Goal: Task Accomplishment & Management: Manage account settings

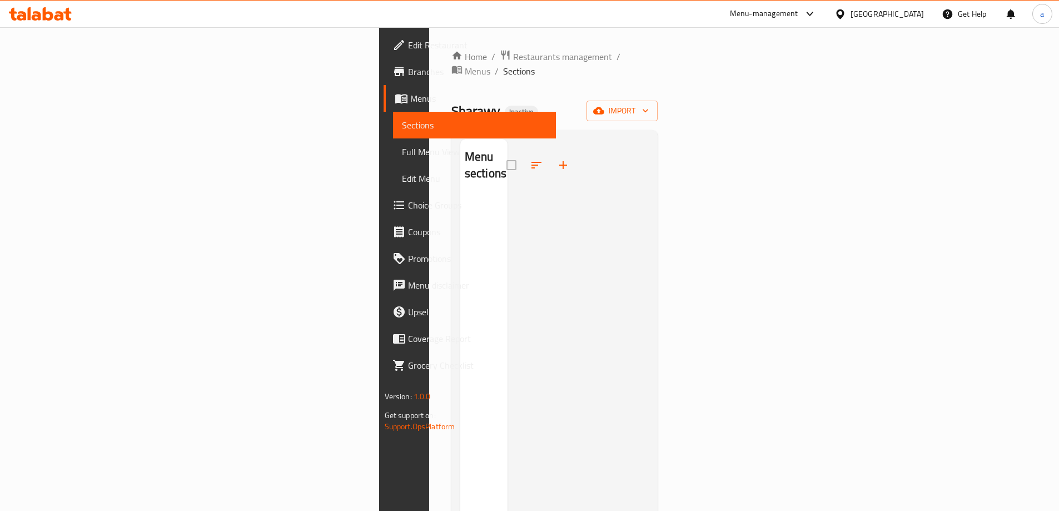
click at [658, 108] on div "Home / Restaurants management / Menus / Sections Sharawy Inactive import Menu s…" at bounding box center [555, 353] width 207 height 609
click at [649, 104] on span "import" at bounding box center [622, 111] width 53 height 14
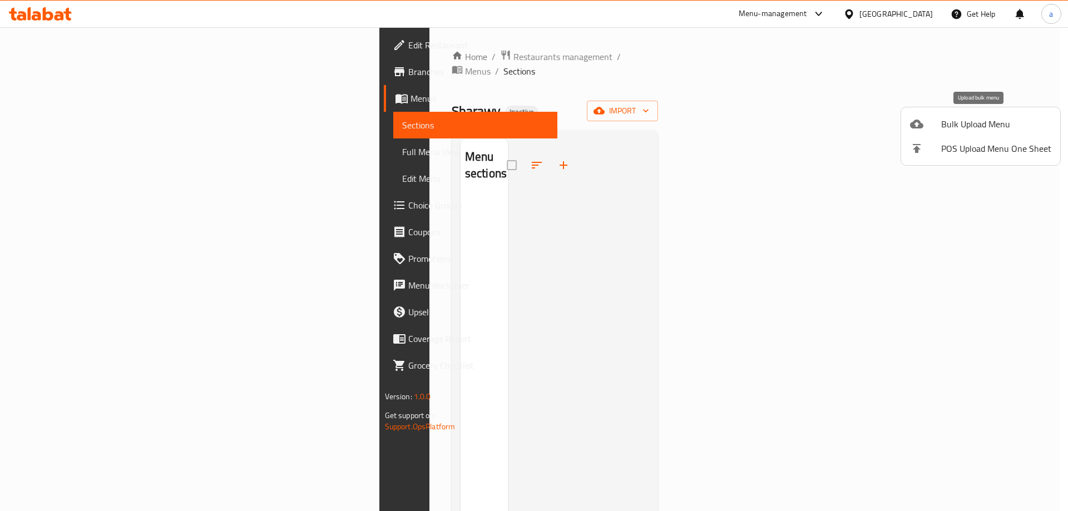
click at [944, 125] on span "Bulk Upload Menu" at bounding box center [996, 123] width 110 height 13
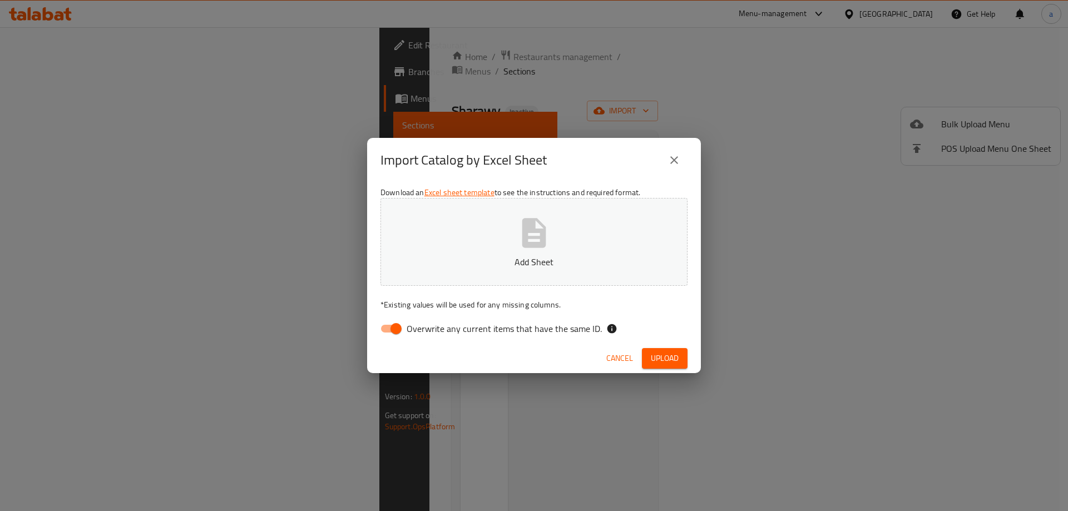
click at [400, 326] on input "Overwrite any current items that have the same ID." at bounding box center [395, 328] width 63 height 21
checkbox input "false"
click at [656, 356] on span "Upload" at bounding box center [665, 358] width 28 height 14
click at [535, 269] on p "Add Sheet" at bounding box center [534, 261] width 272 height 13
click at [658, 361] on span "Upload" at bounding box center [665, 358] width 28 height 14
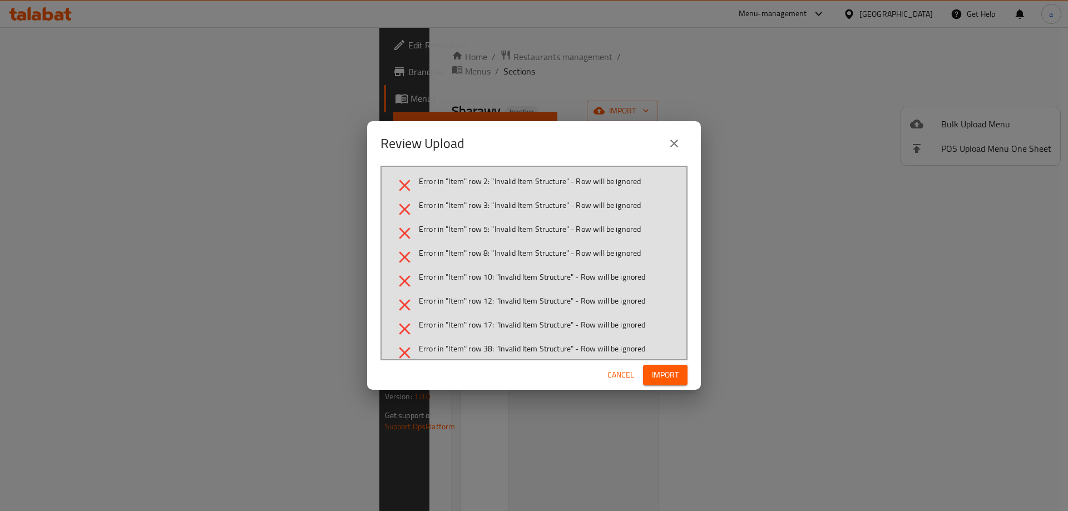
click at [630, 378] on span "Cancel" at bounding box center [620, 375] width 27 height 14
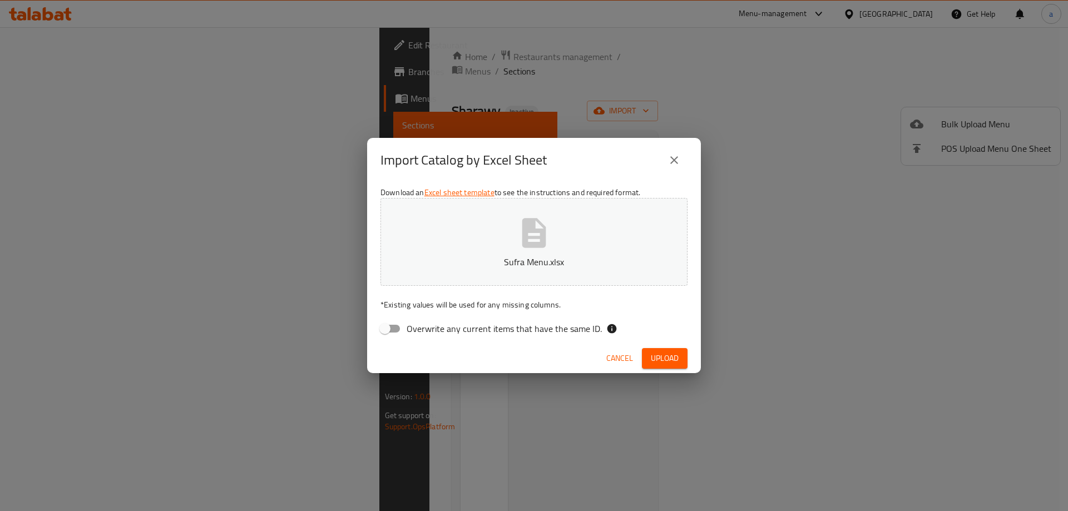
click at [535, 256] on p "Sufra Menu.xlsx" at bounding box center [534, 261] width 272 height 13
click at [671, 360] on span "Upload" at bounding box center [665, 358] width 28 height 14
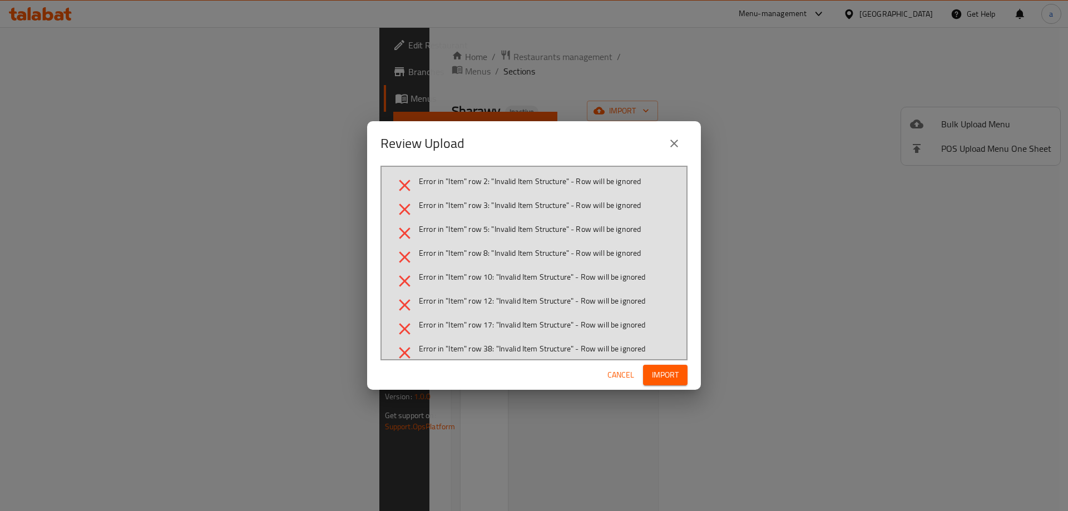
click at [667, 139] on button "close" at bounding box center [674, 143] width 27 height 27
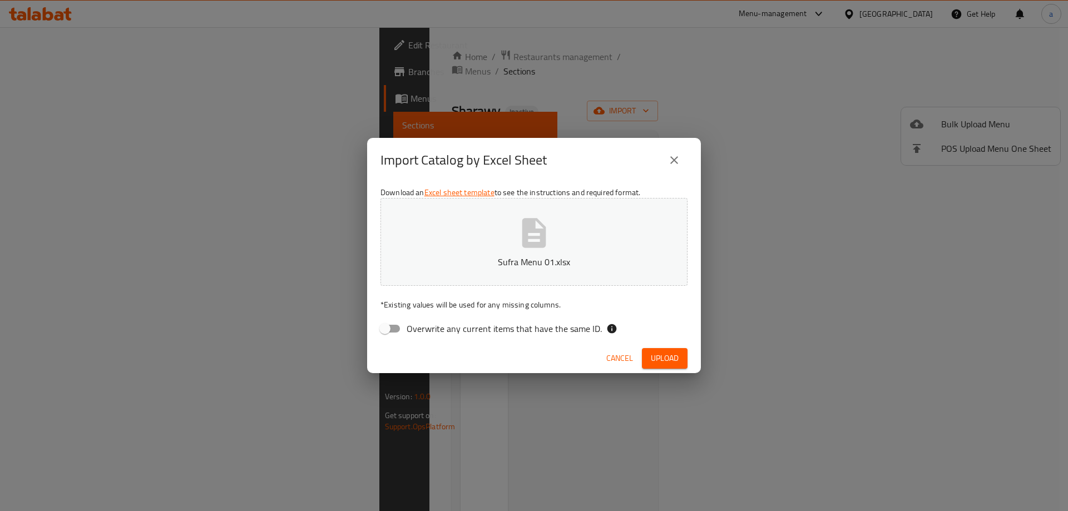
click at [609, 247] on button "Sufra Menu 01.xlsx" at bounding box center [533, 242] width 307 height 88
click at [668, 355] on span "Upload" at bounding box center [665, 358] width 28 height 14
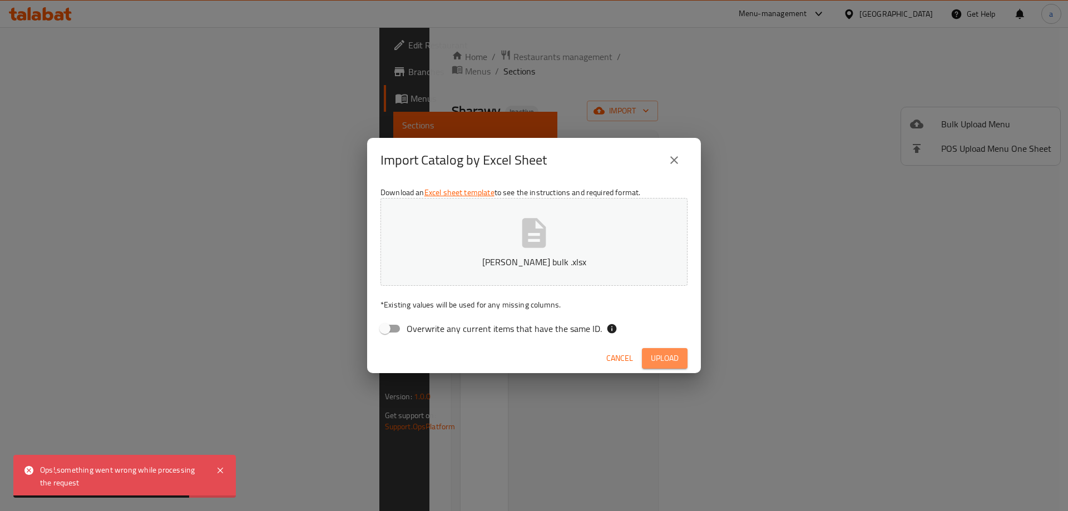
click at [668, 355] on span "Upload" at bounding box center [665, 358] width 28 height 14
click at [629, 355] on span "Cancel" at bounding box center [619, 358] width 27 height 14
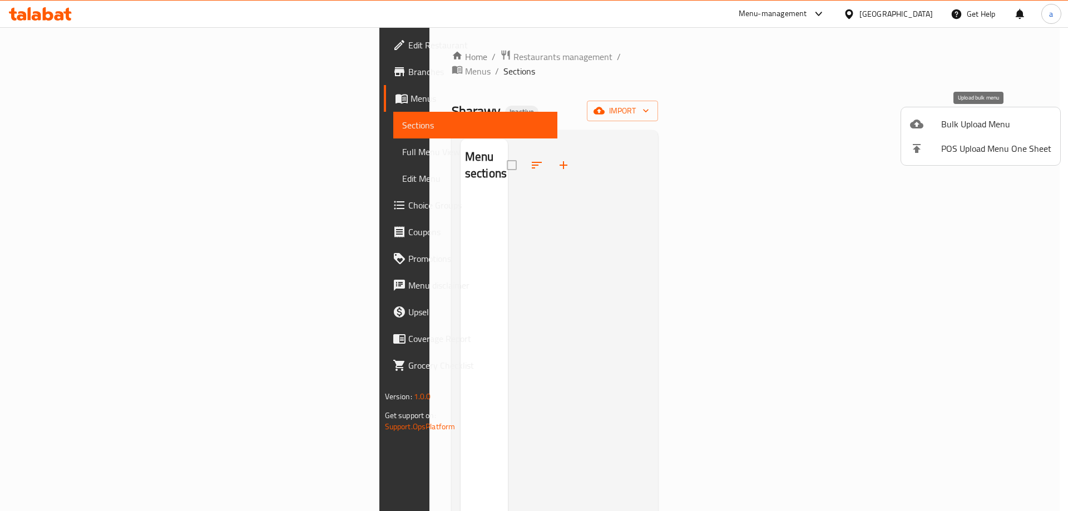
click at [957, 127] on span "Bulk Upload Menu" at bounding box center [996, 123] width 110 height 13
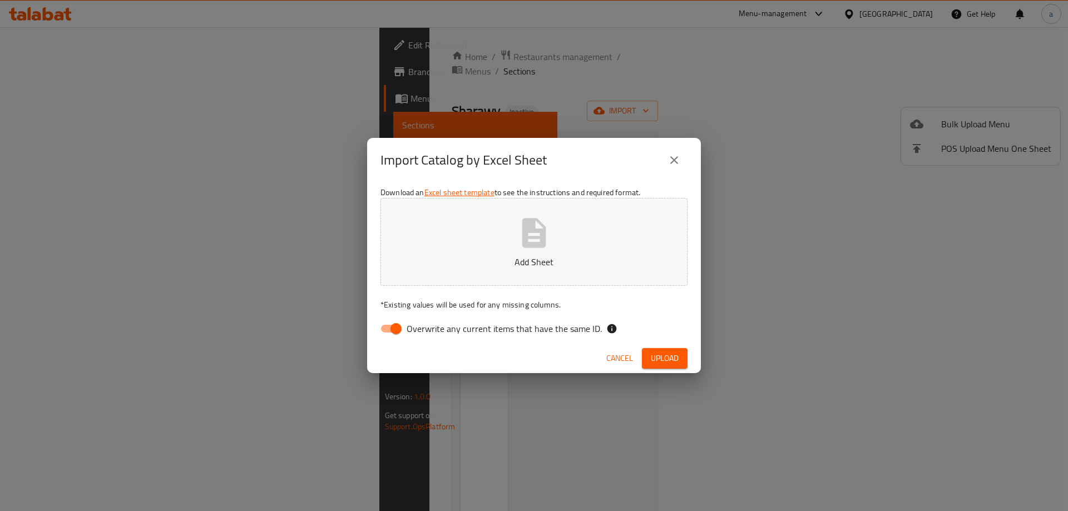
click at [537, 242] on icon "button" at bounding box center [534, 232] width 24 height 29
click at [463, 333] on span "Overwrite any current items that have the same ID." at bounding box center [504, 328] width 195 height 13
click at [428, 333] on input "Overwrite any current items that have the same ID." at bounding box center [395, 328] width 63 height 21
checkbox input "false"
click at [662, 358] on span "Upload" at bounding box center [665, 358] width 28 height 14
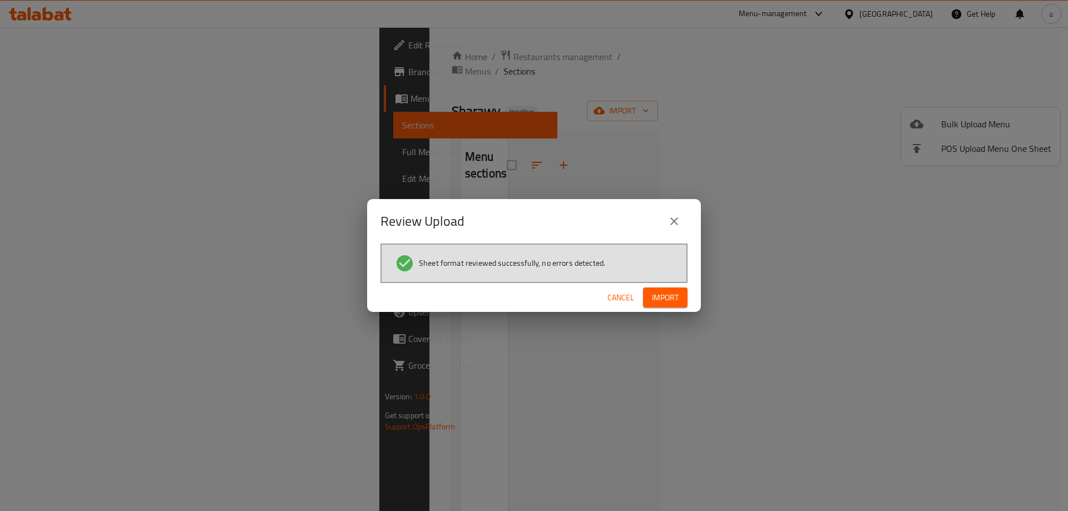
click at [655, 293] on span "Import" at bounding box center [665, 298] width 27 height 14
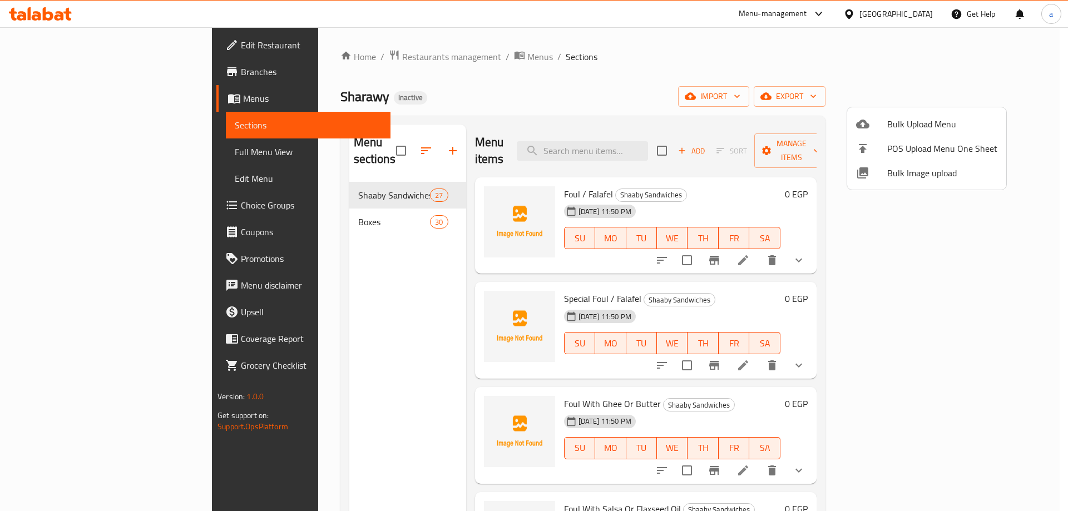
click at [54, 101] on div at bounding box center [534, 255] width 1068 height 511
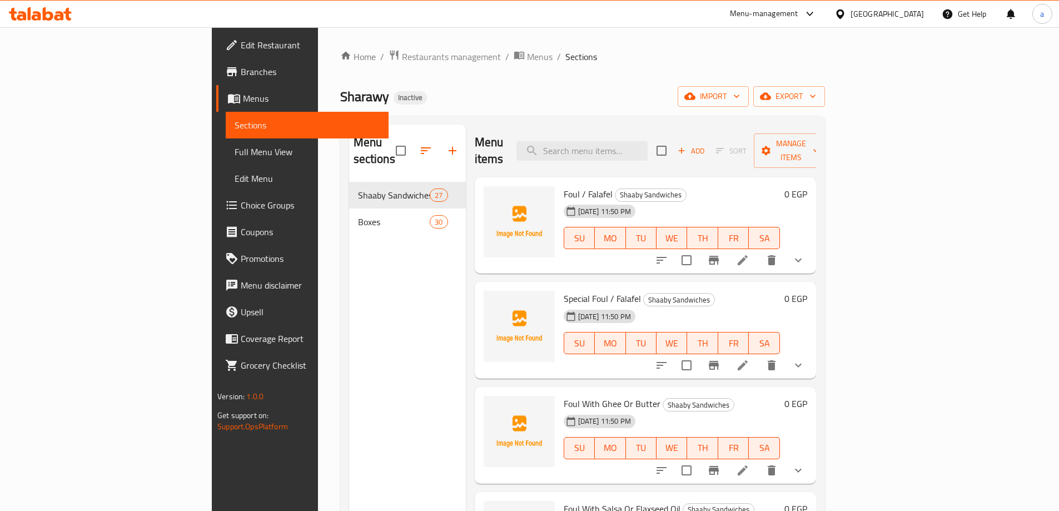
click at [243, 101] on span "Menus" at bounding box center [311, 98] width 137 height 13
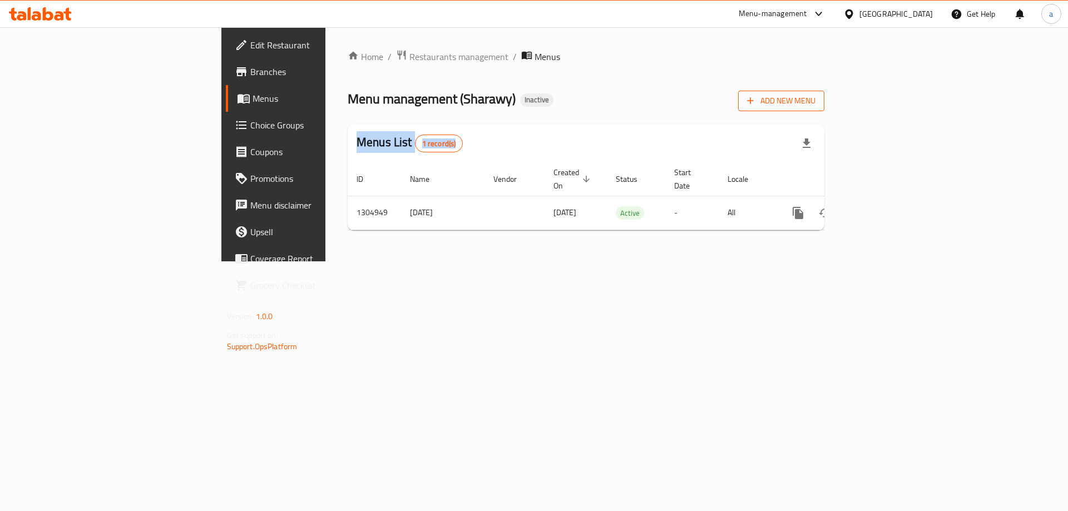
click at [824, 109] on button "Add New Menu" at bounding box center [781, 101] width 86 height 21
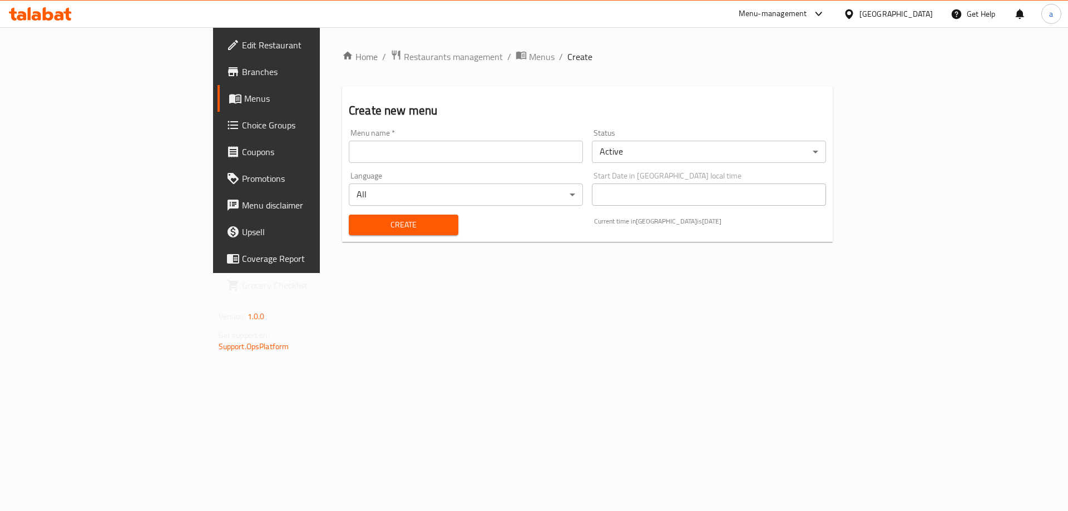
click at [504, 155] on input "text" at bounding box center [466, 152] width 234 height 22
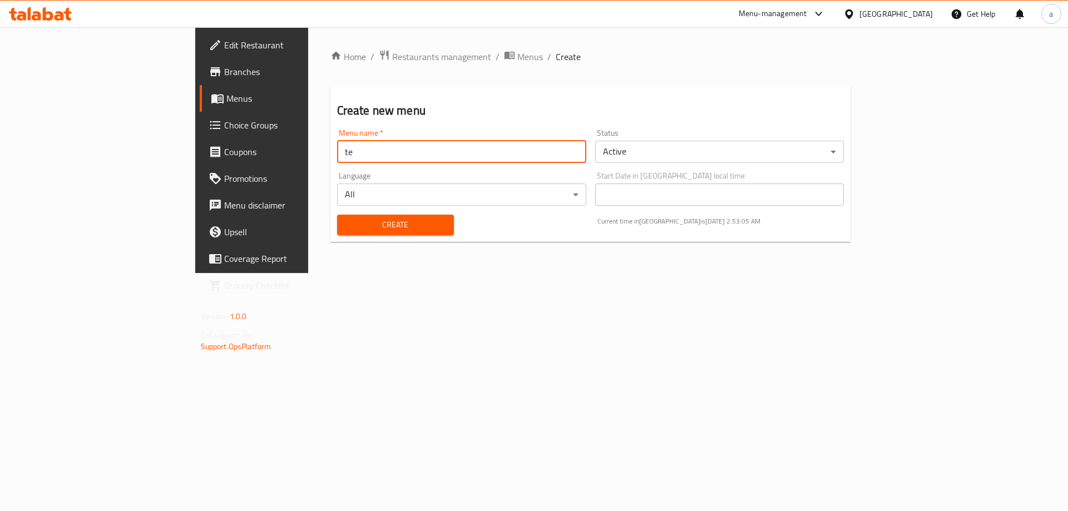
type input "t"
type input "[DATE]"
click at [337, 215] on button "Create" at bounding box center [395, 225] width 117 height 21
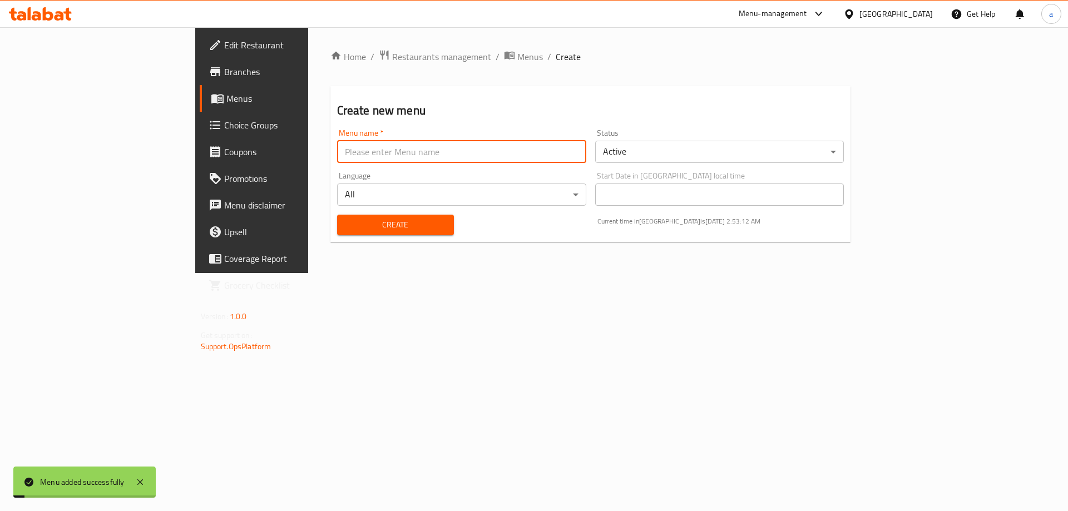
click at [351, 229] on span "Create" at bounding box center [395, 225] width 99 height 14
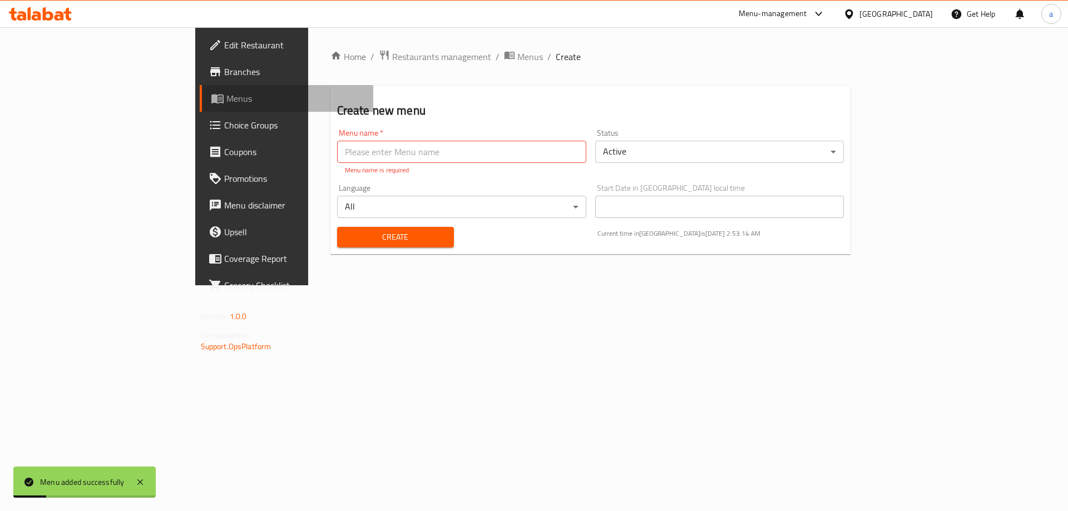
click at [226, 104] on span "Menus" at bounding box center [295, 98] width 138 height 13
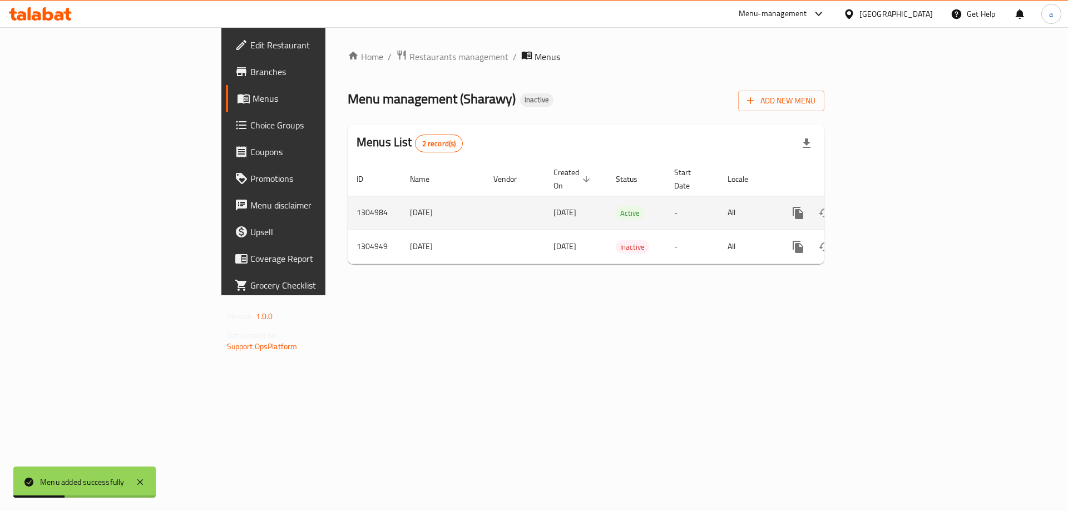
click at [885, 206] on icon "enhanced table" at bounding box center [877, 212] width 13 height 13
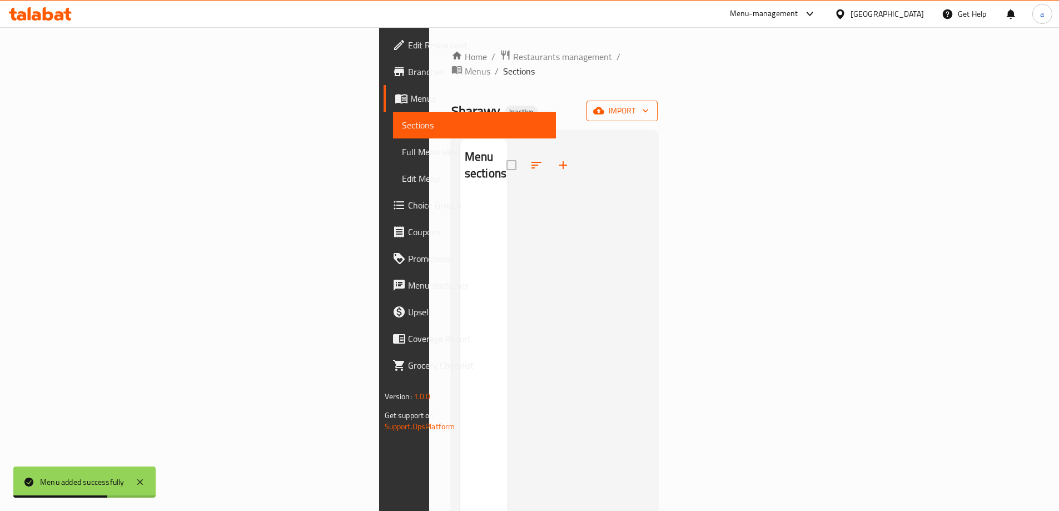
click at [649, 104] on span "import" at bounding box center [622, 111] width 53 height 14
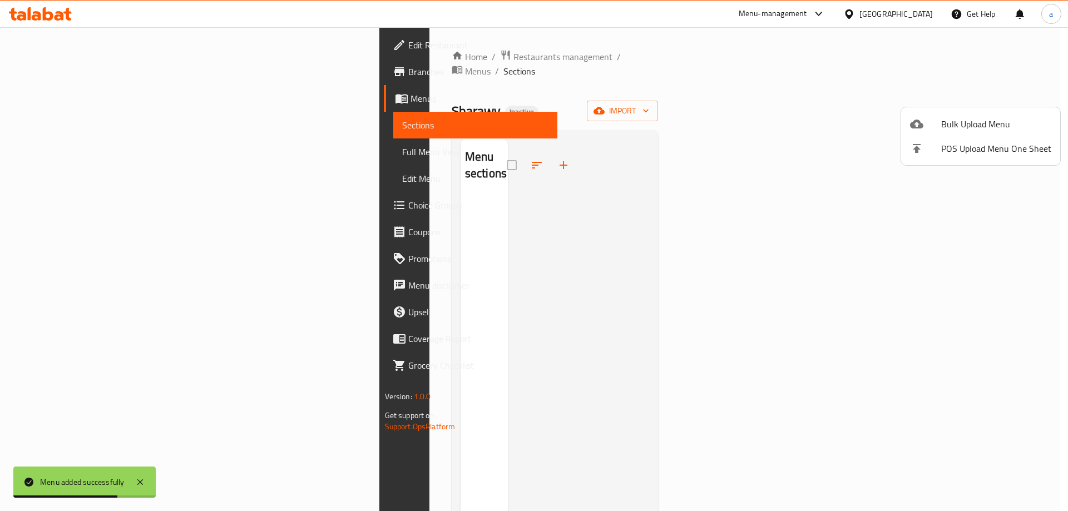
click at [933, 122] on div at bounding box center [925, 123] width 31 height 13
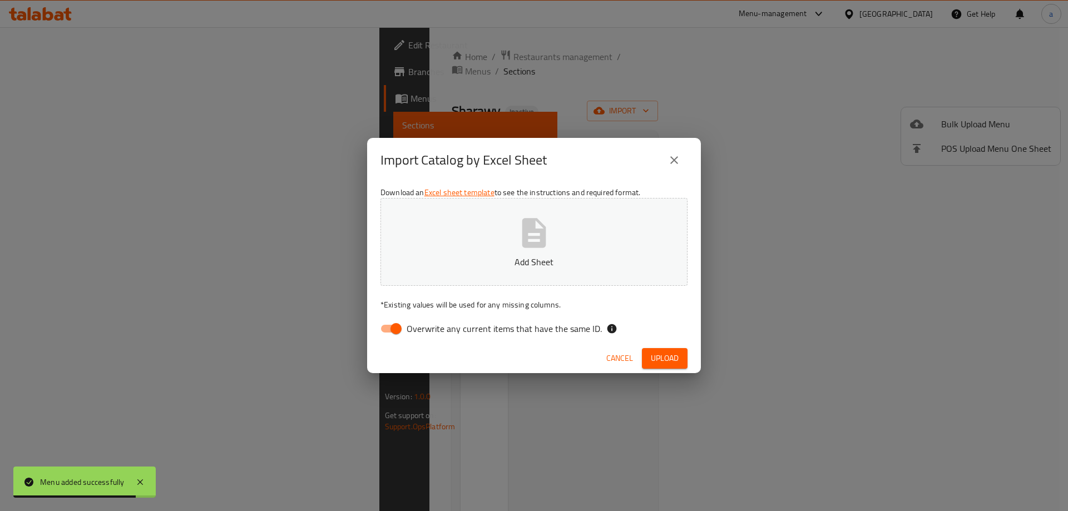
click at [395, 336] on input "Overwrite any current items that have the same ID." at bounding box center [395, 328] width 63 height 21
checkbox input "false"
click at [502, 247] on button "Add Sheet" at bounding box center [533, 242] width 307 height 88
click at [667, 361] on span "Upload" at bounding box center [665, 358] width 28 height 14
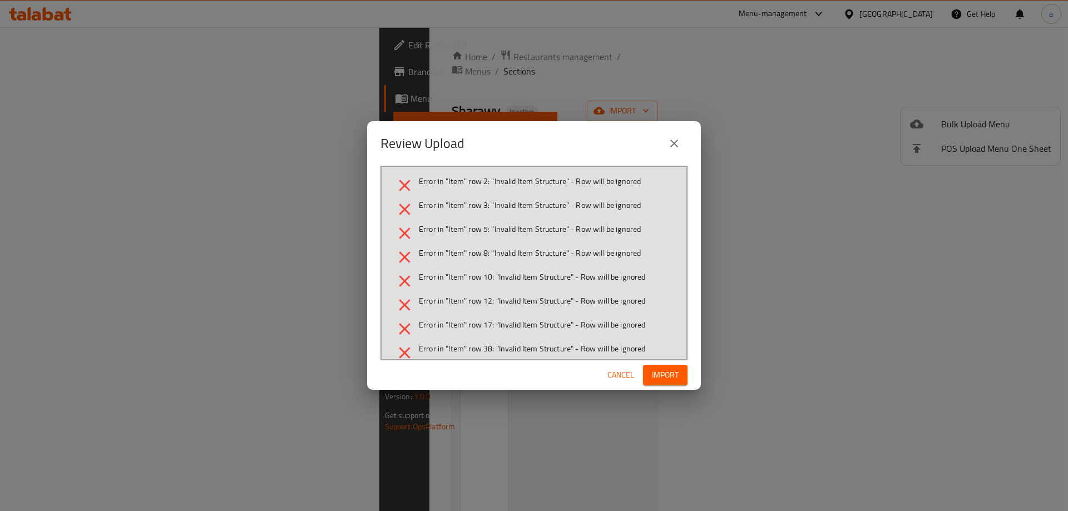
click at [679, 143] on icon "close" at bounding box center [673, 143] width 13 height 13
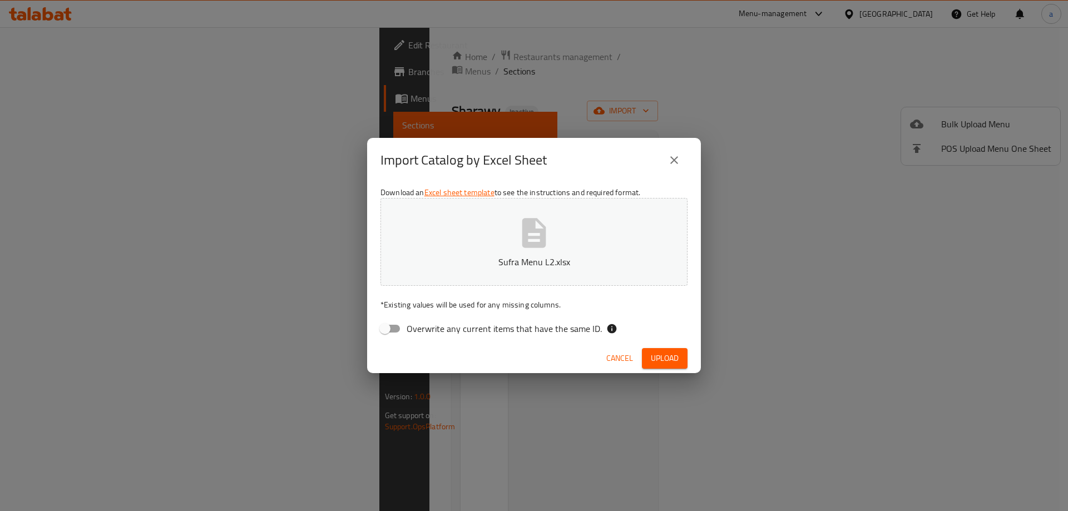
click at [677, 161] on icon "close" at bounding box center [673, 159] width 13 height 13
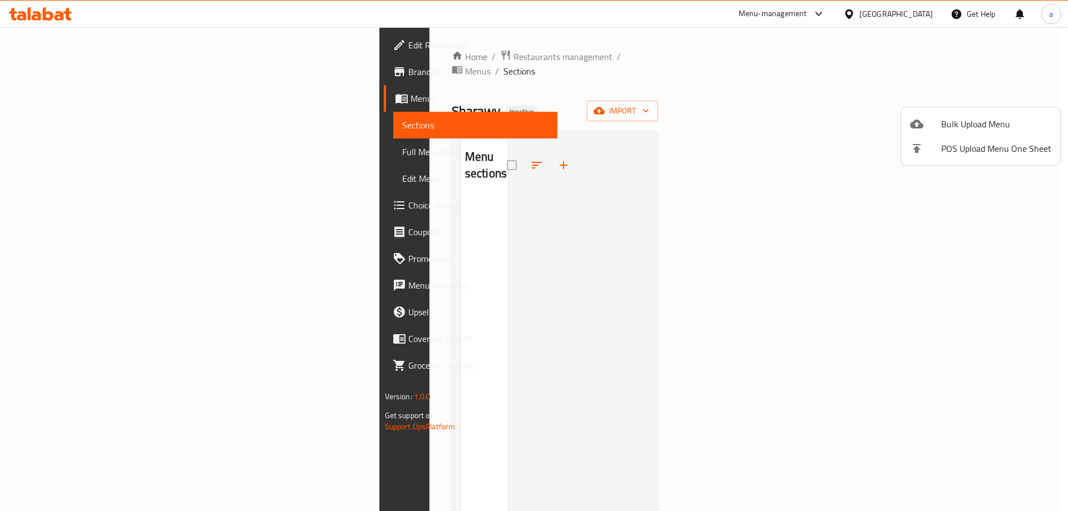
click at [47, 98] on div at bounding box center [534, 255] width 1068 height 511
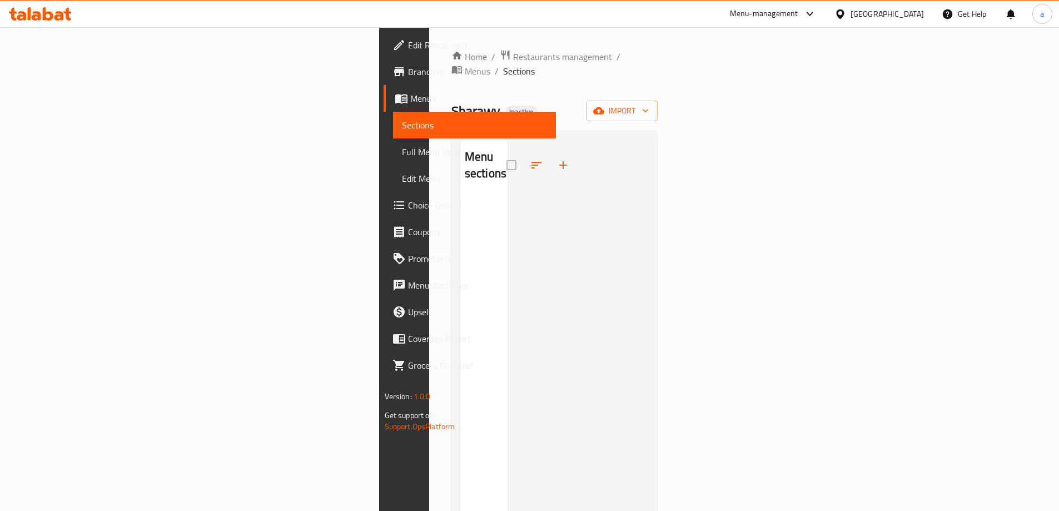
click at [410, 98] on span "Menus" at bounding box center [478, 98] width 137 height 13
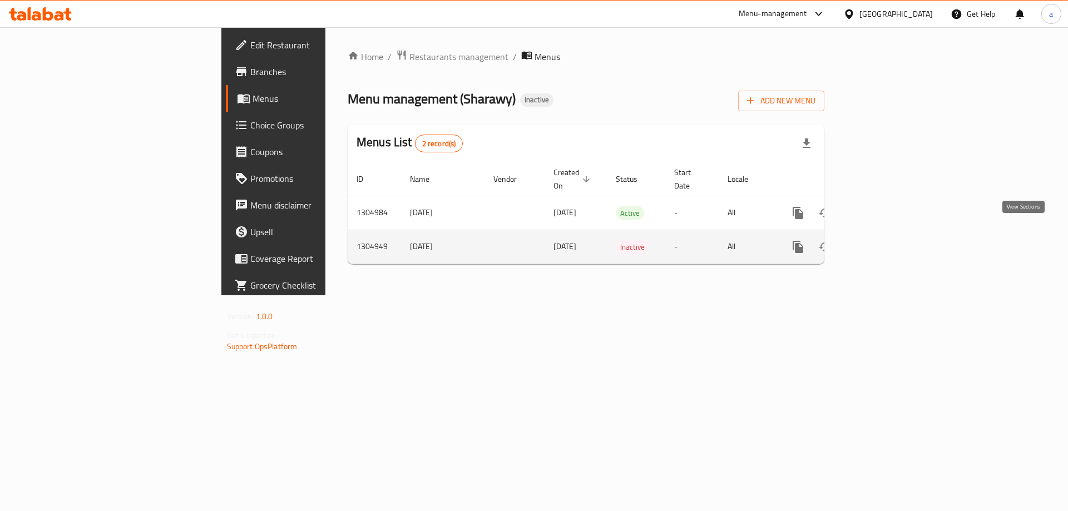
click at [883, 242] on icon "enhanced table" at bounding box center [878, 247] width 10 height 10
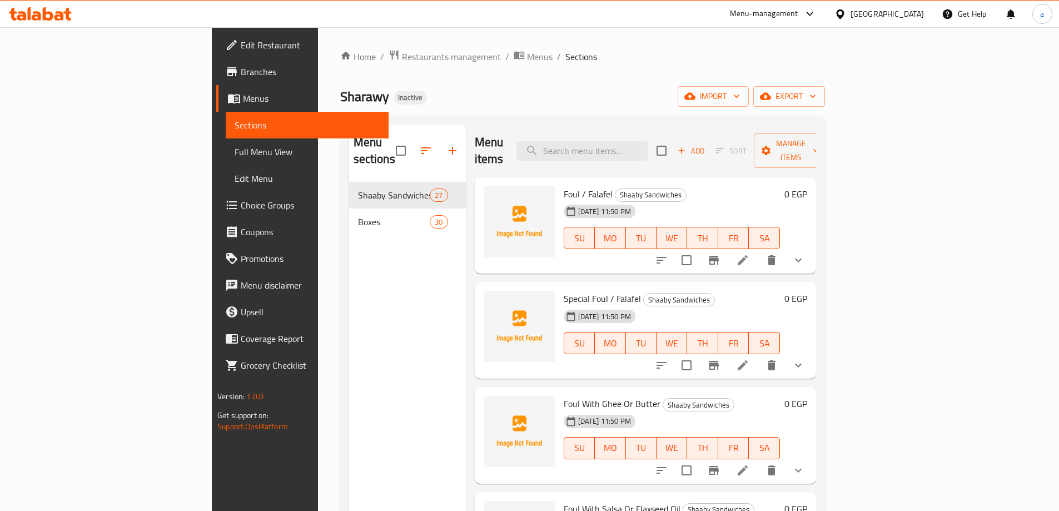
click at [243, 104] on span "Menus" at bounding box center [311, 98] width 137 height 13
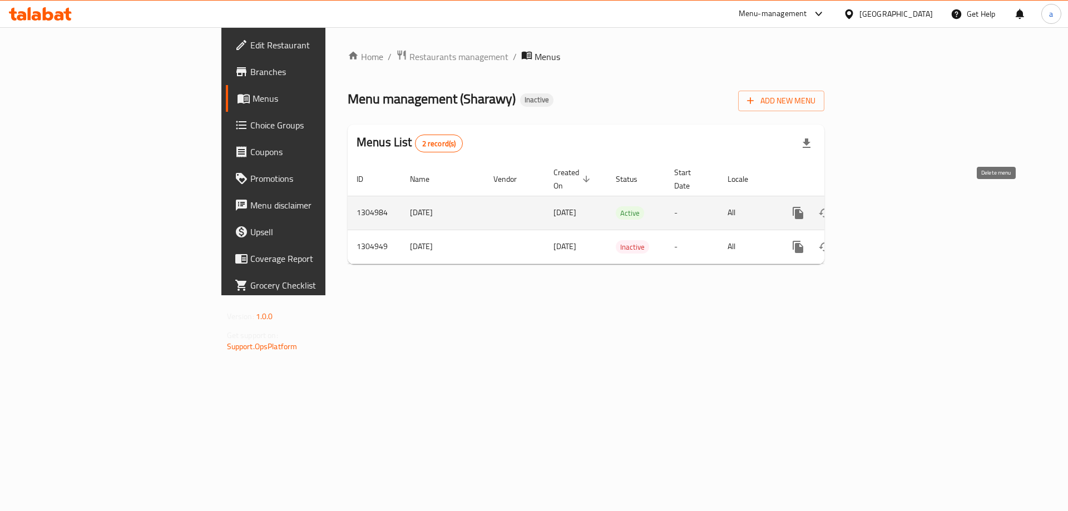
click at [858, 206] on icon "enhanced table" at bounding box center [851, 212] width 13 height 13
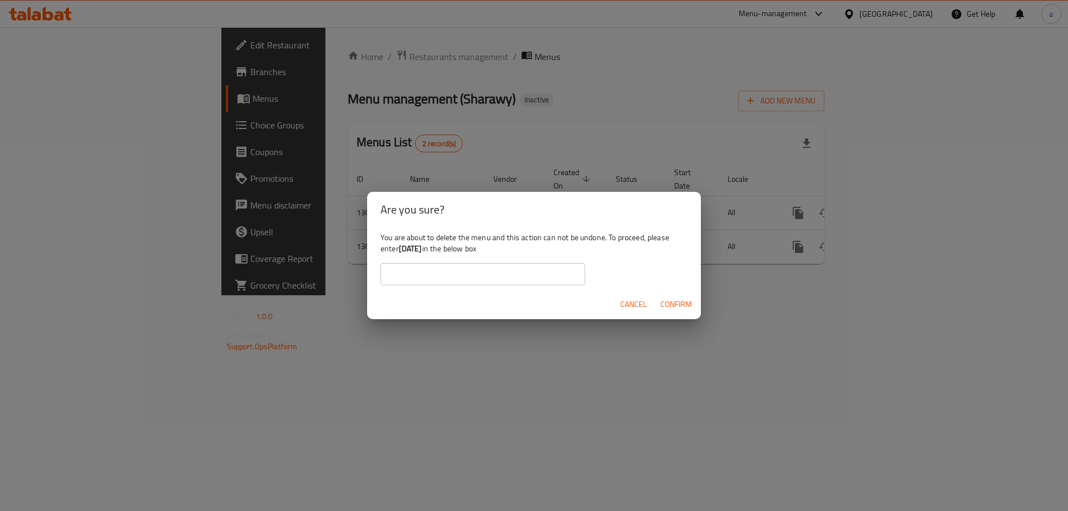
drag, startPoint x: 437, startPoint y: 253, endPoint x: 401, endPoint y: 251, distance: 35.6
click at [401, 251] on b "[DATE]" at bounding box center [410, 248] width 23 height 14
copy b "[DATE]"
click at [470, 272] on input "text" at bounding box center [482, 274] width 205 height 22
paste input "[DATE]"
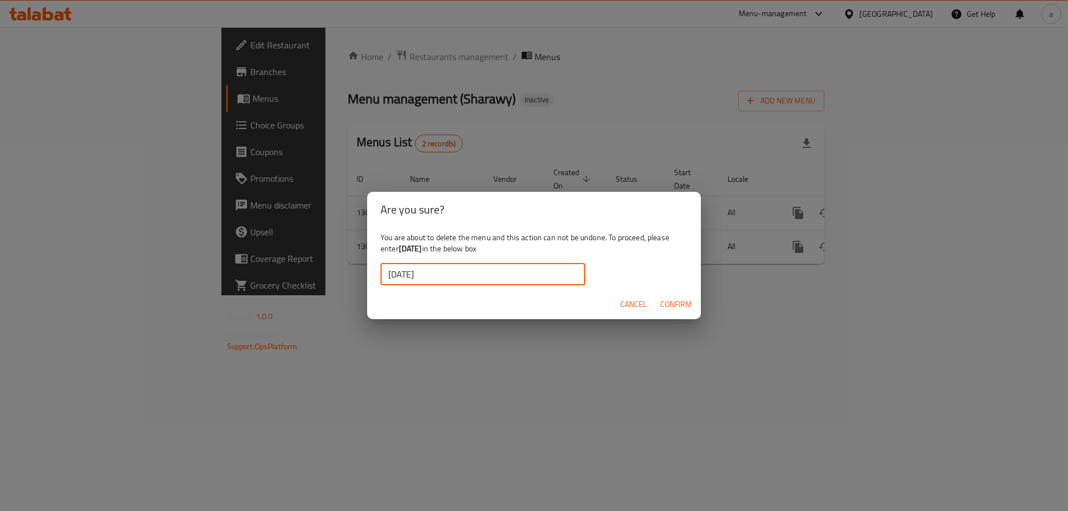
click at [387, 275] on input "[DATE]" at bounding box center [482, 274] width 205 height 22
type input "[DATE]"
click at [658, 298] on button "Confirm" at bounding box center [676, 304] width 41 height 21
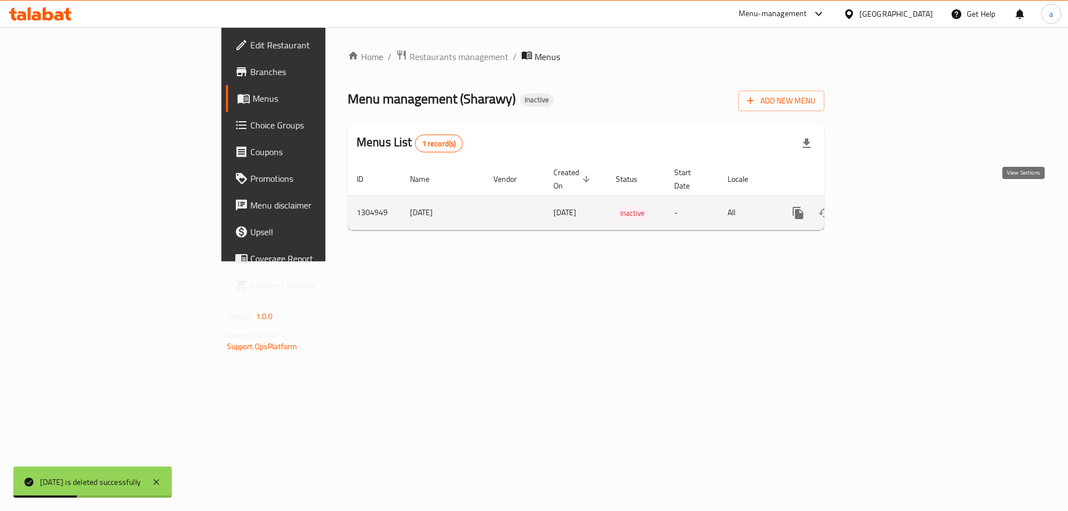
click at [891, 207] on link "enhanced table" at bounding box center [878, 213] width 27 height 27
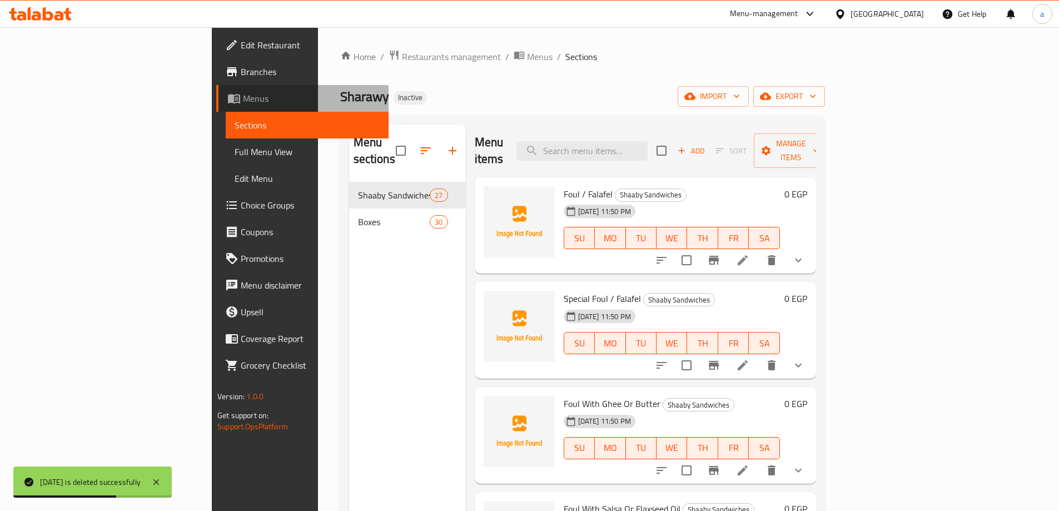
click at [243, 105] on span "Menus" at bounding box center [311, 98] width 137 height 13
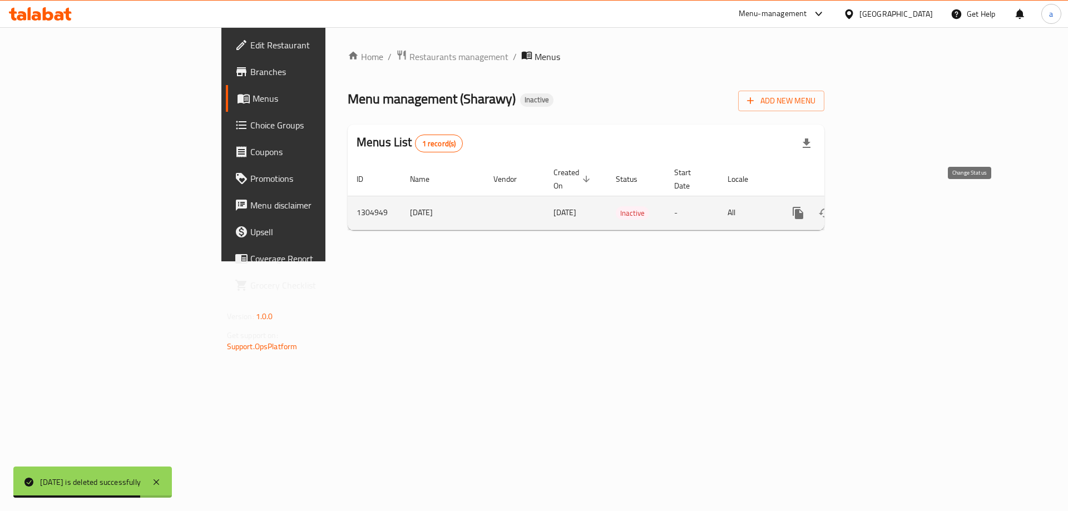
click at [831, 206] on icon "enhanced table" at bounding box center [824, 212] width 13 height 13
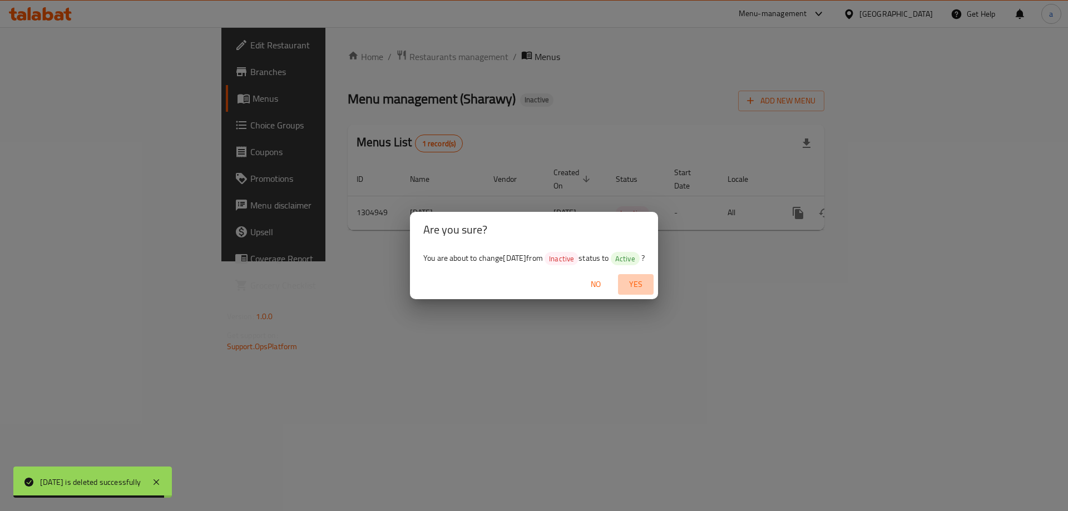
click at [642, 285] on span "Yes" at bounding box center [635, 284] width 27 height 14
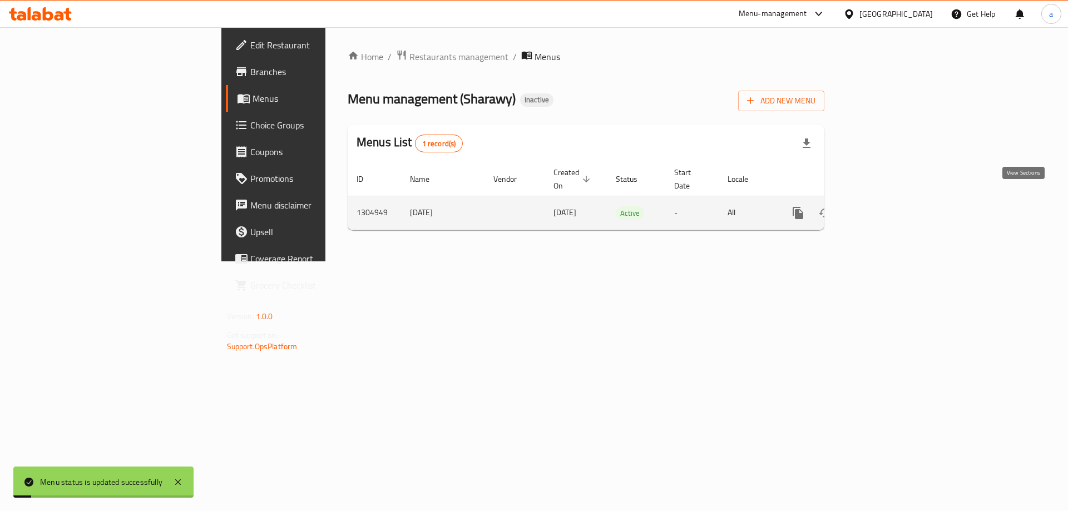
click at [891, 204] on link "enhanced table" at bounding box center [878, 213] width 27 height 27
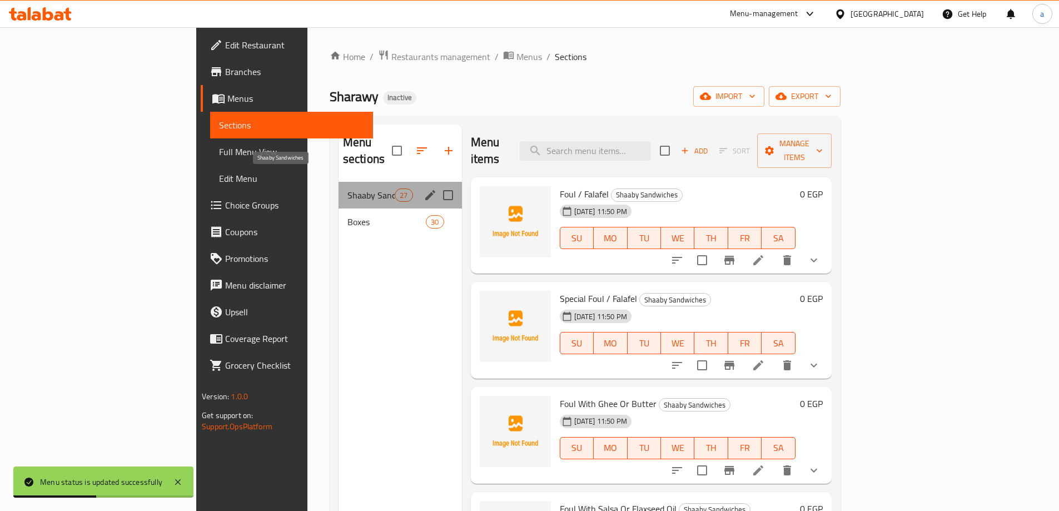
click at [348, 189] on span "Shaaby Sandwiches" at bounding box center [371, 195] width 47 height 13
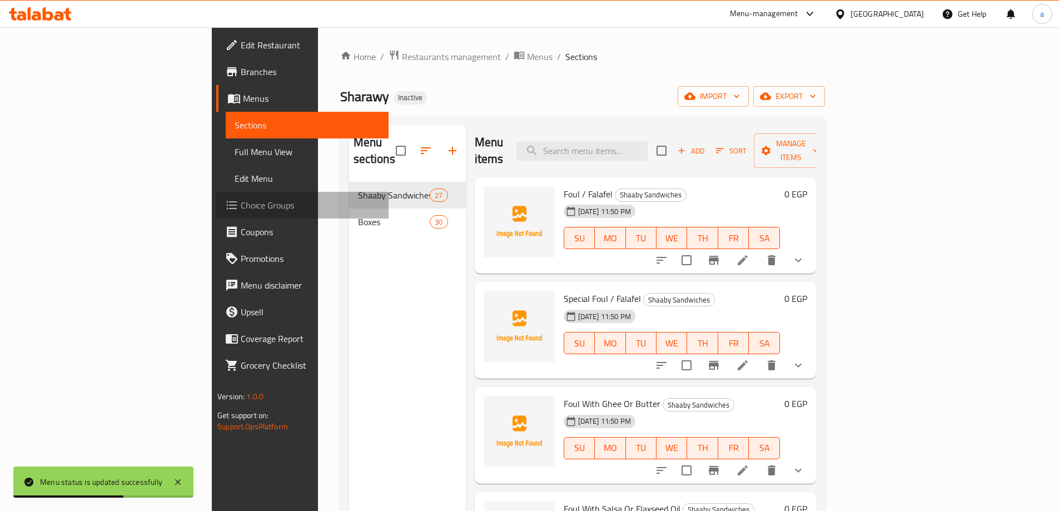
click at [241, 209] on span "Choice Groups" at bounding box center [310, 205] width 139 height 13
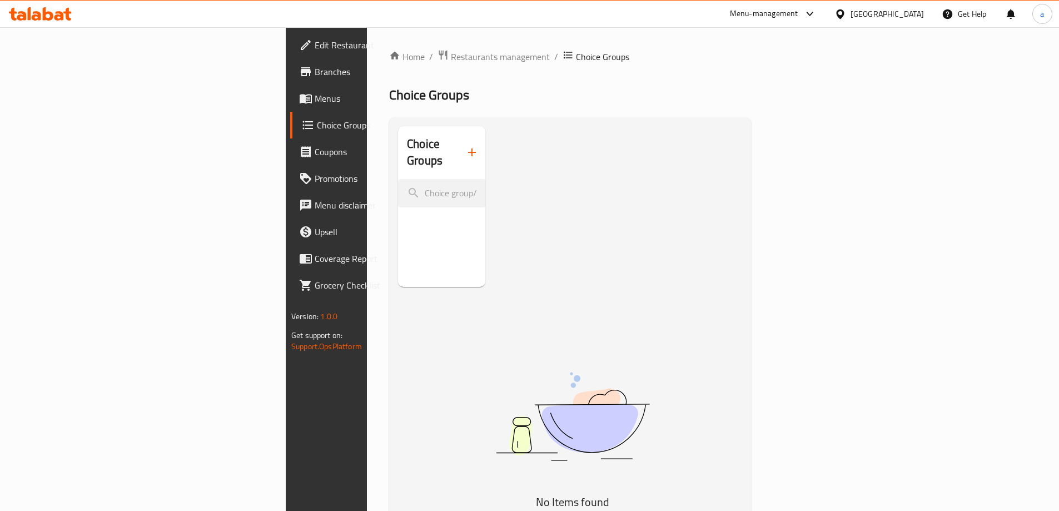
click at [315, 100] on span "Menus" at bounding box center [384, 98] width 139 height 13
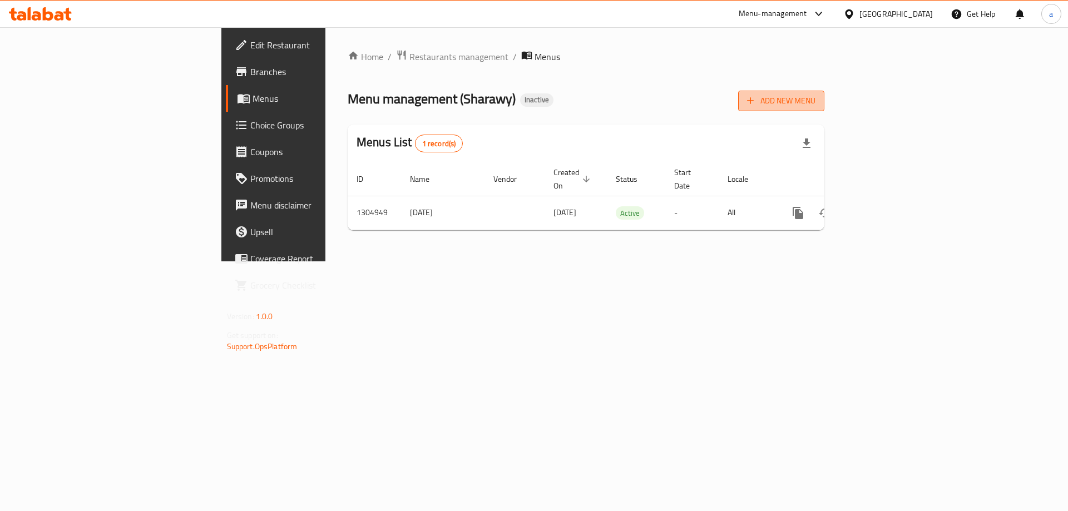
click at [815, 101] on span "Add New Menu" at bounding box center [781, 101] width 68 height 14
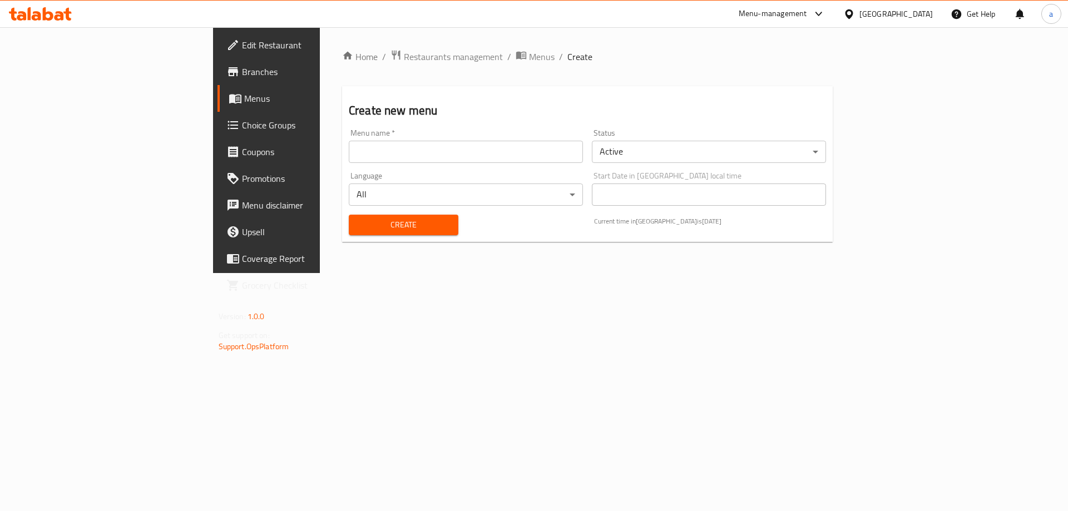
click at [444, 154] on input "text" at bounding box center [466, 152] width 234 height 22
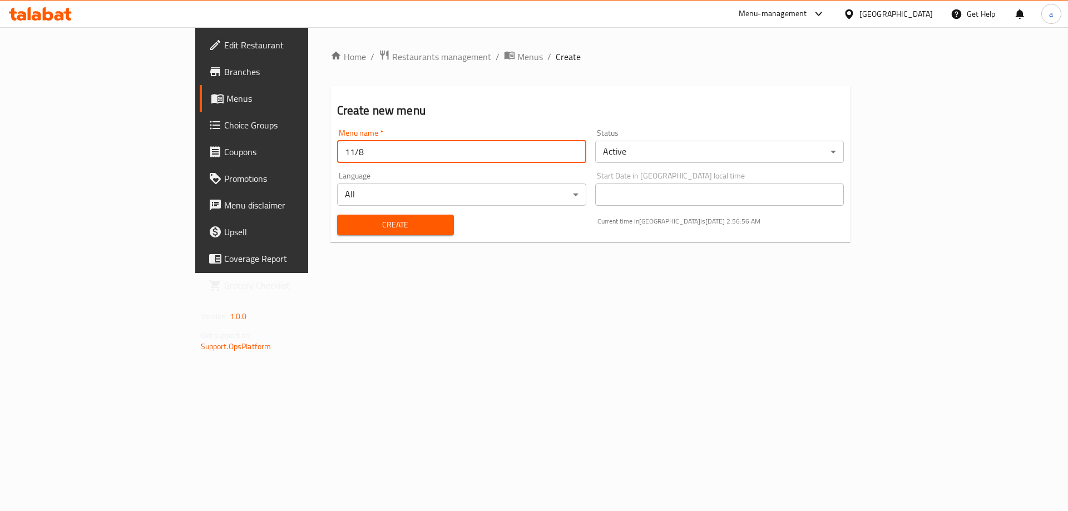
type input "[DATE]"
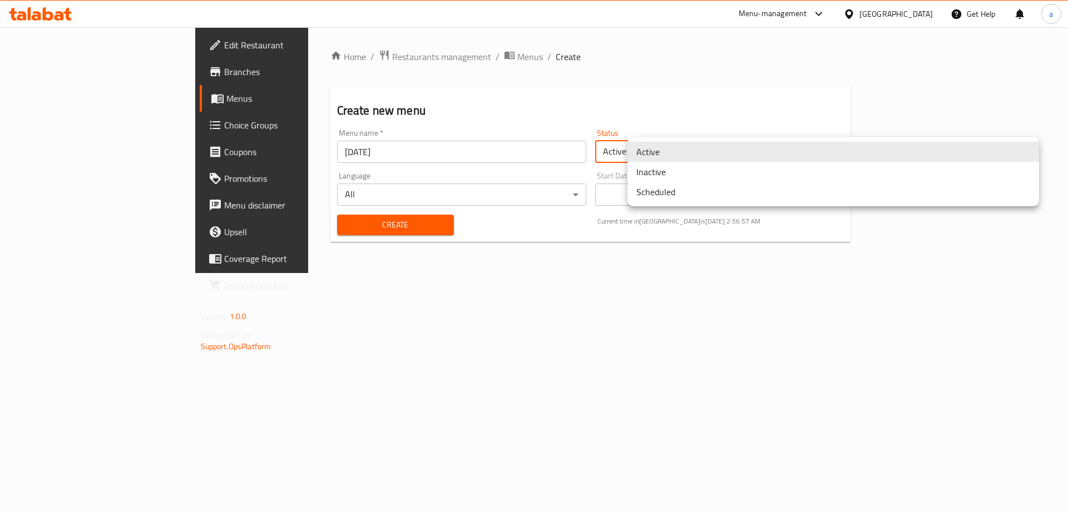
click at [676, 156] on body "​ Menu-management Egypt Get Help a Edit Restaurant Branches Menus Choice Groups…" at bounding box center [534, 269] width 1068 height 484
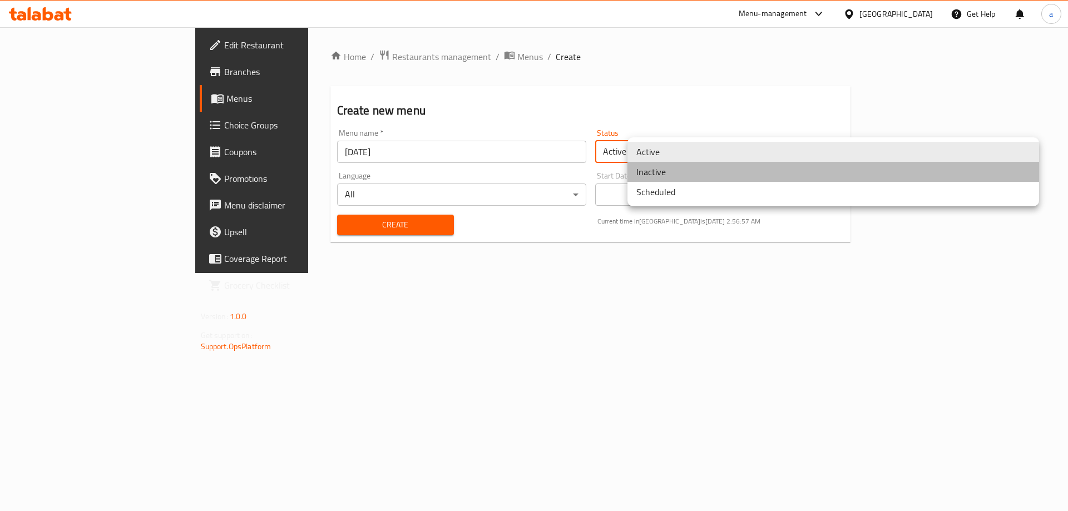
click at [665, 175] on li "Inactive" at bounding box center [833, 172] width 412 height 20
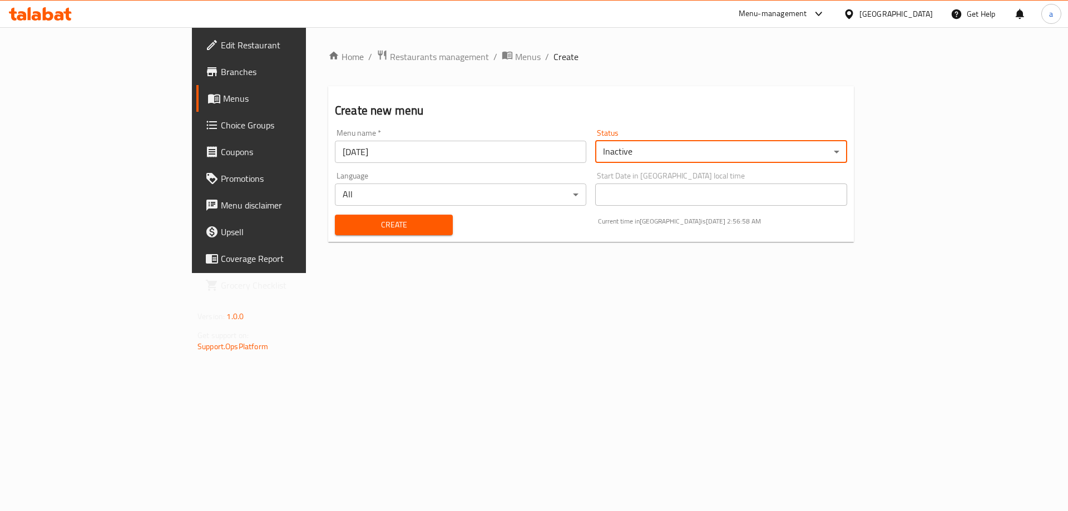
click at [371, 219] on span "Create" at bounding box center [394, 225] width 100 height 14
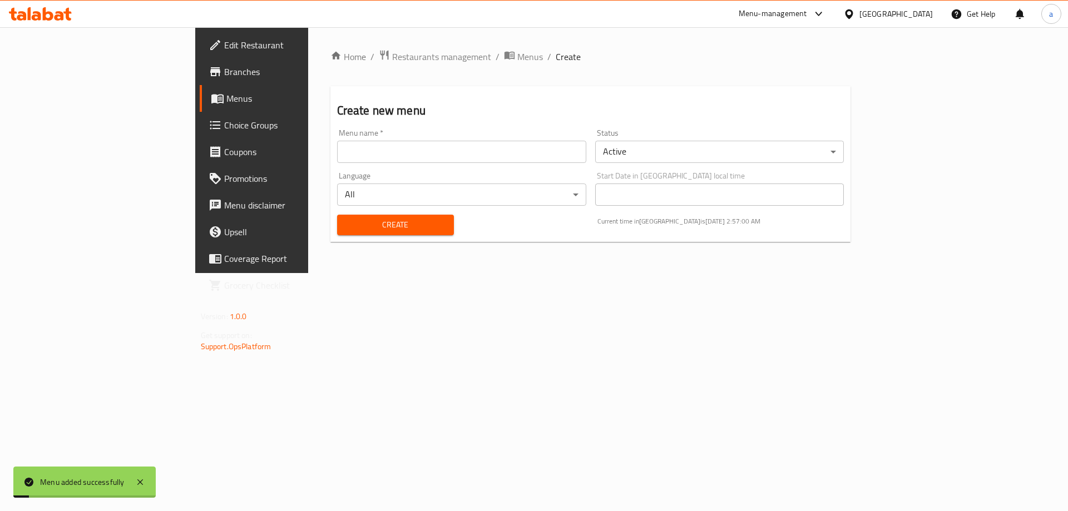
click at [226, 96] on span "Menus" at bounding box center [295, 98] width 138 height 13
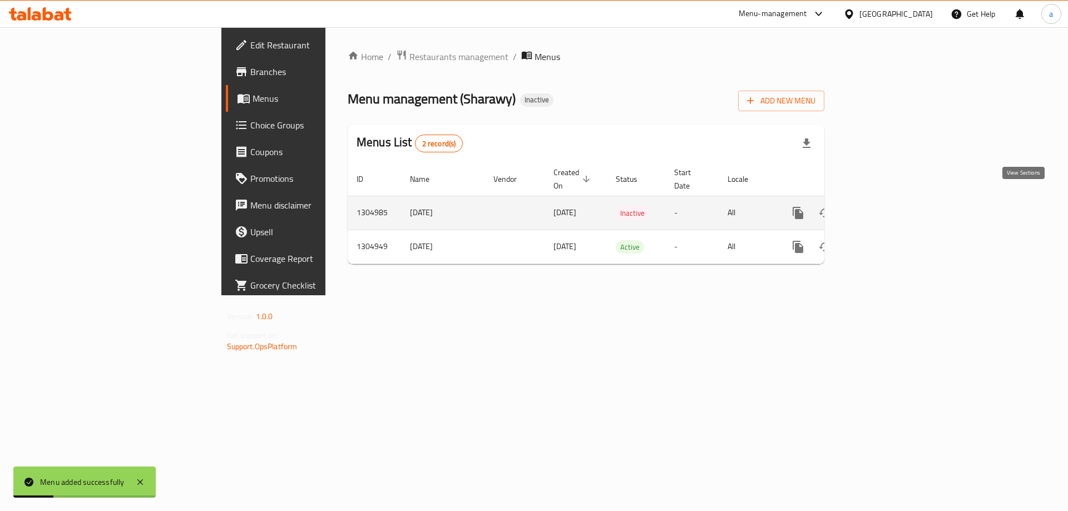
click at [885, 206] on icon "enhanced table" at bounding box center [877, 212] width 13 height 13
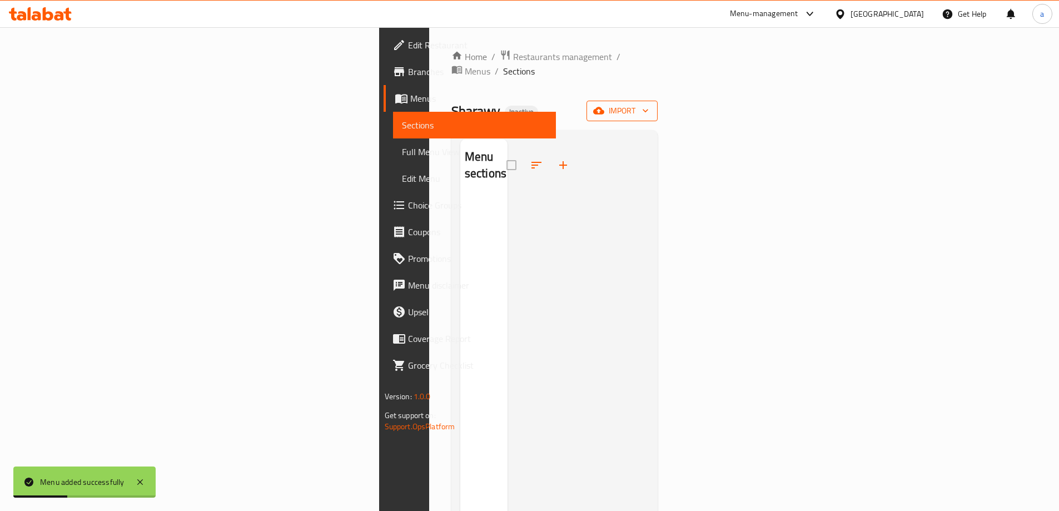
click at [649, 104] on span "import" at bounding box center [622, 111] width 53 height 14
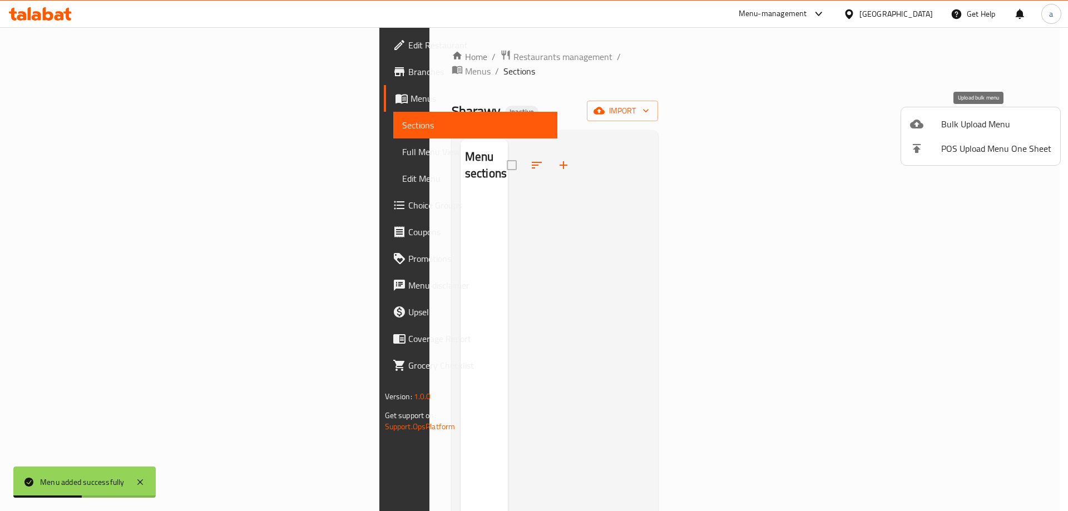
click at [982, 132] on li "Bulk Upload Menu" at bounding box center [980, 124] width 159 height 24
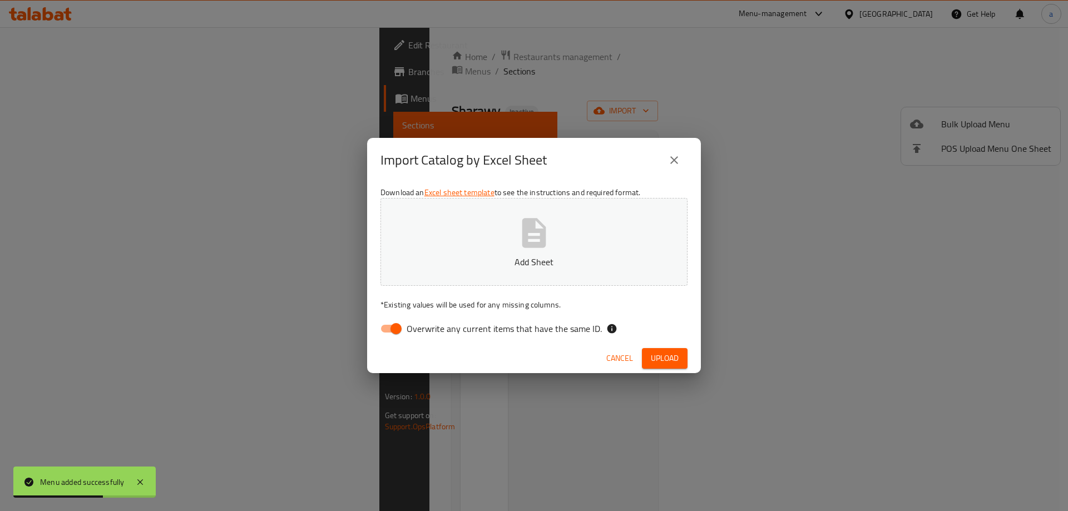
click at [394, 325] on input "Overwrite any current items that have the same ID." at bounding box center [395, 328] width 63 height 21
checkbox input "false"
click at [549, 226] on icon "button" at bounding box center [534, 233] width 36 height 36
click at [656, 361] on span "Upload" at bounding box center [665, 358] width 28 height 14
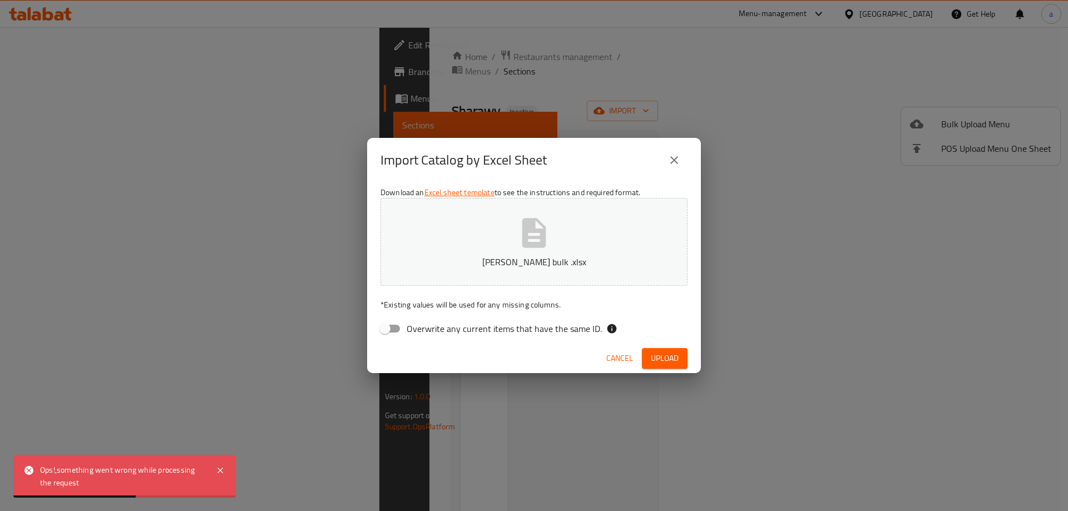
click at [616, 358] on span "Cancel" at bounding box center [619, 358] width 27 height 14
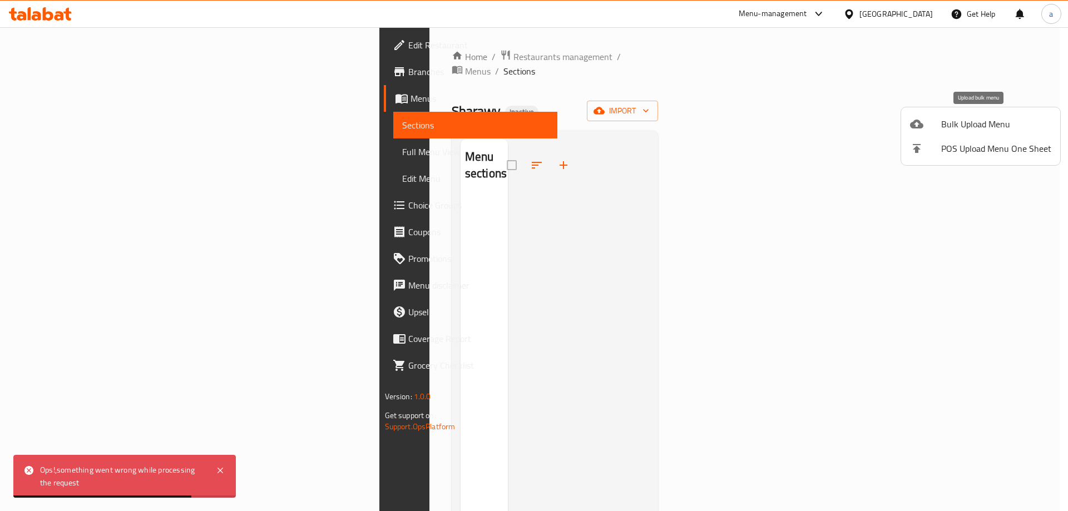
click at [959, 119] on span "Bulk Upload Menu" at bounding box center [996, 123] width 110 height 13
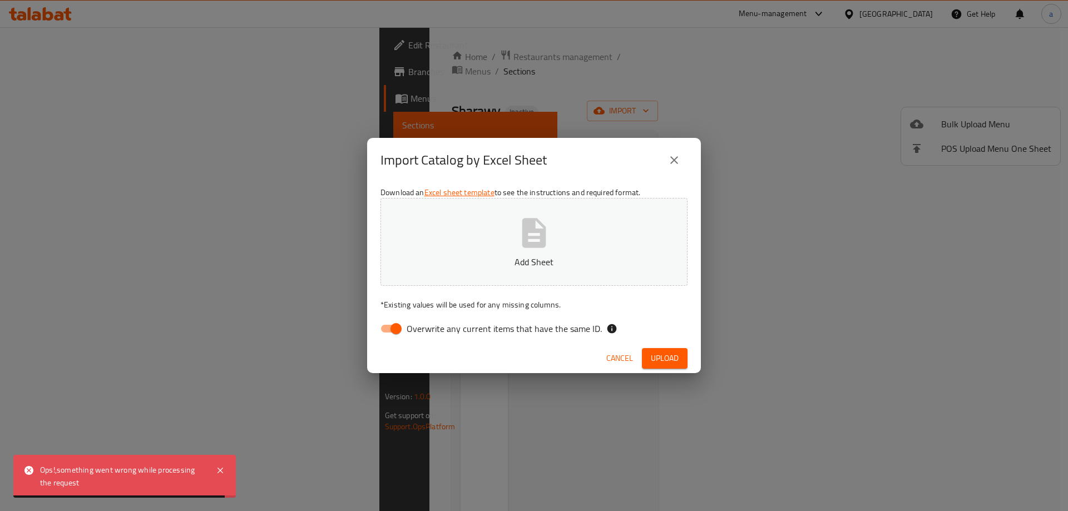
click at [563, 243] on button "Add Sheet" at bounding box center [533, 242] width 307 height 88
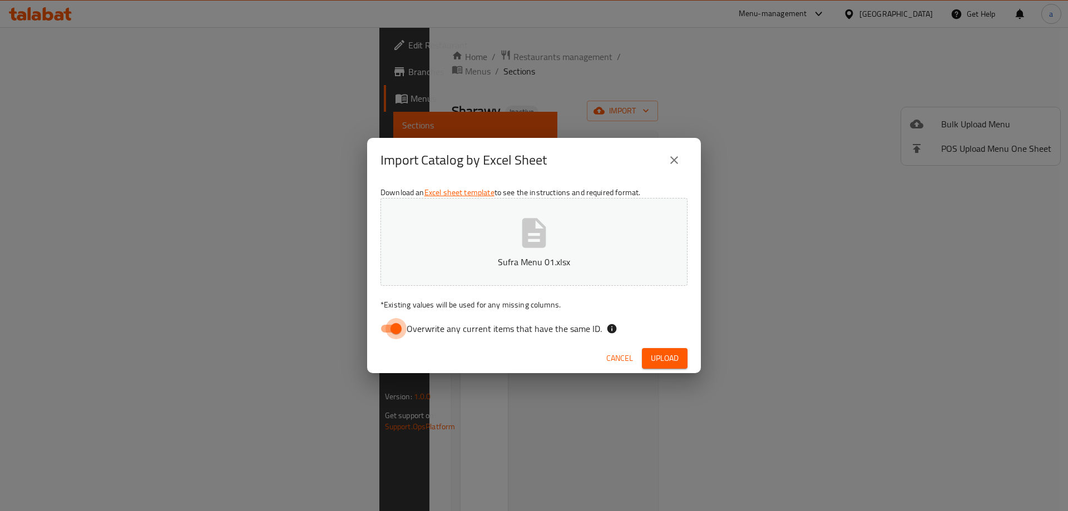
click at [398, 328] on input "Overwrite any current items that have the same ID." at bounding box center [395, 328] width 63 height 21
checkbox input "false"
click at [658, 364] on span "Upload" at bounding box center [665, 358] width 28 height 14
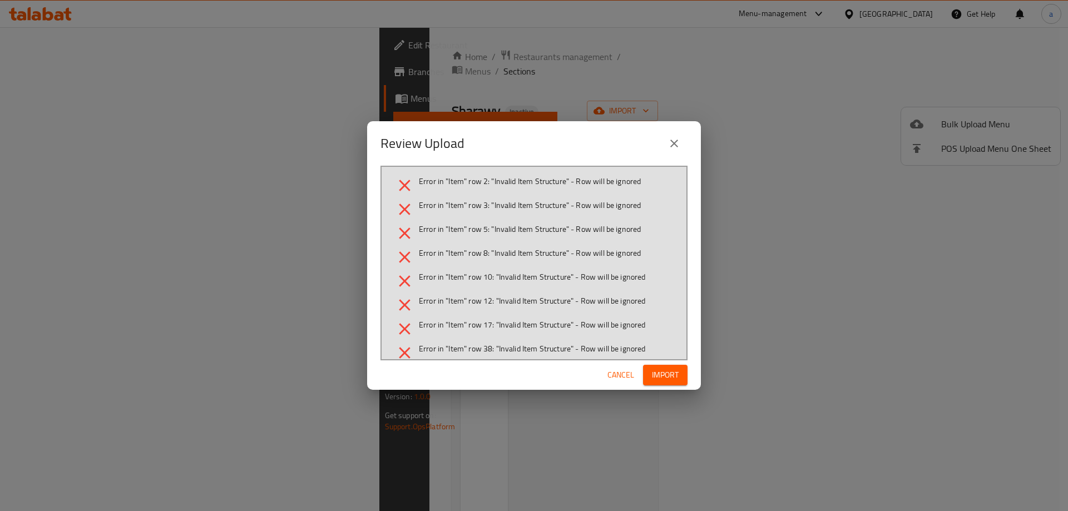
click at [656, 368] on span "Import" at bounding box center [665, 375] width 27 height 14
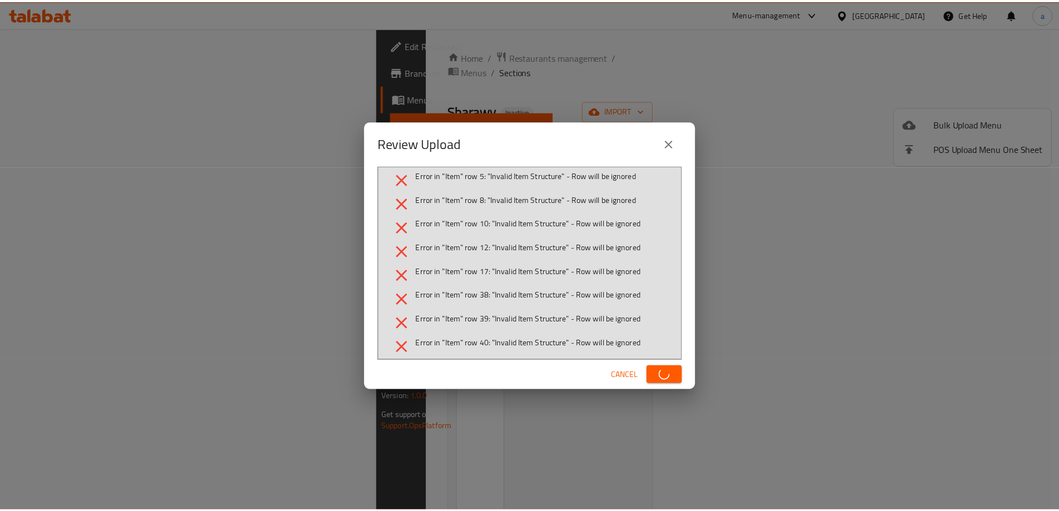
scroll to position [60, 0]
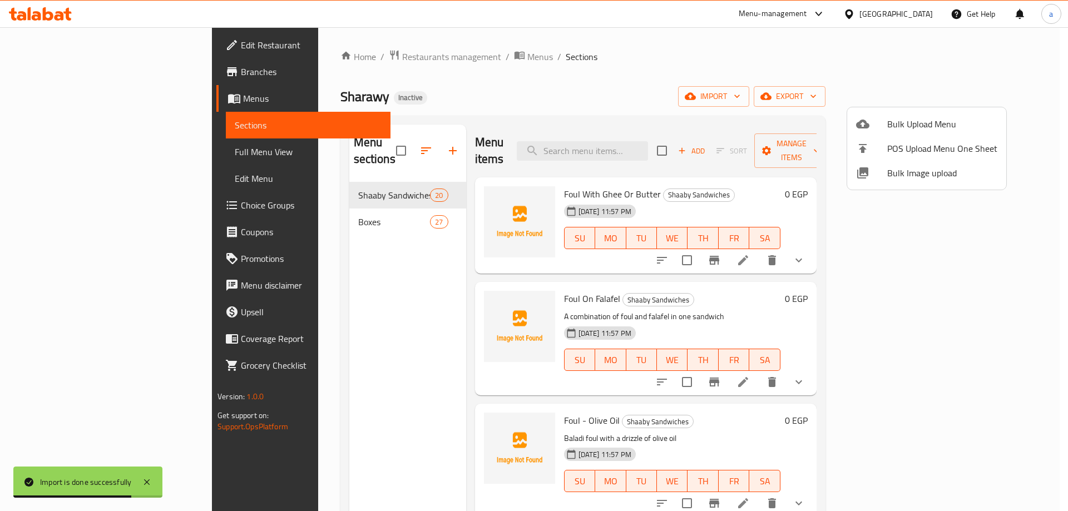
click at [350, 175] on div at bounding box center [534, 255] width 1068 height 511
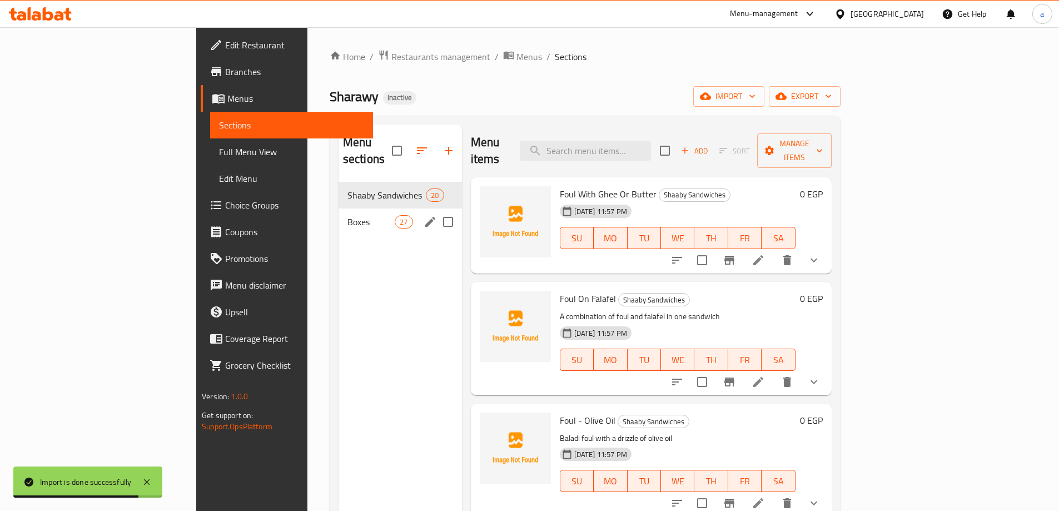
click at [395, 217] on span "27" at bounding box center [403, 222] width 17 height 11
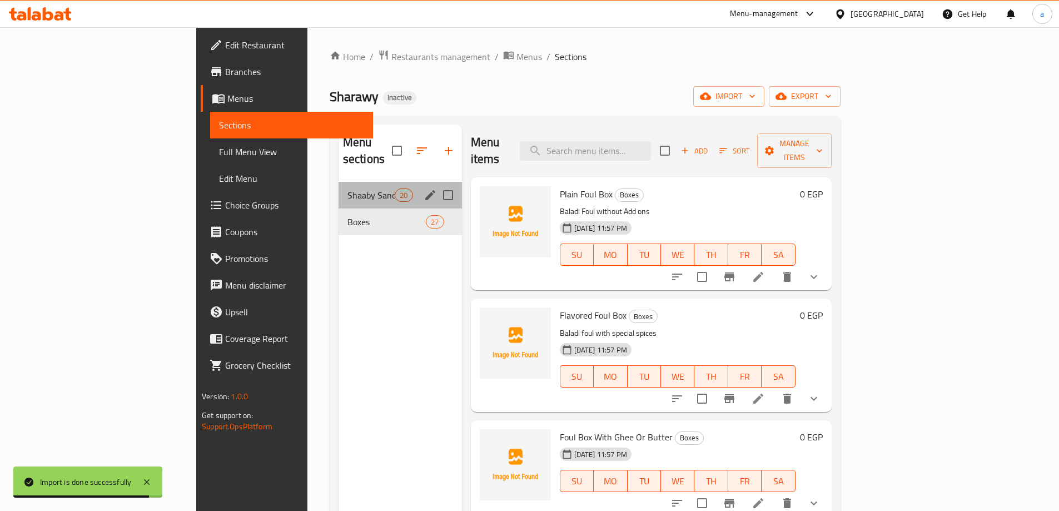
click at [348, 186] on div "Shaaby Sandwiches 20" at bounding box center [400, 195] width 123 height 27
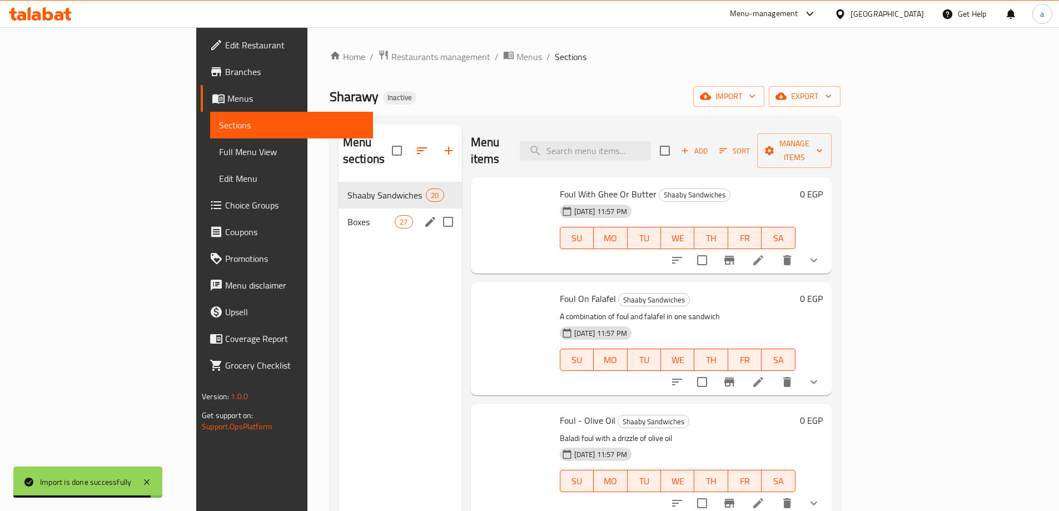
click at [348, 215] on span "Boxes" at bounding box center [371, 221] width 47 height 13
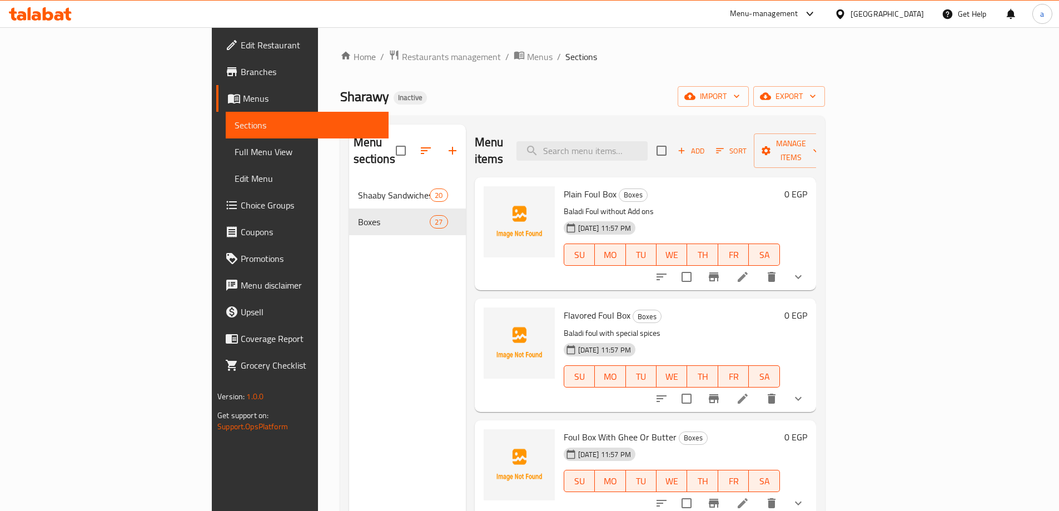
click at [243, 96] on span "Menus" at bounding box center [311, 98] width 137 height 13
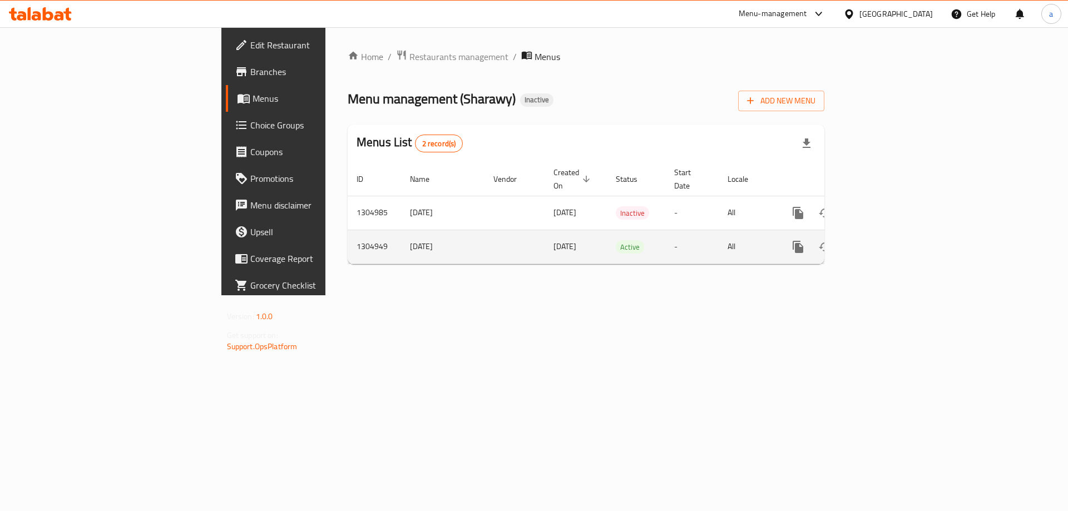
click at [885, 240] on icon "enhanced table" at bounding box center [877, 246] width 13 height 13
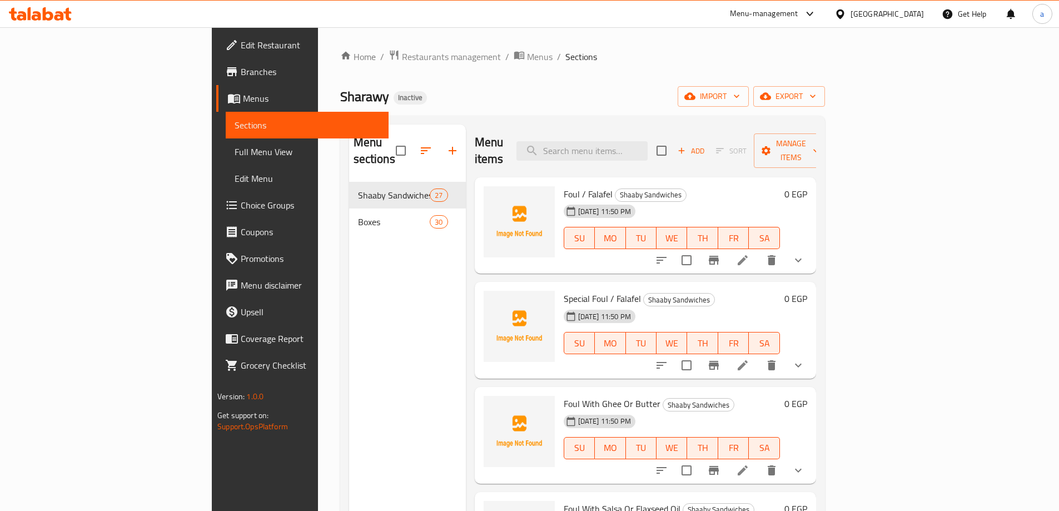
click at [243, 98] on span "Menus" at bounding box center [311, 98] width 137 height 13
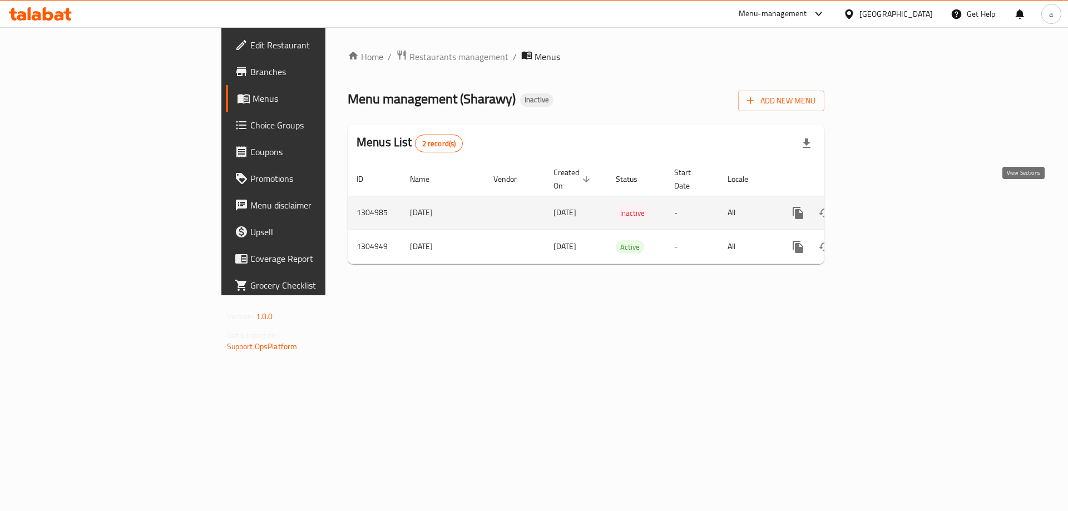
click at [885, 206] on icon "enhanced table" at bounding box center [877, 212] width 13 height 13
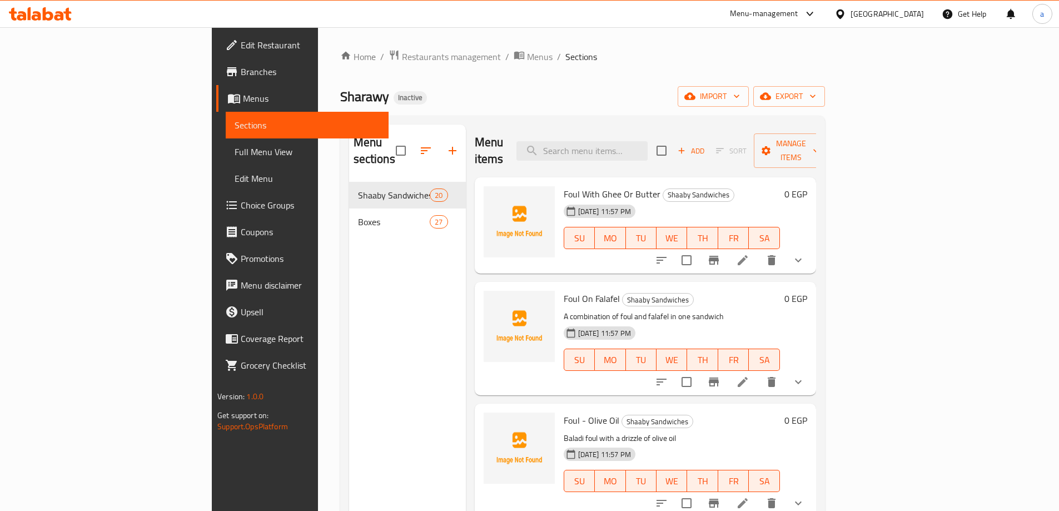
click at [243, 92] on span "Menus" at bounding box center [311, 98] width 137 height 13
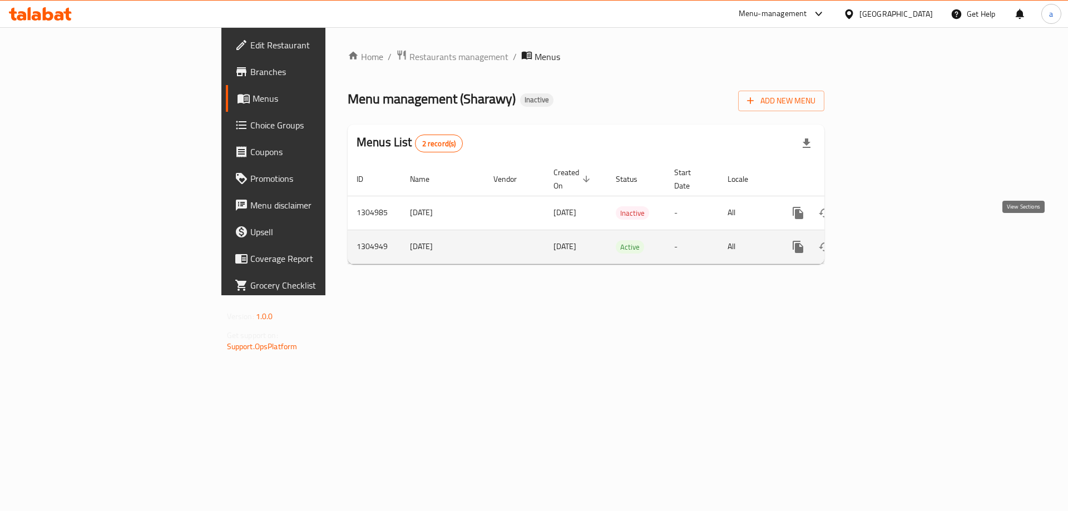
click at [885, 240] on icon "enhanced table" at bounding box center [877, 246] width 13 height 13
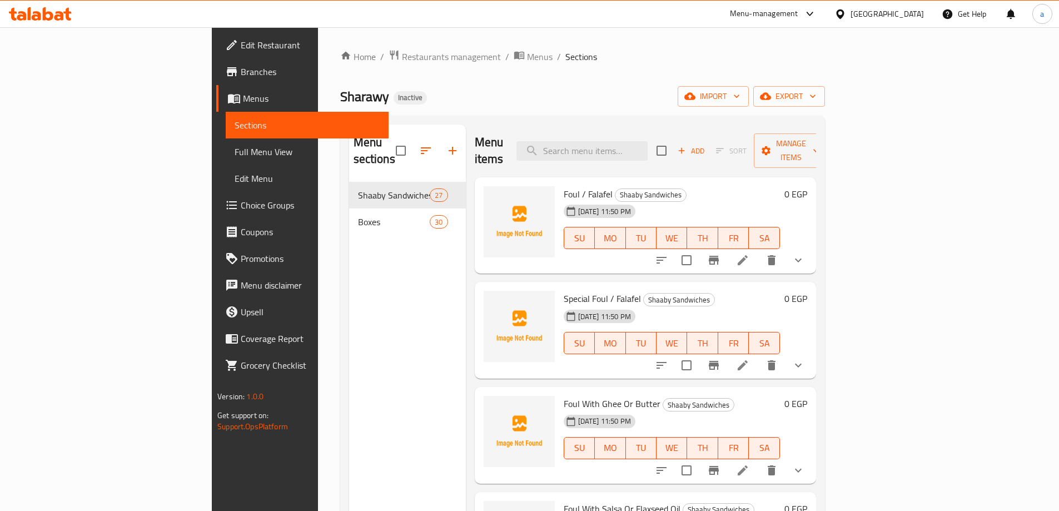
click at [216, 105] on link "Menus" at bounding box center [302, 98] width 172 height 27
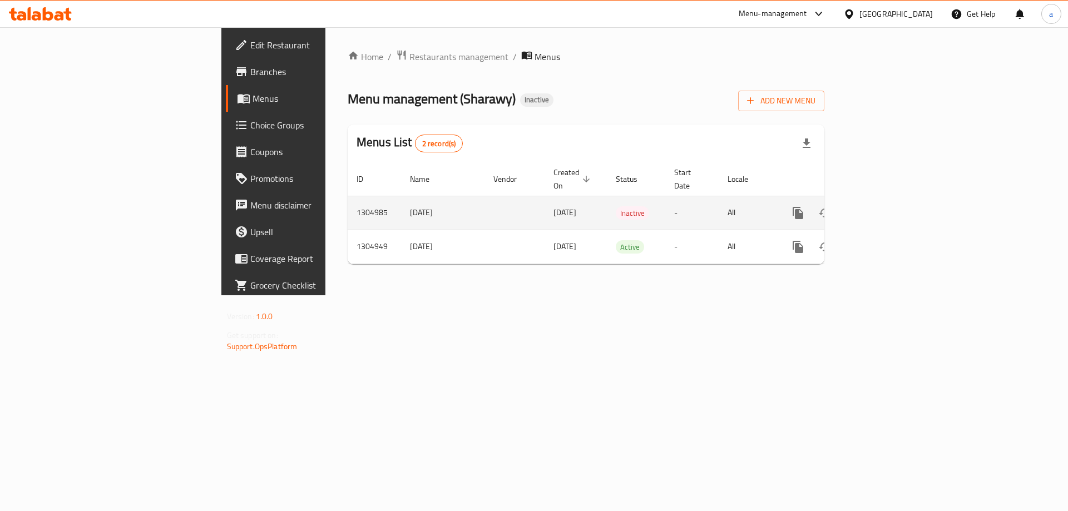
click at [885, 206] on icon "enhanced table" at bounding box center [877, 212] width 13 height 13
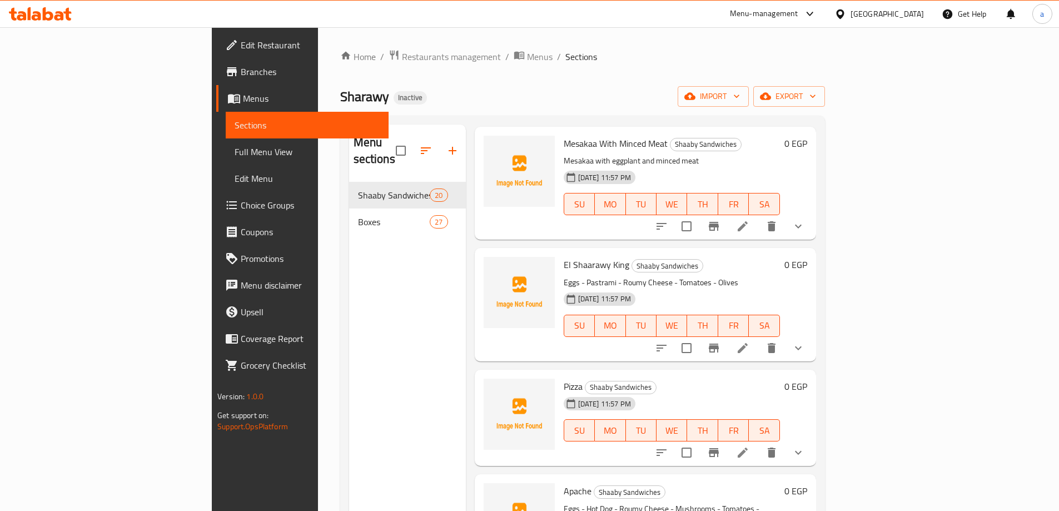
scroll to position [1557, 0]
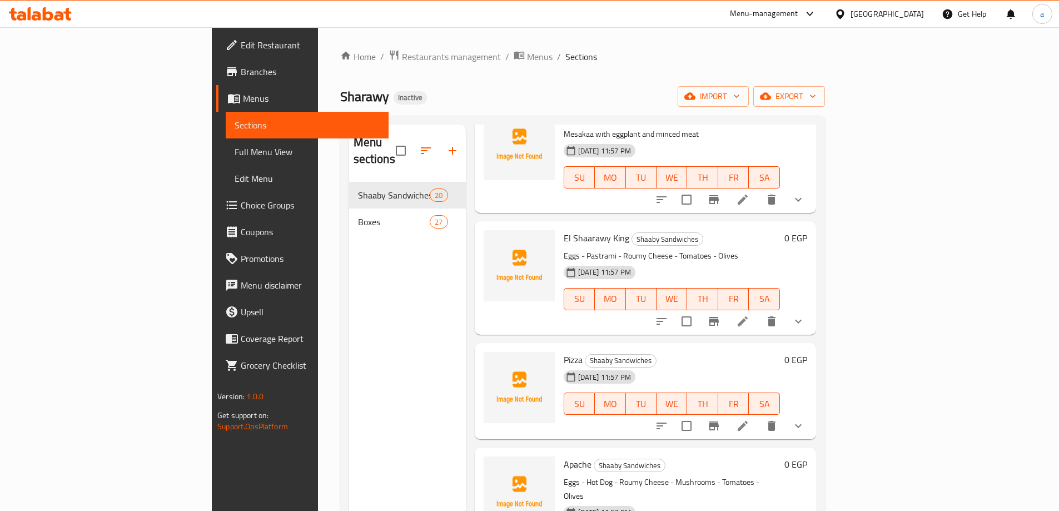
click at [241, 201] on span "Choice Groups" at bounding box center [310, 205] width 139 height 13
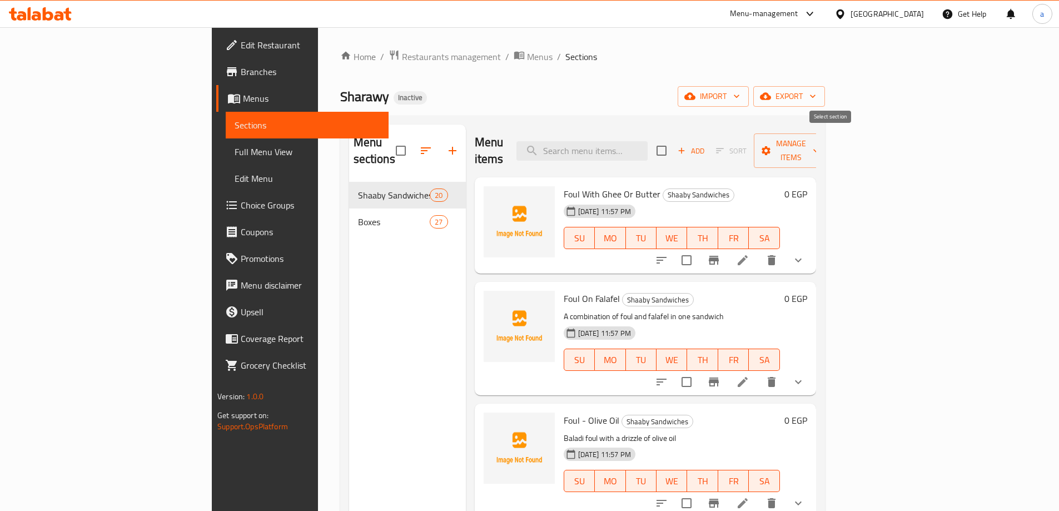
click at [673, 145] on input "checkbox" at bounding box center [661, 150] width 23 height 23
checkbox input "true"
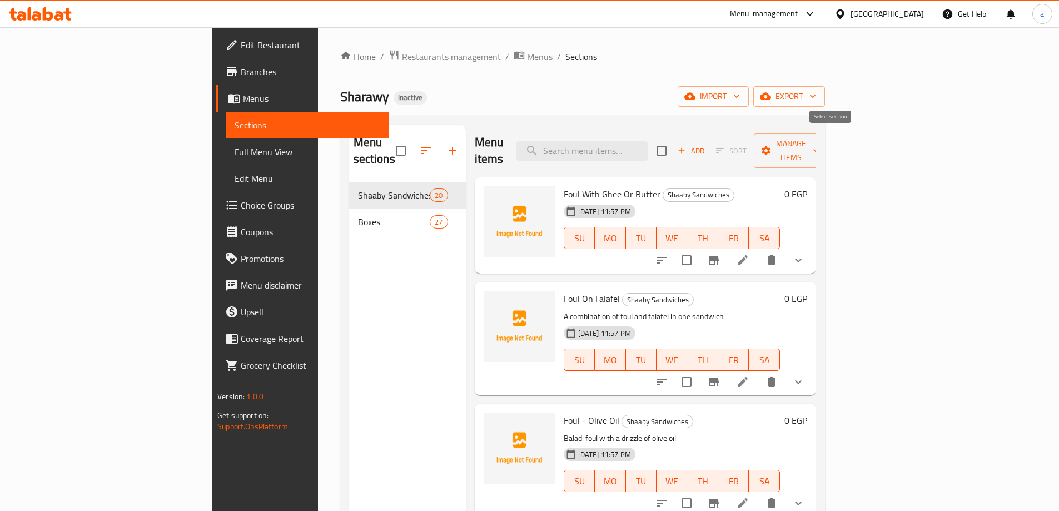
checkbox input "true"
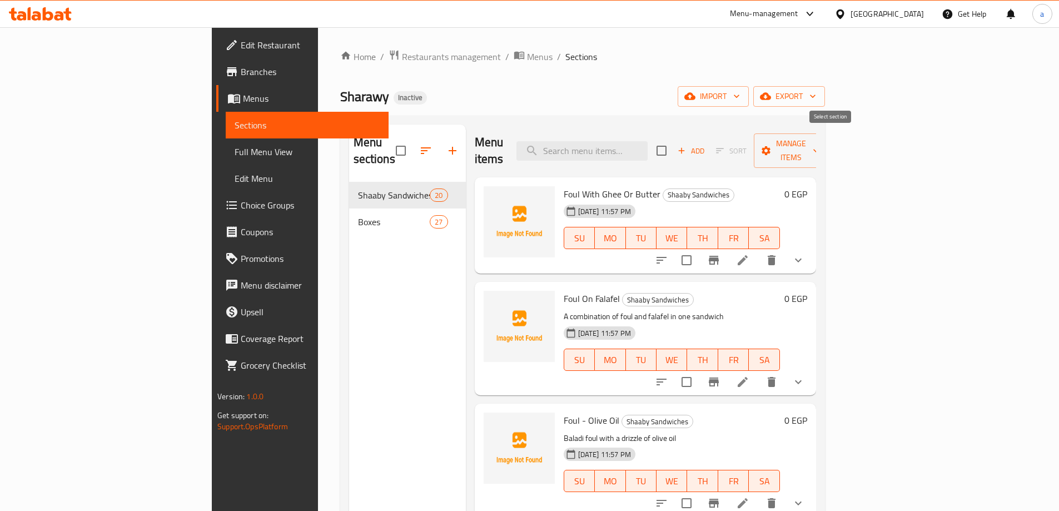
checkbox input "true"
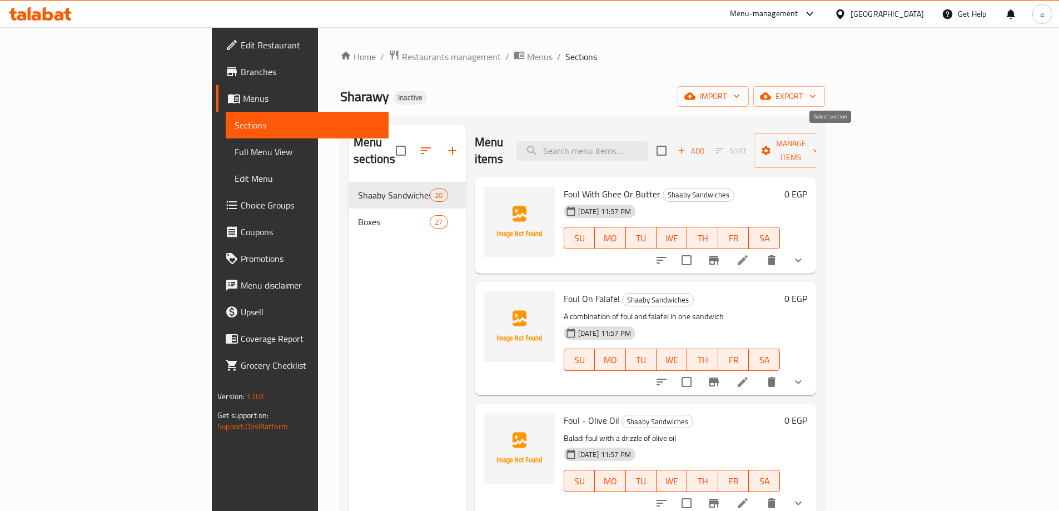
checkbox input "true"
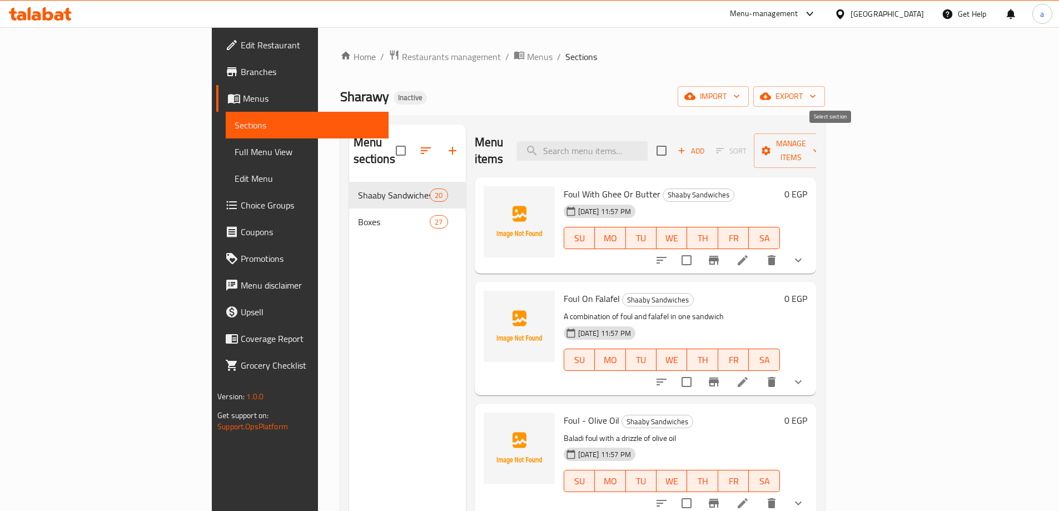
checkbox input "true"
click at [820, 148] on span "Manage items" at bounding box center [791, 151] width 57 height 28
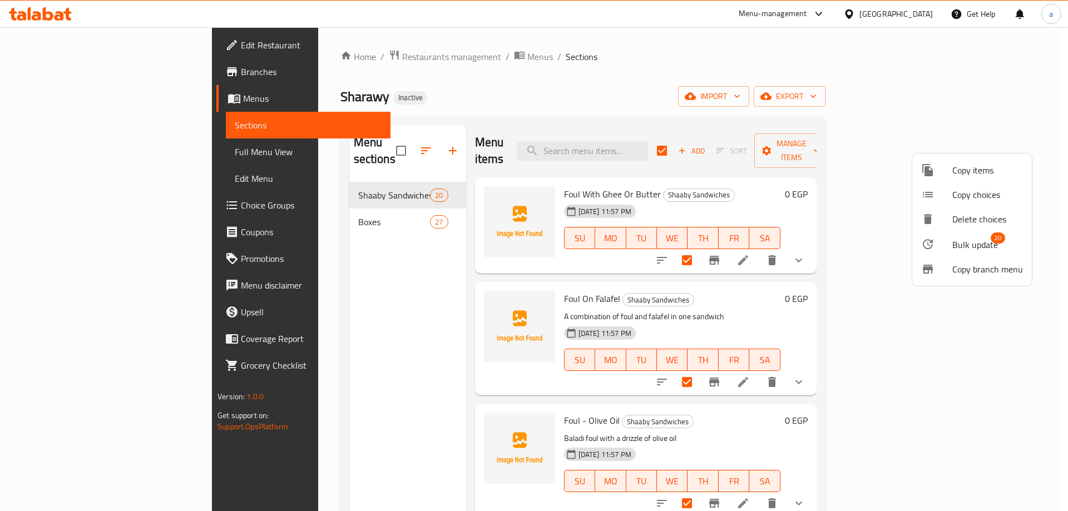
click at [965, 220] on span "Delete choices" at bounding box center [987, 218] width 71 height 13
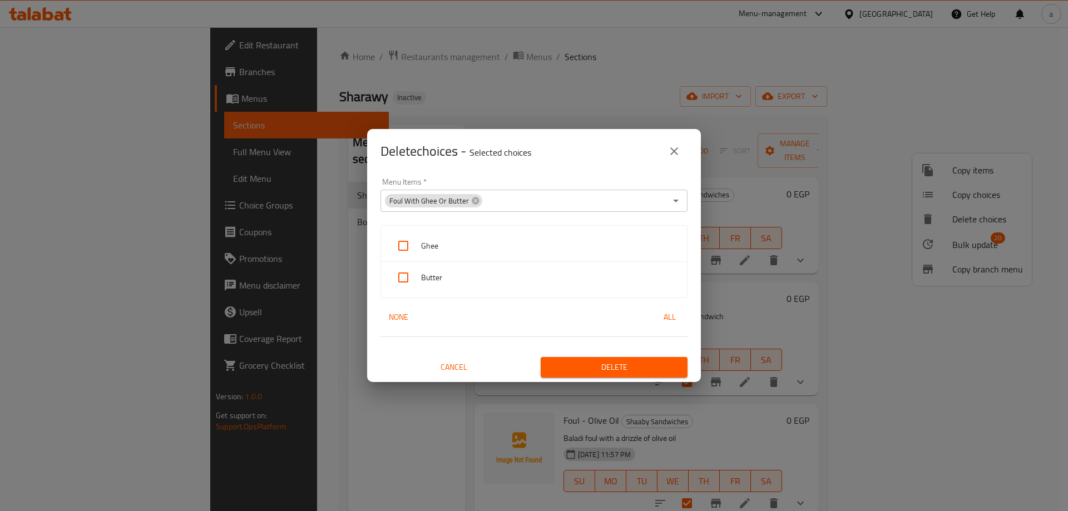
click at [464, 369] on span "Cancel" at bounding box center [454, 367] width 138 height 14
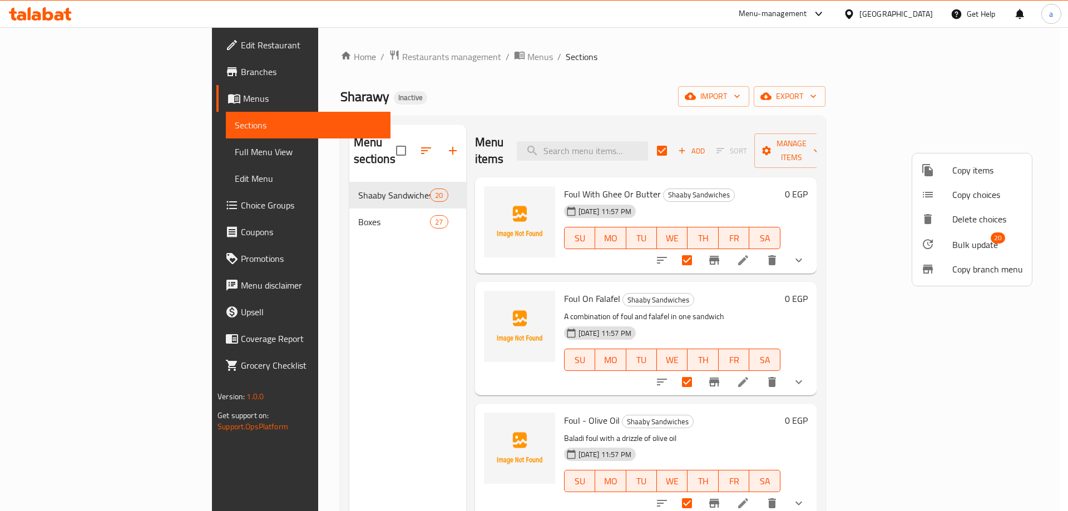
click at [956, 214] on span "Delete choices" at bounding box center [987, 218] width 71 height 13
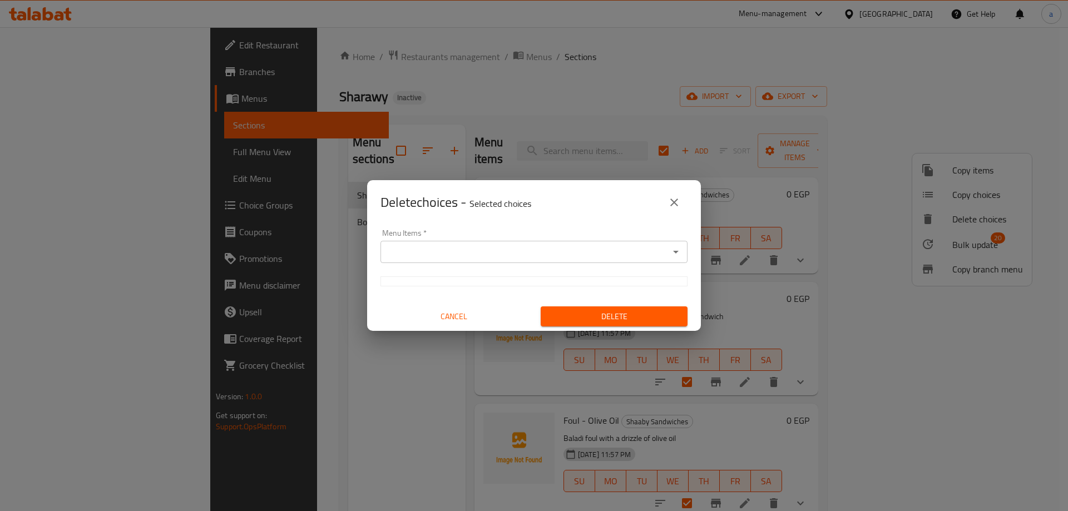
click at [415, 243] on div "Menu Items *" at bounding box center [533, 252] width 307 height 22
click at [673, 254] on icon "Open" at bounding box center [675, 251] width 13 height 13
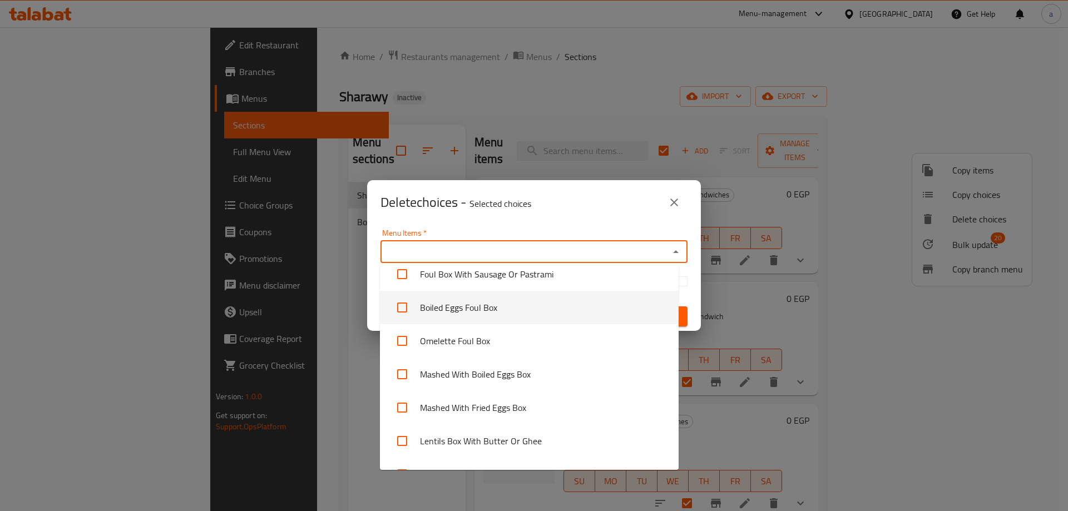
scroll to position [890, 0]
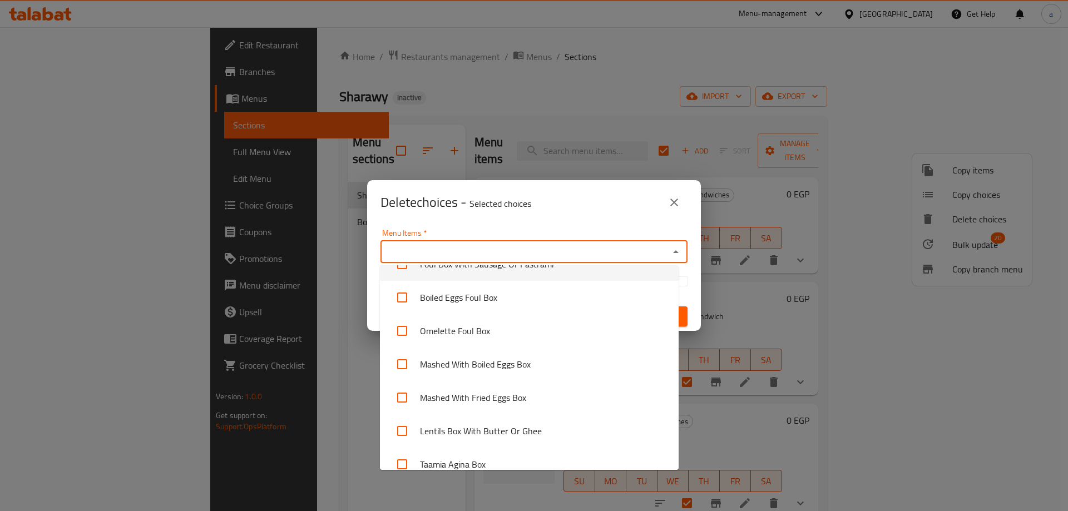
click at [679, 207] on icon "close" at bounding box center [673, 202] width 13 height 13
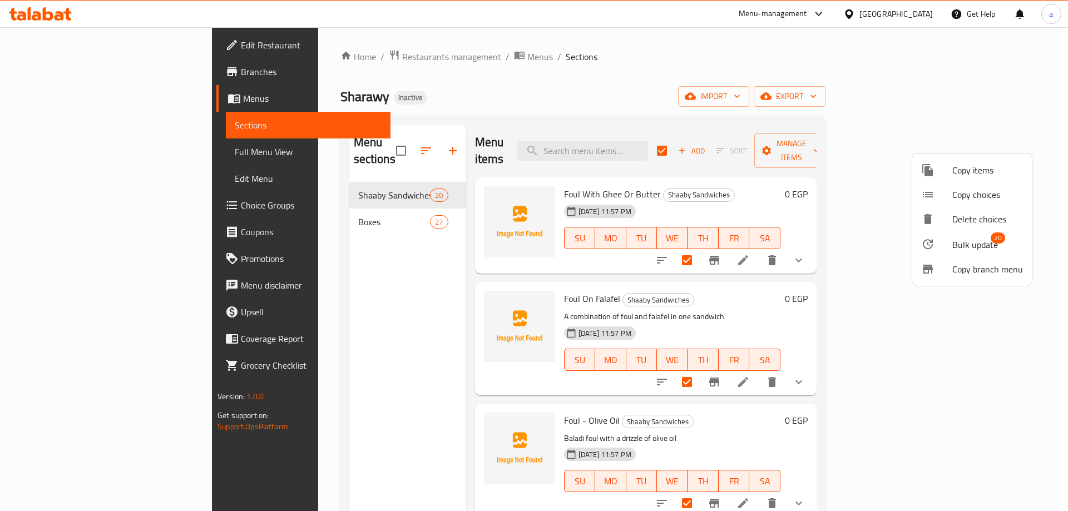
click at [353, 148] on div at bounding box center [534, 255] width 1068 height 511
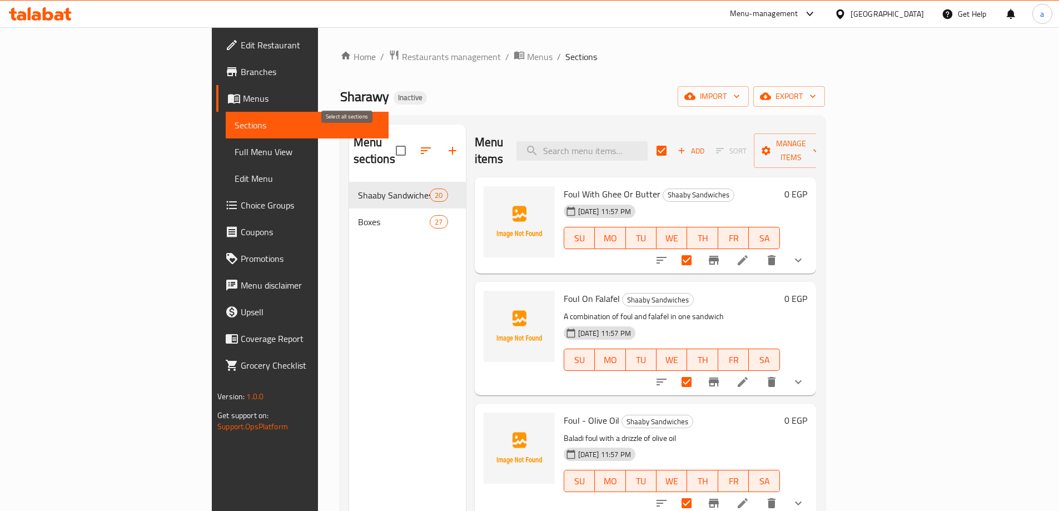
click at [389, 146] on input "checkbox" at bounding box center [400, 150] width 23 height 23
checkbox input "true"
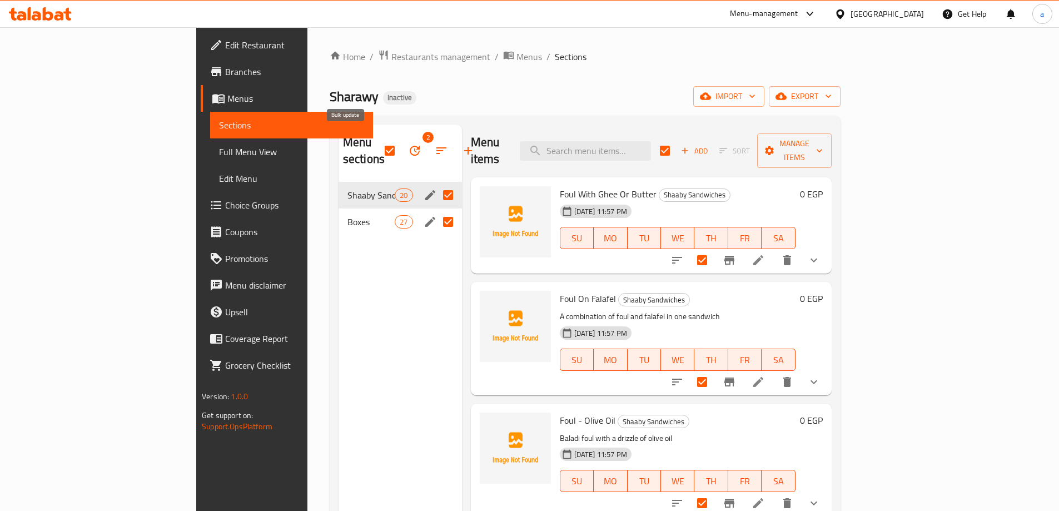
click at [401, 140] on button "button" at bounding box center [414, 150] width 27 height 27
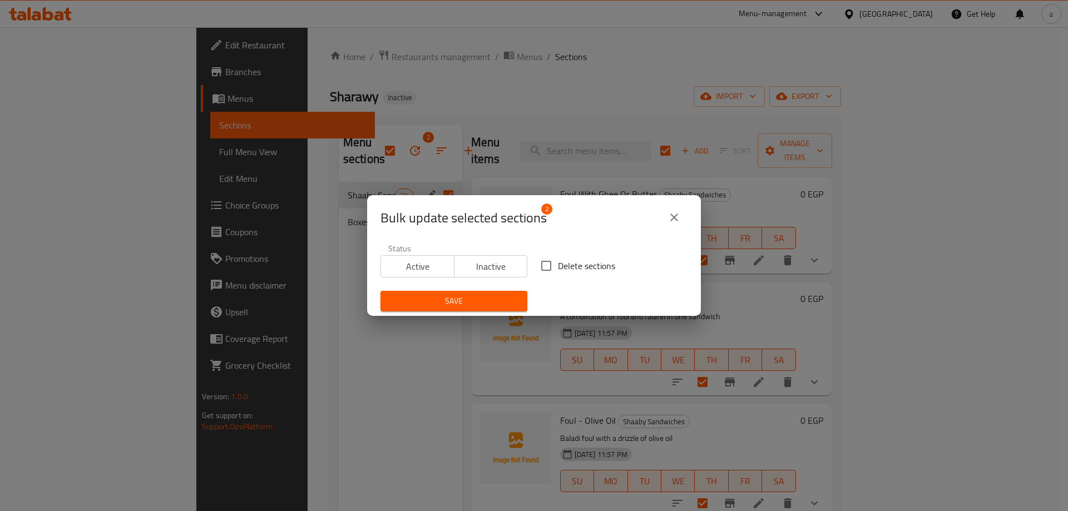
click at [549, 260] on input "Delete sections" at bounding box center [545, 265] width 23 height 23
checkbox input "true"
click at [491, 300] on span "Save" at bounding box center [453, 301] width 129 height 14
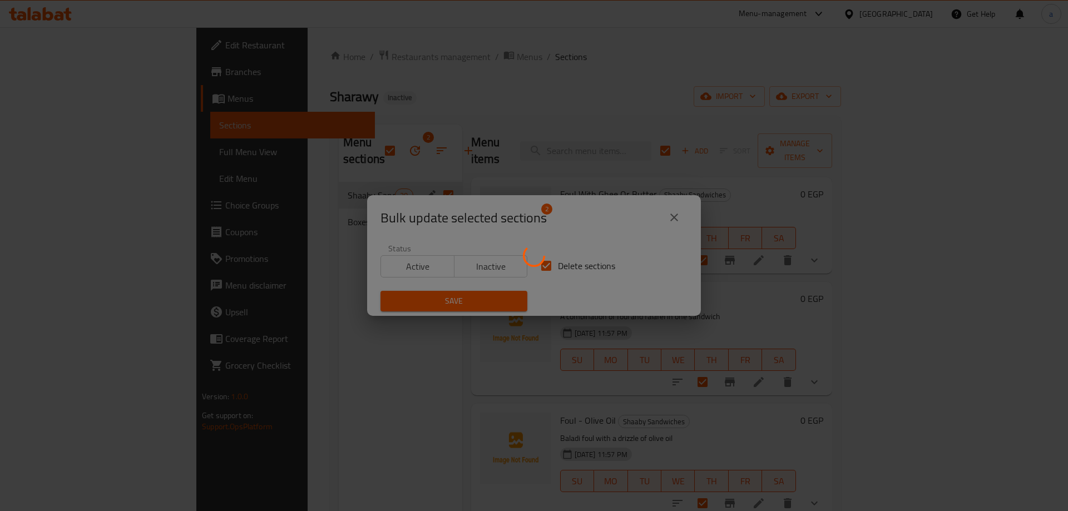
checkbox input "false"
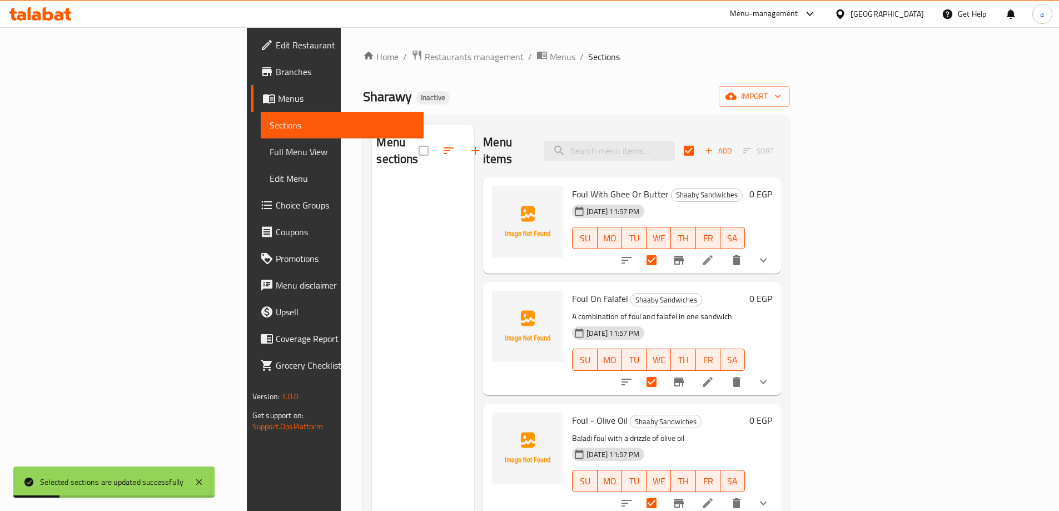
click at [790, 77] on div "Home / Restaurants management / Menus / Sections Sharawy Inactive import Menu s…" at bounding box center [576, 346] width 427 height 595
click at [372, 159] on div "Menu sections" at bounding box center [423, 151] width 102 height 53
drag, startPoint x: 334, startPoint y: 159, endPoint x: 340, endPoint y: 199, distance: 40.4
click at [372, 199] on div "Menu sections" at bounding box center [423, 380] width 102 height 511
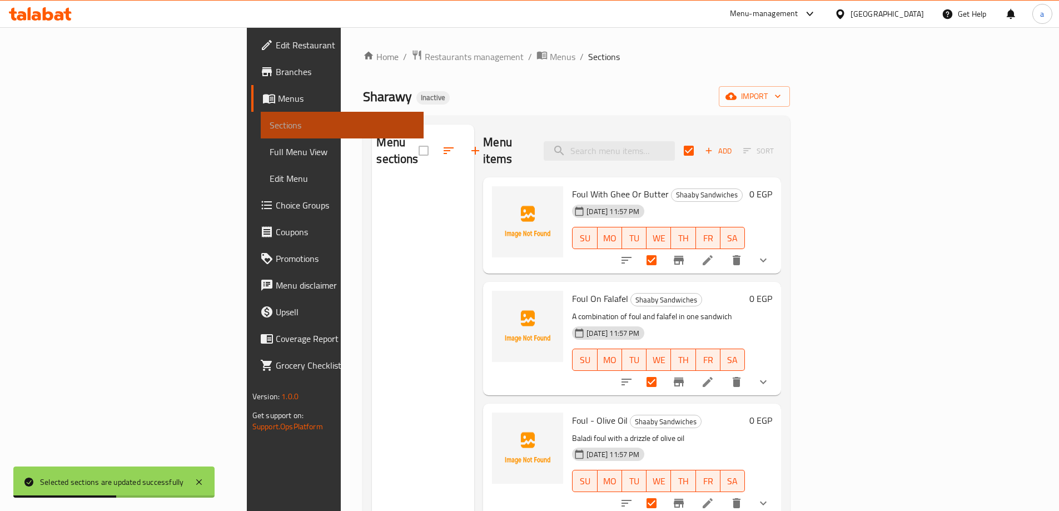
click at [270, 118] on span "Sections" at bounding box center [342, 124] width 145 height 13
click at [550, 57] on span "Menus" at bounding box center [563, 56] width 26 height 13
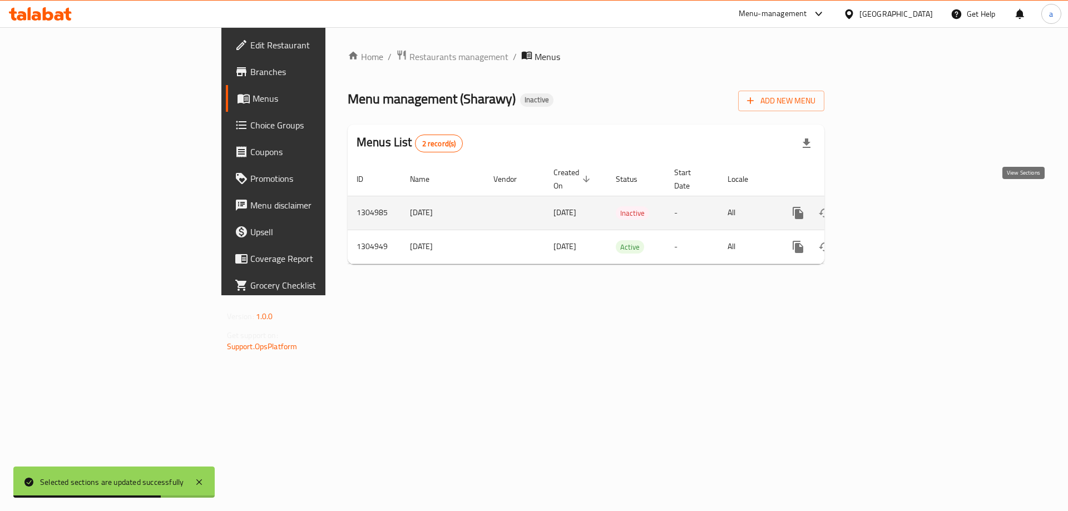
click at [885, 206] on icon "enhanced table" at bounding box center [877, 212] width 13 height 13
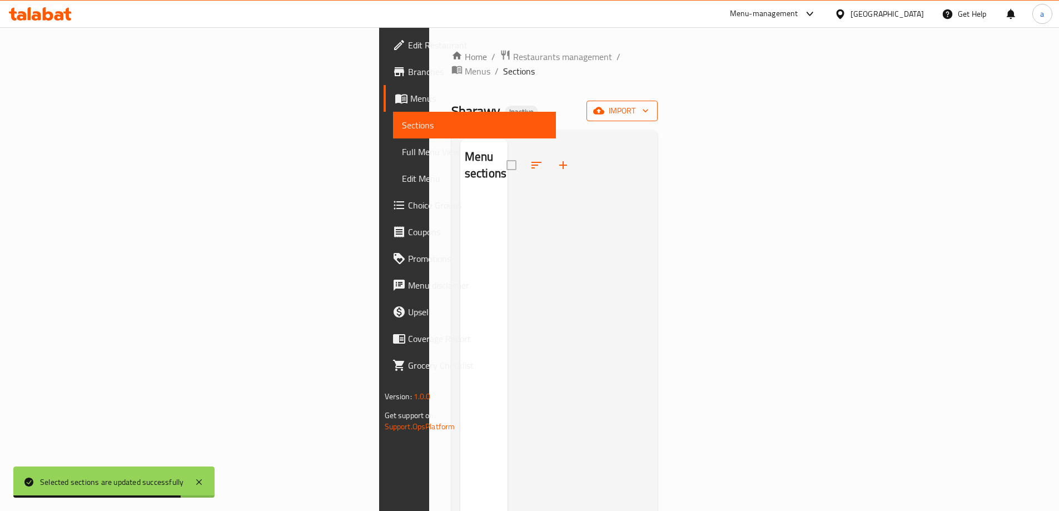
click at [649, 104] on span "import" at bounding box center [622, 111] width 53 height 14
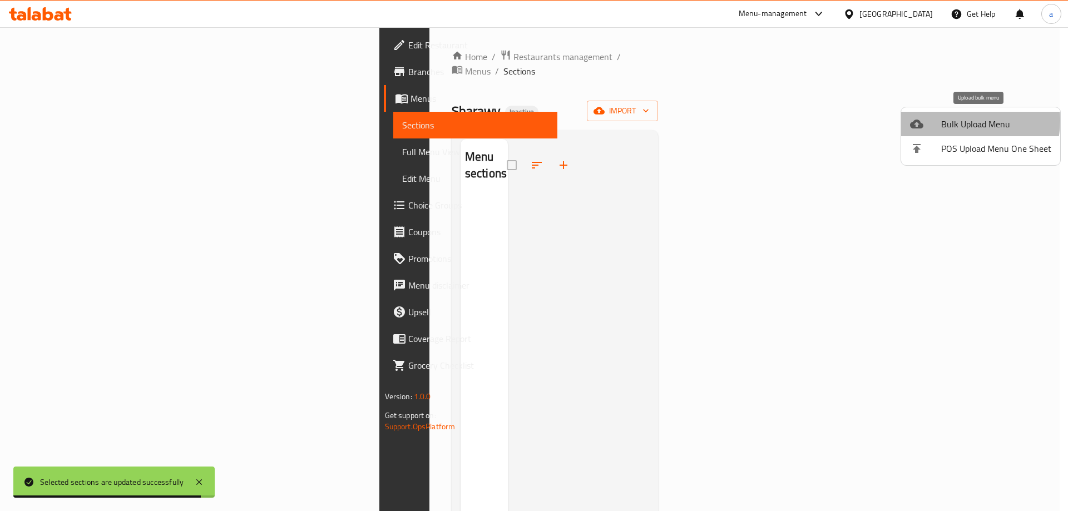
click at [961, 121] on span "Bulk Upload Menu" at bounding box center [996, 123] width 110 height 13
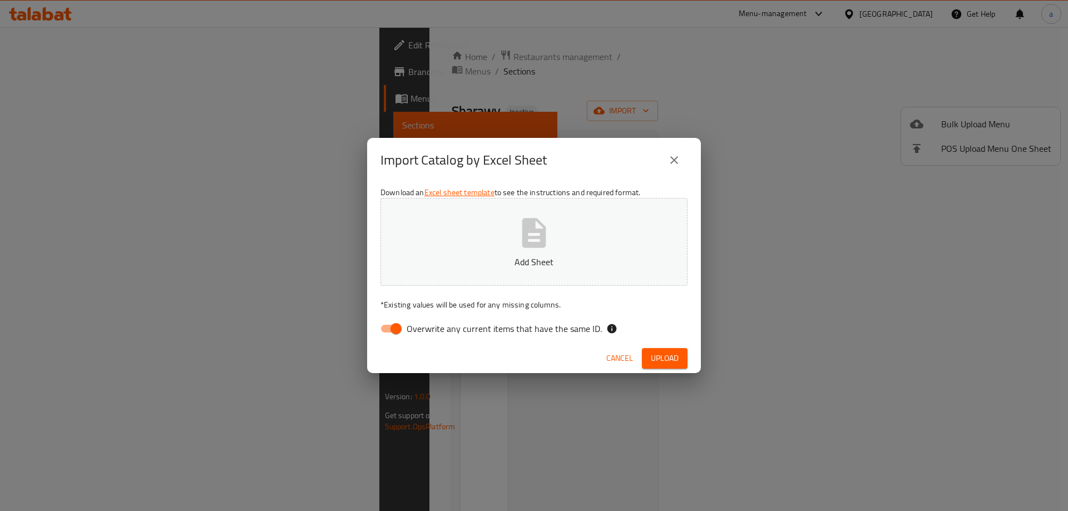
click at [390, 331] on input "Overwrite any current items that have the same ID." at bounding box center [395, 328] width 63 height 21
checkbox input "false"
click at [469, 257] on p "Add Sheet" at bounding box center [534, 261] width 272 height 13
click at [644, 353] on button "Upload" at bounding box center [665, 358] width 46 height 21
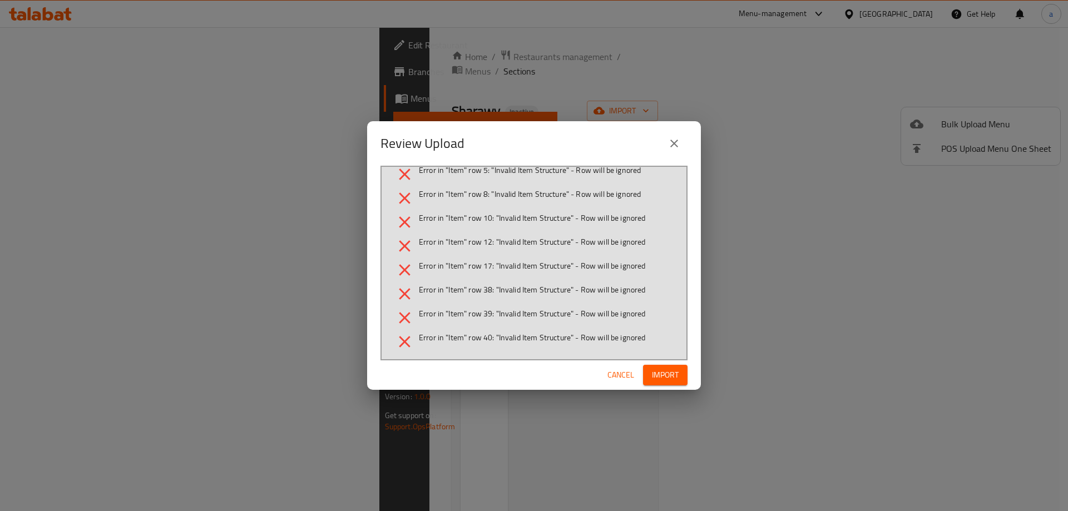
scroll to position [60, 0]
click at [480, 333] on span "Error in "Item" row 40: "Invalid Item Structure" - Row will be ignored" at bounding box center [532, 336] width 227 height 11
click at [493, 318] on span "Error in "Item" row 39: "Invalid Item Structure" - Row will be ignored" at bounding box center [532, 312] width 227 height 11
click at [485, 291] on span "Error in "Item" row 38: "Invalid Item Structure" - Row will be ignored" at bounding box center [532, 288] width 227 height 11
click at [487, 264] on span "Error in "Item" row 17: "Invalid Item Structure" - Row will be ignored" at bounding box center [532, 264] width 227 height 11
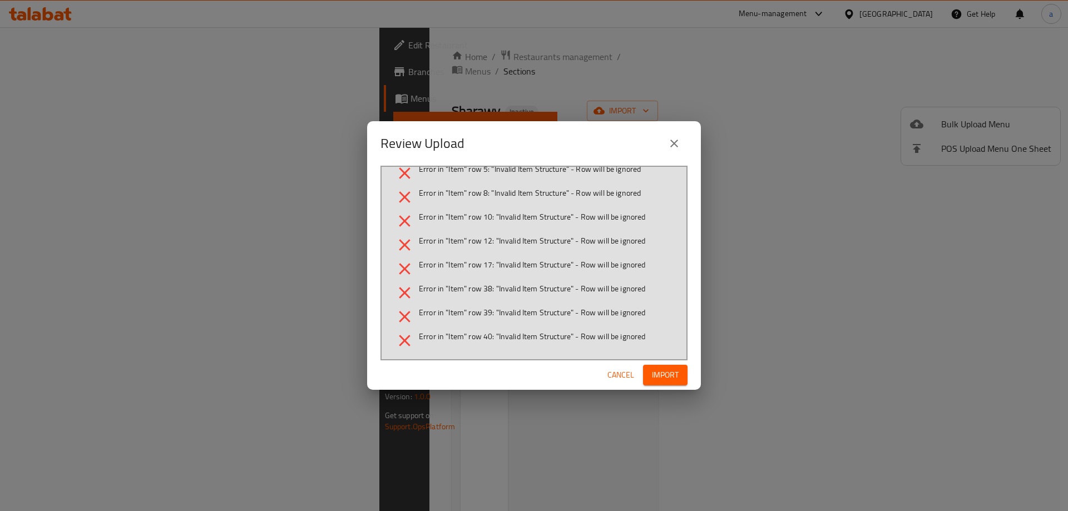
click at [490, 244] on span "Error in "Item" row 12: "Invalid Item Structure" - Row will be ignored" at bounding box center [532, 240] width 227 height 11
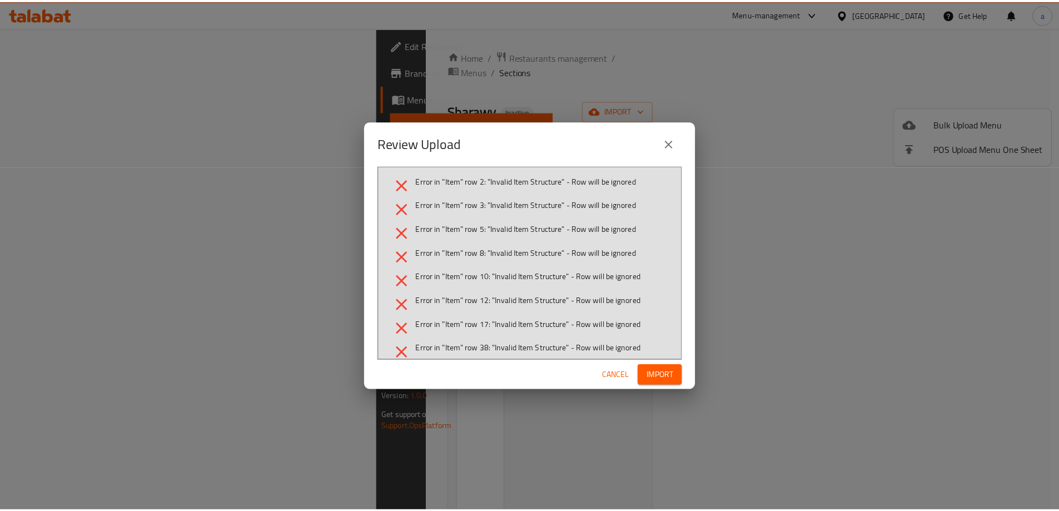
scroll to position [0, 0]
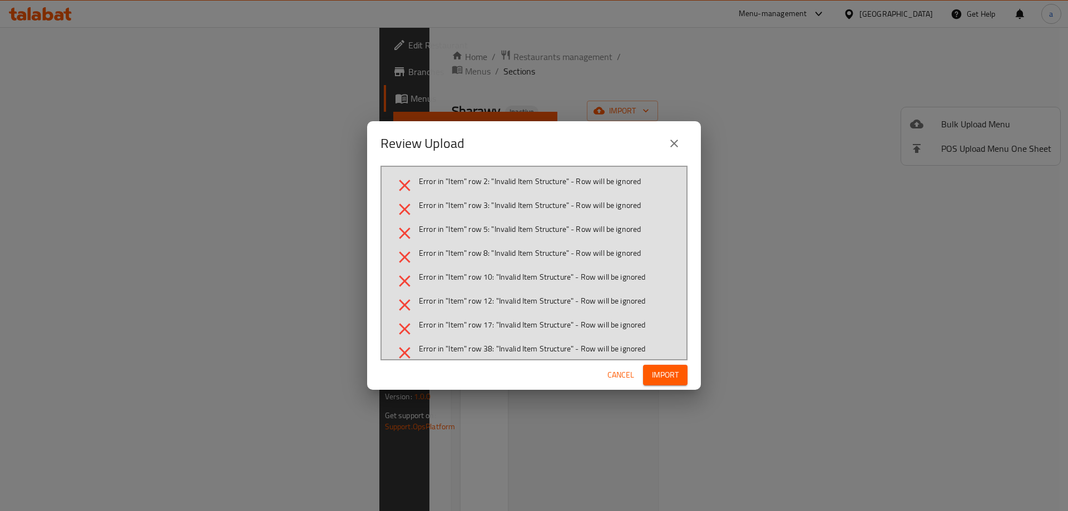
click at [497, 281] on span "Error in "Item" row 10: "Invalid Item Structure" - Row will be ignored" at bounding box center [532, 276] width 227 height 11
click at [498, 258] on span "Error in "Item" row 8: "Invalid Item Structure" - Row will be ignored" at bounding box center [530, 252] width 222 height 11
click at [495, 229] on span "Error in "Item" row 5: "Invalid Item Structure" - Row will be ignored" at bounding box center [530, 229] width 222 height 11
click at [494, 212] on li "Error in "Item" row 3: "Invalid Item Structure" - Row will be ignored" at bounding box center [534, 209] width 278 height 19
click at [494, 173] on div "Error in "Item" row 2: "Invalid Item Structure" - Row will be ignored Error in …" at bounding box center [533, 263] width 307 height 195
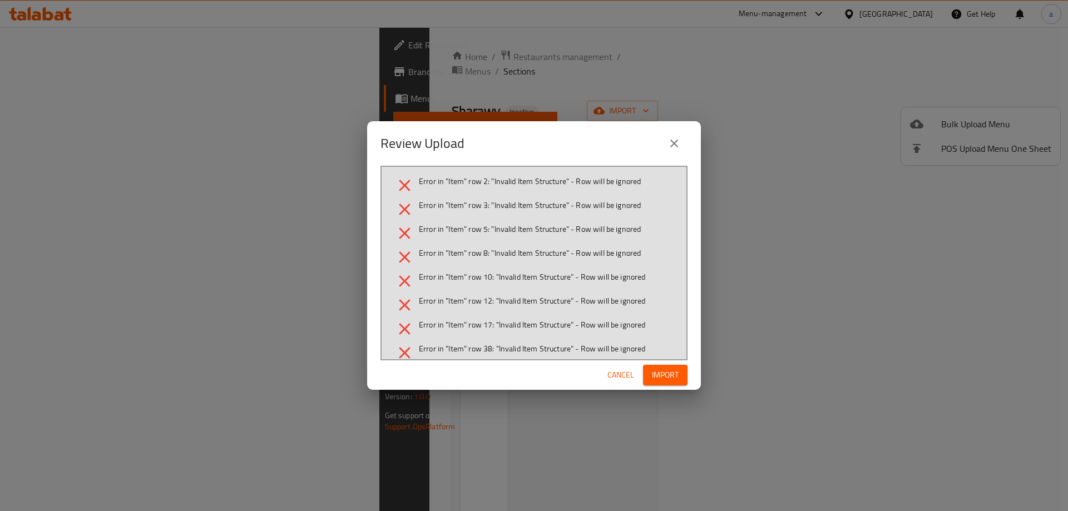
click at [799, 292] on div "Review Upload Error in "Item" row 2: "Invalid Item Structure" - Row will be ign…" at bounding box center [534, 255] width 1068 height 511
click at [623, 376] on span "Cancel" at bounding box center [620, 375] width 27 height 14
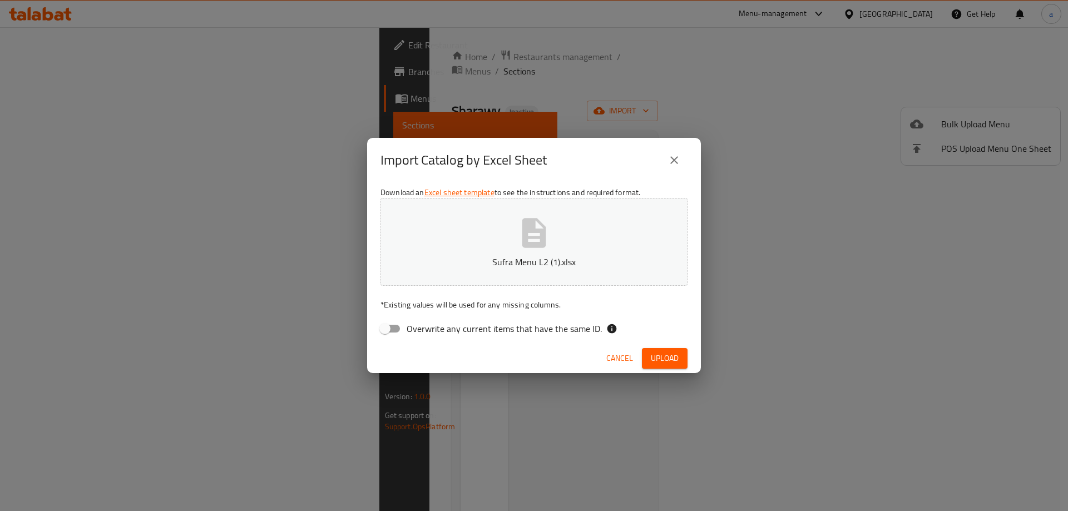
click at [619, 360] on span "Cancel" at bounding box center [619, 358] width 27 height 14
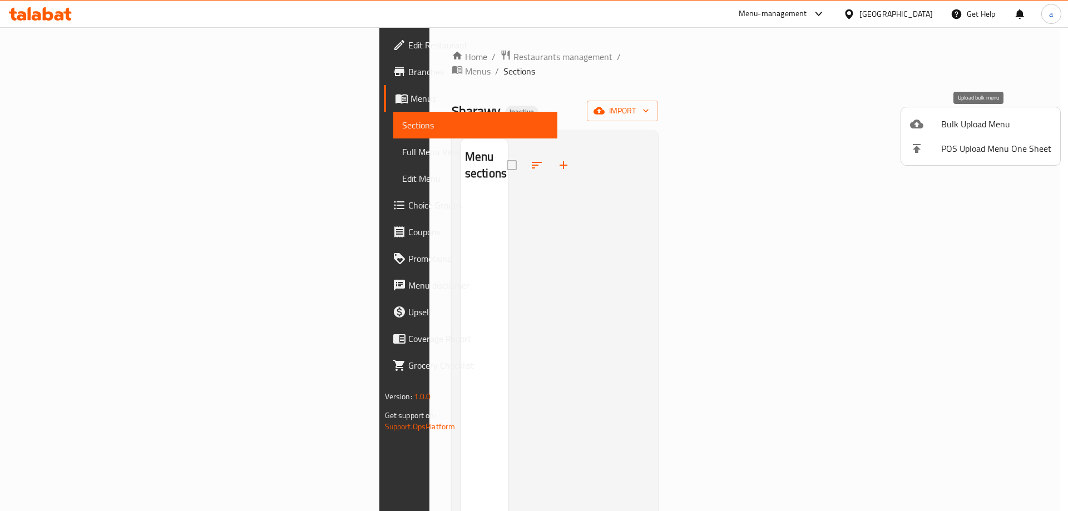
click at [986, 131] on span "Bulk Upload Menu" at bounding box center [996, 123] width 110 height 13
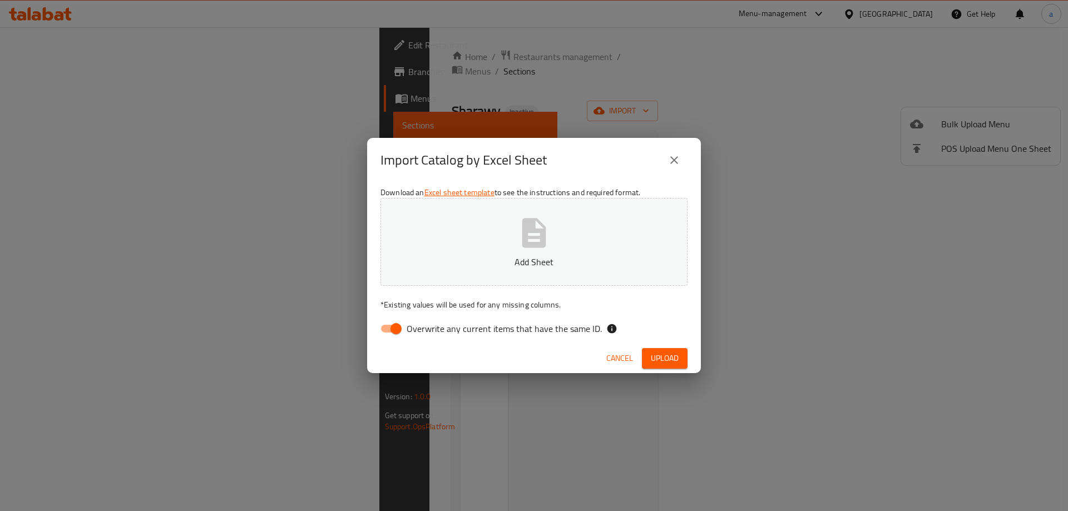
click at [391, 331] on input "Overwrite any current items that have the same ID." at bounding box center [395, 328] width 63 height 21
checkbox input "false"
click at [561, 250] on button "Add Sheet" at bounding box center [533, 242] width 307 height 88
click at [651, 354] on span "Upload" at bounding box center [665, 358] width 28 height 14
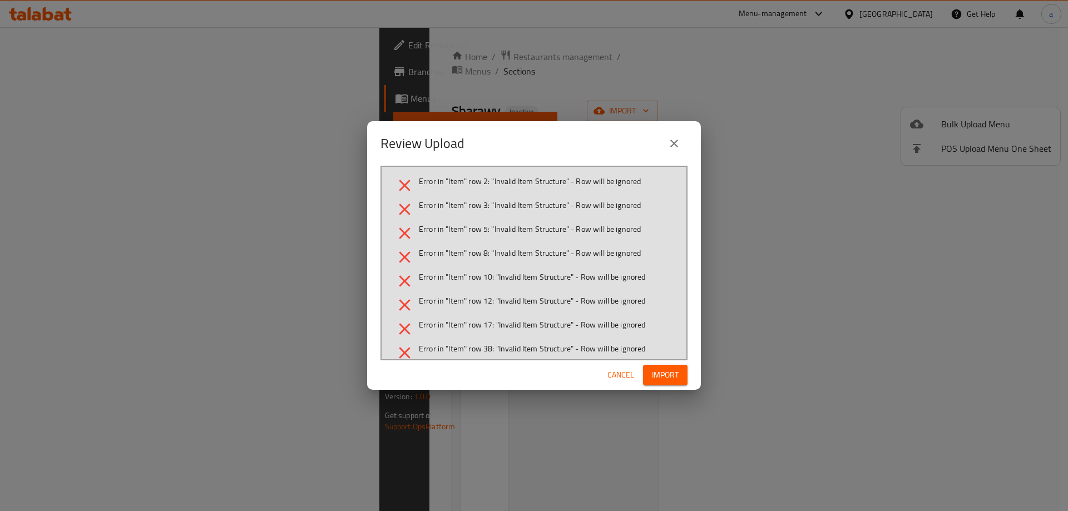
click at [671, 378] on span "Import" at bounding box center [665, 375] width 27 height 14
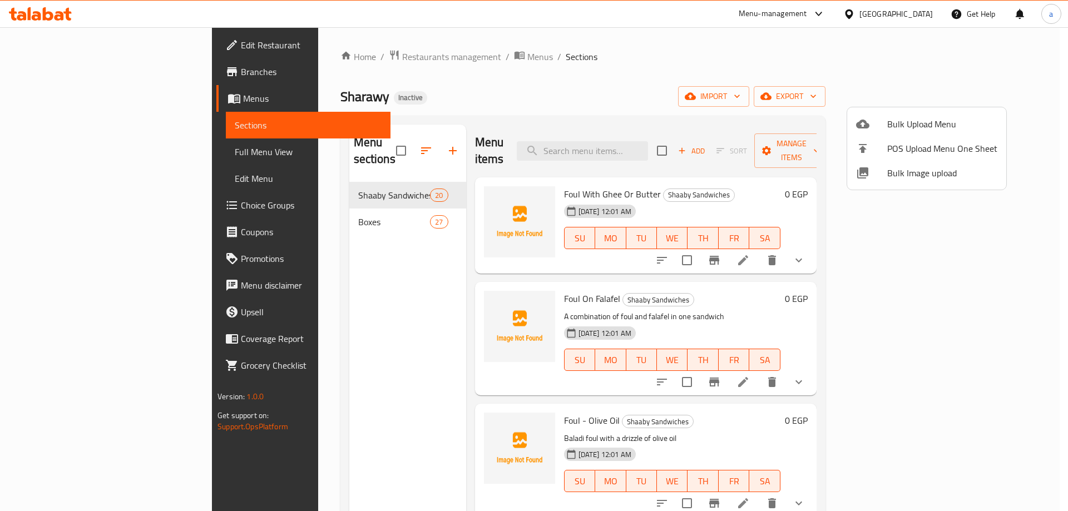
click at [336, 207] on div at bounding box center [534, 255] width 1068 height 511
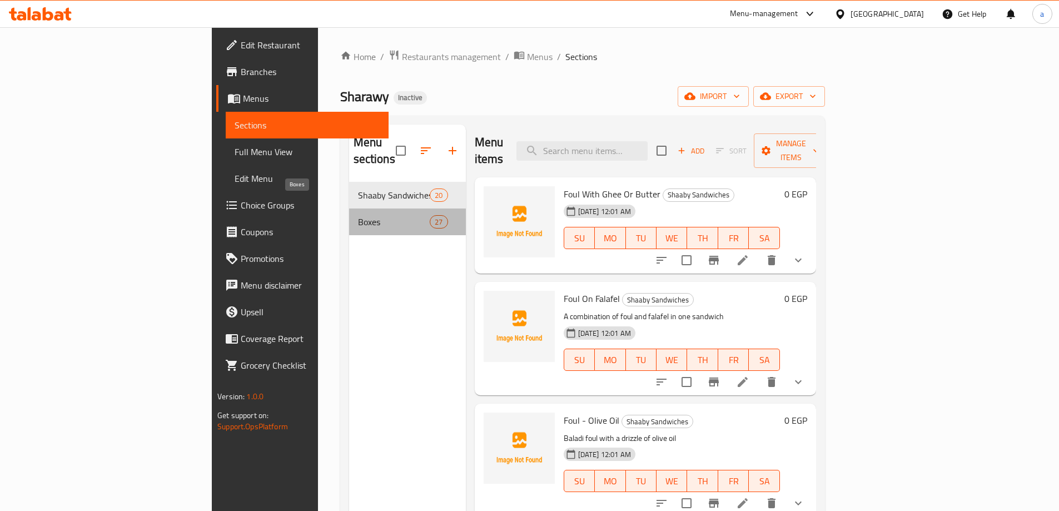
click at [358, 215] on span "Boxes" at bounding box center [394, 221] width 72 height 13
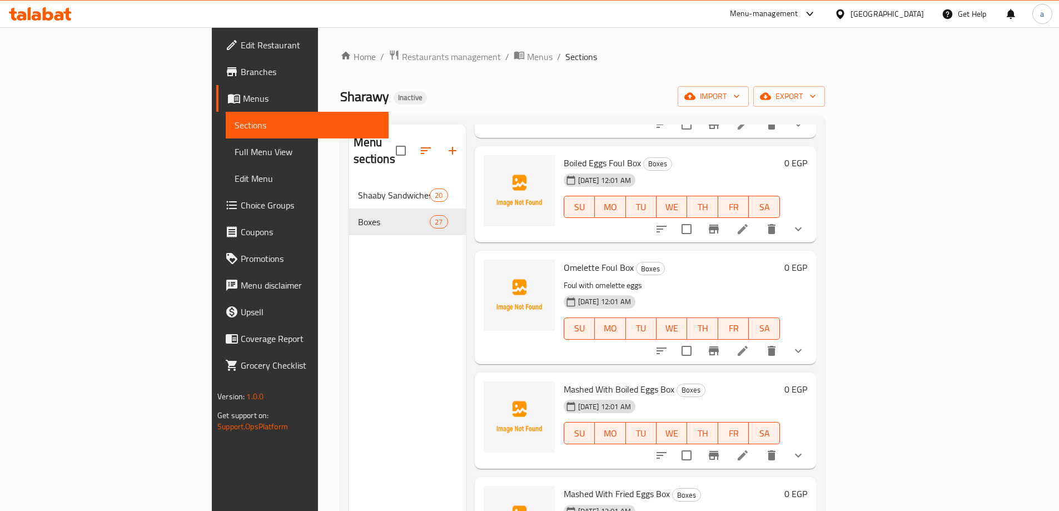
scroll to position [779, 0]
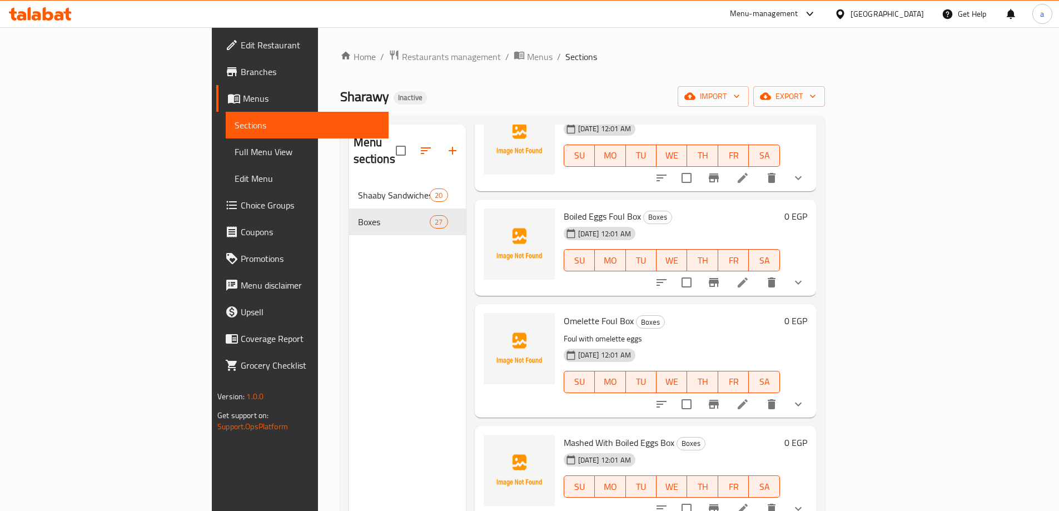
click at [243, 95] on span "Menus" at bounding box center [311, 98] width 137 height 13
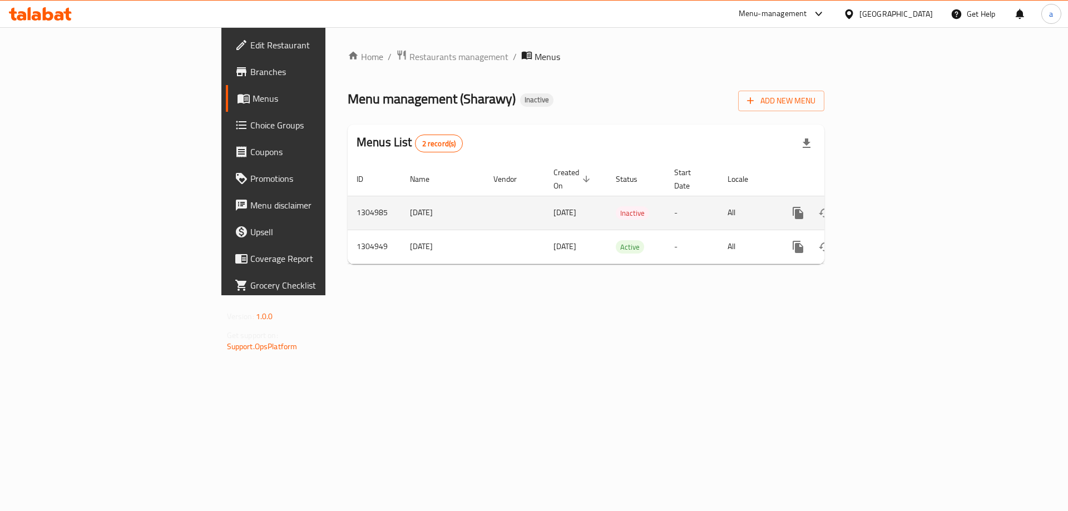
click at [883, 208] on icon "enhanced table" at bounding box center [878, 213] width 10 height 10
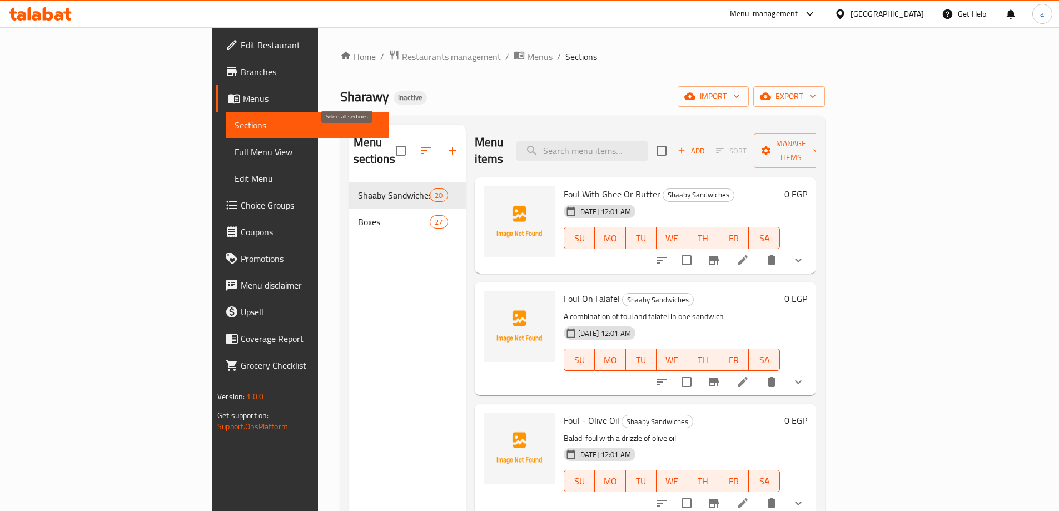
click at [389, 143] on input "checkbox" at bounding box center [400, 150] width 23 height 23
checkbox input "true"
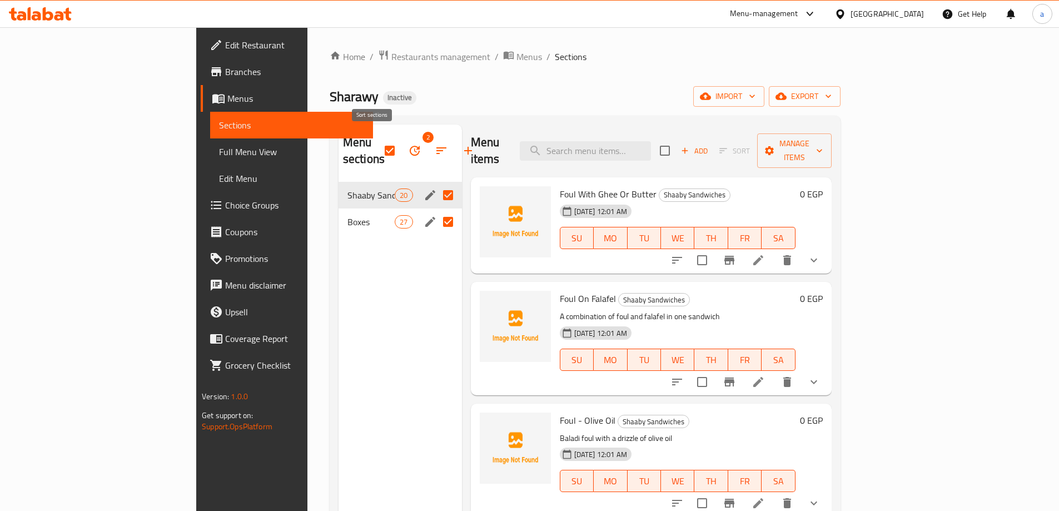
click at [408, 144] on icon "button" at bounding box center [414, 150] width 13 height 13
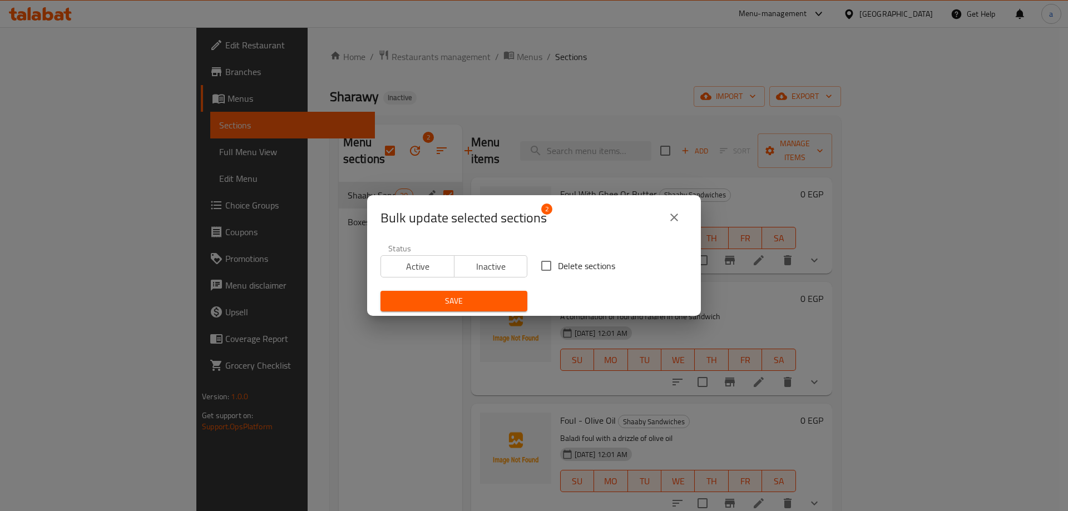
click at [558, 268] on span "Delete sections" at bounding box center [586, 265] width 57 height 13
click at [558, 268] on input "Delete sections" at bounding box center [545, 265] width 23 height 23
checkbox input "true"
click at [480, 297] on span "Save" at bounding box center [453, 301] width 129 height 14
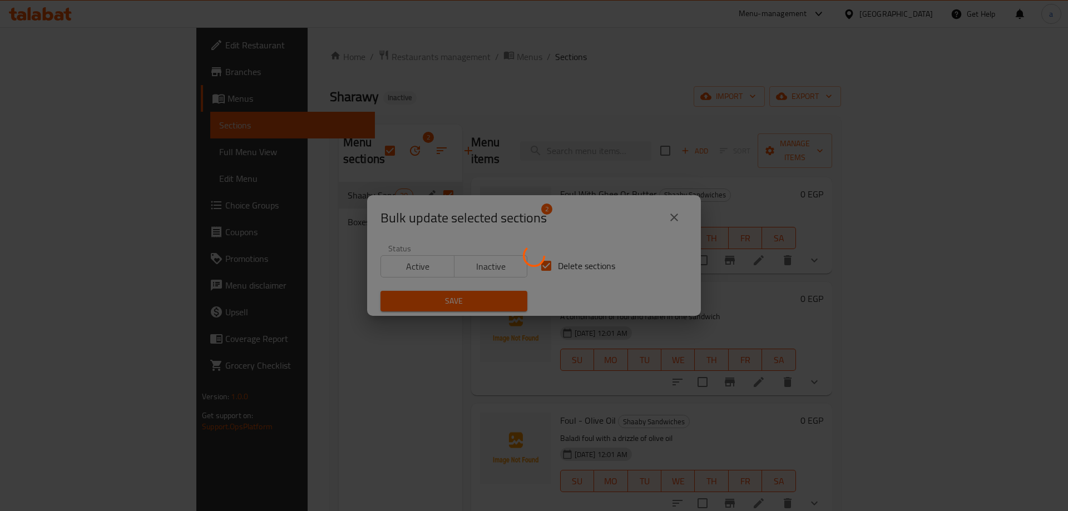
checkbox input "false"
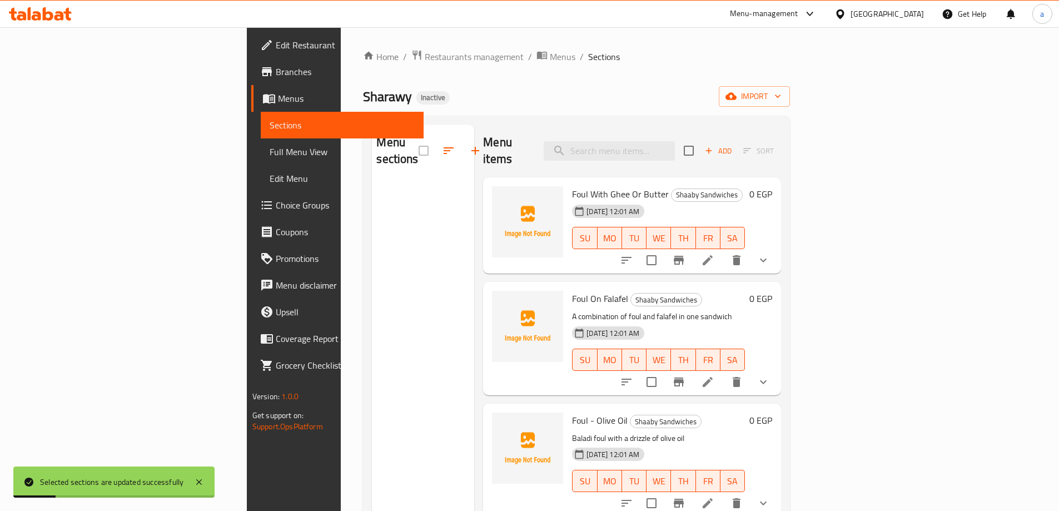
click at [278, 96] on span "Menus" at bounding box center [346, 98] width 137 height 13
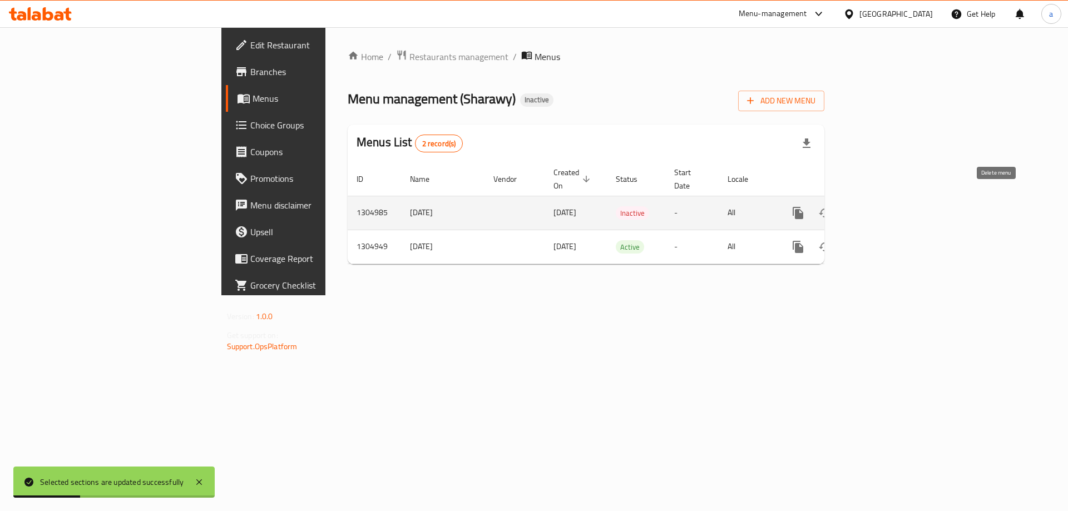
click at [900, 203] on td "enhanced table" at bounding box center [838, 213] width 125 height 34
click at [885, 206] on icon "enhanced table" at bounding box center [877, 212] width 13 height 13
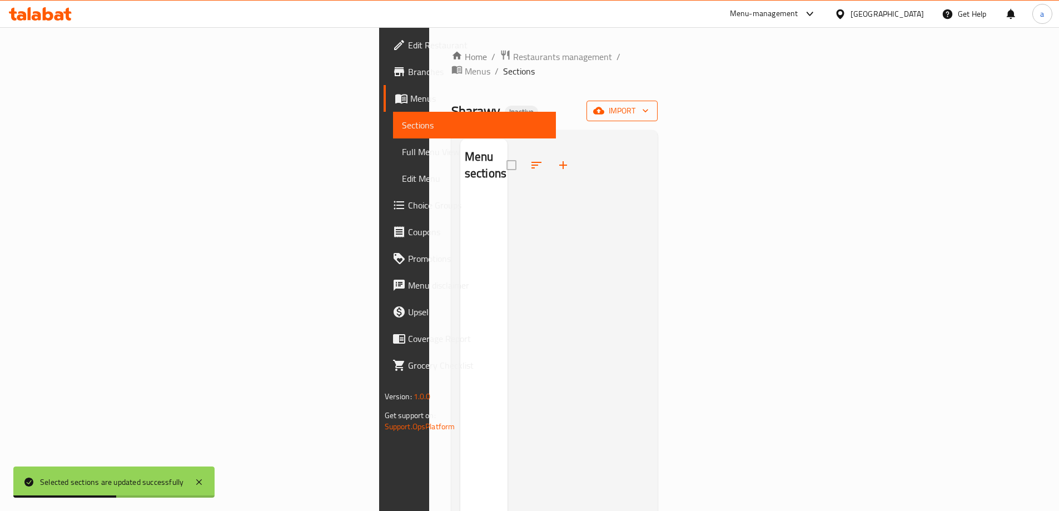
click at [649, 104] on span "import" at bounding box center [622, 111] width 53 height 14
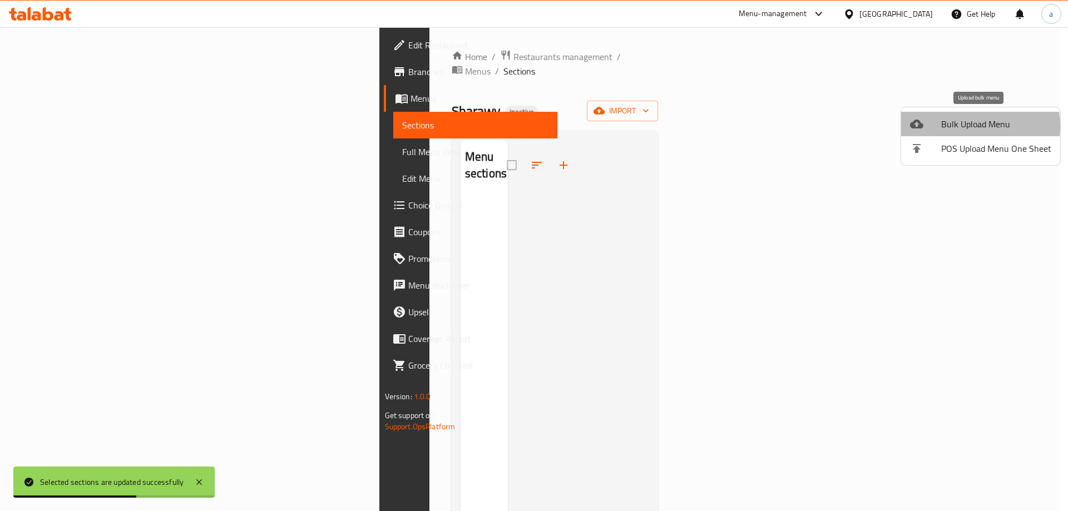
click at [957, 126] on span "Bulk Upload Menu" at bounding box center [996, 123] width 110 height 13
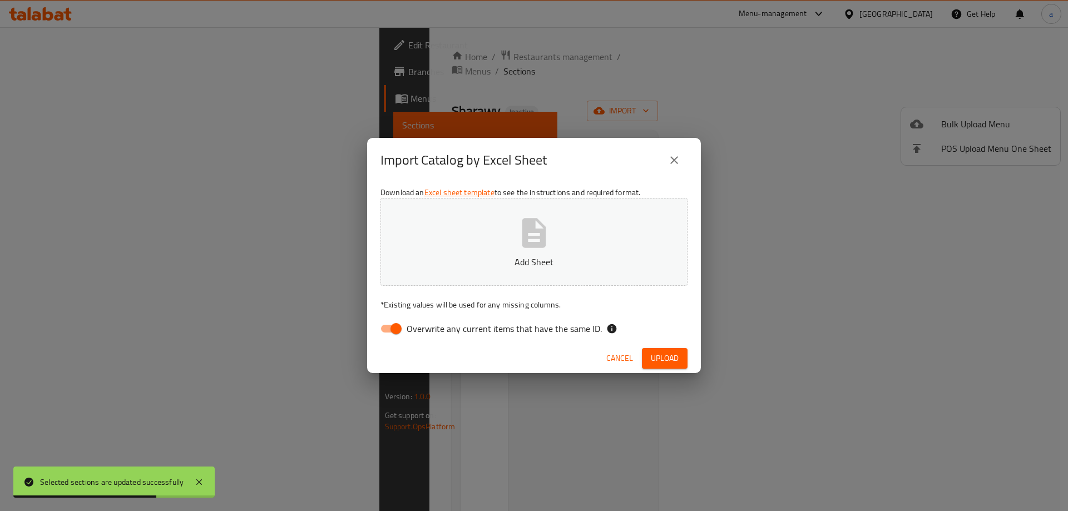
click at [392, 329] on input "Overwrite any current items that have the same ID." at bounding box center [395, 328] width 63 height 21
checkbox input "false"
click at [532, 244] on icon "button" at bounding box center [534, 232] width 24 height 29
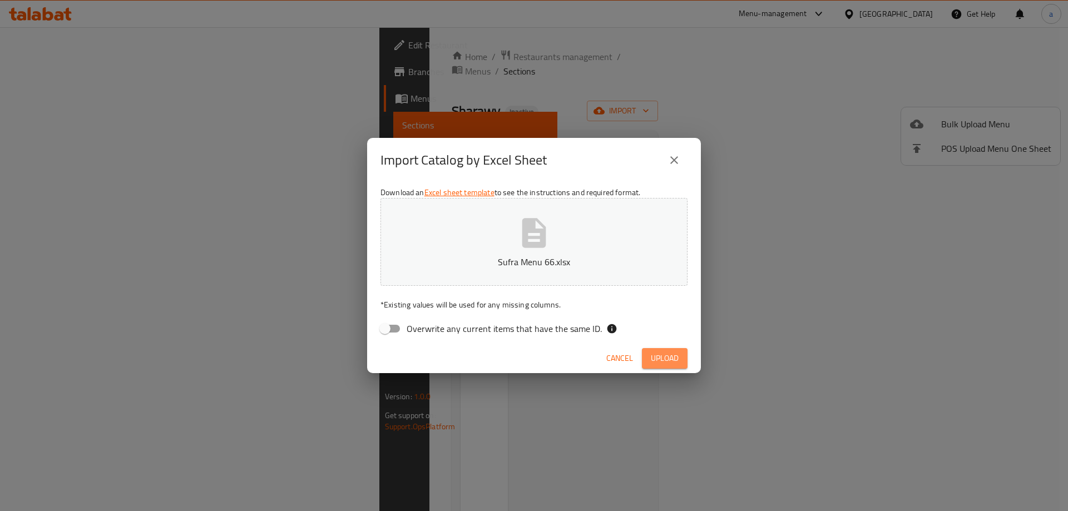
click at [676, 368] on button "Upload" at bounding box center [665, 358] width 46 height 21
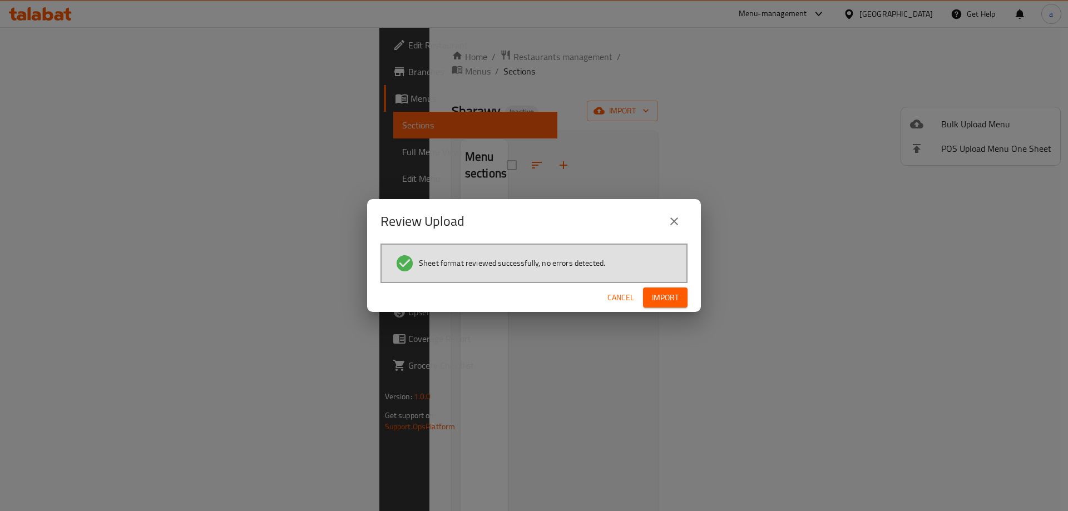
click at [666, 305] on button "Import" at bounding box center [665, 297] width 44 height 21
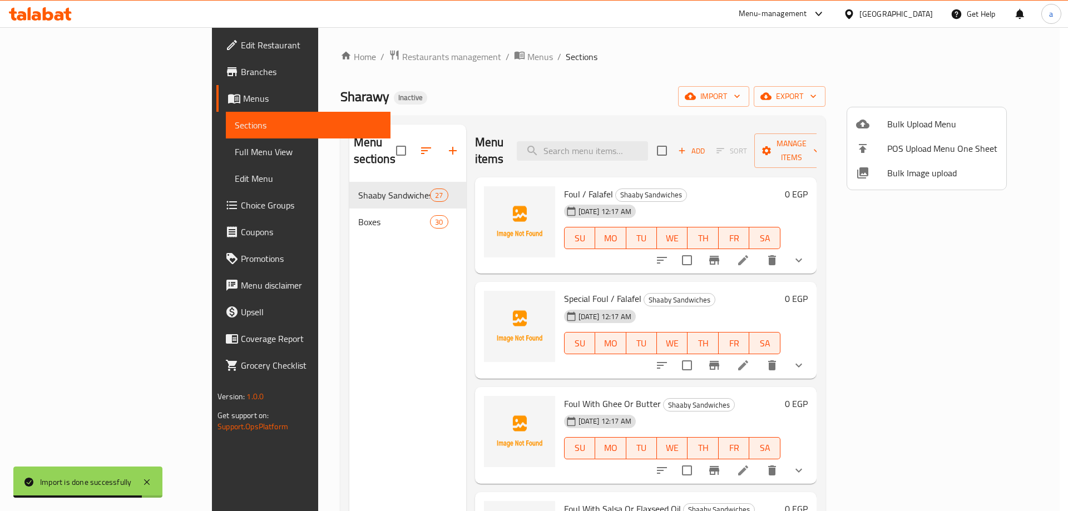
click at [538, 64] on div at bounding box center [534, 255] width 1068 height 511
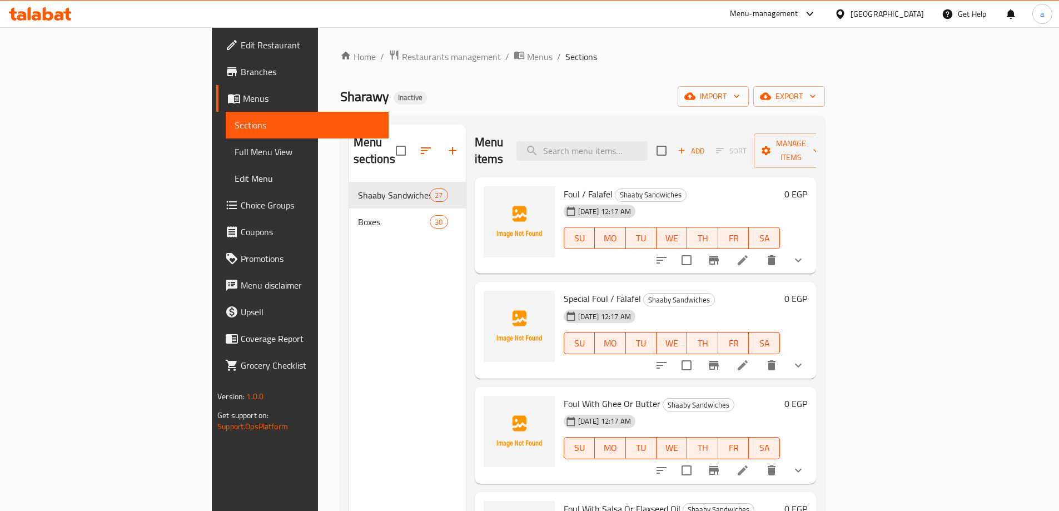
click at [235, 148] on span "Full Menu View" at bounding box center [307, 151] width 145 height 13
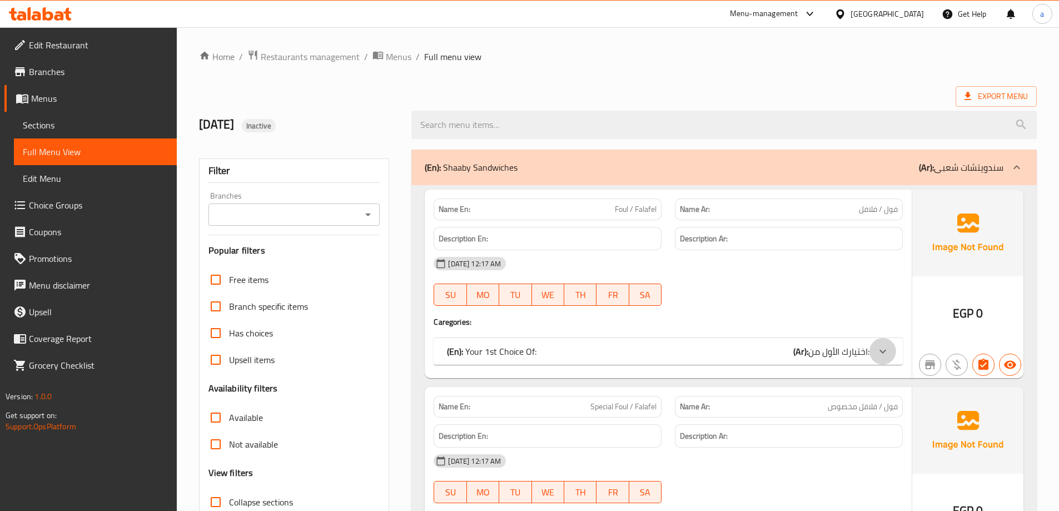
click at [883, 353] on icon at bounding box center [883, 351] width 7 height 4
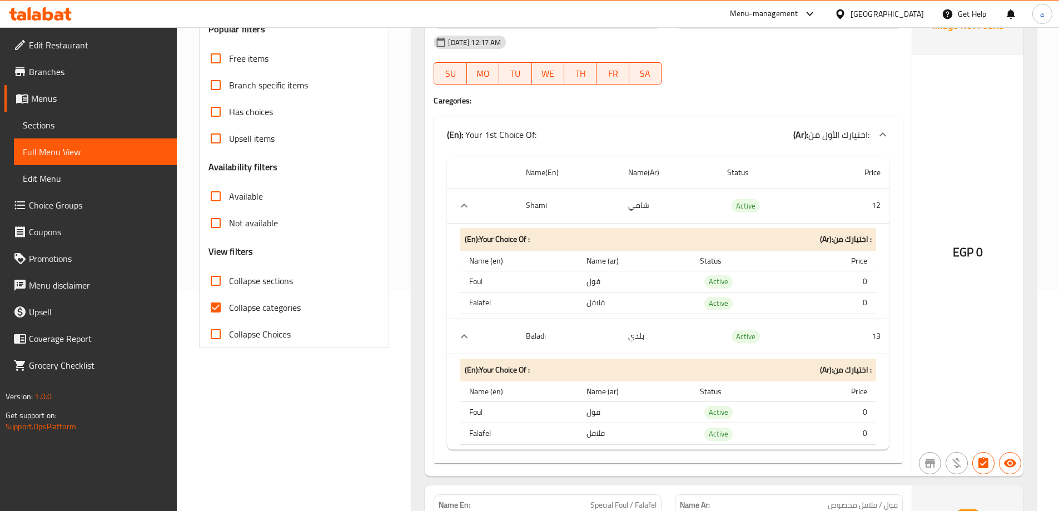
scroll to position [222, 0]
click at [211, 298] on input "Collapse categories" at bounding box center [215, 306] width 27 height 27
checkbox input "false"
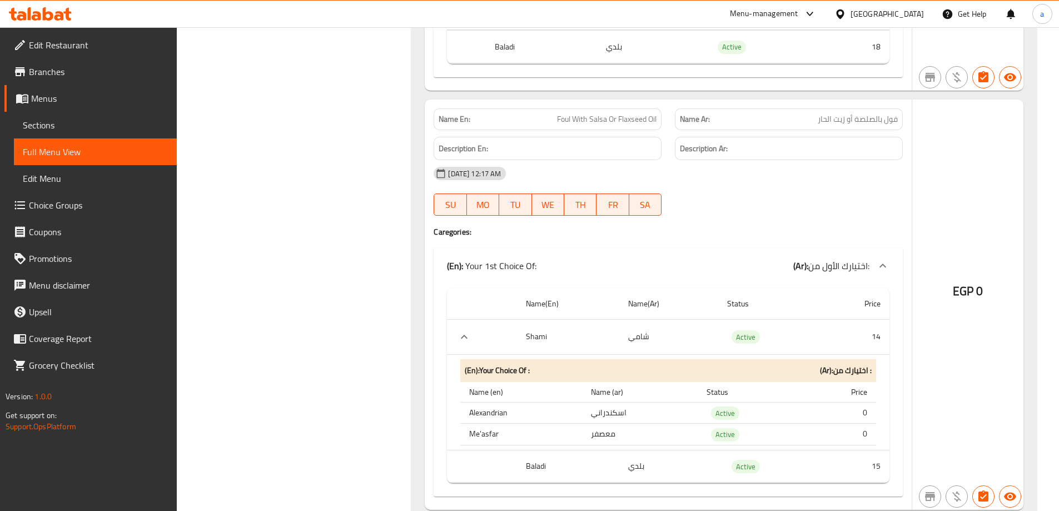
scroll to position [1613, 0]
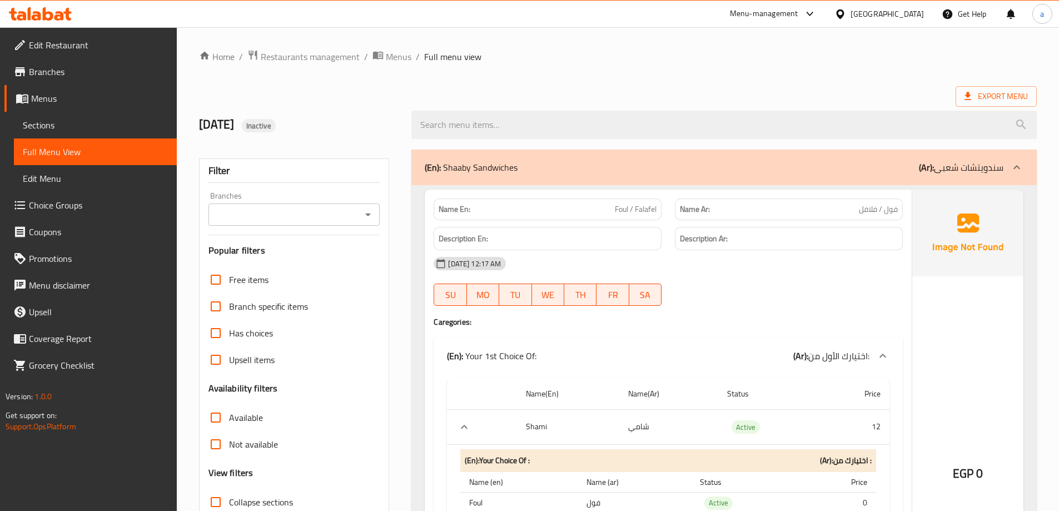
scroll to position [111, 0]
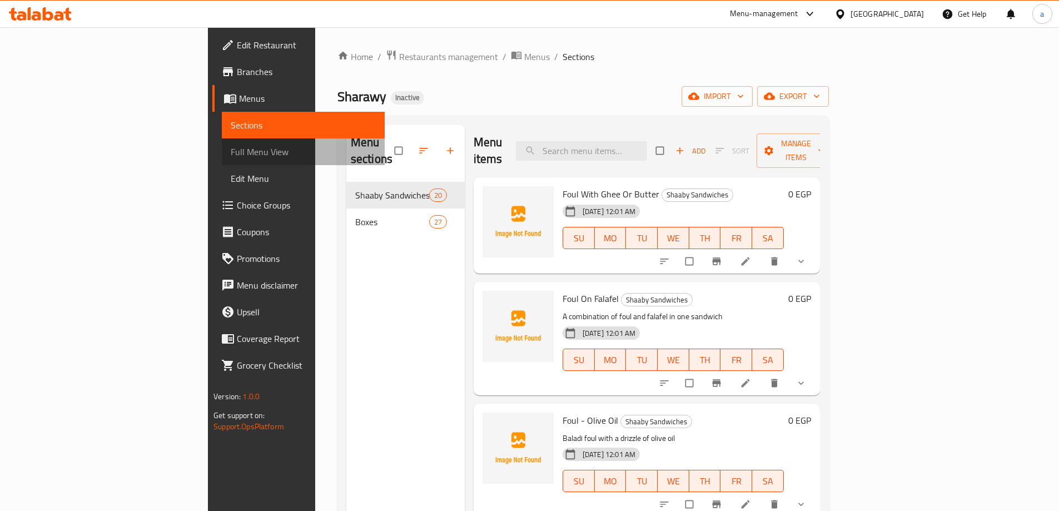
click at [231, 147] on span "Full Menu View" at bounding box center [303, 151] width 145 height 13
click at [239, 105] on span "Menus" at bounding box center [307, 98] width 137 height 13
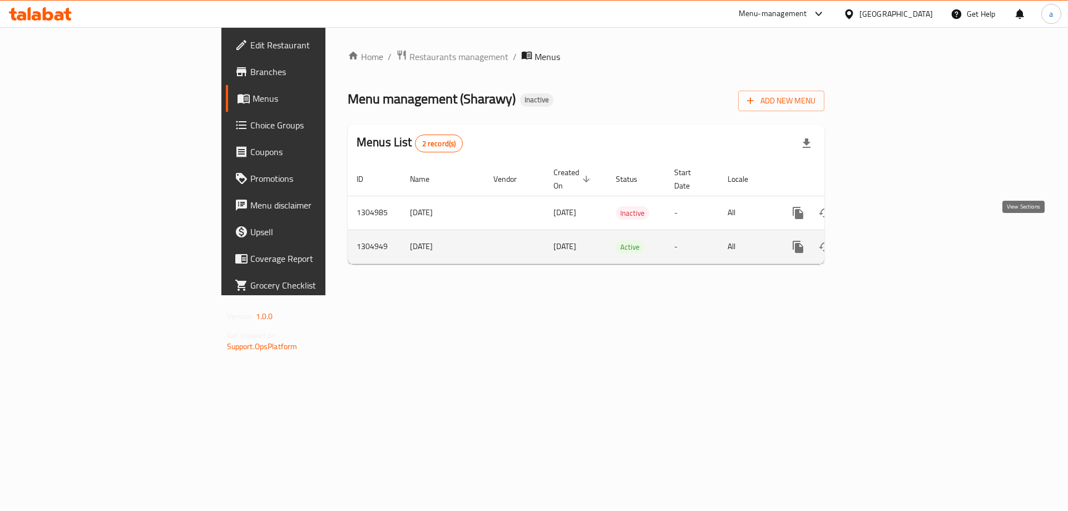
click at [891, 234] on link "enhanced table" at bounding box center [878, 247] width 27 height 27
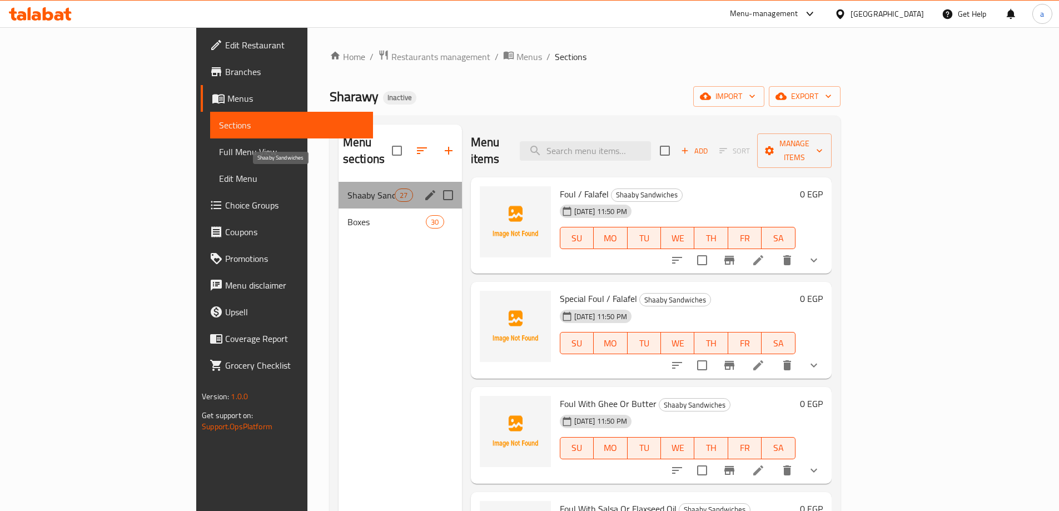
click at [348, 189] on span "Shaaby Sandwiches" at bounding box center [371, 195] width 47 height 13
click at [348, 215] on span "Boxes" at bounding box center [371, 221] width 47 height 13
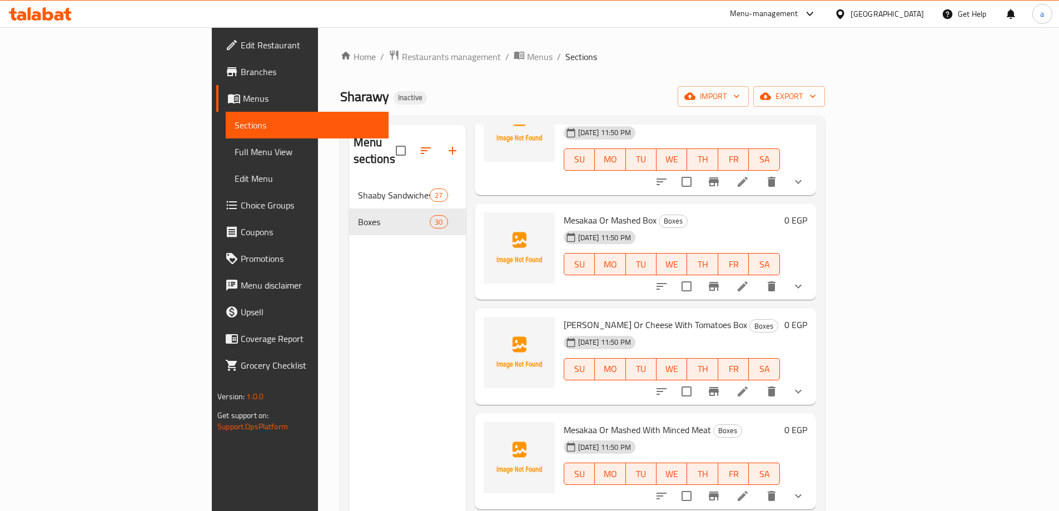
scroll to position [945, 0]
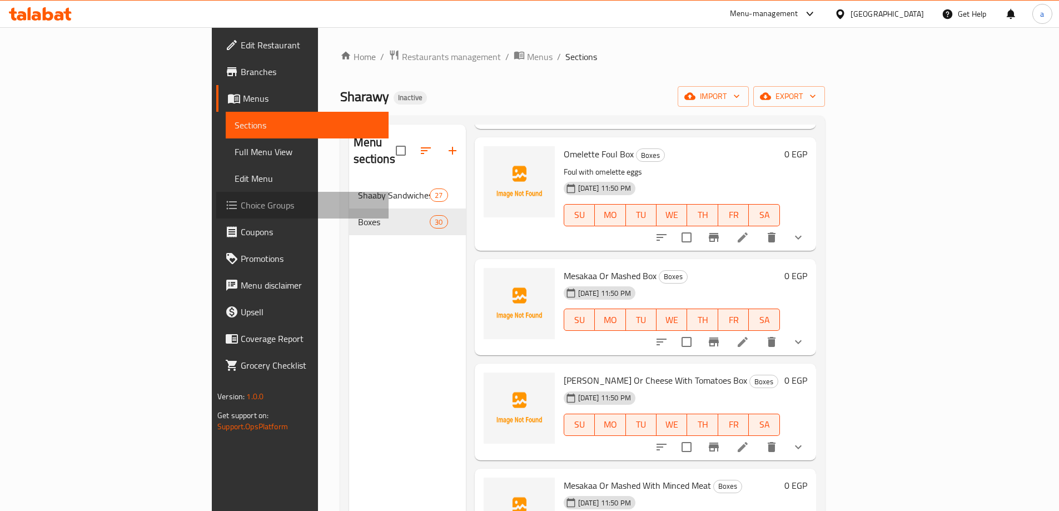
click at [241, 210] on span "Choice Groups" at bounding box center [310, 205] width 139 height 13
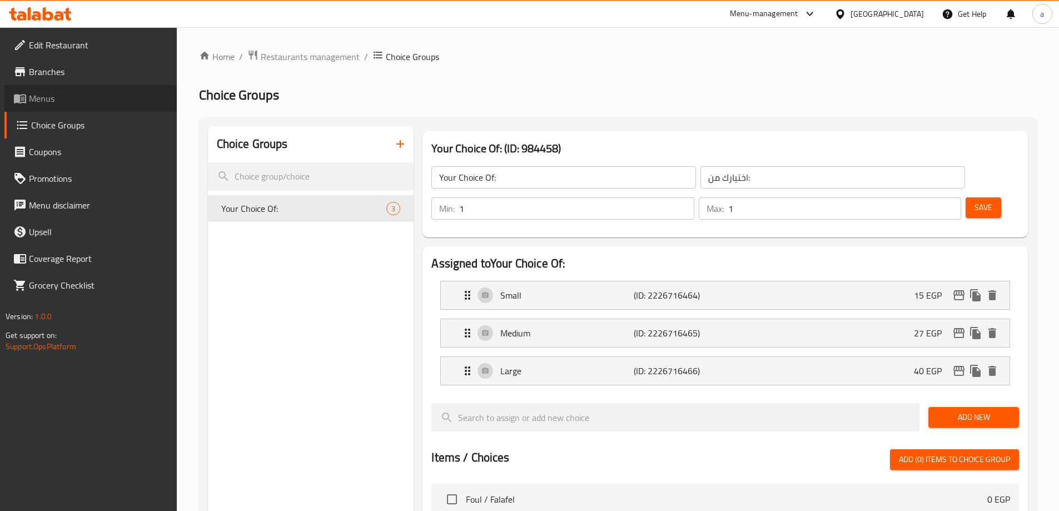
click at [66, 95] on span "Menus" at bounding box center [98, 98] width 139 height 13
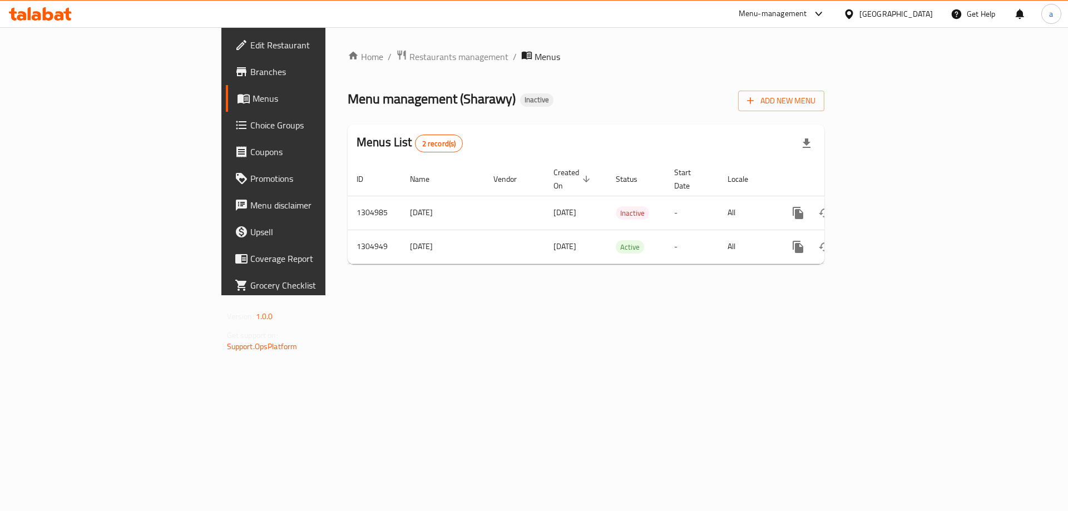
click at [252, 97] on span "Menus" at bounding box center [321, 98] width 138 height 13
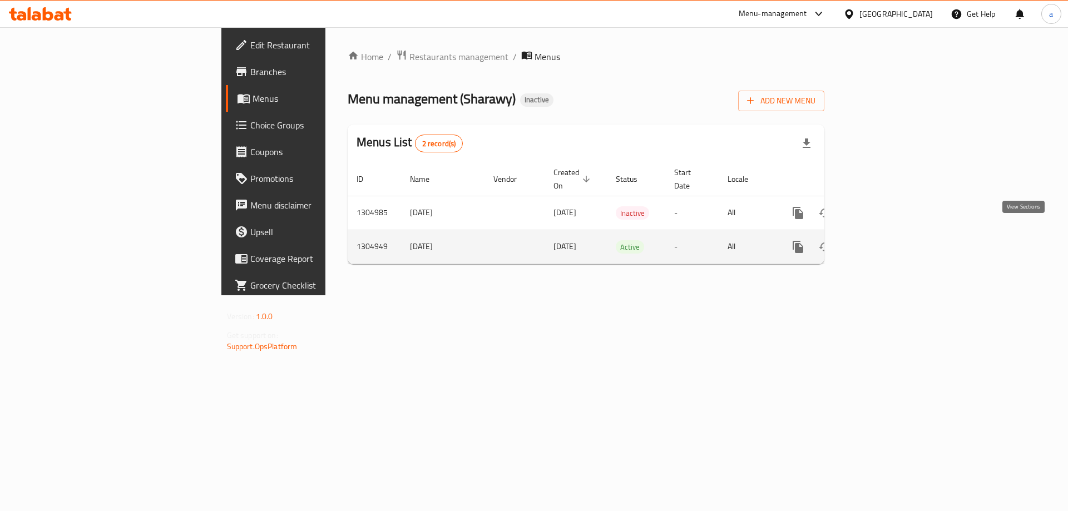
click at [885, 240] on icon "enhanced table" at bounding box center [877, 246] width 13 height 13
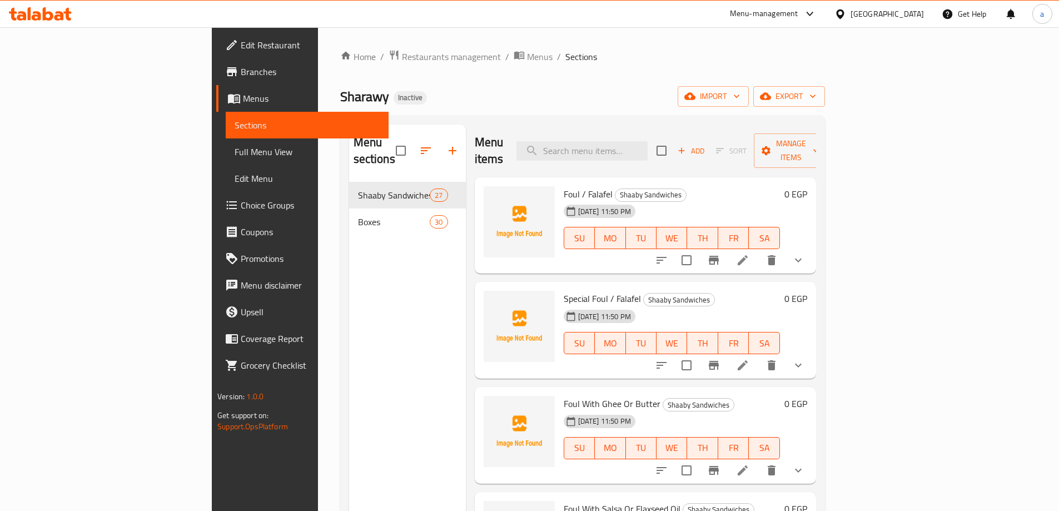
click at [235, 153] on span "Full Menu View" at bounding box center [307, 151] width 145 height 13
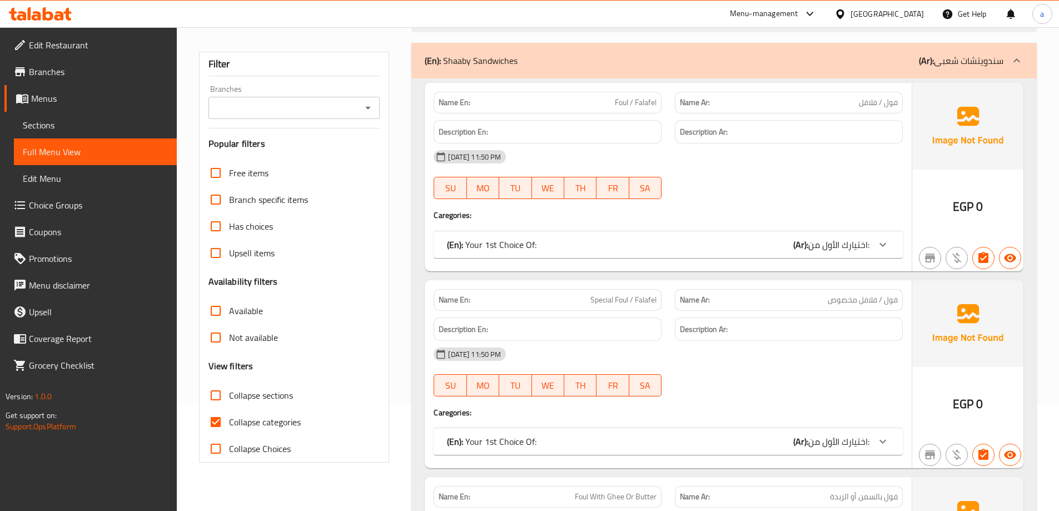
scroll to position [111, 0]
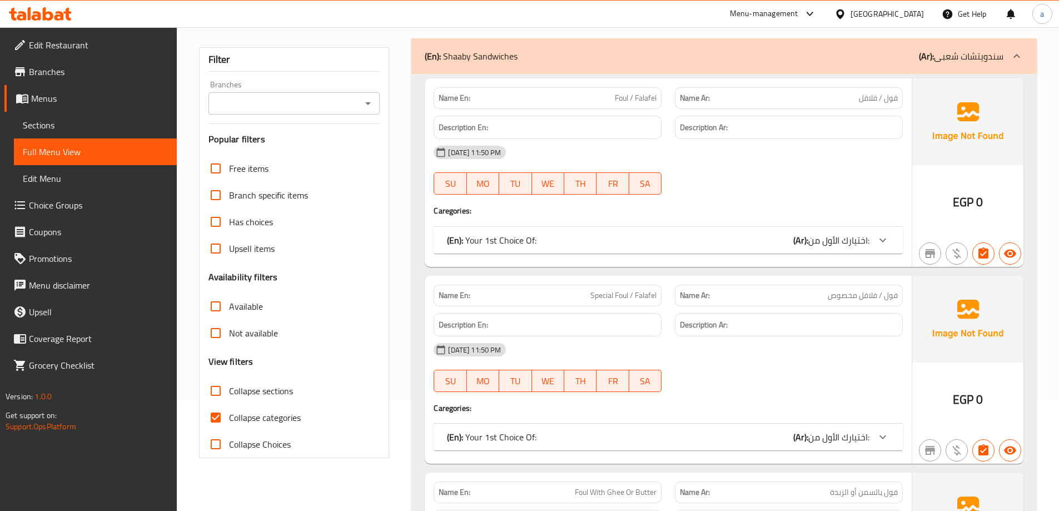
click at [245, 408] on label "Collapse categories" at bounding box center [251, 417] width 98 height 27
click at [229, 408] on input "Collapse categories" at bounding box center [215, 417] width 27 height 27
checkbox input "false"
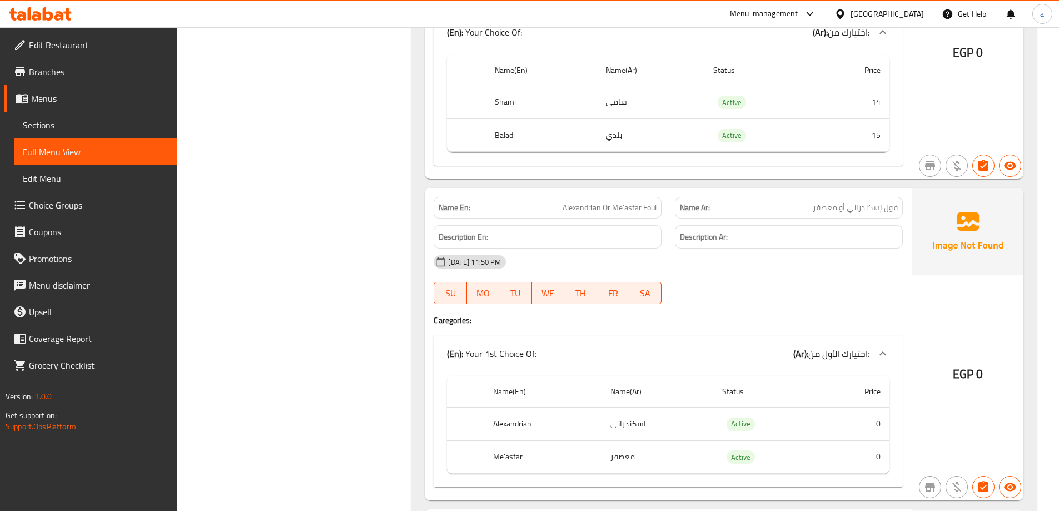
scroll to position [1779, 0]
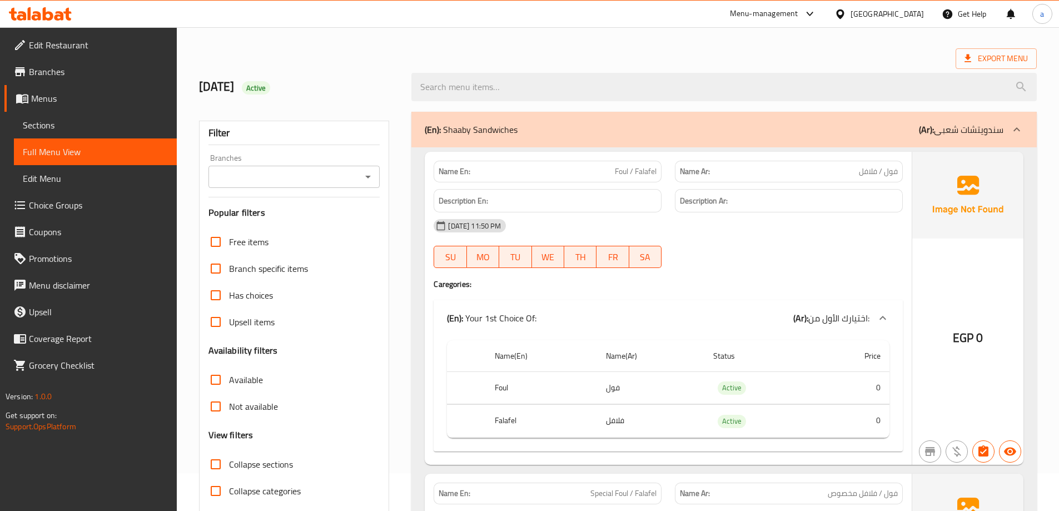
scroll to position [56, 0]
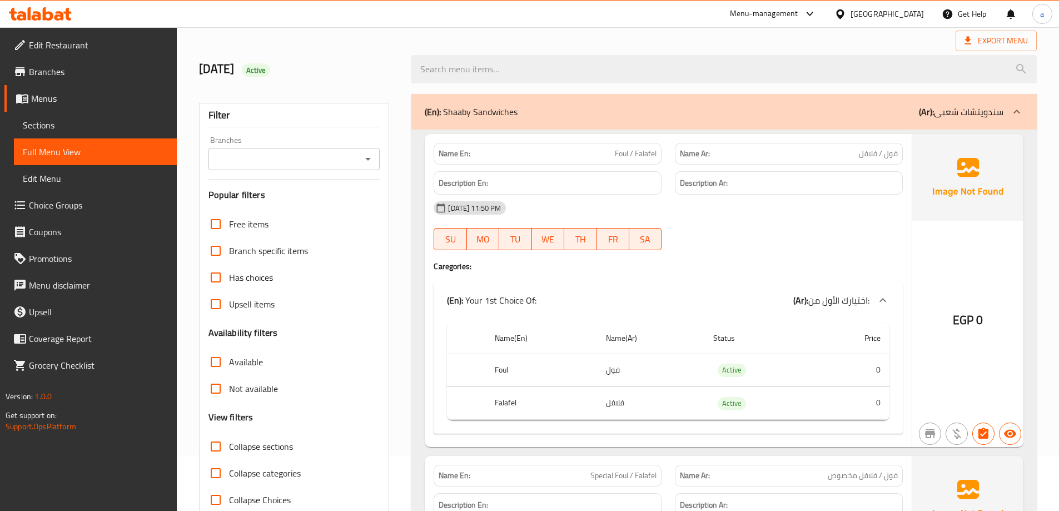
click at [721, 289] on div "(En): Your 1st Choice Of: (Ar): اختيارك الأول من:" at bounding box center [668, 300] width 469 height 36
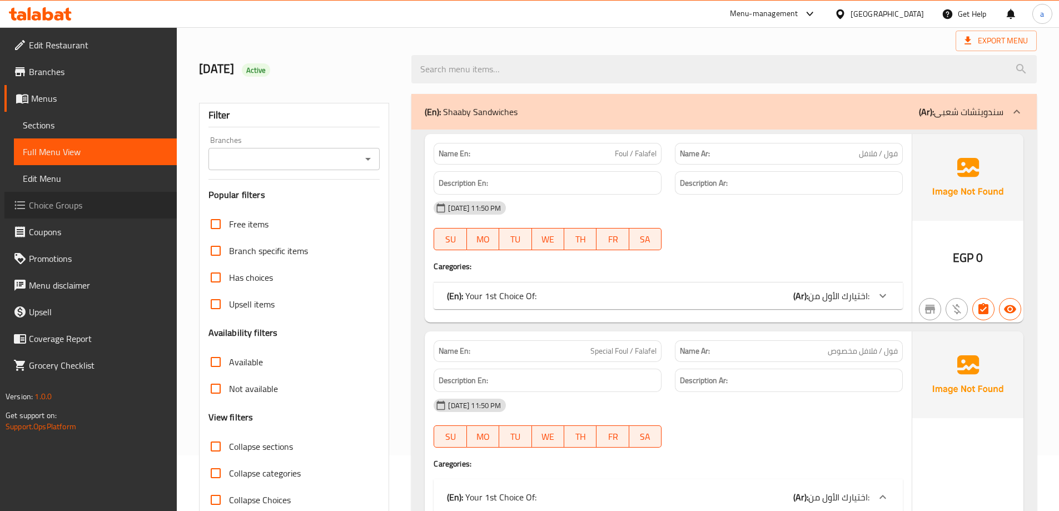
click at [78, 201] on span "Choice Groups" at bounding box center [98, 205] width 139 height 13
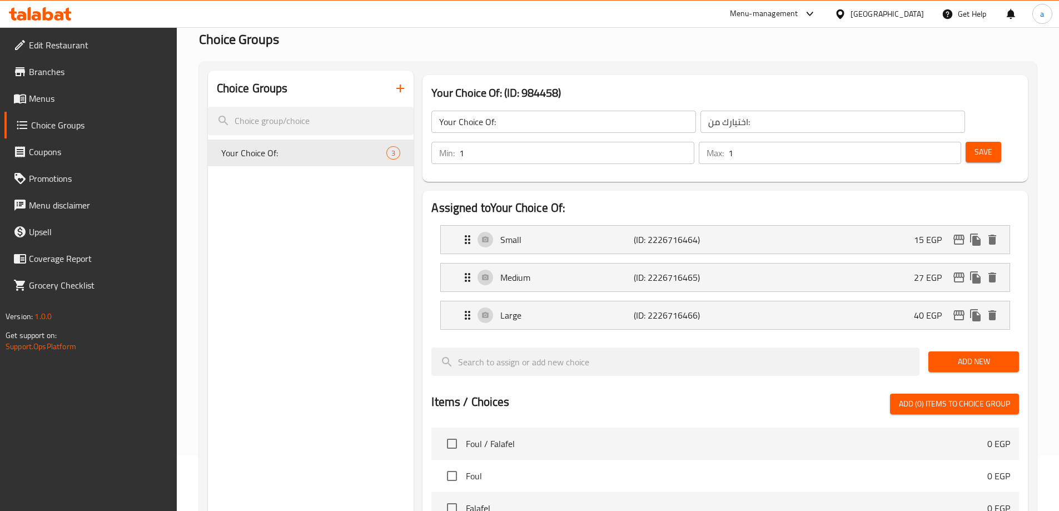
click at [397, 87] on icon "button" at bounding box center [400, 88] width 13 height 13
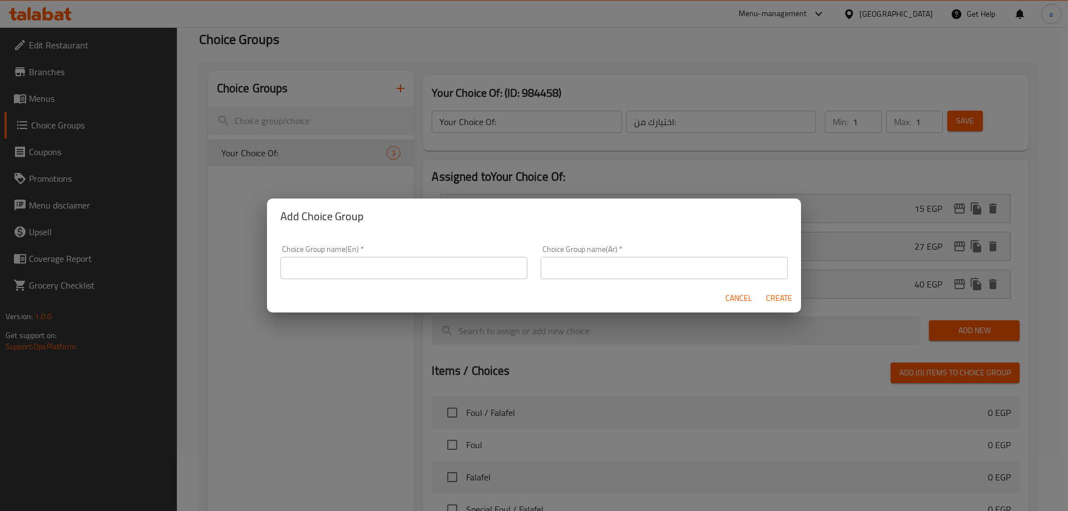
click at [362, 262] on input "text" at bounding box center [403, 268] width 247 height 22
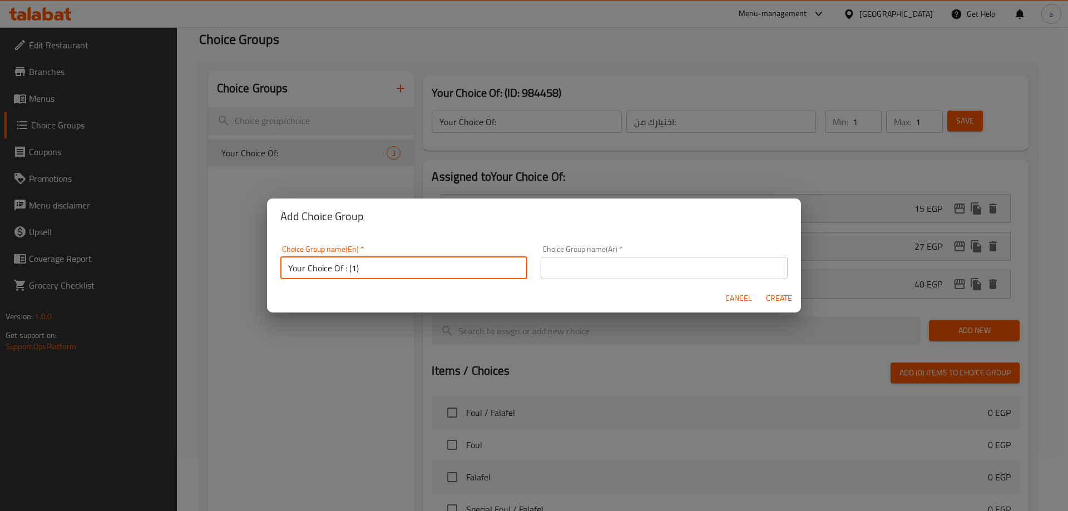
type input "Your Choice Of : (1)"
click at [761, 288] on button "Create" at bounding box center [779, 298] width 36 height 21
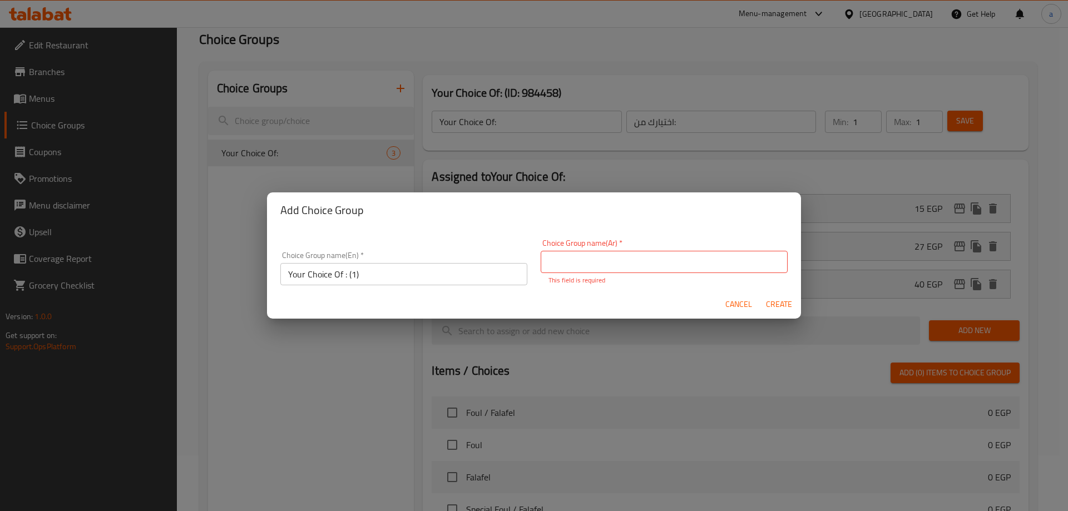
click at [362, 275] on input "Your Choice Of : (1)" at bounding box center [403, 274] width 247 height 22
drag, startPoint x: 362, startPoint y: 275, endPoint x: 348, endPoint y: 274, distance: 13.9
click at [348, 274] on input "Your Choice Of : (1)" at bounding box center [403, 274] width 247 height 22
click at [558, 254] on input "text" at bounding box center [664, 262] width 247 height 22
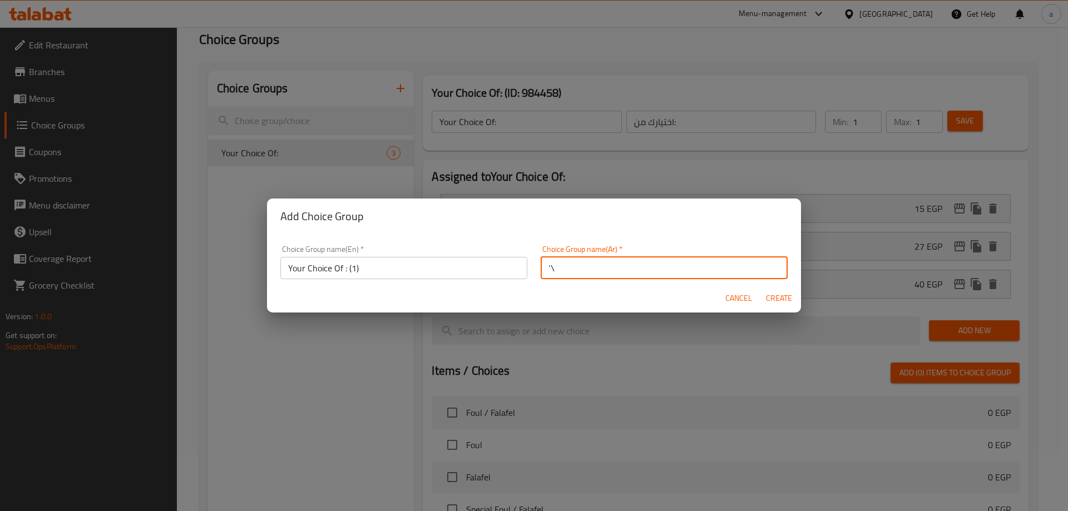
type input "‘"
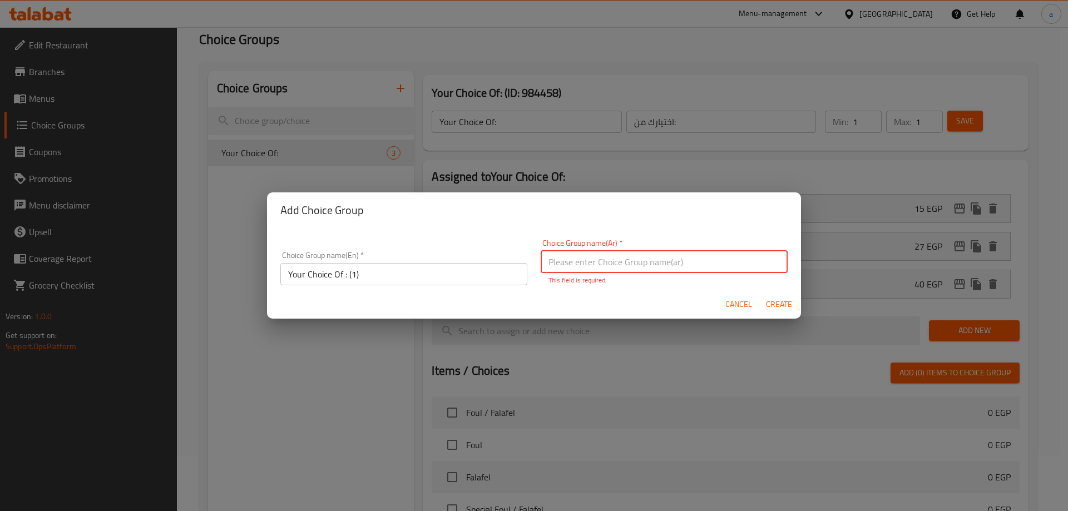
type input "أ"
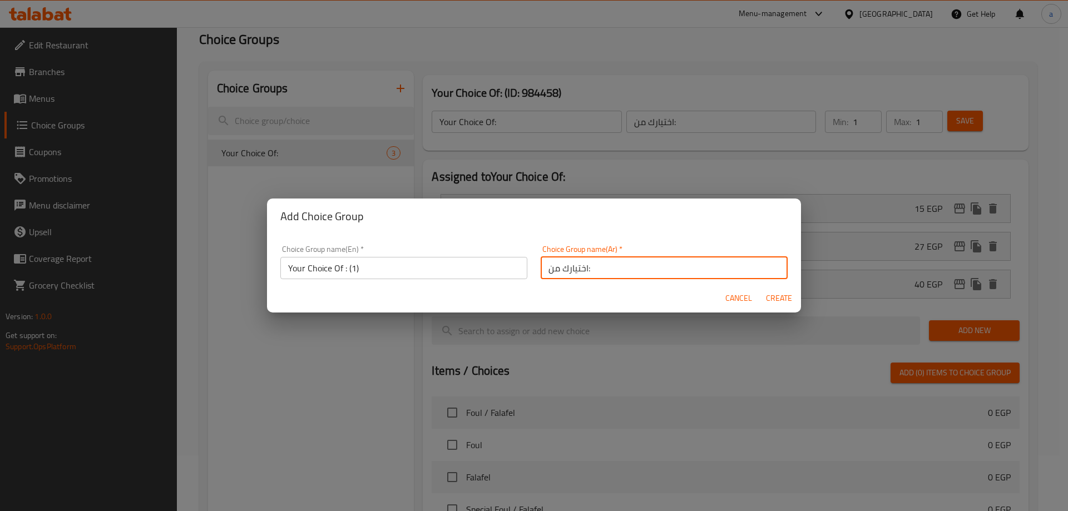
paste input "(1)"
type input "اختيارك من: (1)"
click at [780, 301] on span "Create" at bounding box center [778, 298] width 27 height 14
type input "Your Choice Of : (1)"
type input "اختيارك من: (1)"
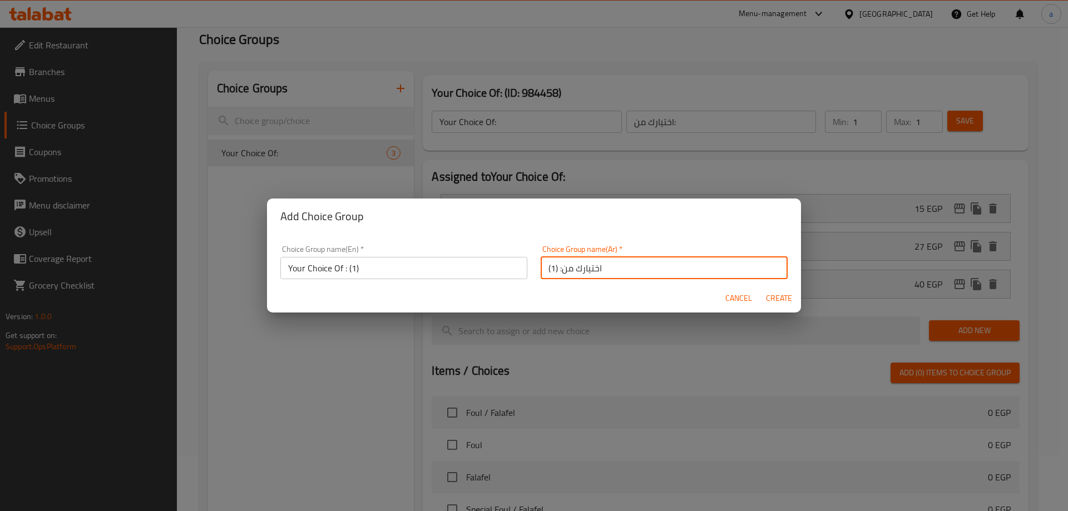
type input "0"
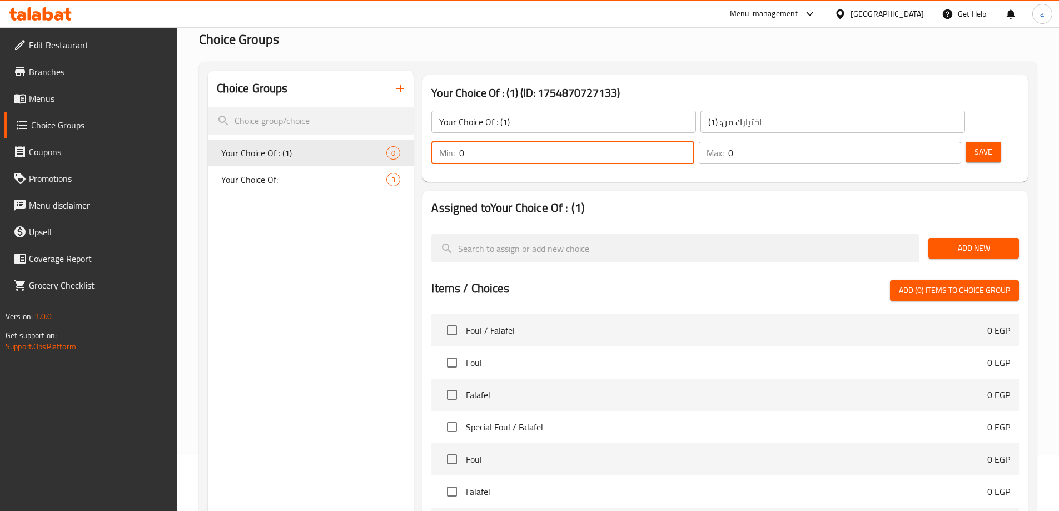
drag, startPoint x: 862, startPoint y: 118, endPoint x: 832, endPoint y: 130, distance: 32.7
click at [694, 142] on div "Min: 0 ​" at bounding box center [563, 153] width 262 height 22
type input "1"
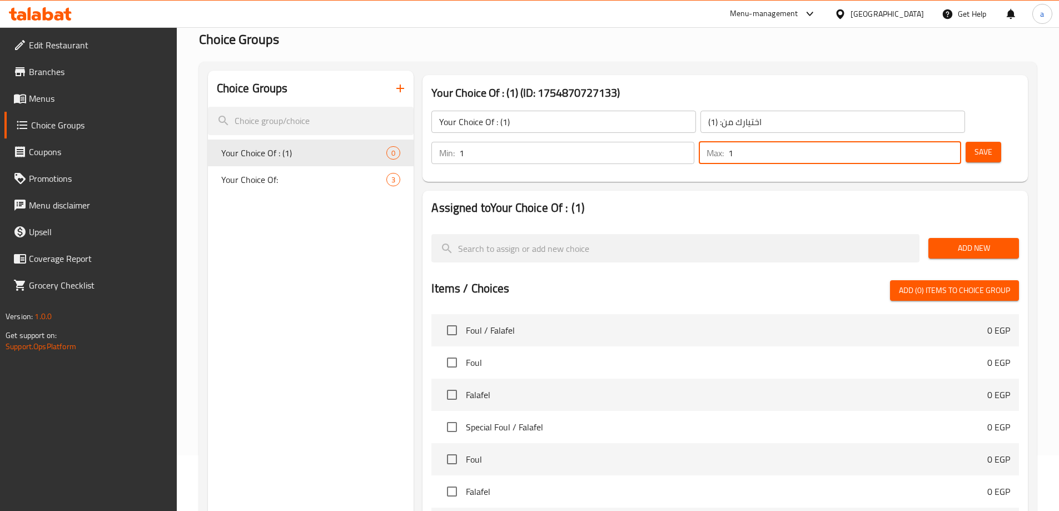
type input "1"
click at [966, 142] on button "Save" at bounding box center [984, 152] width 36 height 21
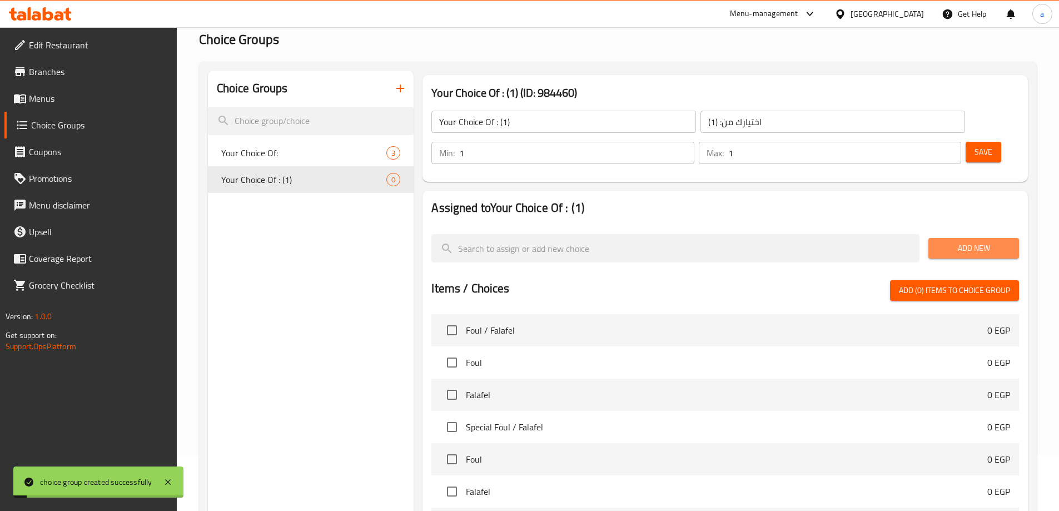
click at [975, 238] on button "Add New" at bounding box center [974, 248] width 91 height 21
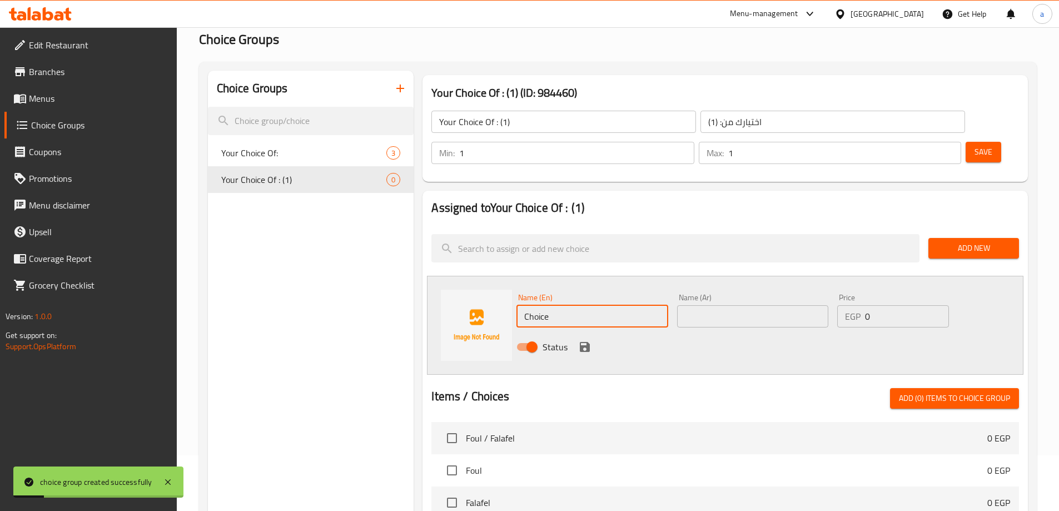
drag, startPoint x: 584, startPoint y: 284, endPoint x: 507, endPoint y: 287, distance: 77.3
click at [507, 287] on div "Name (En) Choice Name (En) Name (Ar) Name (Ar) Price EGP 0 Price Status" at bounding box center [725, 325] width 597 height 99
type input "س"
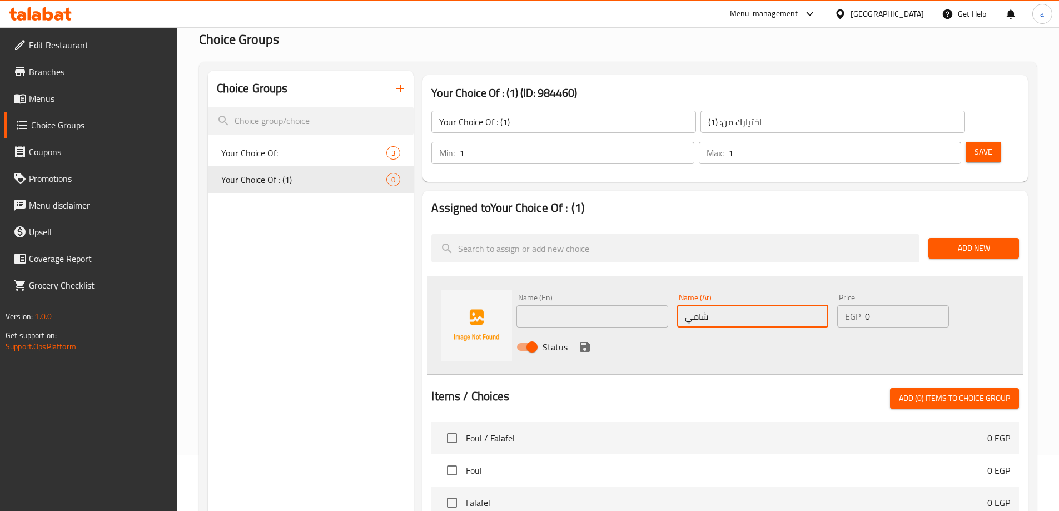
type input "شامي"
click at [614, 305] on input "text" at bounding box center [592, 316] width 151 height 22
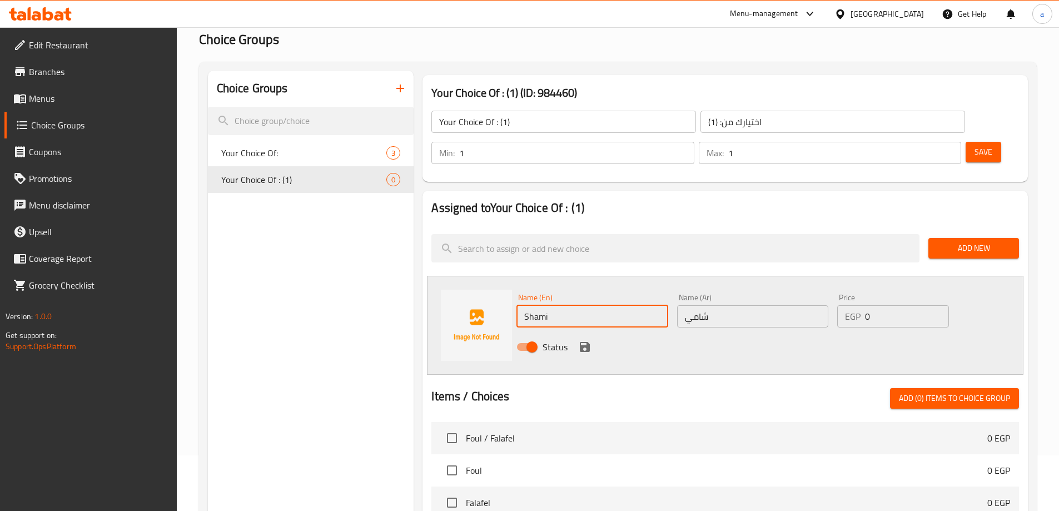
type input "Shami"
drag, startPoint x: 889, startPoint y: 285, endPoint x: 829, endPoint y: 294, distance: 60.7
click at [829, 294] on div "Name (En) Shami Name (En) Name (Ar) شامي Name (Ar) Price EGP 0 Price Status" at bounding box center [753, 325] width 482 height 73
type input "12"
click at [582, 342] on icon "save" at bounding box center [585, 347] width 10 height 10
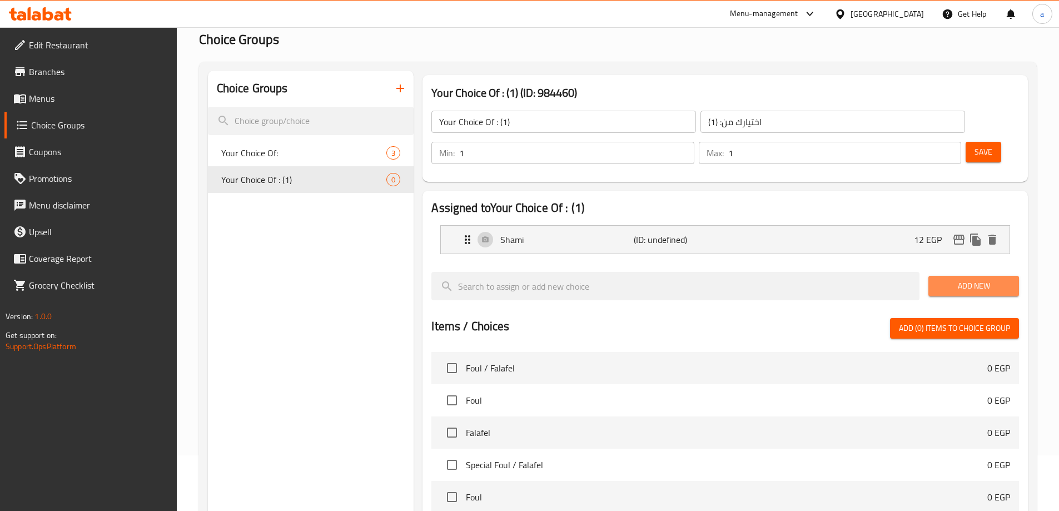
click at [963, 279] on span "Add New" at bounding box center [974, 286] width 73 height 14
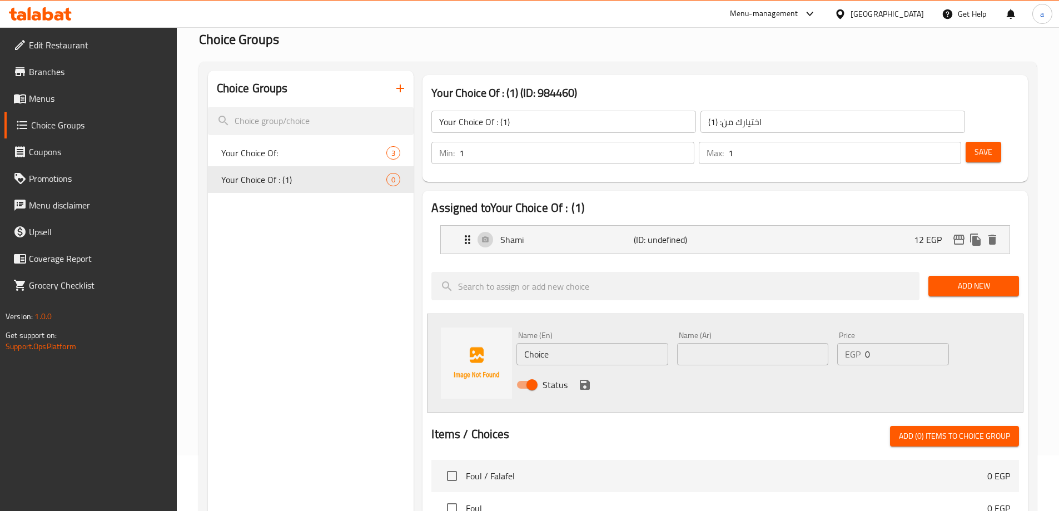
click at [611, 343] on input "Choice" at bounding box center [592, 354] width 151 height 22
paste input "Baladi"
type input "Baladi"
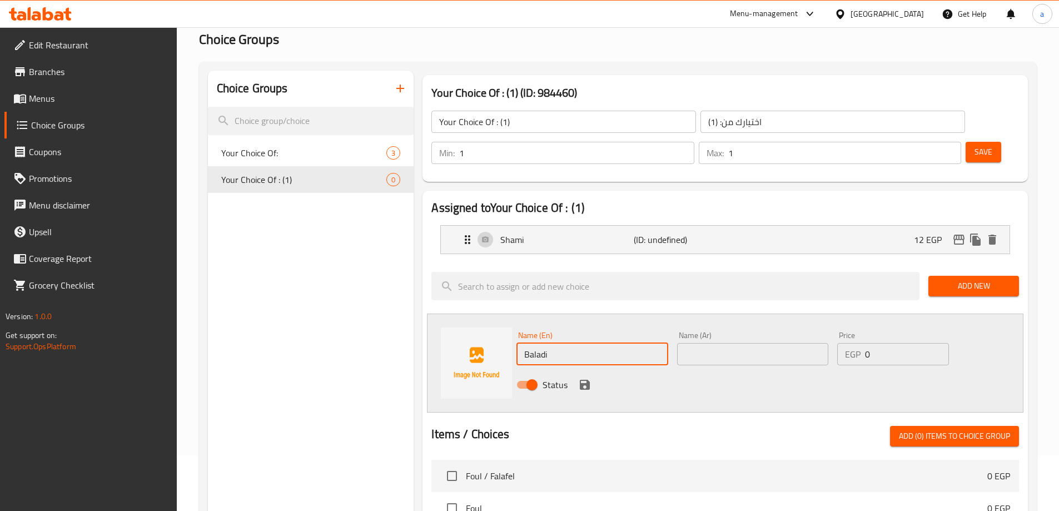
click at [737, 343] on input "text" at bounding box center [752, 354] width 151 height 22
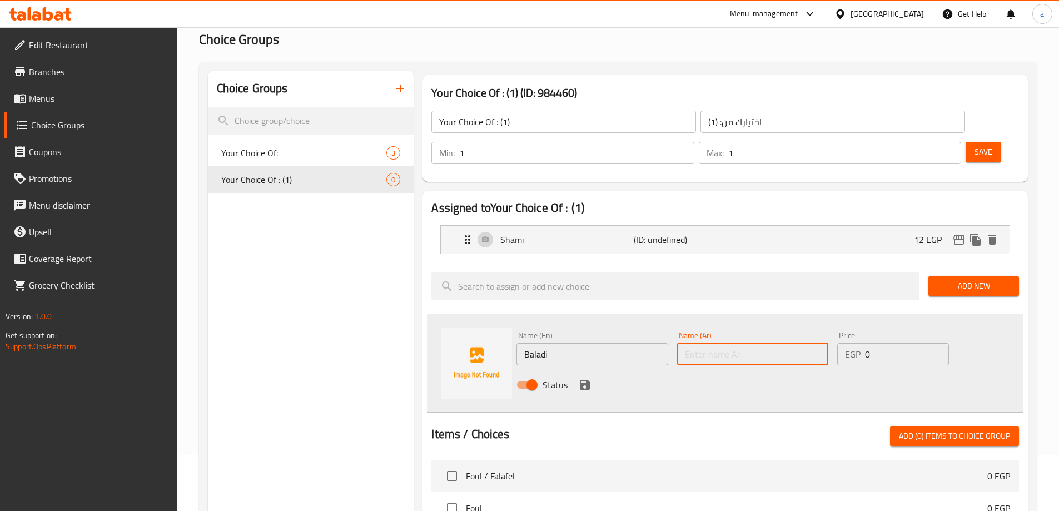
paste input "بلدي"
type input "بلدي"
drag, startPoint x: 879, startPoint y: 326, endPoint x: 804, endPoint y: 314, distance: 75.4
click at [805, 327] on div "Name (En) Baladi Name (En) Name (Ar) بلدي Name (Ar) Price EGP 0 Price Status" at bounding box center [753, 363] width 482 height 73
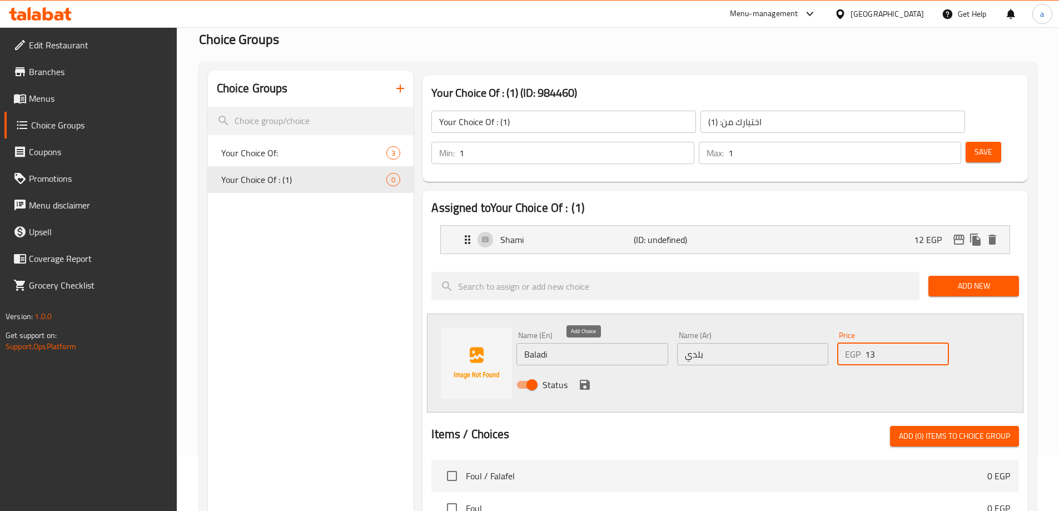
type input "13"
click at [580, 380] on icon "save" at bounding box center [585, 385] width 10 height 10
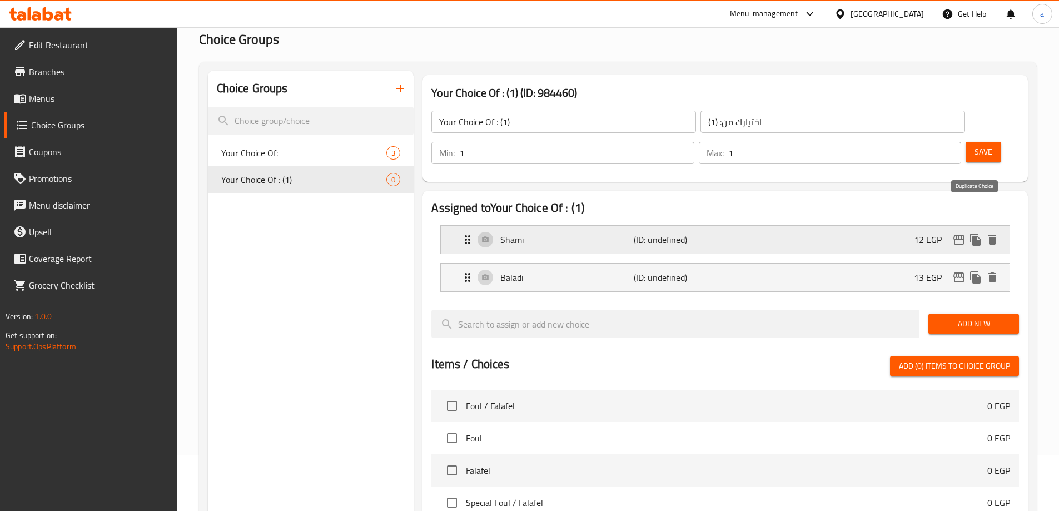
drag, startPoint x: 978, startPoint y: 211, endPoint x: 978, endPoint y: 216, distance: 5.6
click at [978, 234] on icon "duplicate" at bounding box center [975, 240] width 11 height 12
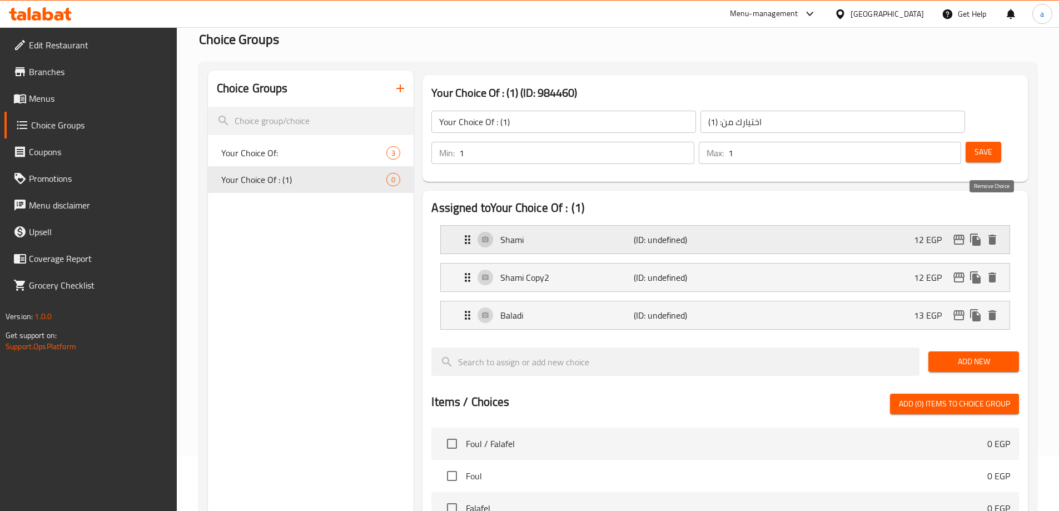
click at [993, 235] on icon "delete" at bounding box center [993, 240] width 8 height 10
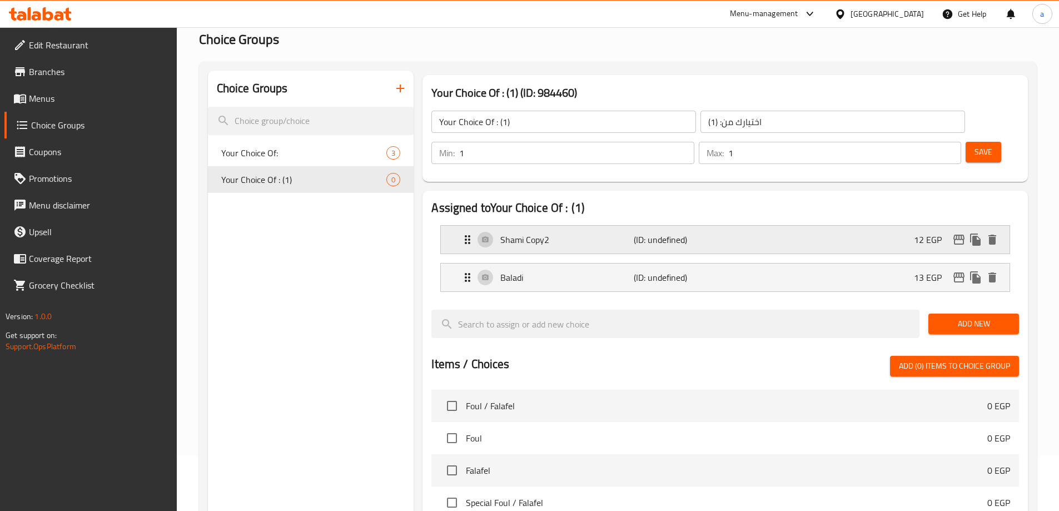
click at [557, 233] on p "Shami Copy2" at bounding box center [566, 239] width 133 height 13
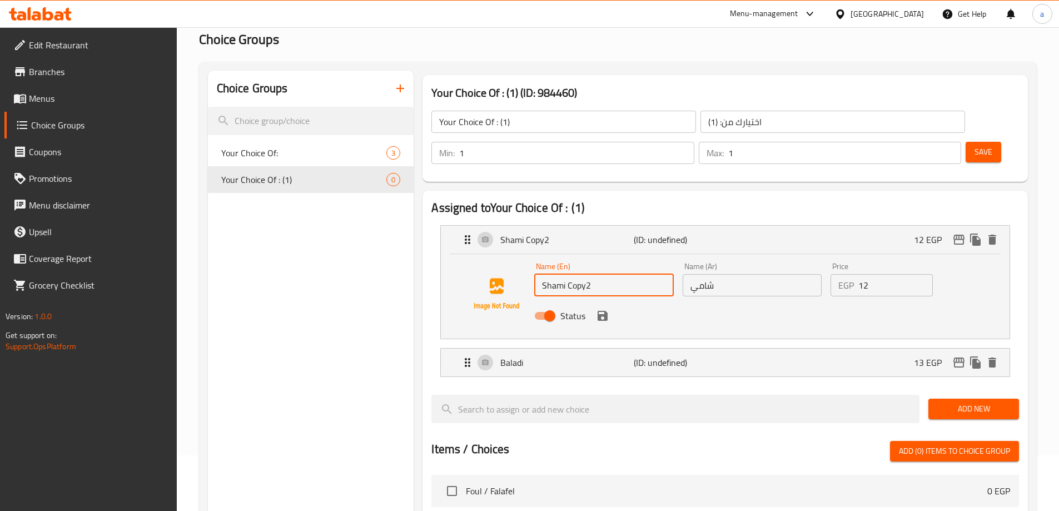
drag, startPoint x: 612, startPoint y: 248, endPoint x: 569, endPoint y: 262, distance: 45.0
click at [569, 274] on input "Shami Copy2" at bounding box center [603, 285] width 139 height 22
click at [601, 309] on icon "save" at bounding box center [602, 315] width 13 height 13
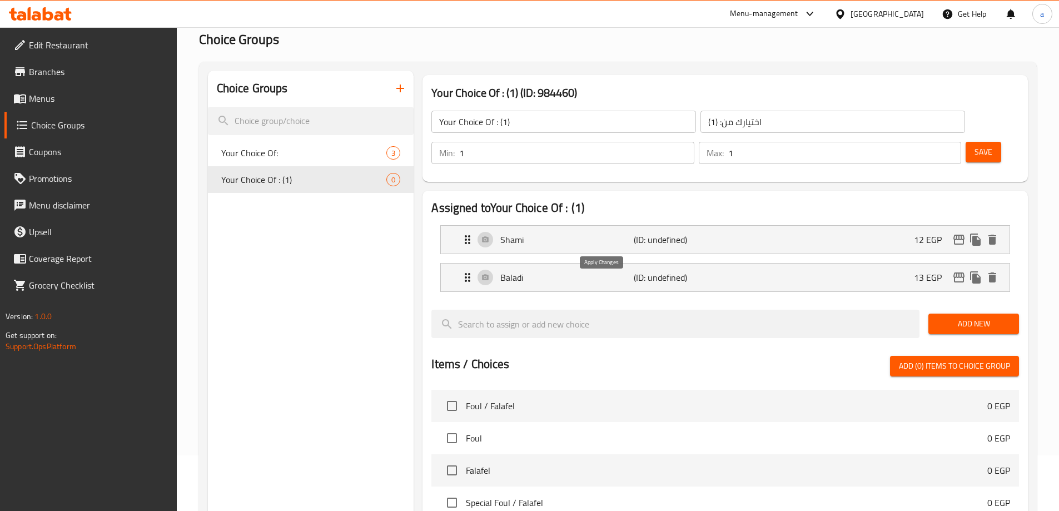
type input "Shami"
click at [975, 145] on span "Save" at bounding box center [984, 152] width 18 height 14
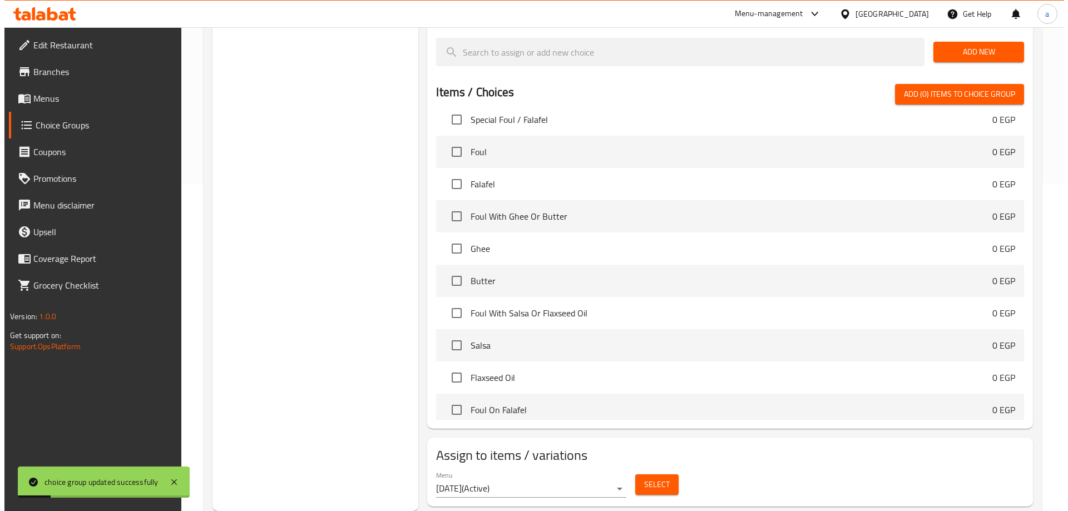
scroll to position [167, 0]
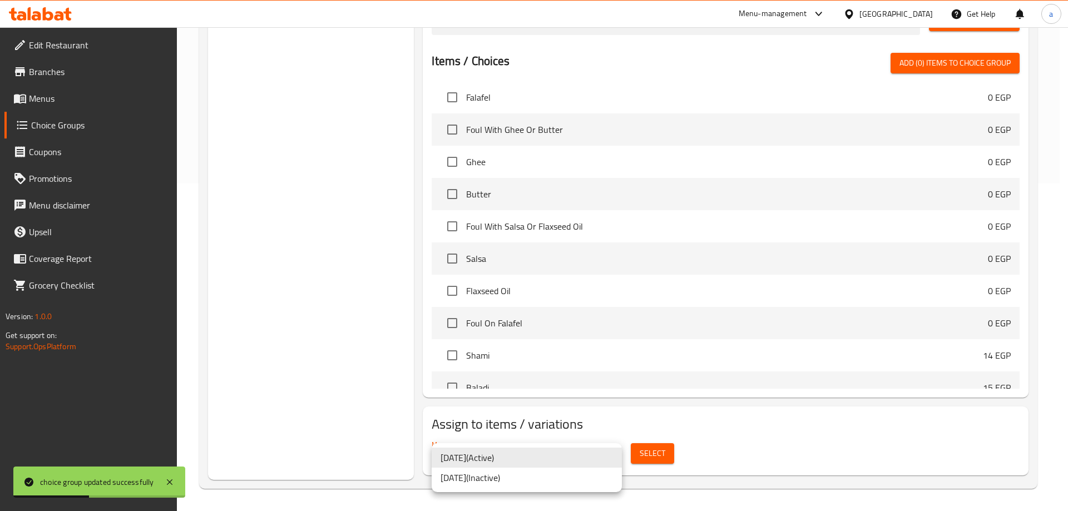
click at [493, 458] on li "10/8/2025 ( Active )" at bounding box center [527, 458] width 190 height 20
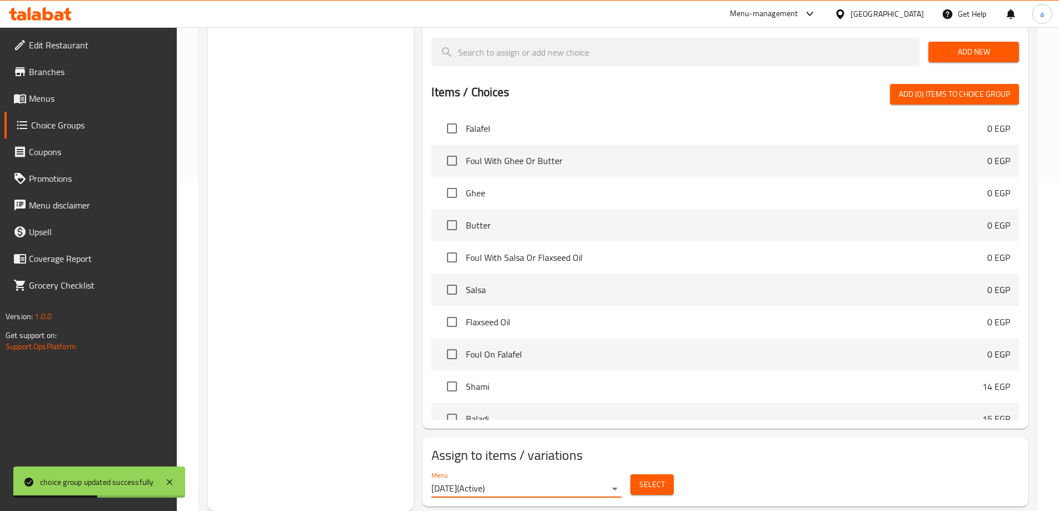
click at [638, 474] on button "Select" at bounding box center [652, 484] width 43 height 21
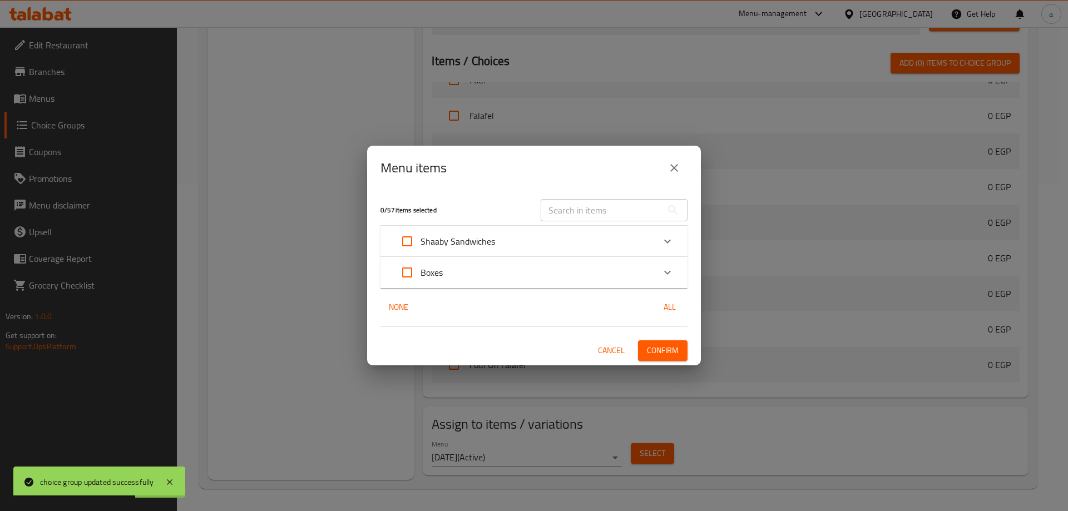
click at [492, 246] on p "Shaaby Sandwiches" at bounding box center [457, 241] width 75 height 13
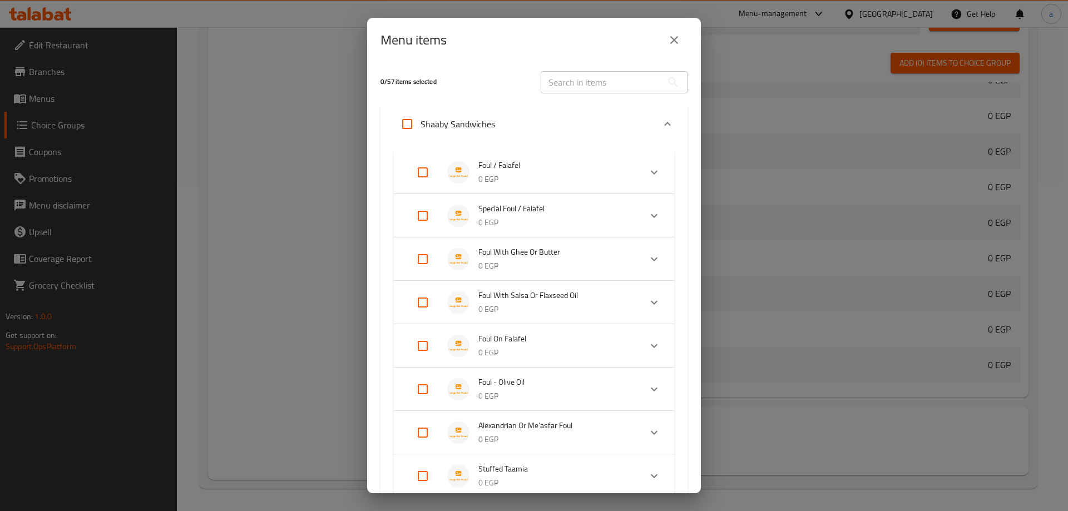
click at [421, 172] on input "Expand" at bounding box center [422, 172] width 27 height 27
checkbox input "true"
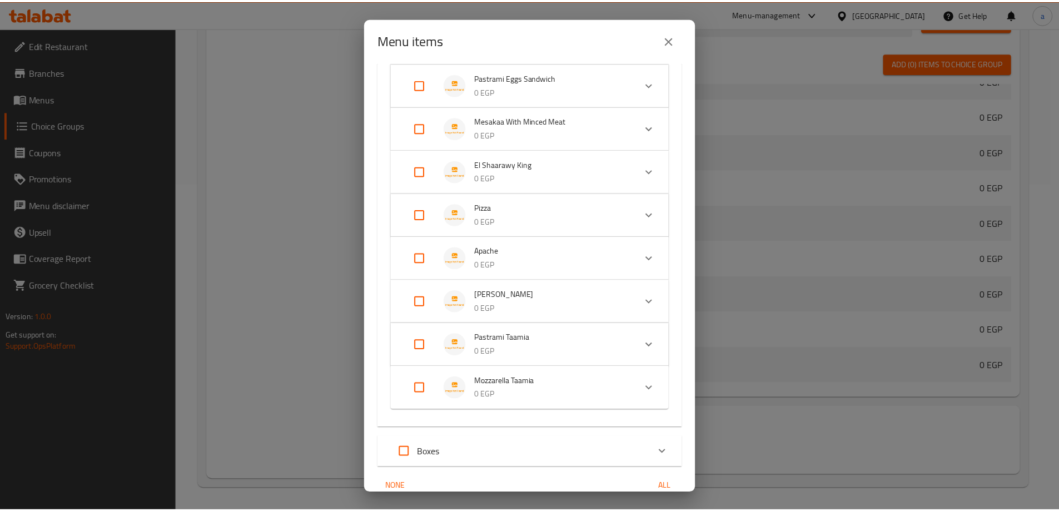
scroll to position [1035, 0]
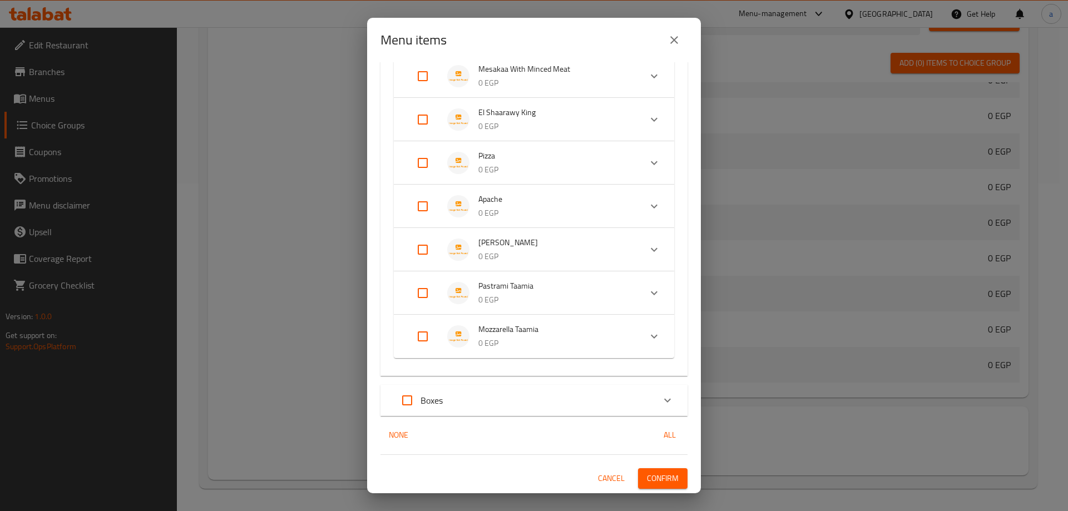
click at [653, 480] on span "Confirm" at bounding box center [663, 479] width 32 height 14
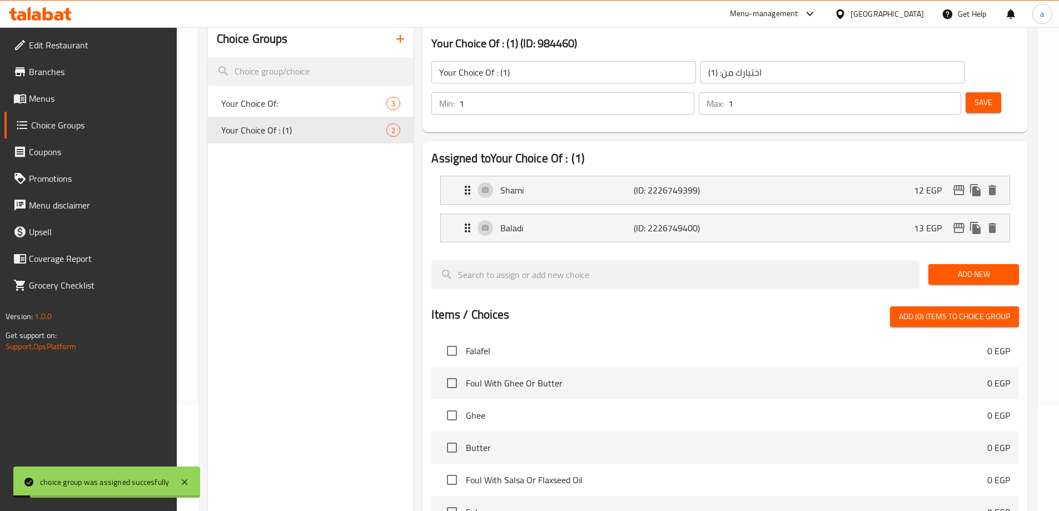
scroll to position [0, 0]
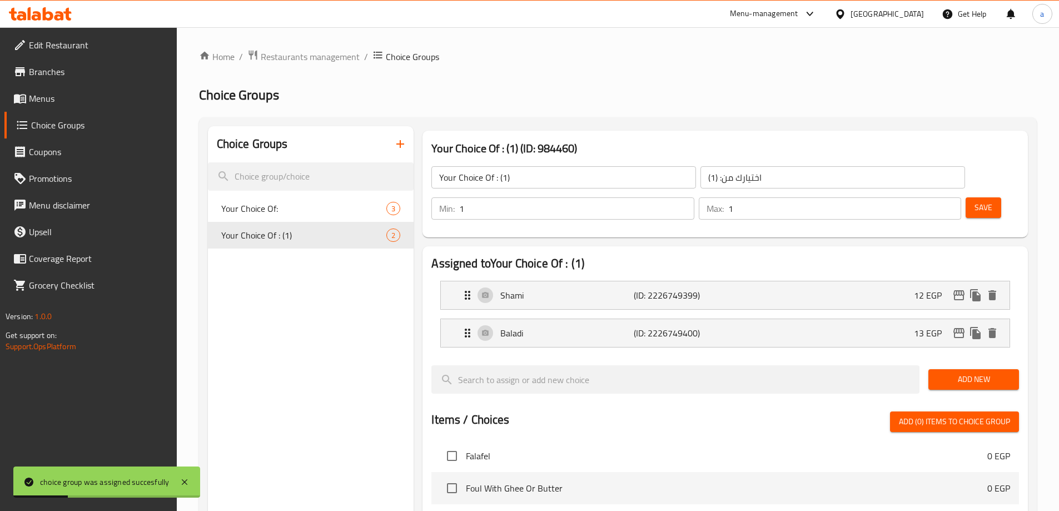
click at [43, 104] on span "Menus" at bounding box center [98, 98] width 139 height 13
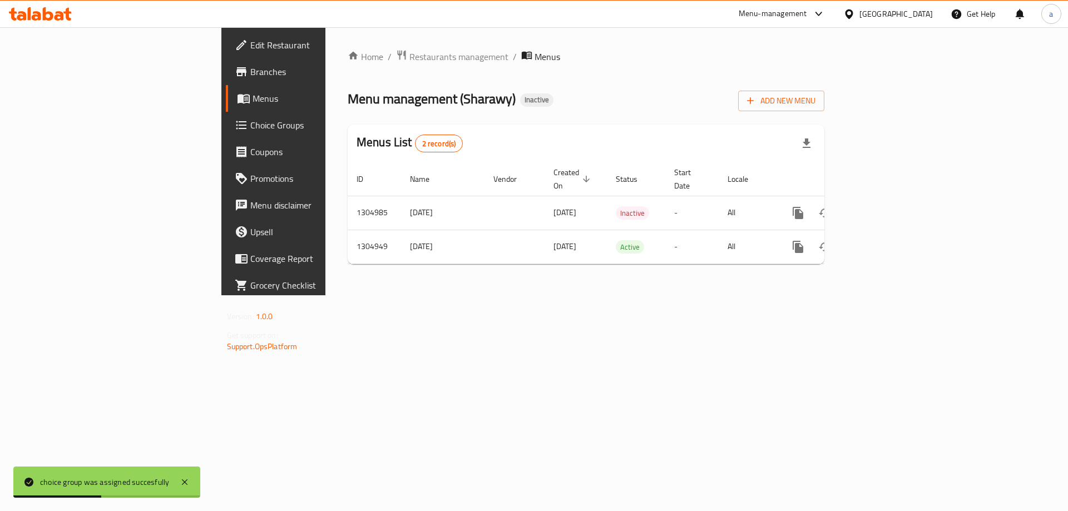
click at [885, 240] on icon "enhanced table" at bounding box center [877, 246] width 13 height 13
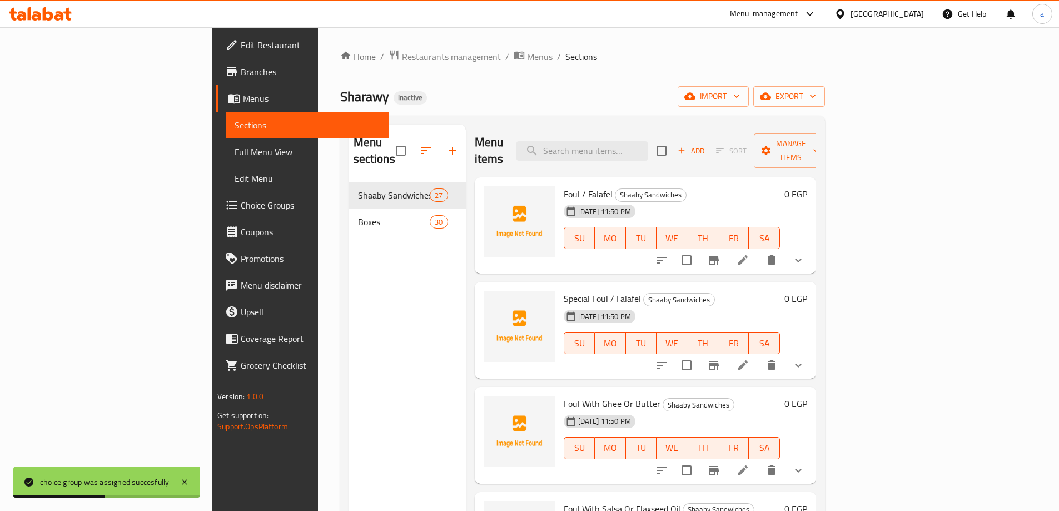
click at [235, 154] on span "Full Menu View" at bounding box center [307, 151] width 145 height 13
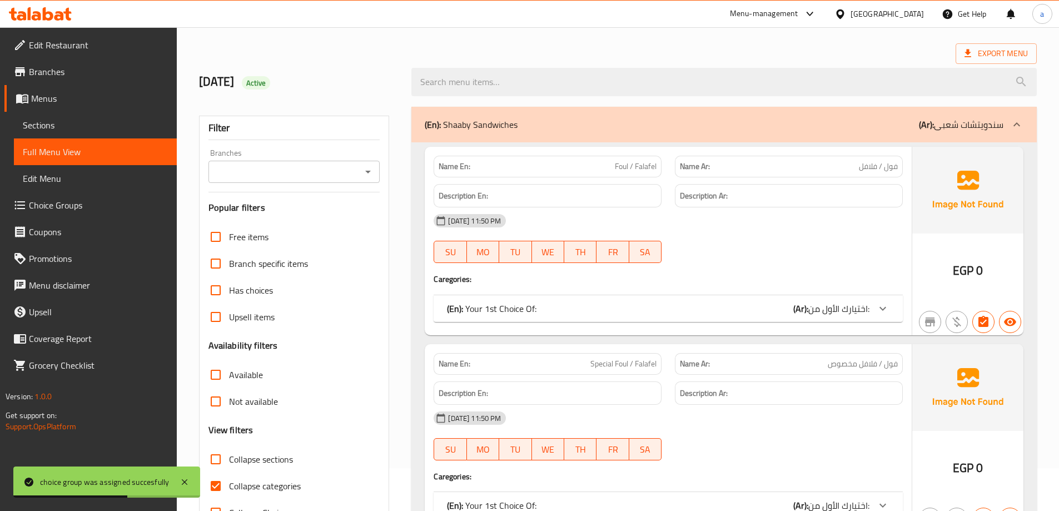
scroll to position [111, 0]
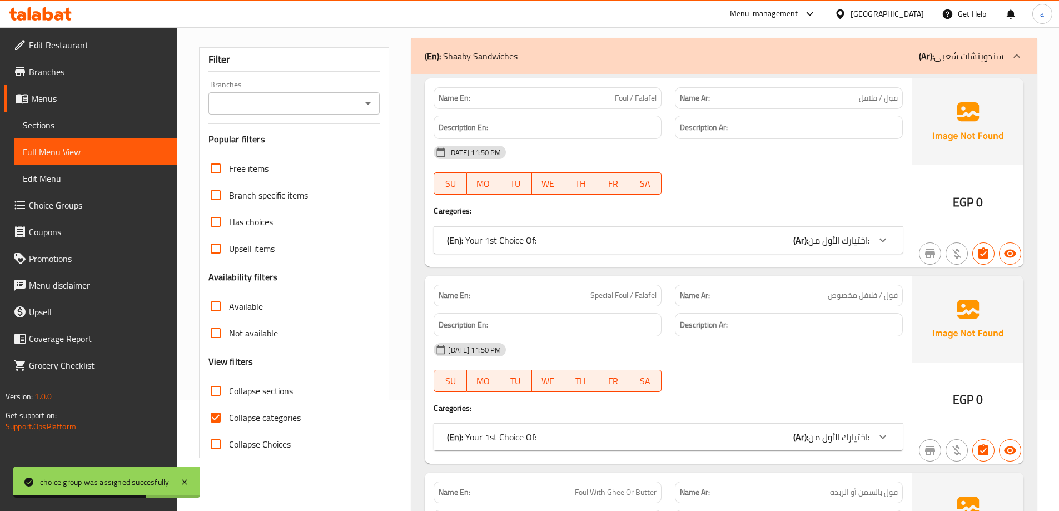
click at [847, 242] on span "اختيارك الأول من:" at bounding box center [839, 240] width 61 height 17
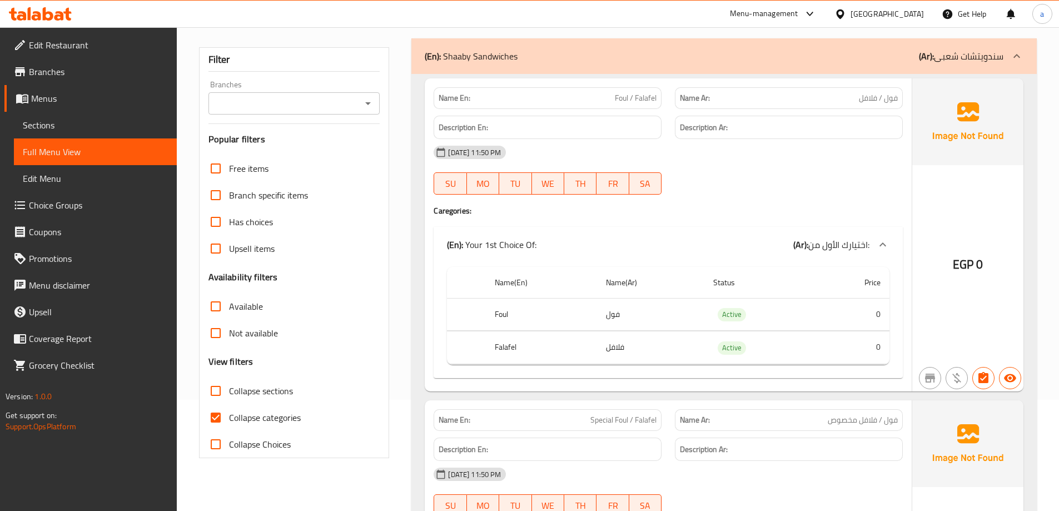
click at [239, 412] on span "Collapse categories" at bounding box center [265, 417] width 72 height 13
click at [229, 412] on input "Collapse categories" at bounding box center [215, 417] width 27 height 27
checkbox input "false"
click at [62, 153] on span "Full Menu View" at bounding box center [95, 151] width 145 height 13
click at [77, 195] on link "Choice Groups" at bounding box center [90, 205] width 172 height 27
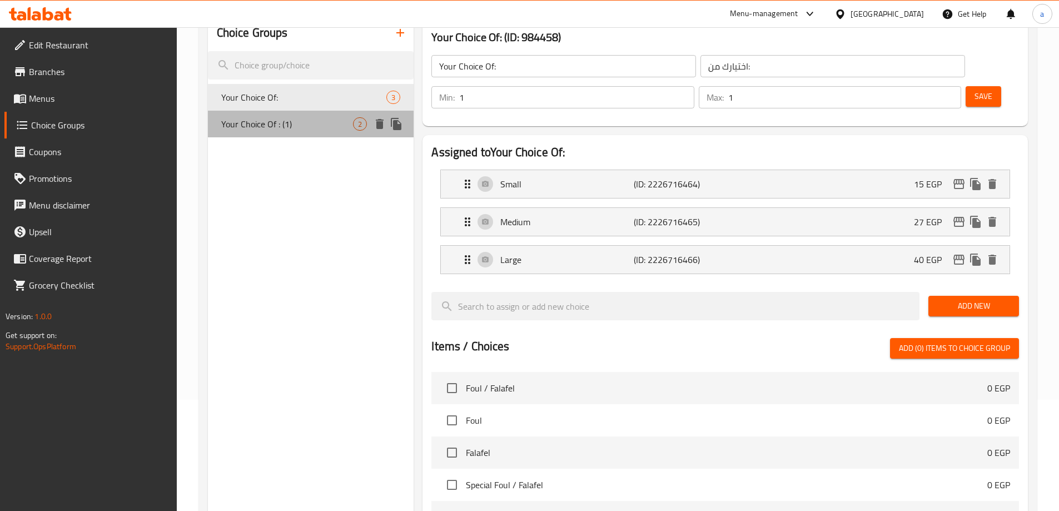
click at [323, 125] on span "Your Choice Of : (1)" at bounding box center [287, 123] width 132 height 13
type input "Your Choice Of : (1)"
type input "اختيارك من: (1)"
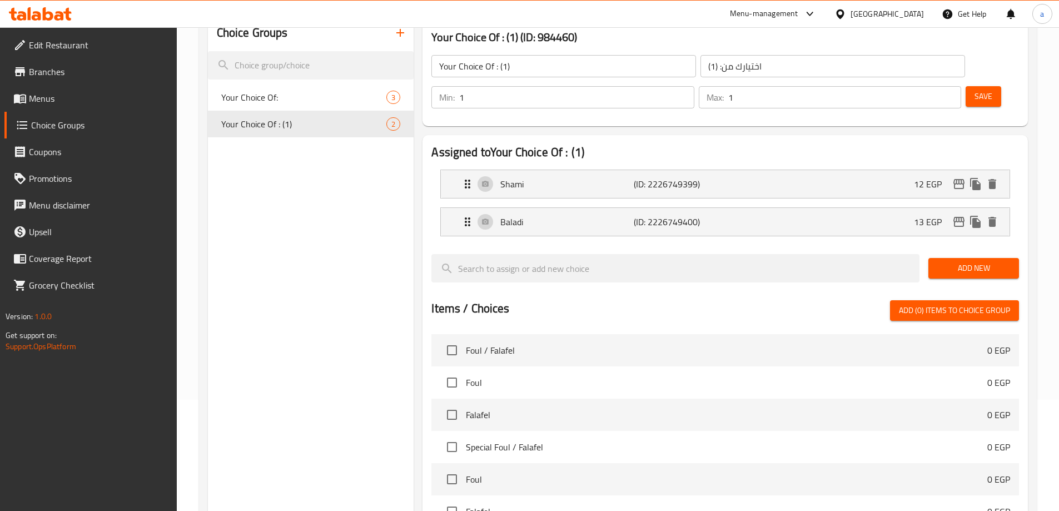
click at [90, 102] on span "Menus" at bounding box center [98, 98] width 139 height 13
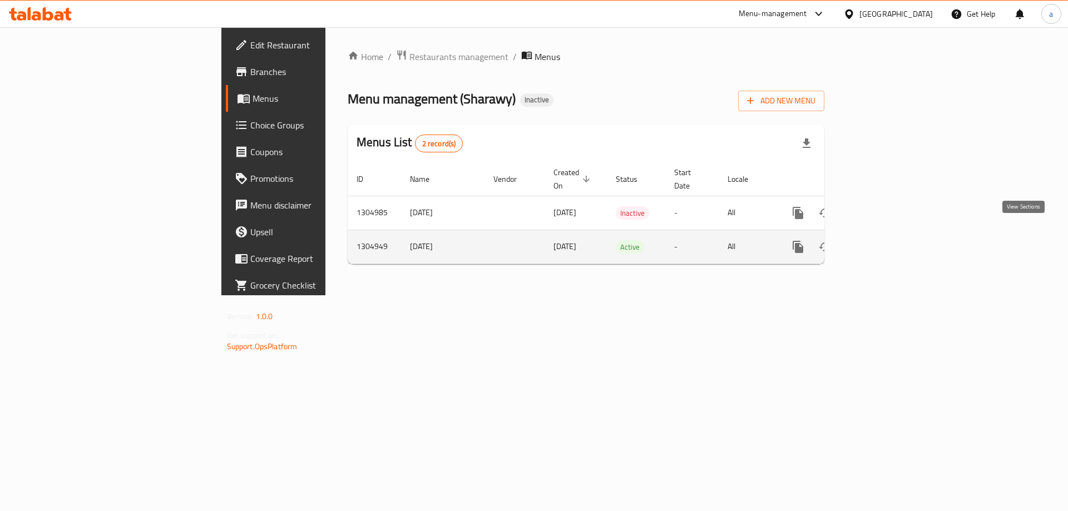
click at [891, 235] on link "enhanced table" at bounding box center [878, 247] width 27 height 27
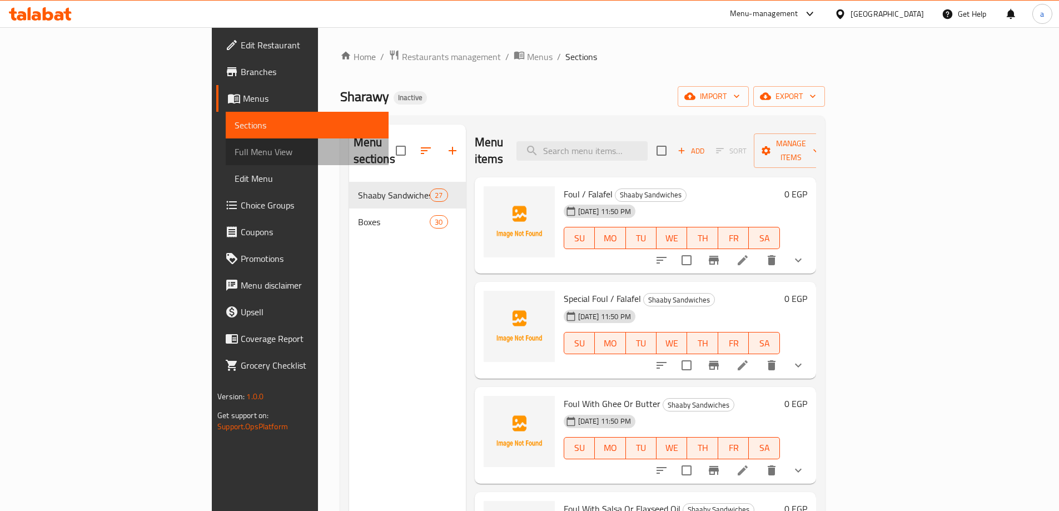
click at [235, 153] on span "Full Menu View" at bounding box center [307, 151] width 145 height 13
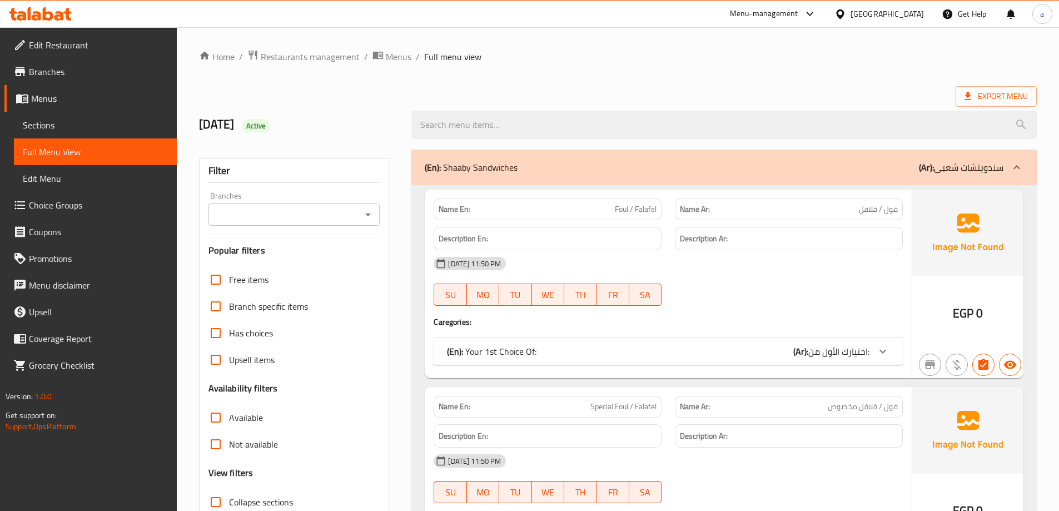
click at [845, 347] on span "اختيارك الأول من:" at bounding box center [839, 351] width 61 height 17
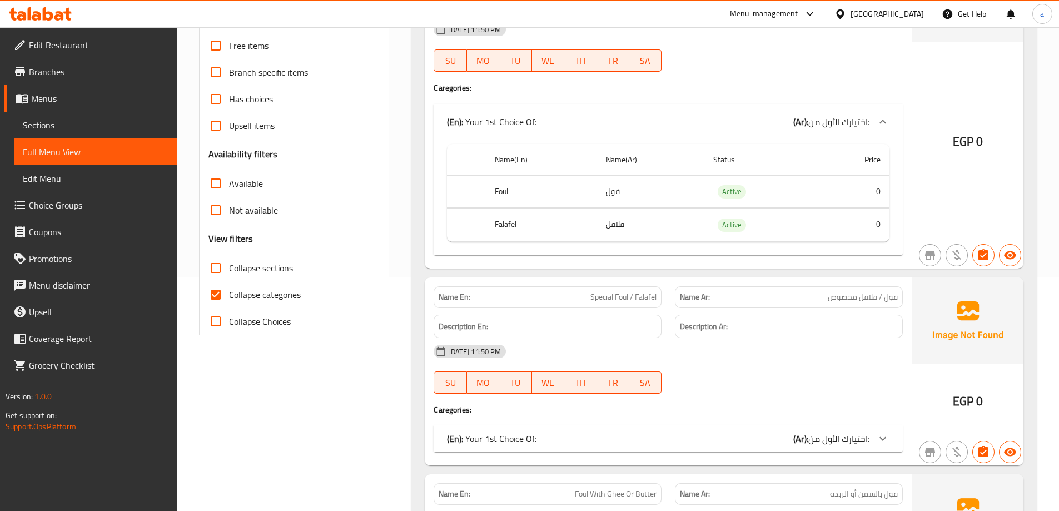
scroll to position [222, 0]
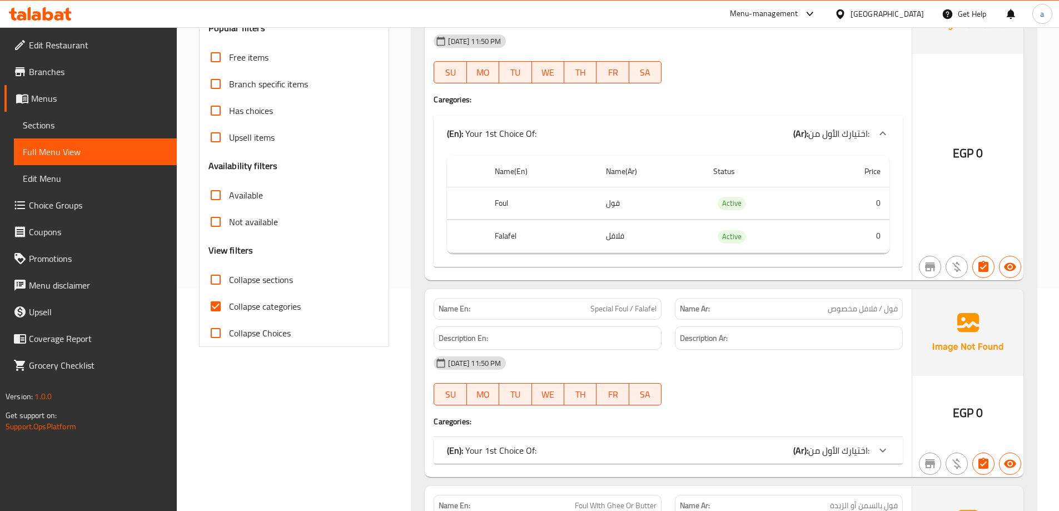
click at [800, 206] on td "Active" at bounding box center [760, 203] width 111 height 33
click at [602, 206] on td "فول" at bounding box center [650, 203] width 107 height 33
click at [619, 204] on td "فول" at bounding box center [650, 203] width 107 height 33
click at [614, 236] on td "فلافل" at bounding box center [650, 236] width 107 height 33
click at [626, 204] on td "فول" at bounding box center [650, 203] width 107 height 33
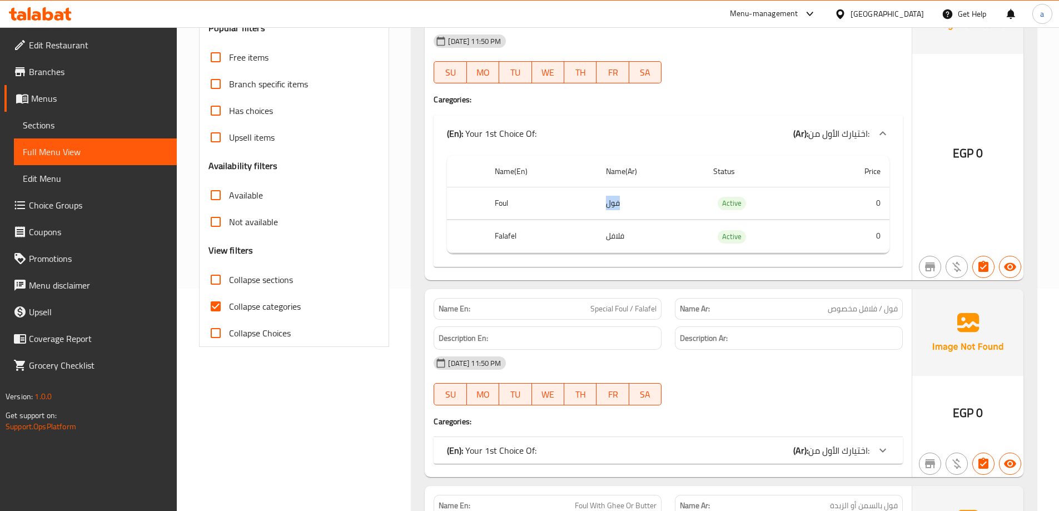
click at [626, 204] on td "فول" at bounding box center [650, 203] width 107 height 33
click at [504, 202] on th "Foul" at bounding box center [541, 203] width 111 height 33
click at [503, 202] on th "Foul" at bounding box center [541, 203] width 111 height 33
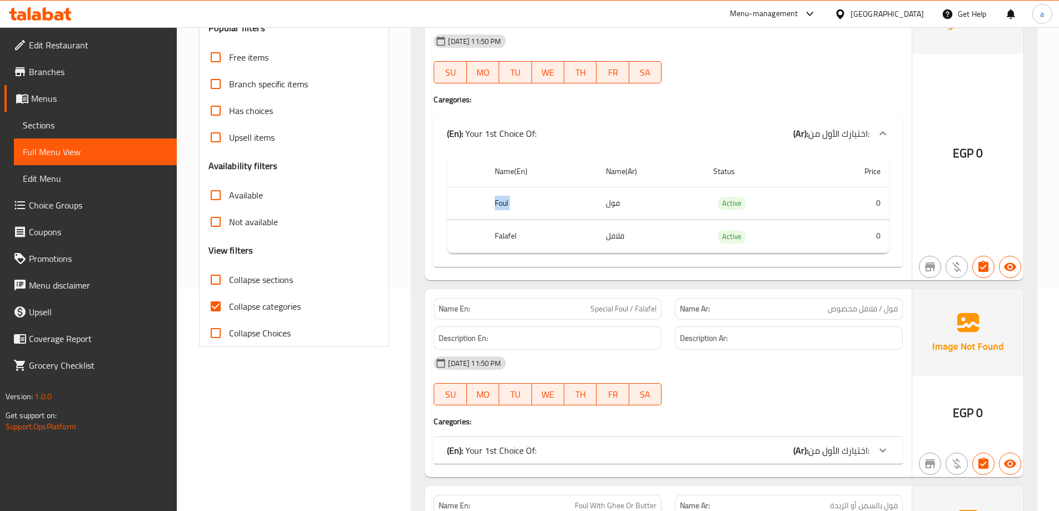
click at [561, 149] on div "(En): Your 1st Choice Of: (Ar): اختيارك الأول من:" at bounding box center [668, 134] width 469 height 36
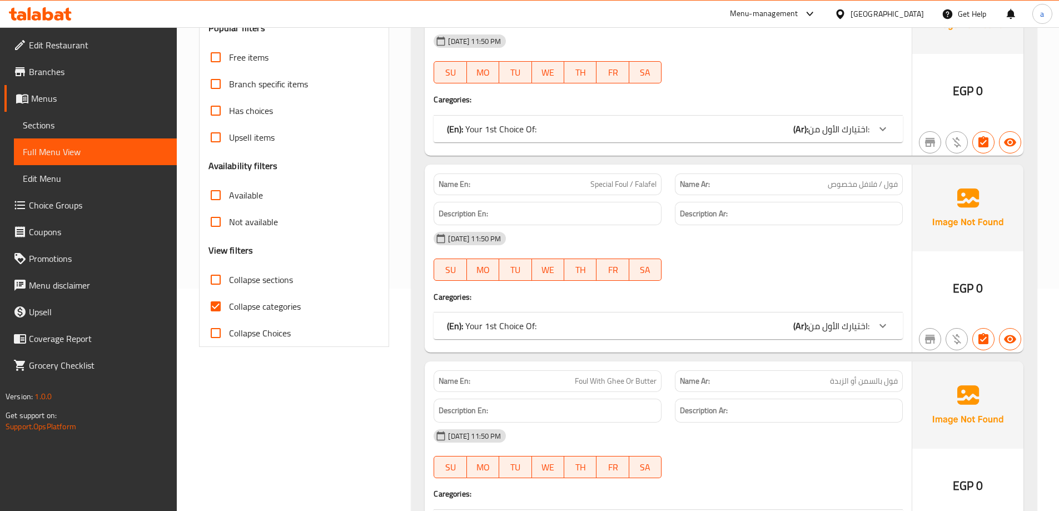
click at [624, 130] on div "(En): Your 1st Choice Of: (Ar): اختيارك الأول من:" at bounding box center [658, 128] width 423 height 13
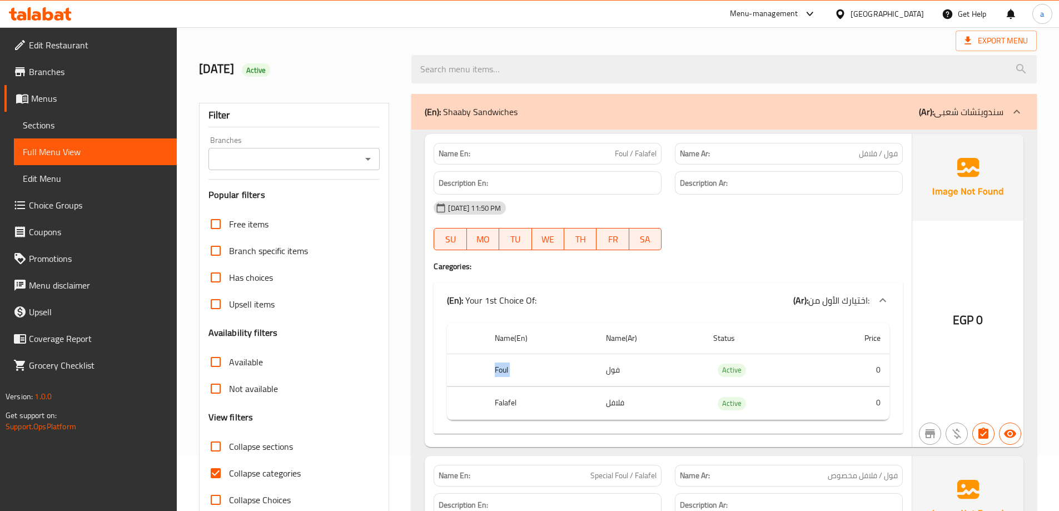
scroll to position [0, 0]
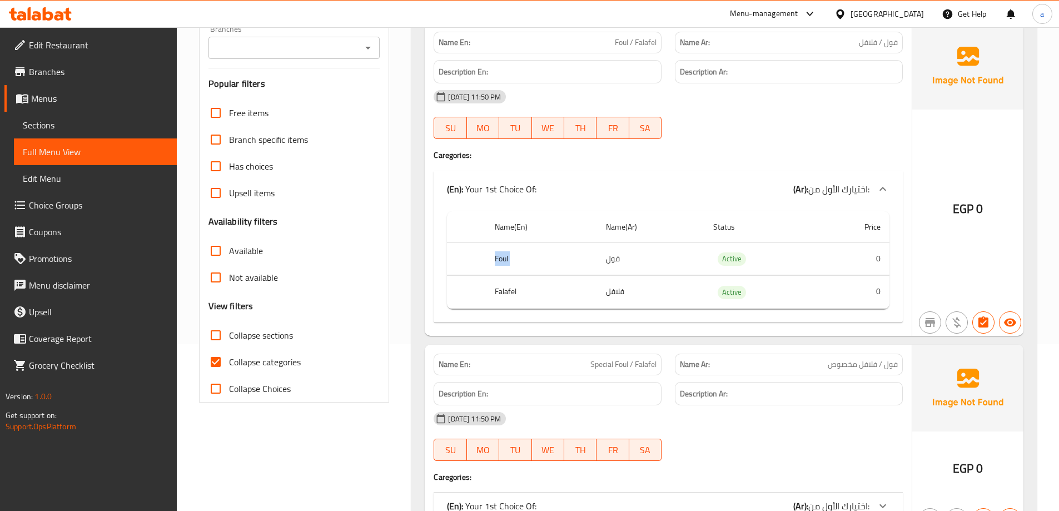
click at [264, 365] on span "Collapse categories" at bounding box center [265, 361] width 72 height 13
click at [229, 365] on input "Collapse categories" at bounding box center [215, 362] width 27 height 27
checkbox input "false"
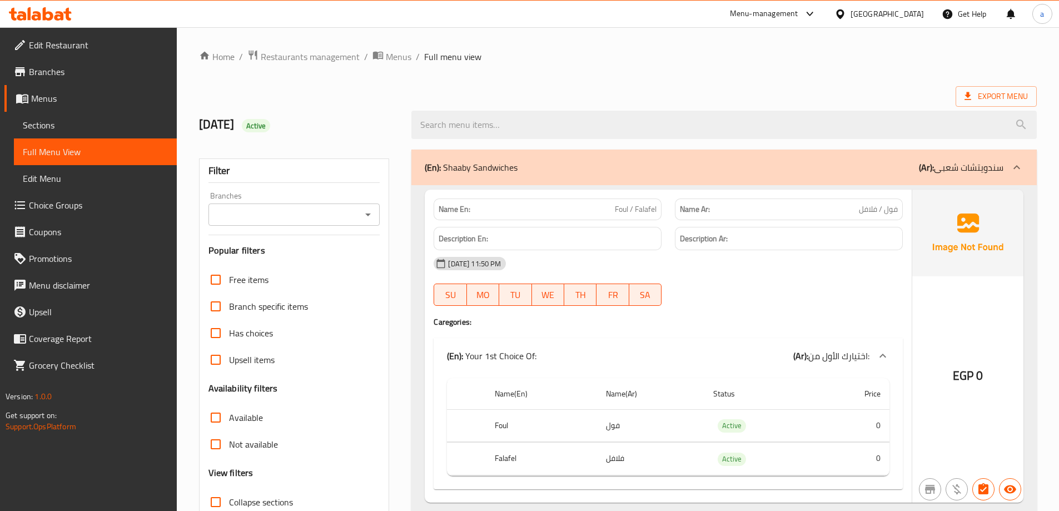
click at [765, 241] on h6 "Description Ar:" at bounding box center [789, 239] width 218 height 14
click at [608, 232] on h6 "Description En:" at bounding box center [548, 239] width 218 height 14
drag, startPoint x: 610, startPoint y: 204, endPoint x: 703, endPoint y: 191, distance: 94.3
click at [686, 194] on div "Name En: Foul / Falafel Name Ar: فول / فلافل" at bounding box center [668, 209] width 483 height 35
click at [797, 207] on p "Name Ar: فول / فلافل" at bounding box center [789, 210] width 218 height 12
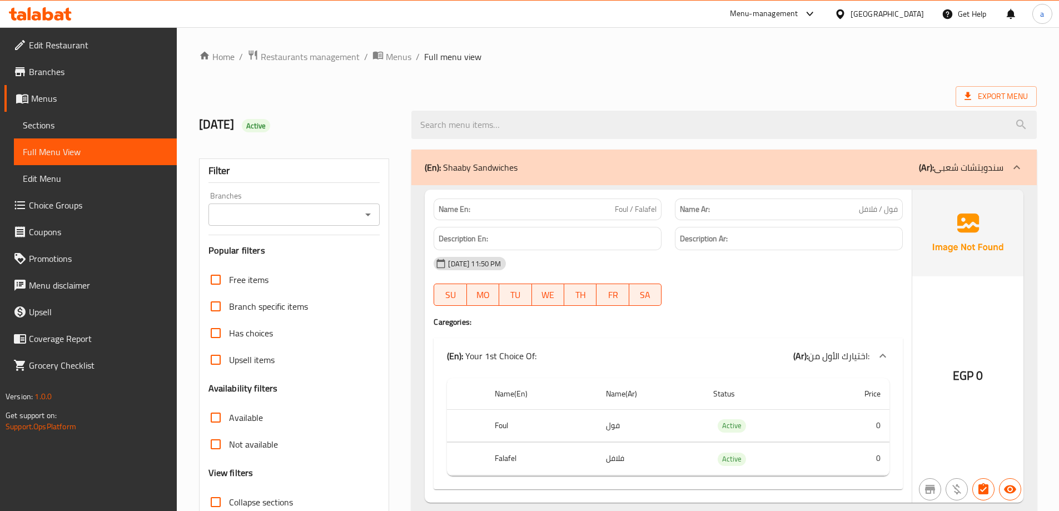
click at [572, 428] on th "Foul" at bounding box center [541, 425] width 111 height 33
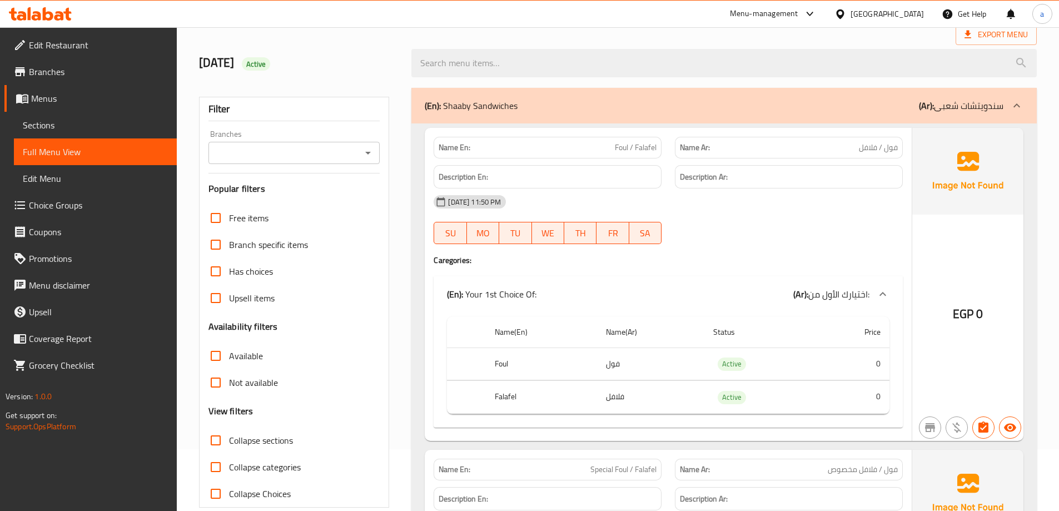
scroll to position [167, 0]
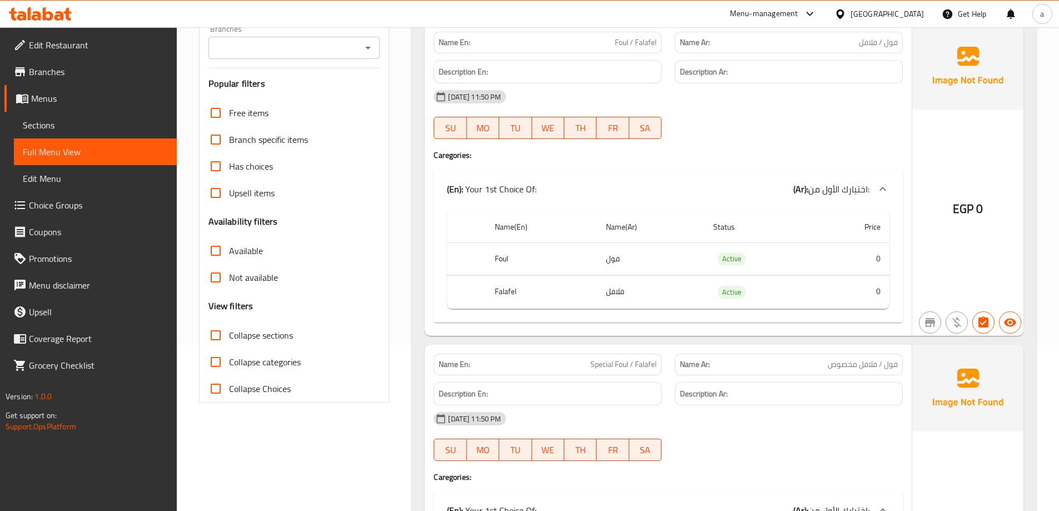
click at [58, 123] on span "Sections" at bounding box center [95, 124] width 145 height 13
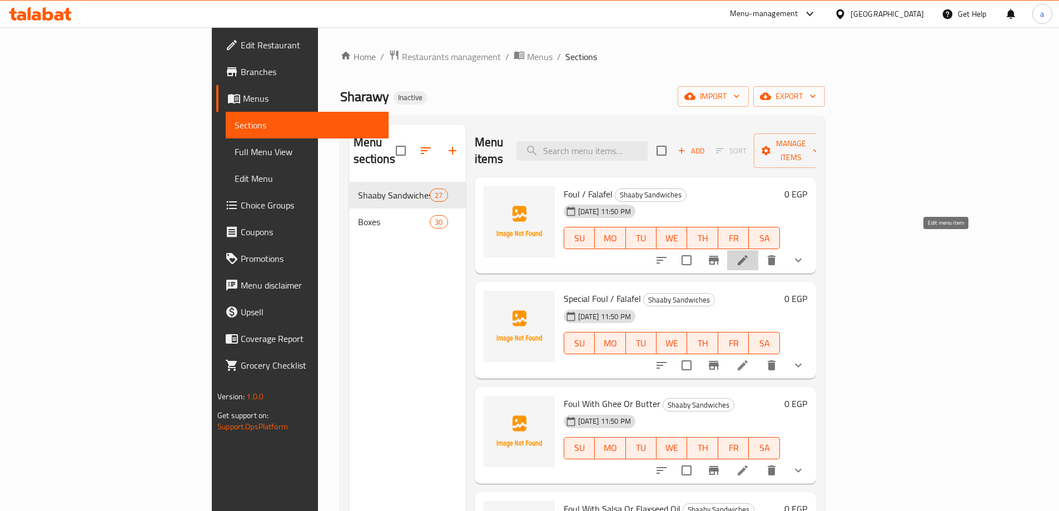
click at [750, 254] on icon at bounding box center [742, 260] width 13 height 13
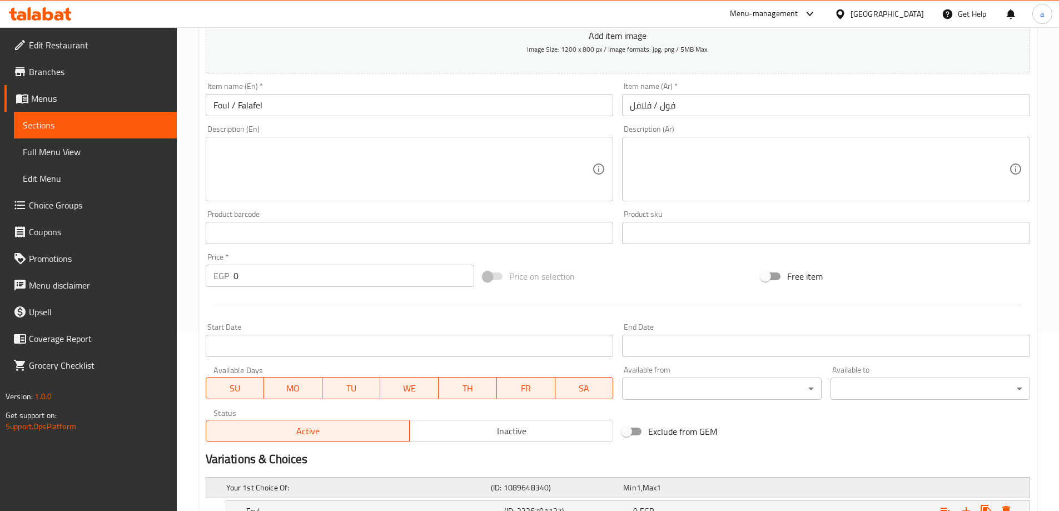
scroll to position [278, 0]
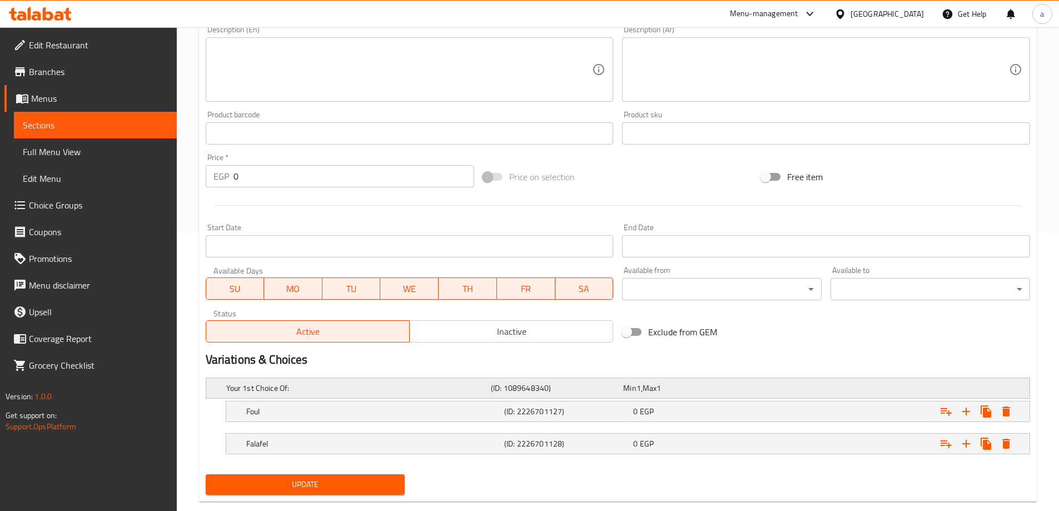
click at [419, 383] on h5 "Your 1st Choice Of:" at bounding box center [356, 388] width 260 height 11
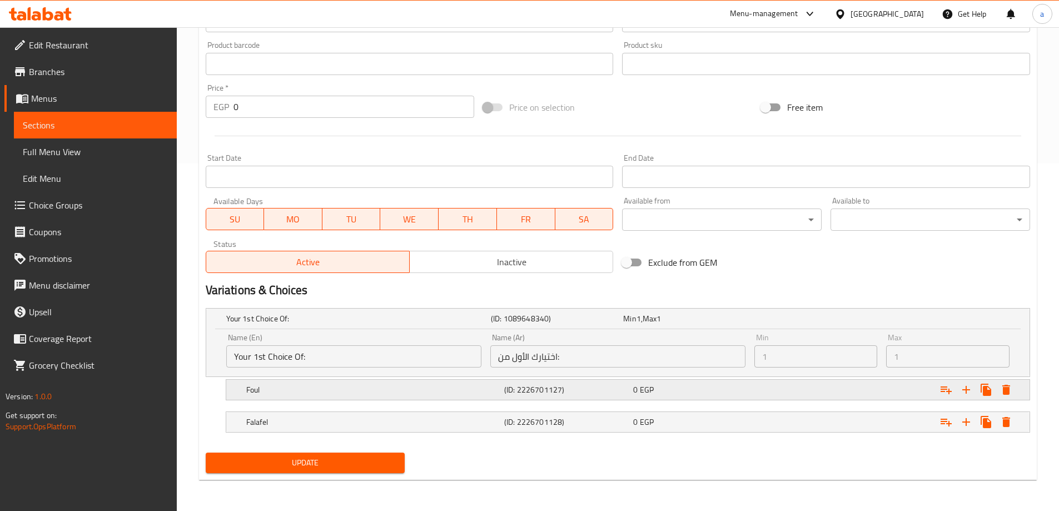
click at [363, 326] on div "Foul" at bounding box center [356, 319] width 265 height 16
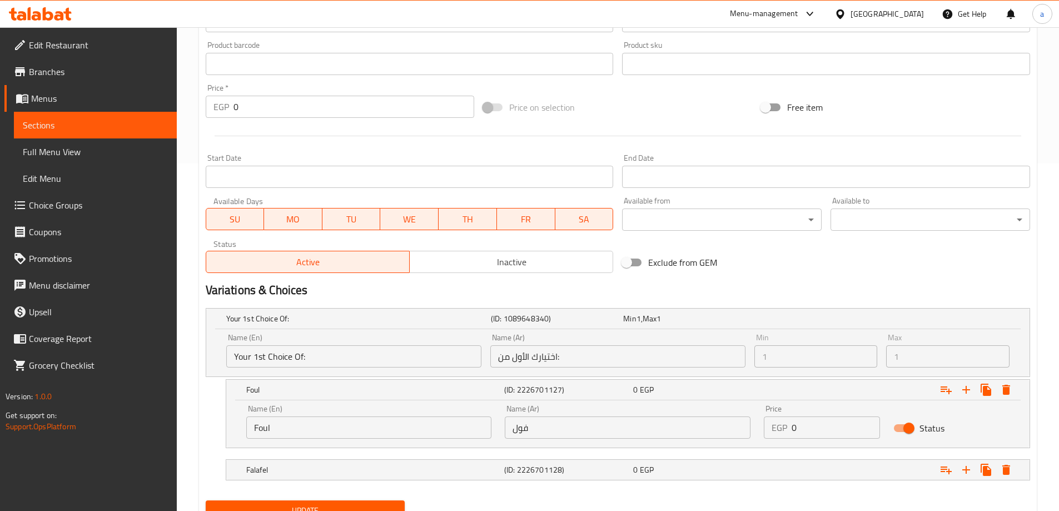
scroll to position [395, 0]
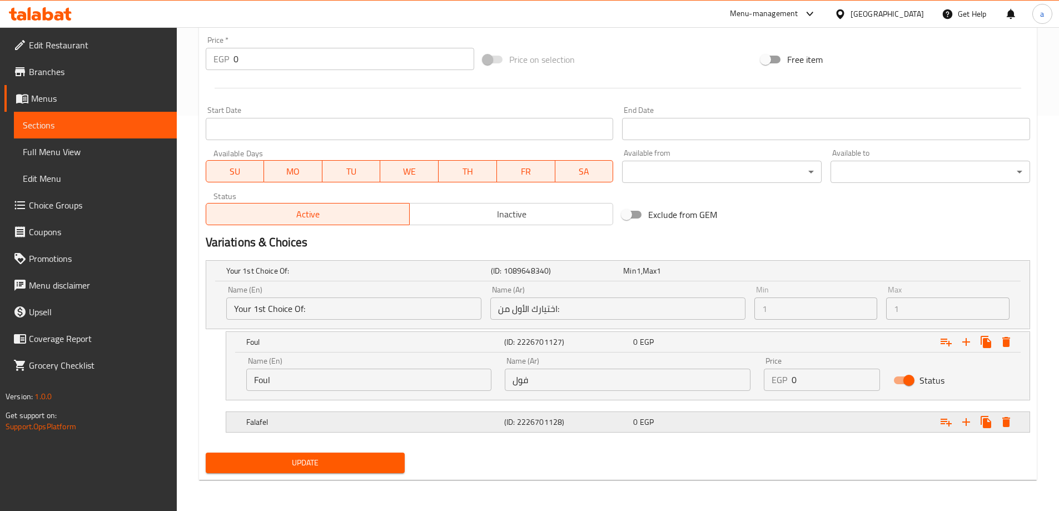
click at [335, 276] on h5 "Falafel" at bounding box center [356, 270] width 260 height 11
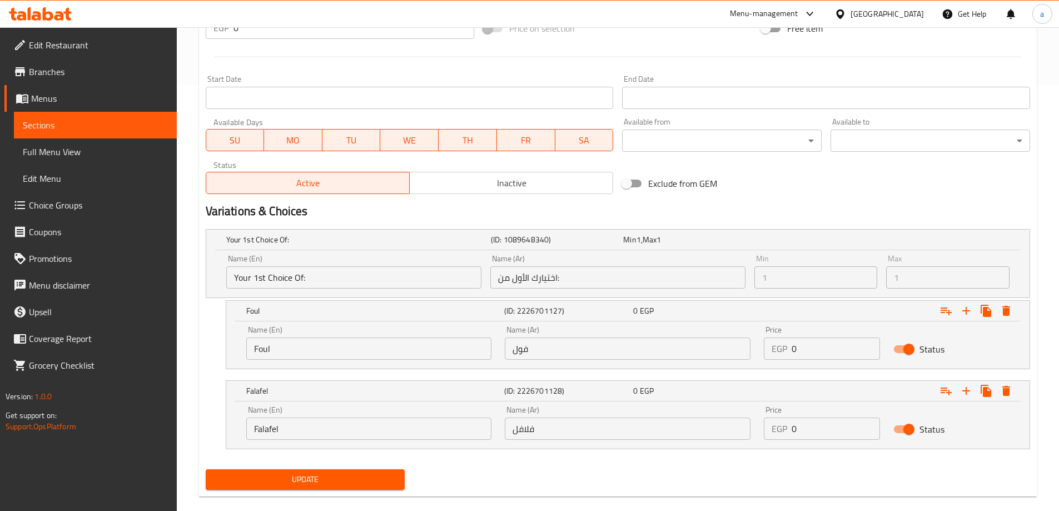
scroll to position [443, 0]
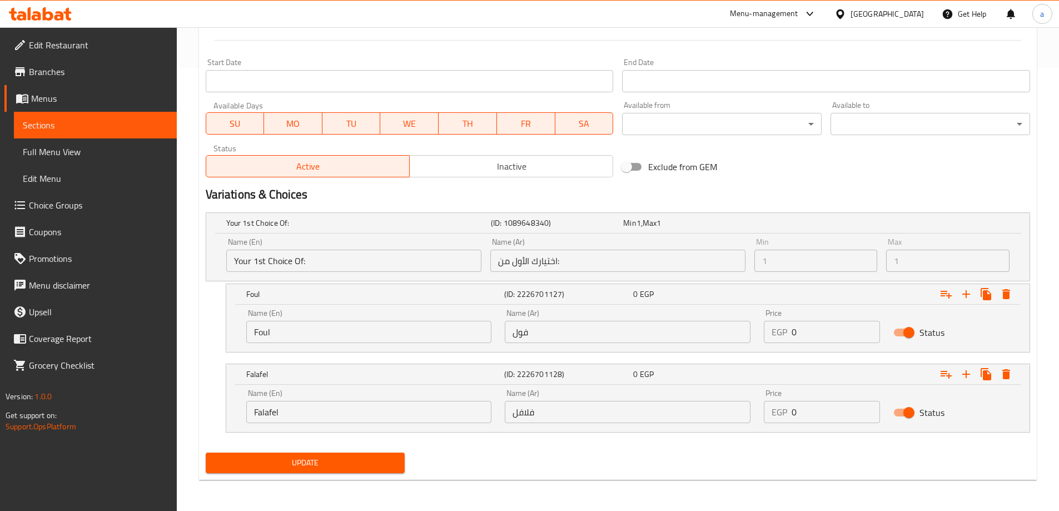
click at [73, 72] on span "Branches" at bounding box center [98, 71] width 139 height 13
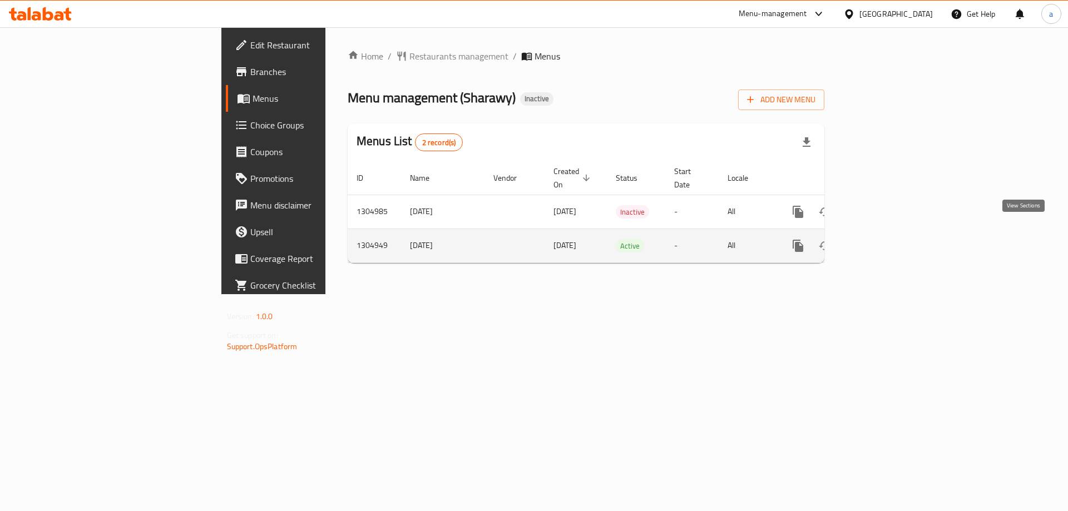
click at [885, 239] on icon "enhanced table" at bounding box center [877, 245] width 13 height 13
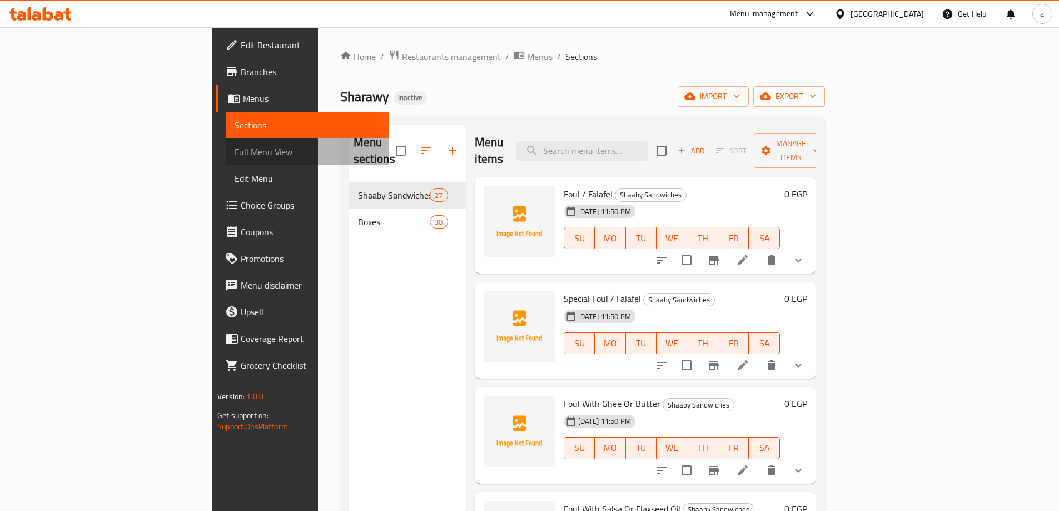
click at [235, 157] on span "Full Menu View" at bounding box center [307, 151] width 145 height 13
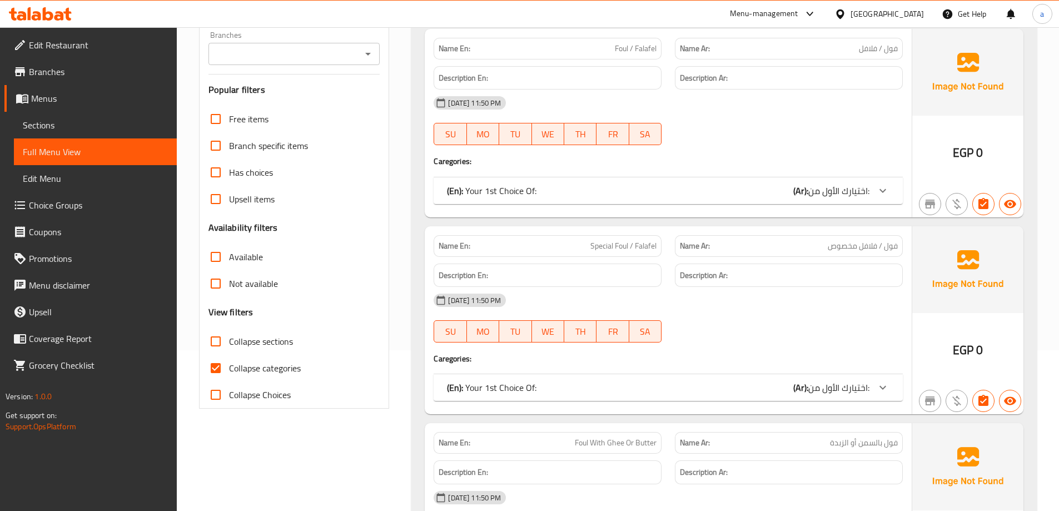
scroll to position [167, 0]
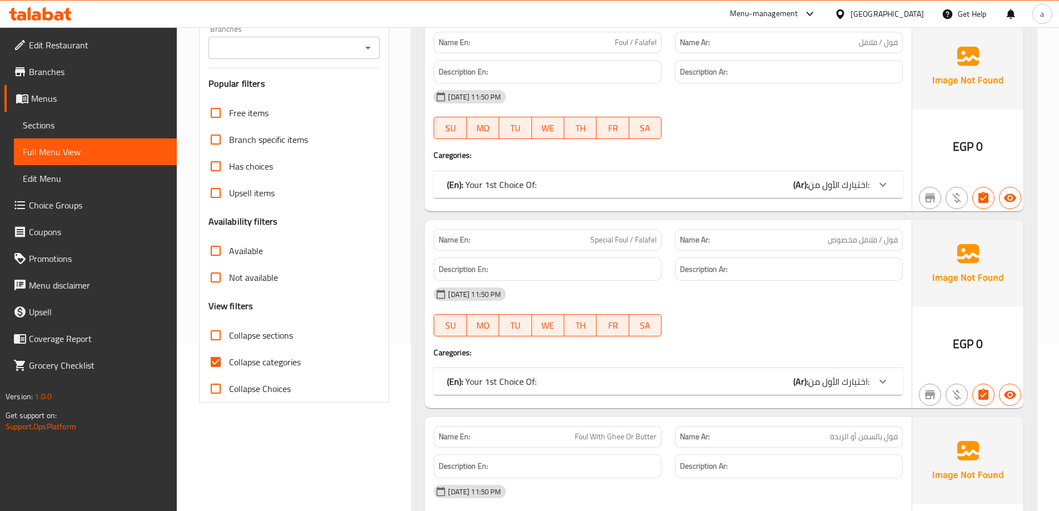
click at [262, 359] on span "Collapse categories" at bounding box center [265, 361] width 72 height 13
click at [229, 359] on input "Collapse categories" at bounding box center [215, 362] width 27 height 27
checkbox input "false"
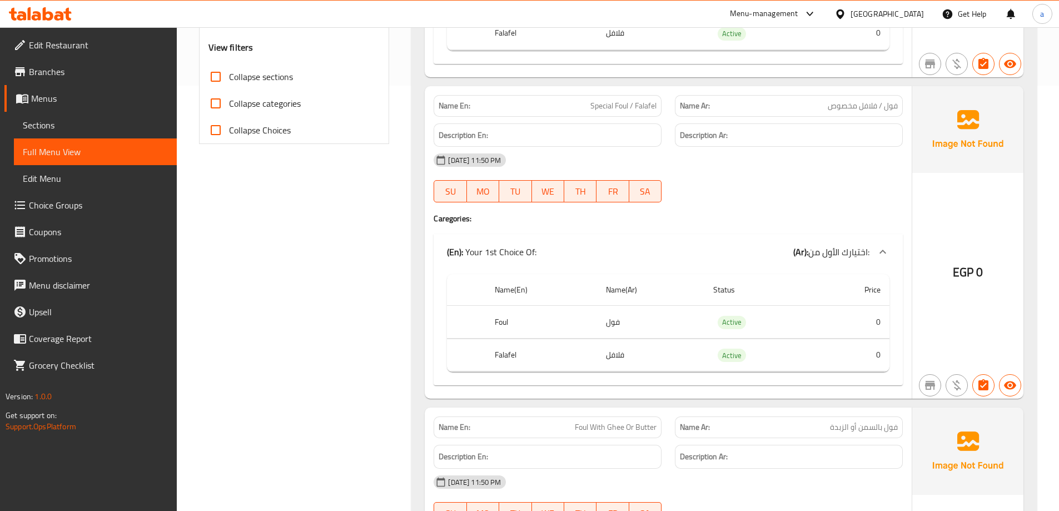
scroll to position [445, 0]
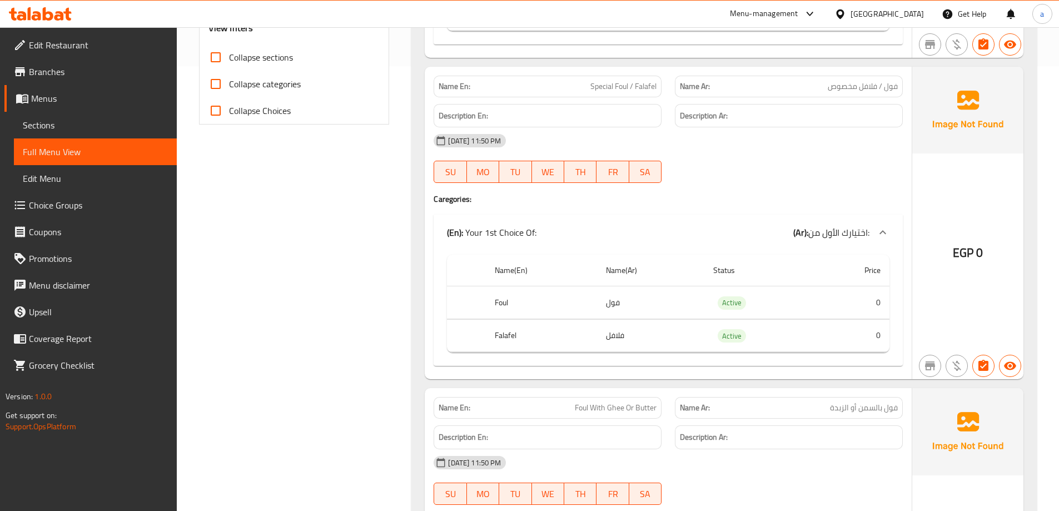
click at [65, 90] on link "Menus" at bounding box center [90, 98] width 172 height 27
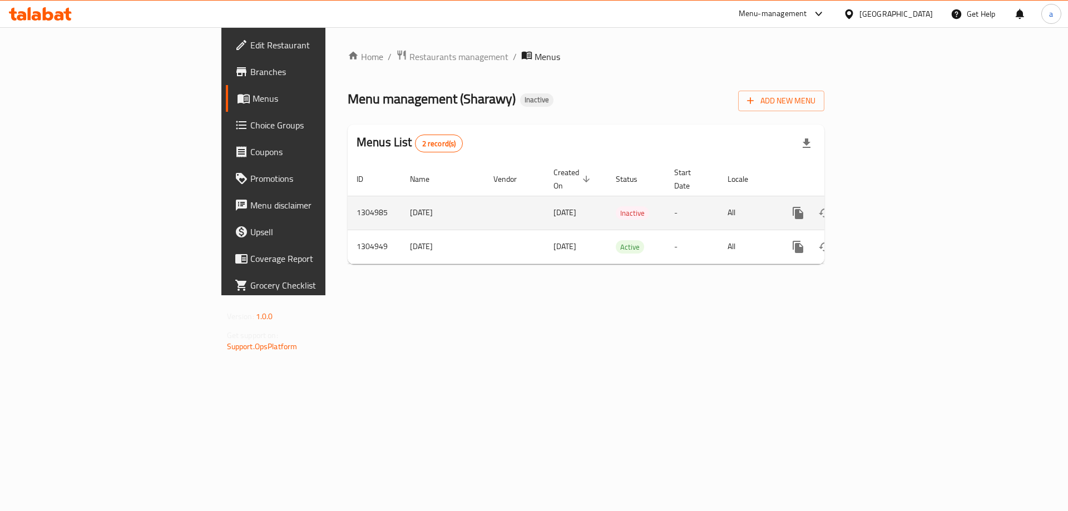
click at [891, 206] on link "enhanced table" at bounding box center [878, 213] width 27 height 27
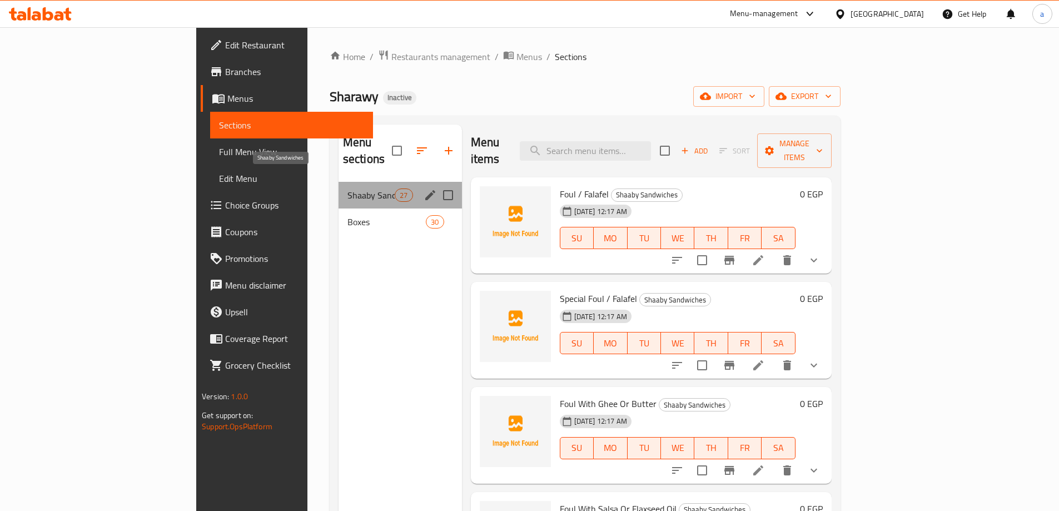
click at [348, 189] on span "Shaaby Sandwiches" at bounding box center [371, 195] width 47 height 13
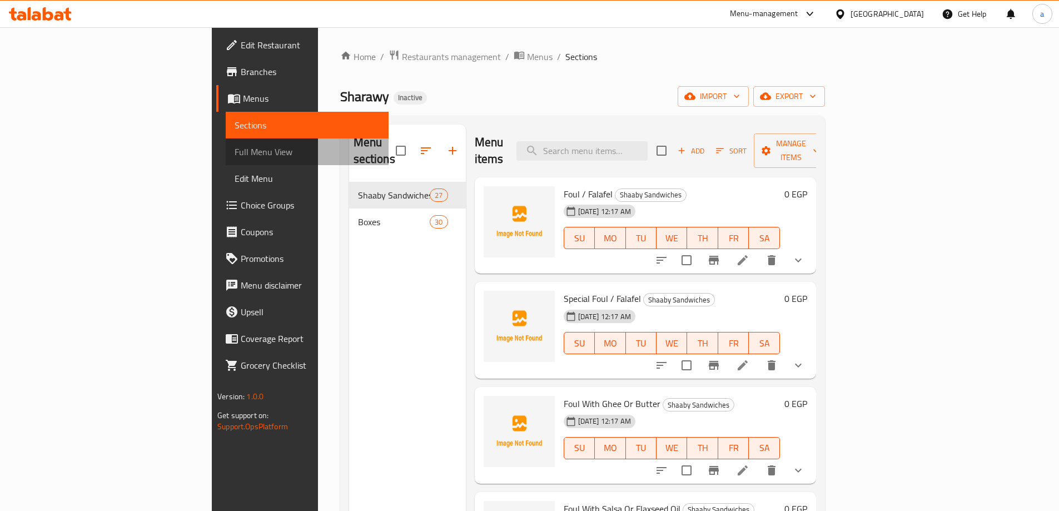
click at [235, 152] on span "Full Menu View" at bounding box center [307, 151] width 145 height 13
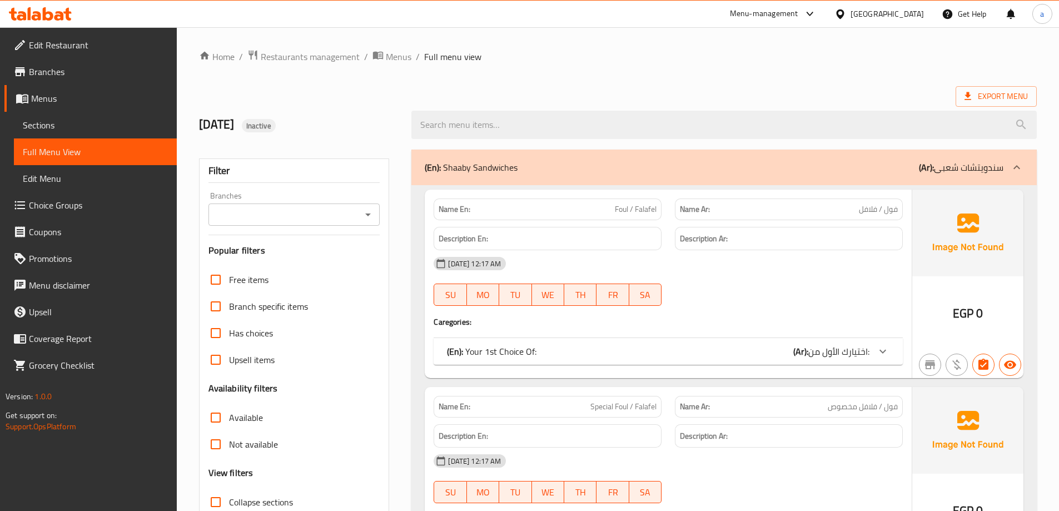
scroll to position [111, 0]
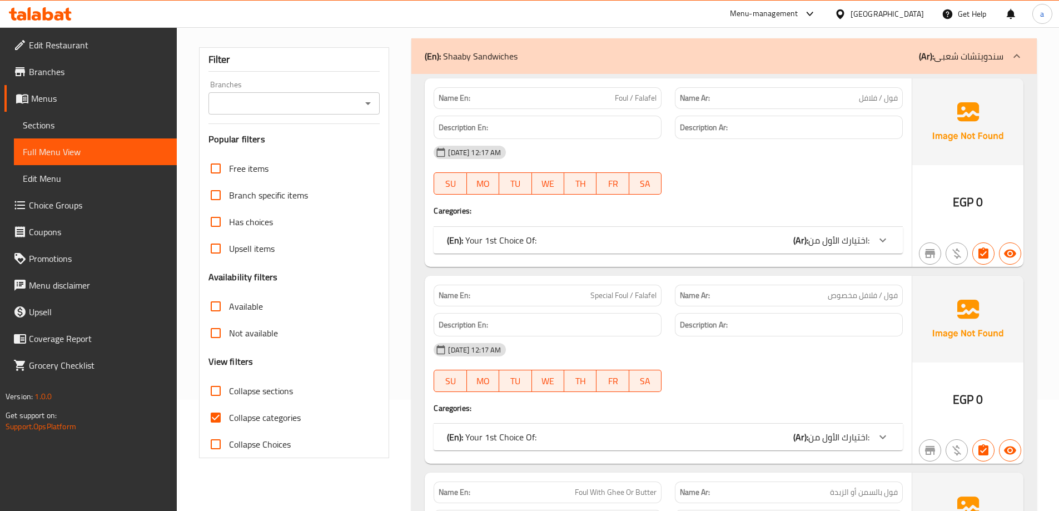
click at [847, 242] on span "اختيارك الأول من:" at bounding box center [839, 240] width 61 height 17
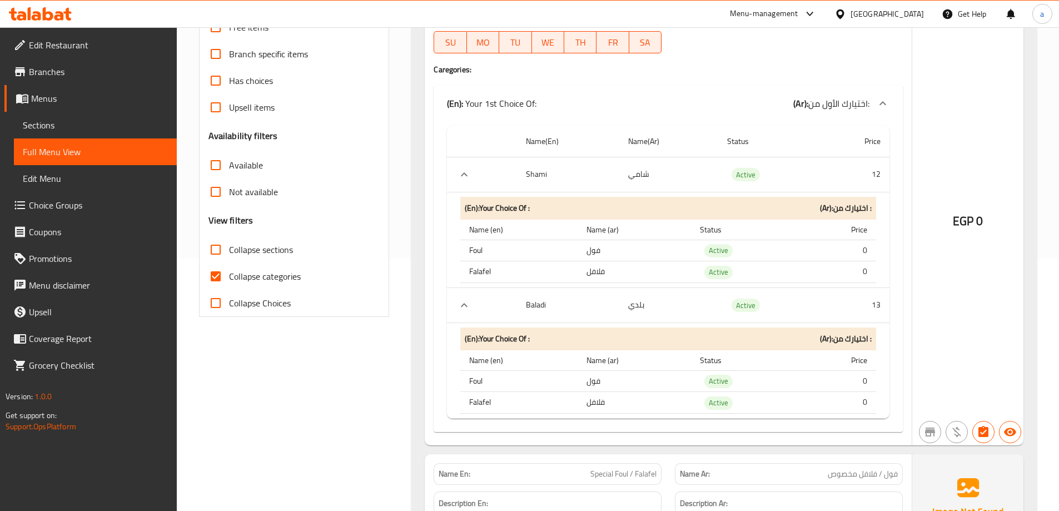
scroll to position [278, 0]
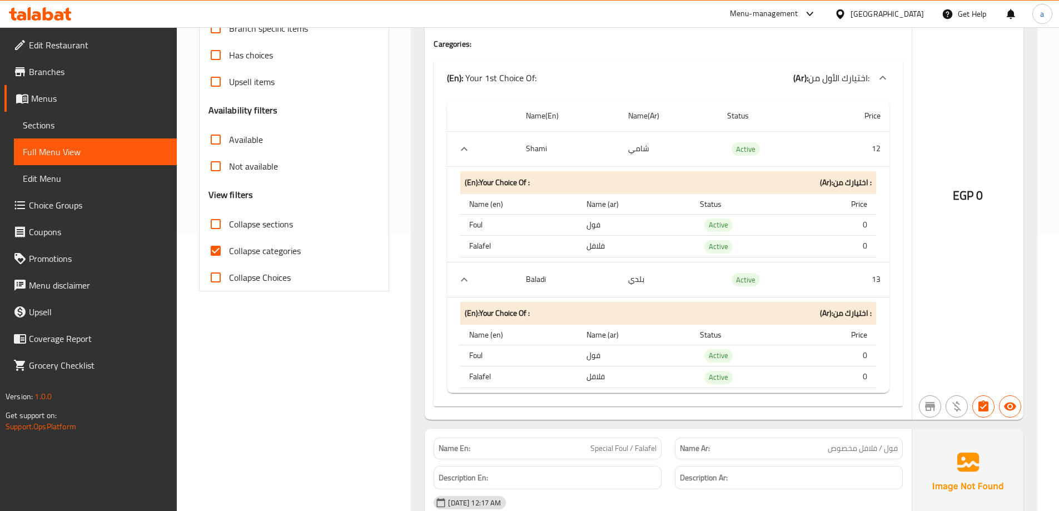
drag, startPoint x: 242, startPoint y: 247, endPoint x: 678, endPoint y: 291, distance: 438.7
click at [242, 247] on span "Collapse categories" at bounding box center [265, 250] width 72 height 13
click at [229, 247] on input "Collapse categories" at bounding box center [215, 250] width 27 height 27
checkbox input "false"
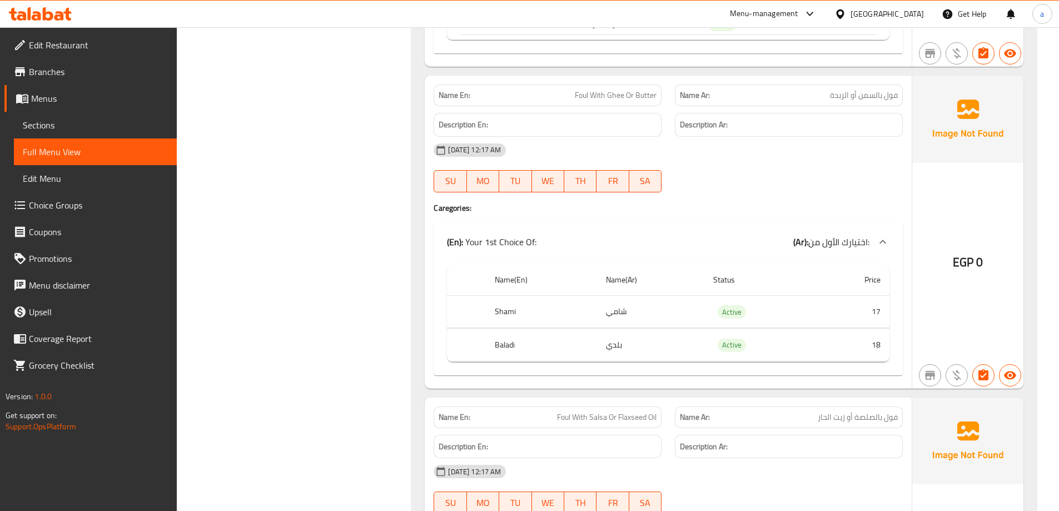
scroll to position [1168, 0]
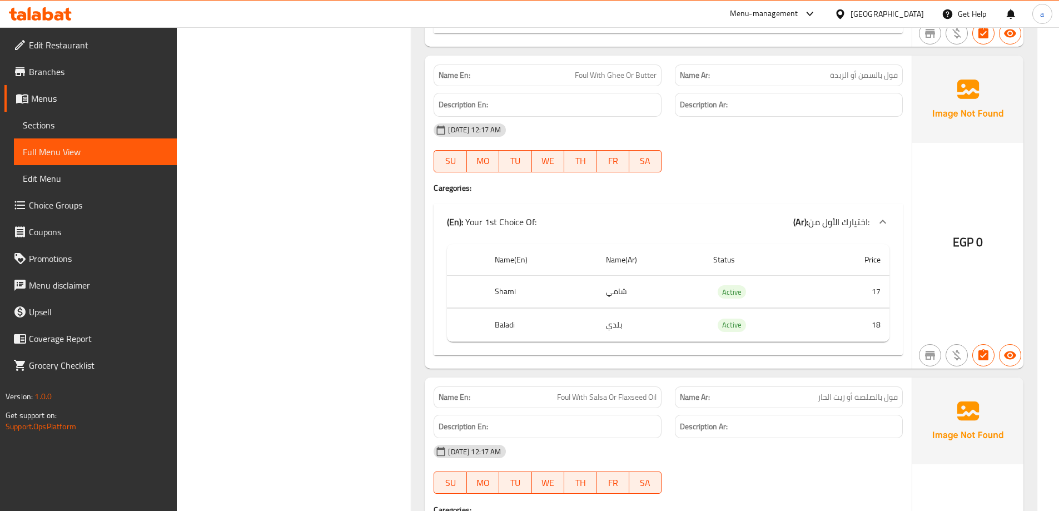
drag, startPoint x: 661, startPoint y: 349, endPoint x: 660, endPoint y: 299, distance: 50.1
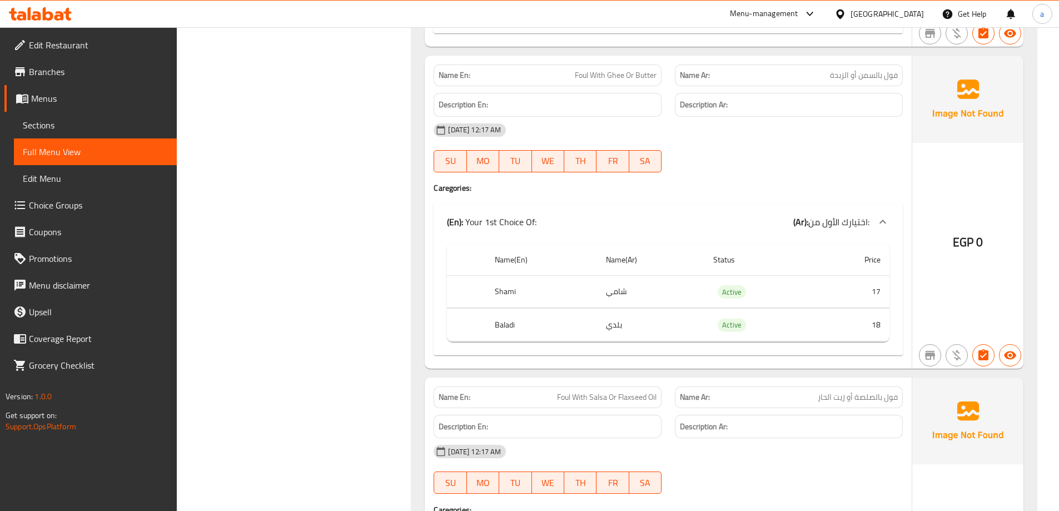
click at [68, 211] on span "Choice Groups" at bounding box center [98, 205] width 139 height 13
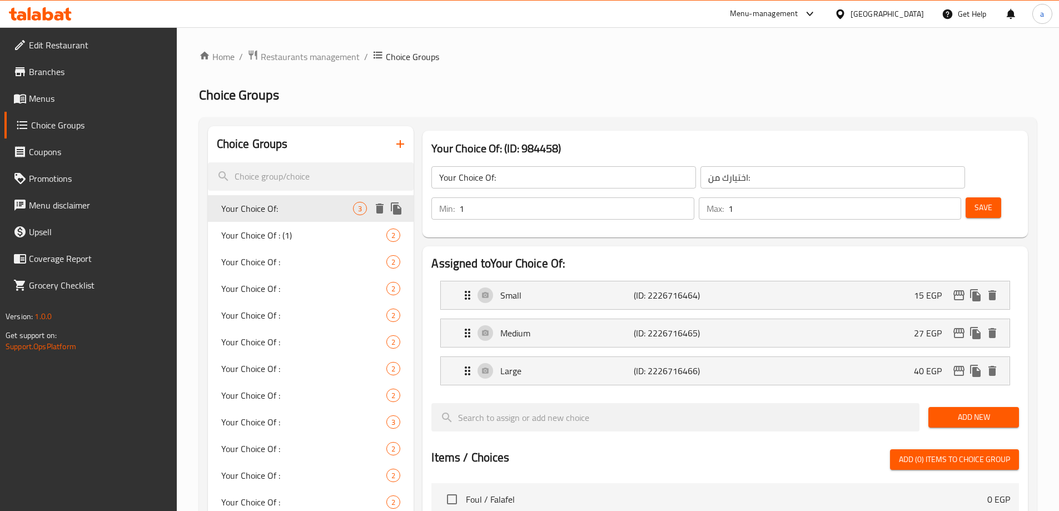
click at [294, 208] on span "Your Choice Of:" at bounding box center [287, 208] width 132 height 13
click at [384, 237] on icon "delete" at bounding box center [379, 235] width 13 height 13
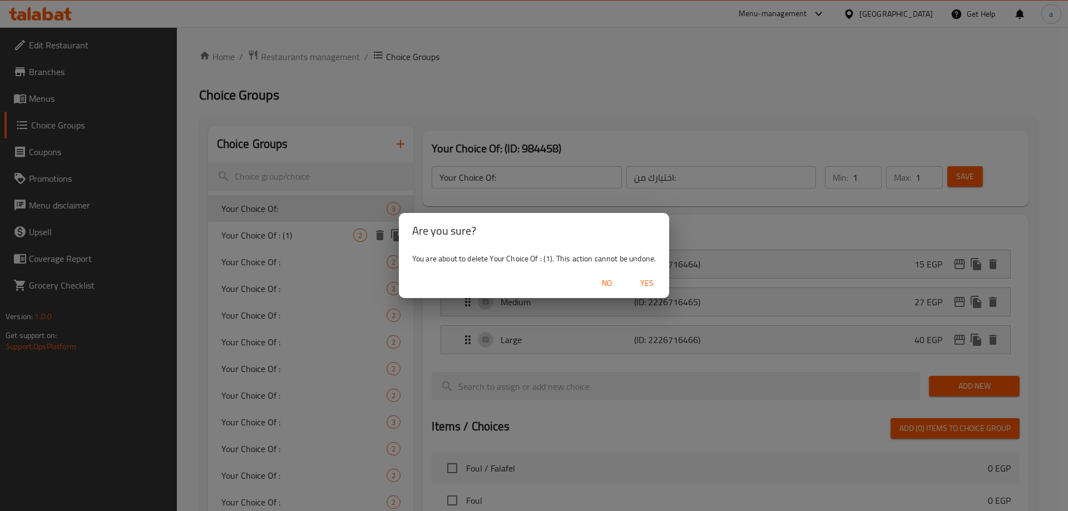
click at [657, 287] on span "Yes" at bounding box center [646, 283] width 27 height 14
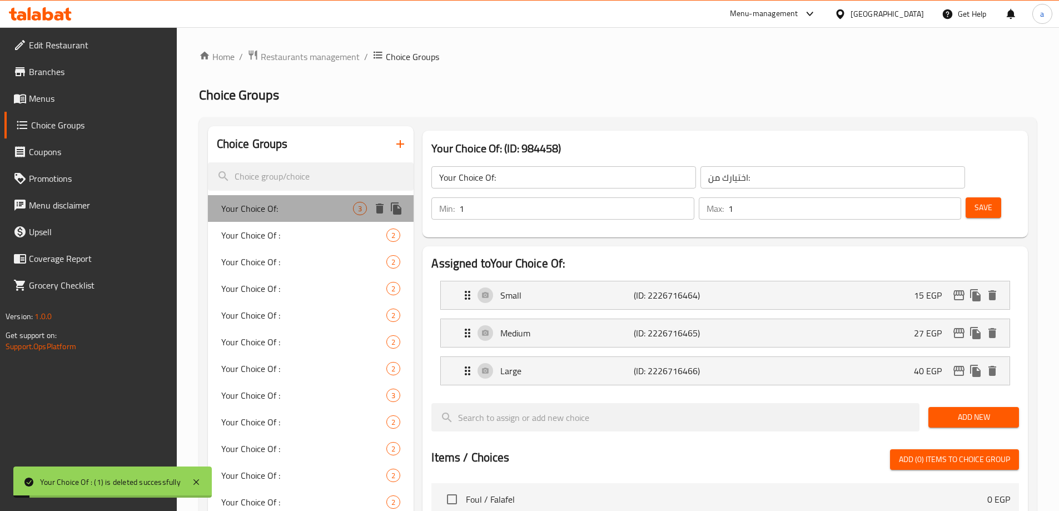
click at [306, 211] on span "Your Choice Of:" at bounding box center [287, 208] width 132 height 13
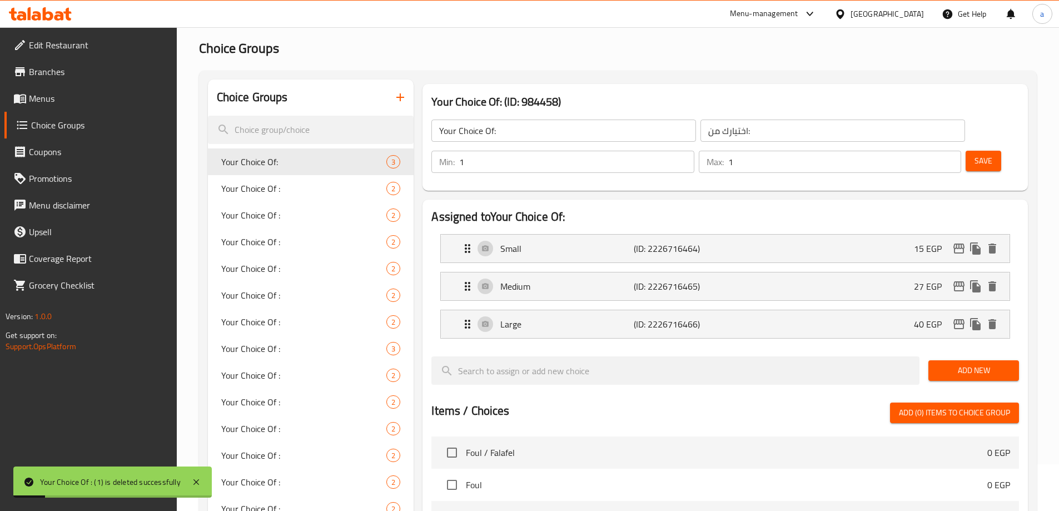
scroll to position [111, 0]
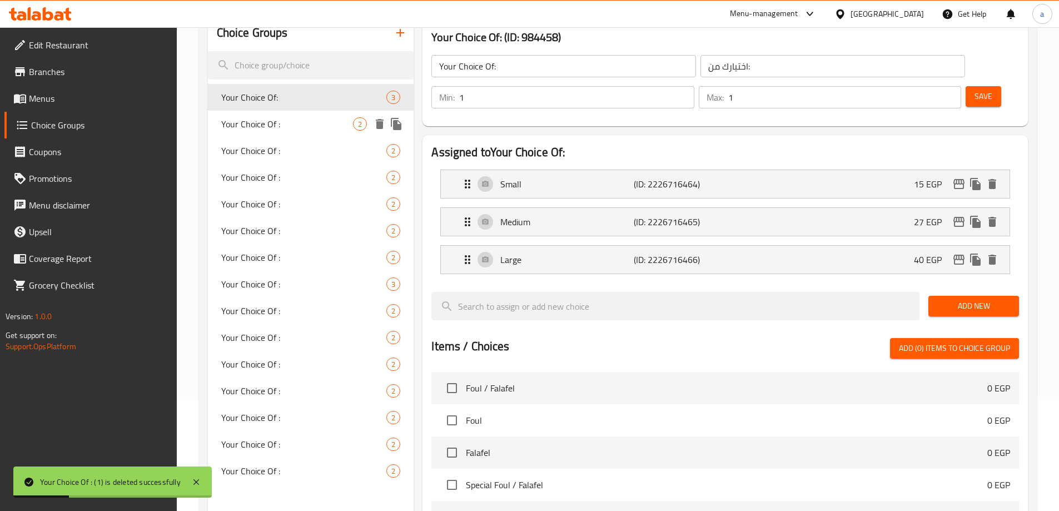
click at [319, 115] on div "Your Choice Of : 2" at bounding box center [311, 124] width 206 height 27
type input "Your Choice Of :"
type input "اختيارك من :"
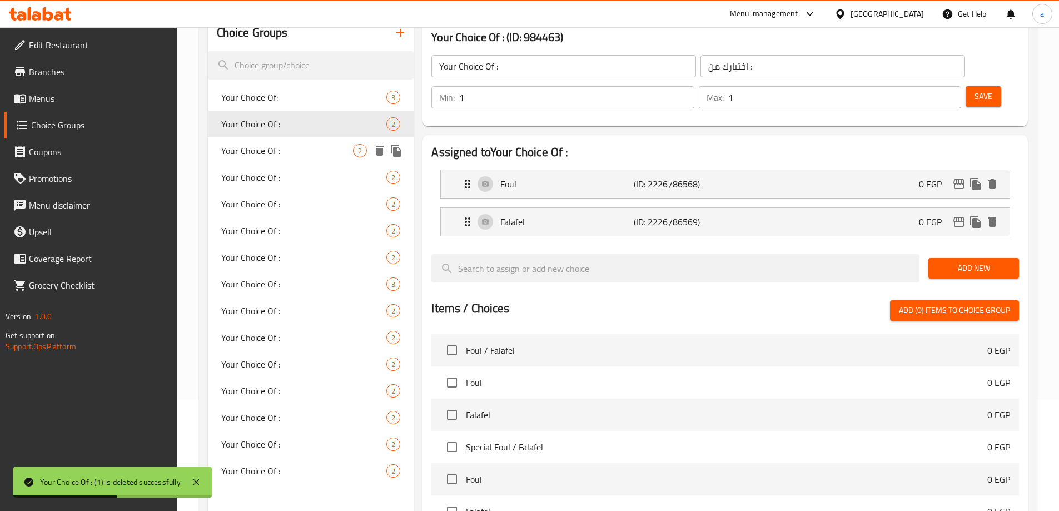
click at [280, 143] on div "Your Choice Of : 2" at bounding box center [311, 150] width 206 height 27
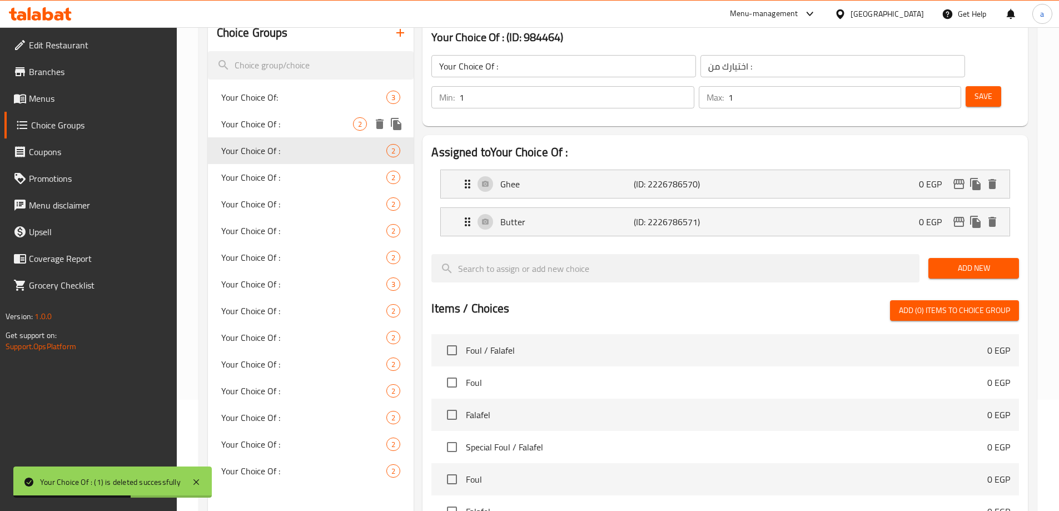
click at [285, 127] on span "Your Choice Of :" at bounding box center [287, 123] width 132 height 13
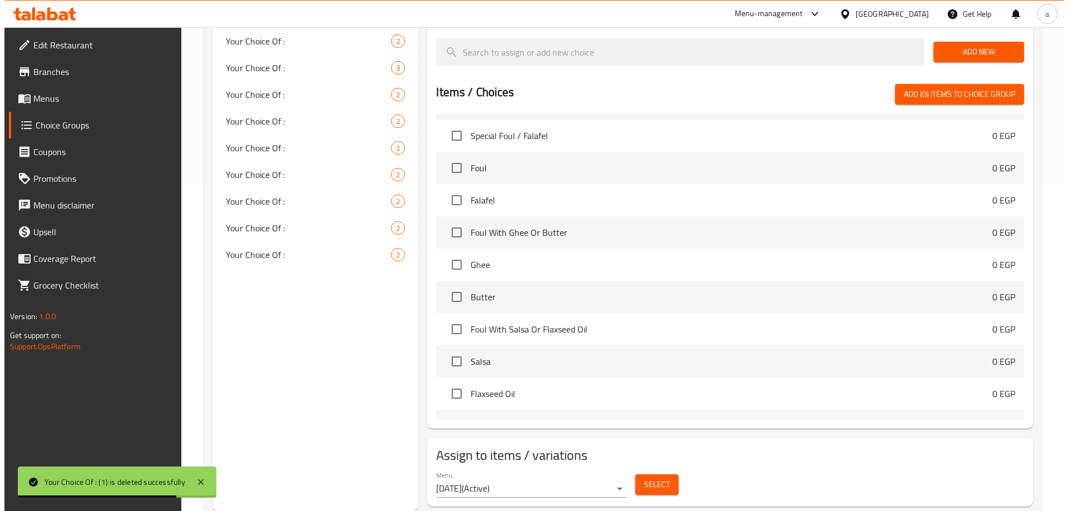
scroll to position [222, 0]
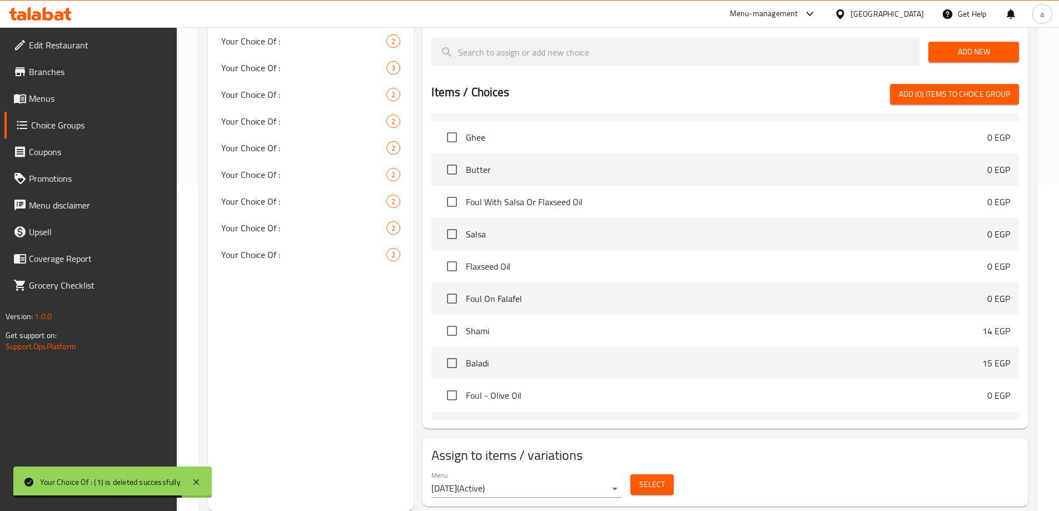
click at [653, 478] on span "Select" at bounding box center [653, 485] width 26 height 14
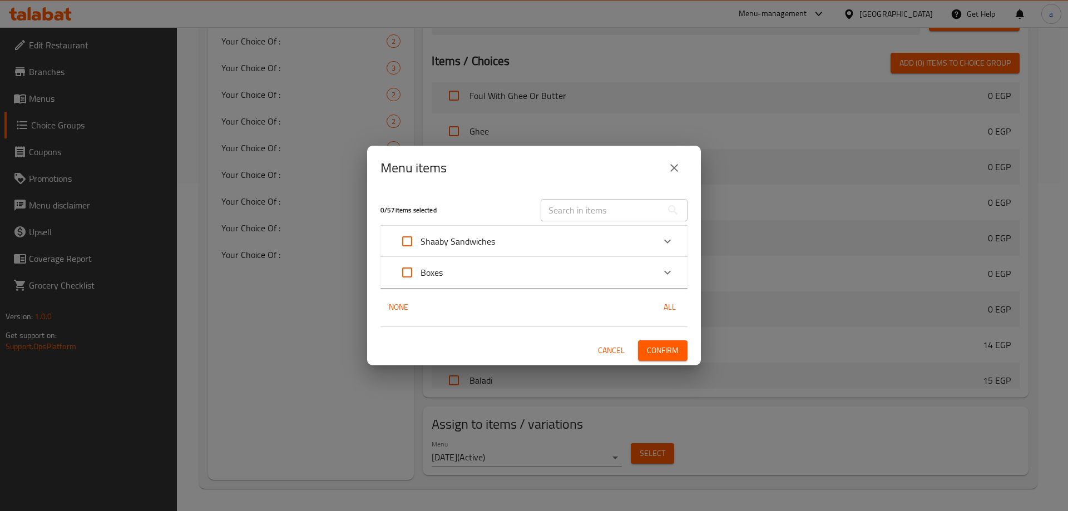
drag, startPoint x: 514, startPoint y: 444, endPoint x: 514, endPoint y: 452, distance: 7.3
click at [514, 445] on div "Menu items 0 / 57 items selected ​ Shaaby Sandwiches Foul / Falafel 0 EGP Your …" at bounding box center [534, 255] width 1068 height 511
click at [514, 452] on div "Menu items 0 / 57 items selected ​ Shaaby Sandwiches Foul / Falafel 0 EGP Your …" at bounding box center [534, 255] width 1068 height 511
click at [510, 472] on div "Menu items 0 / 57 items selected ​ Shaaby Sandwiches Foul / Falafel 0 EGP Your …" at bounding box center [534, 255] width 1068 height 511
click at [583, 455] on div "Menu items 0 / 57 items selected ​ Shaaby Sandwiches Foul / Falafel 0 EGP Your …" at bounding box center [534, 255] width 1068 height 511
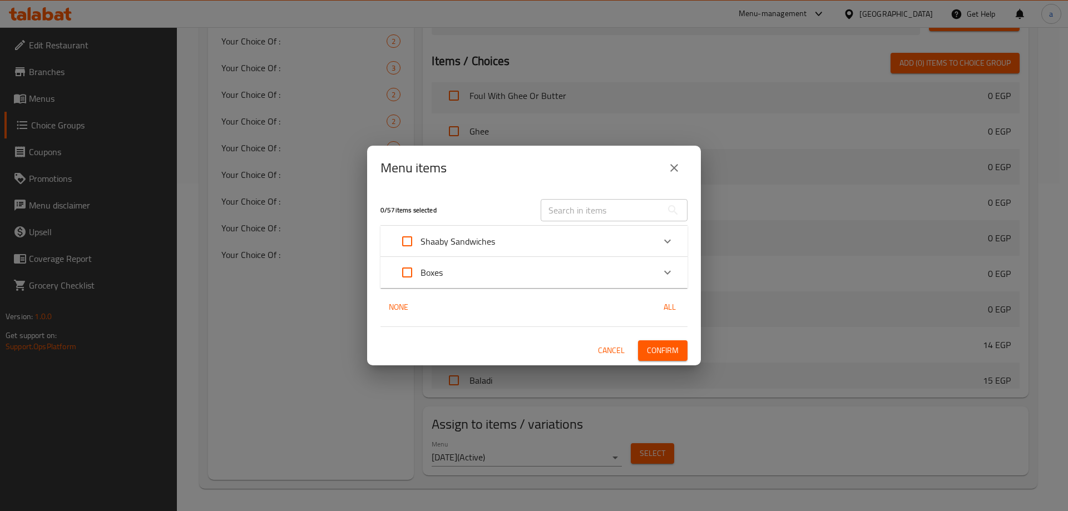
click at [621, 344] on span "Cancel" at bounding box center [611, 351] width 27 height 14
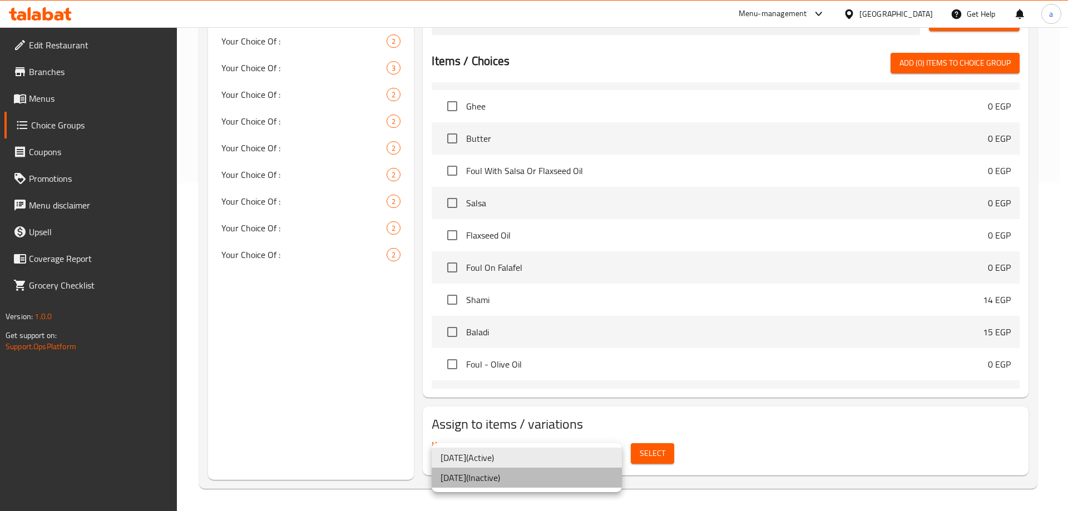
click at [490, 479] on li "11/8/2025 ( Inactive )" at bounding box center [527, 478] width 190 height 20
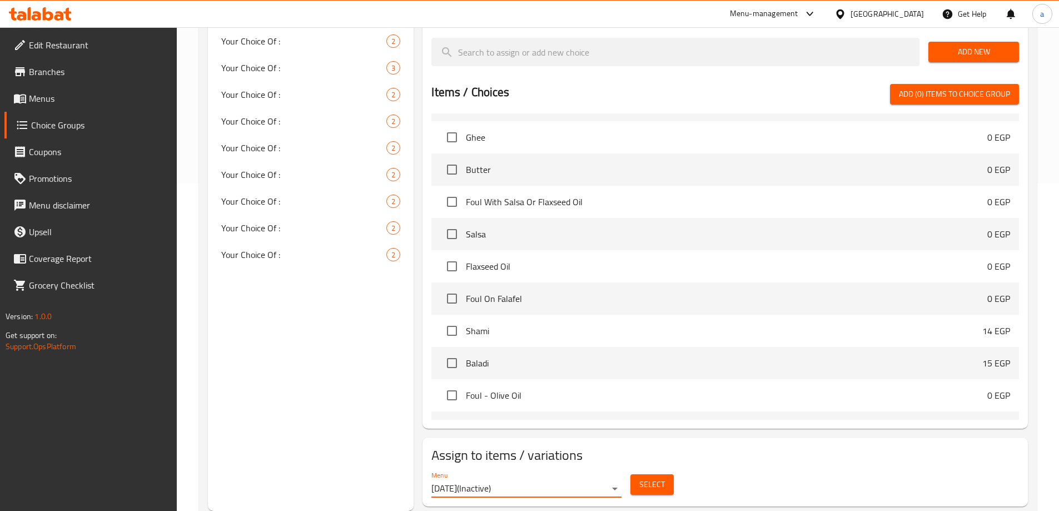
click at [651, 478] on span "Select" at bounding box center [653, 485] width 26 height 14
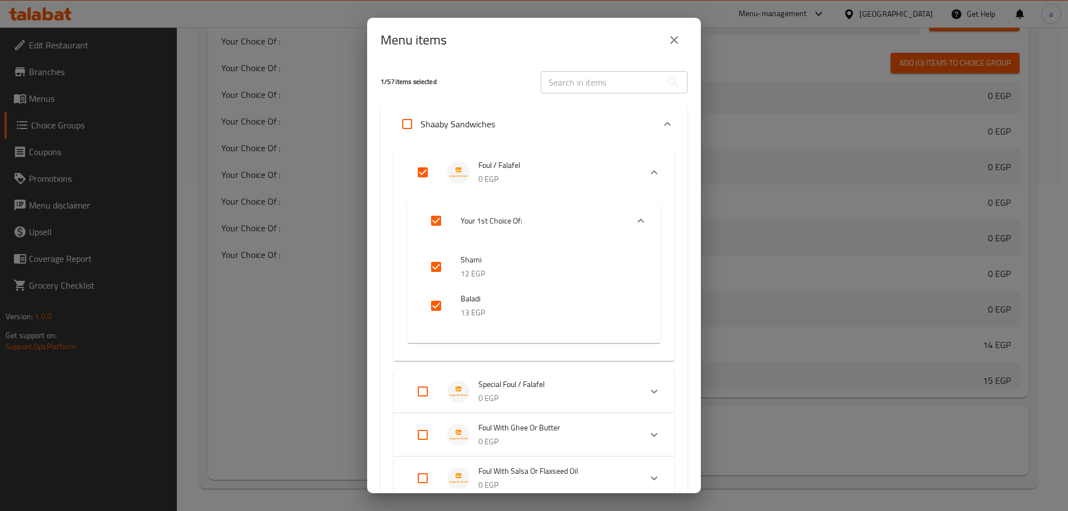
click at [504, 386] on span "Special Foul / Falafel" at bounding box center [554, 385] width 153 height 14
click at [505, 449] on li "Your 1st Choice Of:" at bounding box center [523, 439] width 207 height 31
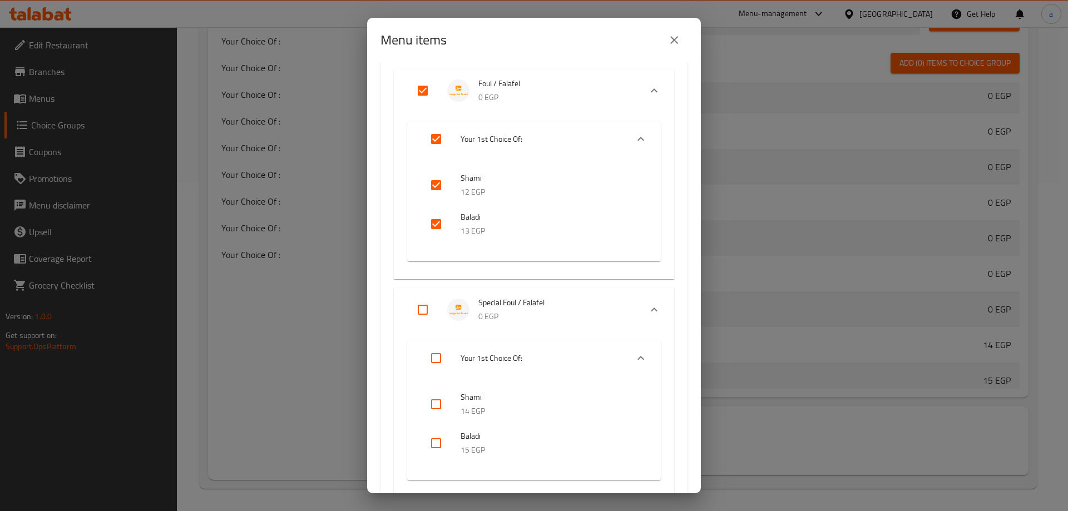
scroll to position [167, 0]
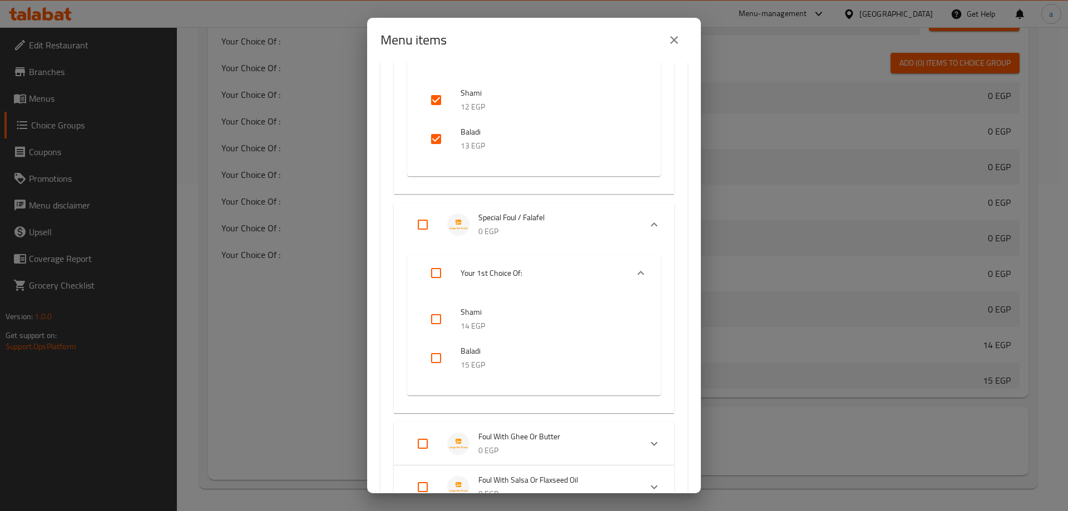
click at [429, 326] on input "checkbox" at bounding box center [436, 319] width 27 height 27
checkbox input "true"
click at [437, 356] on input "checkbox" at bounding box center [436, 358] width 27 height 27
checkbox input "true"
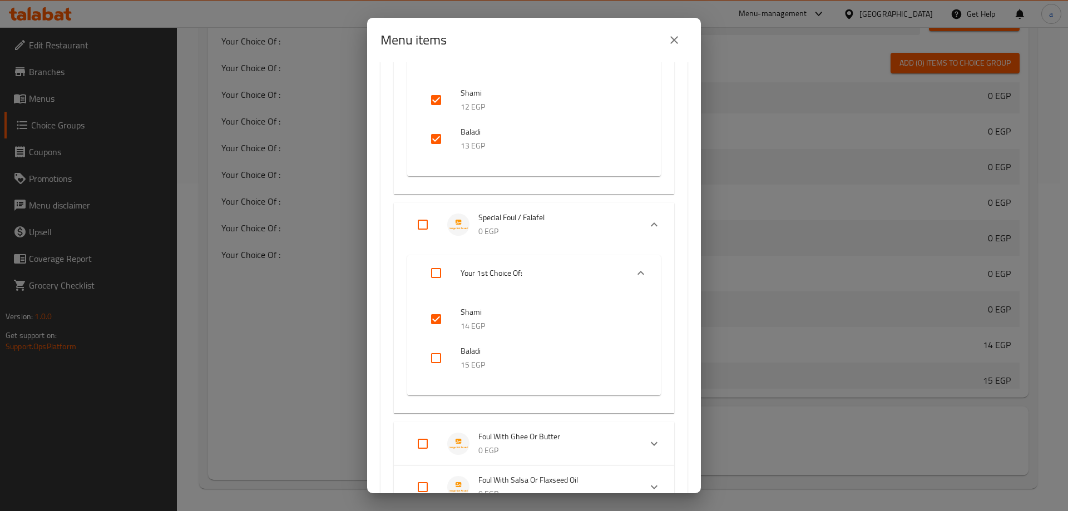
checkbox input "true"
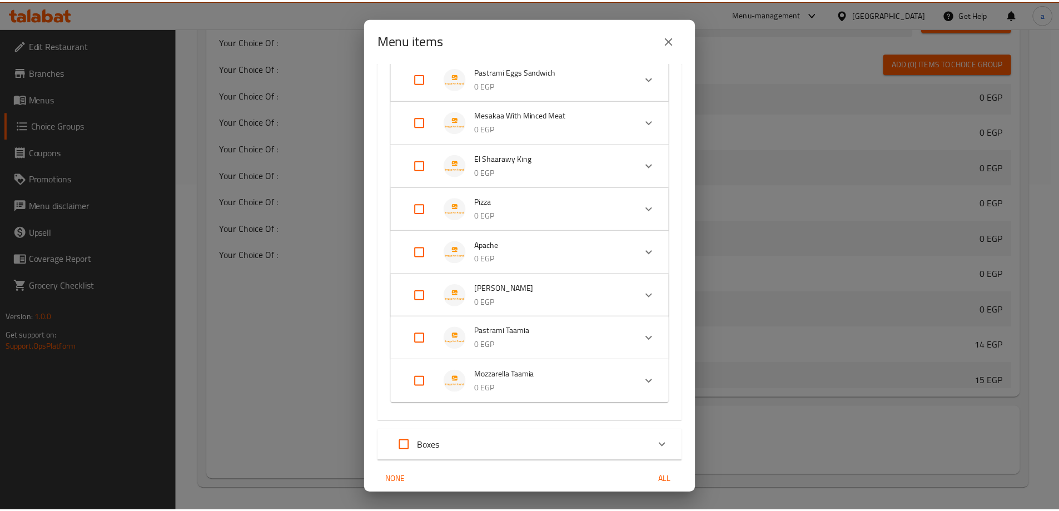
scroll to position [1315, 0]
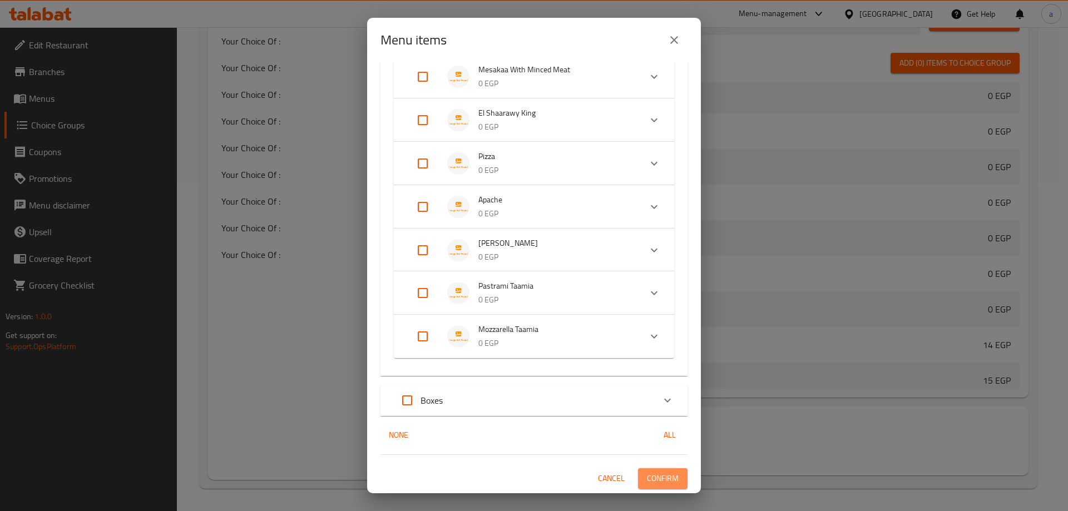
click at [666, 479] on span "Confirm" at bounding box center [663, 479] width 32 height 14
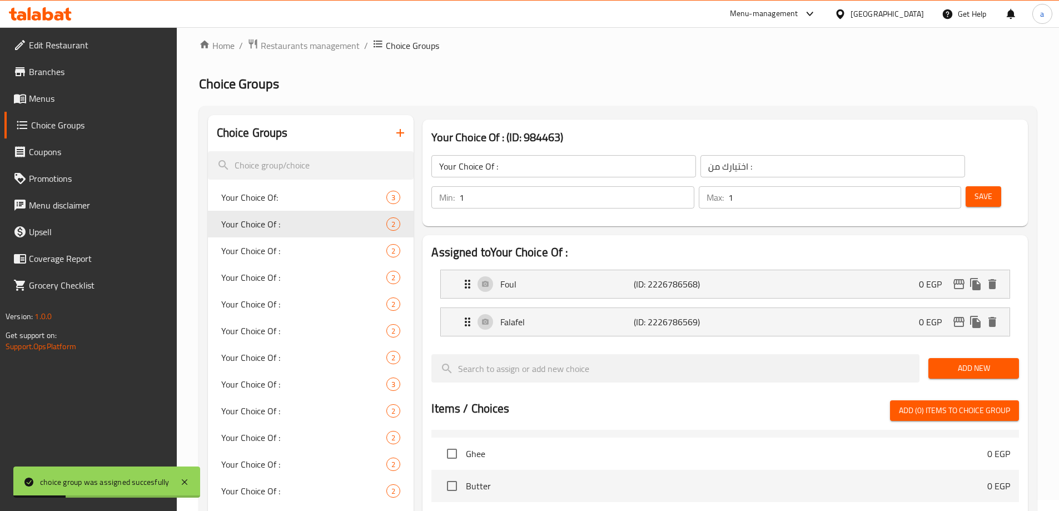
scroll to position [0, 0]
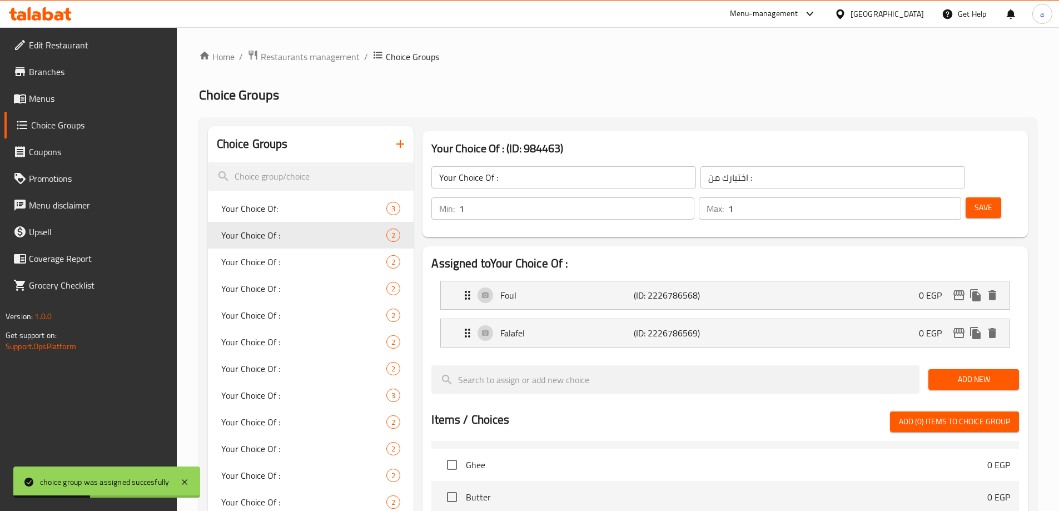
click at [58, 101] on span "Menus" at bounding box center [98, 98] width 139 height 13
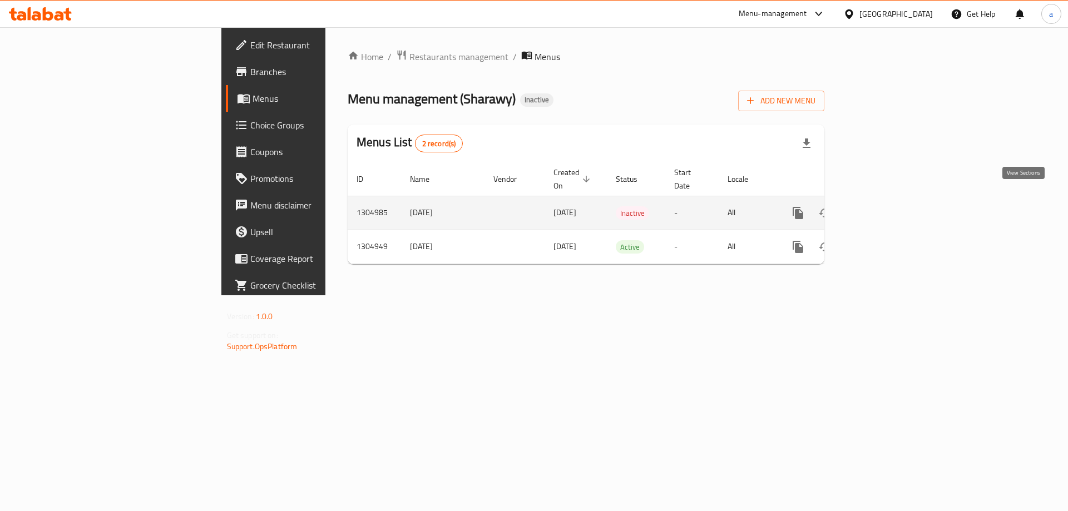
click at [885, 206] on icon "enhanced table" at bounding box center [877, 212] width 13 height 13
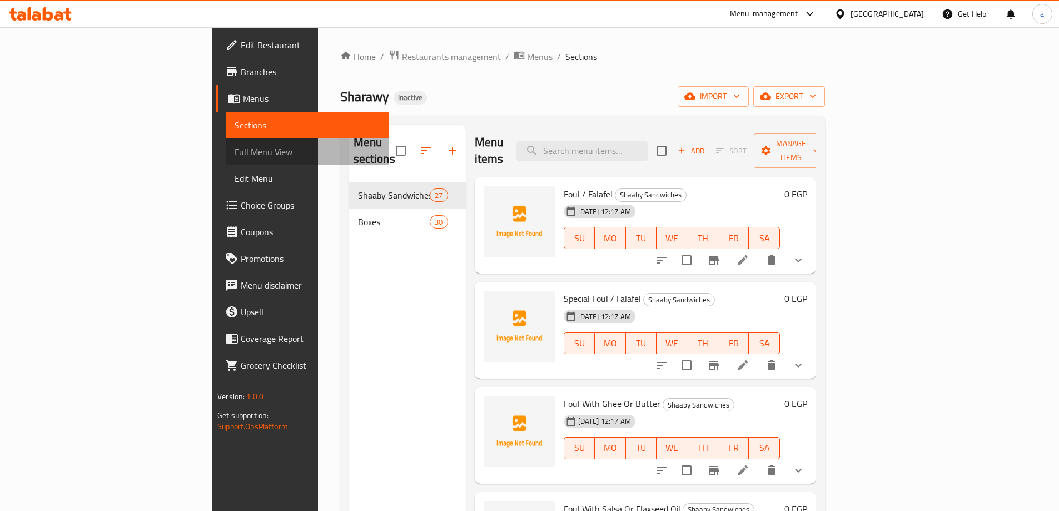
click at [235, 155] on span "Full Menu View" at bounding box center [307, 151] width 145 height 13
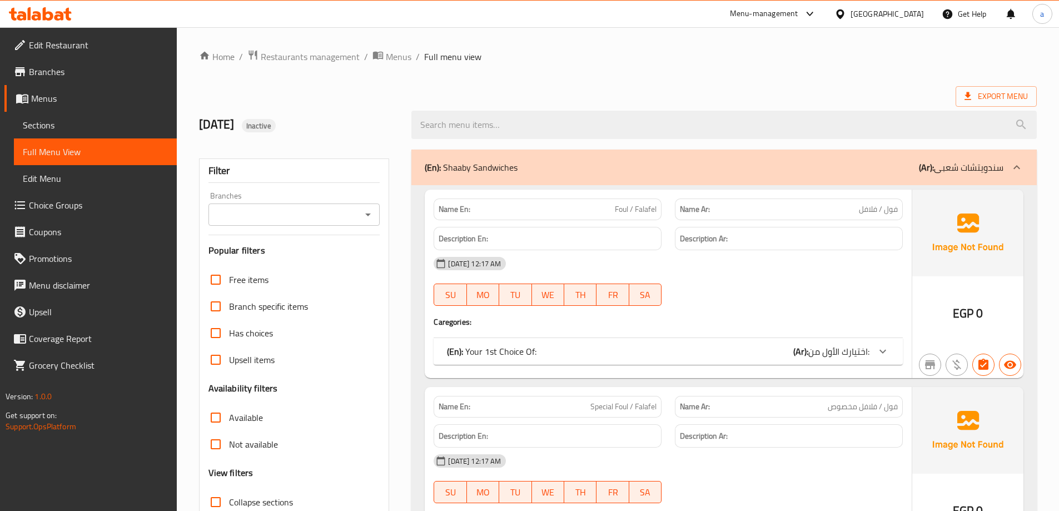
click at [76, 214] on link "Choice Groups" at bounding box center [90, 205] width 172 height 27
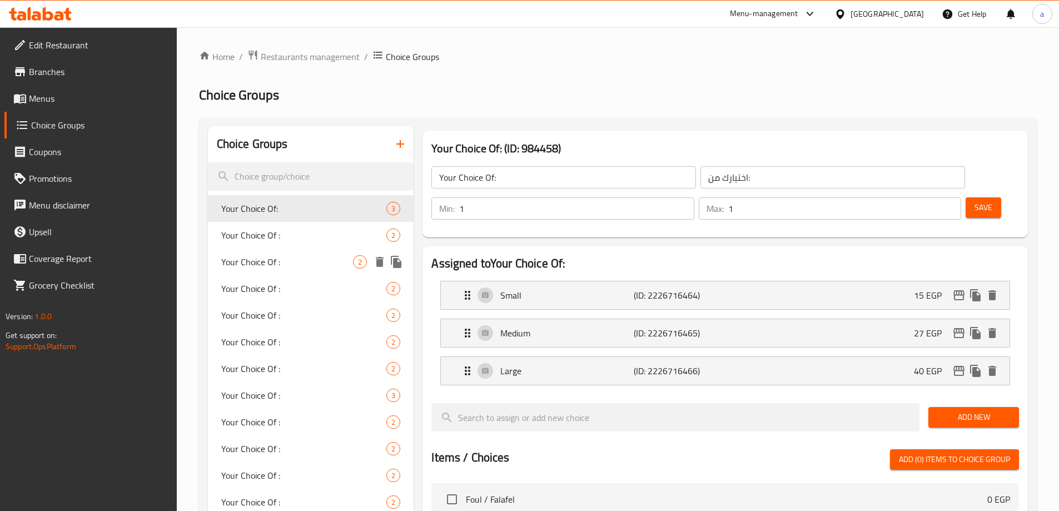
scroll to position [56, 0]
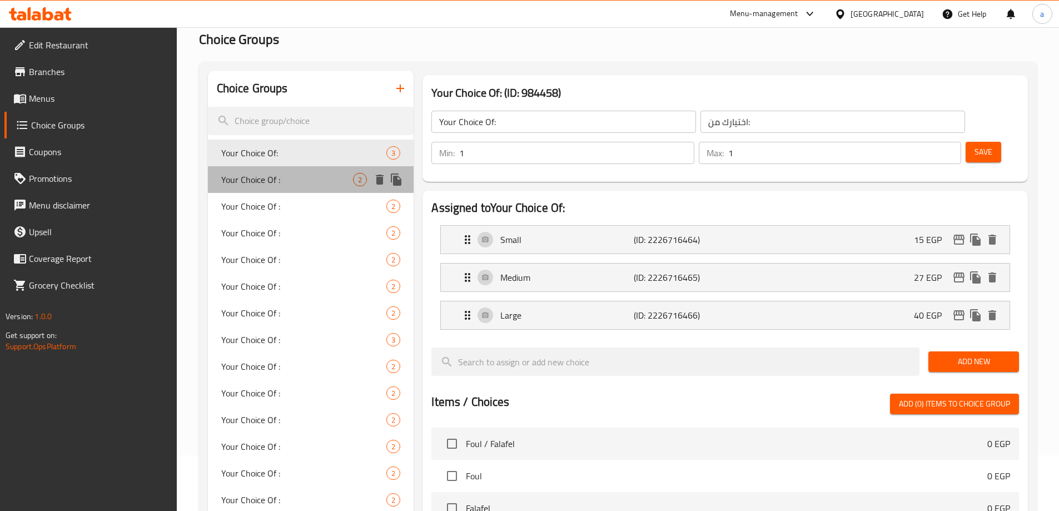
click at [308, 178] on span "Your Choice Of :" at bounding box center [287, 179] width 132 height 13
type input "Your Choice Of :"
type input "اختيارك من :"
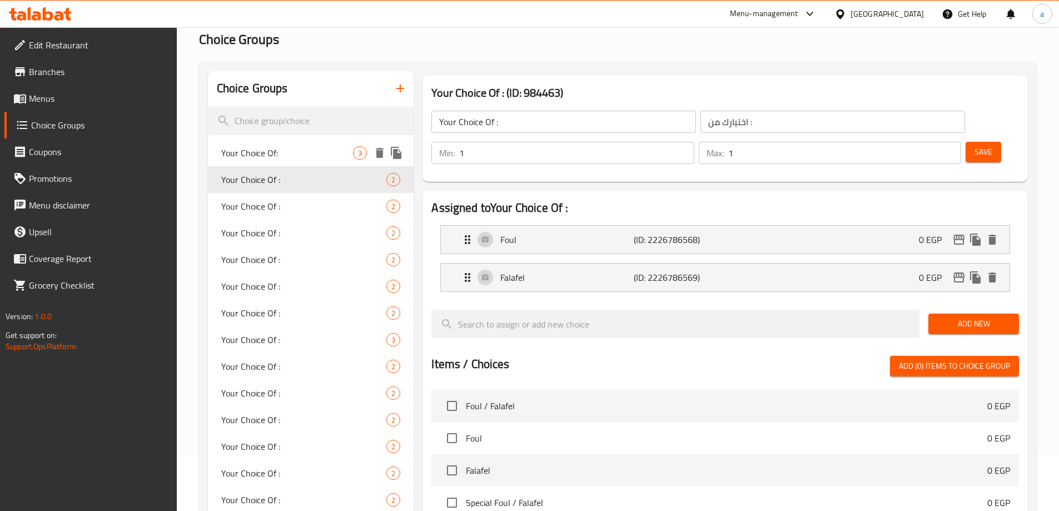
click at [327, 149] on span "Your Choice Of:" at bounding box center [287, 152] width 132 height 13
type input "Your Choice Of:"
type input "اختيارك من:"
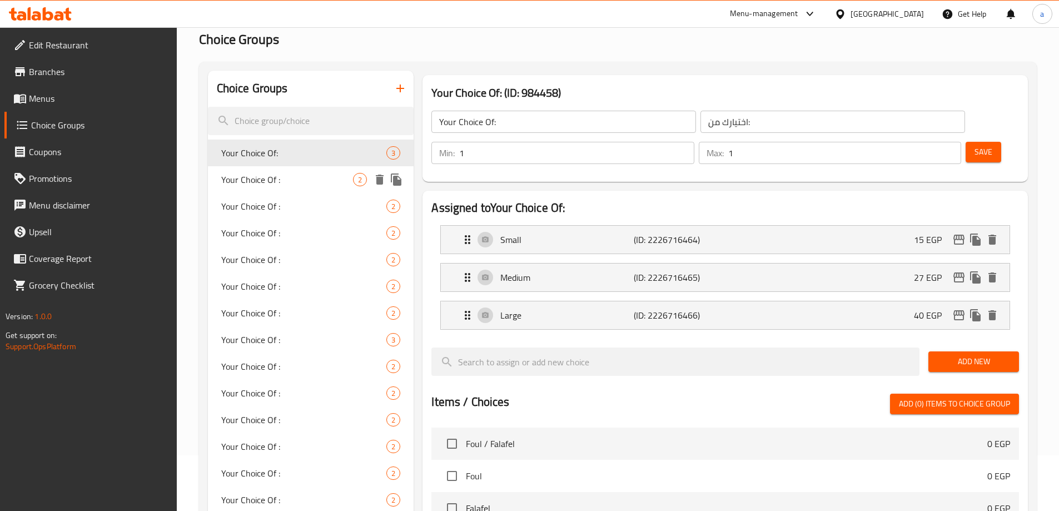
click at [301, 182] on span "Your Choice Of :" at bounding box center [287, 179] width 132 height 13
type input "Your Choice Of :"
type input "اختيارك من :"
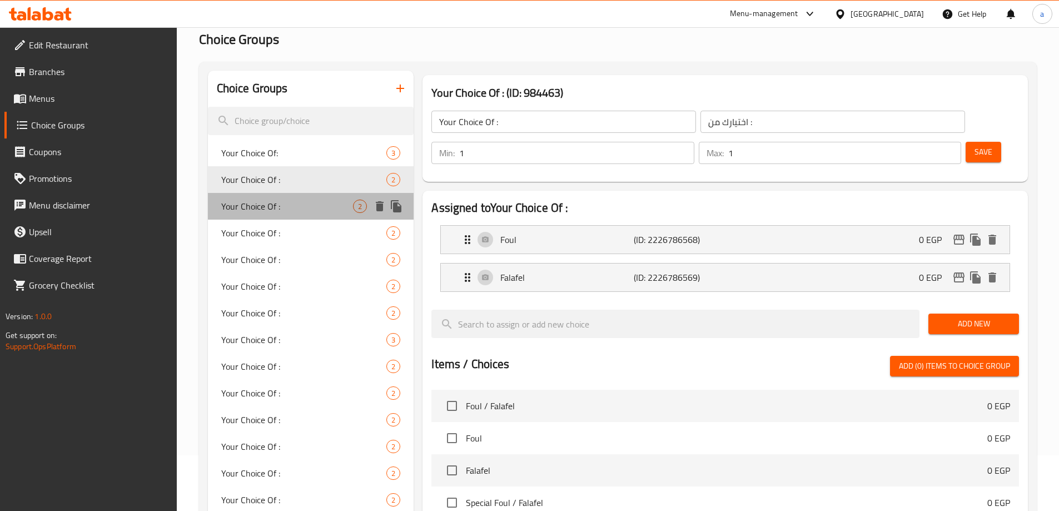
click at [308, 214] on div "Your Choice Of : 2" at bounding box center [311, 206] width 206 height 27
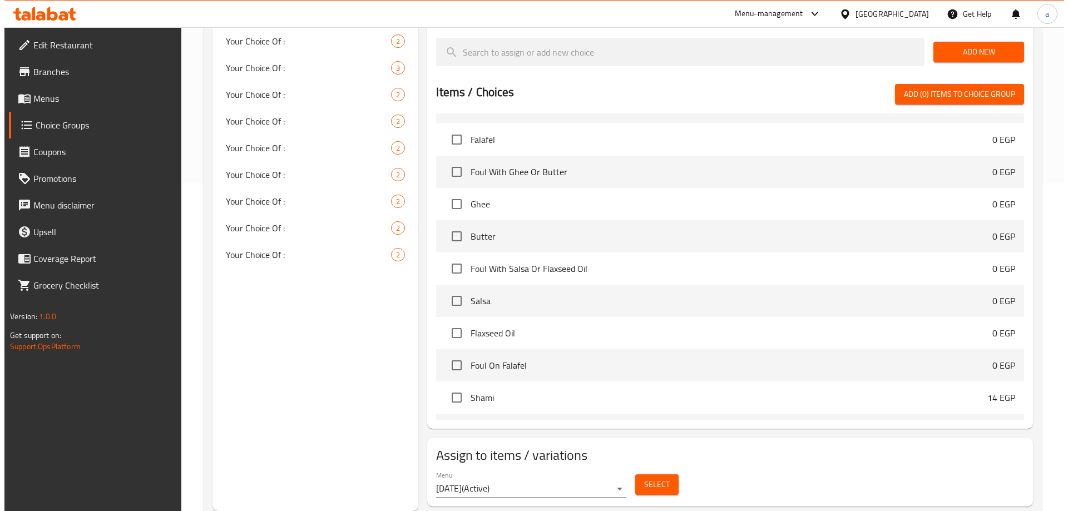
scroll to position [167, 0]
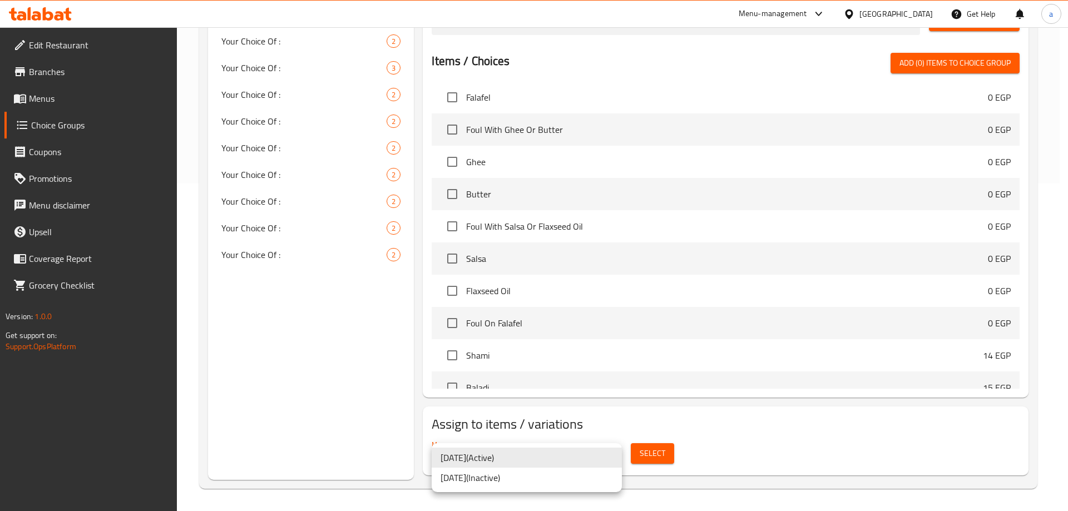
click at [525, 477] on li "11/8/2025 ( Inactive )" at bounding box center [527, 478] width 190 height 20
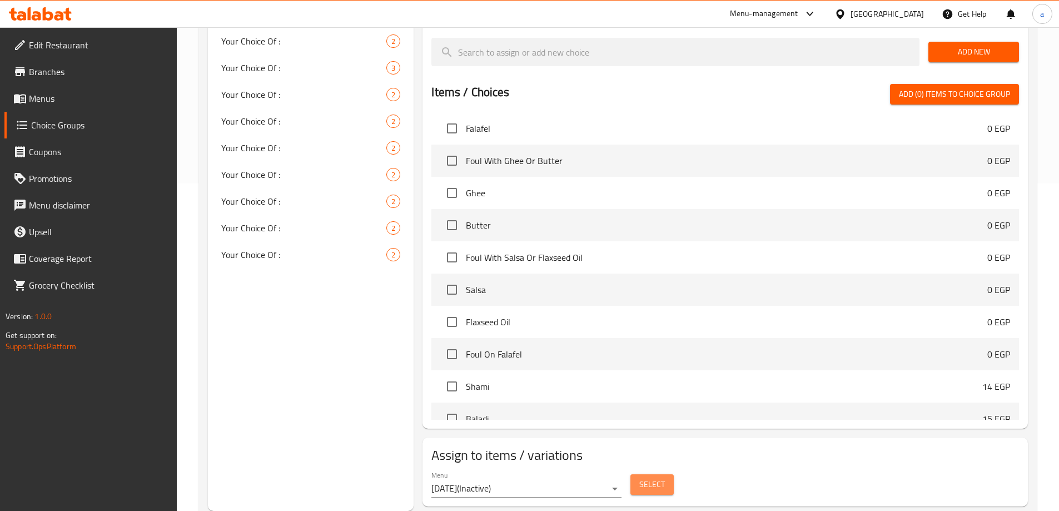
click at [647, 478] on span "Select" at bounding box center [653, 485] width 26 height 14
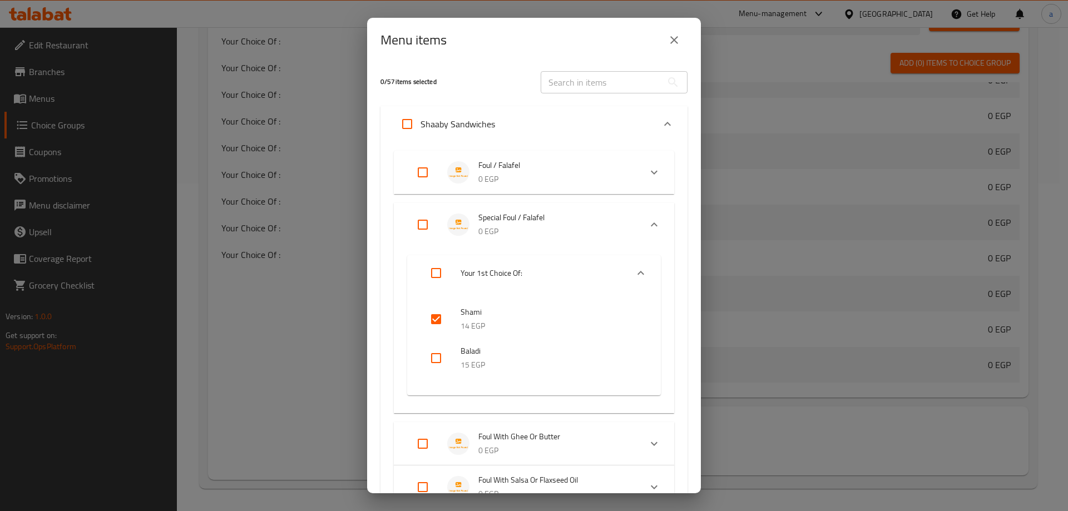
click at [433, 321] on input "checkbox" at bounding box center [436, 319] width 27 height 27
checkbox input "false"
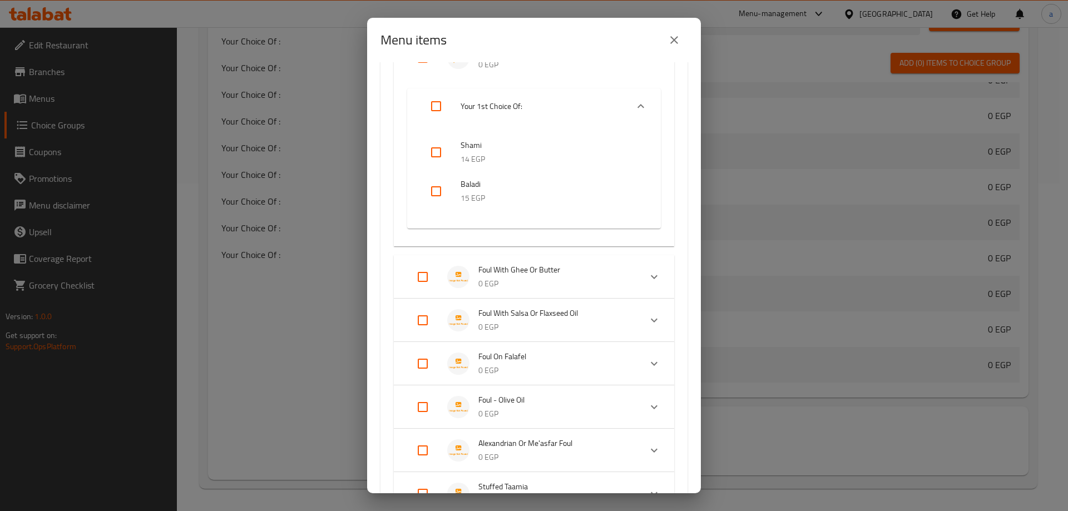
click at [498, 284] on p "0 EGP" at bounding box center [554, 284] width 153 height 14
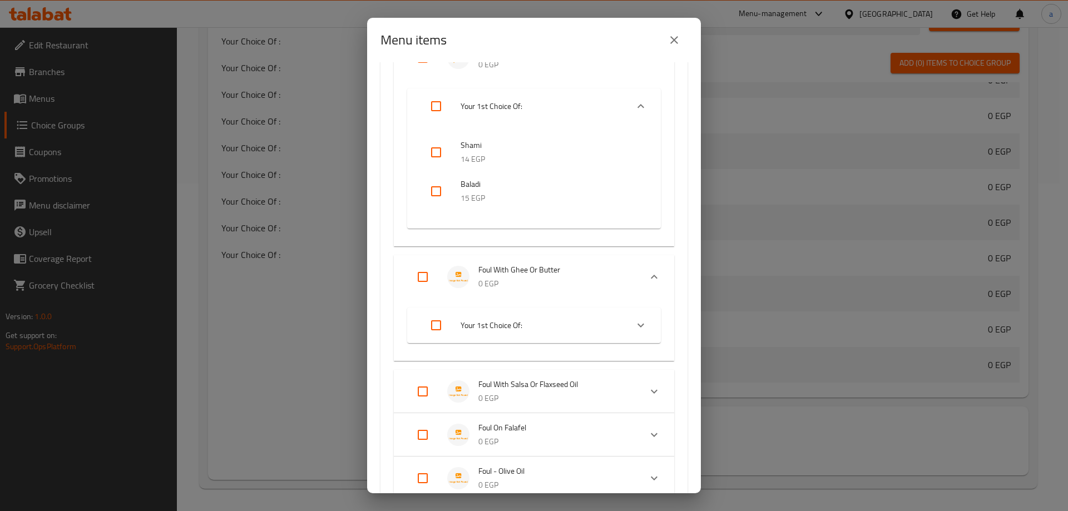
click at [433, 329] on input "Expand" at bounding box center [436, 325] width 27 height 27
checkbox input "true"
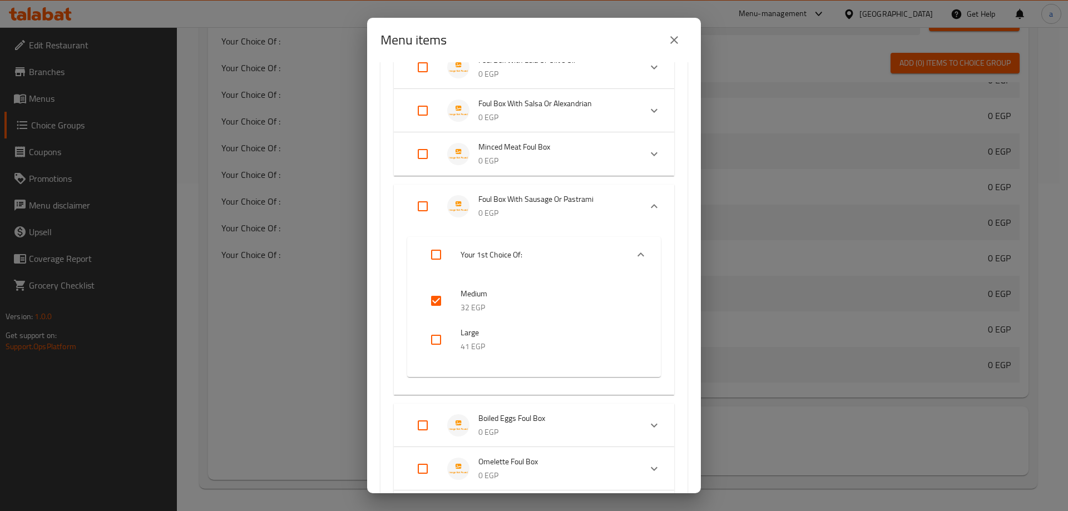
scroll to position [1835, 0]
click at [435, 300] on input "checkbox" at bounding box center [436, 303] width 27 height 27
checkbox input "false"
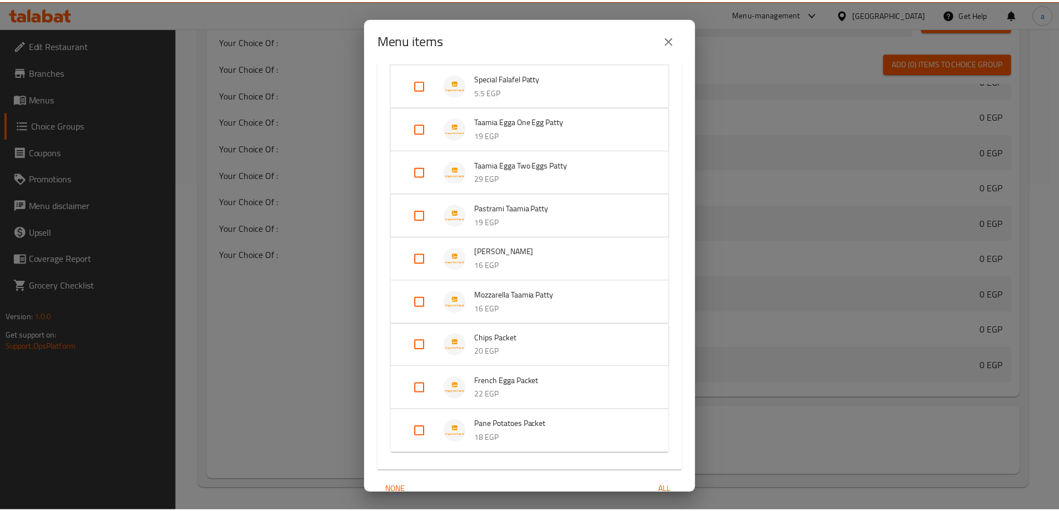
scroll to position [2854, 0]
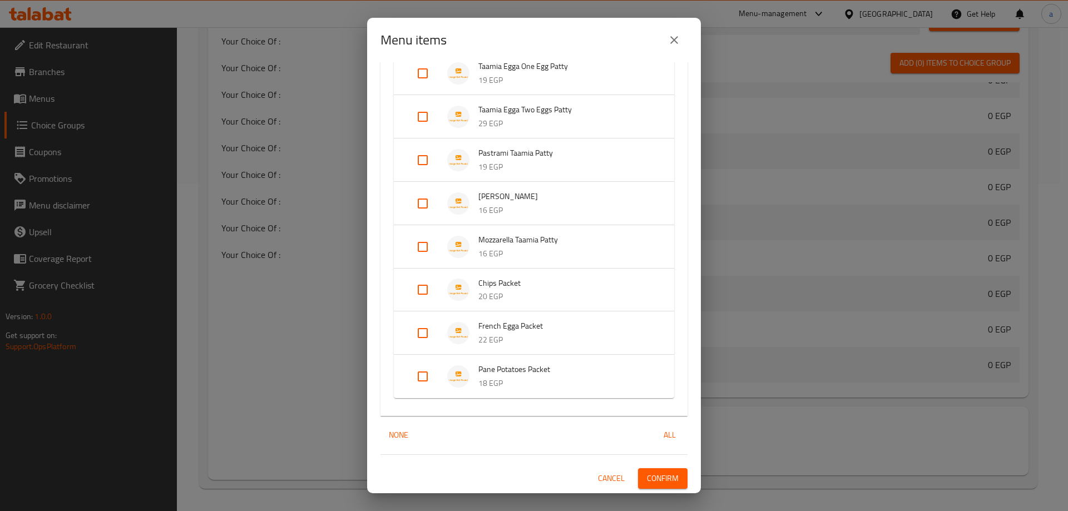
click at [657, 473] on span "Confirm" at bounding box center [663, 479] width 32 height 14
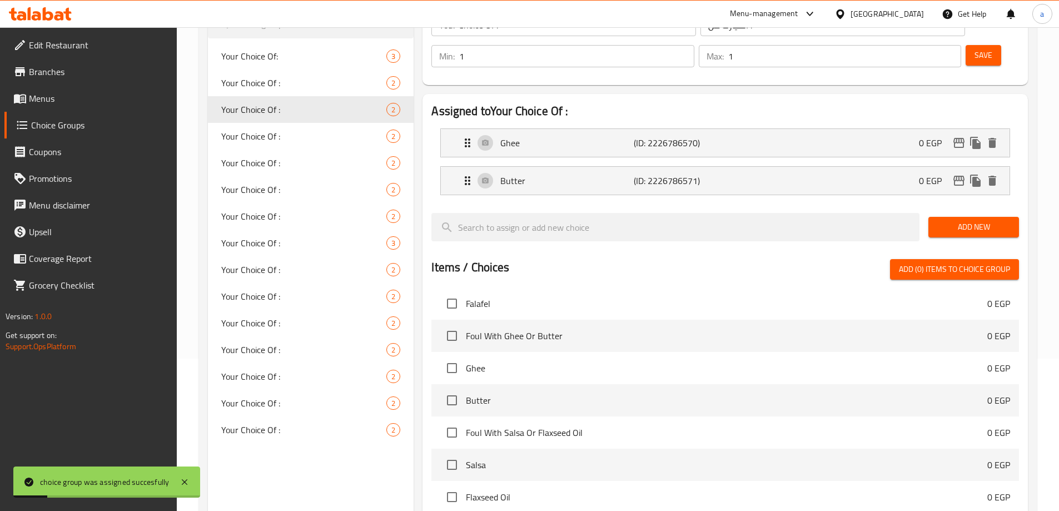
scroll to position [0, 0]
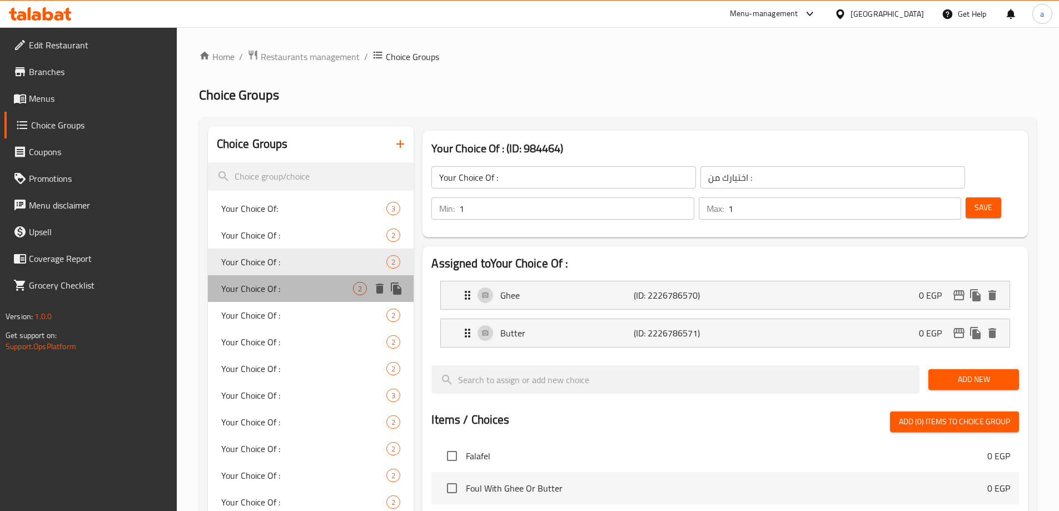
click at [272, 288] on span "Your Choice Of :" at bounding box center [287, 288] width 132 height 13
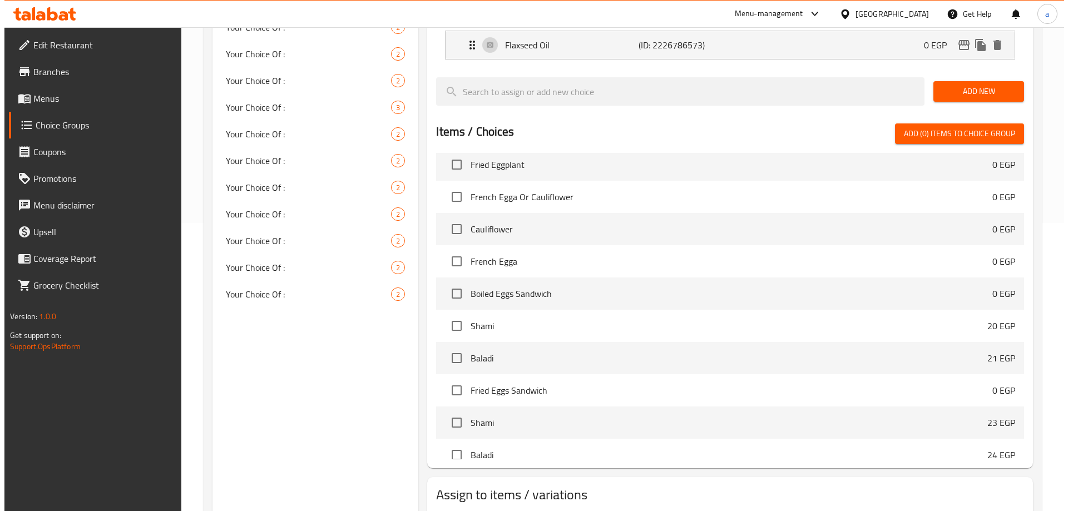
scroll to position [328, 0]
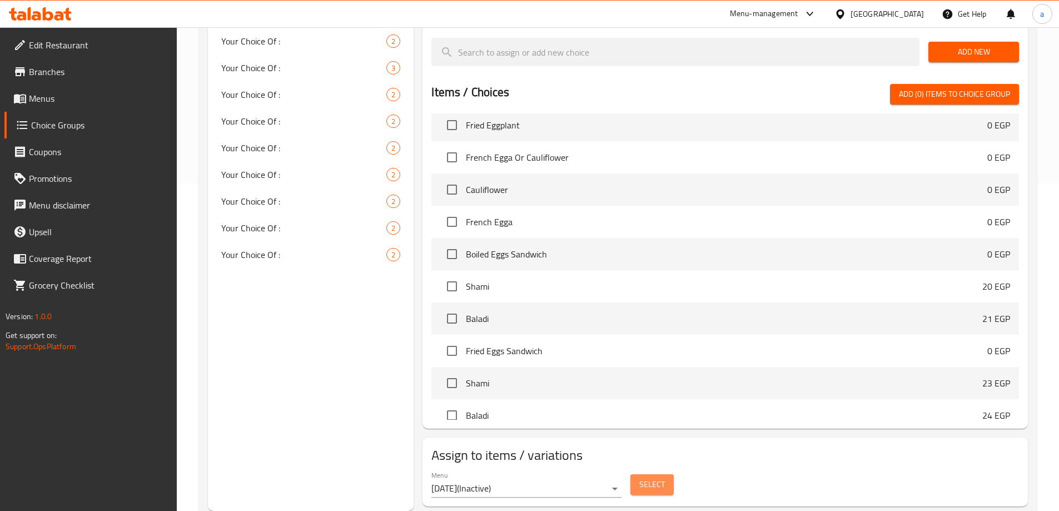
click at [645, 478] on span "Select" at bounding box center [653, 485] width 26 height 14
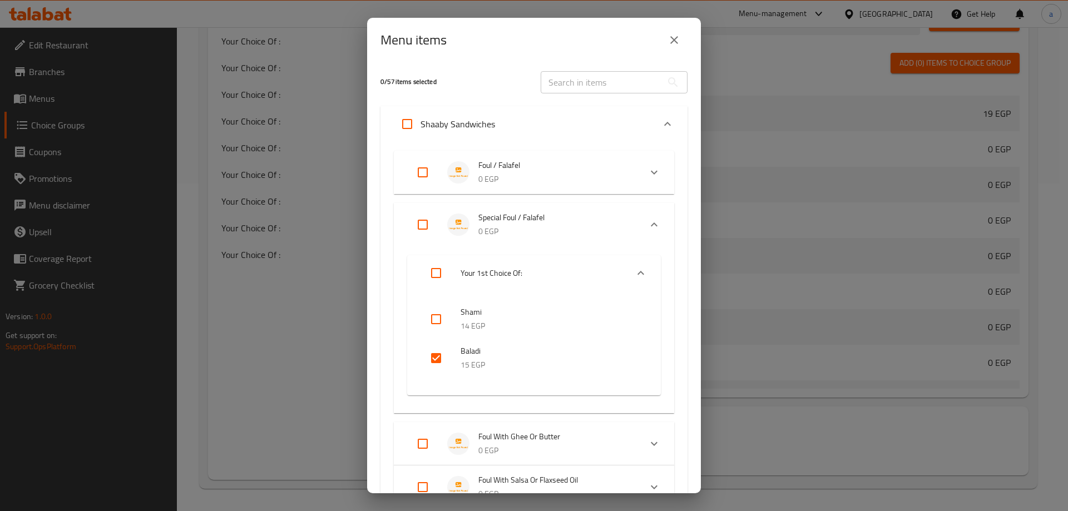
click at [442, 359] on input "checkbox" at bounding box center [436, 358] width 27 height 27
checkbox input "false"
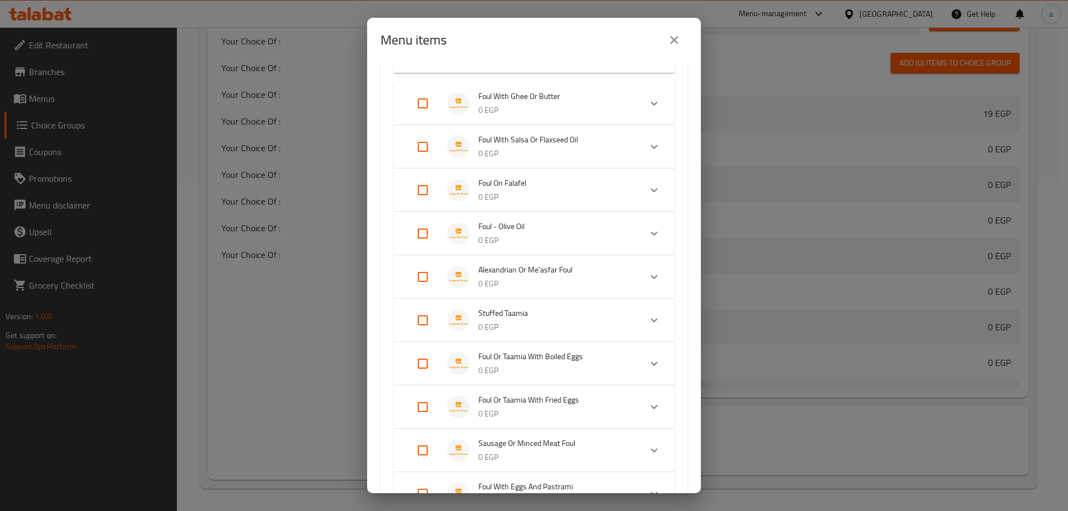
scroll to position [278, 0]
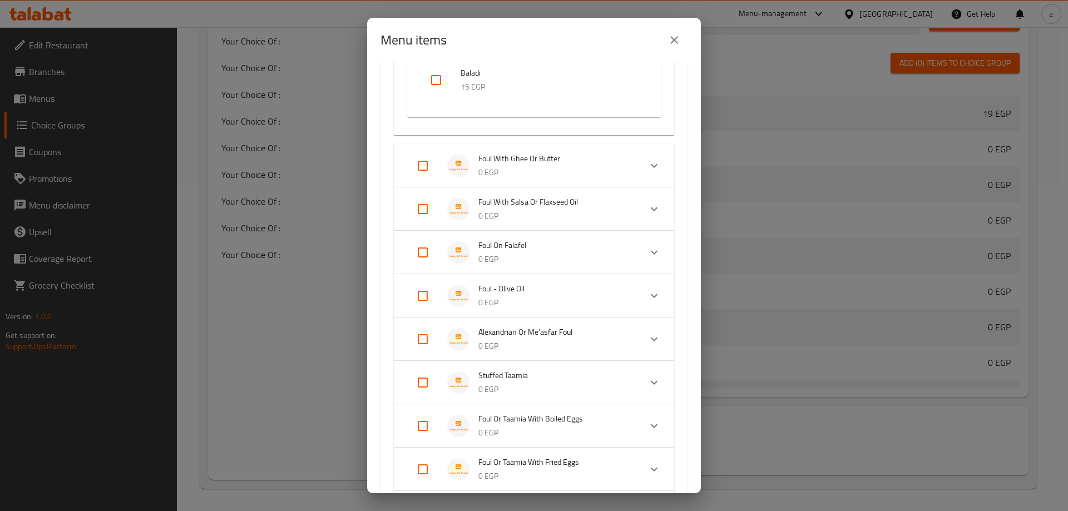
click at [423, 214] on input "Expand" at bounding box center [422, 209] width 27 height 27
checkbox input "true"
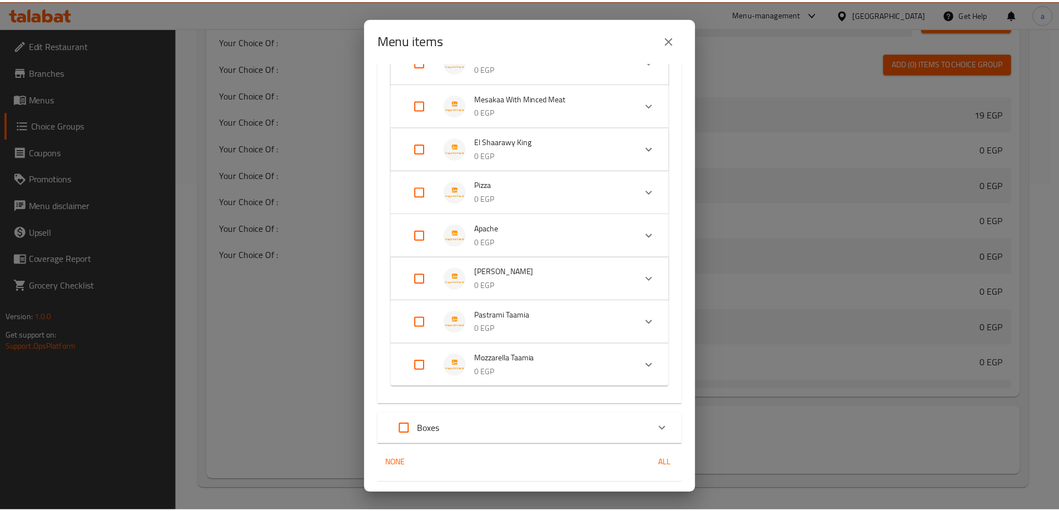
scroll to position [1228, 0]
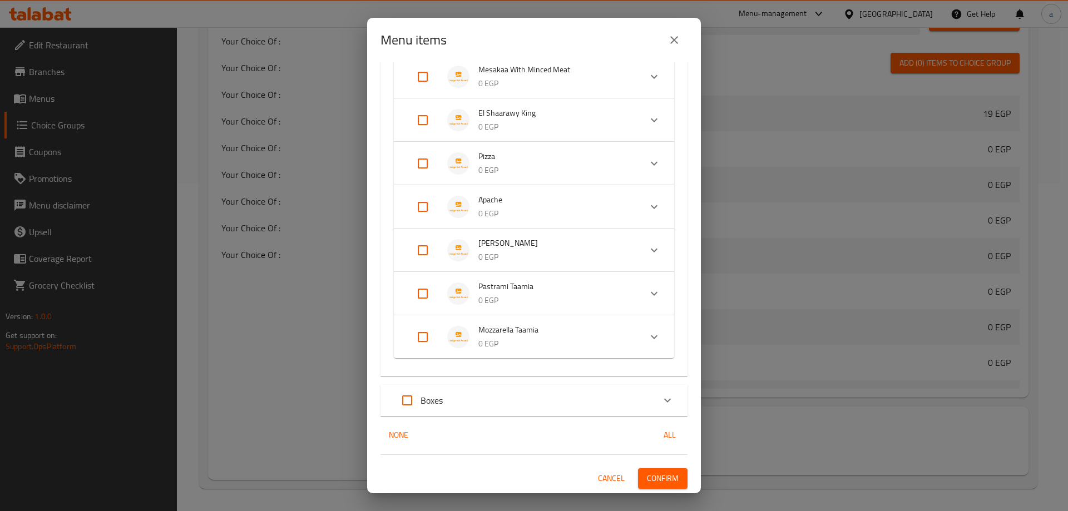
click at [651, 479] on span "Confirm" at bounding box center [663, 479] width 32 height 14
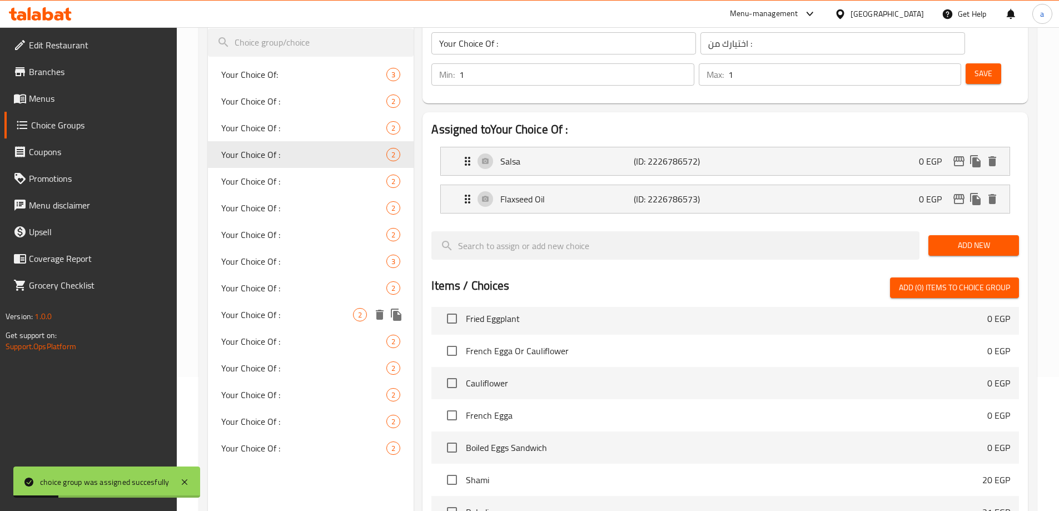
scroll to position [0, 0]
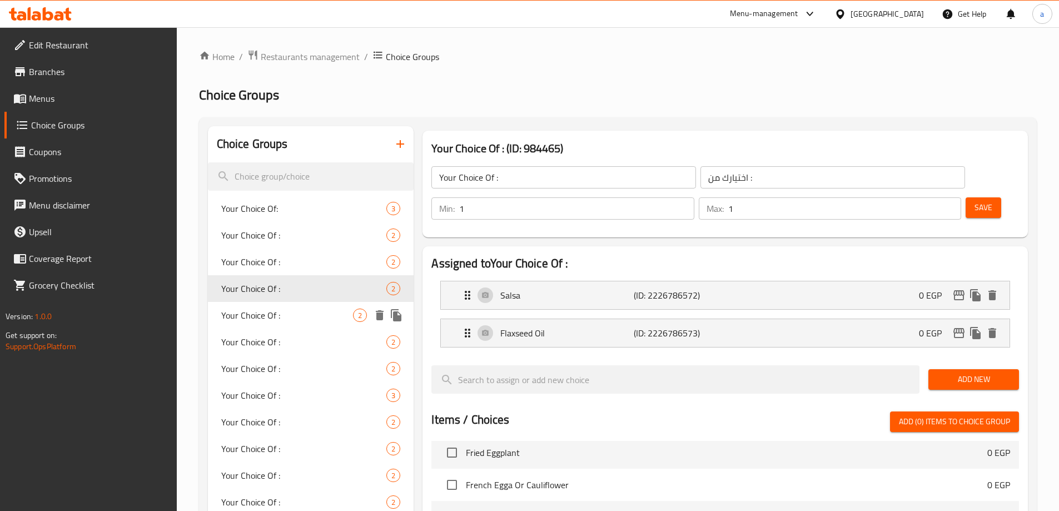
click at [301, 306] on div "Your Choice Of : 2" at bounding box center [311, 315] width 206 height 27
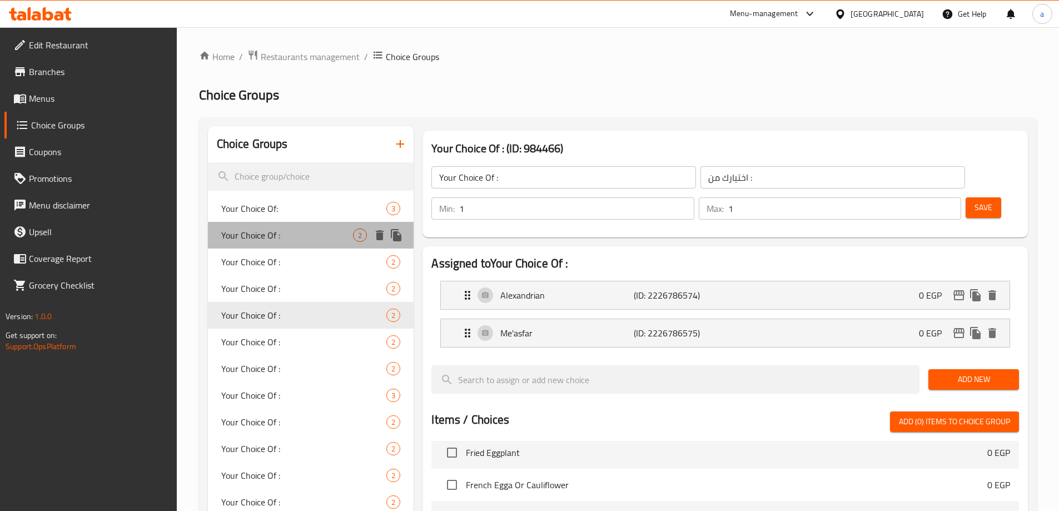
click at [273, 237] on span "Your Choice Of :" at bounding box center [287, 235] width 132 height 13
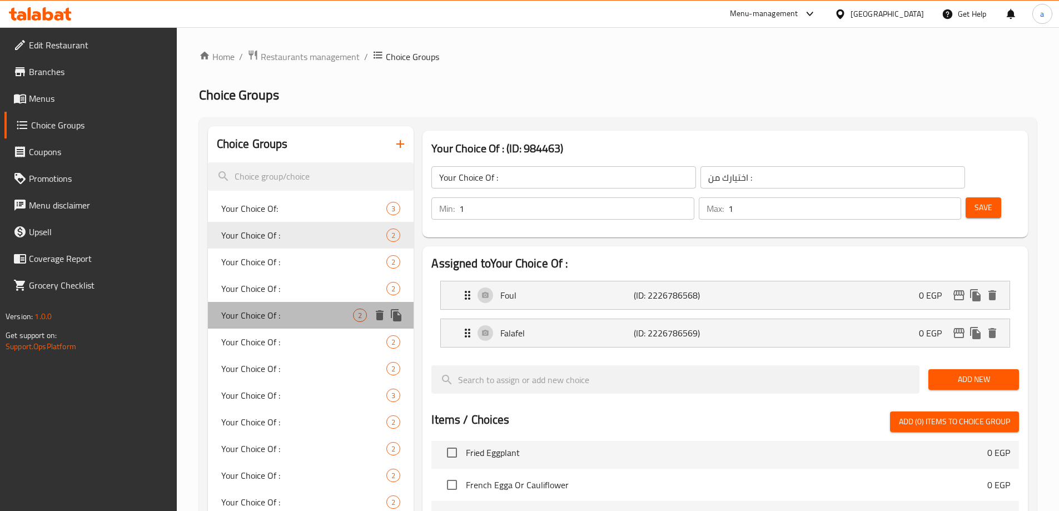
click at [309, 310] on span "Your Choice Of :" at bounding box center [287, 315] width 132 height 13
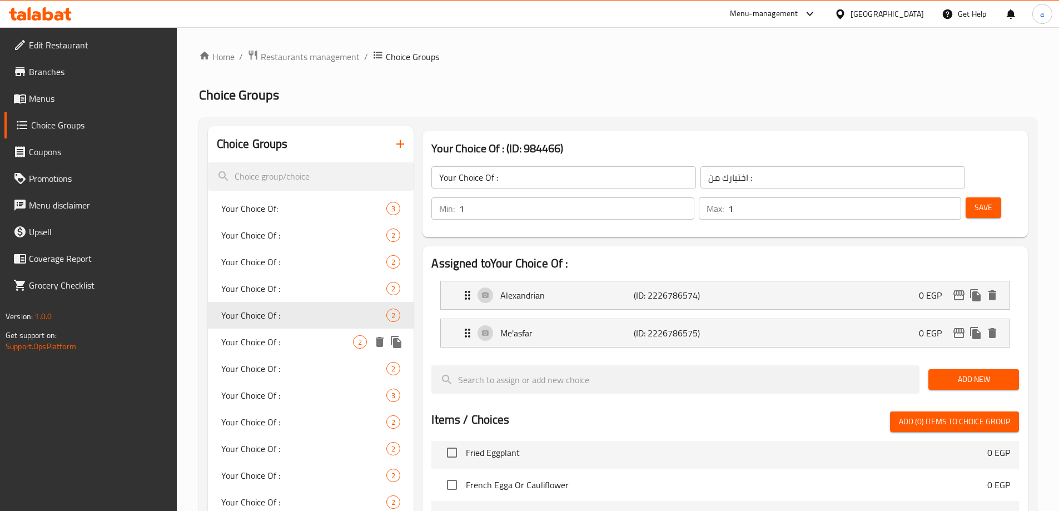
click at [278, 349] on span "Your Choice Of :" at bounding box center [287, 341] width 132 height 13
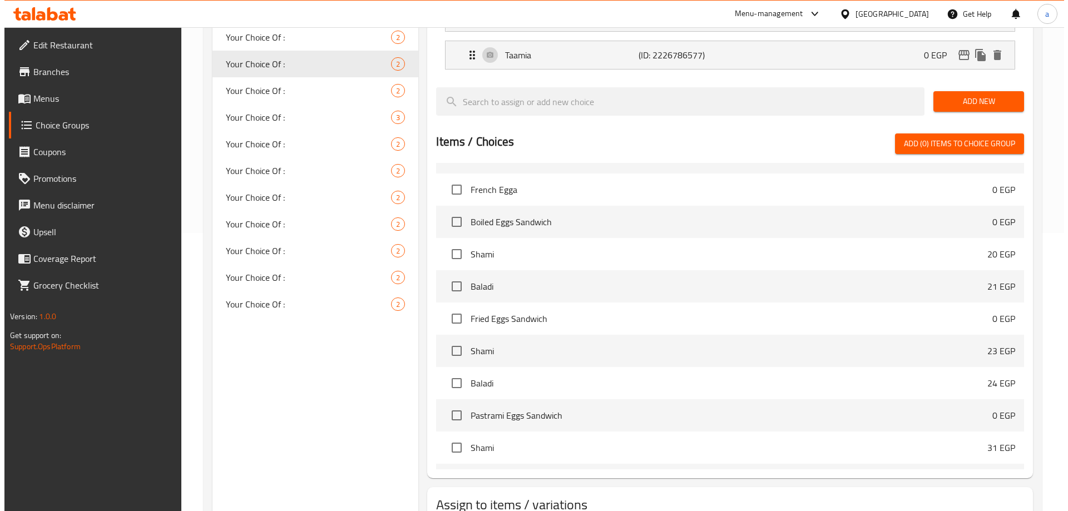
scroll to position [1835, 0]
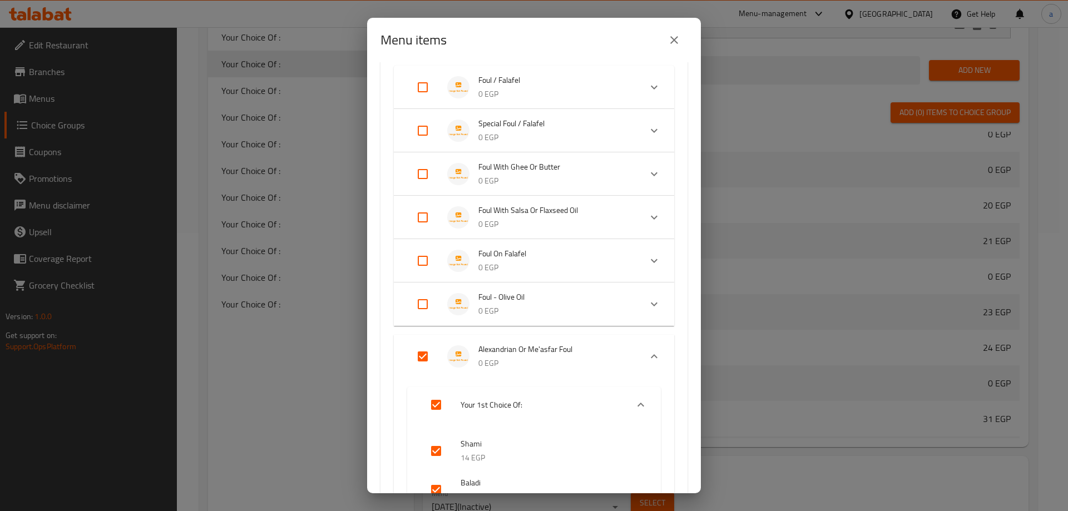
scroll to position [111, 0]
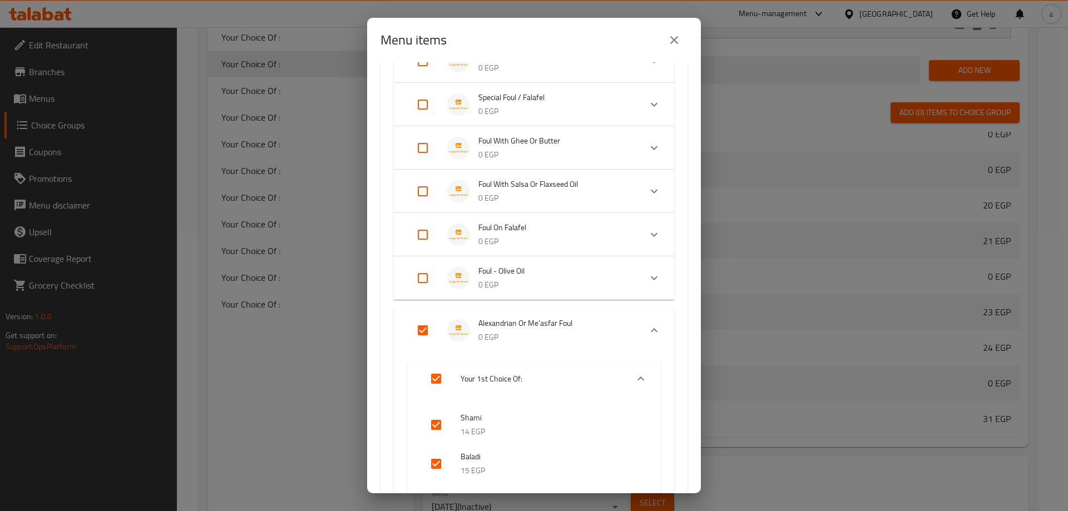
click at [426, 329] on input "Expand" at bounding box center [422, 330] width 27 height 27
checkbox input "false"
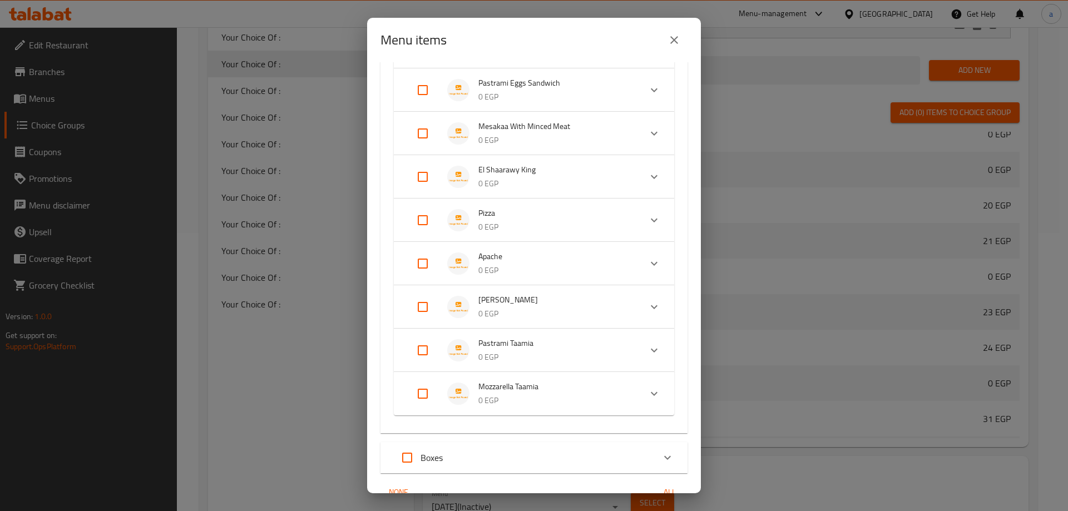
scroll to position [964, 0]
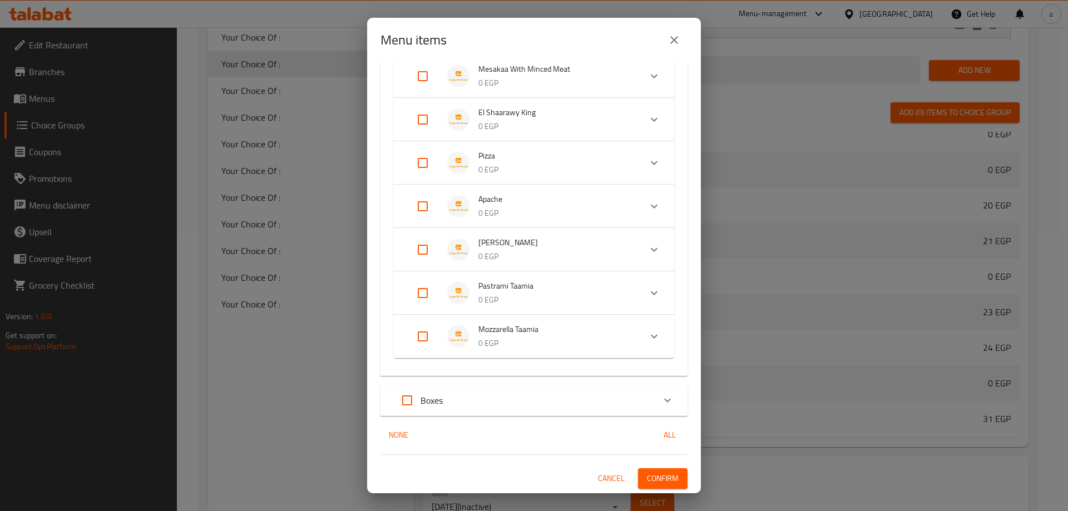
click at [657, 476] on span "Confirm" at bounding box center [663, 479] width 32 height 14
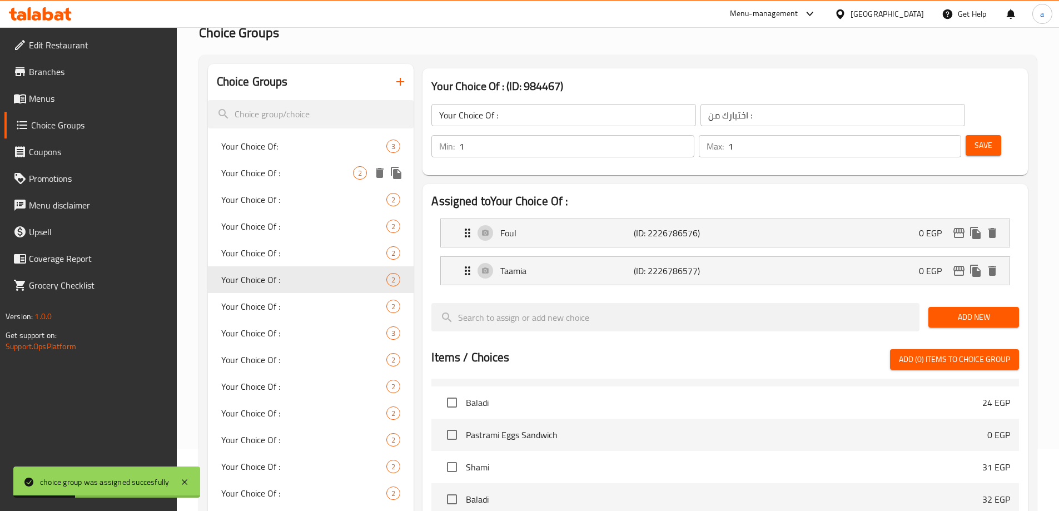
scroll to position [58, 0]
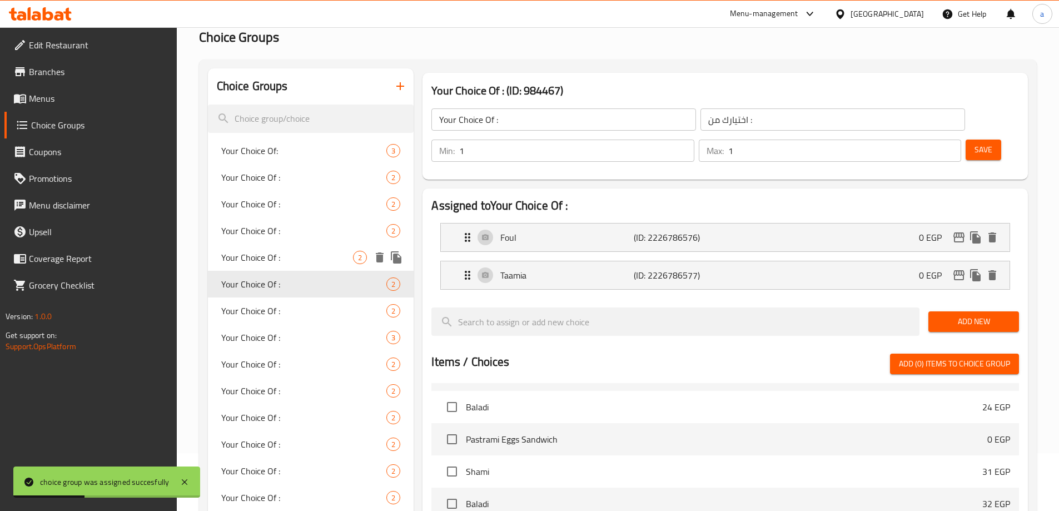
click at [285, 263] on span "Your Choice Of :" at bounding box center [287, 257] width 132 height 13
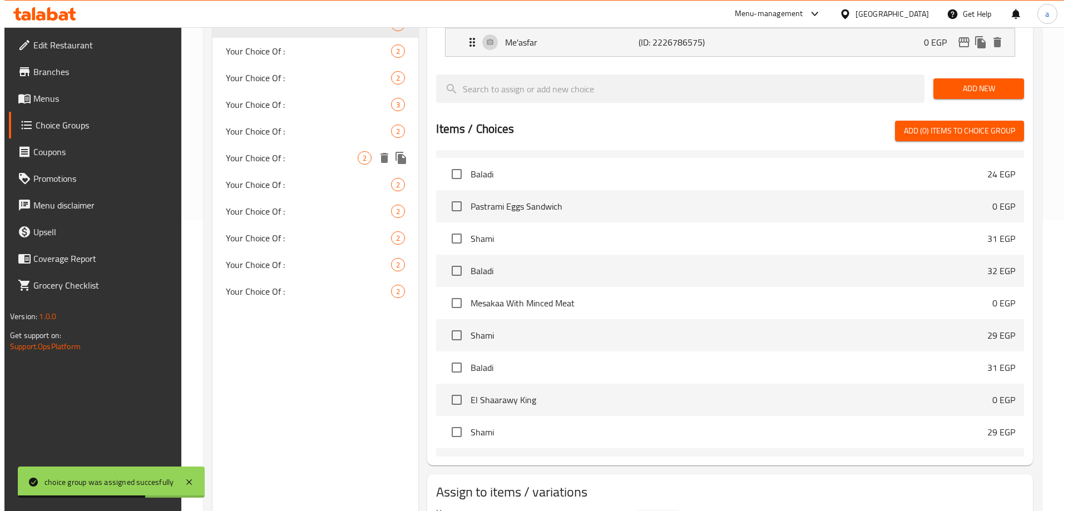
scroll to position [328, 0]
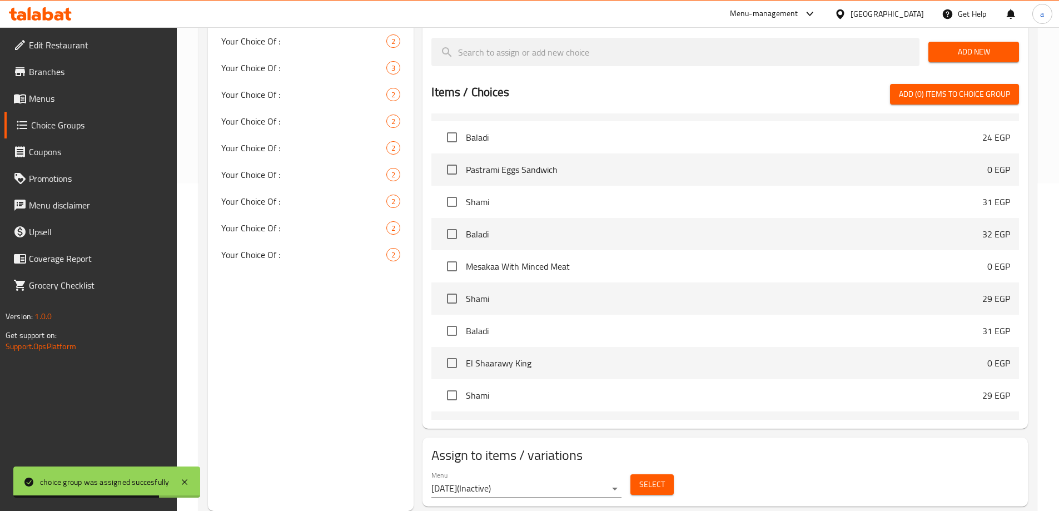
click at [664, 478] on span "Select" at bounding box center [653, 485] width 26 height 14
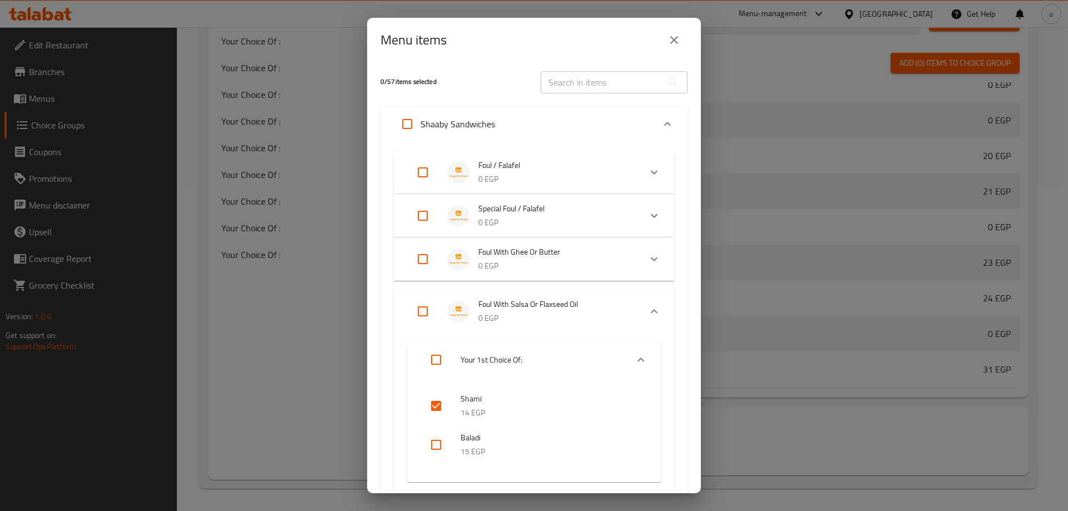
click at [442, 410] on input "checkbox" at bounding box center [436, 406] width 27 height 27
checkbox input "false"
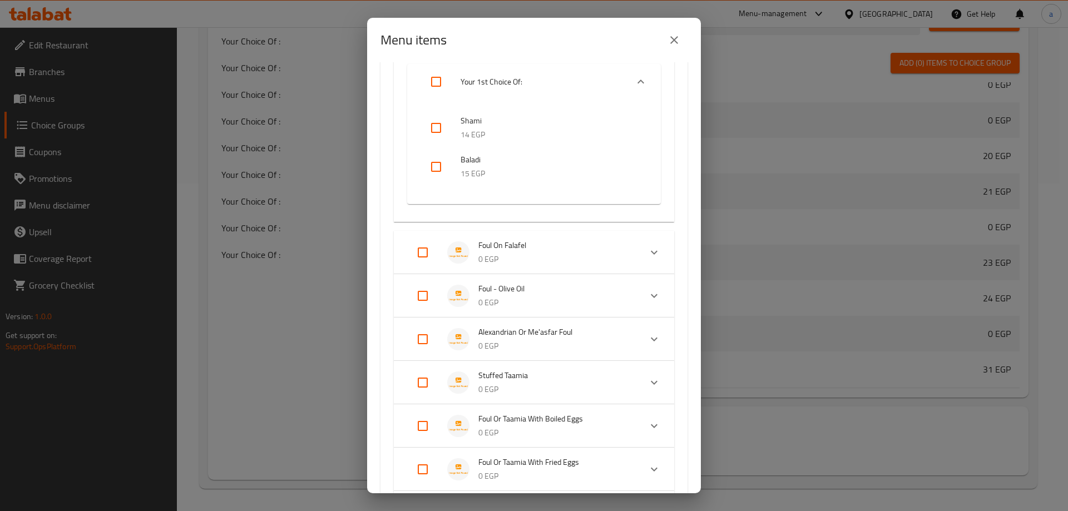
scroll to position [445, 0]
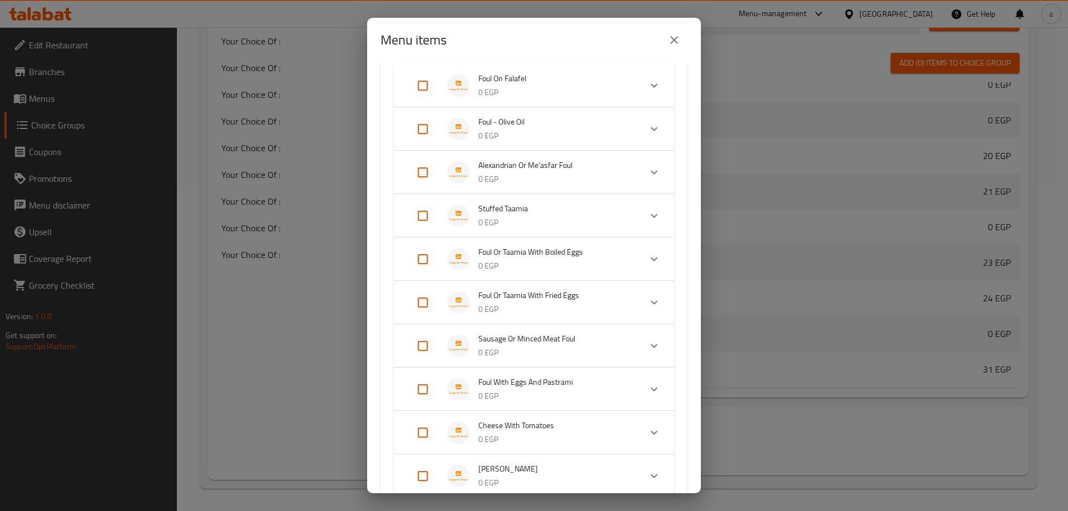
click at [432, 171] on input "Expand" at bounding box center [422, 172] width 27 height 27
checkbox input "true"
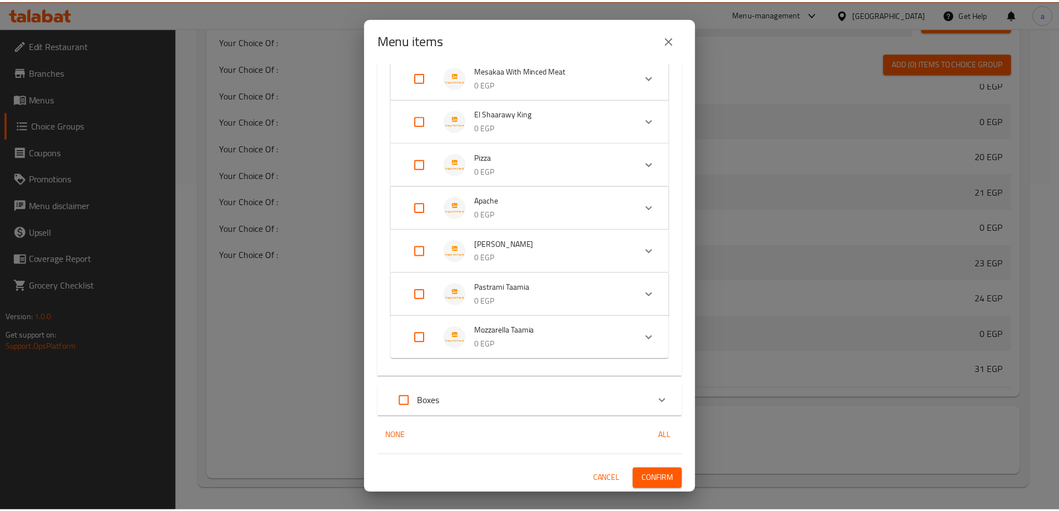
scroll to position [1228, 0]
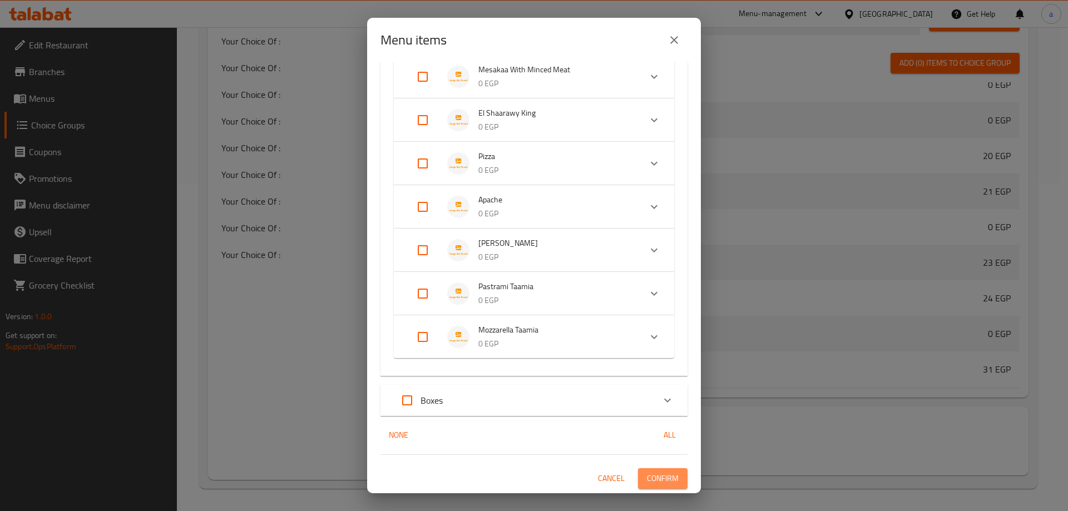
click at [653, 478] on span "Confirm" at bounding box center [663, 479] width 32 height 14
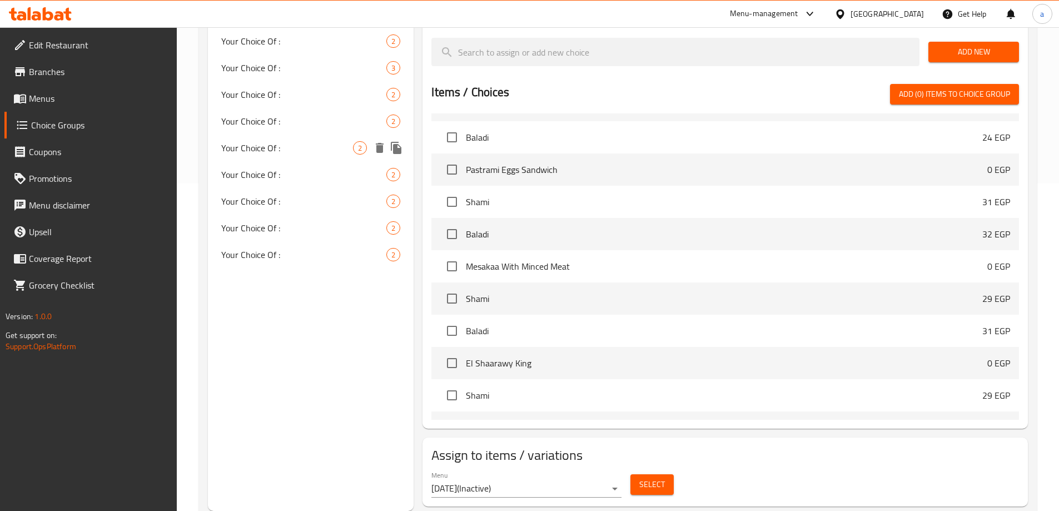
click at [302, 144] on span "Your Choice Of :" at bounding box center [287, 147] width 132 height 13
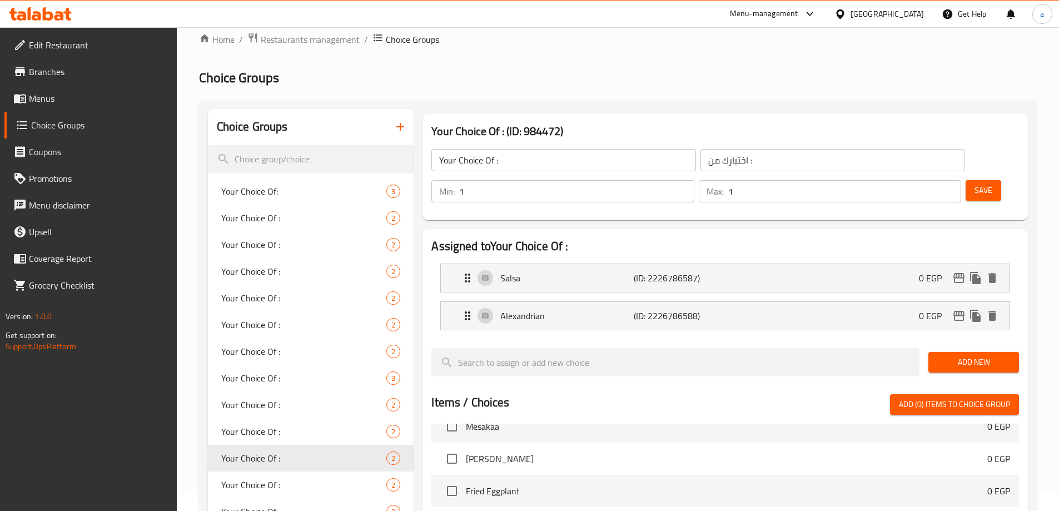
scroll to position [0, 0]
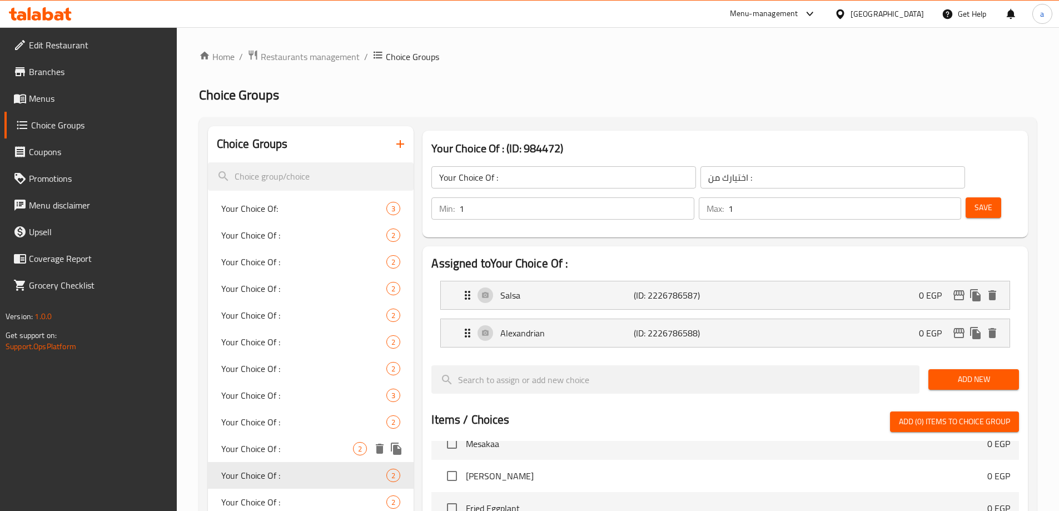
click at [262, 447] on span "Your Choice Of :" at bounding box center [287, 448] width 132 height 13
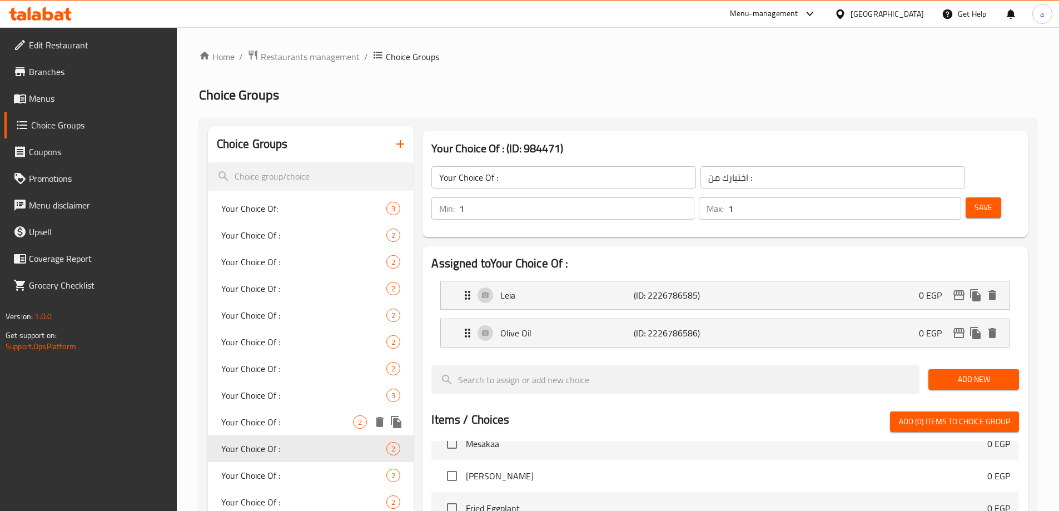
click at [273, 429] on span "Your Choice Of :" at bounding box center [287, 421] width 132 height 13
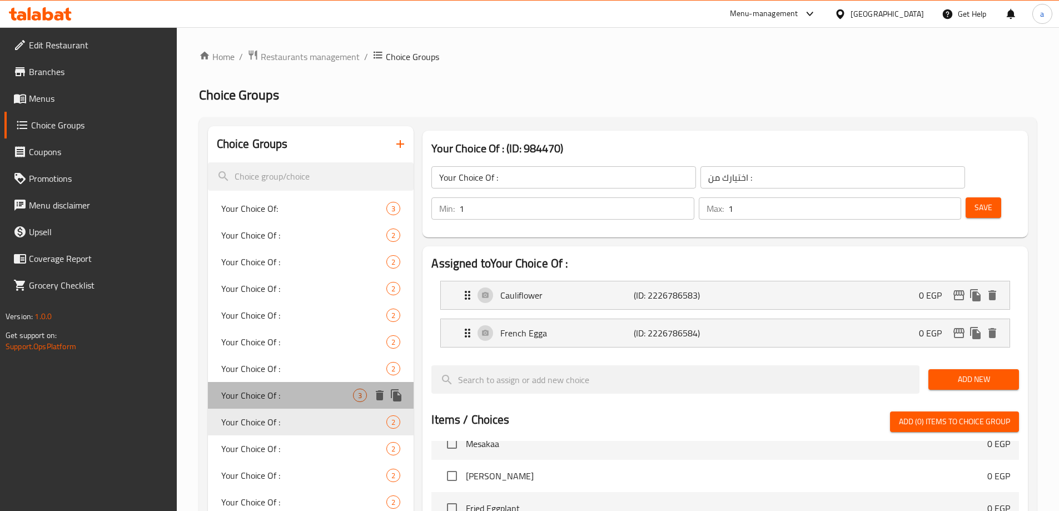
click at [277, 398] on span "Your Choice Of :" at bounding box center [287, 395] width 132 height 13
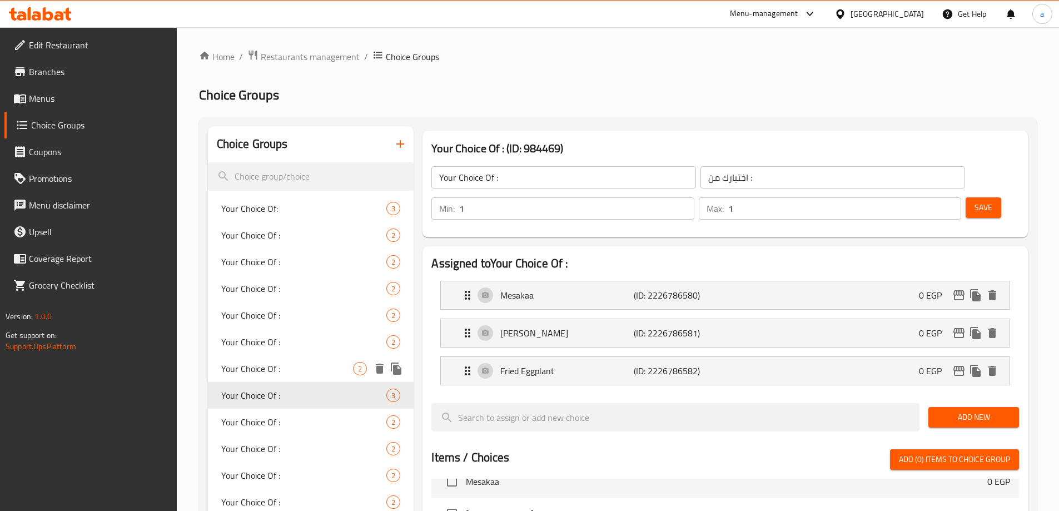
click at [277, 369] on span "Your Choice Of :" at bounding box center [287, 368] width 132 height 13
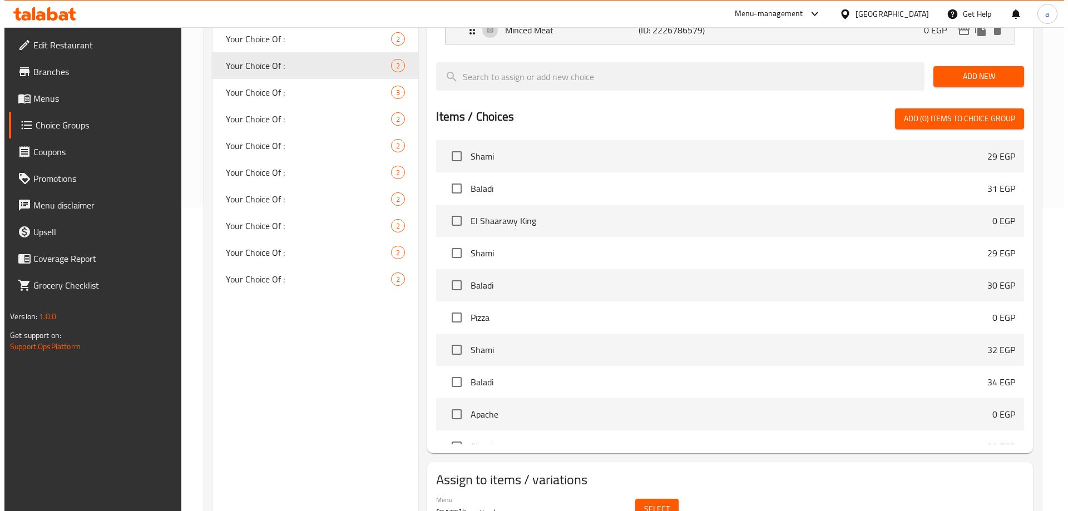
scroll to position [328, 0]
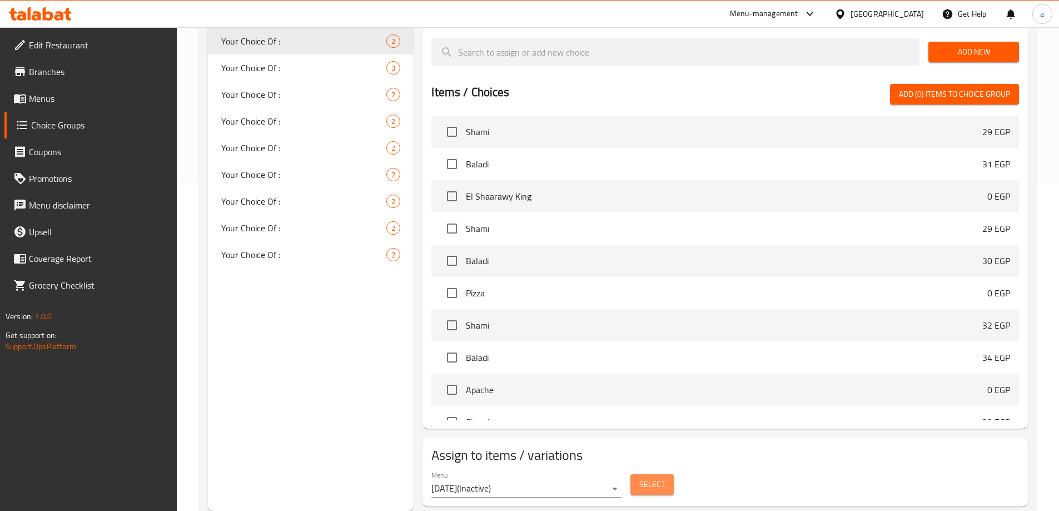
click at [646, 478] on span "Select" at bounding box center [653, 485] width 26 height 14
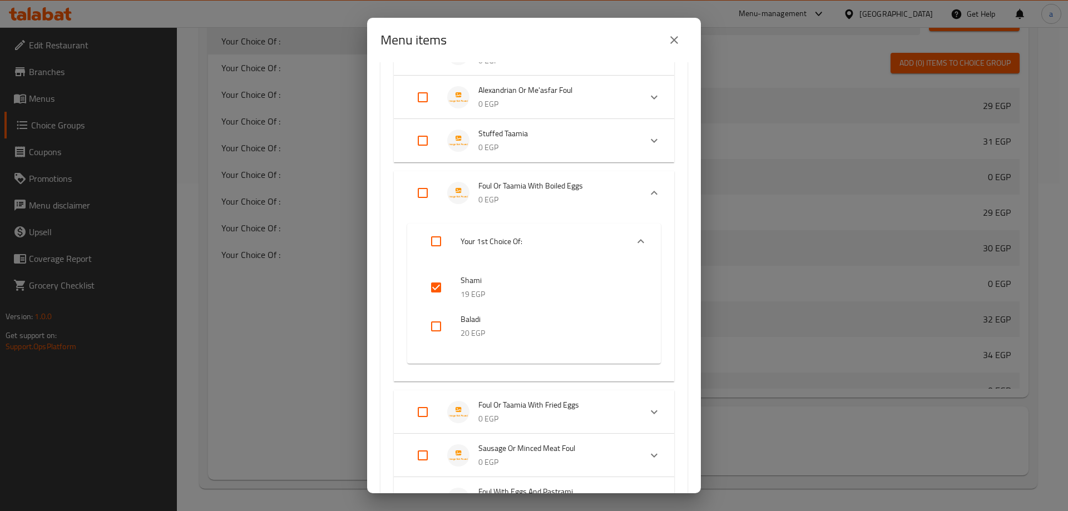
scroll to position [389, 0]
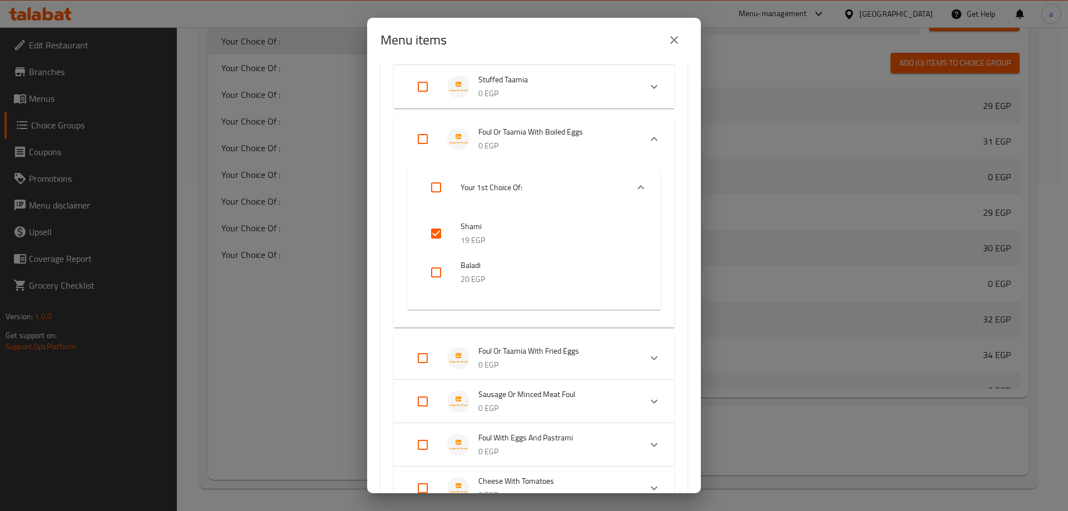
click at [435, 234] on input "checkbox" at bounding box center [436, 233] width 27 height 27
checkbox input "false"
click at [417, 399] on input "Expand" at bounding box center [422, 401] width 27 height 27
checkbox input "true"
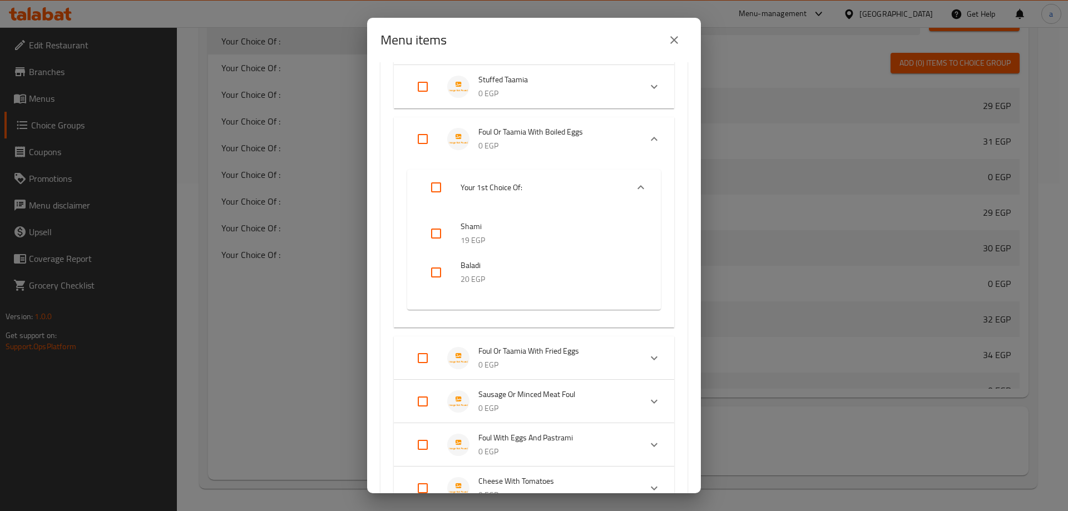
checkbox input "true"
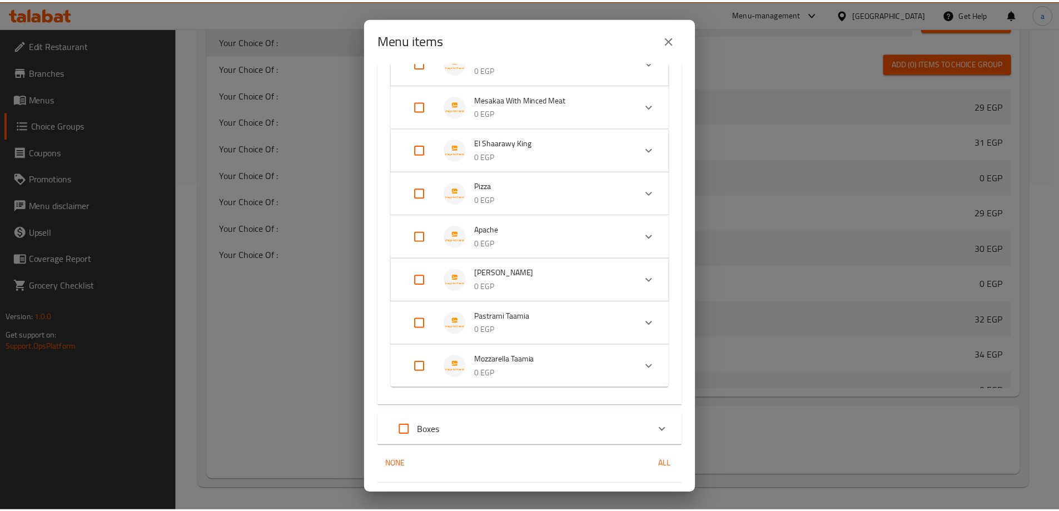
scroll to position [1228, 0]
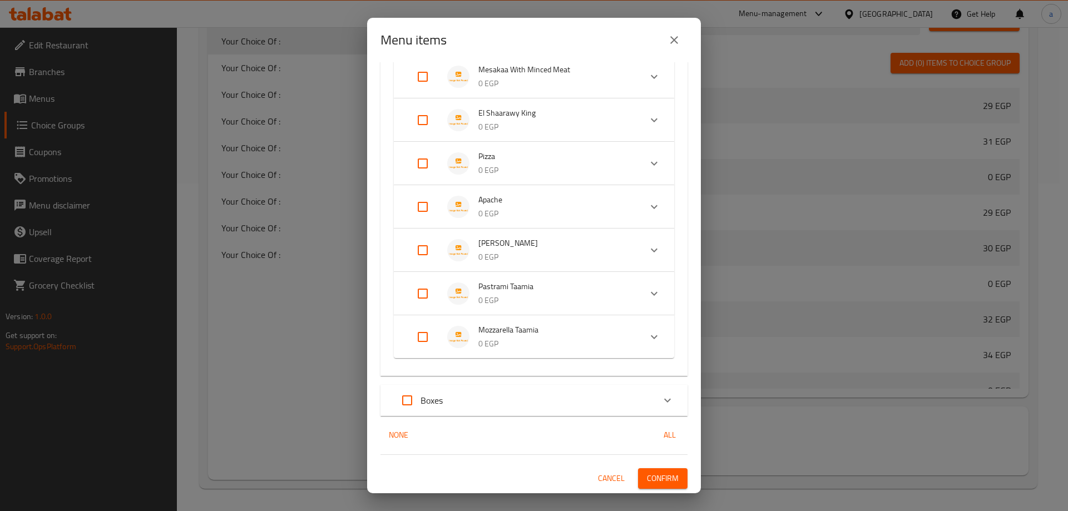
click at [665, 477] on span "Confirm" at bounding box center [663, 479] width 32 height 14
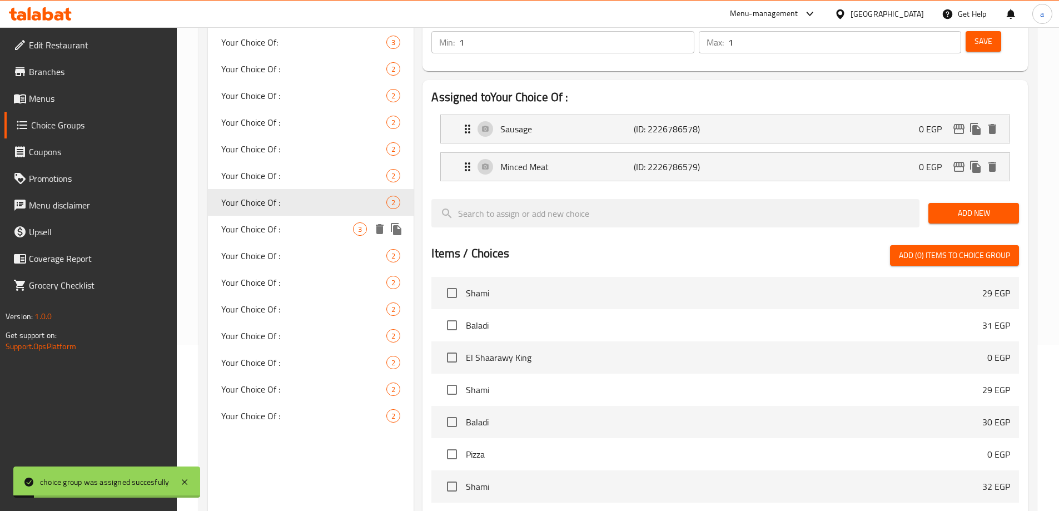
scroll to position [161, 0]
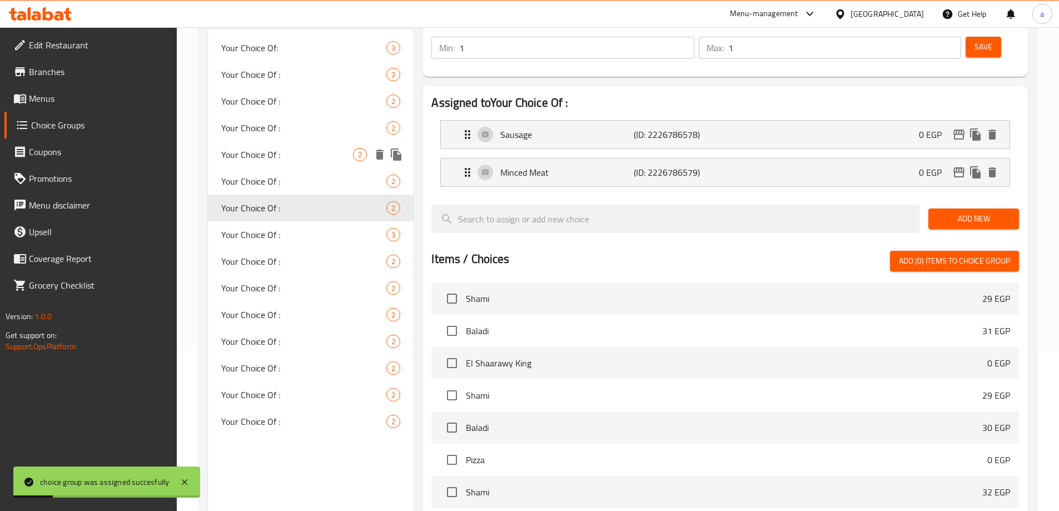
click at [288, 151] on span "Your Choice Of :" at bounding box center [287, 154] width 132 height 13
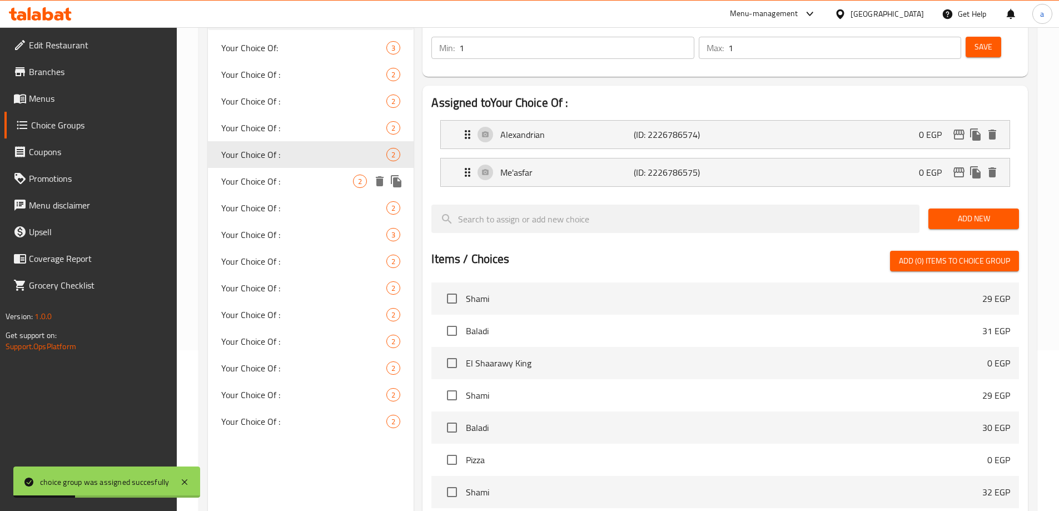
click at [323, 175] on span "Your Choice Of :" at bounding box center [287, 181] width 132 height 13
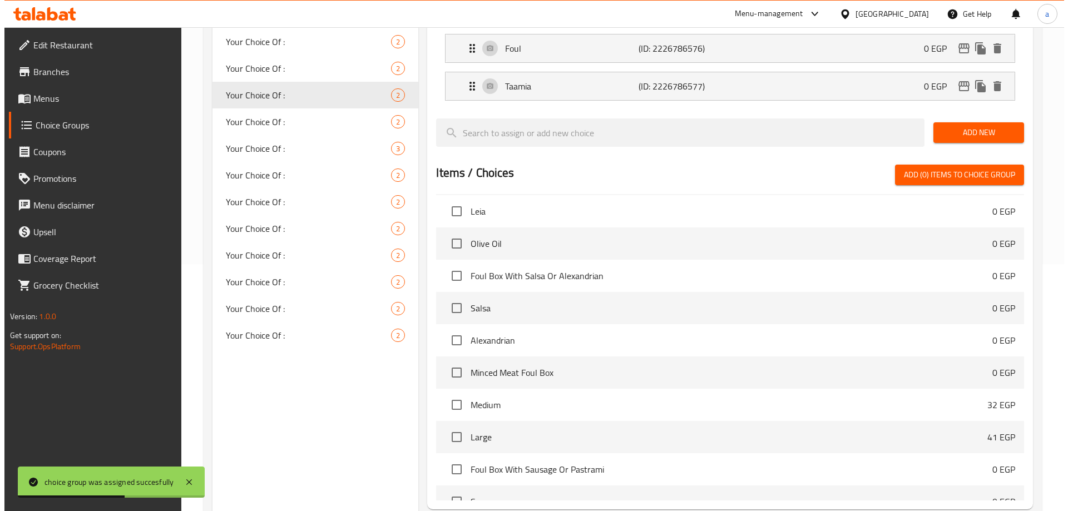
scroll to position [328, 0]
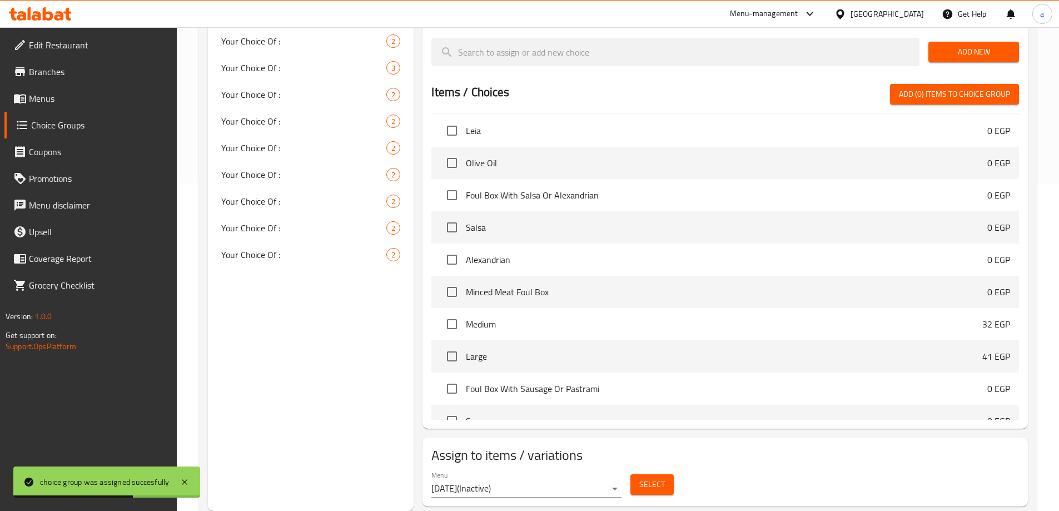
click at [642, 478] on span "Select" at bounding box center [653, 485] width 26 height 14
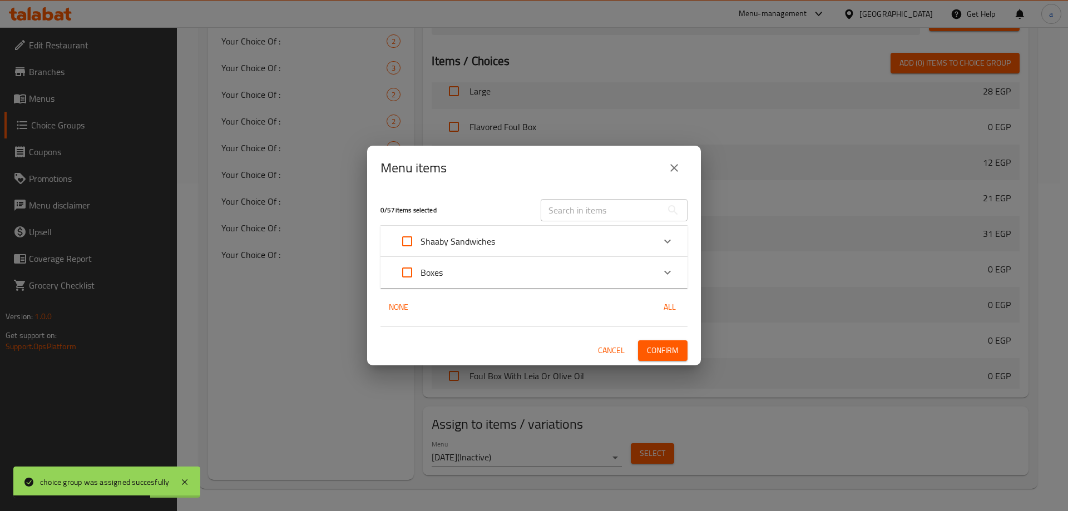
scroll to position [3310, 0]
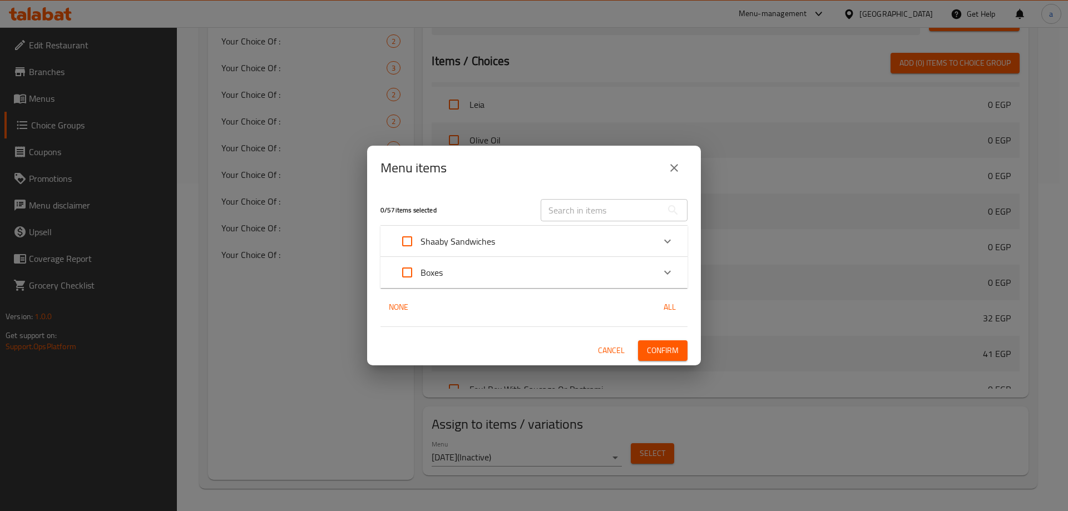
click at [411, 239] on input "Expand" at bounding box center [407, 241] width 27 height 27
checkbox input "true"
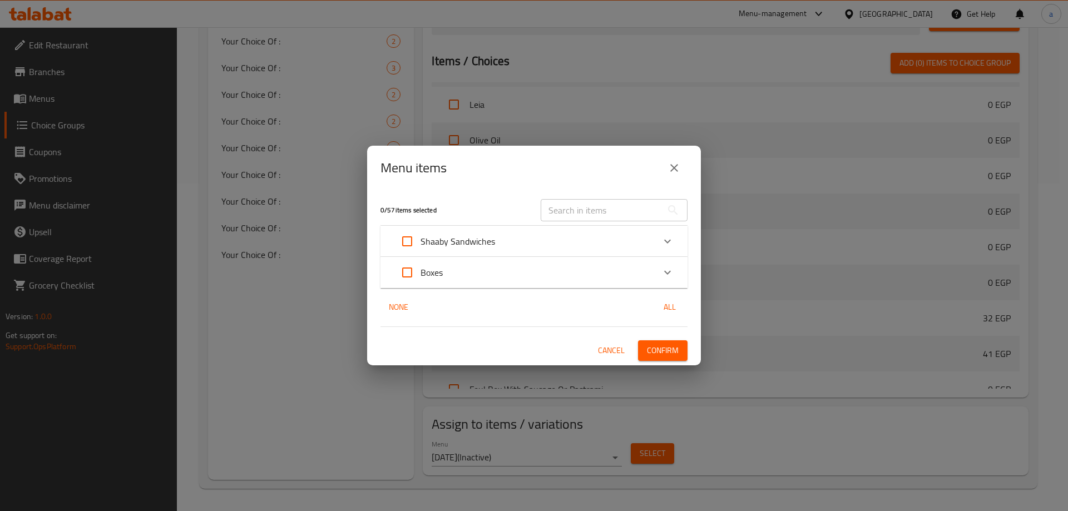
checkbox input "true"
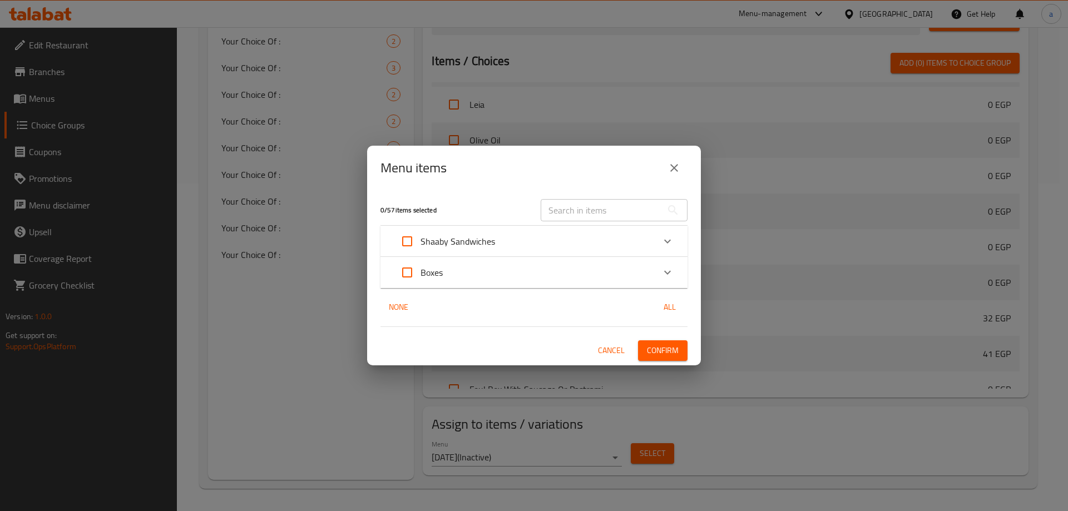
checkbox input "true"
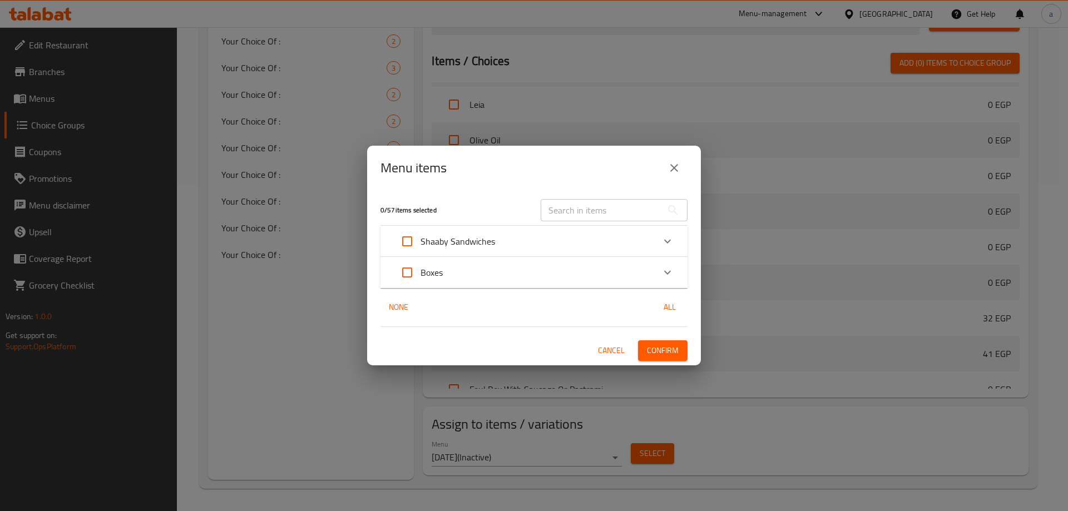
checkbox input "true"
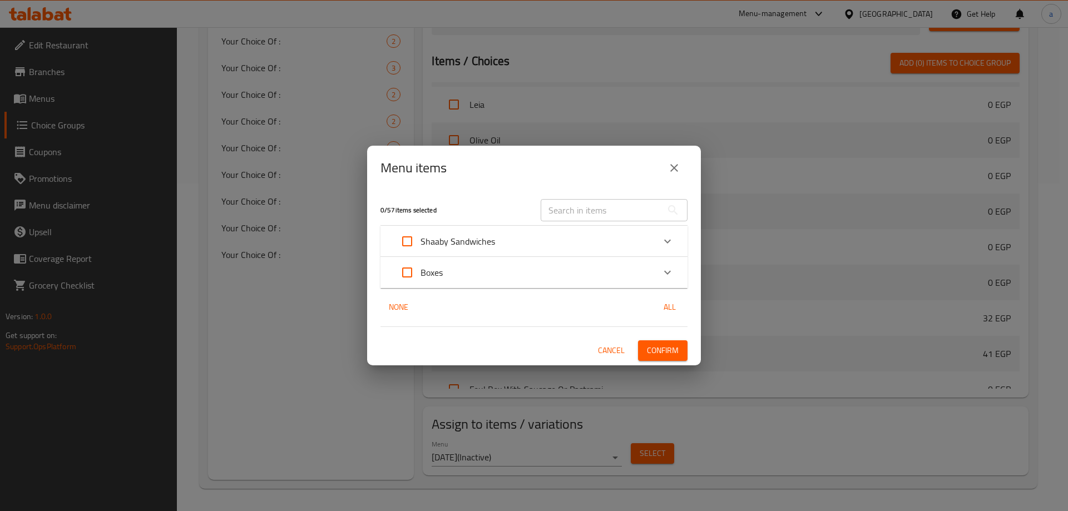
checkbox input "true"
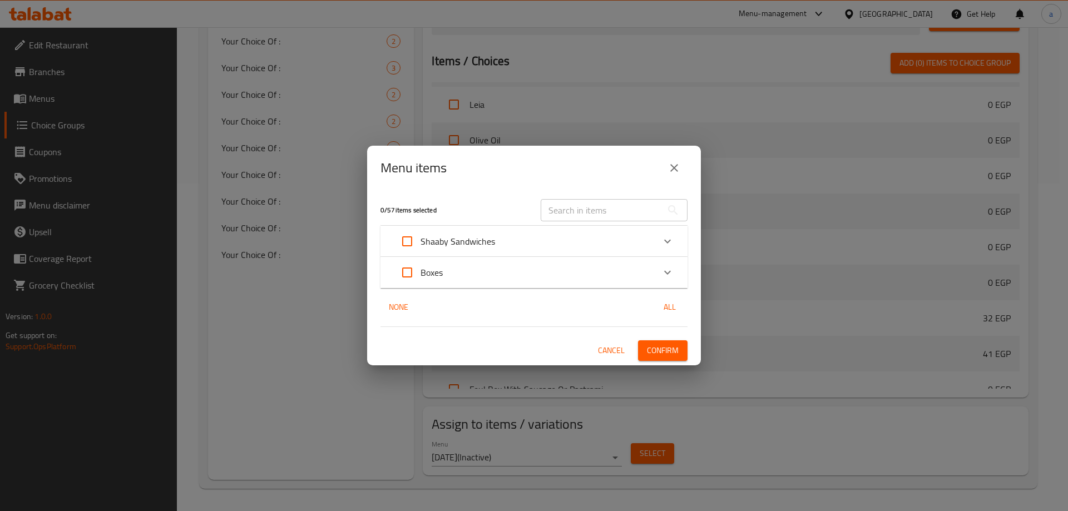
checkbox input "true"
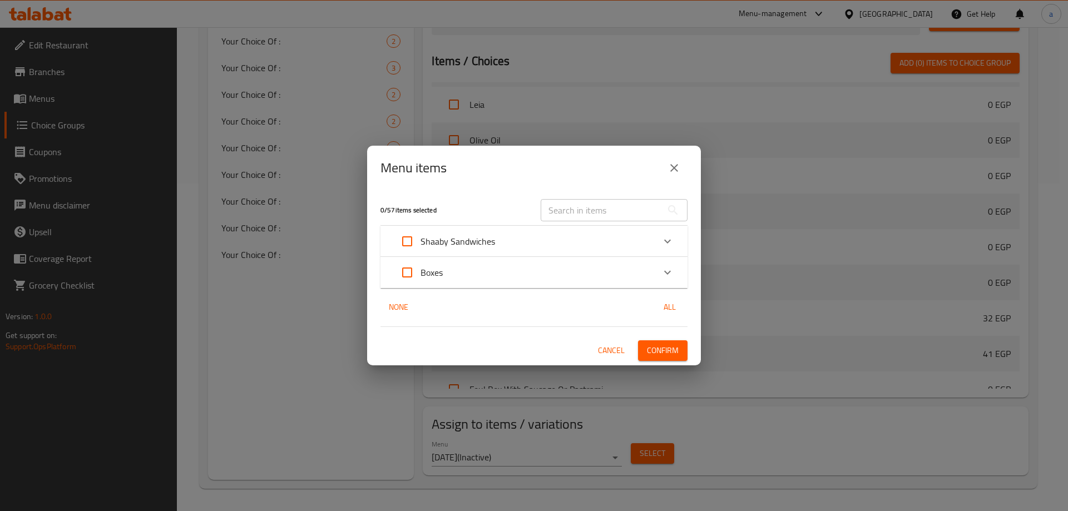
checkbox input "true"
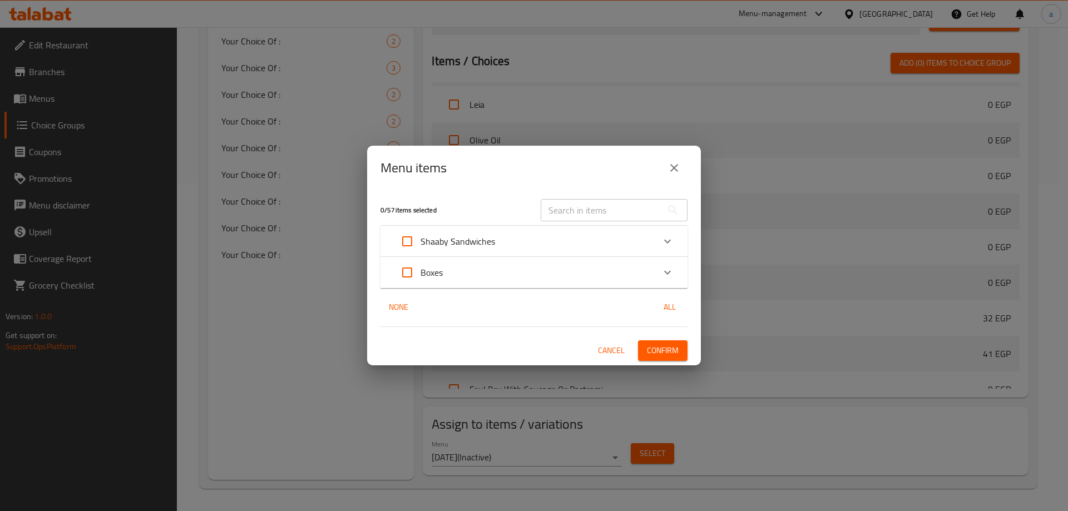
checkbox input "true"
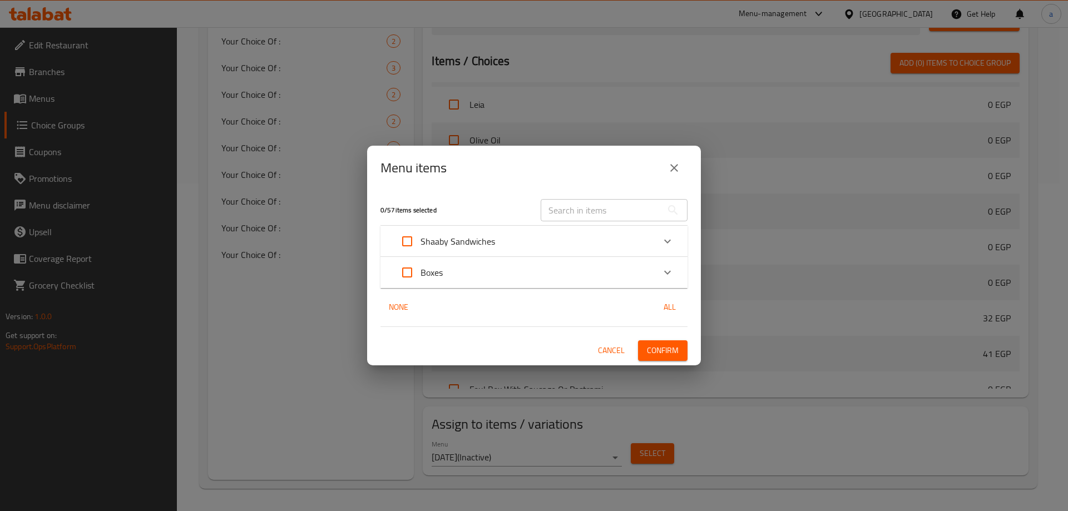
checkbox input "true"
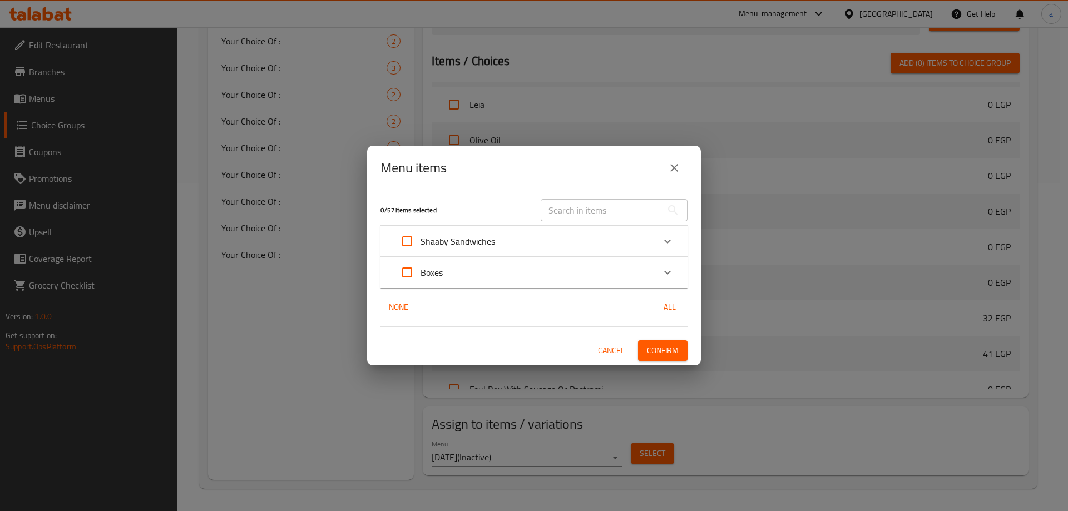
checkbox input "true"
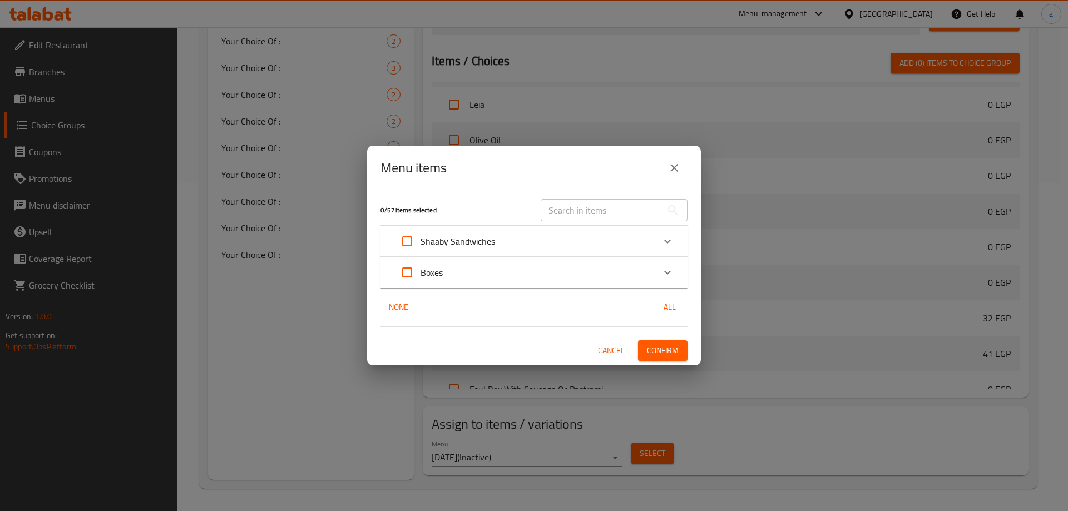
checkbox input "true"
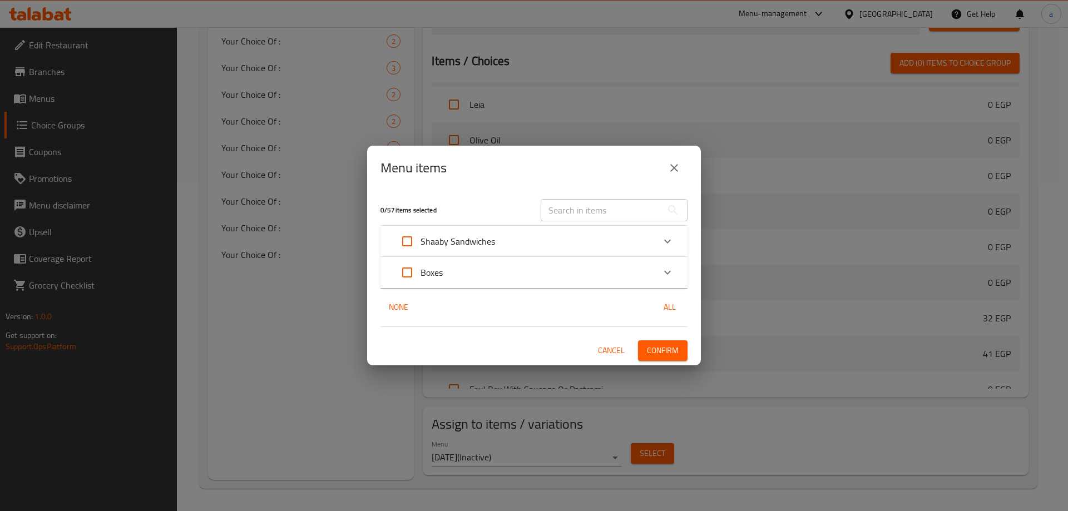
checkbox input "true"
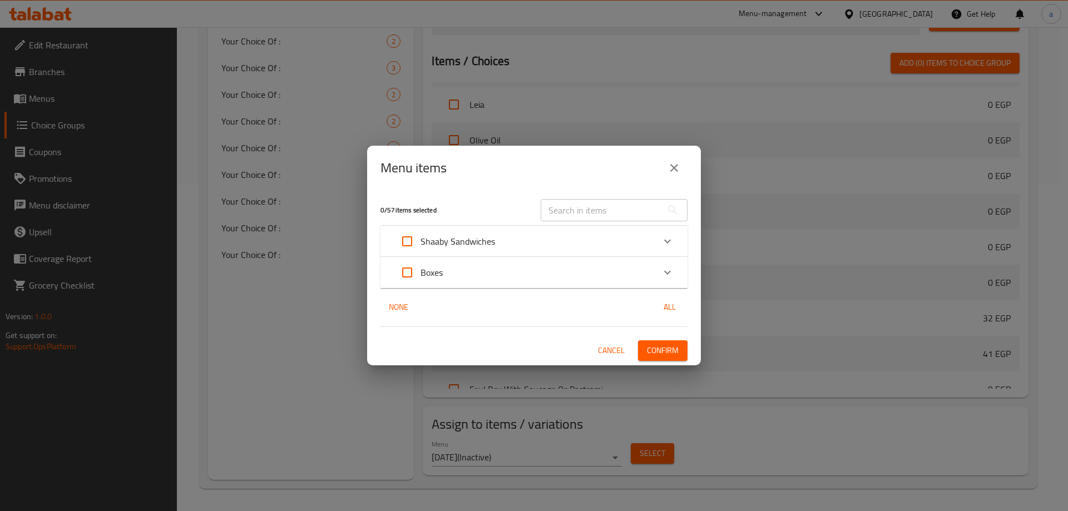
checkbox input "true"
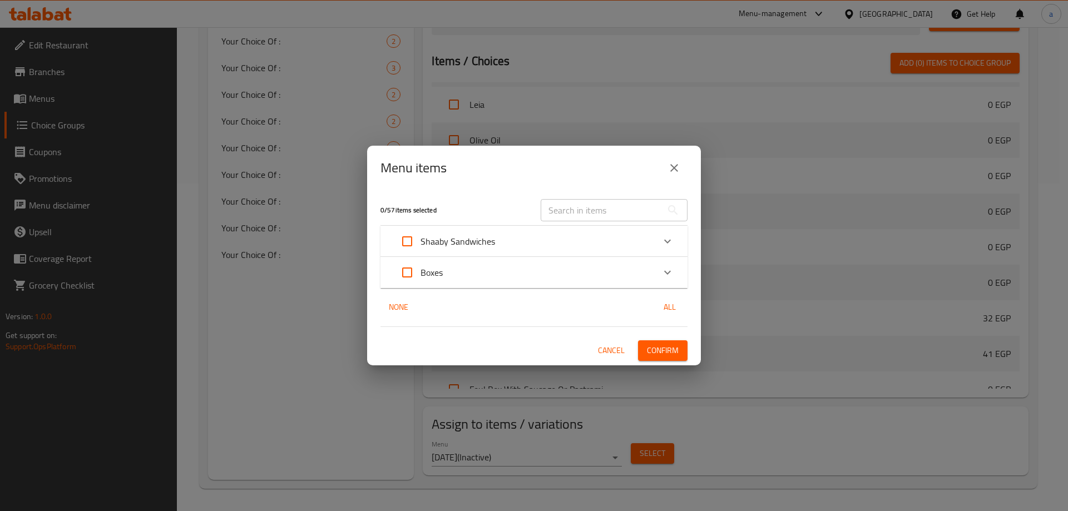
checkbox input "true"
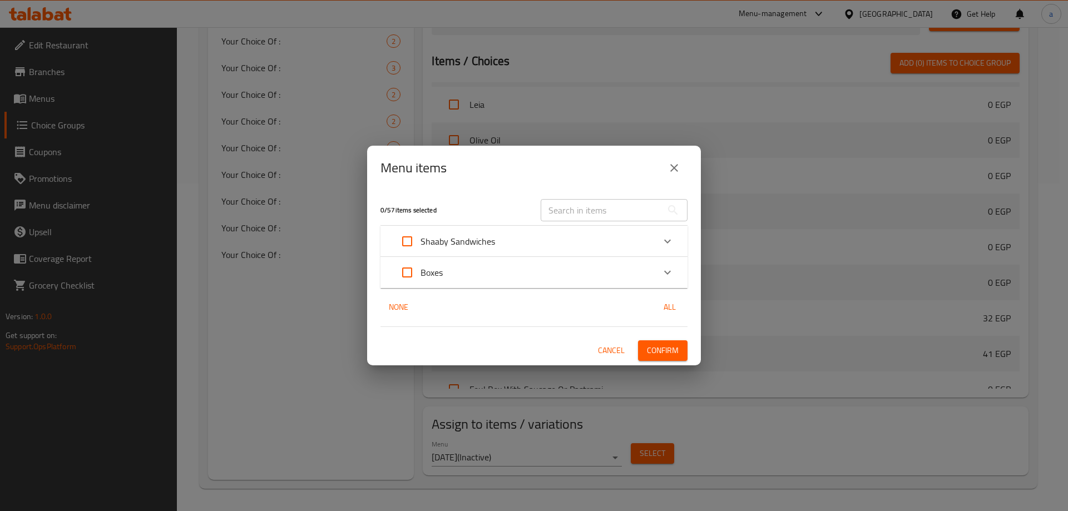
checkbox input "true"
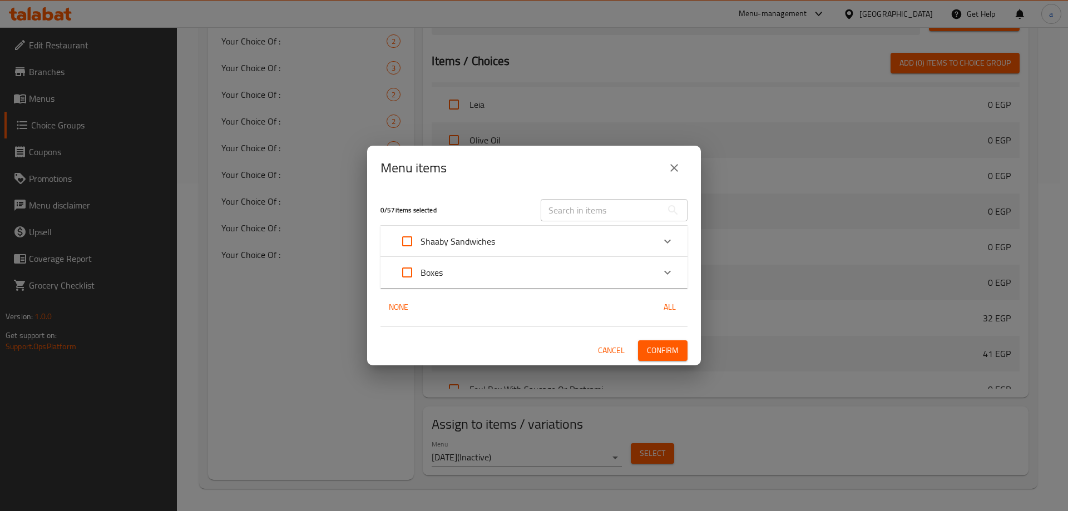
checkbox input "true"
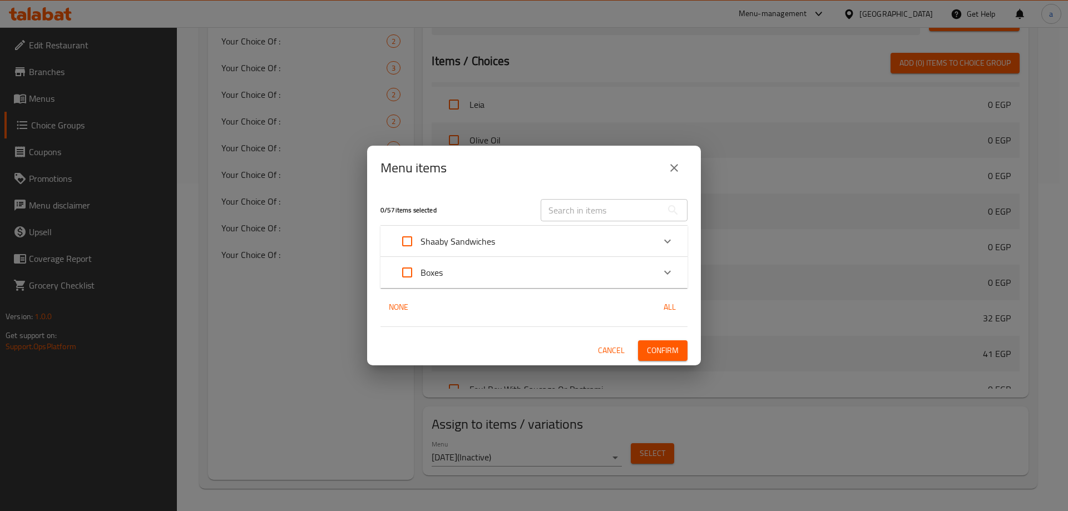
checkbox input "true"
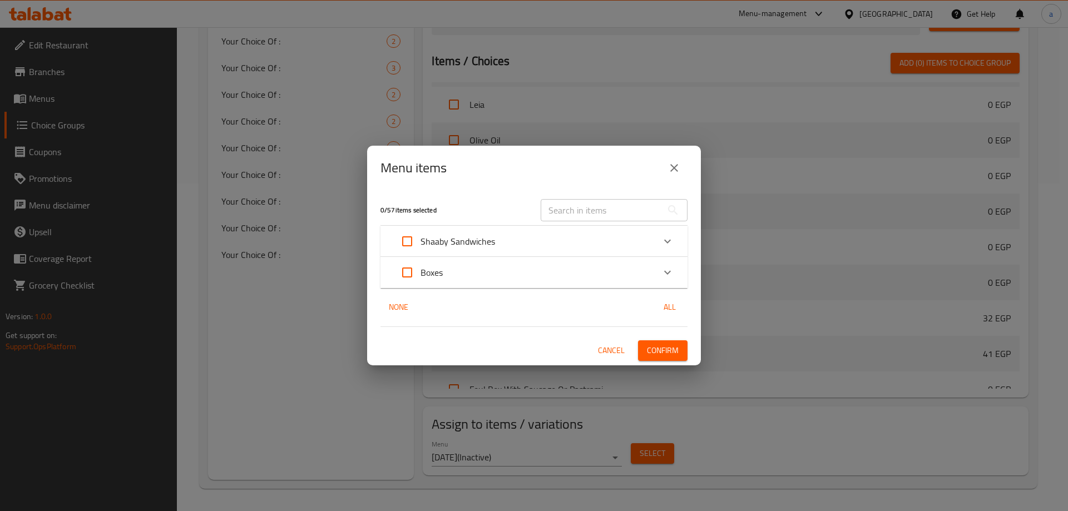
checkbox input "true"
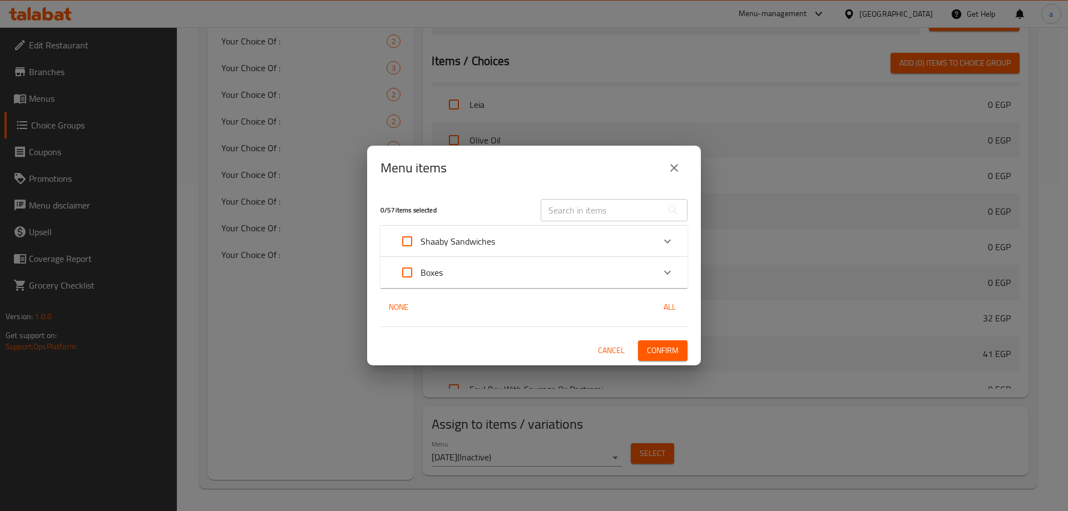
checkbox input "true"
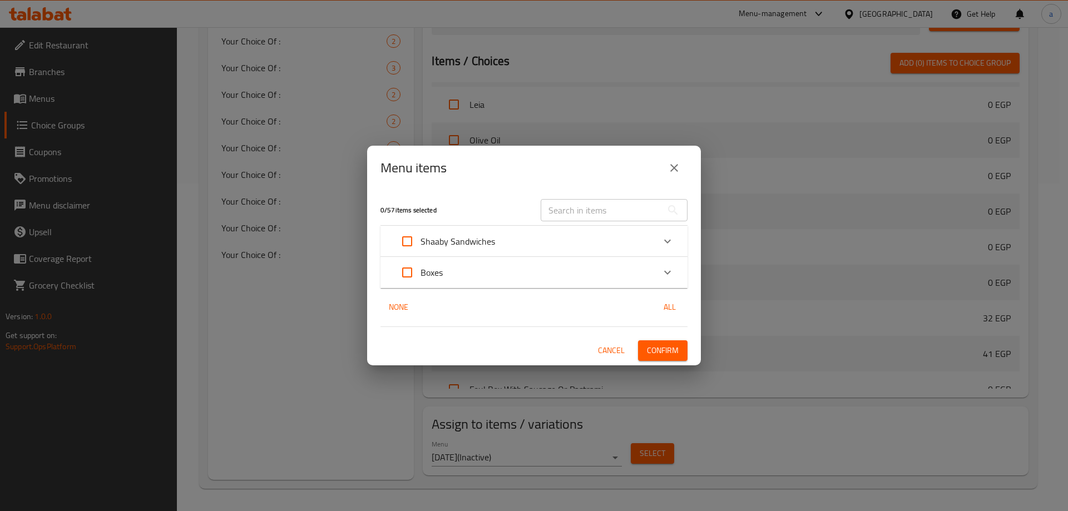
checkbox input "true"
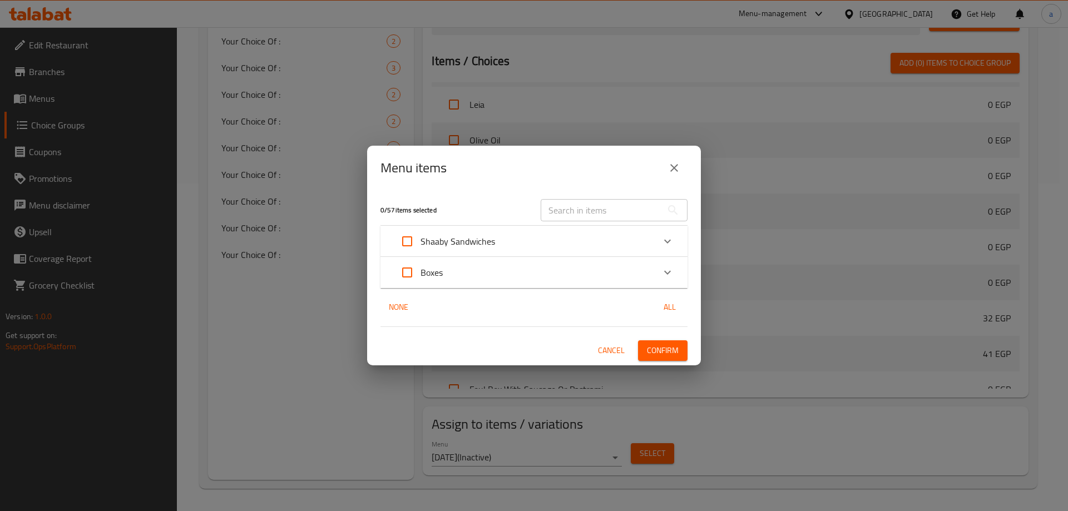
checkbox input "true"
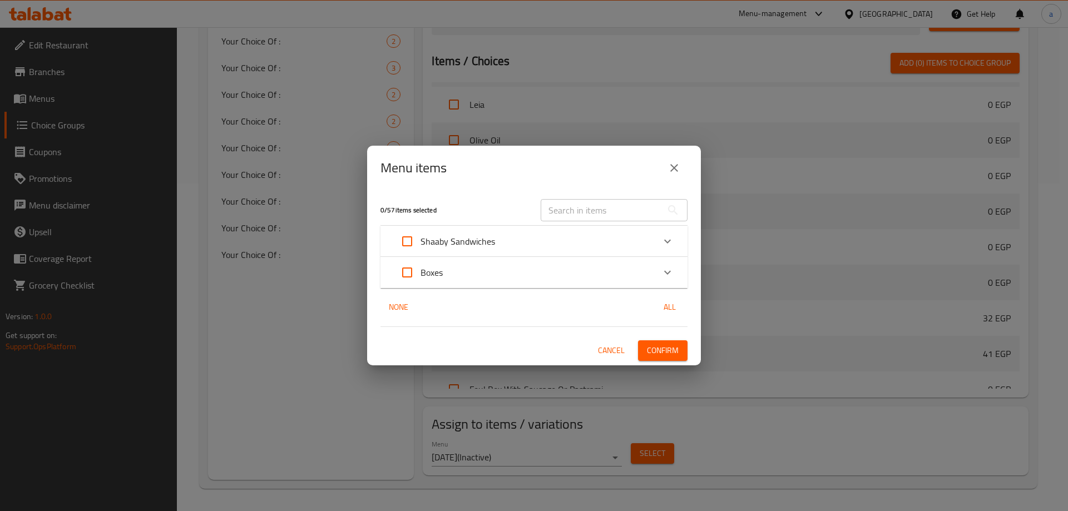
checkbox input "true"
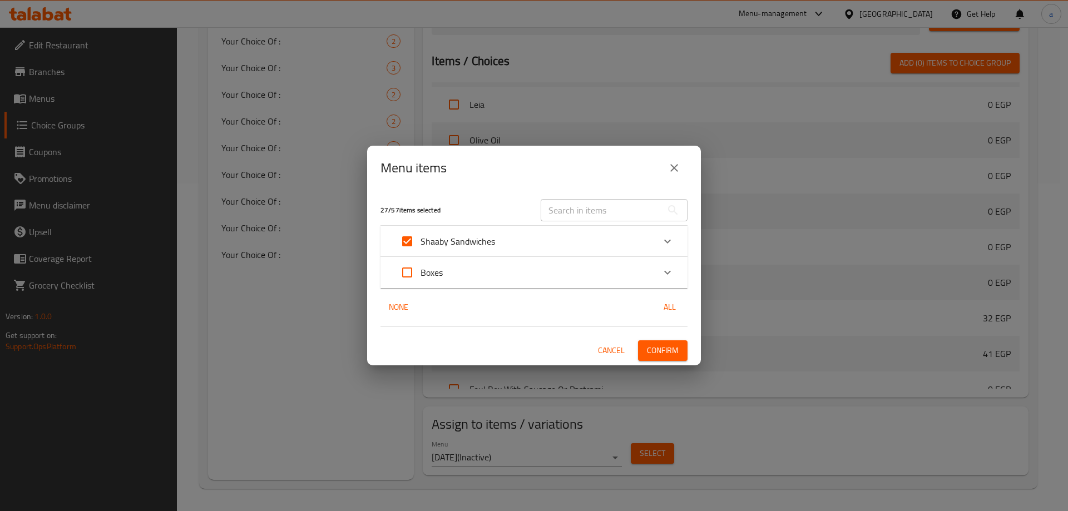
click at [417, 243] on input "Expand" at bounding box center [407, 241] width 27 height 27
checkbox input "false"
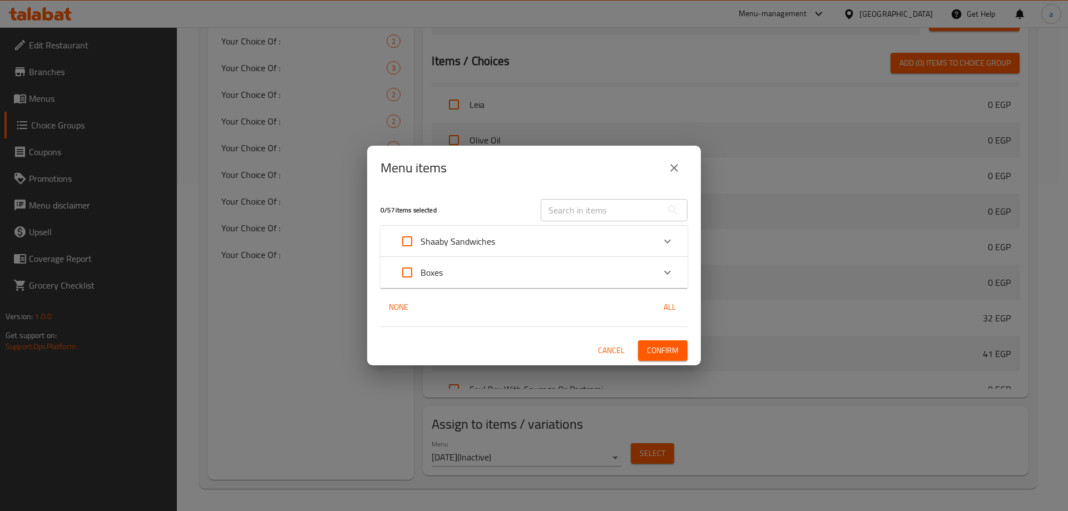
checkbox input "false"
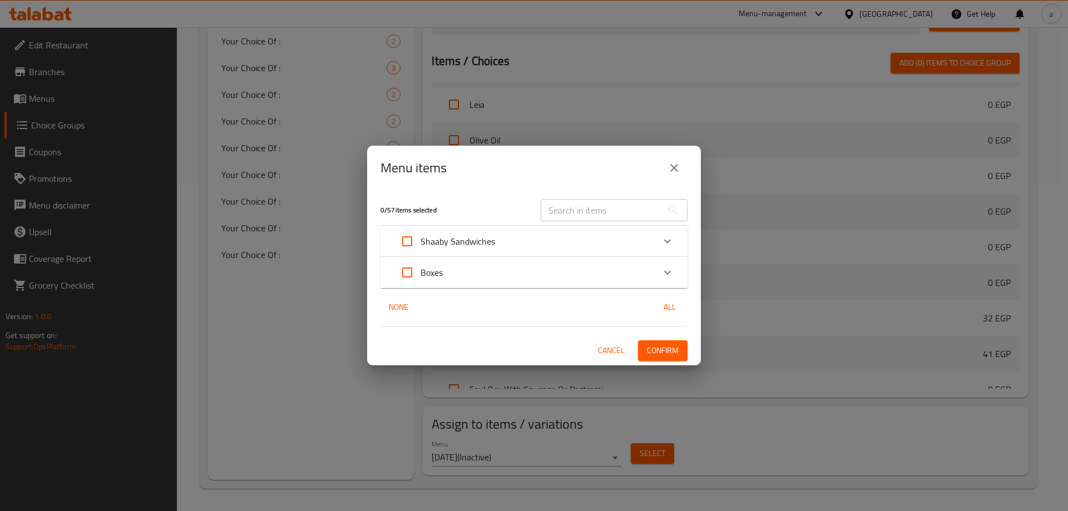
checkbox input "false"
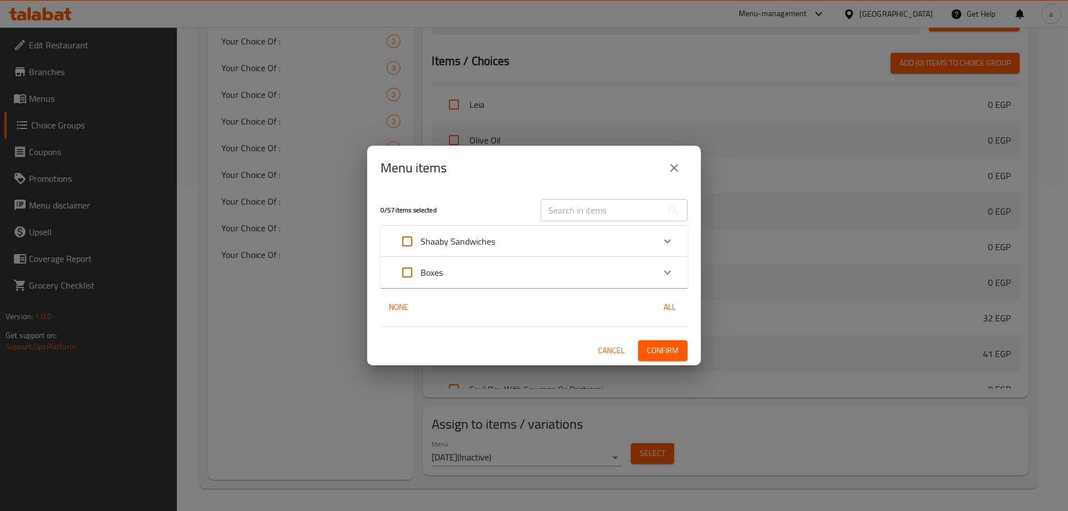
checkbox input "false"
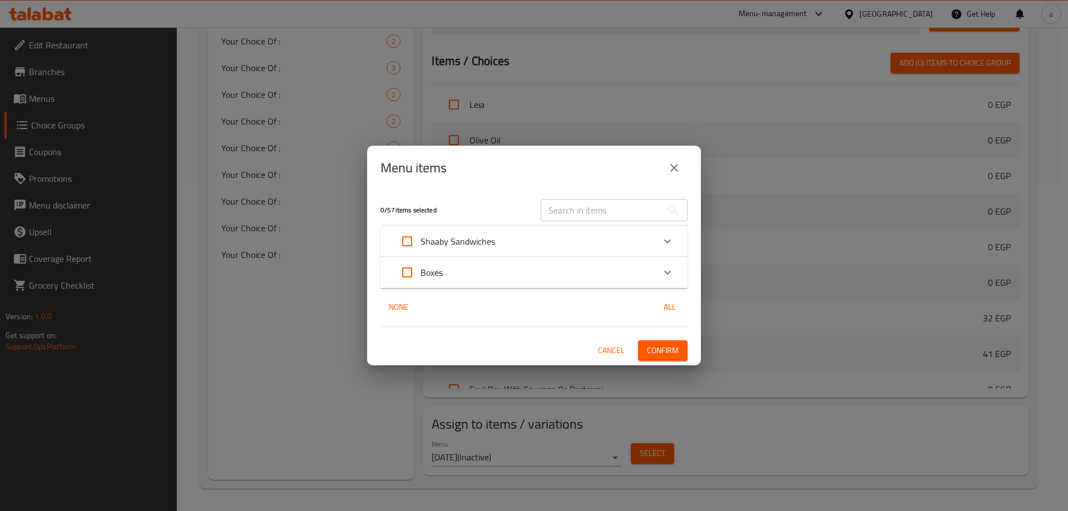
checkbox input "false"
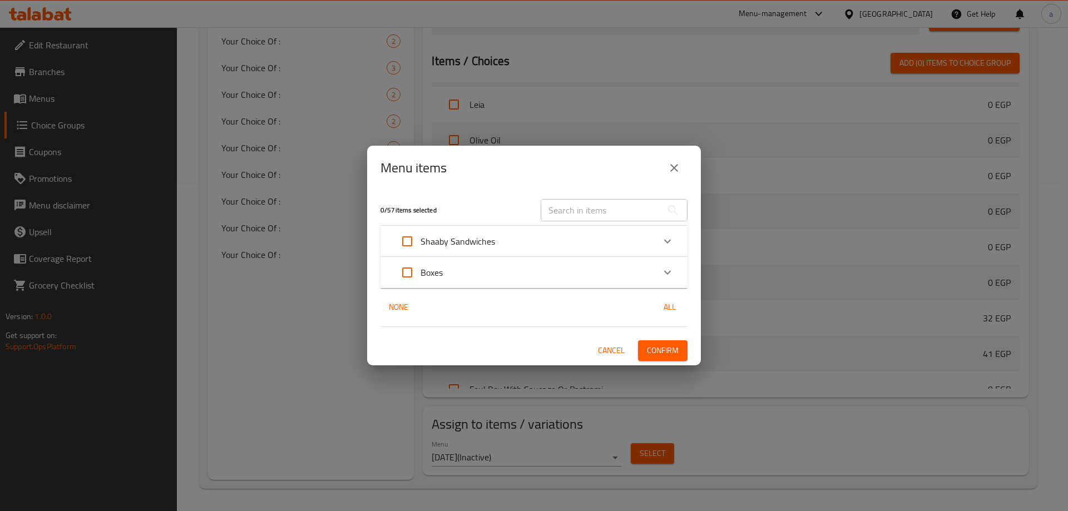
checkbox input "false"
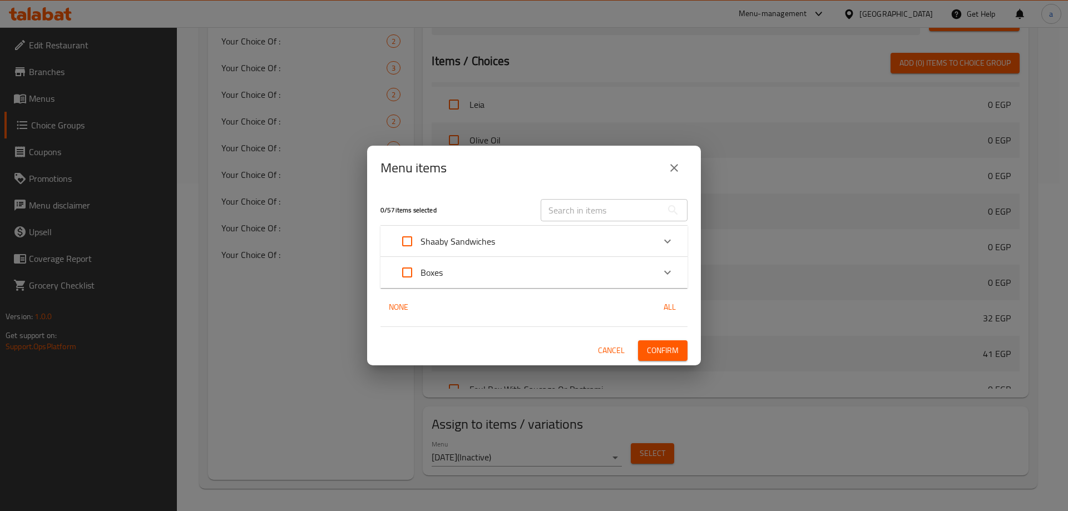
checkbox input "false"
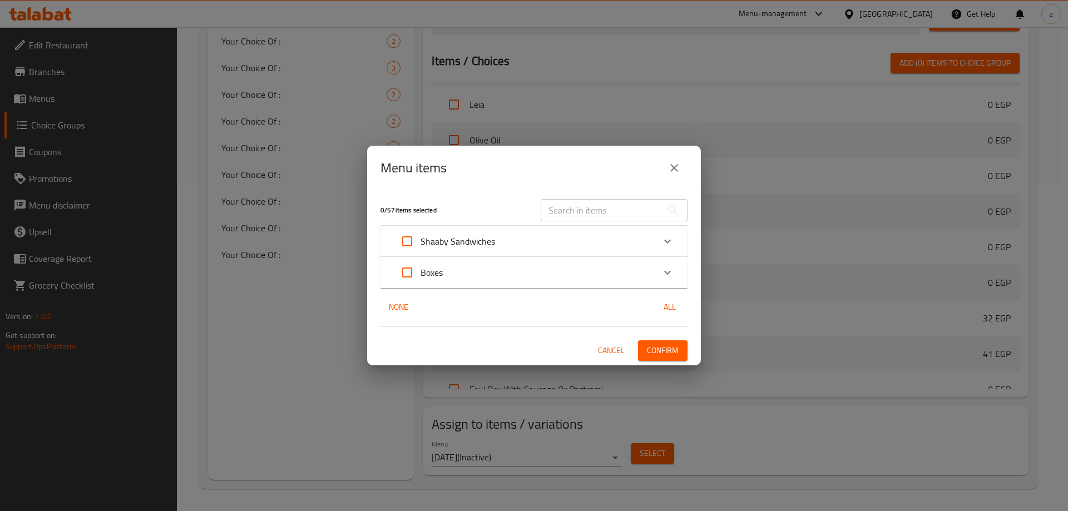
checkbox input "false"
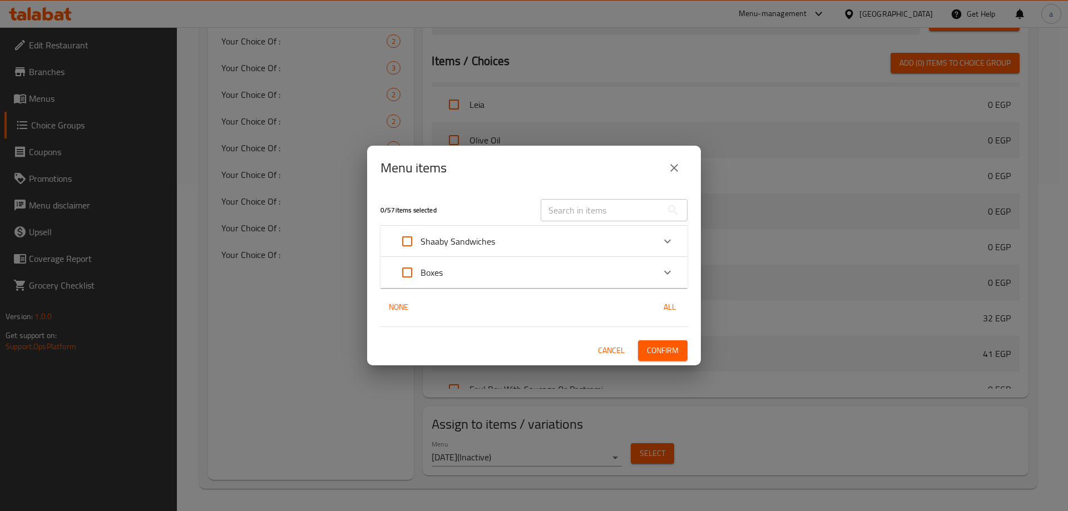
checkbox input "false"
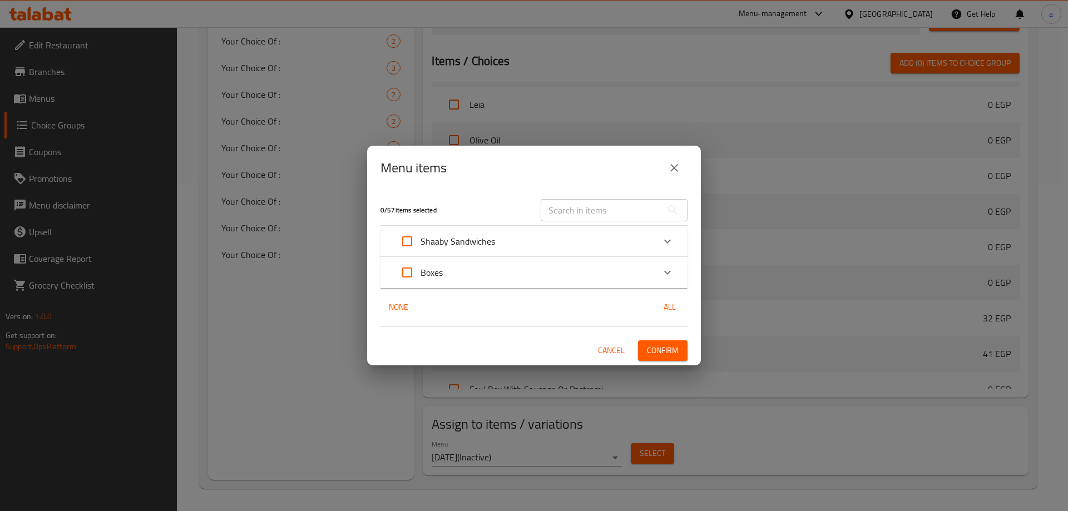
checkbox input "false"
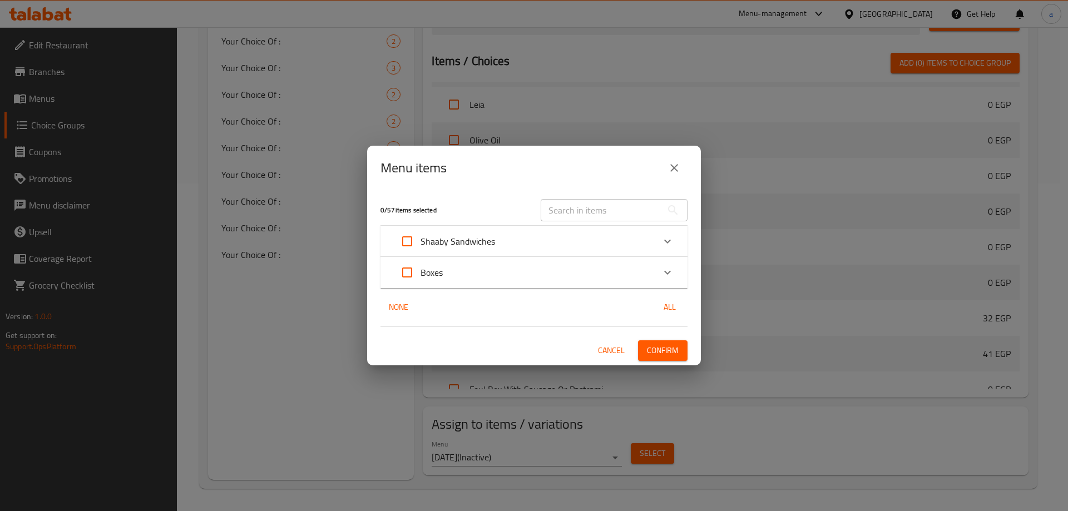
checkbox input "false"
click at [450, 237] on p "Shaaby Sandwiches" at bounding box center [457, 241] width 75 height 13
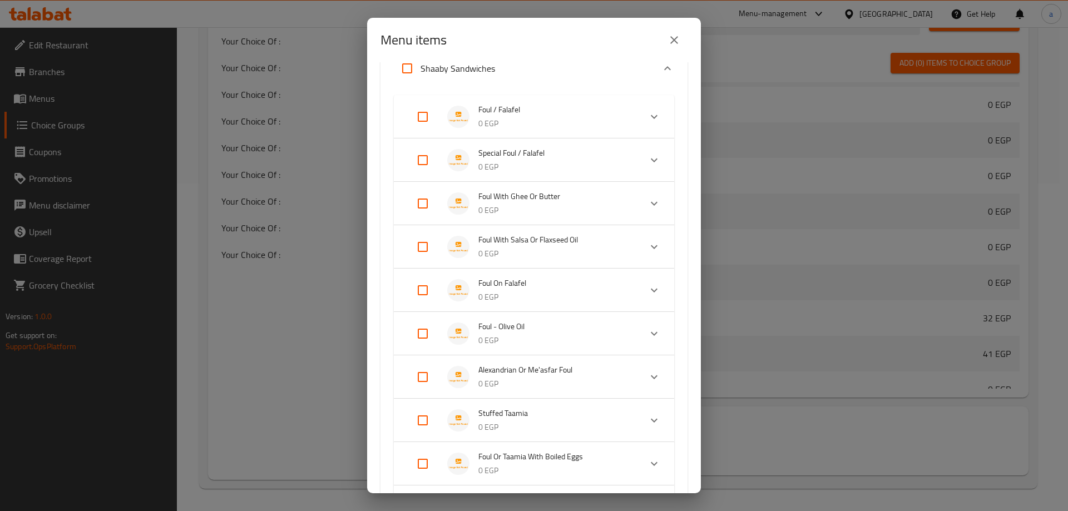
scroll to position [222, 0]
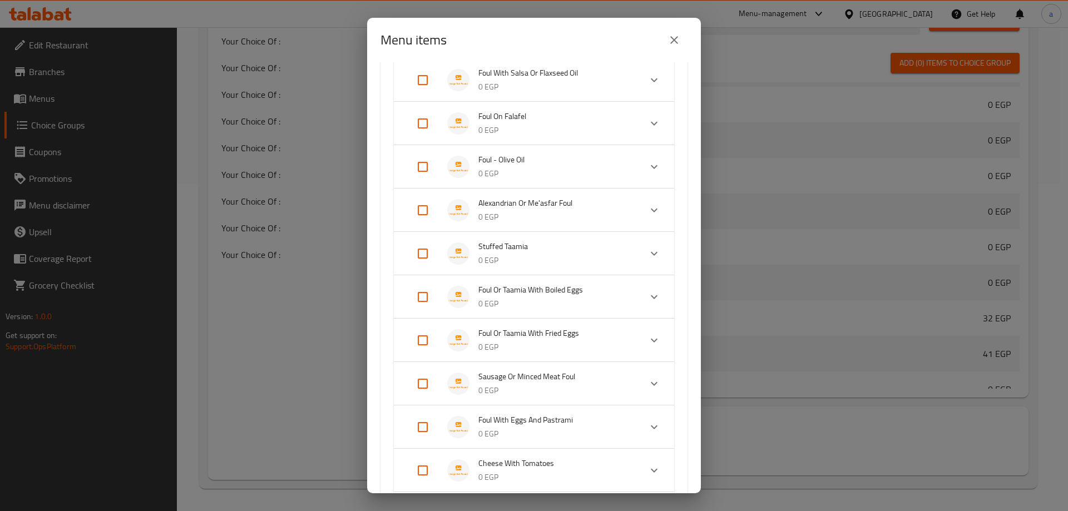
click at [421, 295] on input "Expand" at bounding box center [422, 297] width 27 height 27
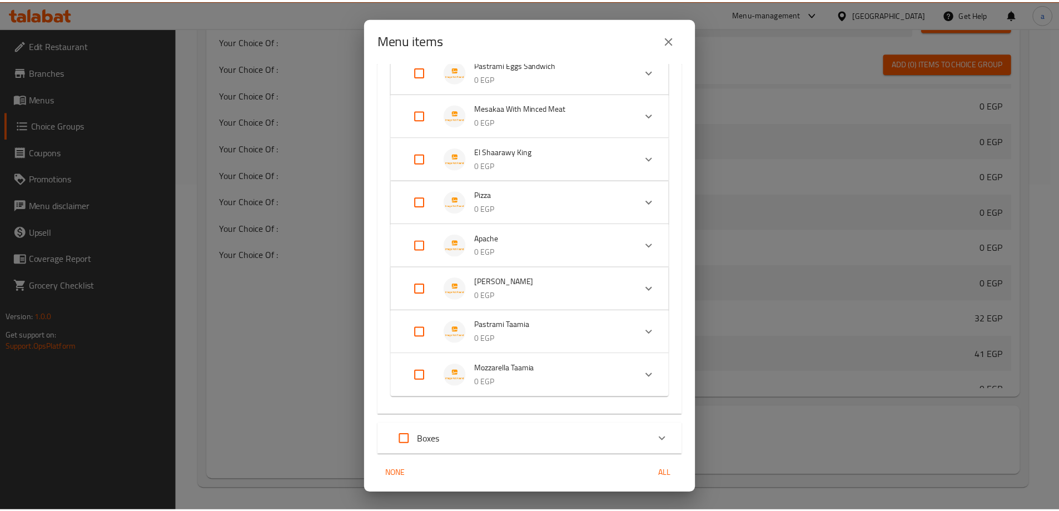
scroll to position [1044, 0]
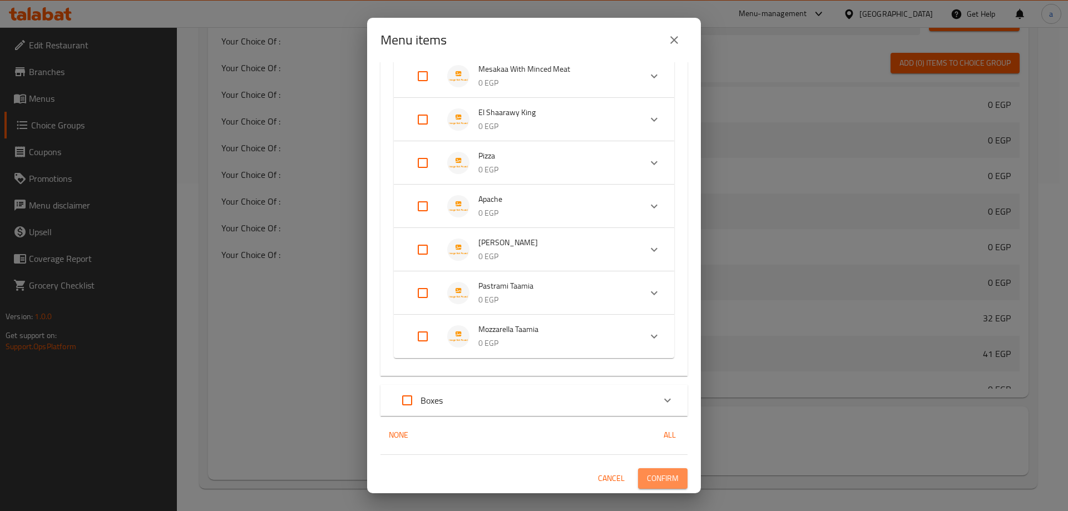
click at [659, 485] on span "Confirm" at bounding box center [663, 479] width 32 height 14
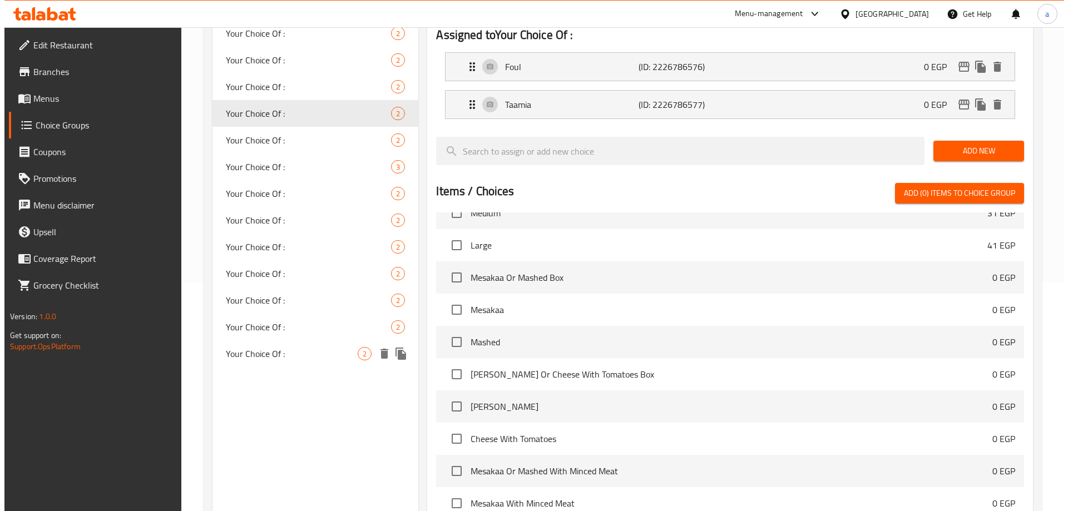
scroll to position [328, 0]
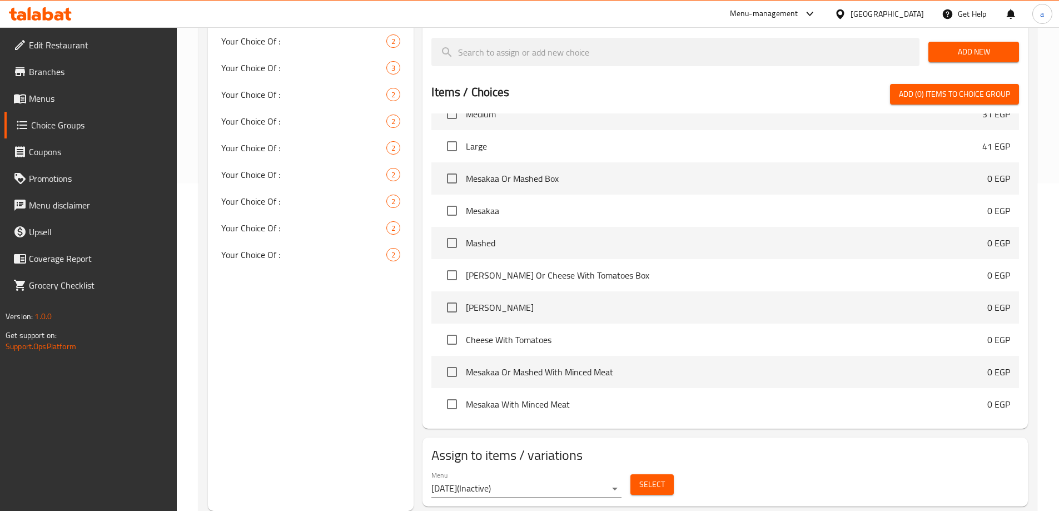
click at [646, 478] on span "Select" at bounding box center [653, 485] width 26 height 14
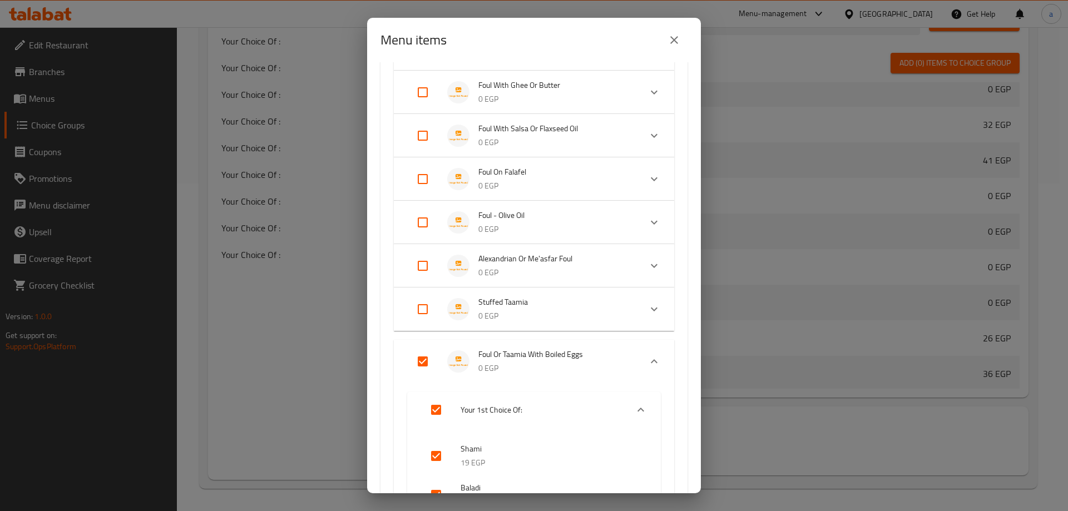
scroll to position [500, 0]
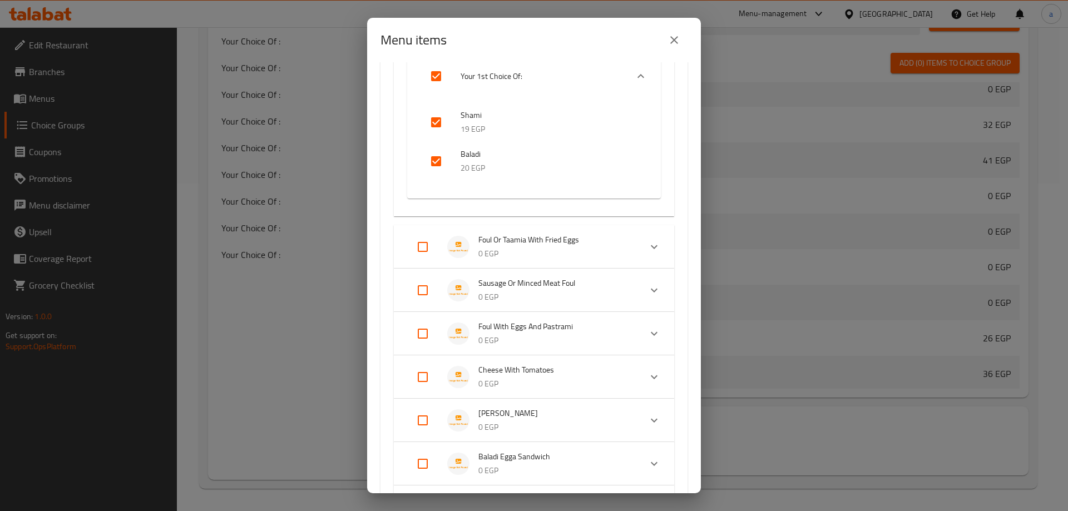
click at [421, 245] on input "Expand" at bounding box center [422, 247] width 27 height 27
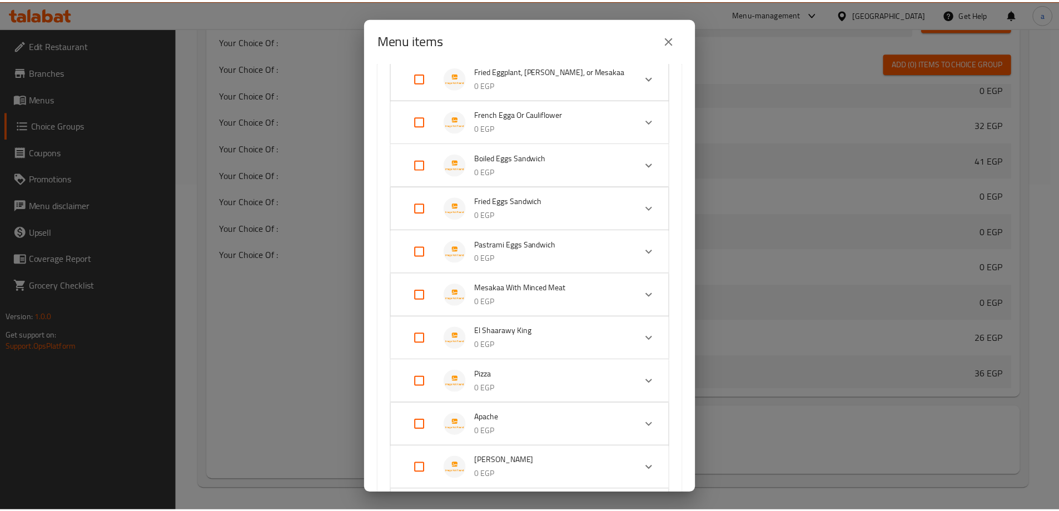
scroll to position [1219, 0]
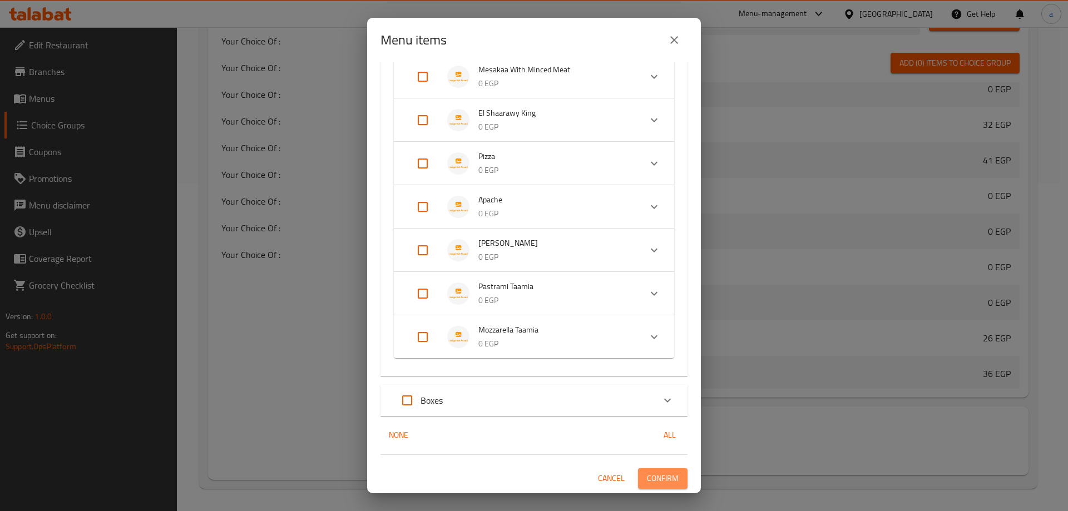
click at [663, 483] on span "Confirm" at bounding box center [663, 479] width 32 height 14
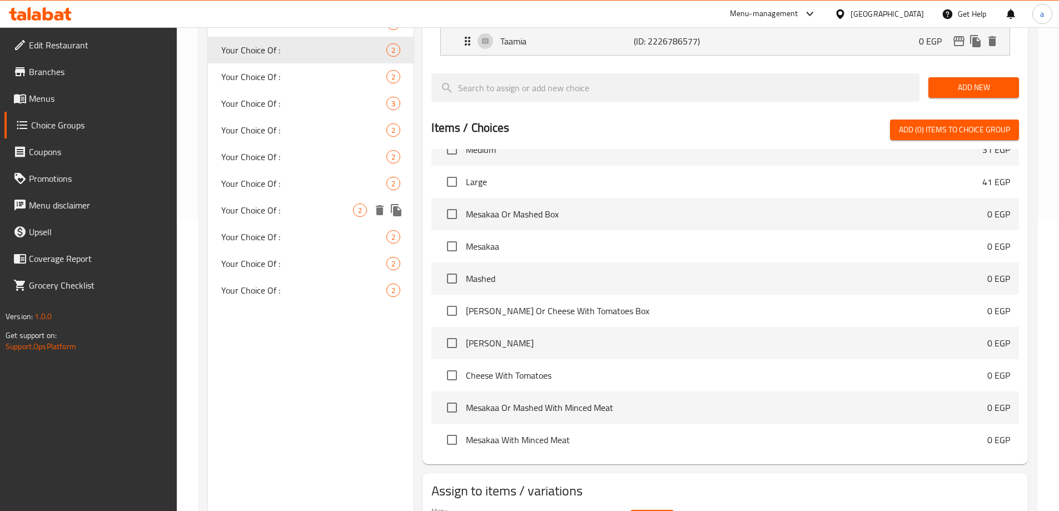
scroll to position [272, 0]
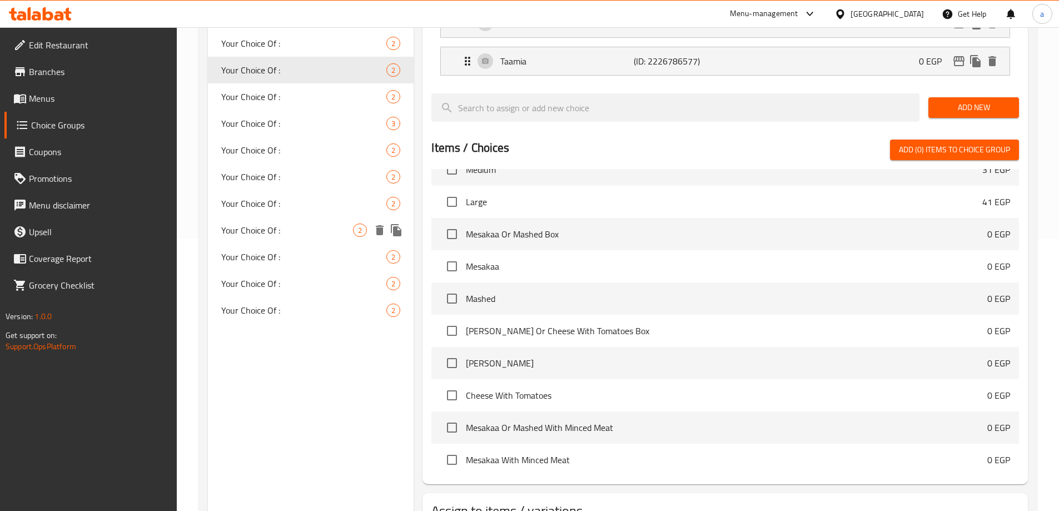
click at [275, 234] on span "Your Choice Of :" at bounding box center [287, 230] width 132 height 13
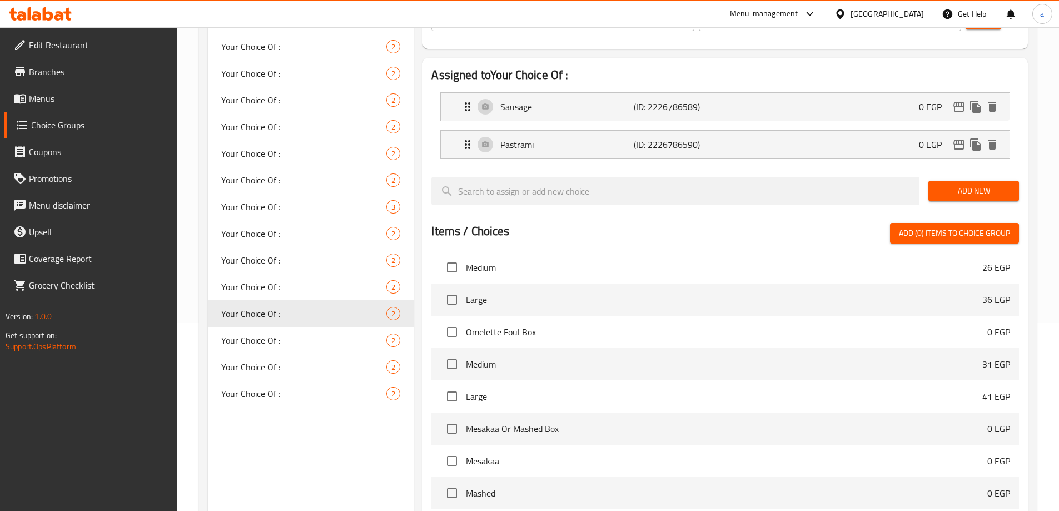
scroll to position [105, 0]
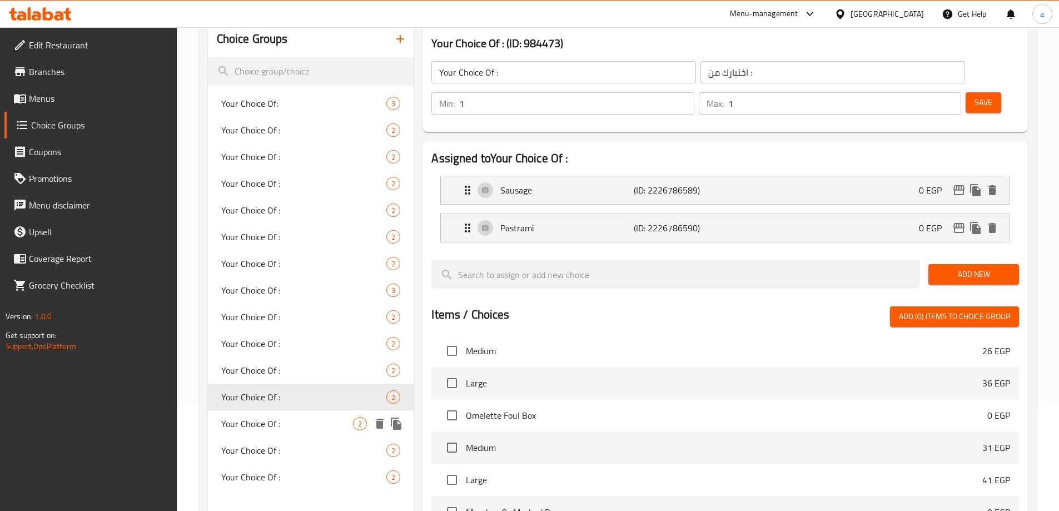
click at [295, 424] on span "Your Choice Of :" at bounding box center [287, 423] width 132 height 13
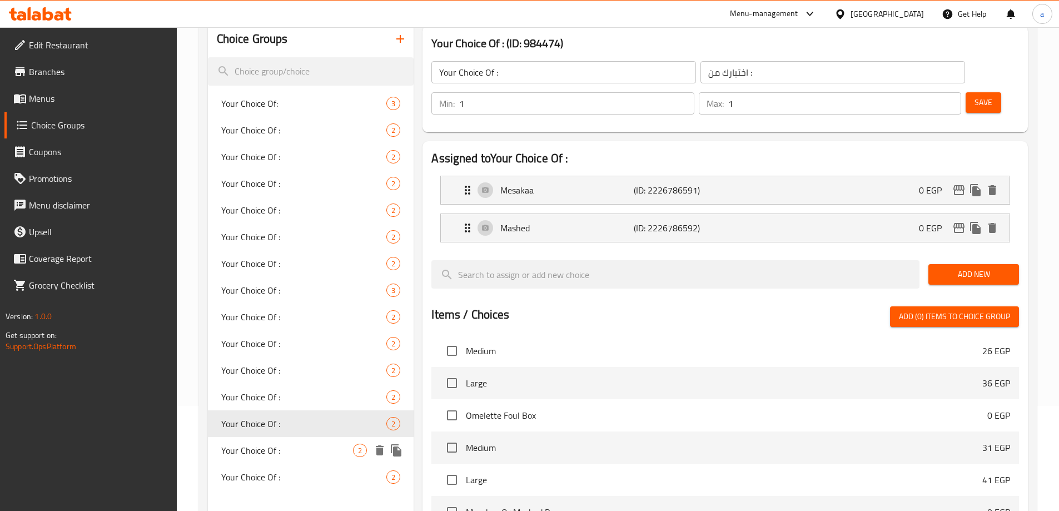
click at [287, 450] on span "Your Choice Of :" at bounding box center [287, 450] width 132 height 13
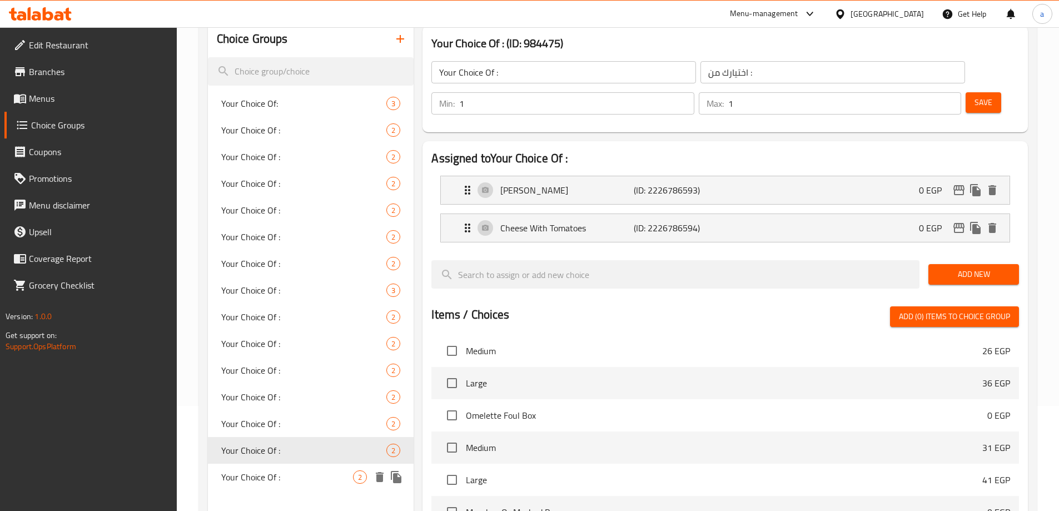
click at [286, 473] on span "Your Choice Of :" at bounding box center [287, 476] width 132 height 13
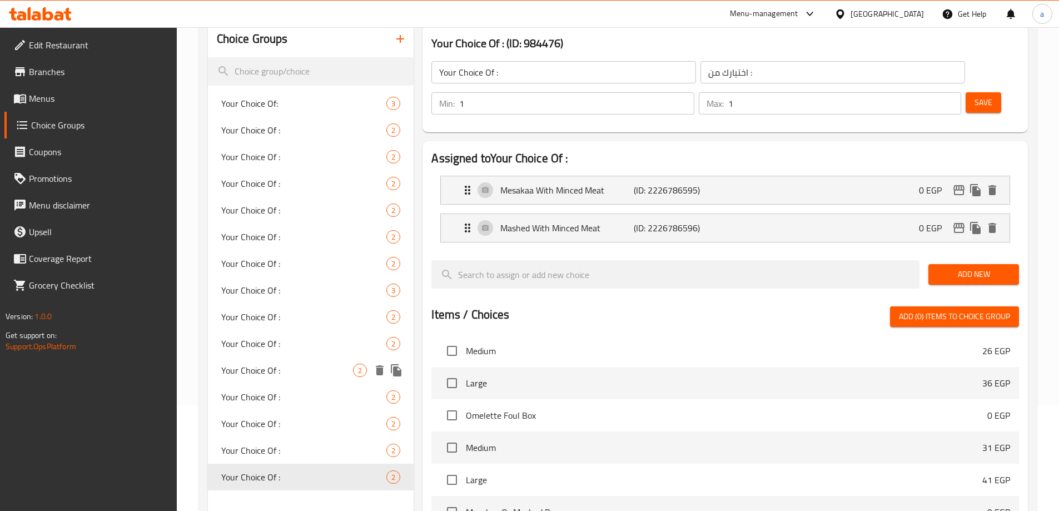
click at [273, 371] on span "Your Choice Of :" at bounding box center [287, 370] width 132 height 13
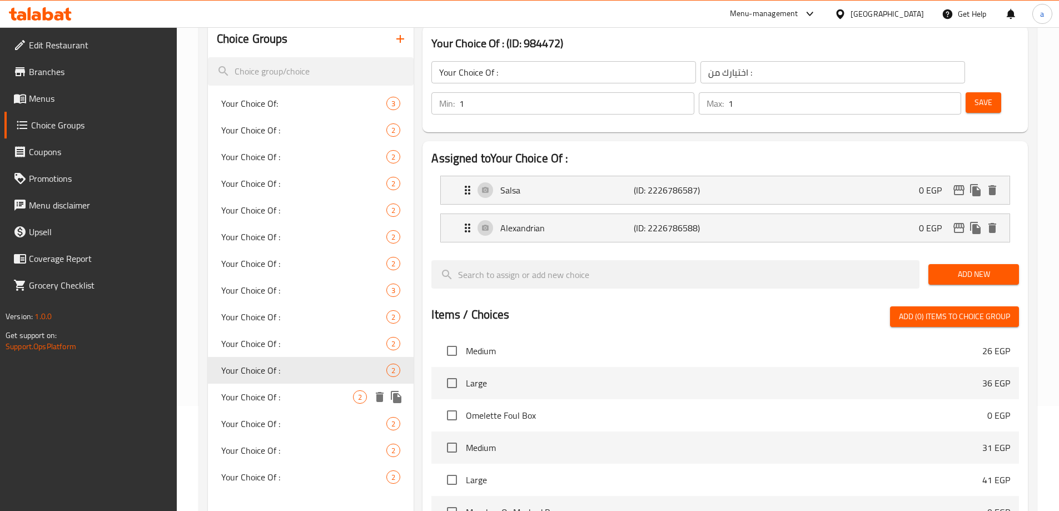
click at [272, 395] on span "Your Choice Of :" at bounding box center [287, 396] width 132 height 13
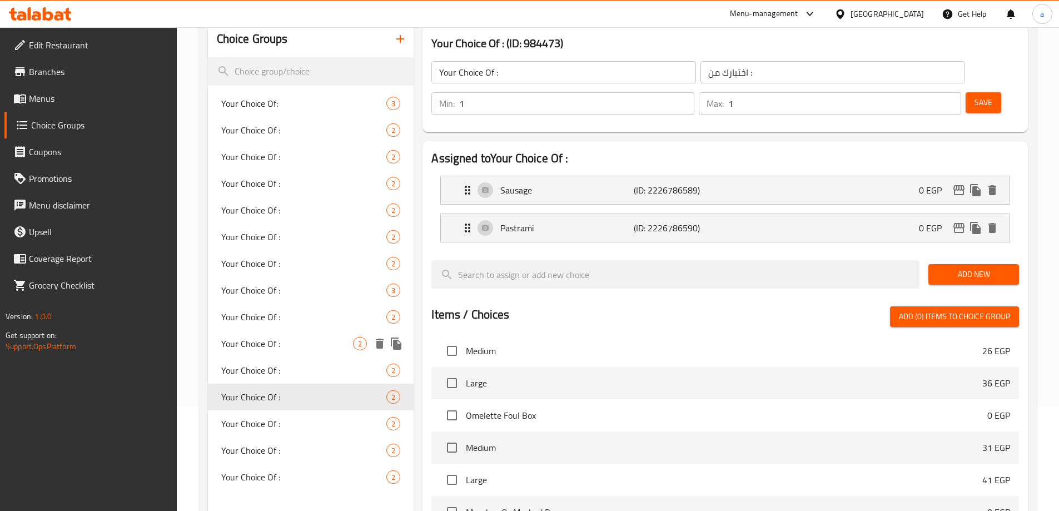
click at [271, 349] on span "Your Choice Of :" at bounding box center [287, 343] width 132 height 13
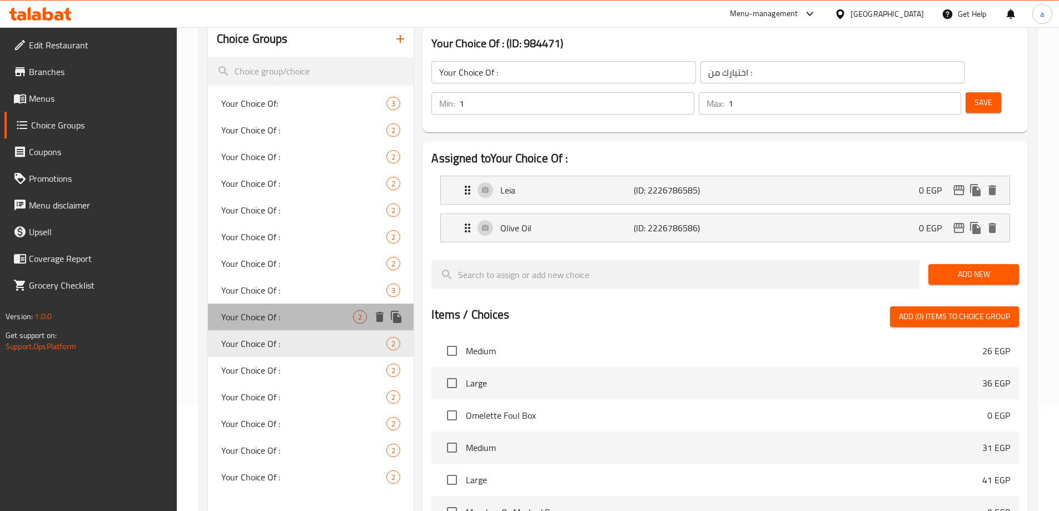
click at [276, 319] on span "Your Choice Of :" at bounding box center [287, 316] width 132 height 13
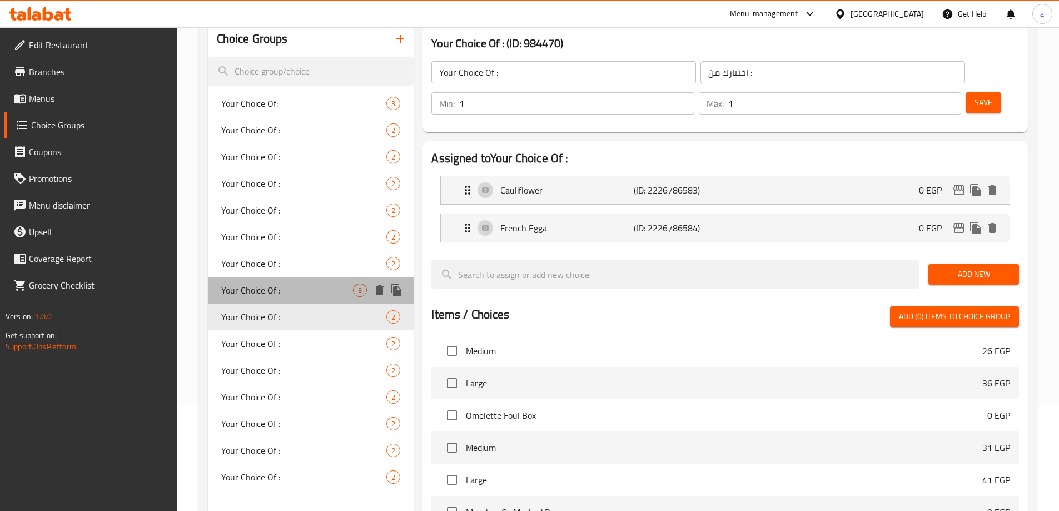
click at [281, 300] on div "Your Choice Of : 3" at bounding box center [311, 290] width 206 height 27
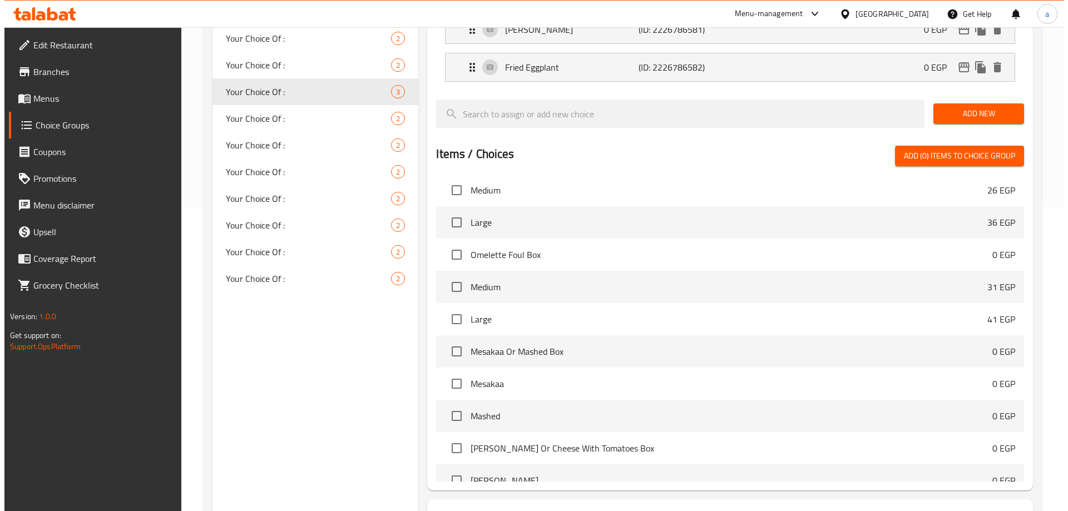
scroll to position [365, 0]
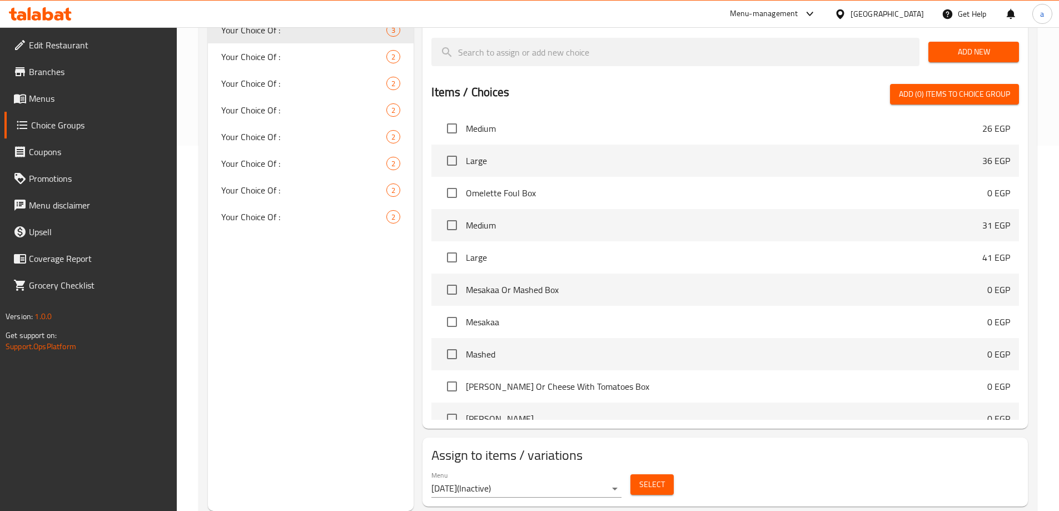
click at [655, 478] on span "Select" at bounding box center [653, 485] width 26 height 14
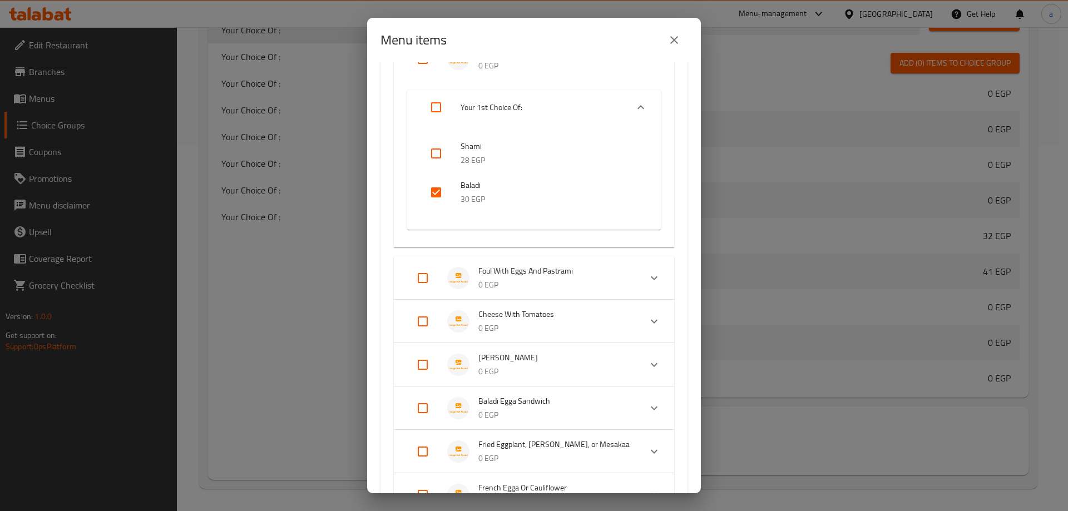
click at [432, 196] on input "checkbox" at bounding box center [436, 192] width 27 height 27
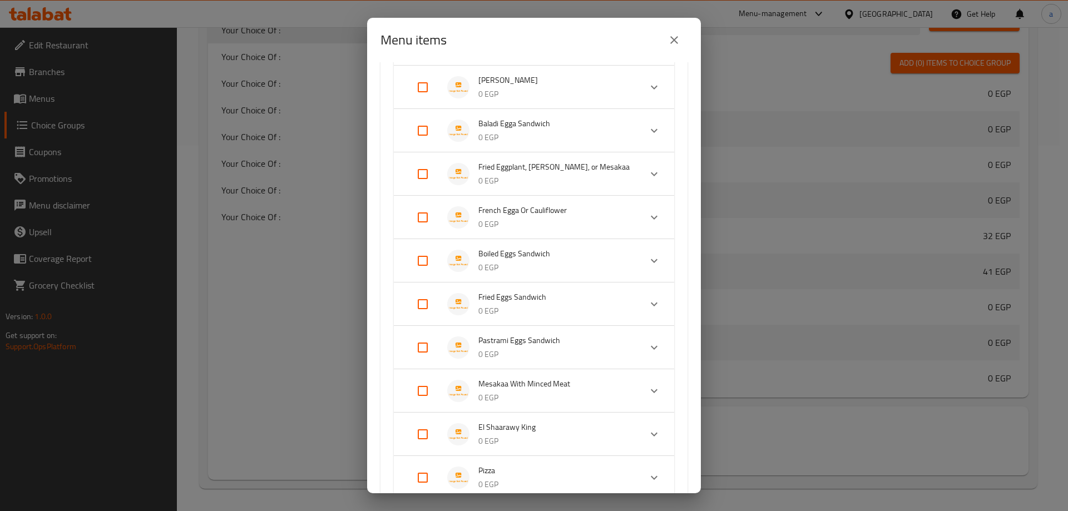
scroll to position [814, 0]
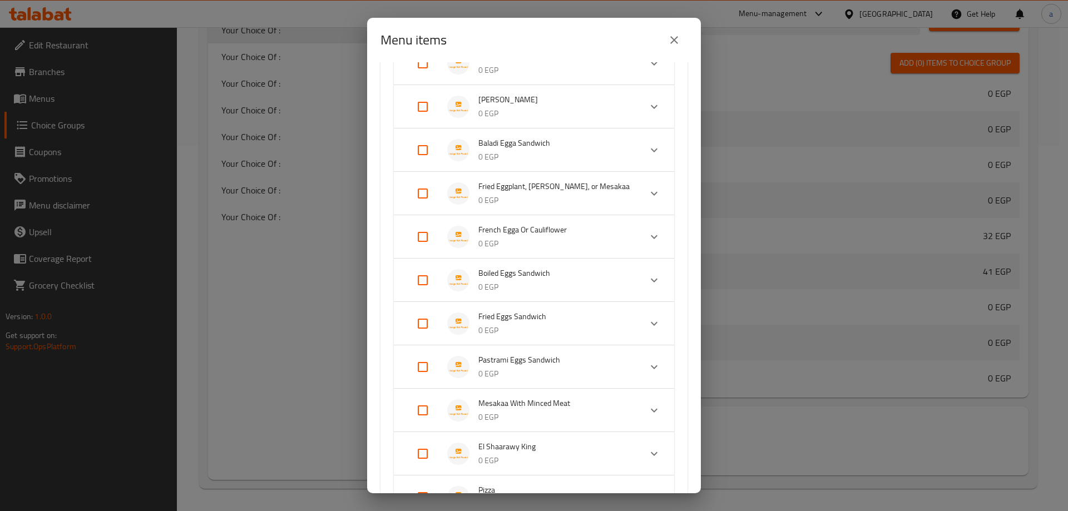
click at [427, 189] on input "Expand" at bounding box center [422, 193] width 27 height 27
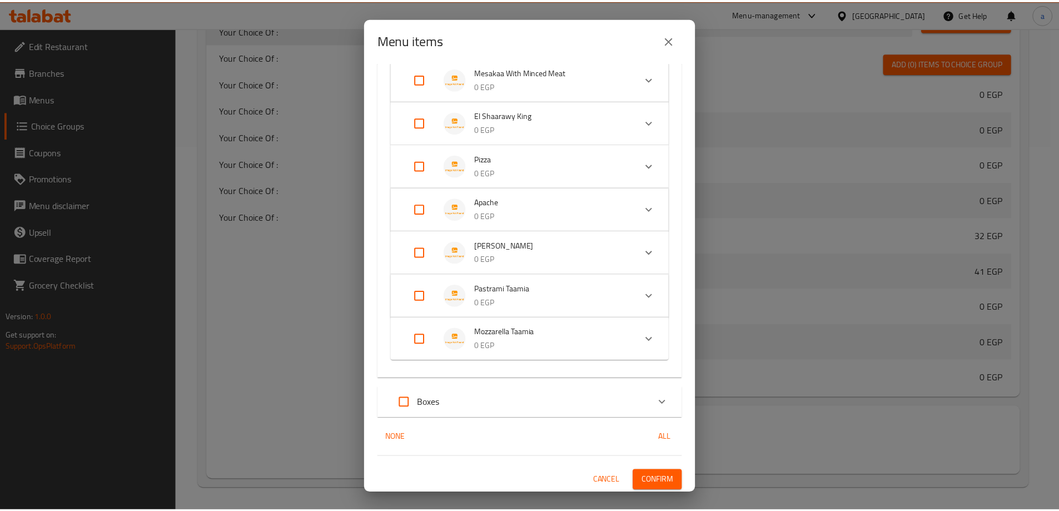
scroll to position [1228, 0]
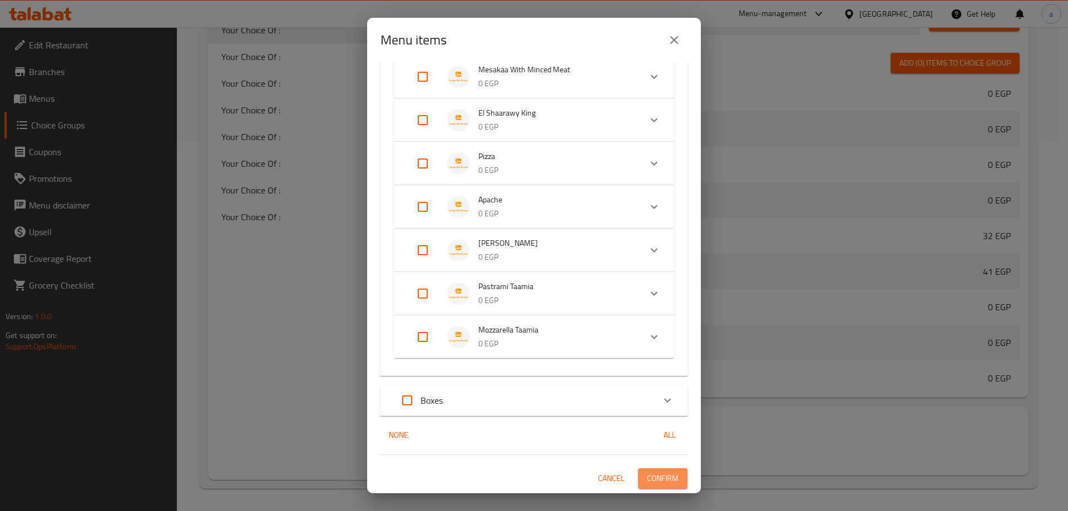
click at [657, 477] on span "Confirm" at bounding box center [663, 479] width 32 height 14
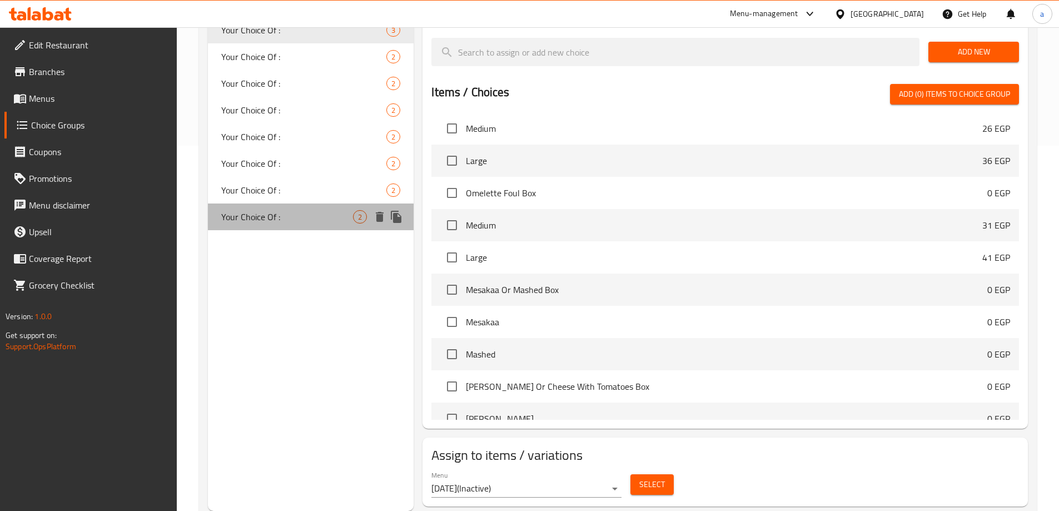
click at [285, 215] on span "Your Choice Of :" at bounding box center [287, 216] width 132 height 13
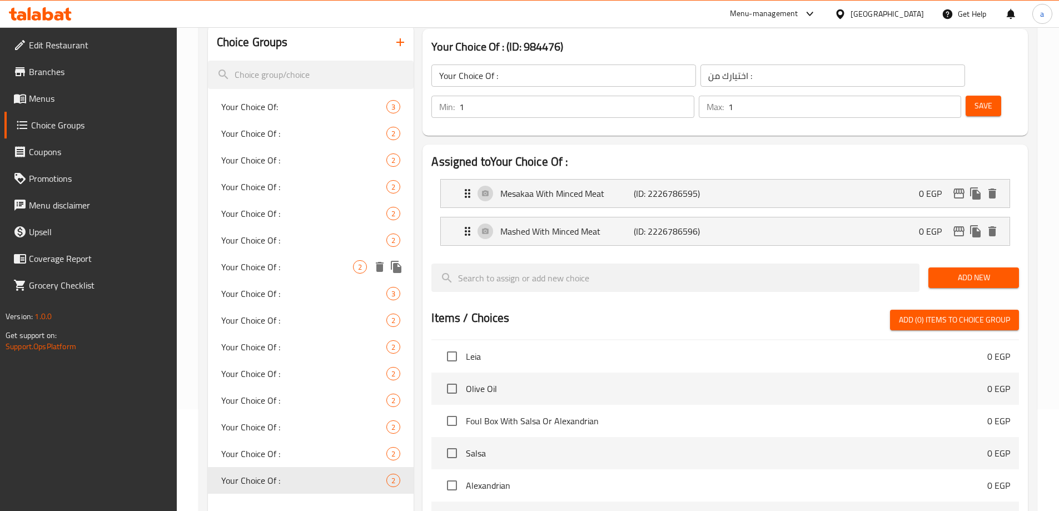
scroll to position [111, 0]
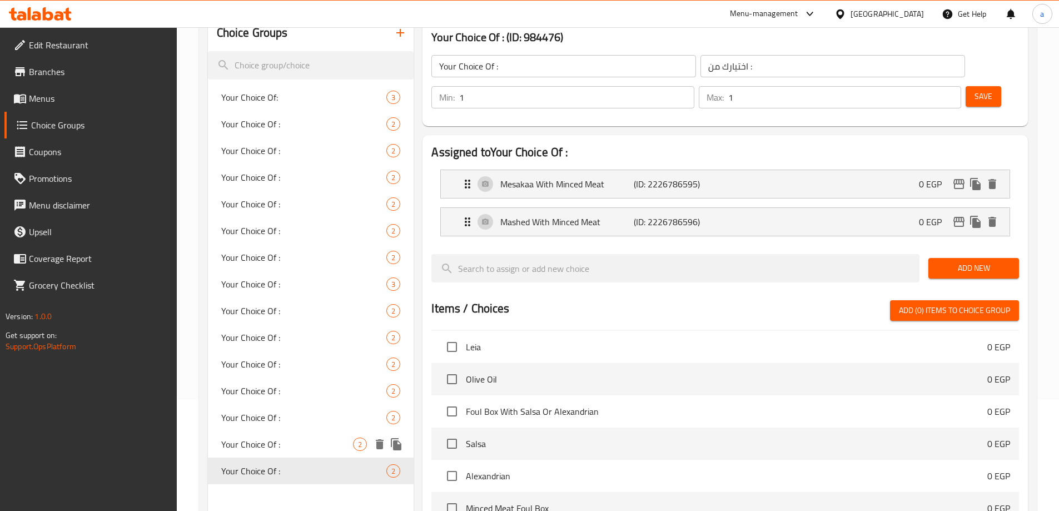
click at [252, 444] on span "Your Choice Of :" at bounding box center [287, 444] width 132 height 13
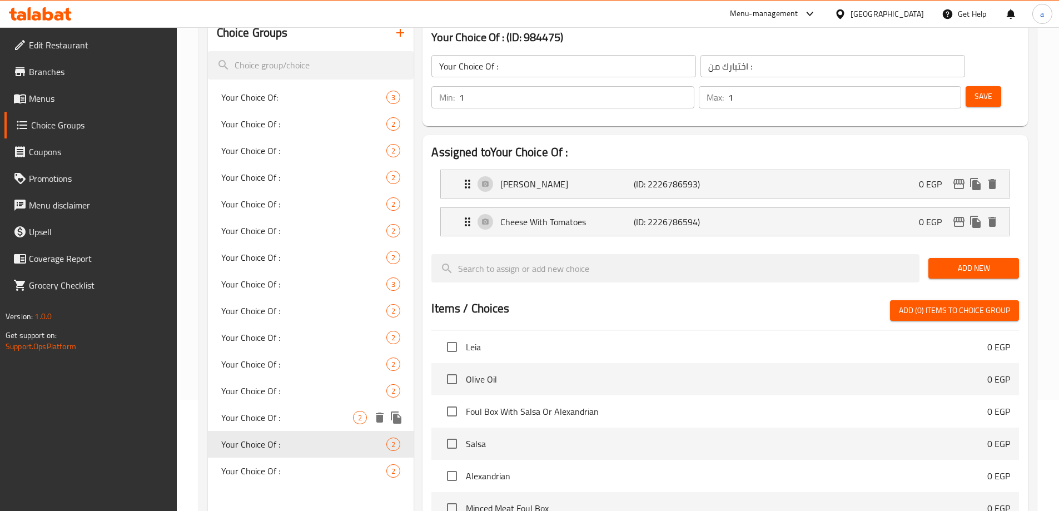
click at [269, 413] on span "Your Choice Of :" at bounding box center [287, 417] width 132 height 13
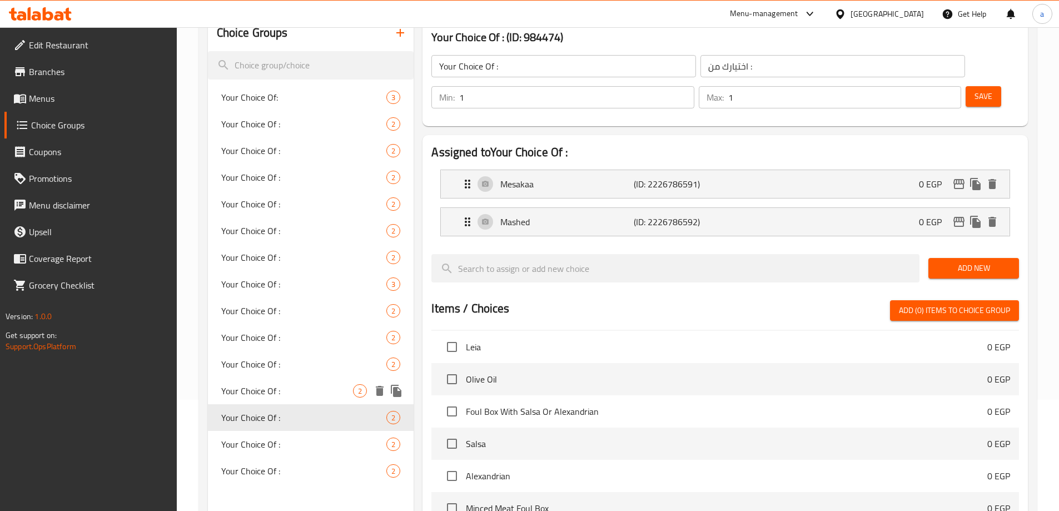
click at [282, 381] on div "Your Choice Of : 2" at bounding box center [311, 391] width 206 height 27
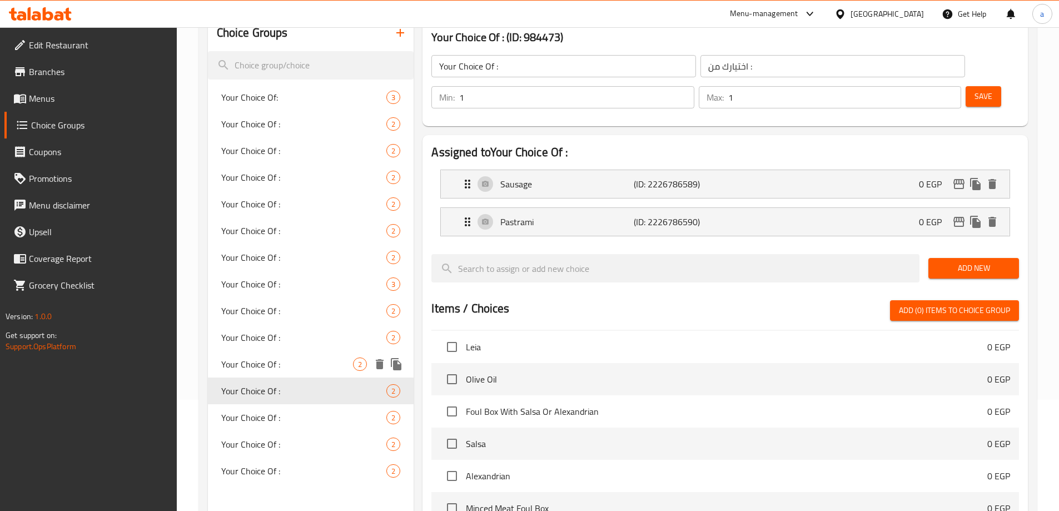
drag, startPoint x: 299, startPoint y: 358, endPoint x: 298, endPoint y: 350, distance: 7.8
click at [298, 358] on span "Your Choice Of :" at bounding box center [287, 364] width 132 height 13
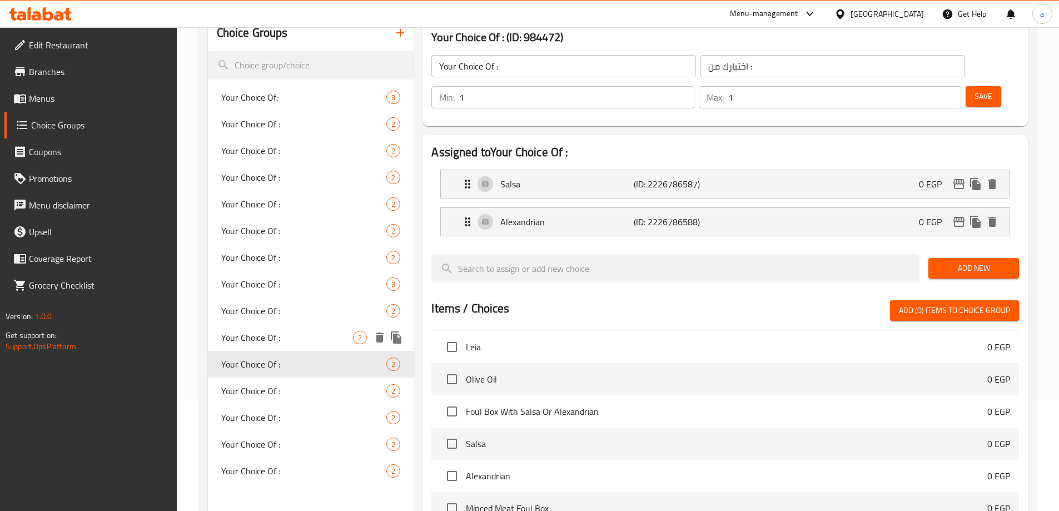
click at [300, 339] on span "Your Choice Of :" at bounding box center [287, 337] width 132 height 13
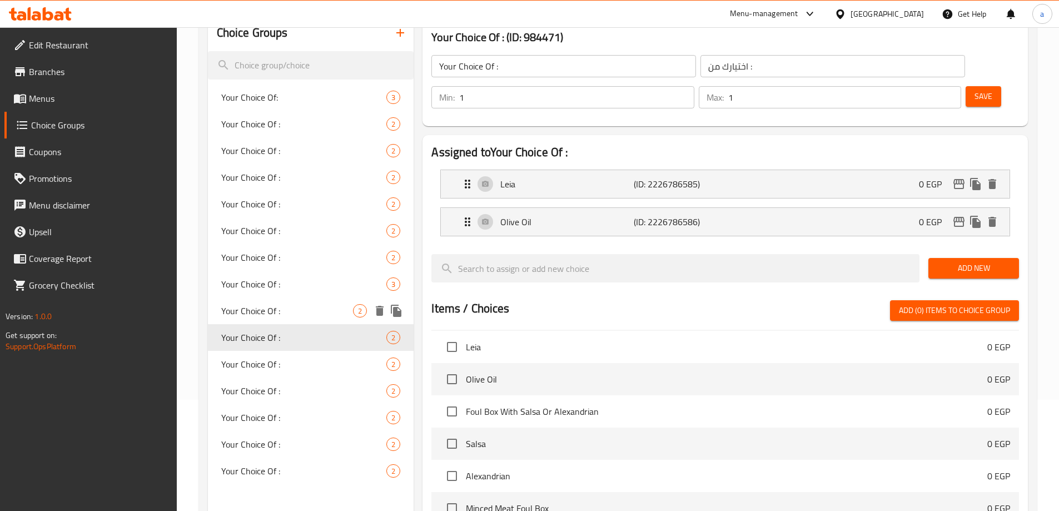
click at [295, 318] on div "Your Choice Of : 2" at bounding box center [311, 311] width 206 height 27
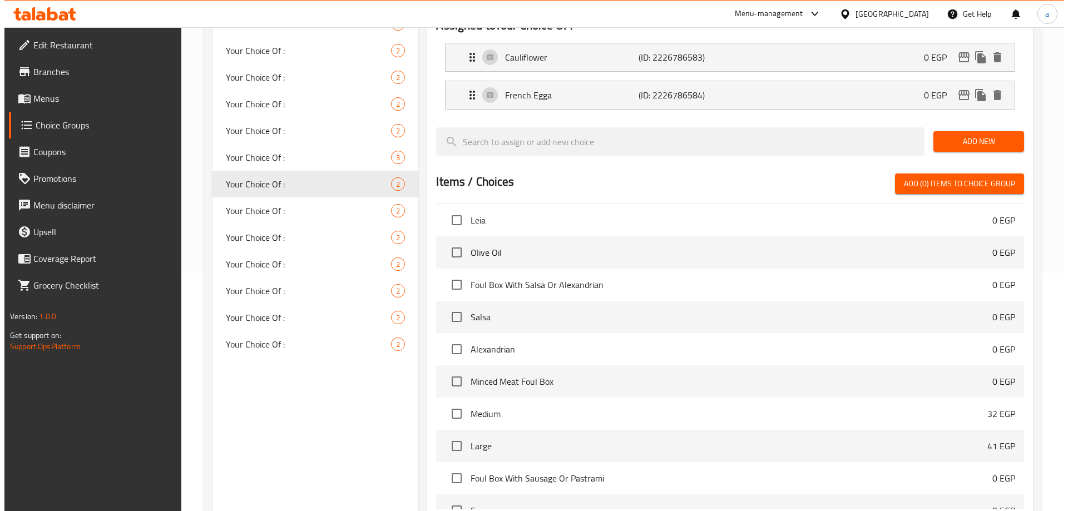
scroll to position [328, 0]
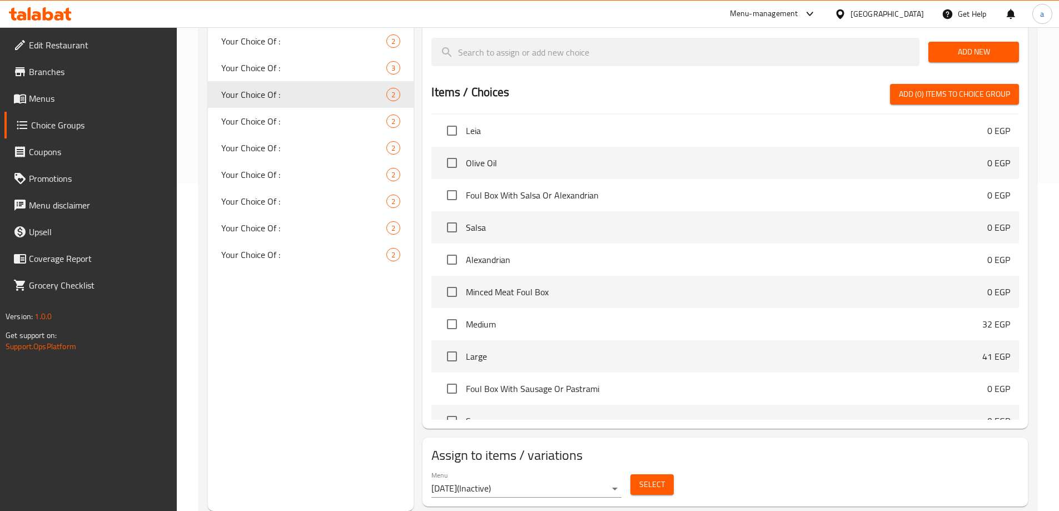
click at [652, 474] on button "Select" at bounding box center [652, 484] width 43 height 21
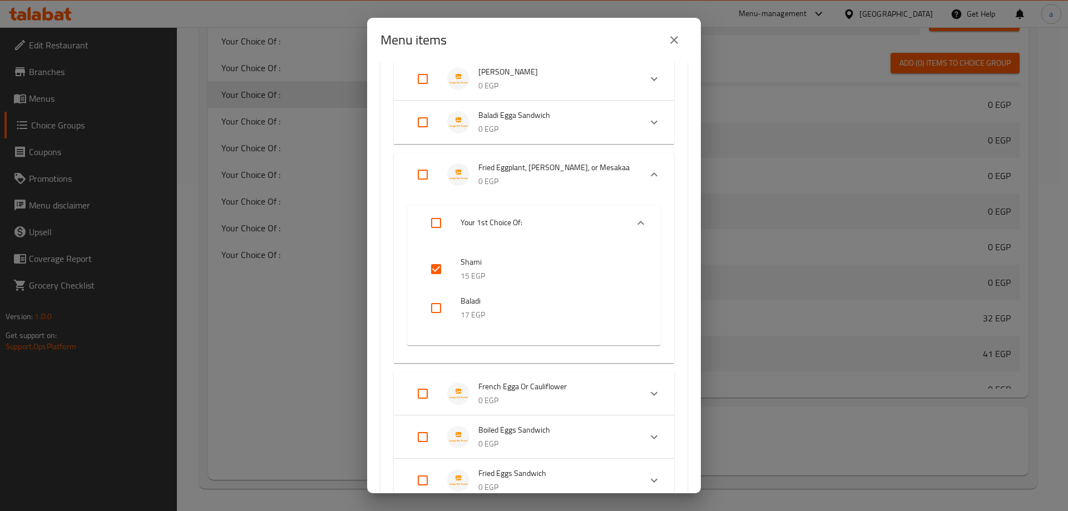
scroll to position [779, 0]
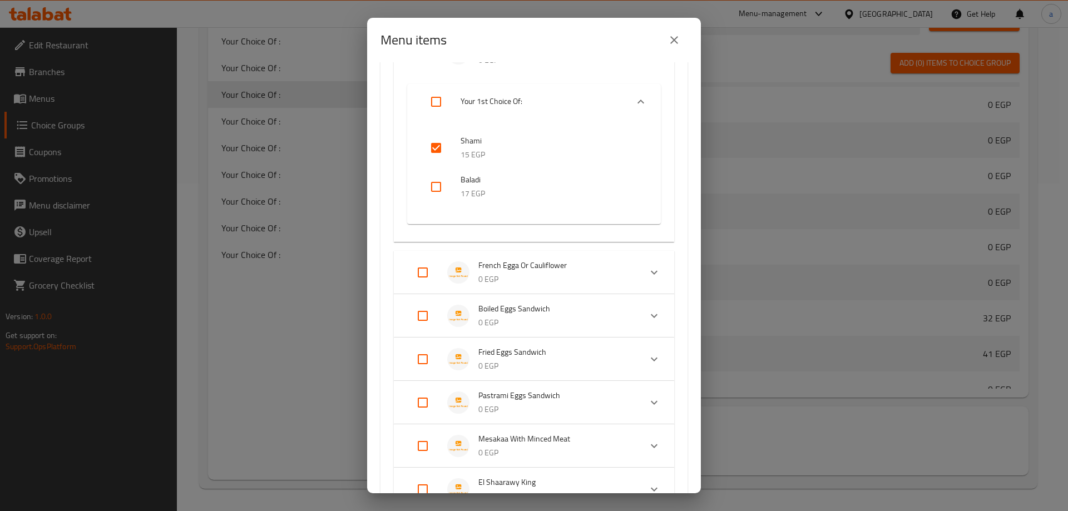
click at [443, 153] on input "checkbox" at bounding box center [436, 148] width 27 height 27
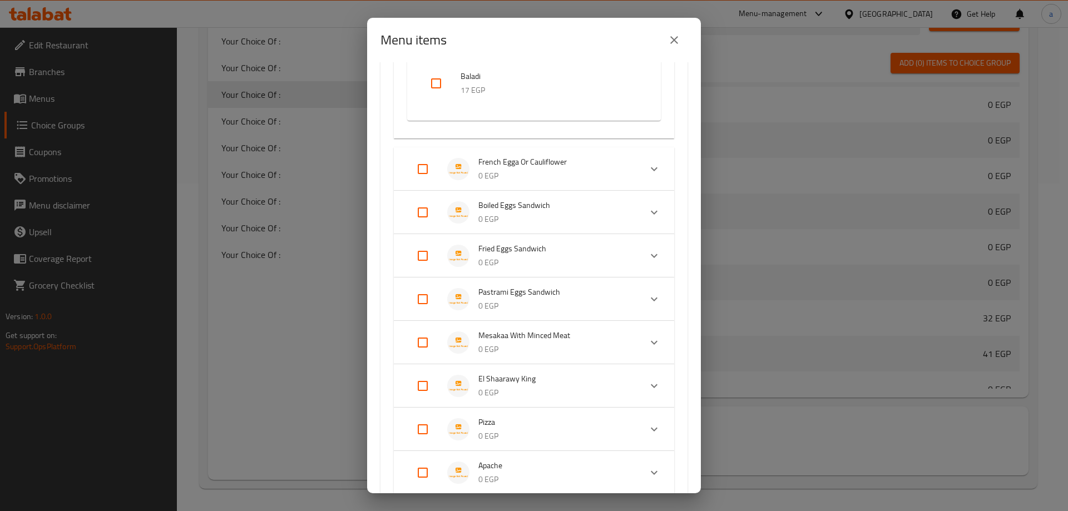
scroll to position [870, 0]
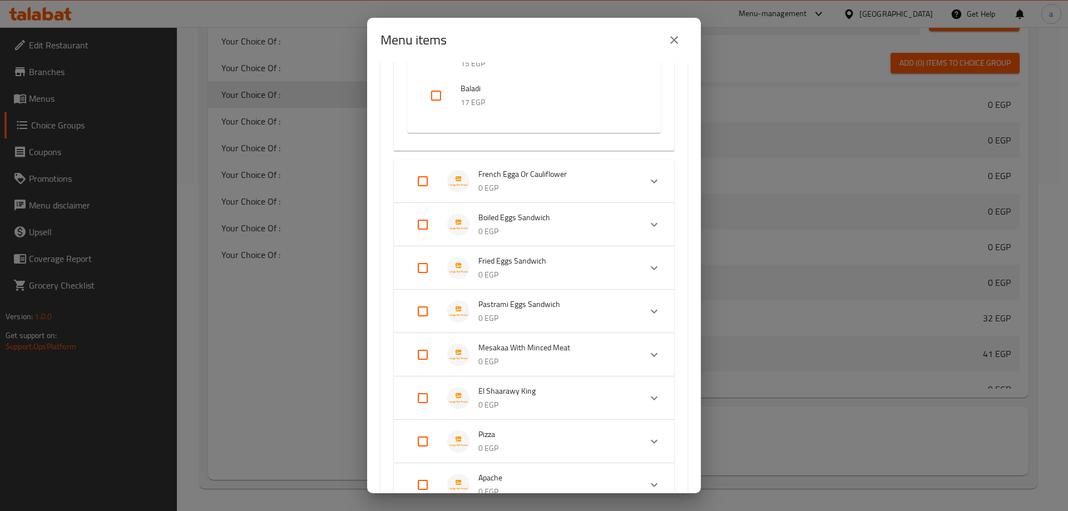
click at [422, 177] on input "Expand" at bounding box center [422, 181] width 27 height 27
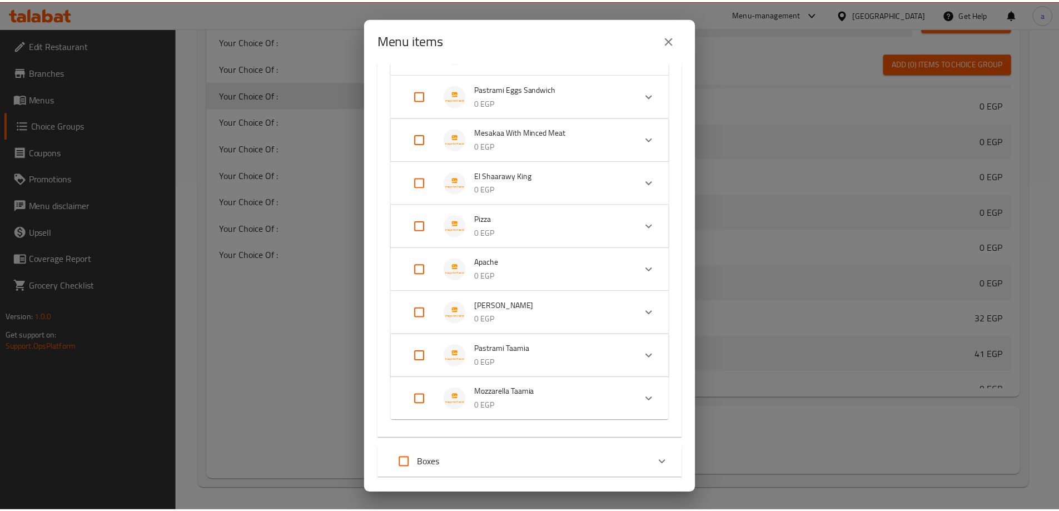
scroll to position [1219, 0]
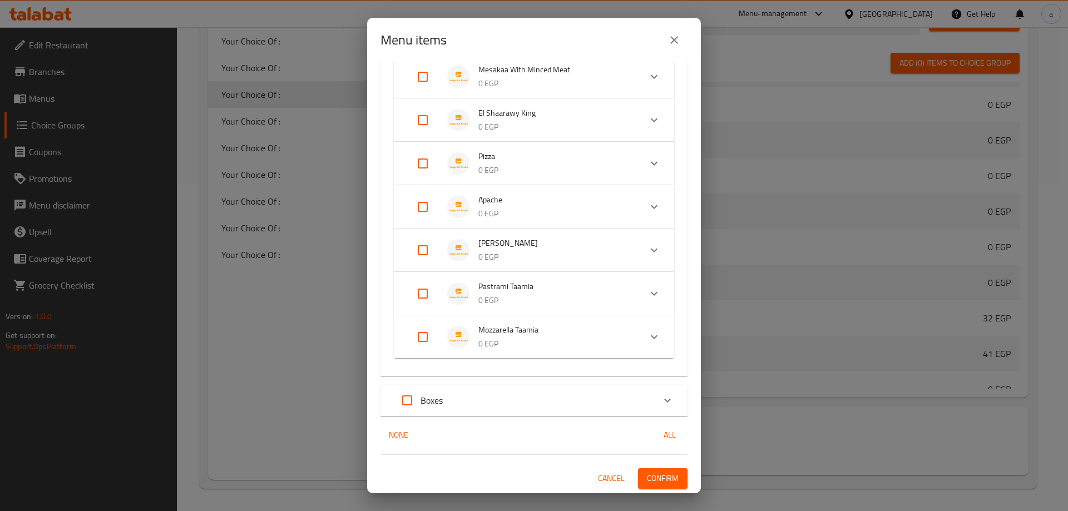
click at [656, 480] on span "Confirm" at bounding box center [663, 479] width 32 height 14
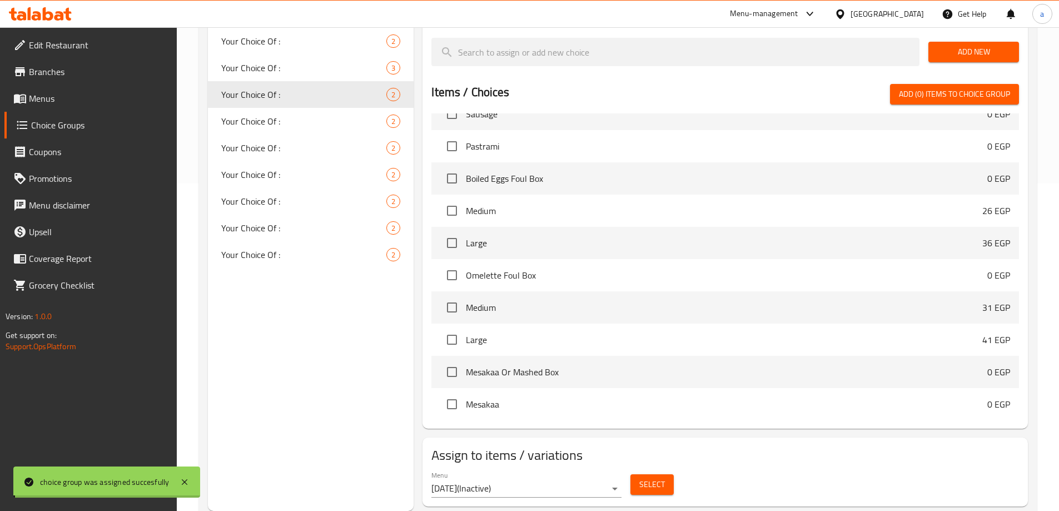
scroll to position [3003, 0]
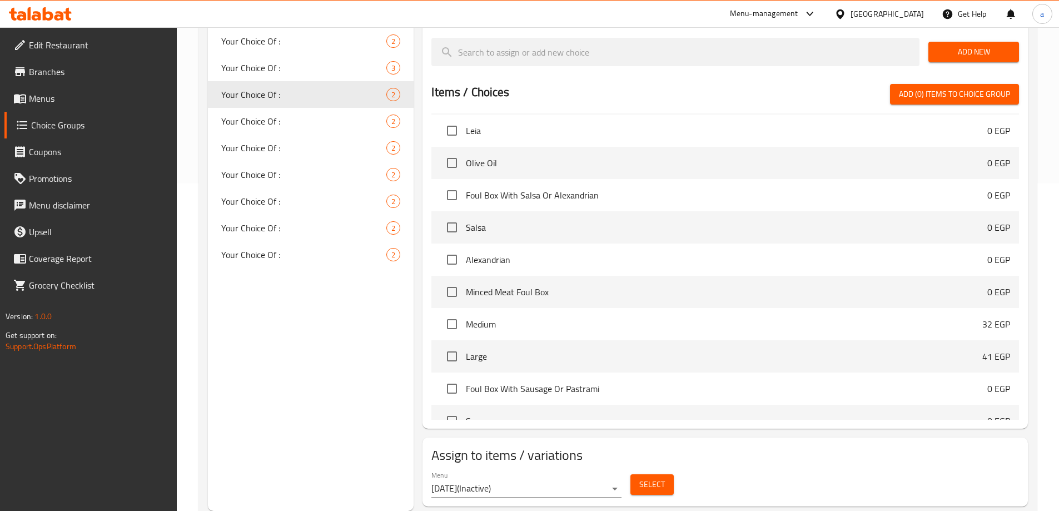
click at [68, 97] on span "Menus" at bounding box center [98, 98] width 139 height 13
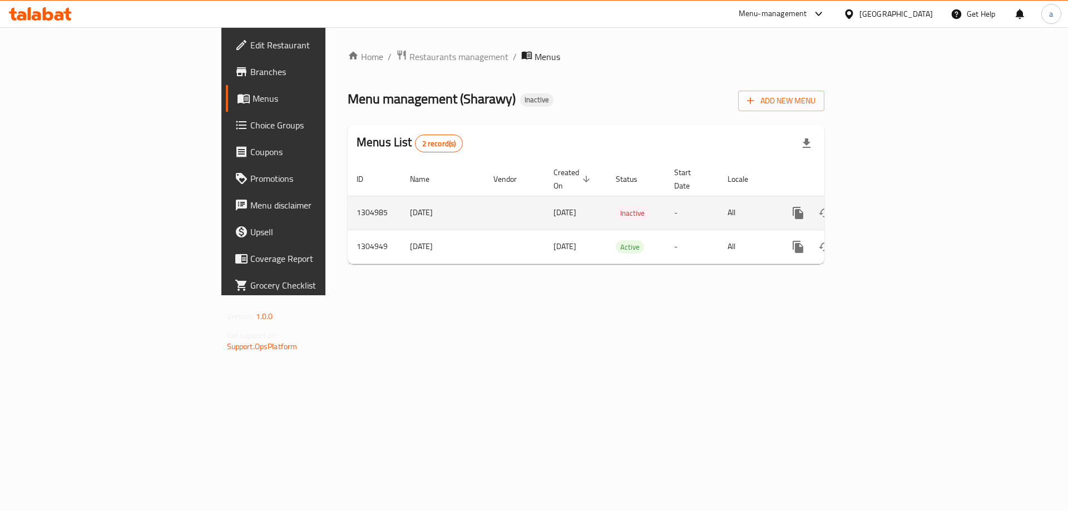
click at [885, 207] on icon "enhanced table" at bounding box center [877, 212] width 13 height 13
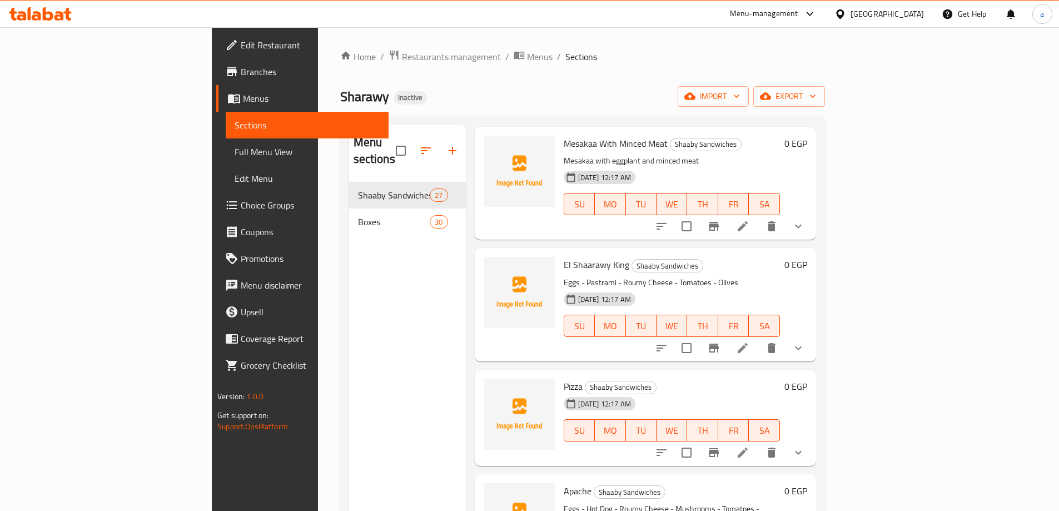
scroll to position [2169, 0]
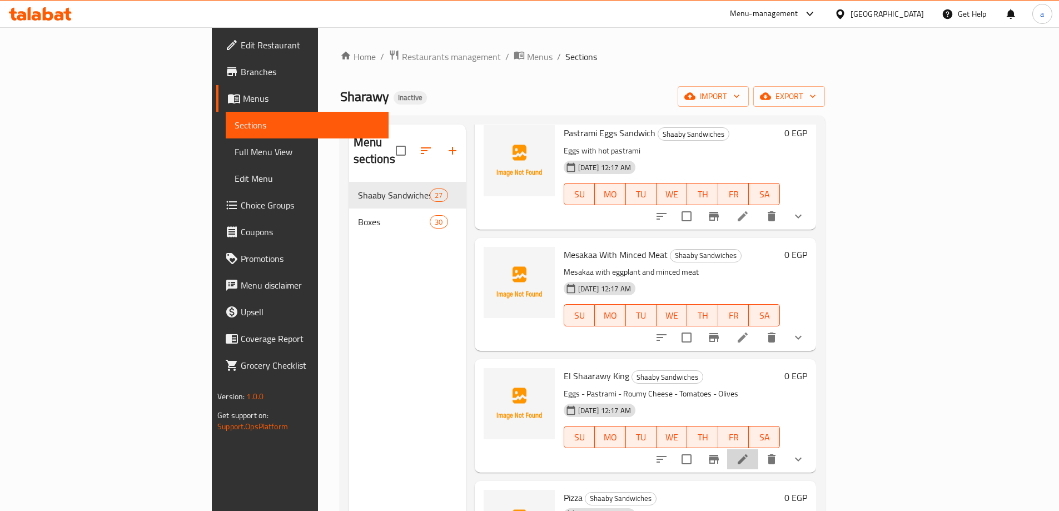
click at [759, 449] on li at bounding box center [742, 459] width 31 height 20
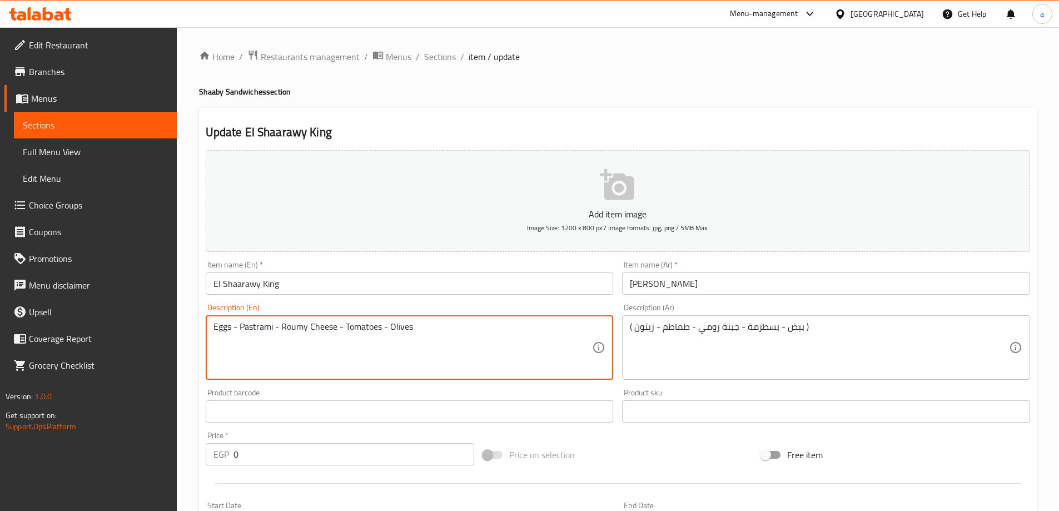
drag, startPoint x: 518, startPoint y: 329, endPoint x: 42, endPoint y: 302, distance: 477.3
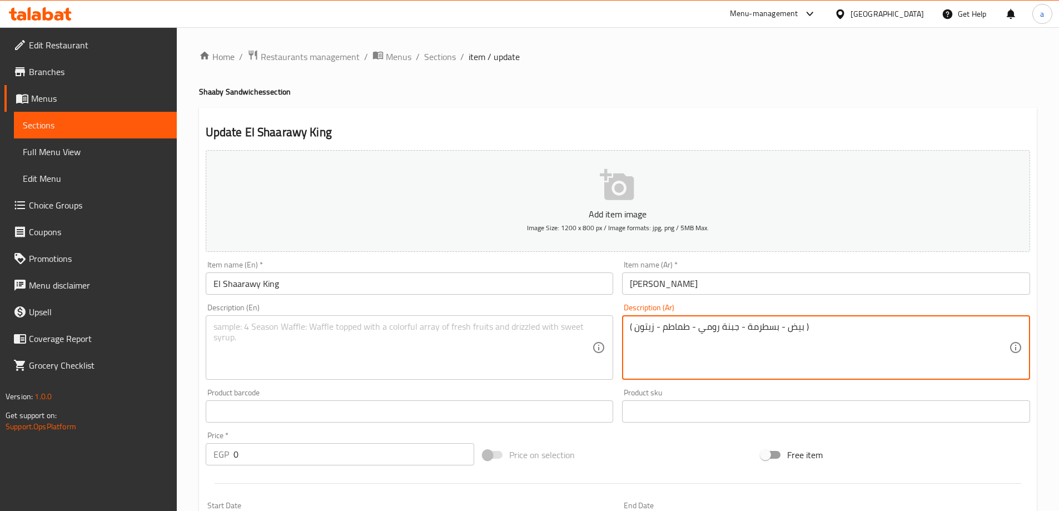
drag, startPoint x: 783, startPoint y: 324, endPoint x: 601, endPoint y: 334, distance: 182.1
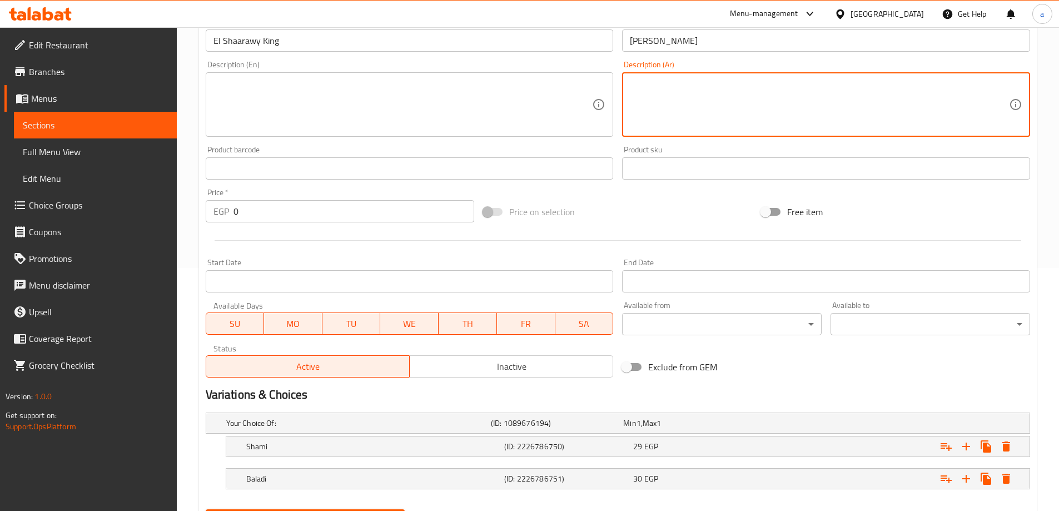
scroll to position [300, 0]
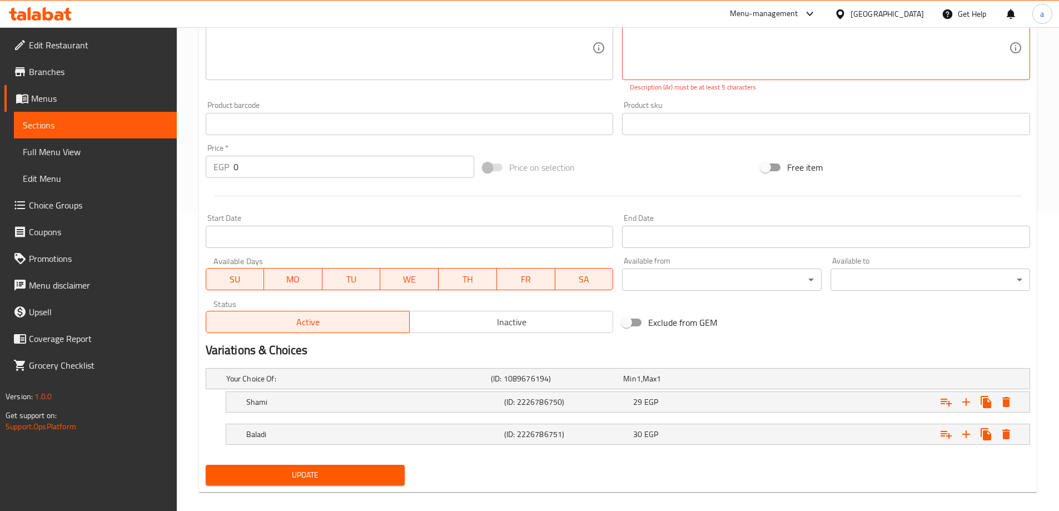
click at [286, 454] on div "Add item image Image Size: 1200 x 800 px / Image formats: jpg, png / 5MB Max. I…" at bounding box center [618, 167] width 834 height 643
click at [287, 475] on span "Update" at bounding box center [306, 475] width 182 height 14
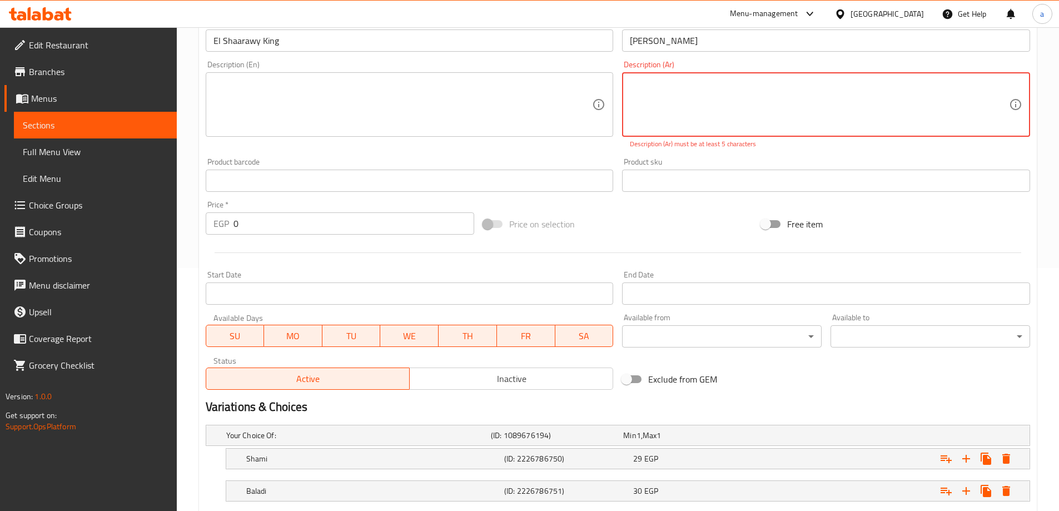
scroll to position [77, 0]
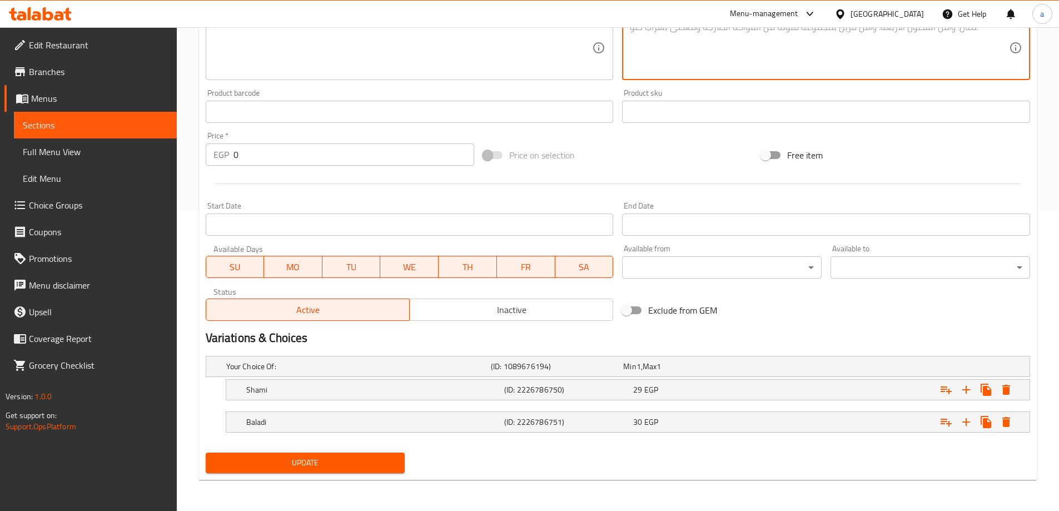
click at [384, 461] on span "Update" at bounding box center [306, 463] width 182 height 14
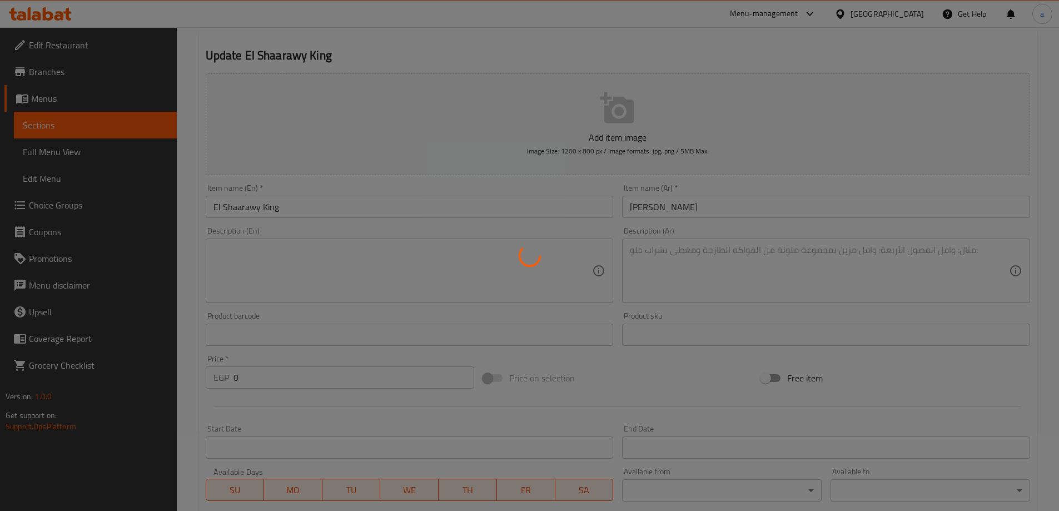
scroll to position [0, 0]
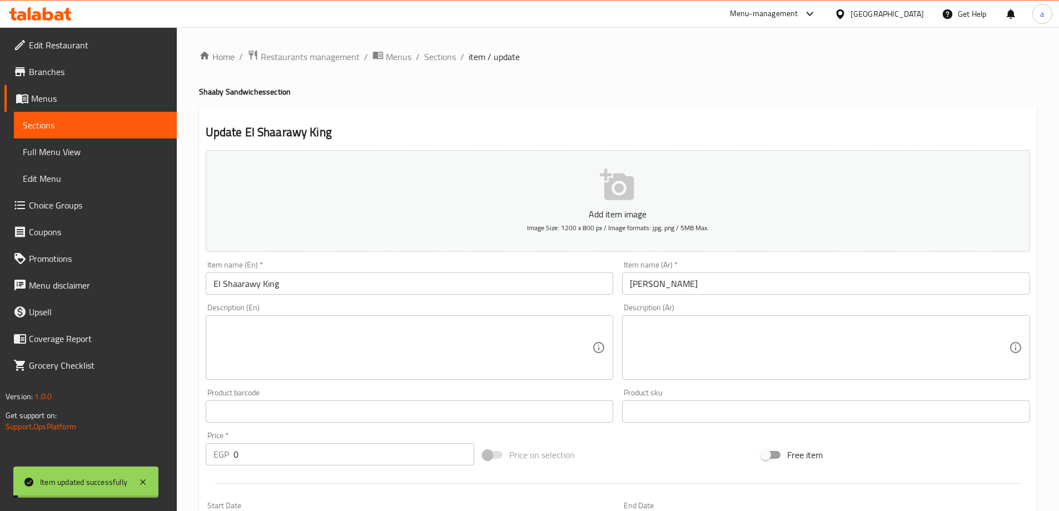
click at [436, 59] on span "Sections" at bounding box center [440, 56] width 32 height 13
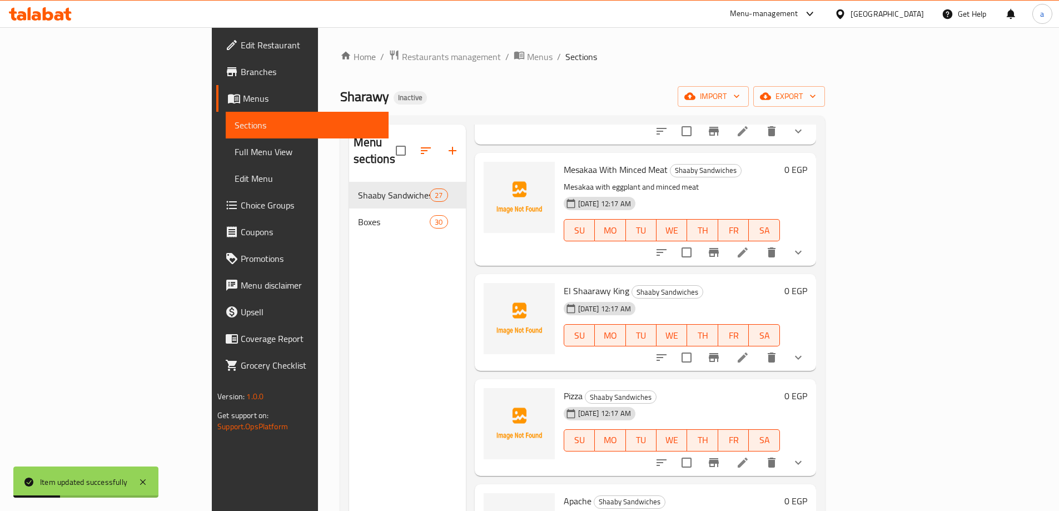
scroll to position [2336, 0]
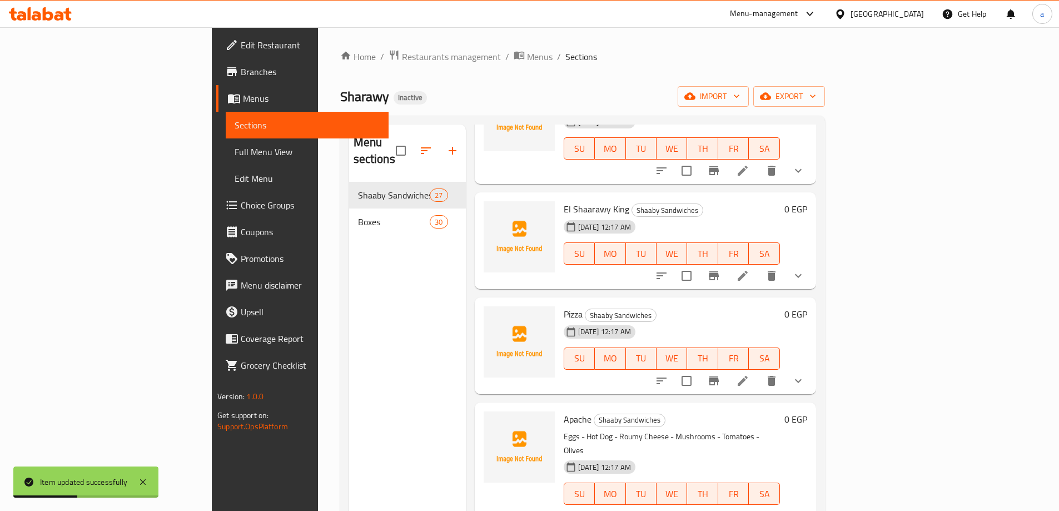
click at [759, 371] on li at bounding box center [742, 381] width 31 height 20
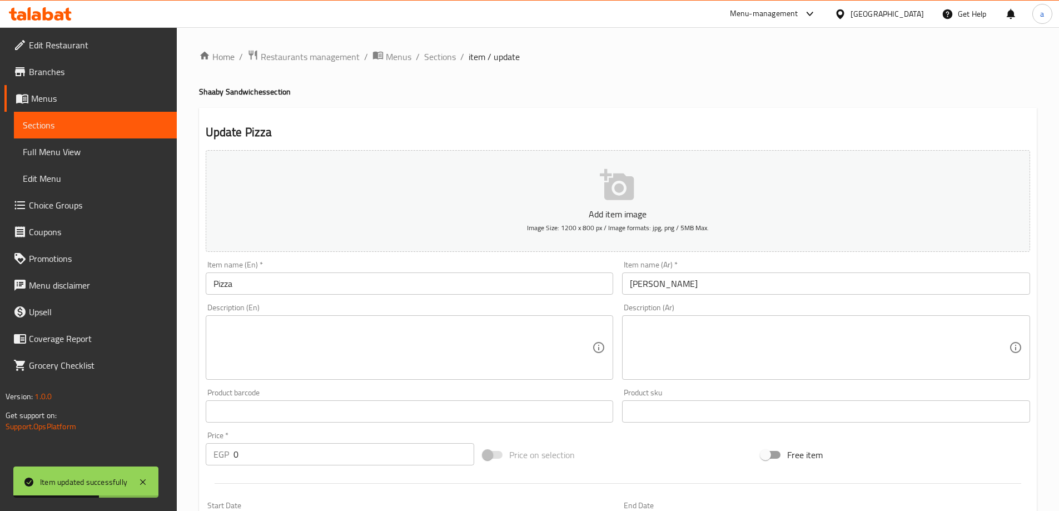
click at [671, 339] on textarea at bounding box center [819, 347] width 379 height 53
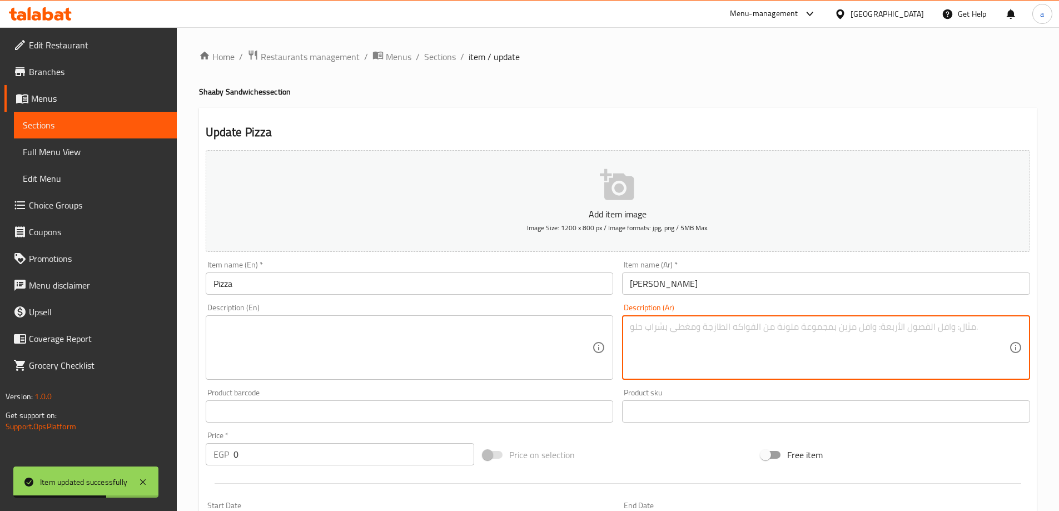
paste textarea "( بيض - بسطرمة - جبنة رومي - طماطم - زيتون )"
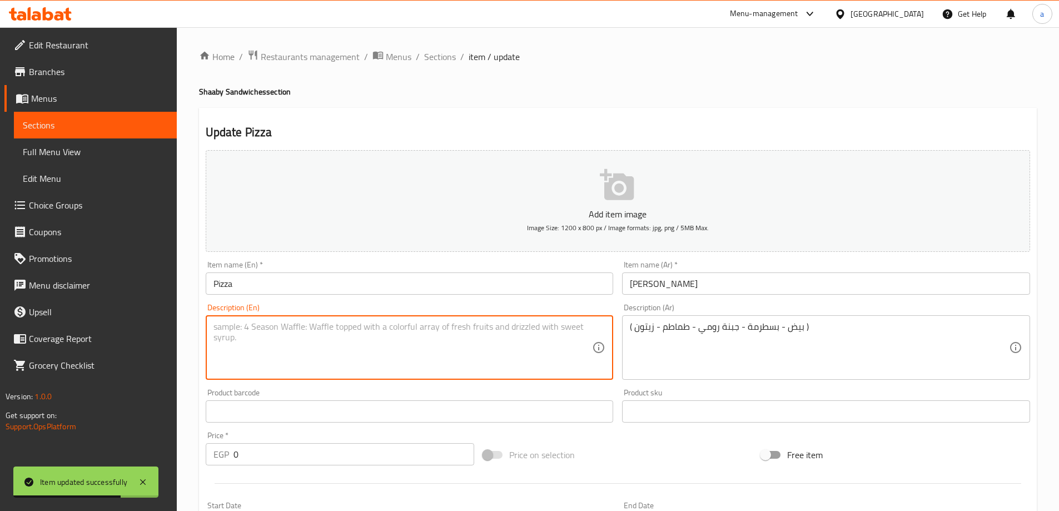
click at [419, 337] on textarea at bounding box center [403, 347] width 379 height 53
paste textarea "Eggs - Pastrami - Roumy Cheese - Tomatoes - Olives"
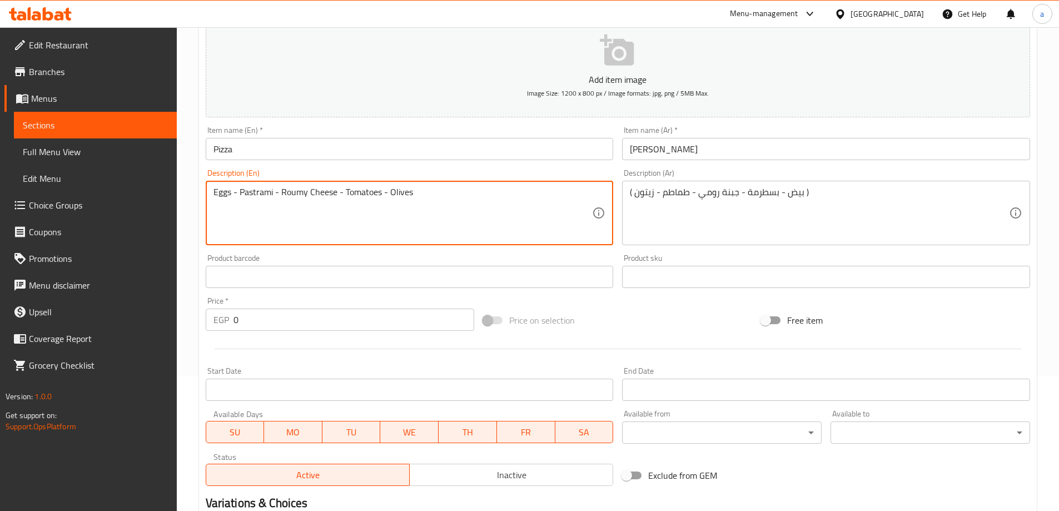
scroll to position [300, 0]
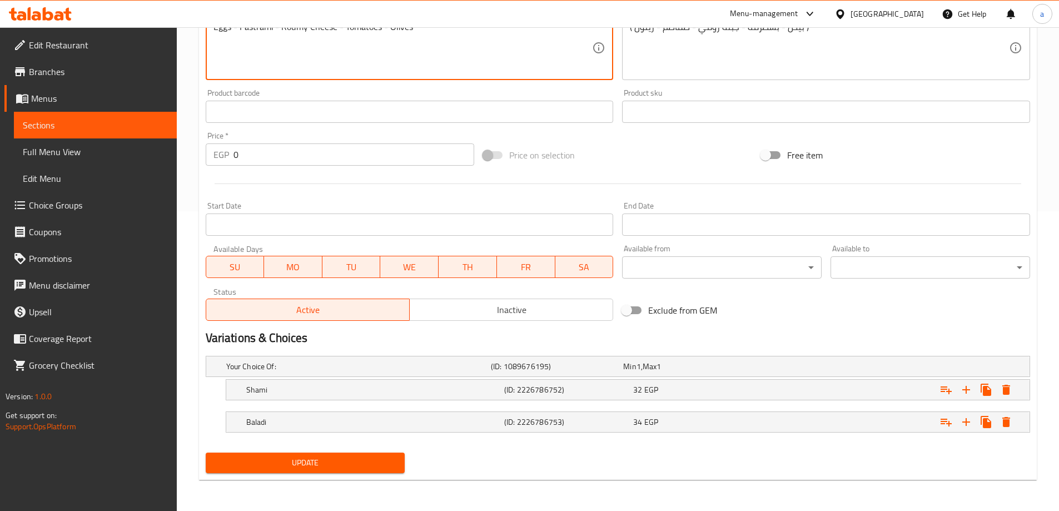
click at [299, 468] on span "Update" at bounding box center [306, 463] width 182 height 14
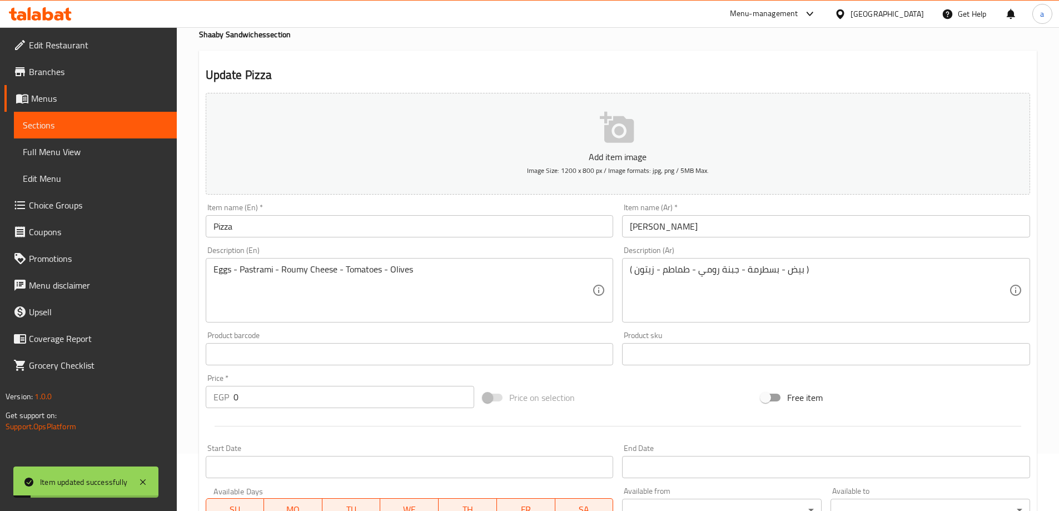
scroll to position [0, 0]
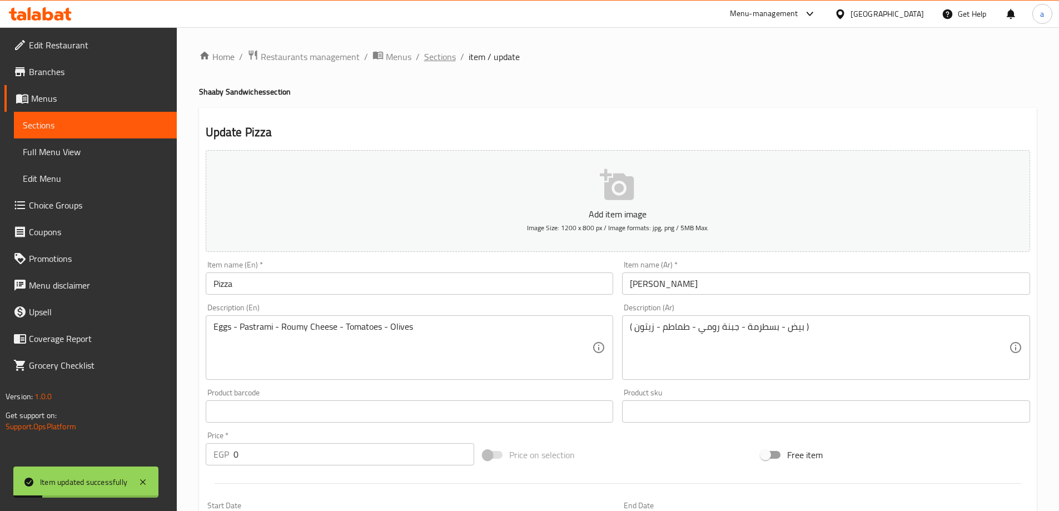
click at [435, 63] on span "Sections" at bounding box center [440, 56] width 32 height 13
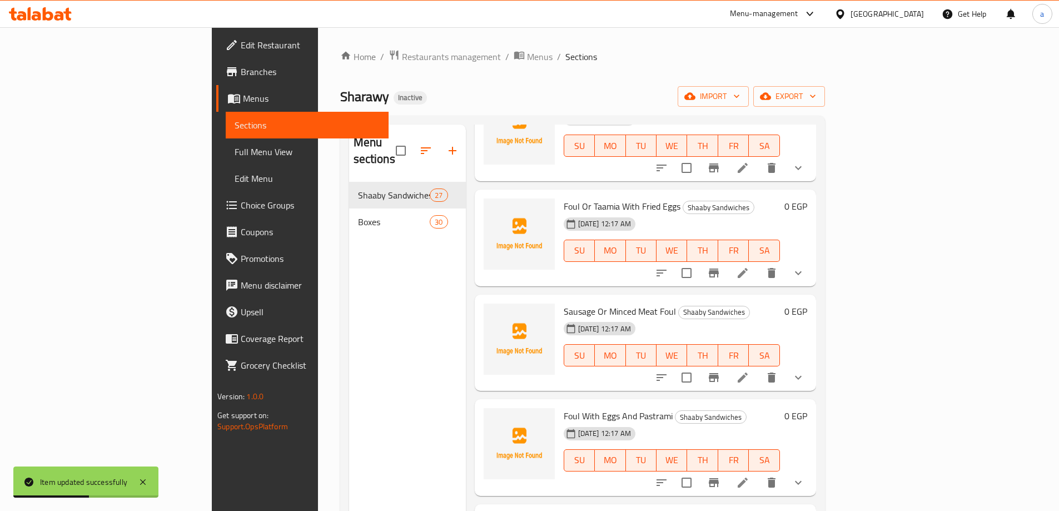
scroll to position [1168, 0]
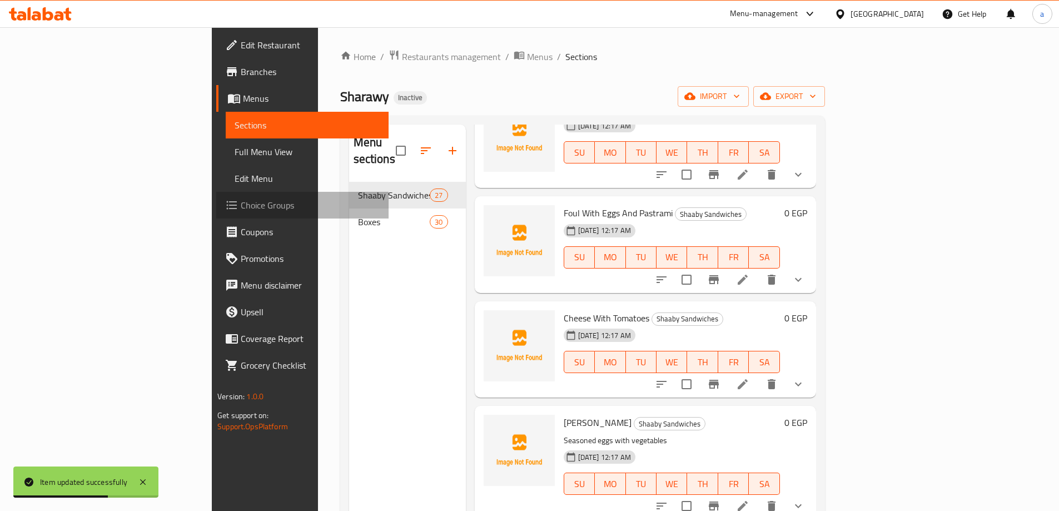
click at [241, 205] on span "Choice Groups" at bounding box center [310, 205] width 139 height 13
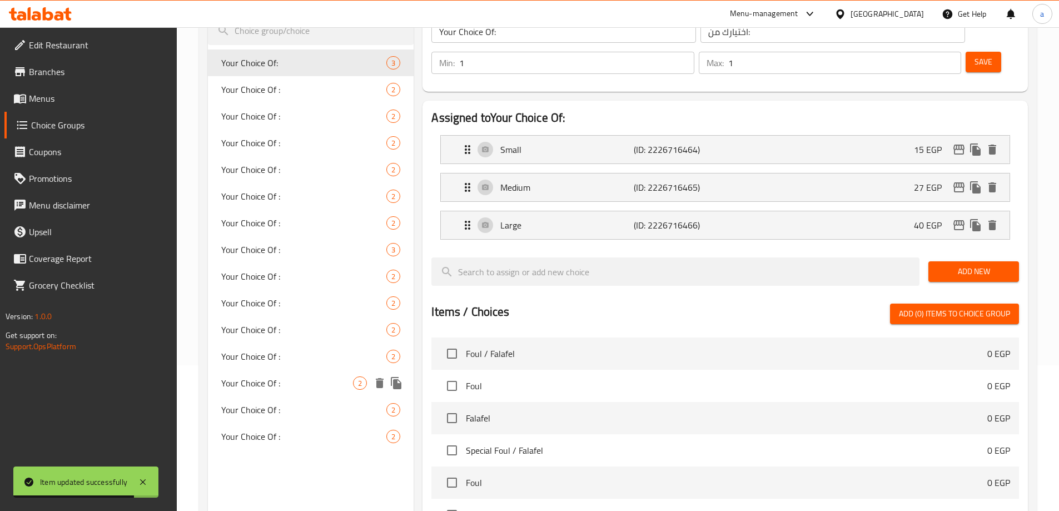
scroll to position [278, 0]
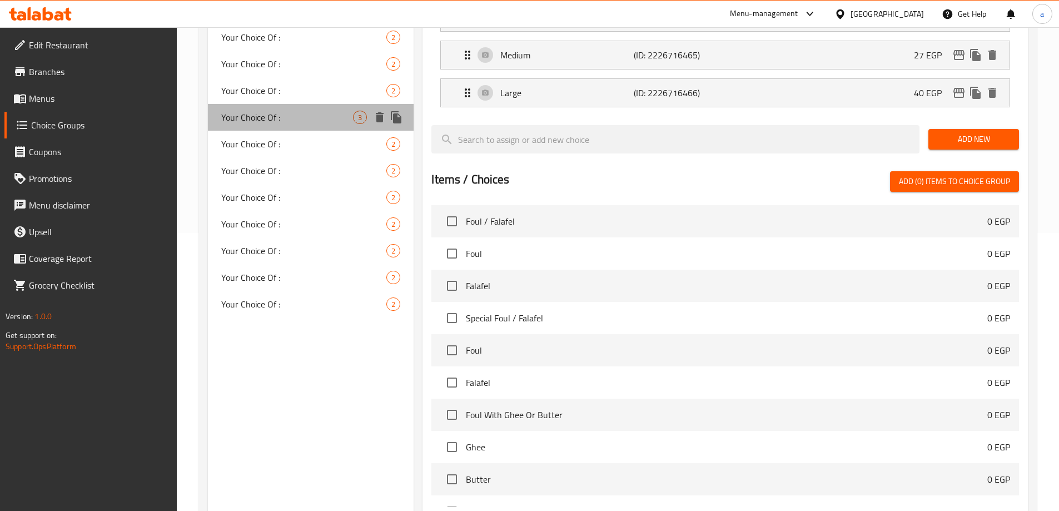
click at [300, 121] on span "Your Choice Of :" at bounding box center [287, 117] width 132 height 13
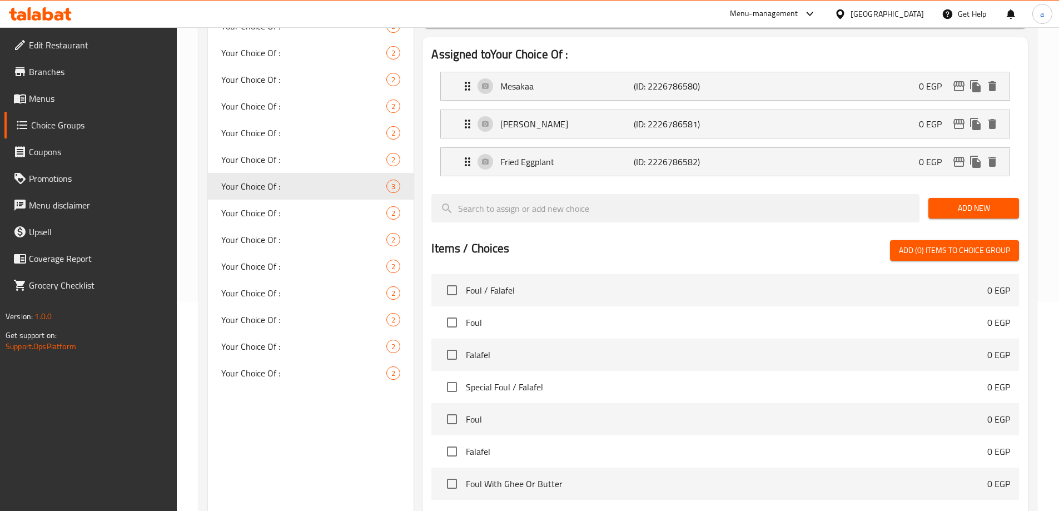
scroll to position [111, 0]
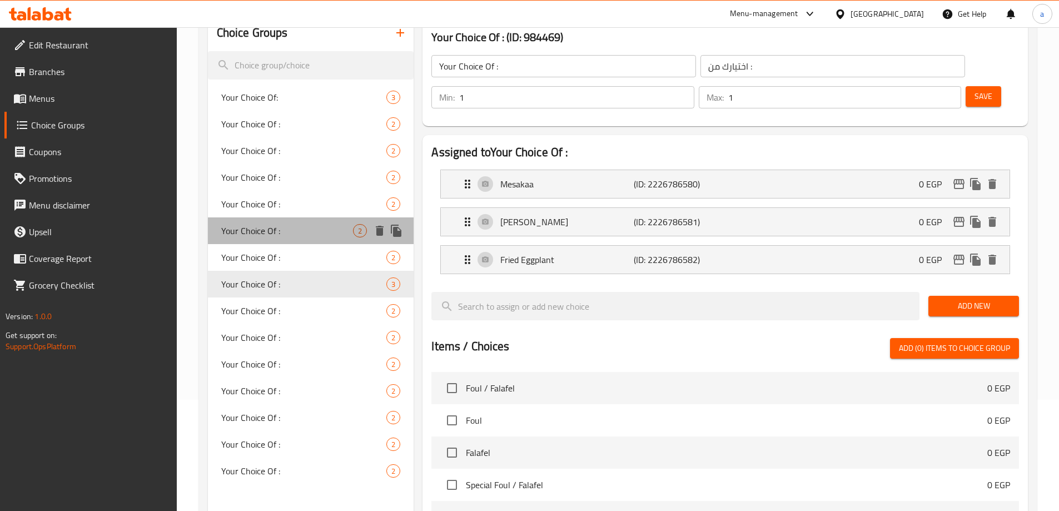
click at [258, 218] on div "Your Choice Of : 2" at bounding box center [311, 230] width 206 height 27
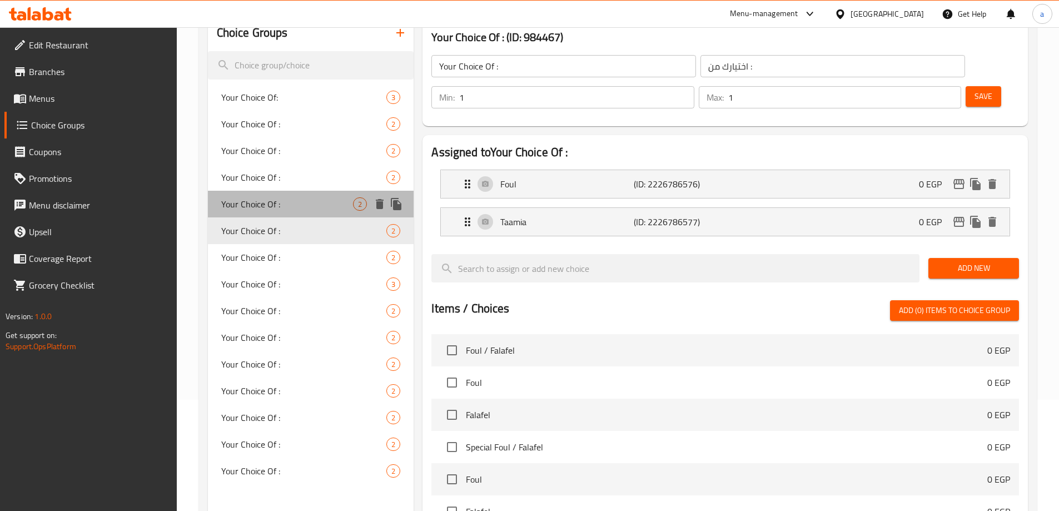
click at [265, 202] on span "Your Choice Of :" at bounding box center [287, 203] width 132 height 13
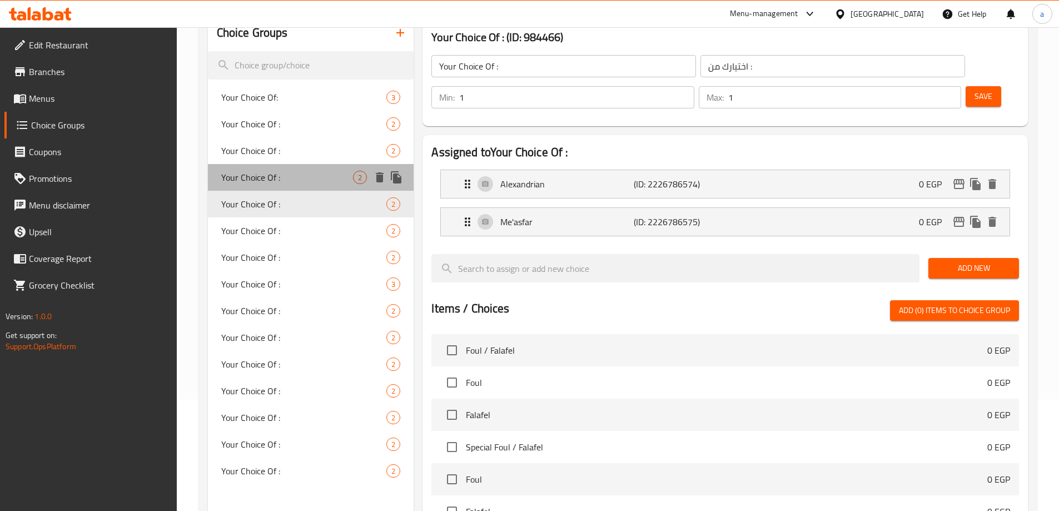
click at [275, 177] on span "Your Choice Of :" at bounding box center [287, 177] width 132 height 13
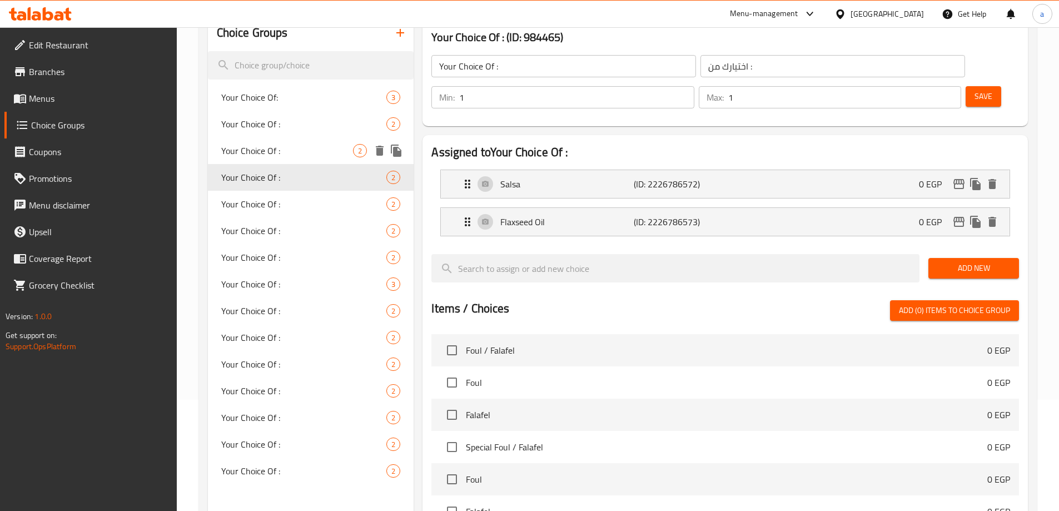
click at [283, 141] on div "Your Choice Of : 2" at bounding box center [311, 150] width 206 height 27
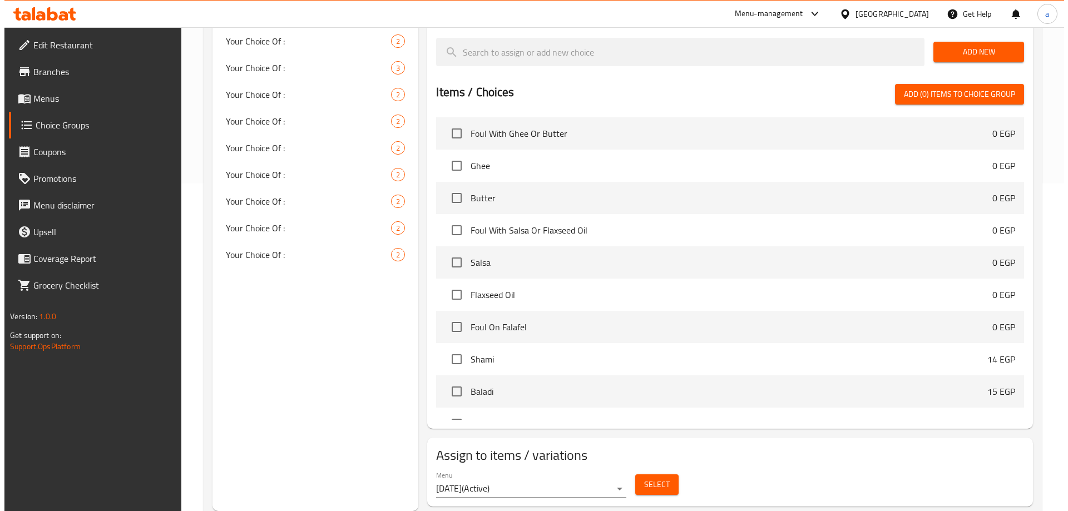
scroll to position [278, 0]
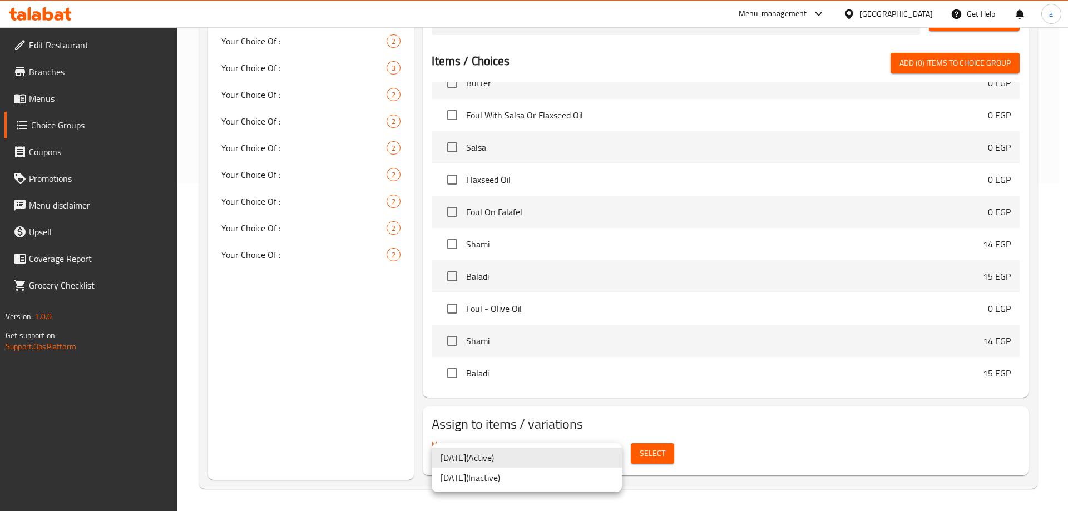
click at [537, 478] on li "11/8/2025 ( Inactive )" at bounding box center [527, 478] width 190 height 20
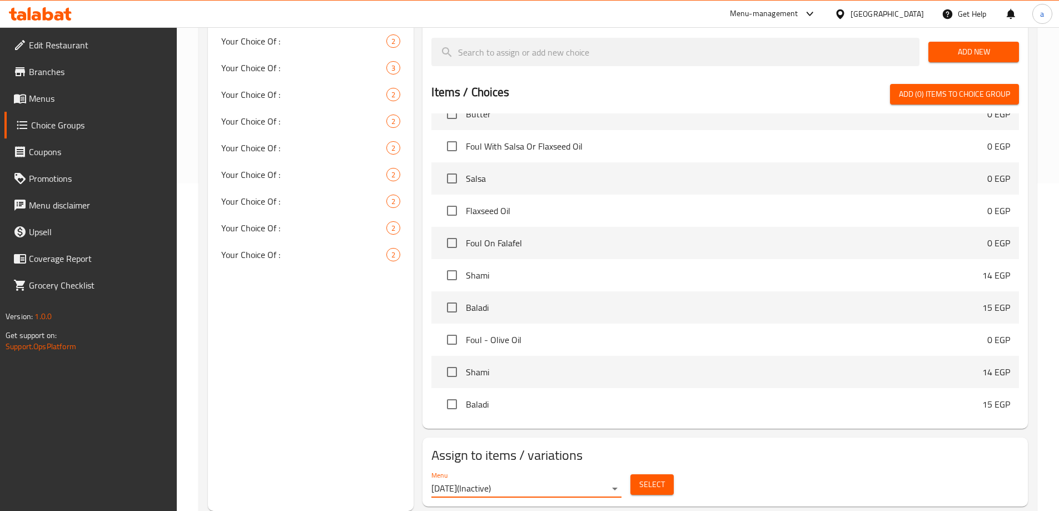
click at [640, 478] on span "Select" at bounding box center [653, 485] width 26 height 14
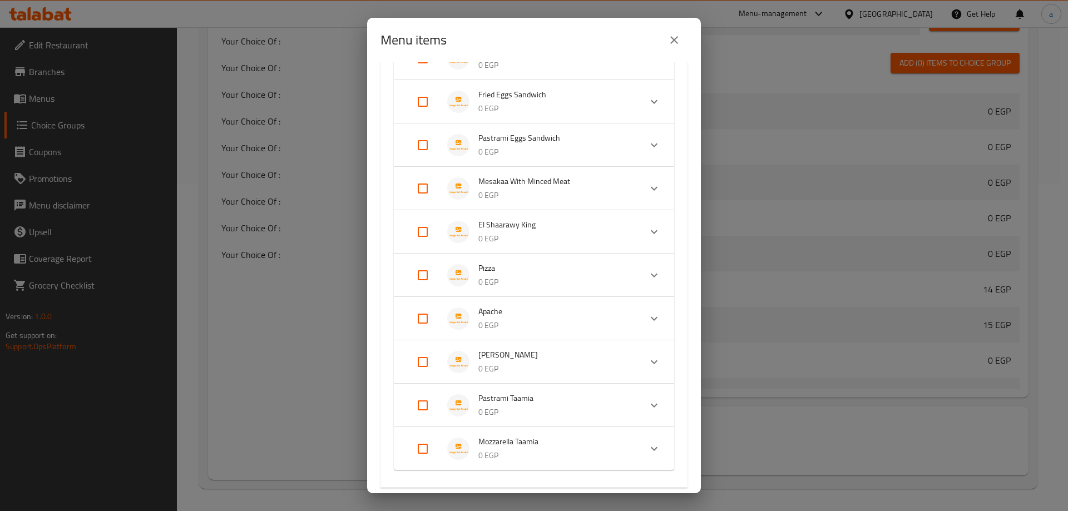
scroll to position [1148, 0]
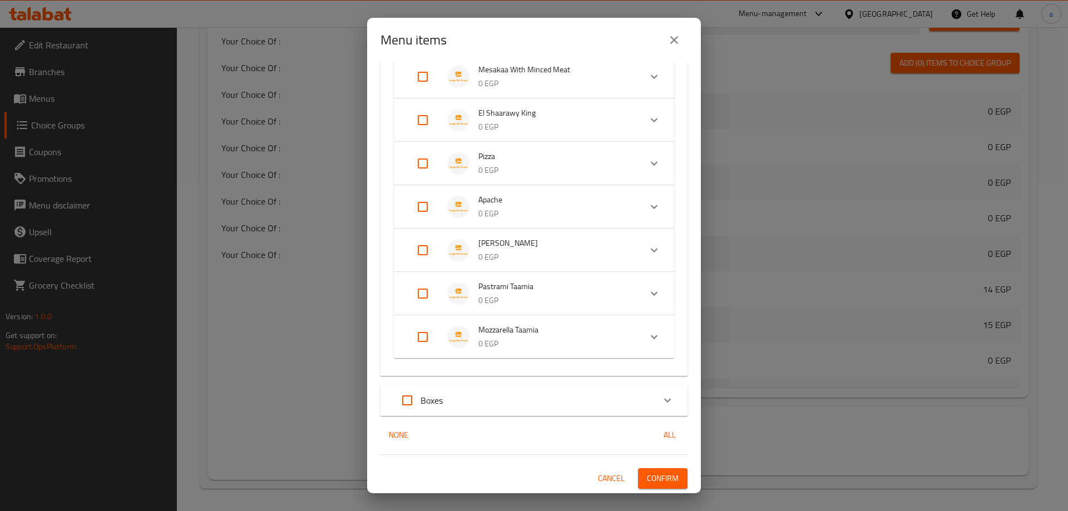
click at [482, 403] on div "Boxes" at bounding box center [524, 400] width 260 height 27
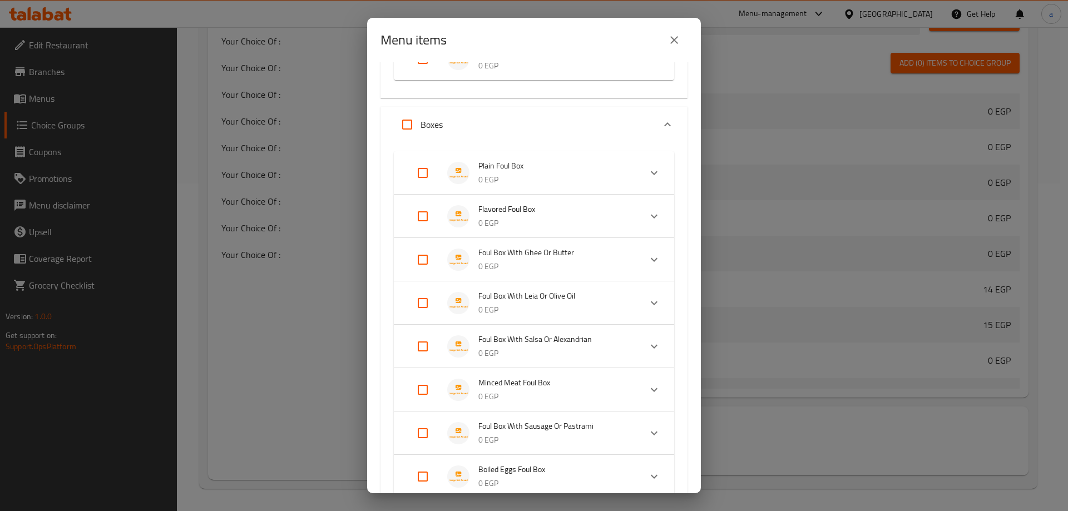
click at [546, 259] on span "Foul Box With Ghee Or Butter" at bounding box center [554, 253] width 153 height 14
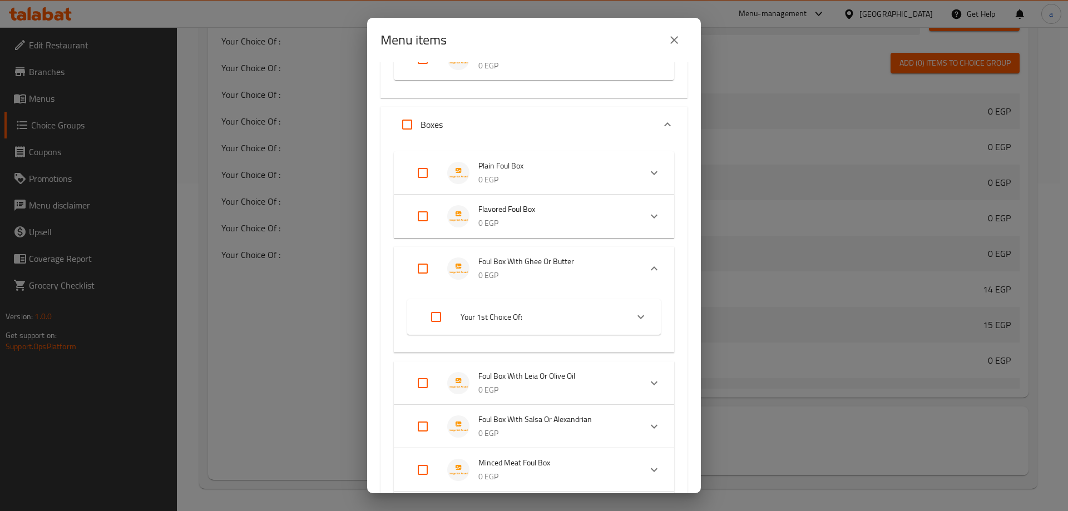
click at [445, 314] on input "Expand" at bounding box center [436, 317] width 27 height 27
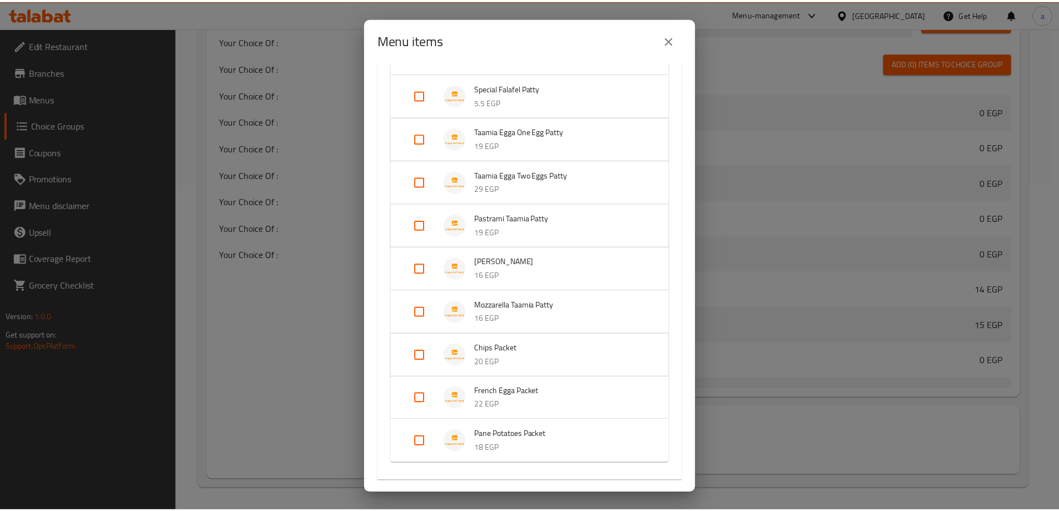
scroll to position [2717, 0]
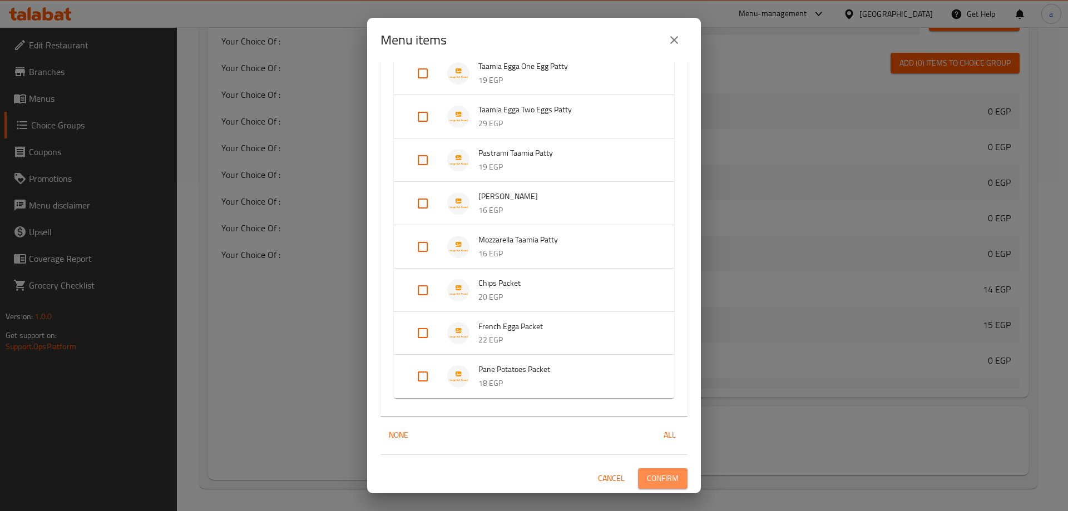
click at [670, 472] on button "Confirm" at bounding box center [662, 478] width 49 height 21
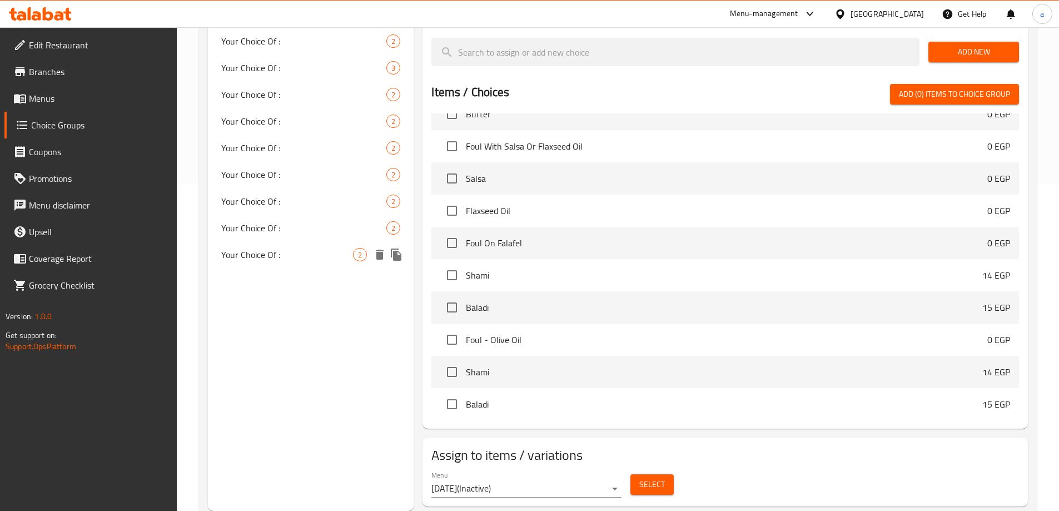
drag, startPoint x: 278, startPoint y: 249, endPoint x: 390, endPoint y: 262, distance: 112.6
click at [278, 249] on span "Your Choice Of :" at bounding box center [287, 254] width 132 height 13
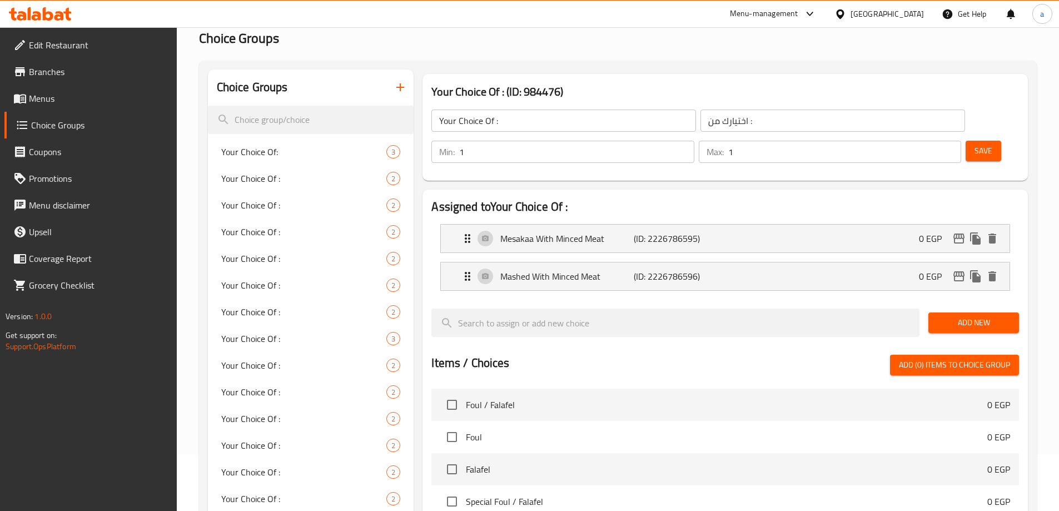
scroll to position [111, 0]
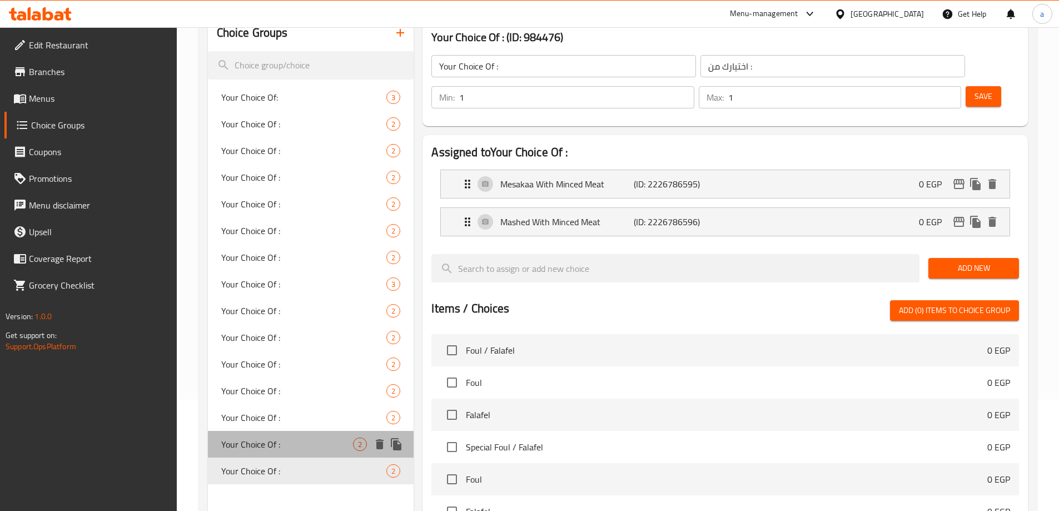
click at [308, 438] on span "Your Choice Of :" at bounding box center [287, 444] width 132 height 13
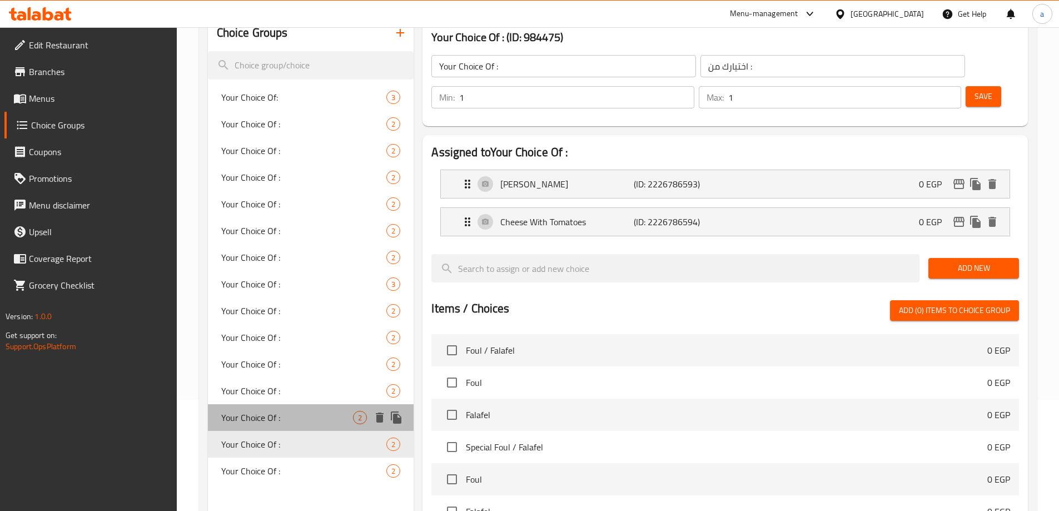
click at [306, 416] on span "Your Choice Of :" at bounding box center [287, 417] width 132 height 13
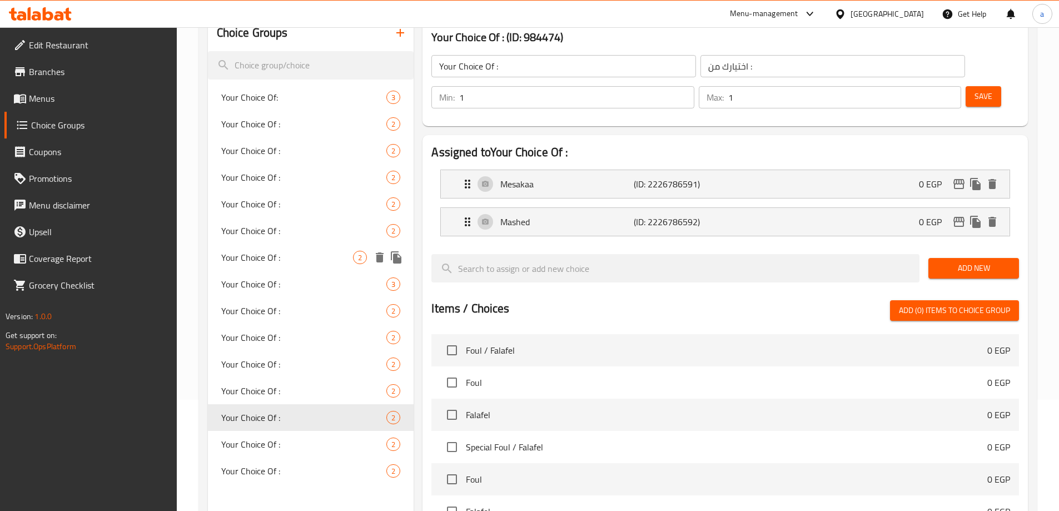
click at [286, 246] on div "Your Choice Of : 2" at bounding box center [311, 257] width 206 height 27
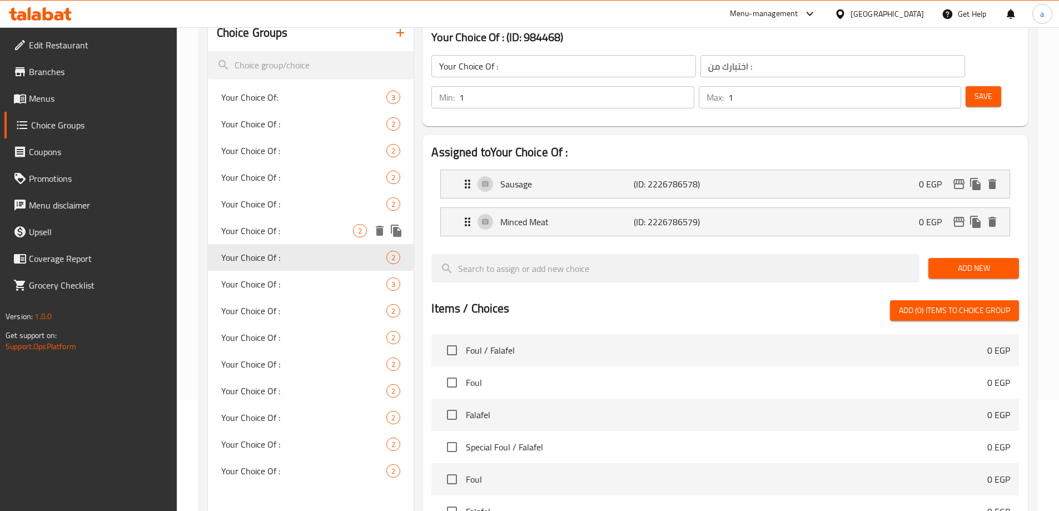
click at [286, 230] on span "Your Choice Of :" at bounding box center [287, 230] width 132 height 13
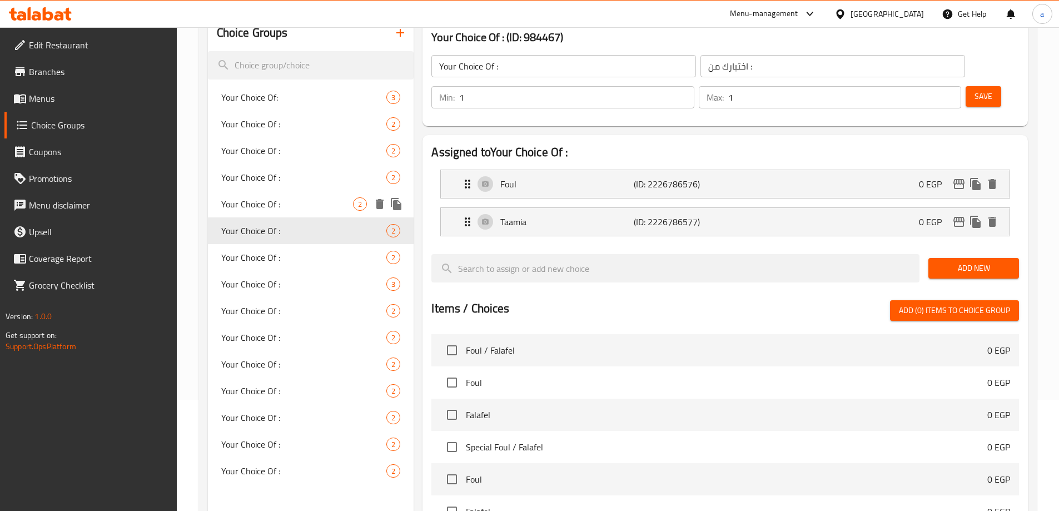
click at [282, 208] on span "Your Choice Of :" at bounding box center [287, 203] width 132 height 13
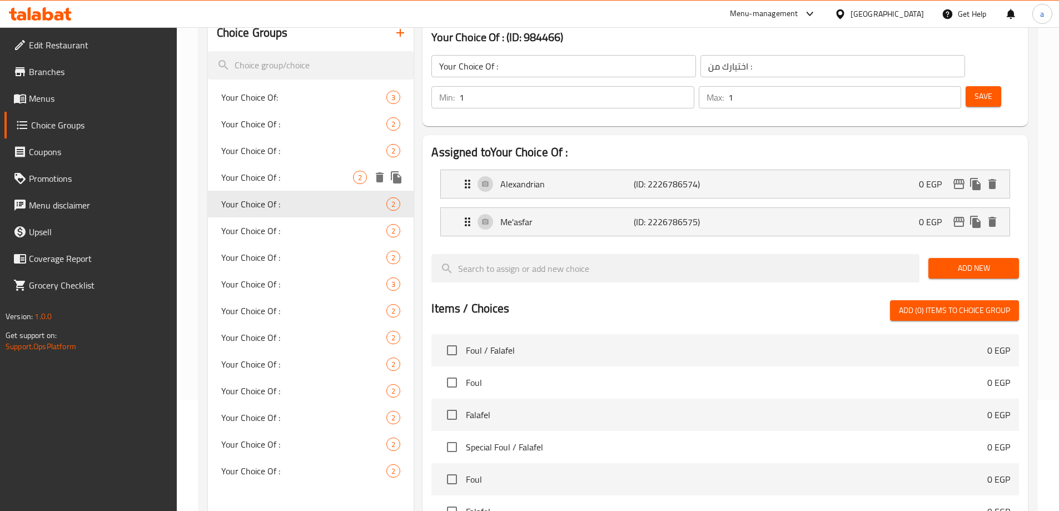
click at [280, 179] on span "Your Choice Of :" at bounding box center [287, 177] width 132 height 13
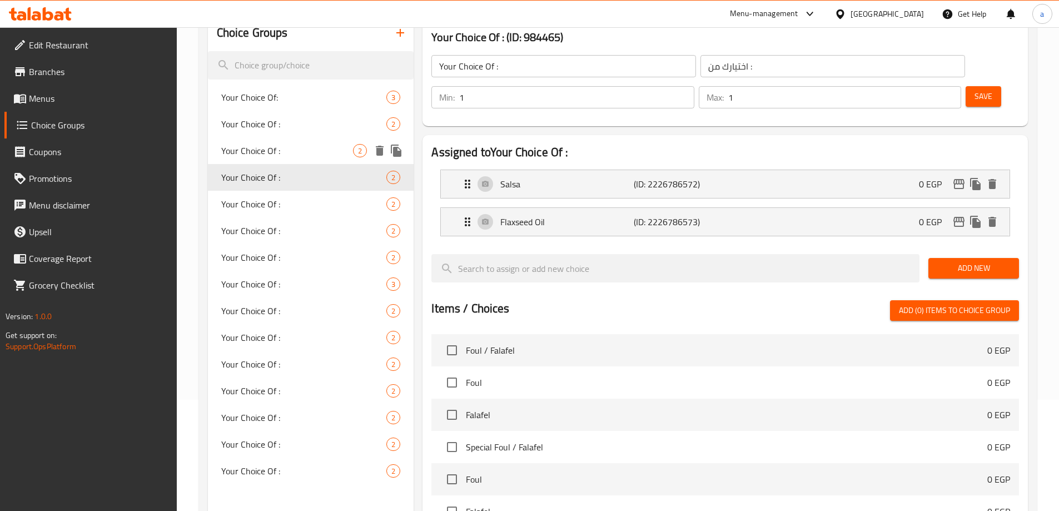
click at [279, 156] on span "Your Choice Of :" at bounding box center [287, 150] width 132 height 13
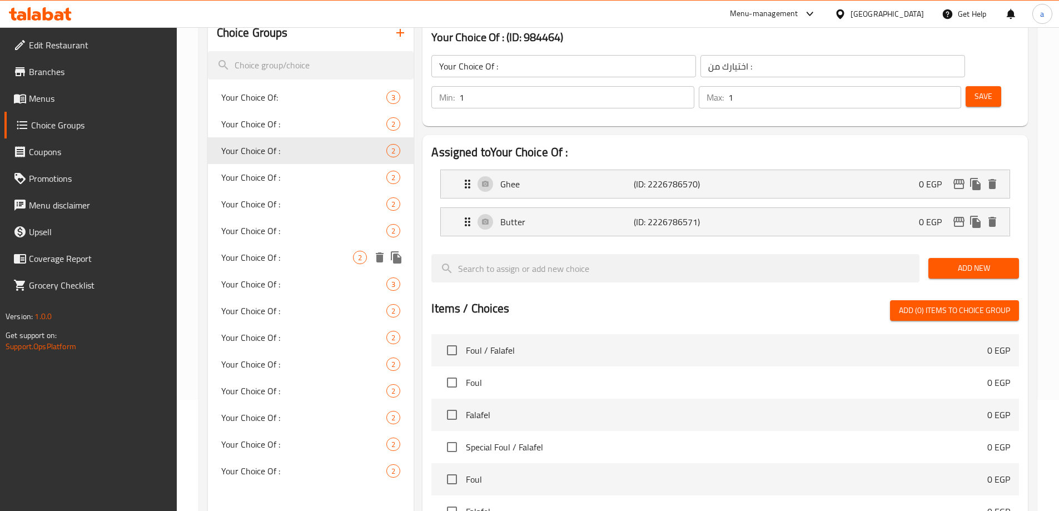
click at [279, 258] on span "Your Choice Of :" at bounding box center [287, 257] width 132 height 13
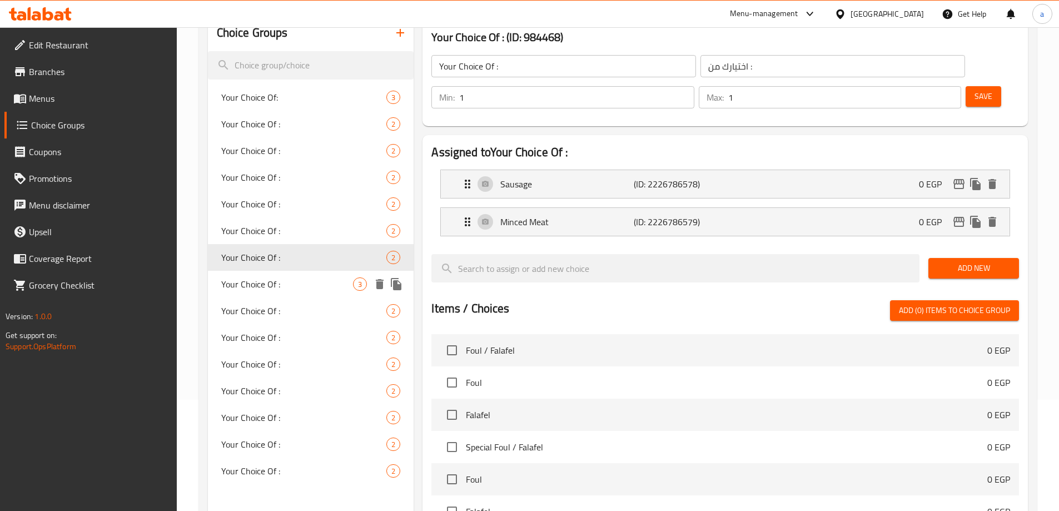
click at [277, 294] on div "Your Choice Of : 3" at bounding box center [311, 284] width 206 height 27
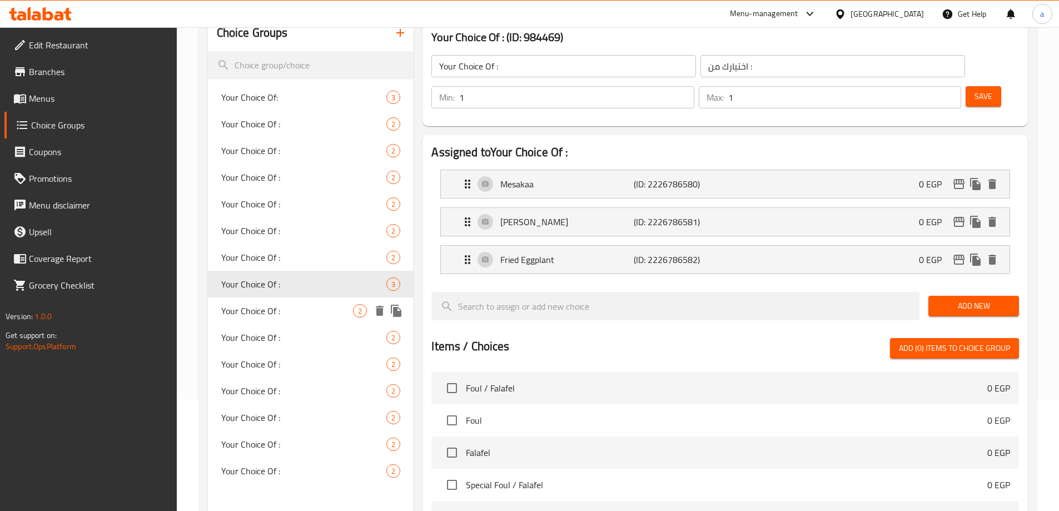
click at [277, 314] on span "Your Choice Of :" at bounding box center [287, 310] width 132 height 13
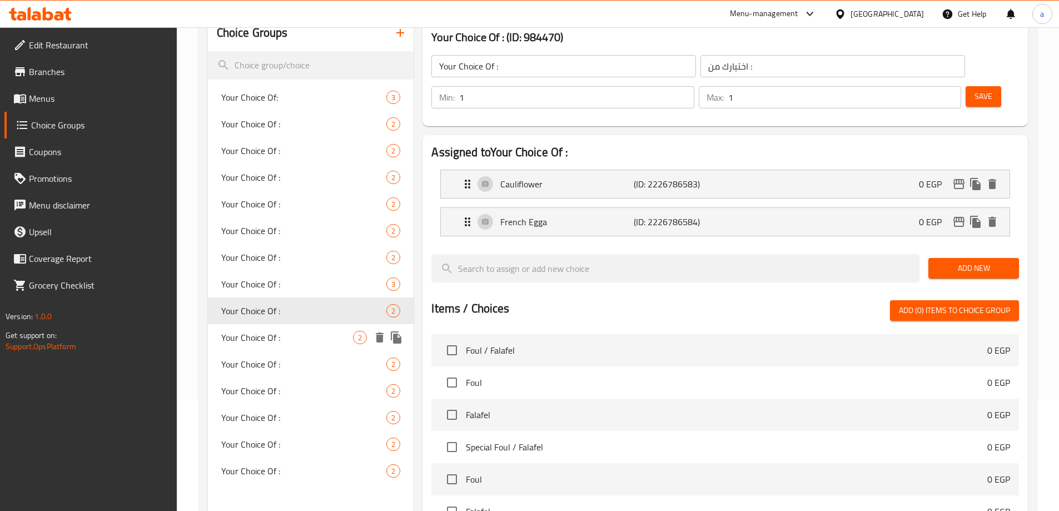
click at [280, 350] on div "Your Choice Of : 2" at bounding box center [311, 337] width 206 height 27
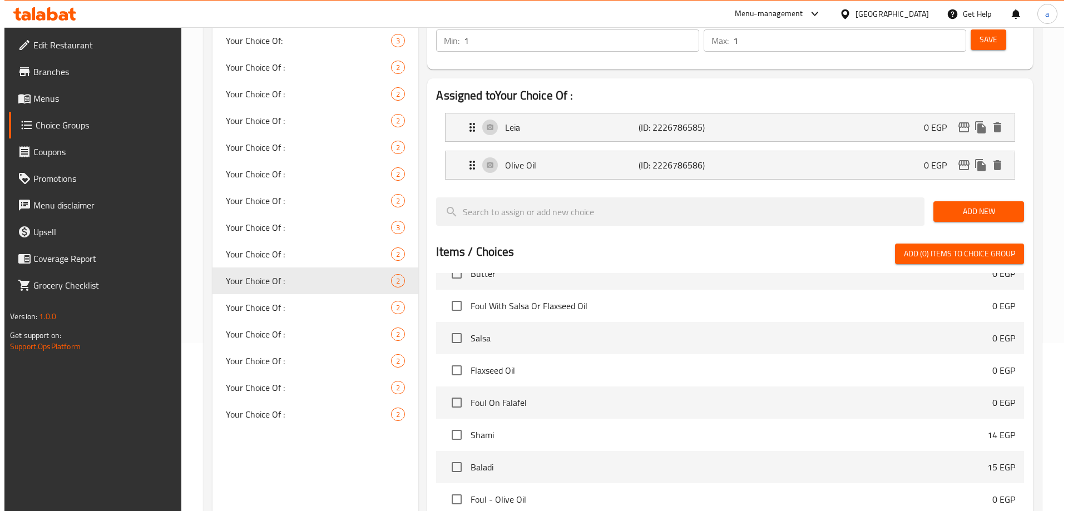
scroll to position [328, 0]
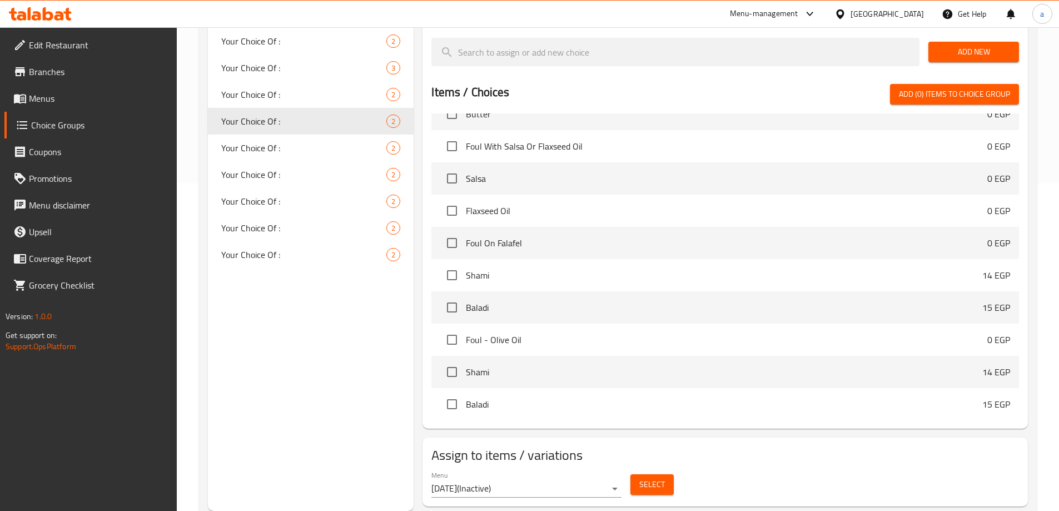
click at [647, 478] on span "Select" at bounding box center [653, 485] width 26 height 14
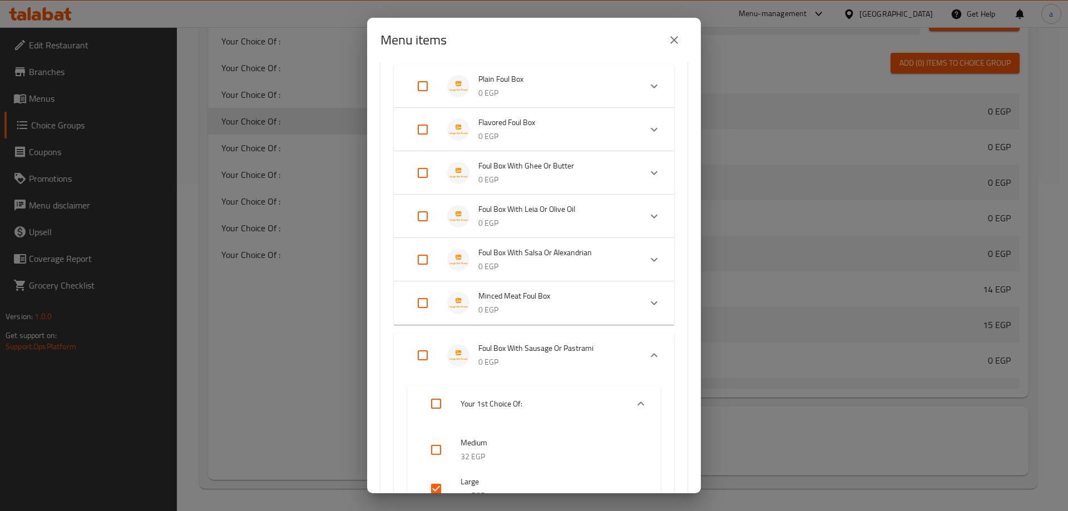
scroll to position [115, 0]
click at [426, 217] on input "Expand" at bounding box center [422, 218] width 27 height 27
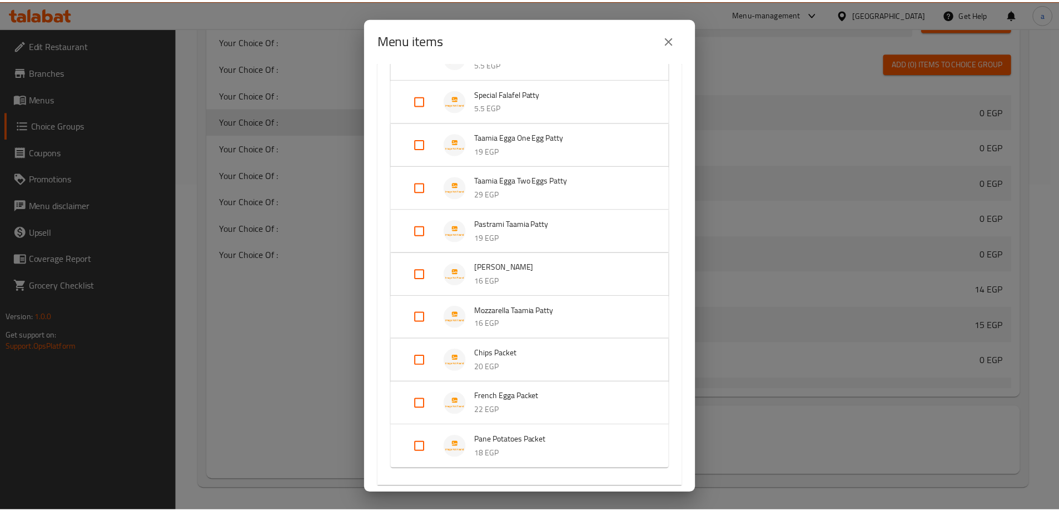
scroll to position [1363, 0]
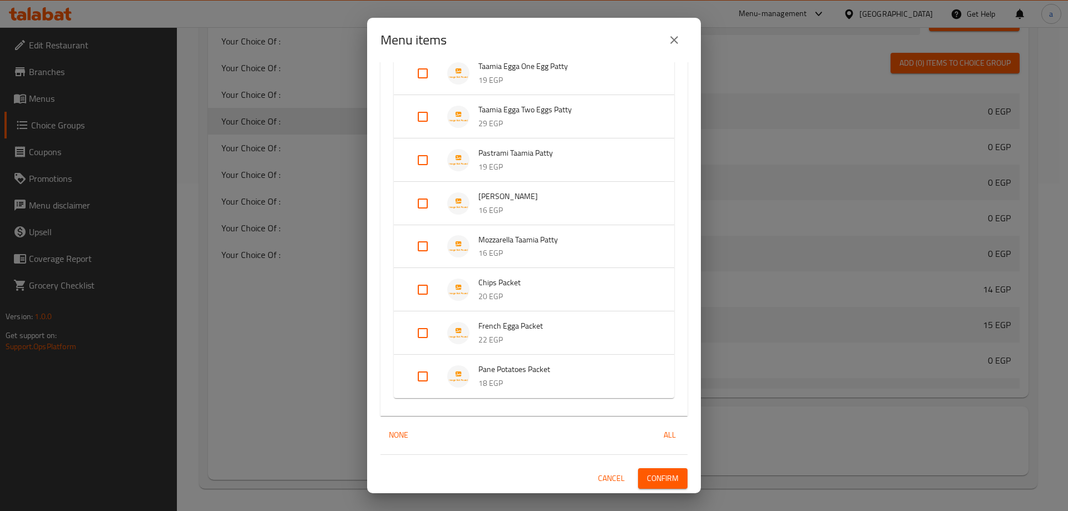
click at [653, 470] on button "Confirm" at bounding box center [662, 478] width 49 height 21
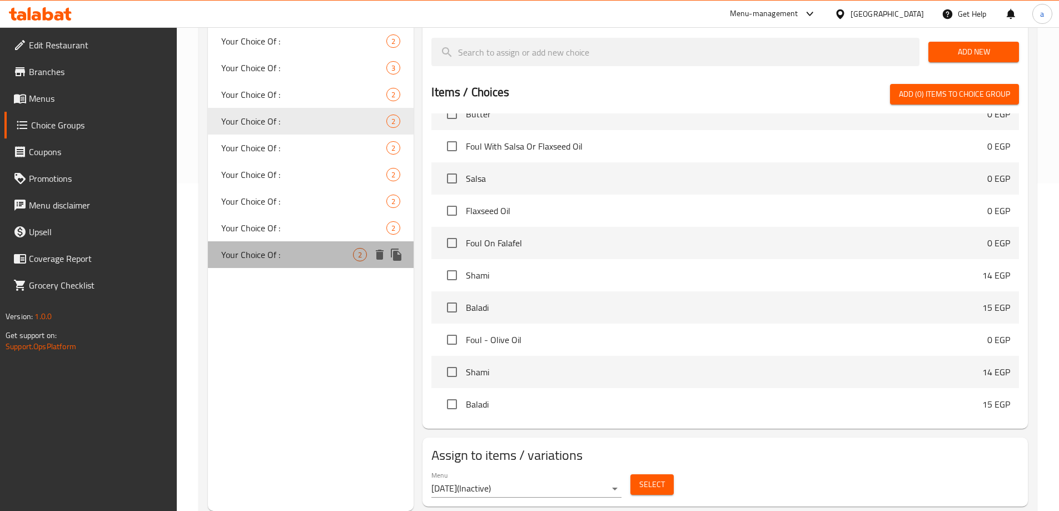
click at [312, 255] on span "Your Choice Of :" at bounding box center [287, 254] width 132 height 13
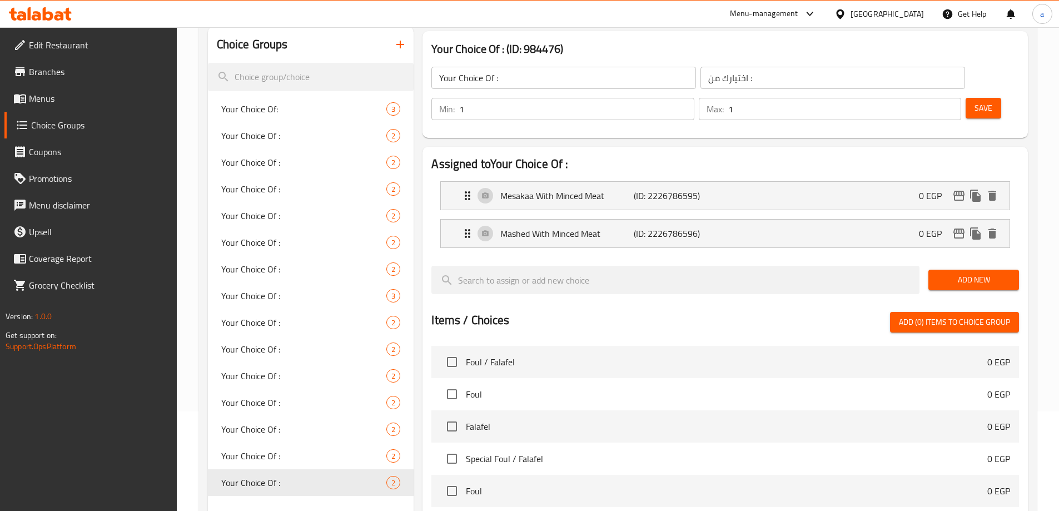
scroll to position [222, 0]
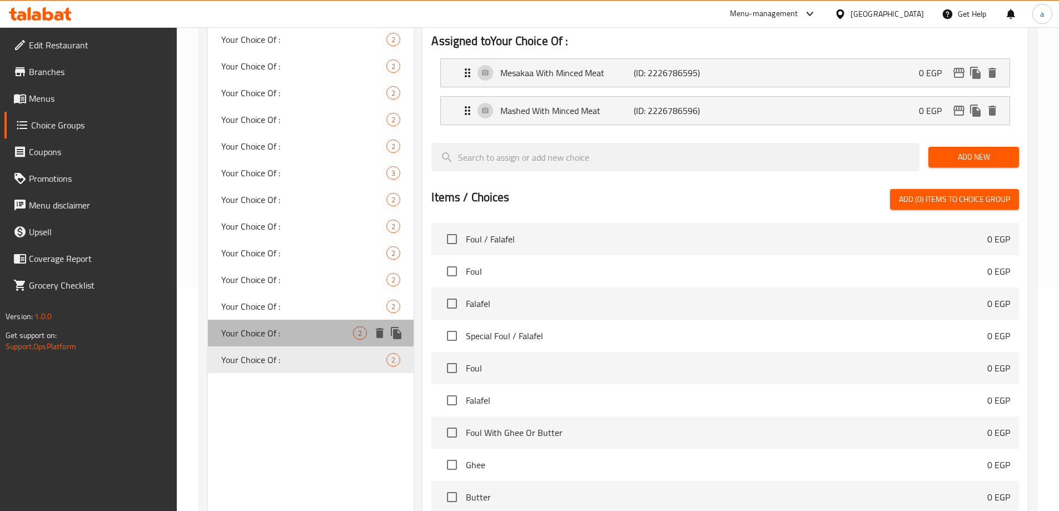
click at [302, 334] on span "Your Choice Of :" at bounding box center [287, 332] width 132 height 13
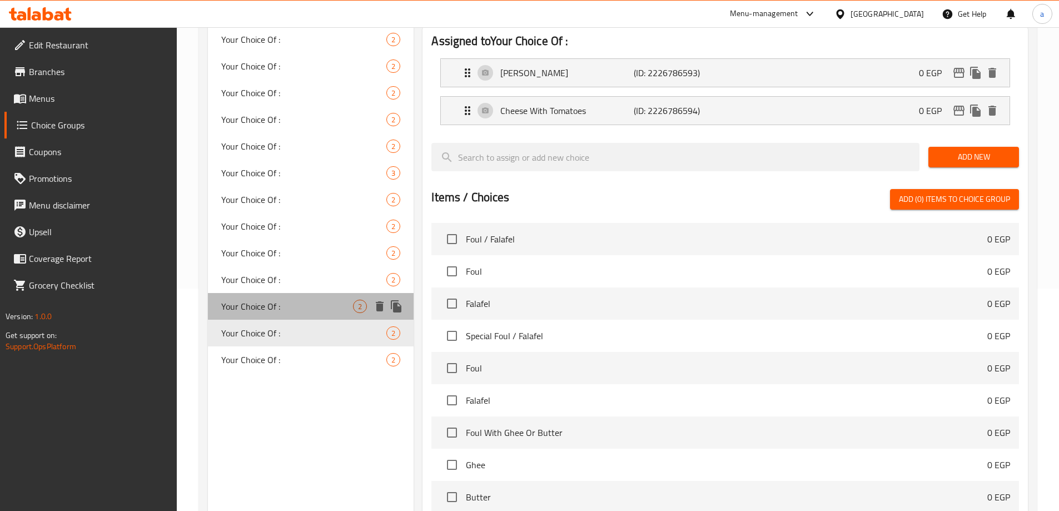
click at [295, 300] on span "Your Choice Of :" at bounding box center [287, 306] width 132 height 13
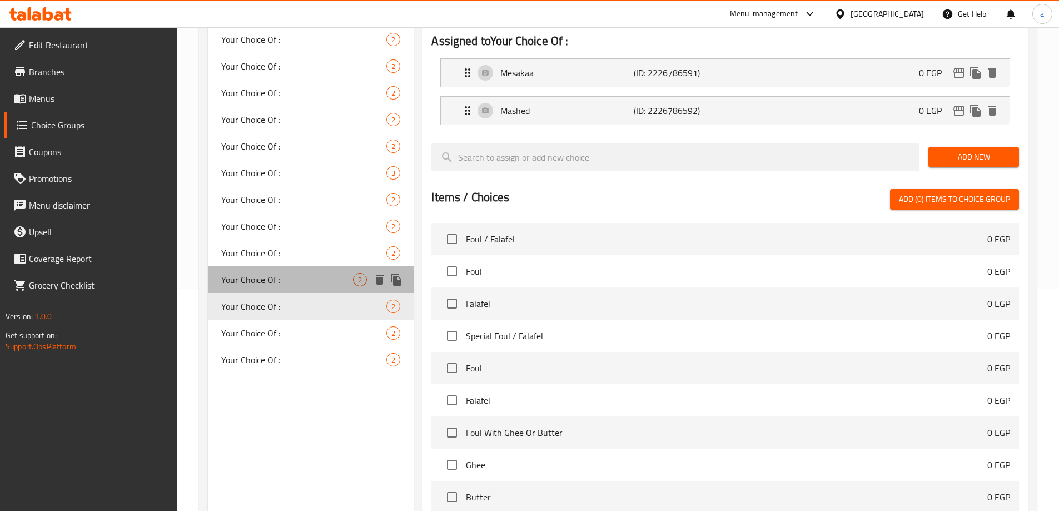
click at [293, 281] on span "Your Choice Of :" at bounding box center [287, 279] width 132 height 13
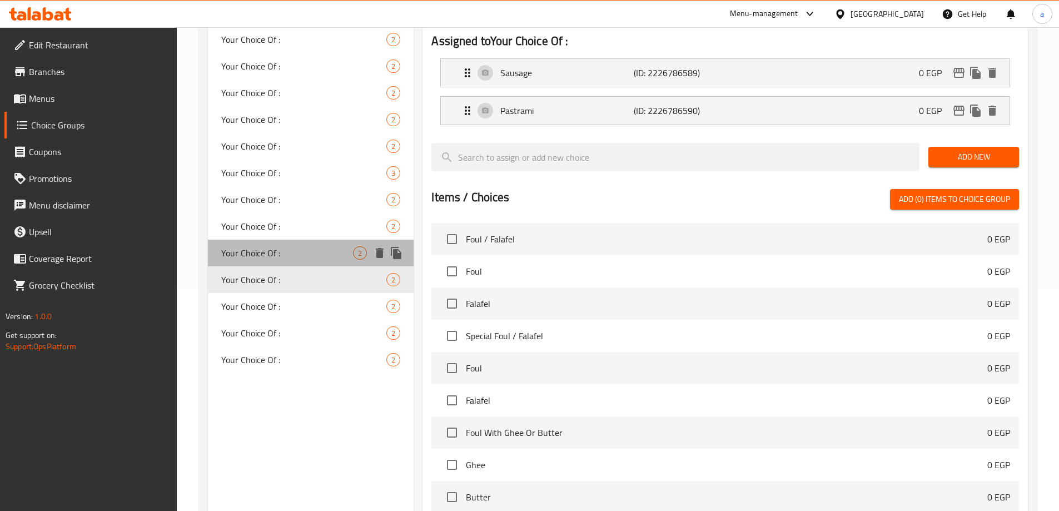
click at [292, 265] on div "Your Choice Of : 2" at bounding box center [311, 253] width 206 height 27
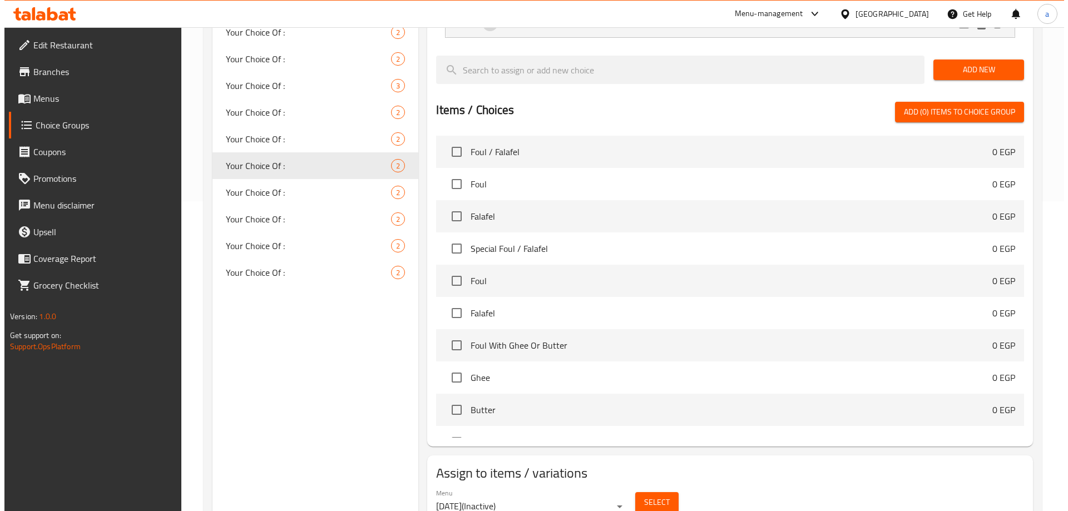
scroll to position [328, 0]
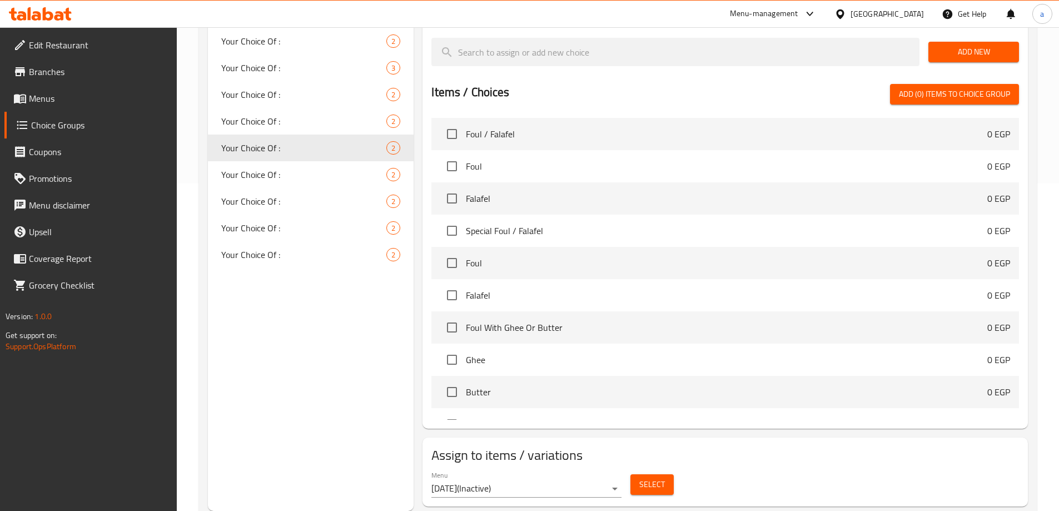
click at [643, 478] on span "Select" at bounding box center [653, 485] width 26 height 14
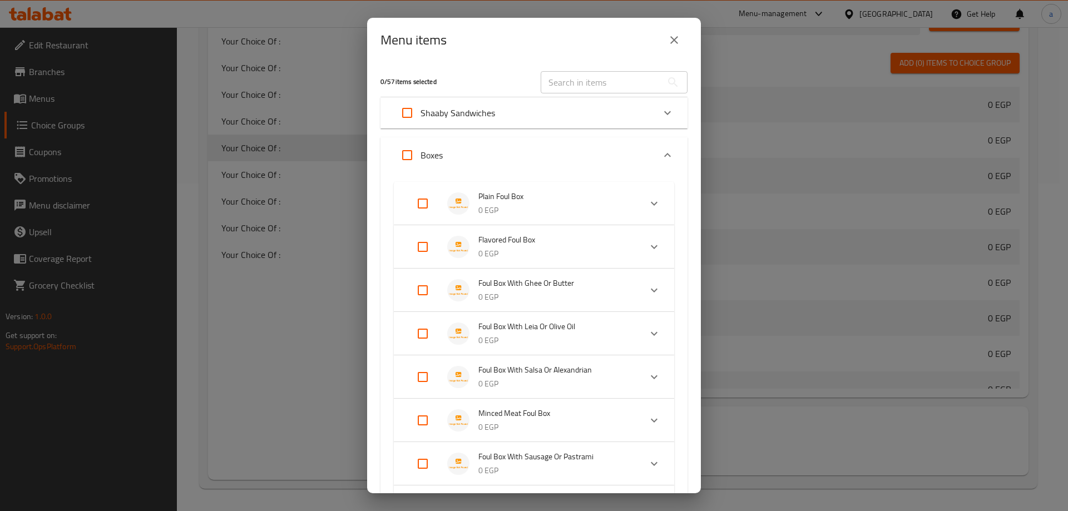
click at [420, 379] on input "Expand" at bounding box center [422, 377] width 27 height 27
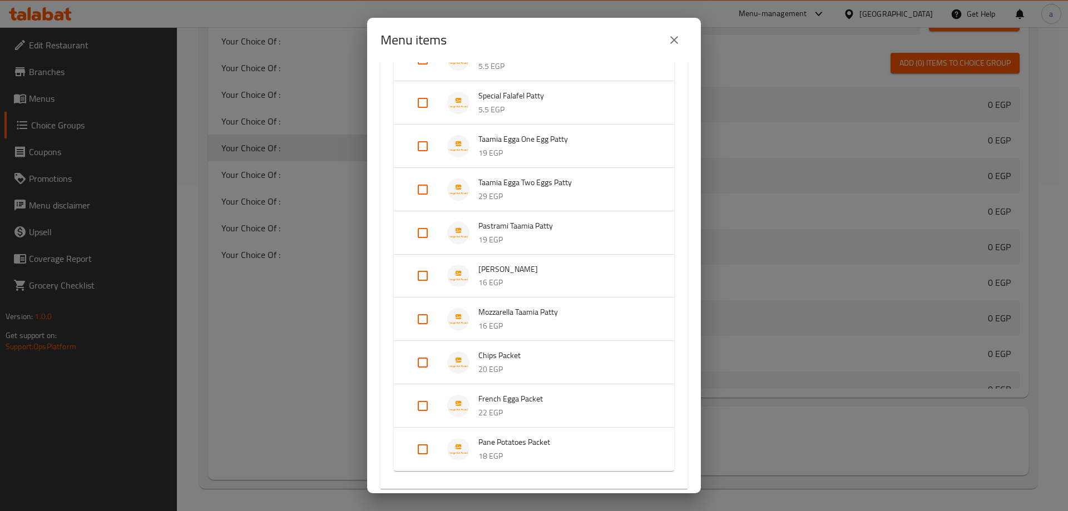
scroll to position [1402, 0]
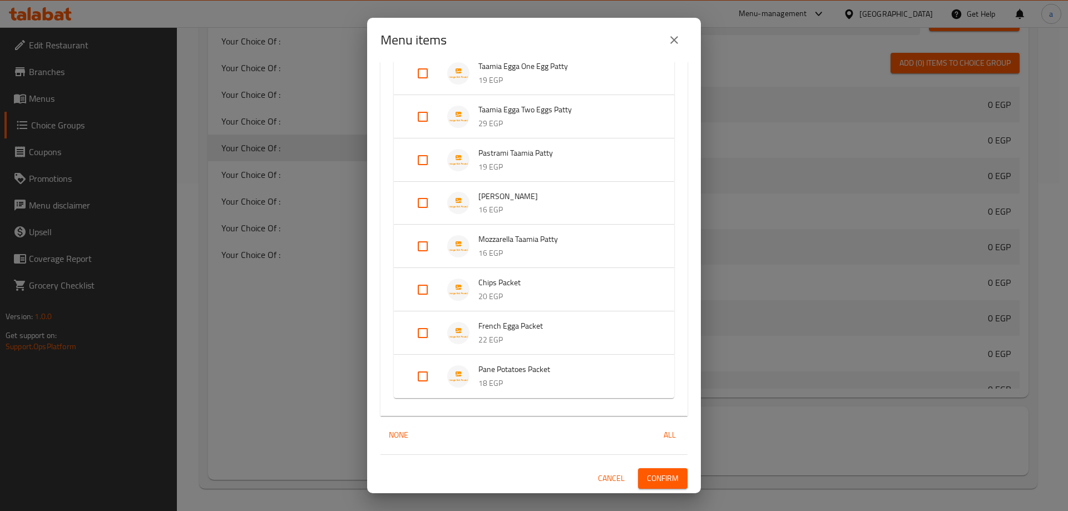
click at [661, 475] on span "Confirm" at bounding box center [663, 479] width 32 height 14
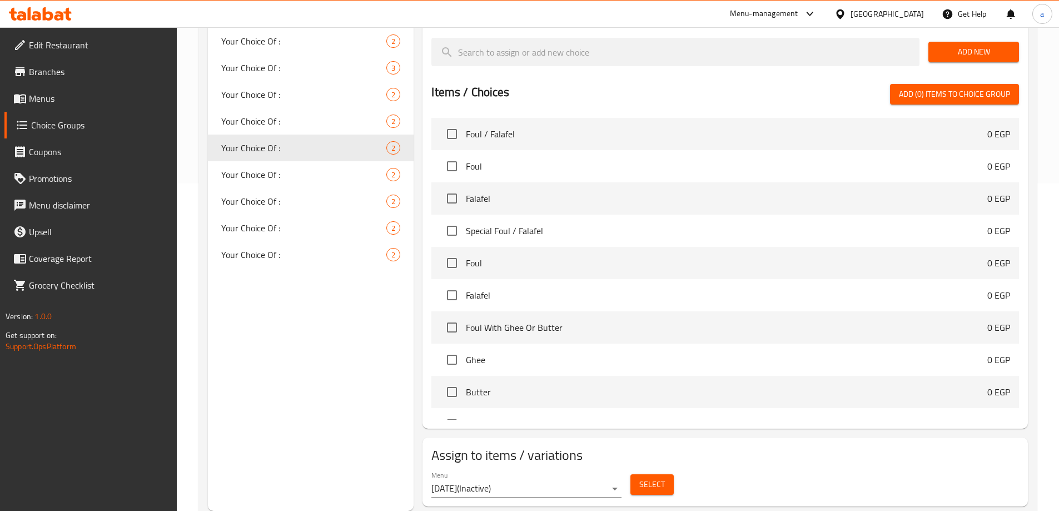
click at [643, 478] on span "Select" at bounding box center [653, 485] width 26 height 14
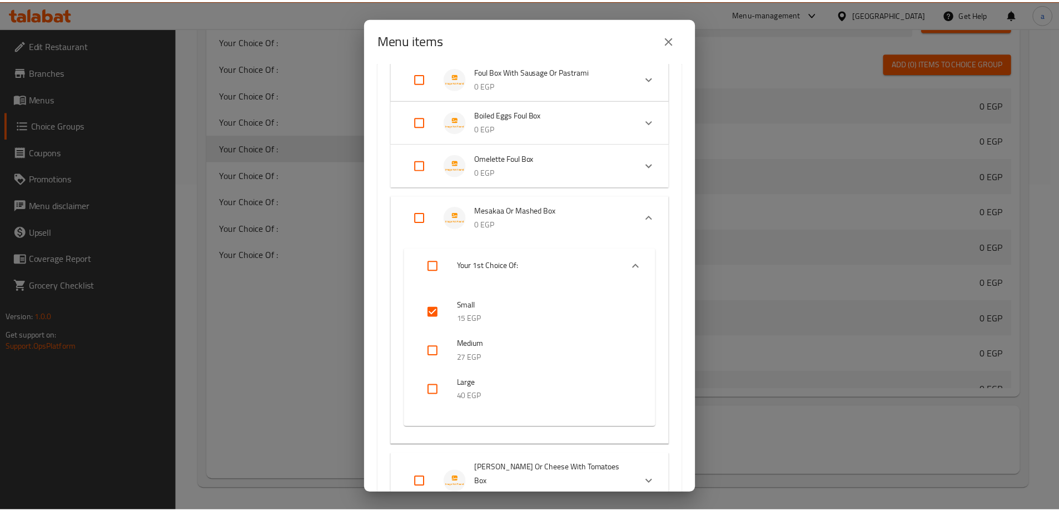
scroll to position [612, 0]
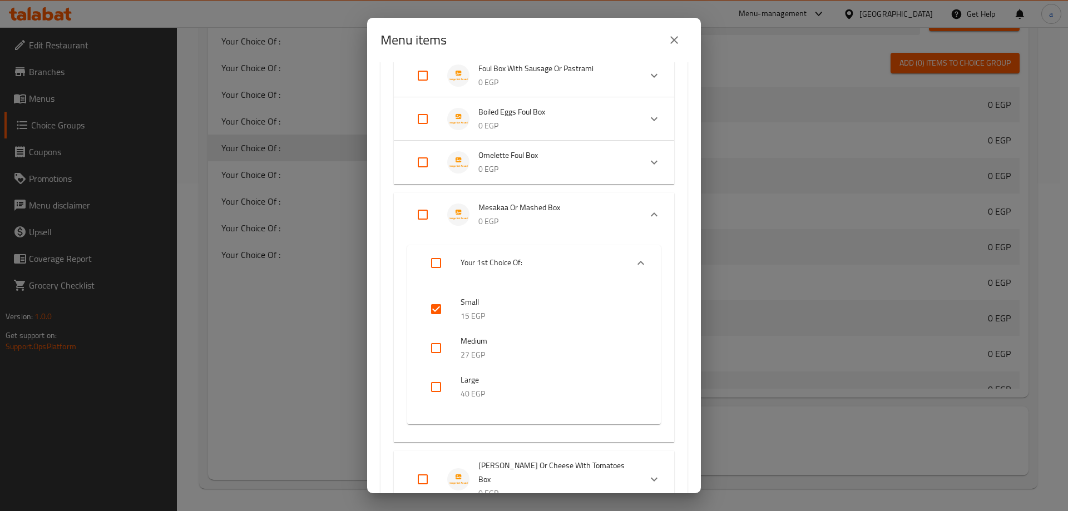
click at [678, 40] on icon "close" at bounding box center [673, 39] width 13 height 13
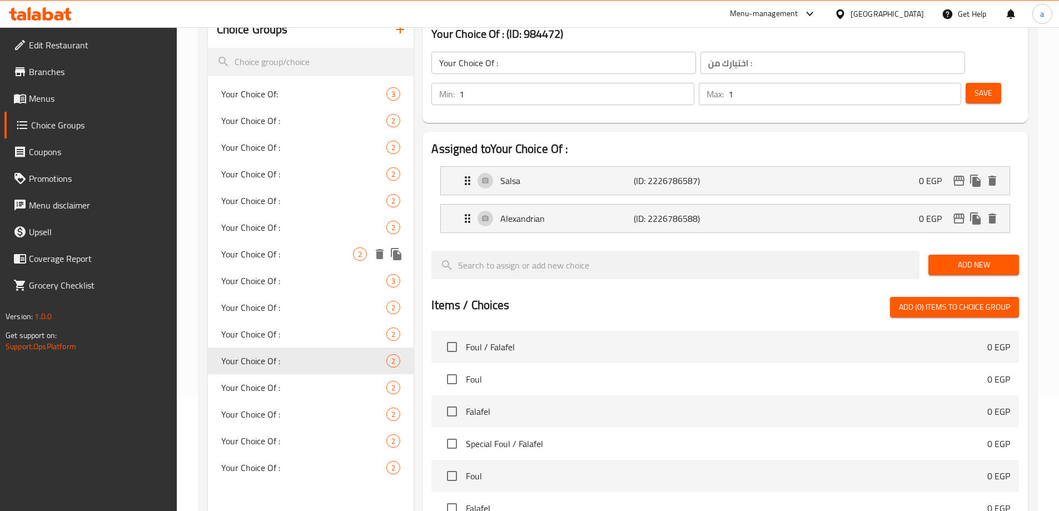
scroll to position [49, 0]
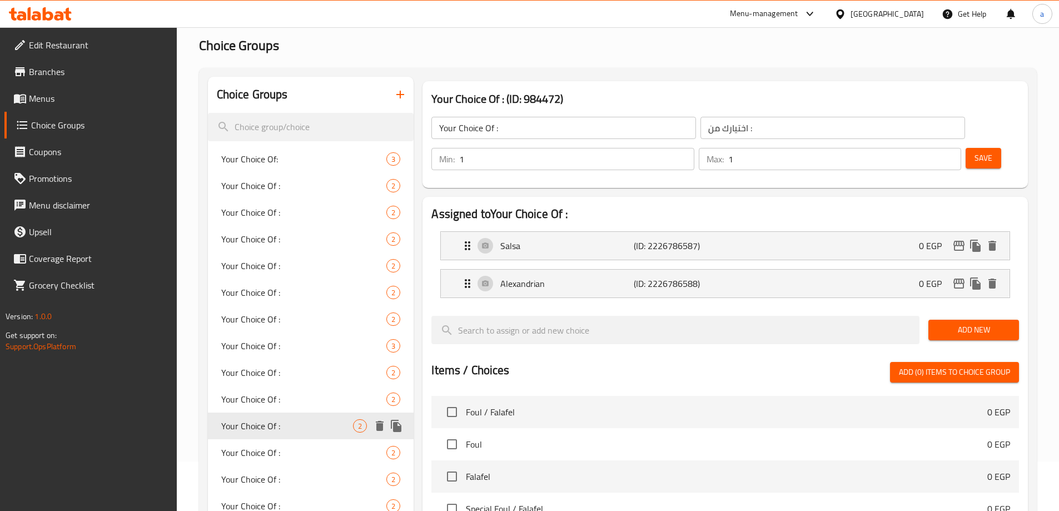
click at [280, 404] on span "Your Choice Of :" at bounding box center [304, 399] width 166 height 13
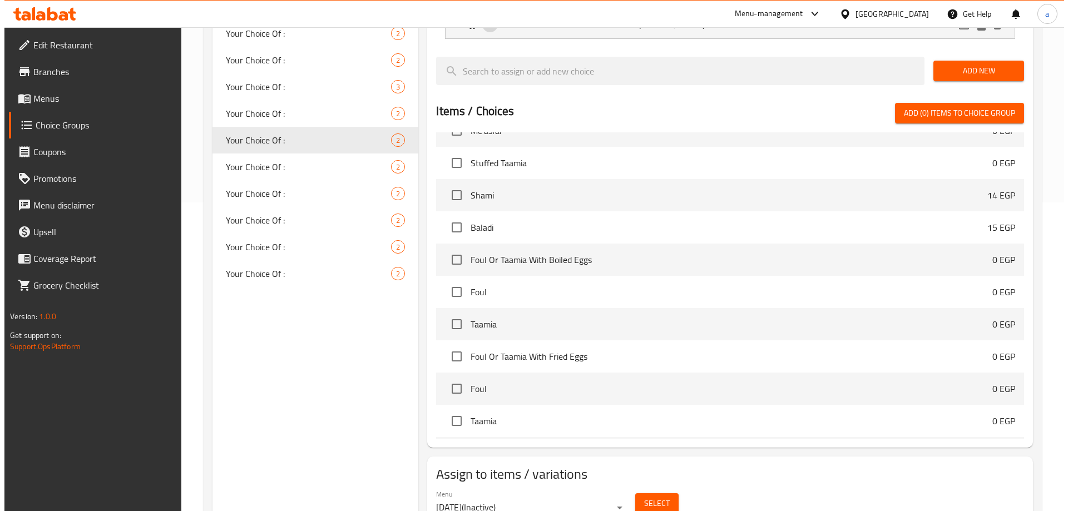
scroll to position [328, 0]
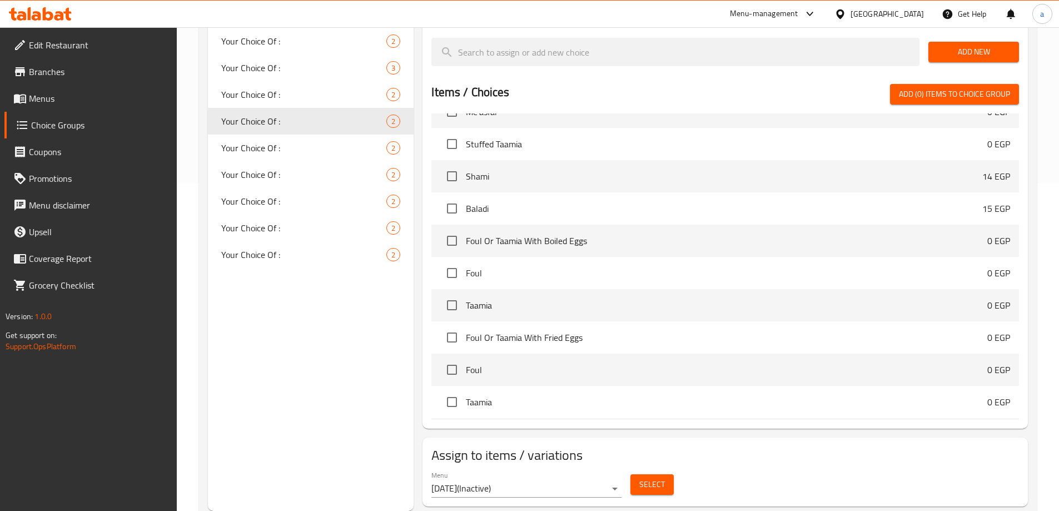
click at [641, 478] on span "Select" at bounding box center [653, 485] width 26 height 14
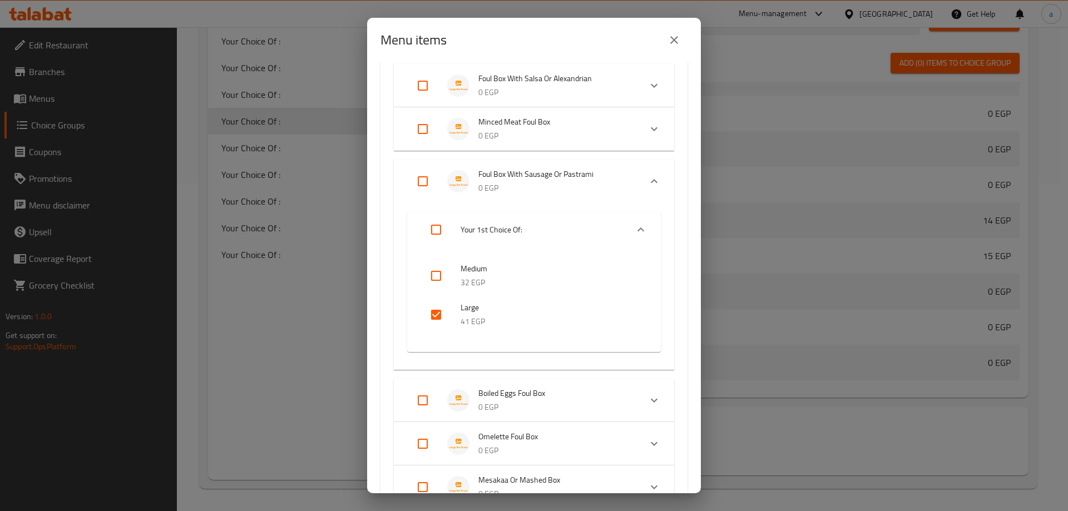
scroll to position [667, 0]
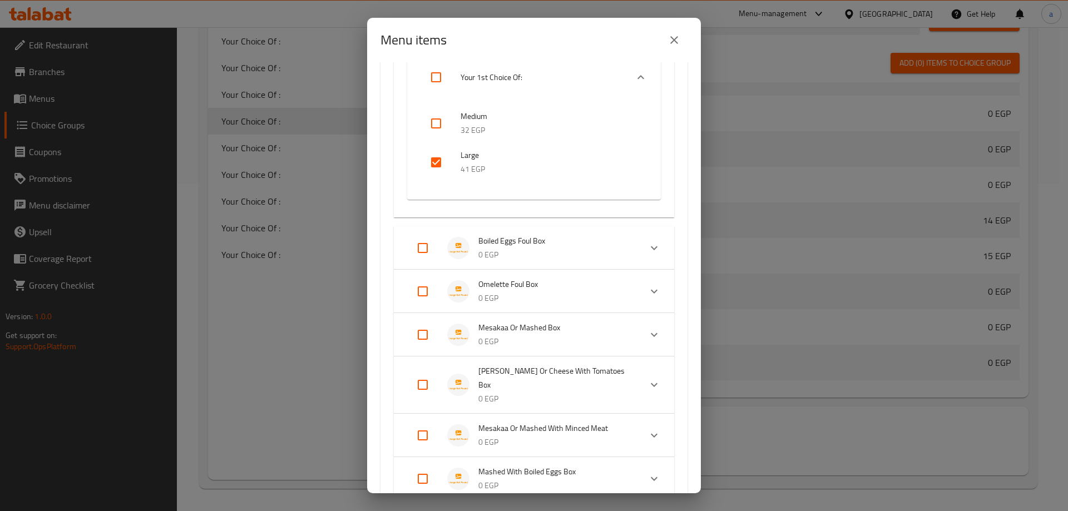
click at [439, 162] on input "checkbox" at bounding box center [436, 162] width 27 height 27
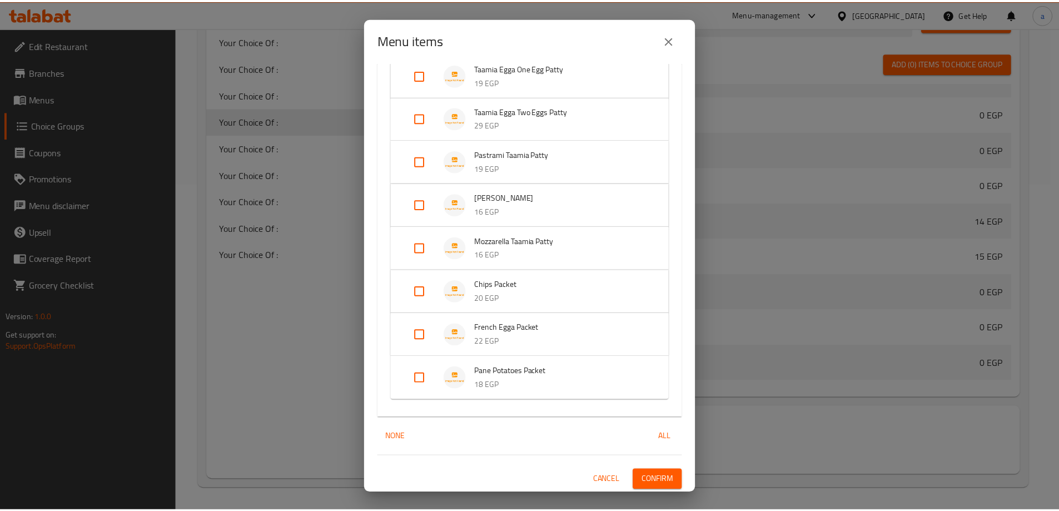
scroll to position [1506, 0]
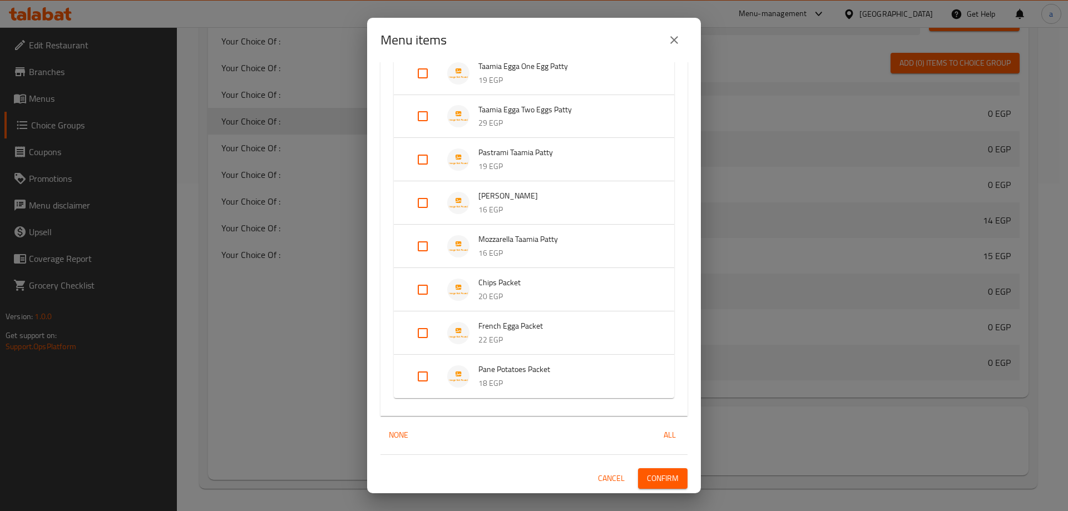
click at [666, 472] on span "Confirm" at bounding box center [663, 479] width 32 height 14
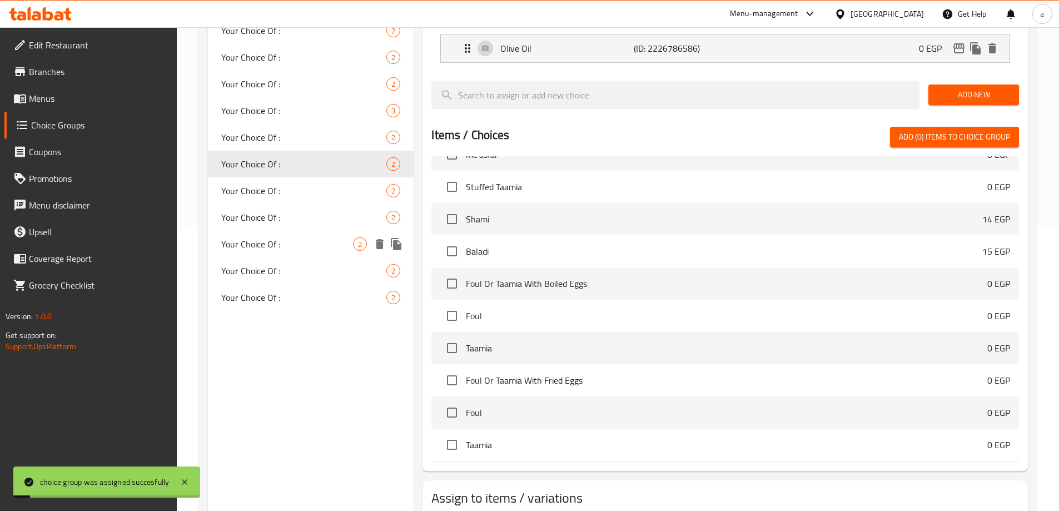
scroll to position [272, 0]
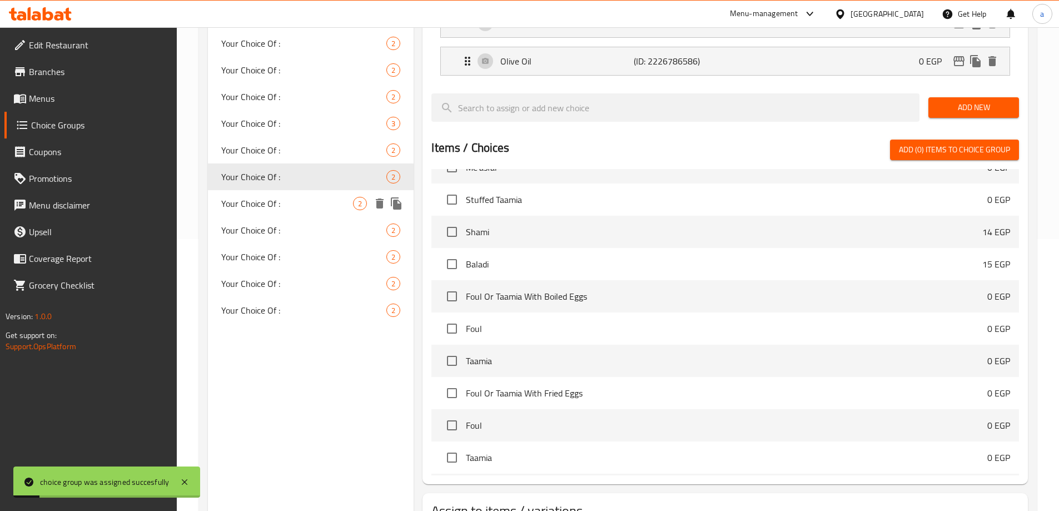
click at [277, 197] on span "Your Choice Of :" at bounding box center [287, 203] width 132 height 13
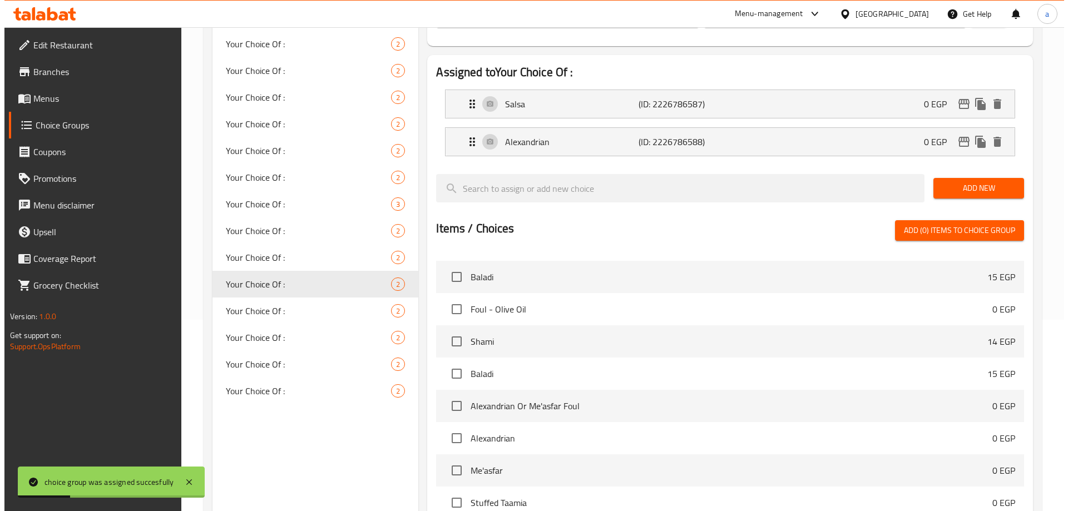
scroll to position [328, 0]
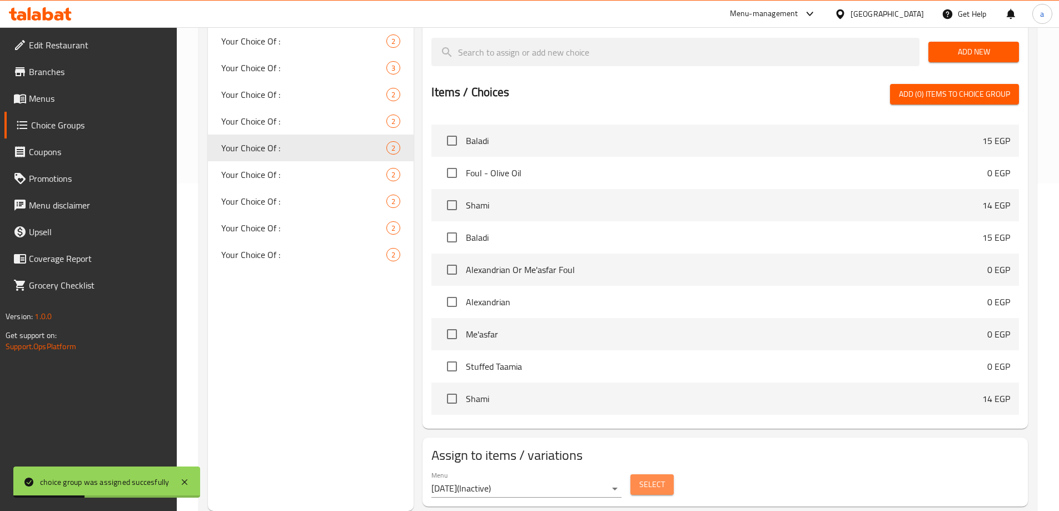
click at [646, 478] on span "Select" at bounding box center [653, 485] width 26 height 14
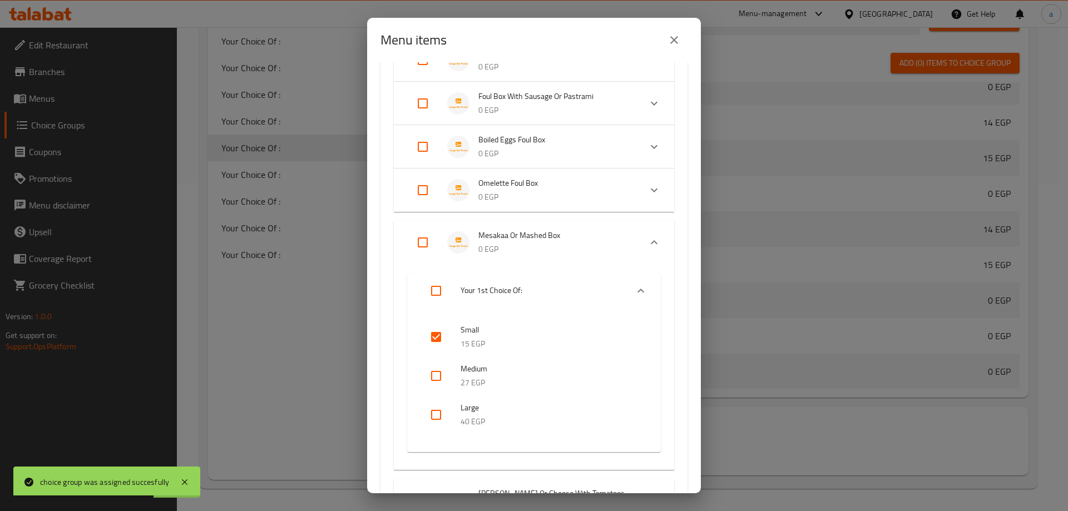
scroll to position [612, 0]
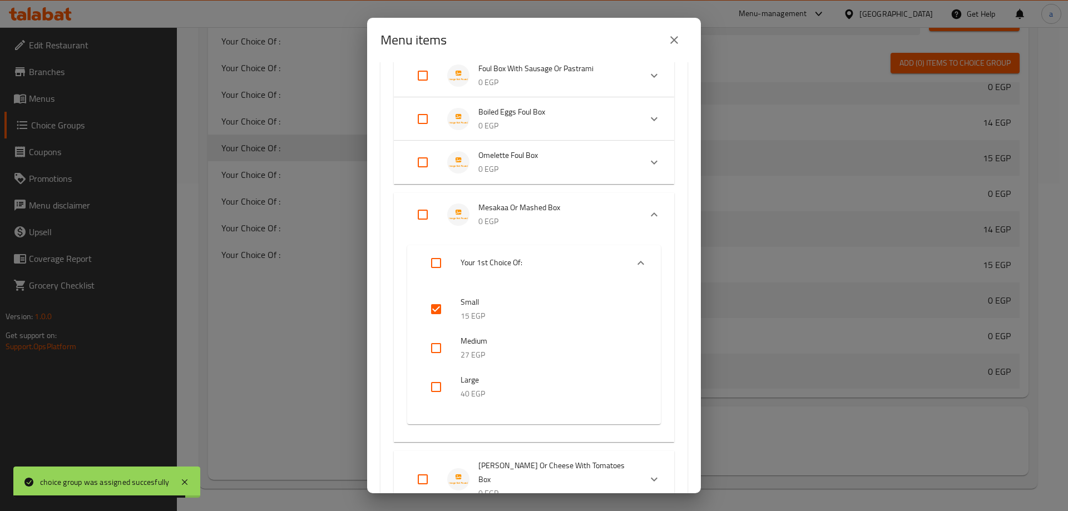
click at [434, 311] on input "checkbox" at bounding box center [436, 309] width 27 height 27
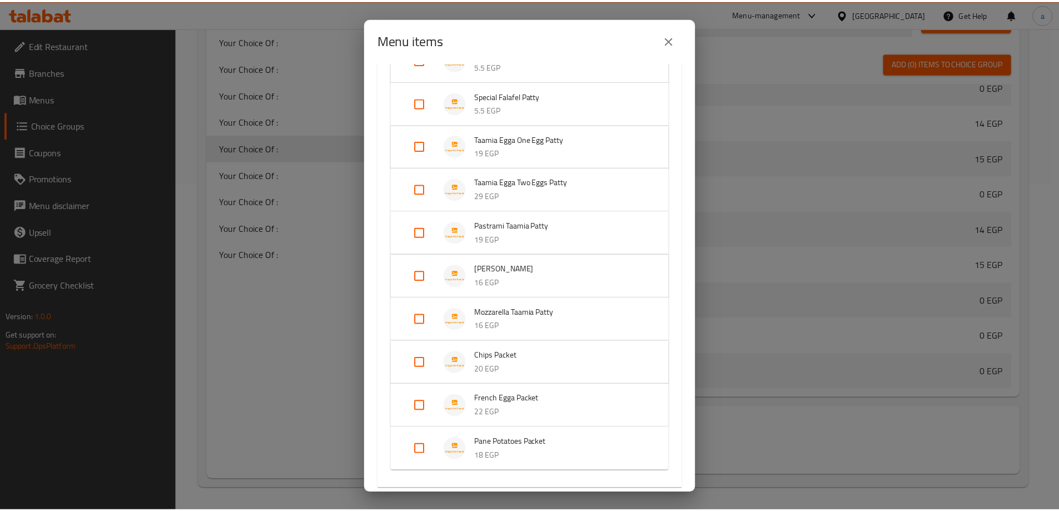
scroll to position [1545, 0]
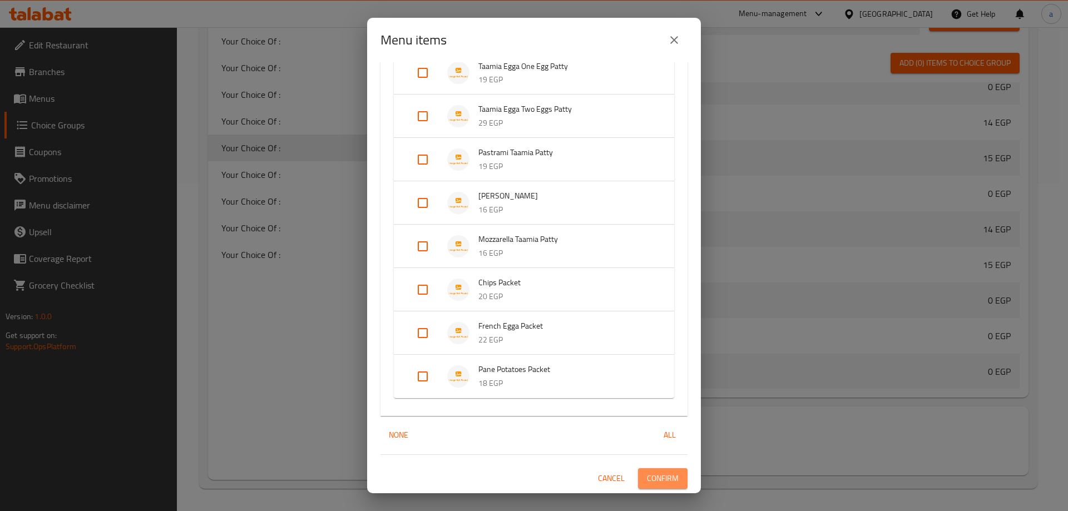
click at [647, 473] on span "Confirm" at bounding box center [663, 479] width 32 height 14
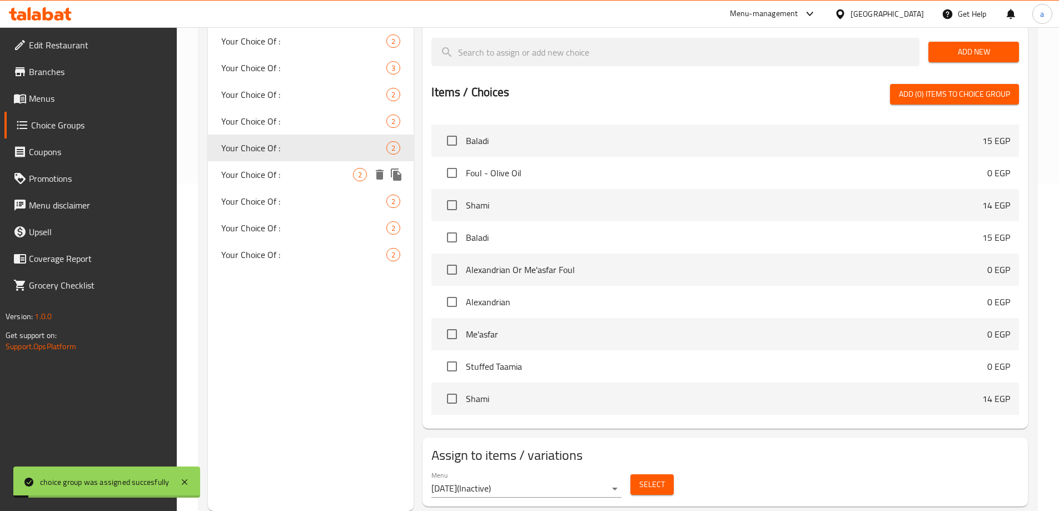
click at [261, 175] on span "Your Choice Of :" at bounding box center [287, 174] width 132 height 13
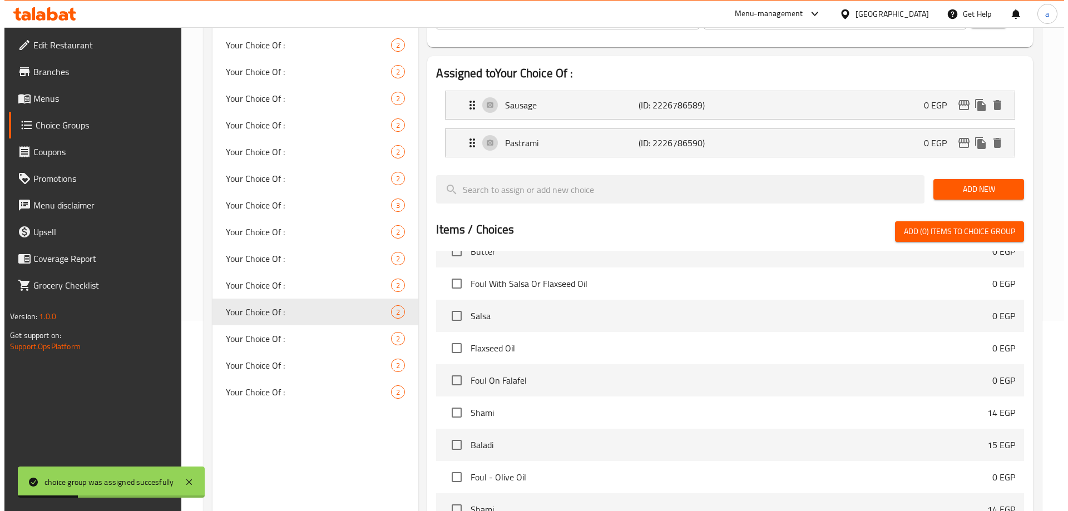
scroll to position [272, 0]
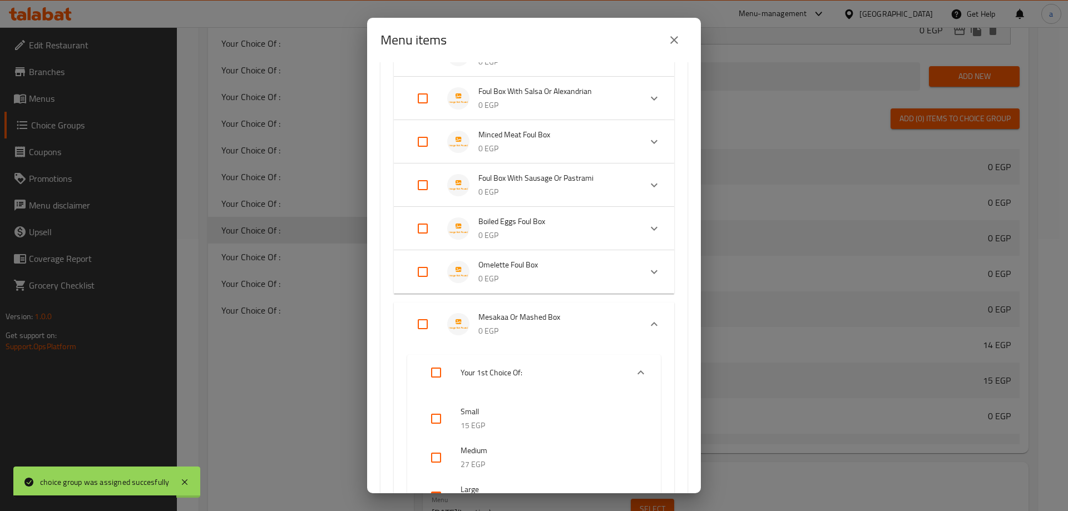
scroll to position [278, 0]
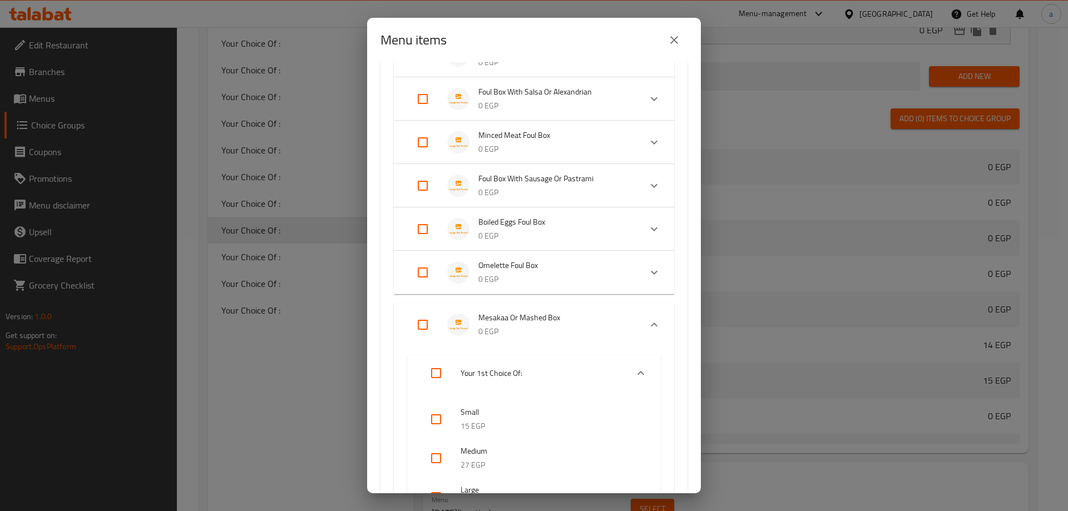
click at [424, 182] on input "Expand" at bounding box center [422, 185] width 27 height 27
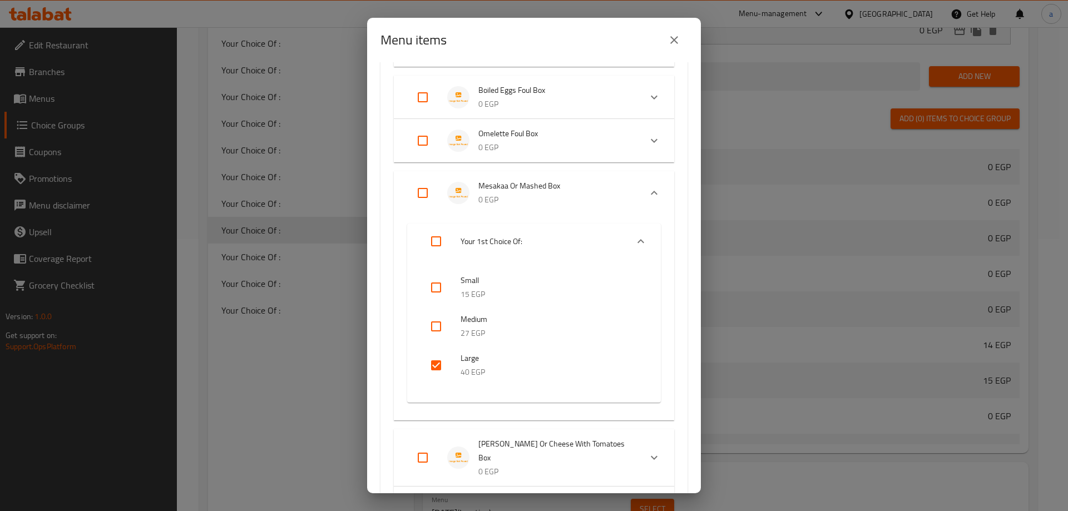
scroll to position [500, 0]
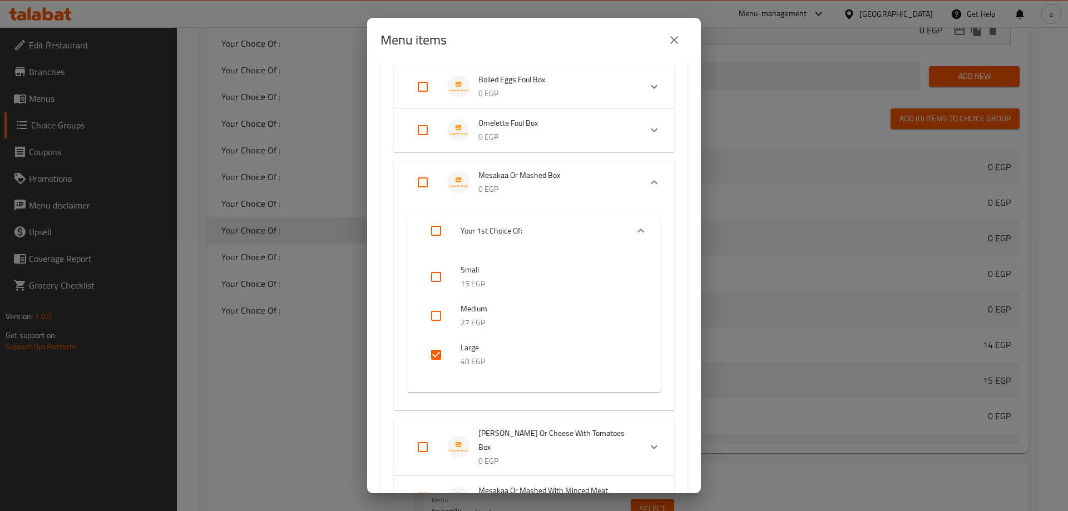
click at [435, 355] on input "checkbox" at bounding box center [436, 354] width 27 height 27
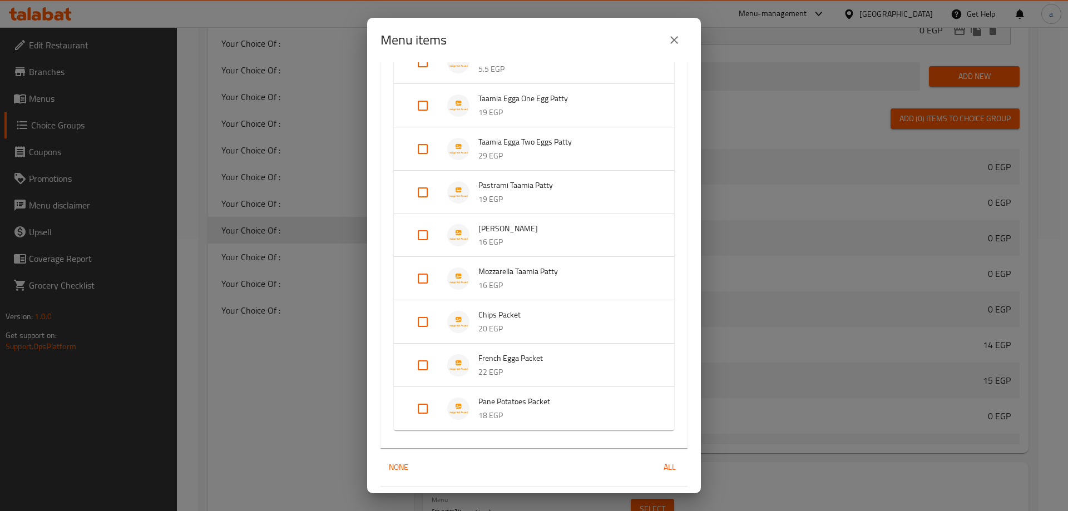
scroll to position [1402, 0]
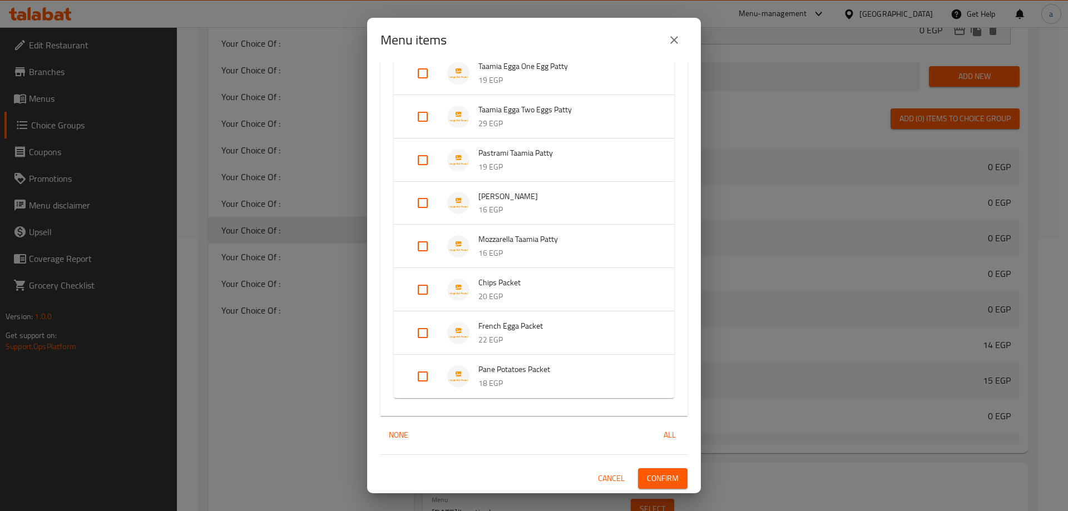
click at [650, 477] on span "Confirm" at bounding box center [663, 479] width 32 height 14
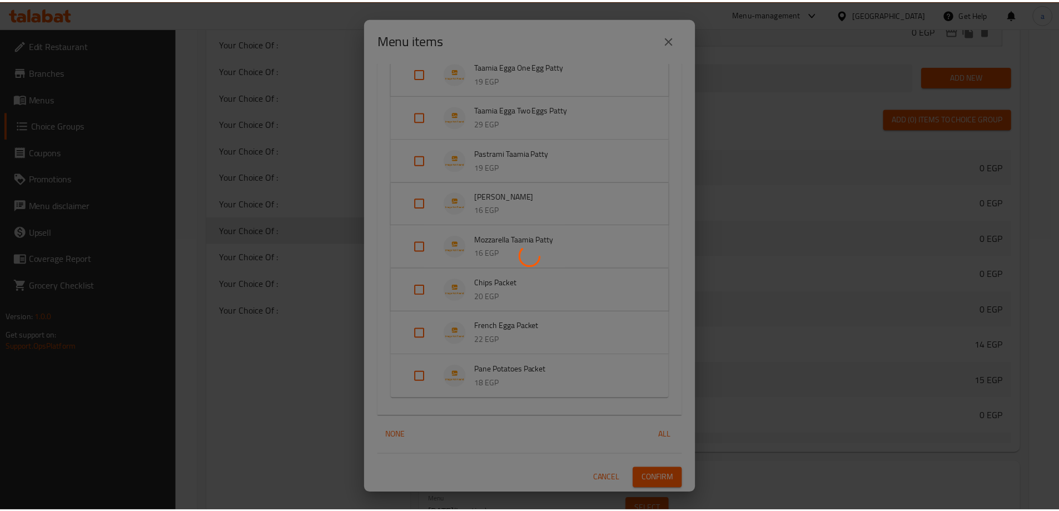
scroll to position [280, 0]
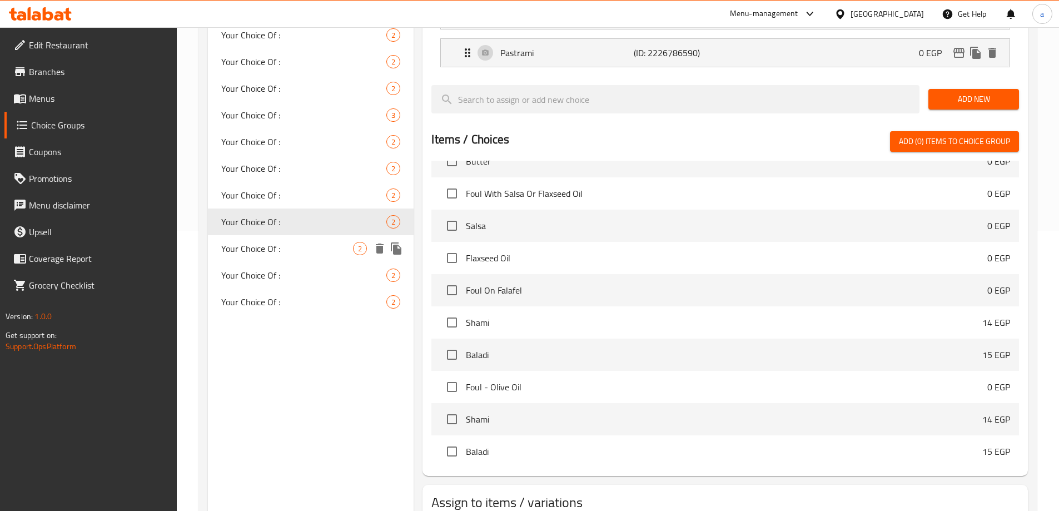
drag, startPoint x: 310, startPoint y: 249, endPoint x: 517, endPoint y: 100, distance: 254.8
click at [310, 249] on span "Your Choice Of :" at bounding box center [287, 248] width 132 height 13
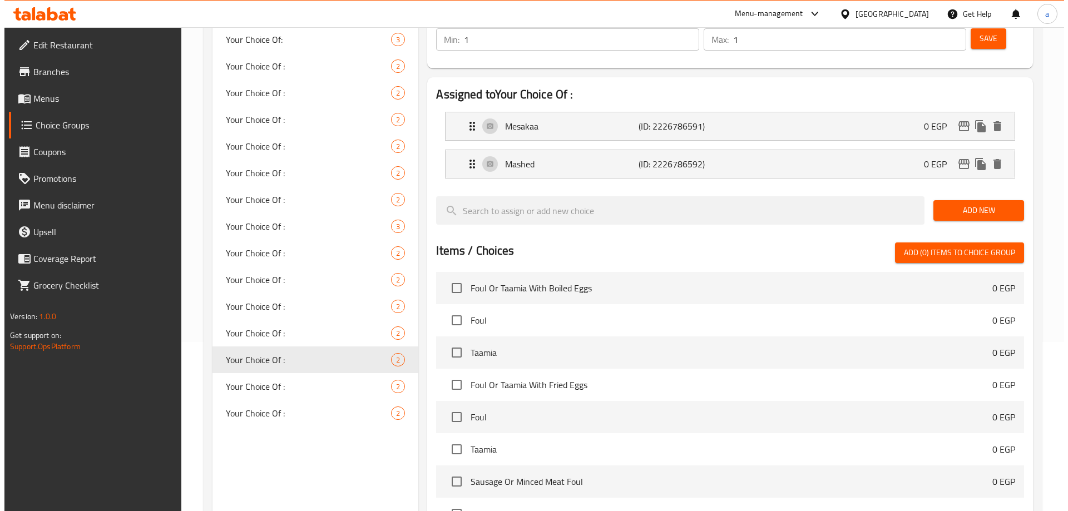
scroll to position [328, 0]
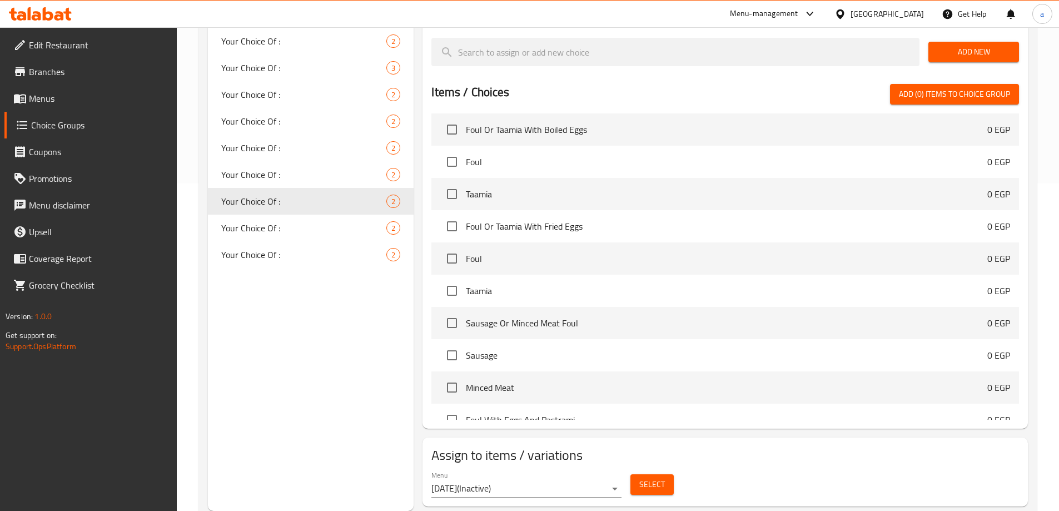
click at [656, 478] on span "Select" at bounding box center [653, 485] width 26 height 14
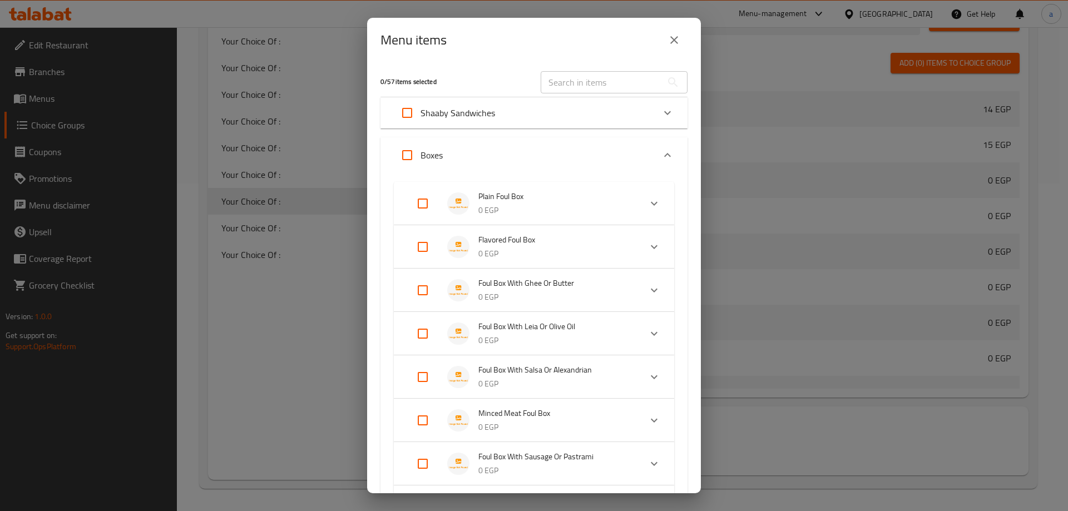
scroll to position [859, 0]
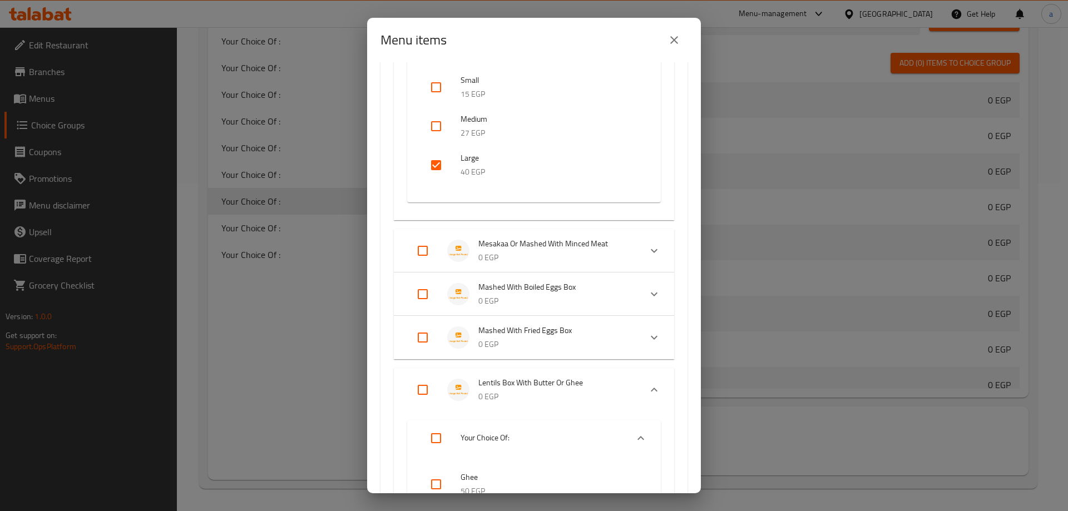
click at [434, 162] on input "checkbox" at bounding box center [436, 165] width 27 height 27
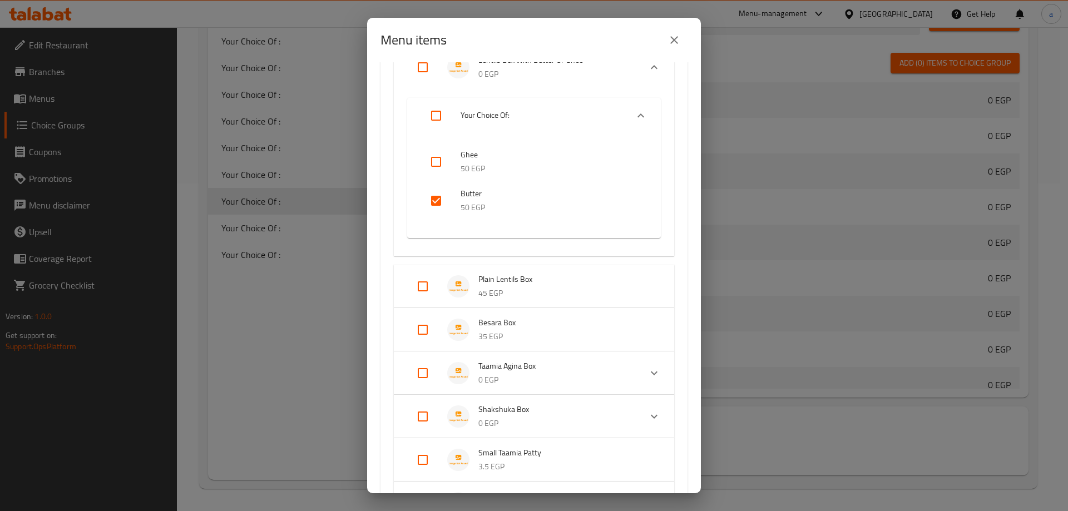
scroll to position [1001, 0]
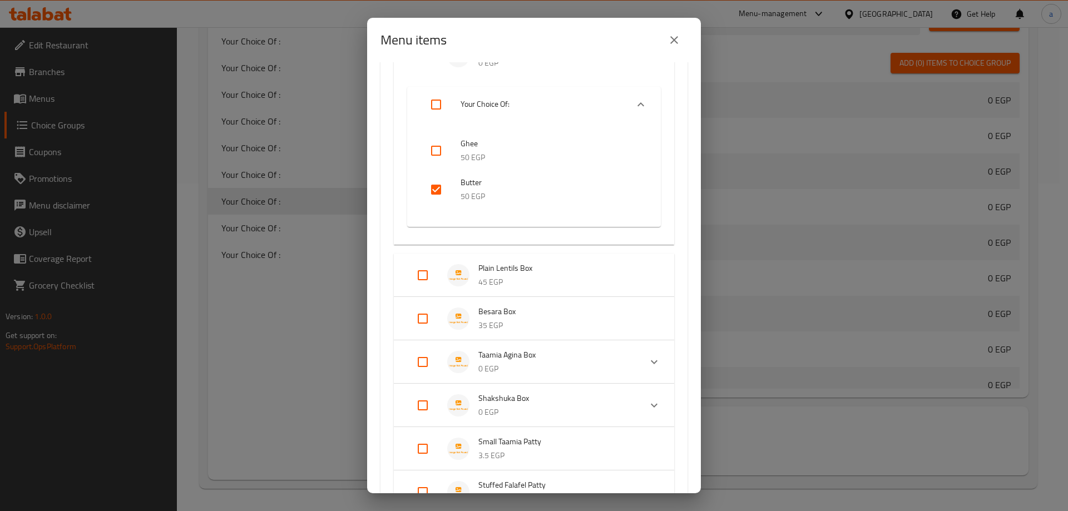
click at [435, 193] on input "checkbox" at bounding box center [436, 189] width 27 height 27
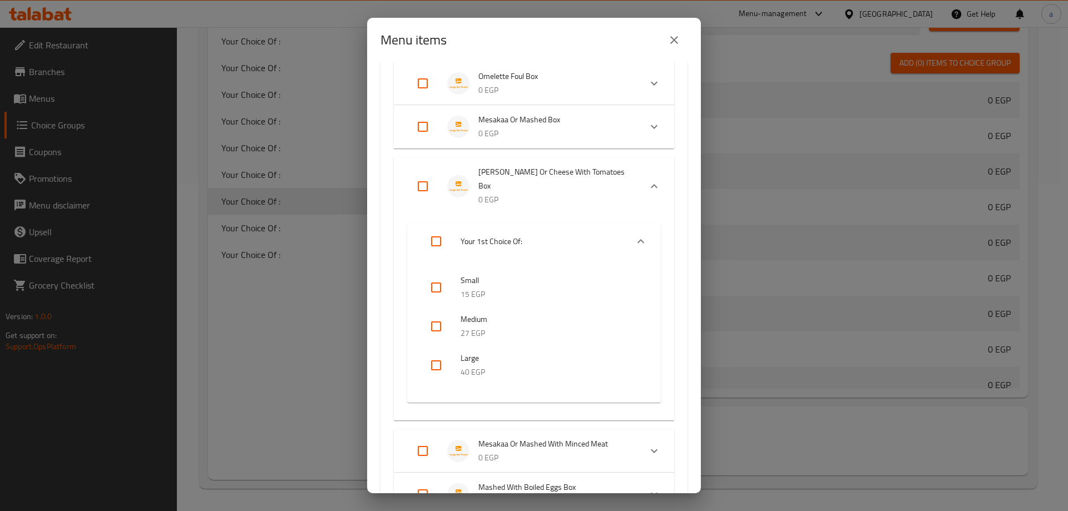
scroll to position [450, 0]
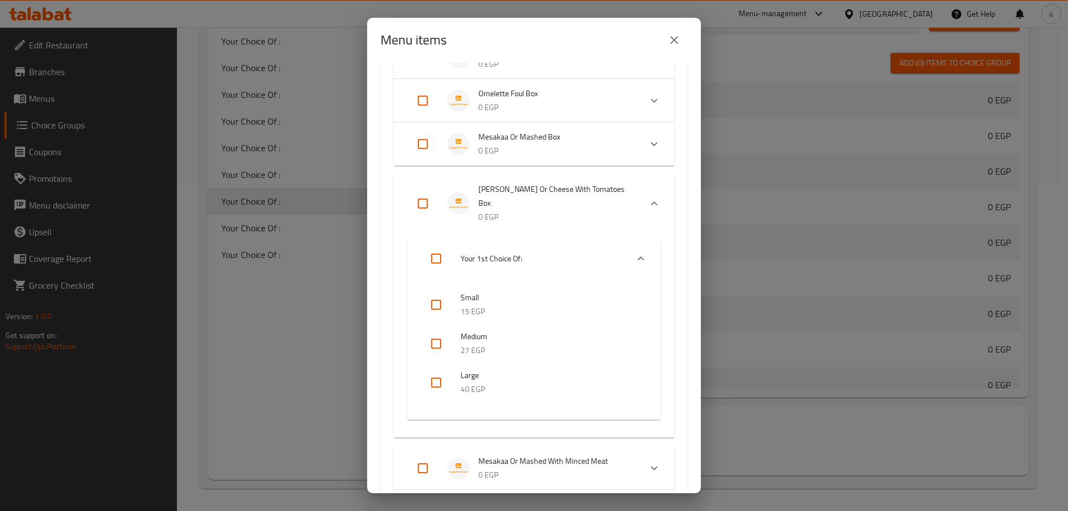
click at [526, 139] on span "Mesakaa Or Mashed Box" at bounding box center [554, 137] width 153 height 14
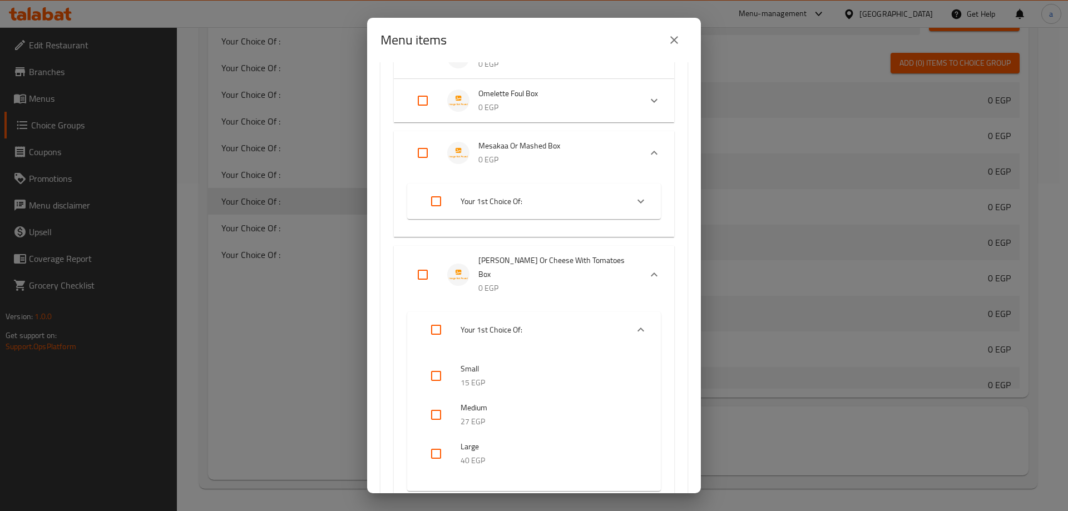
click at [427, 154] on input "Expand" at bounding box center [422, 153] width 27 height 27
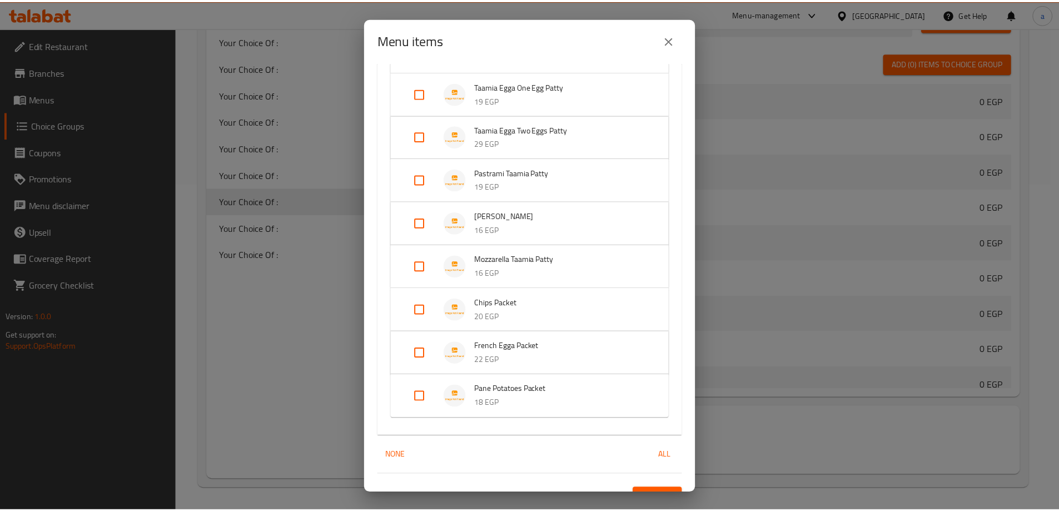
scroll to position [1506, 0]
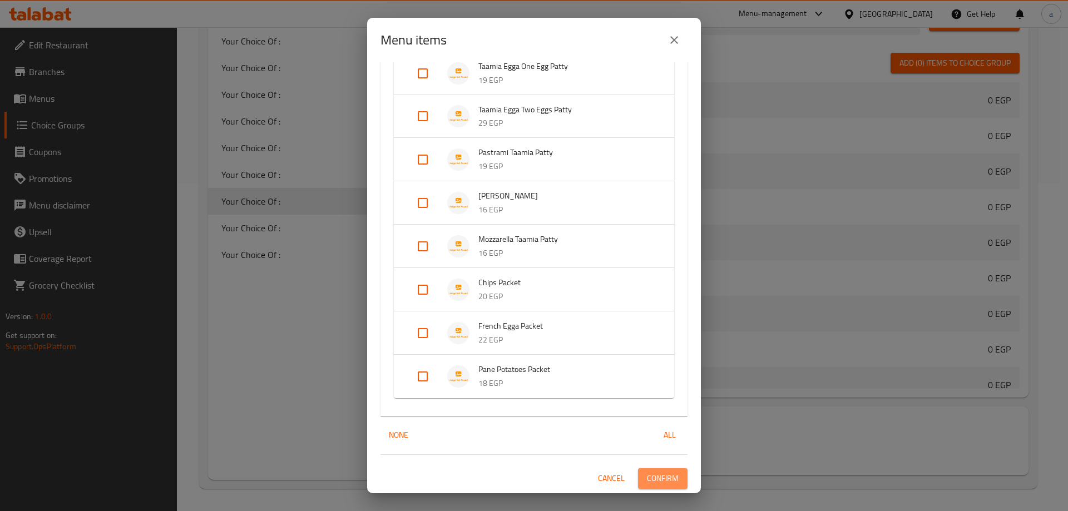
click at [665, 473] on span "Confirm" at bounding box center [663, 479] width 32 height 14
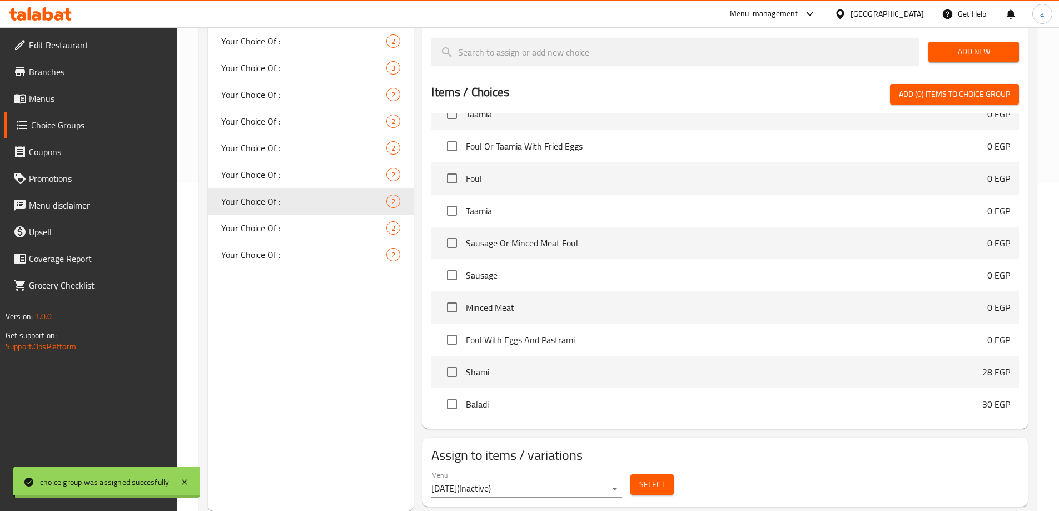
scroll to position [779, 0]
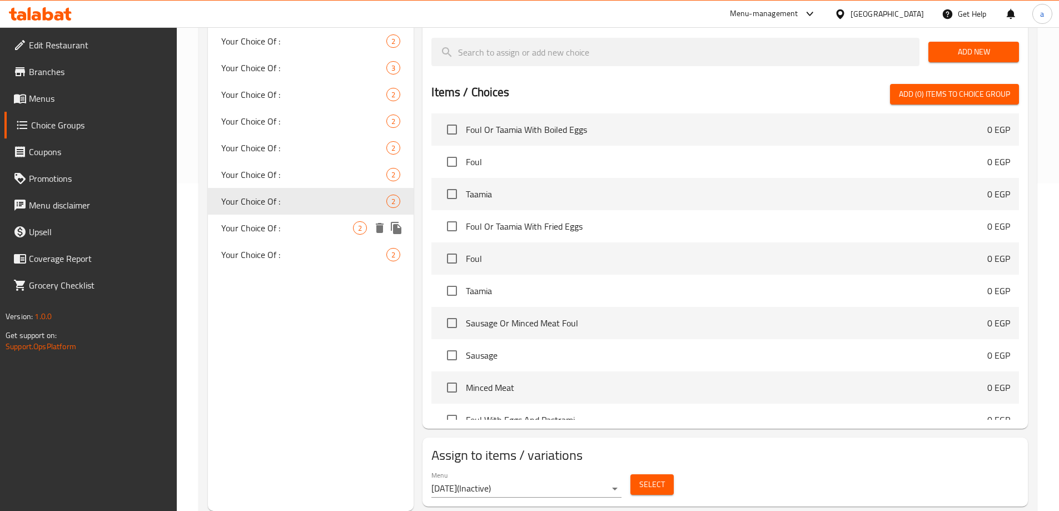
click at [306, 224] on span "Your Choice Of :" at bounding box center [287, 227] width 132 height 13
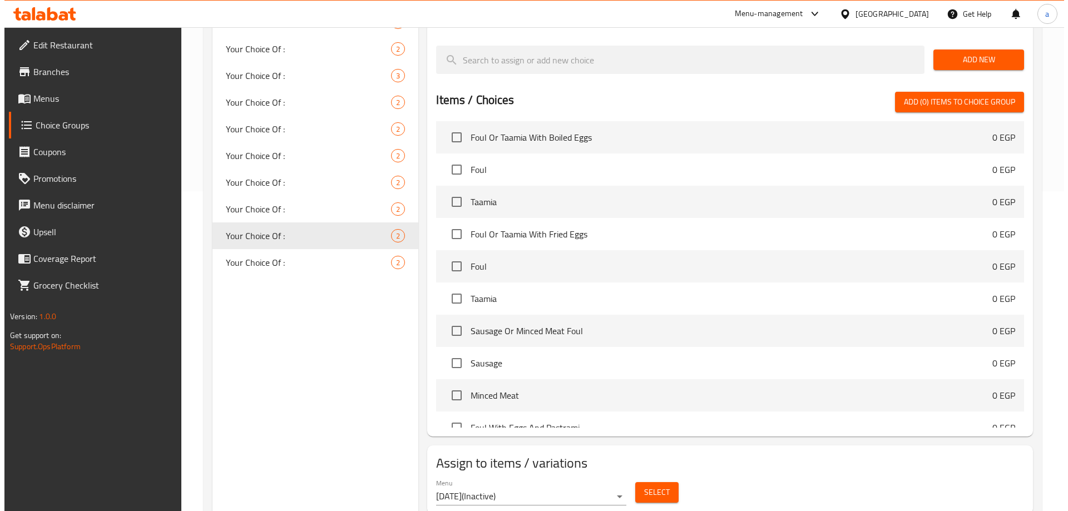
scroll to position [328, 0]
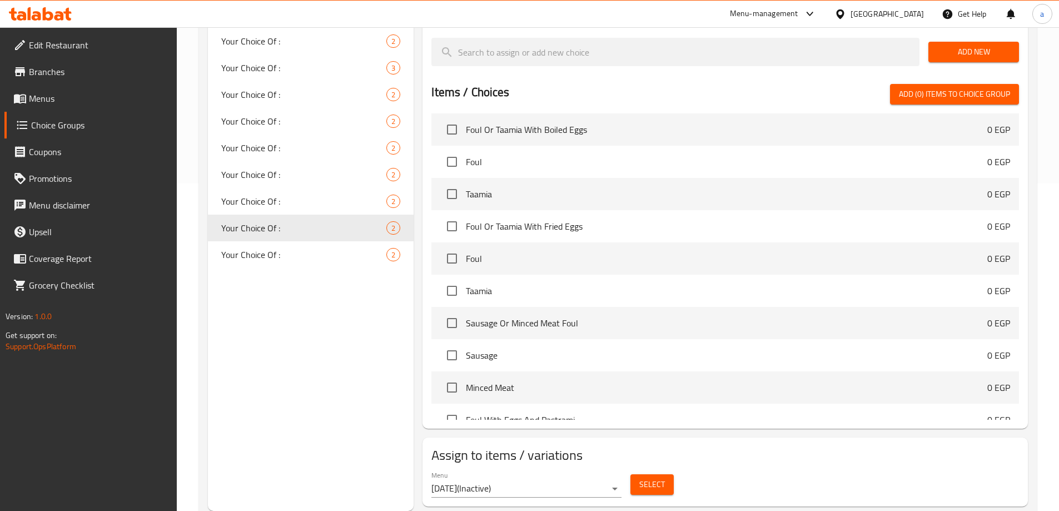
click at [655, 478] on span "Select" at bounding box center [653, 485] width 26 height 14
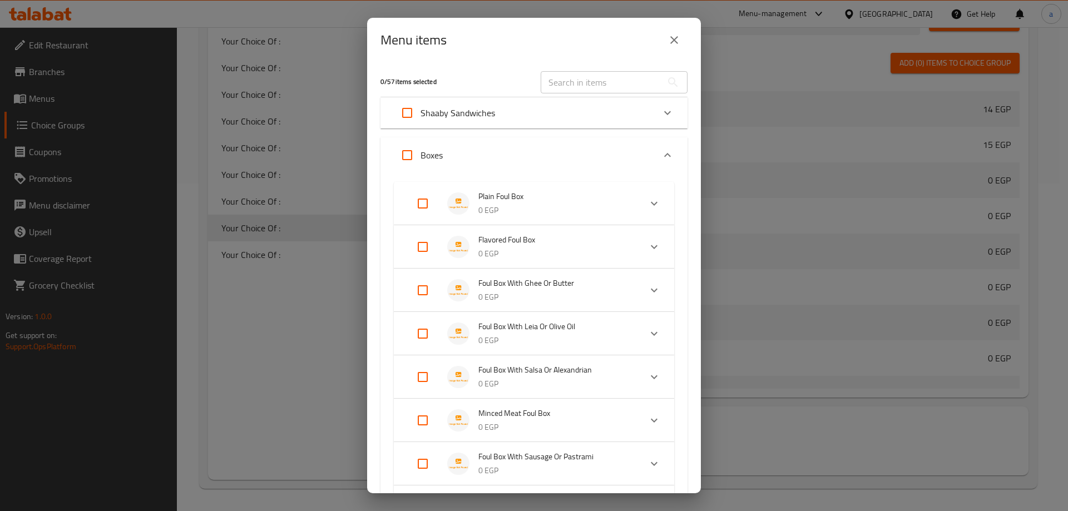
scroll to position [859, 0]
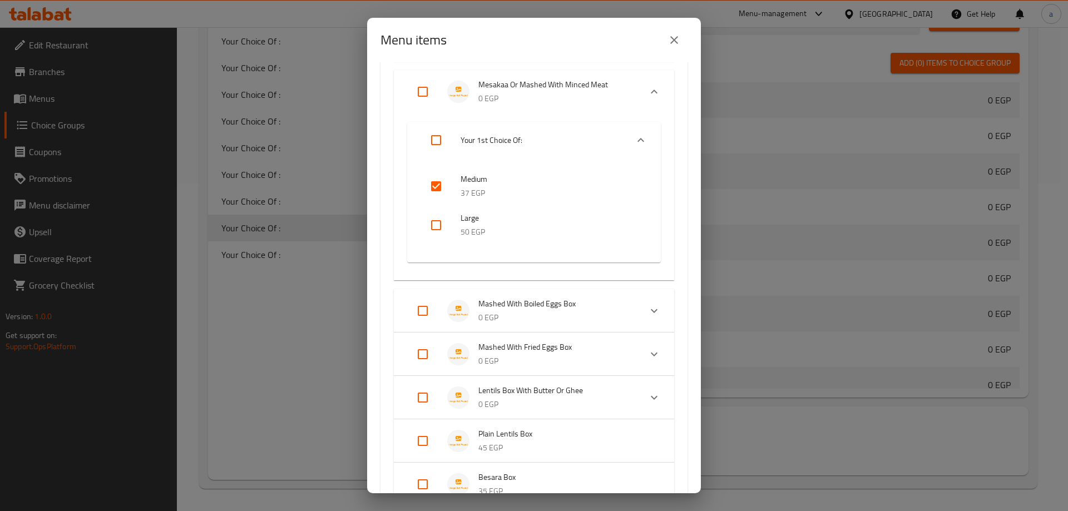
click at [433, 179] on input "checkbox" at bounding box center [436, 186] width 27 height 27
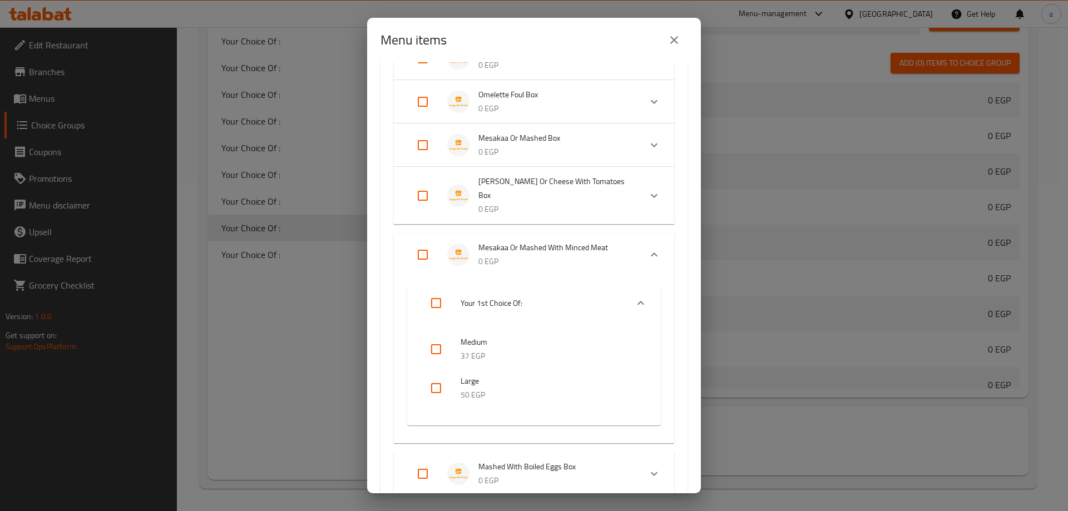
click at [422, 193] on input "Expand" at bounding box center [422, 195] width 27 height 27
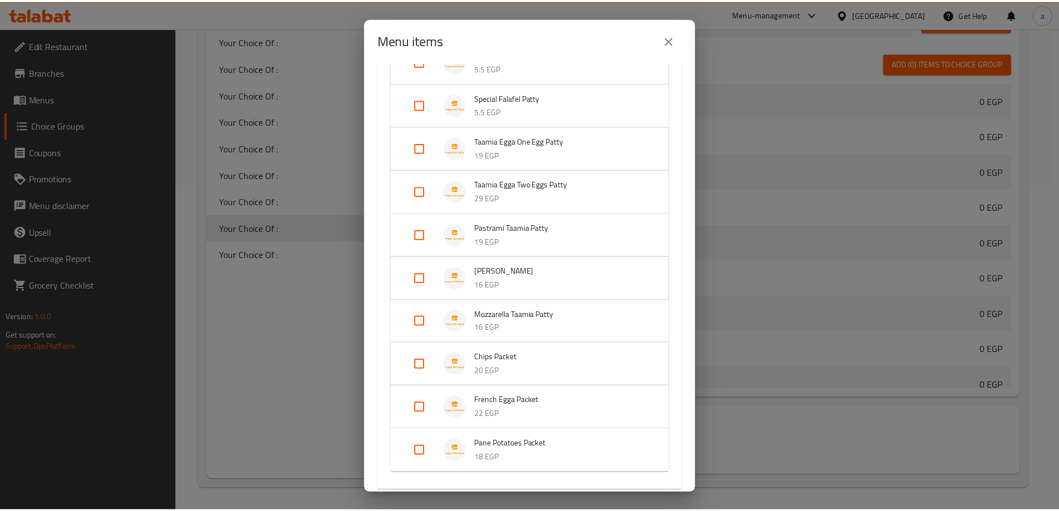
scroll to position [1354, 0]
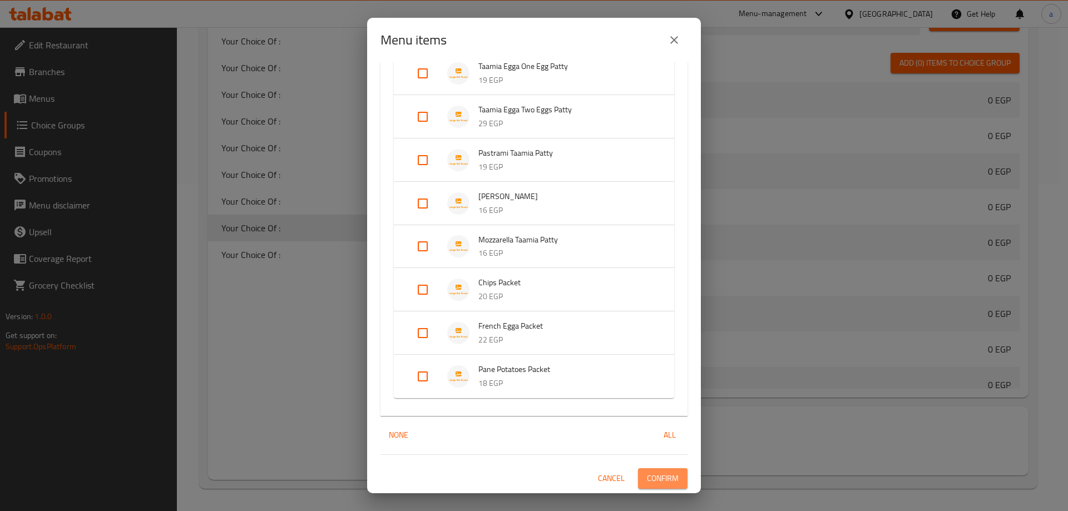
click at [653, 477] on span "Confirm" at bounding box center [663, 479] width 32 height 14
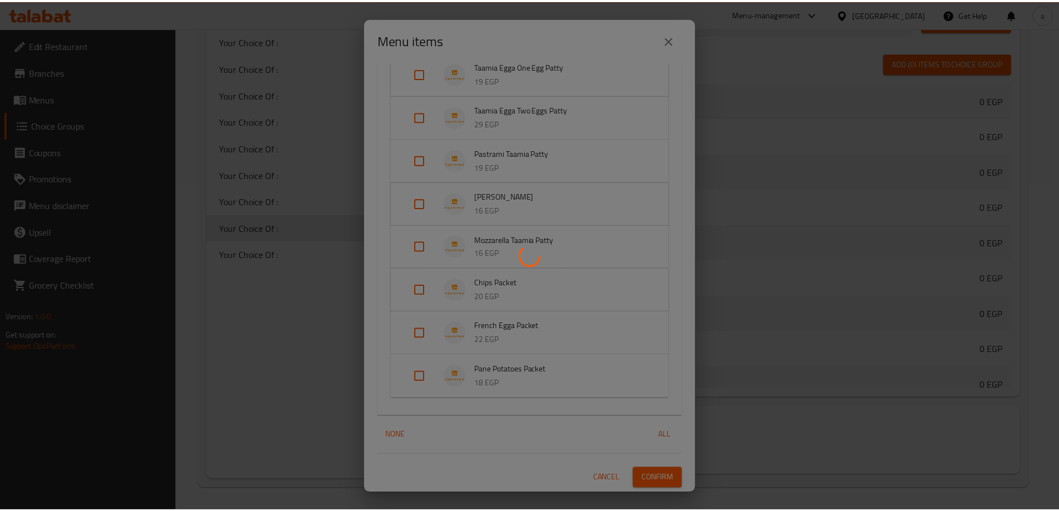
scroll to position [779, 0]
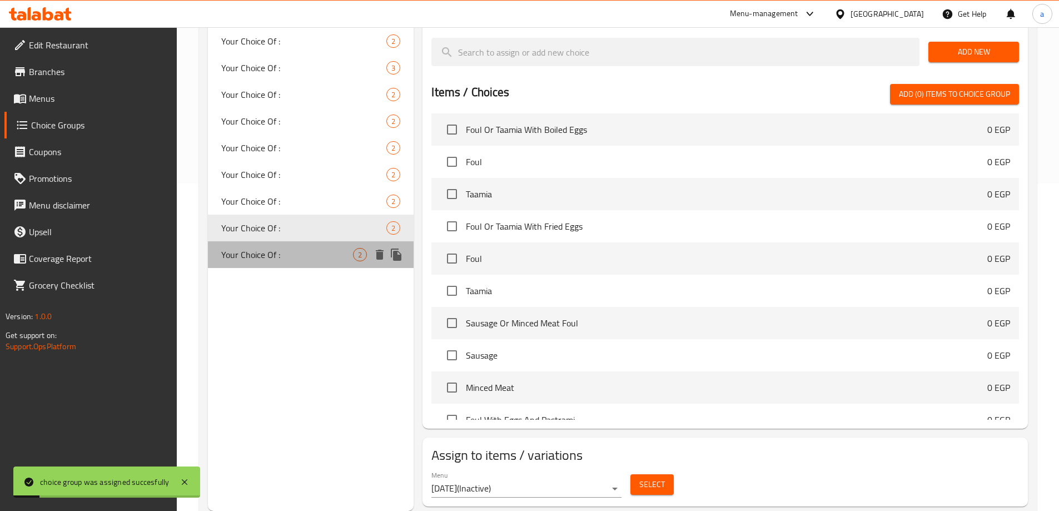
click at [240, 250] on span "Your Choice Of :" at bounding box center [287, 254] width 132 height 13
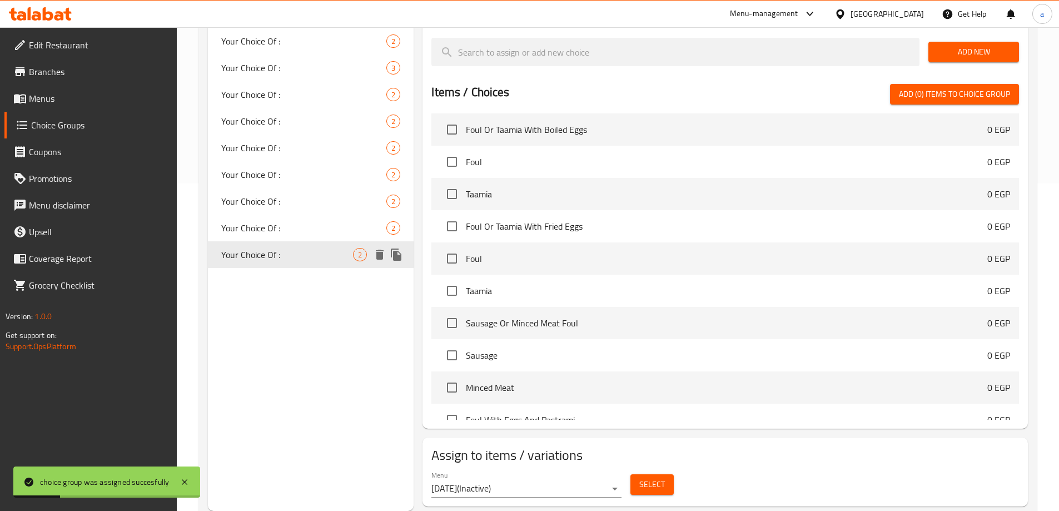
click at [250, 256] on span "Your Choice Of :" at bounding box center [287, 254] width 132 height 13
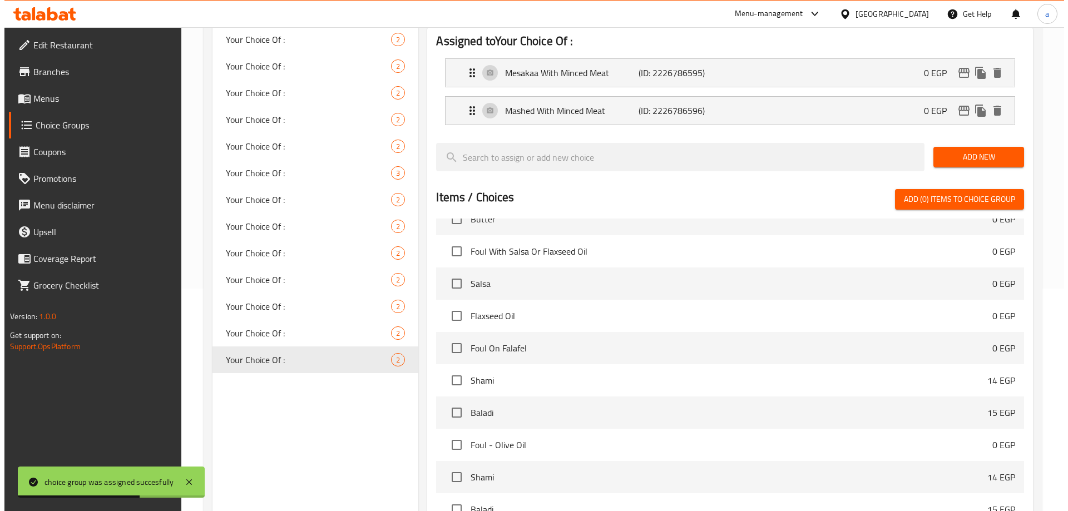
scroll to position [328, 0]
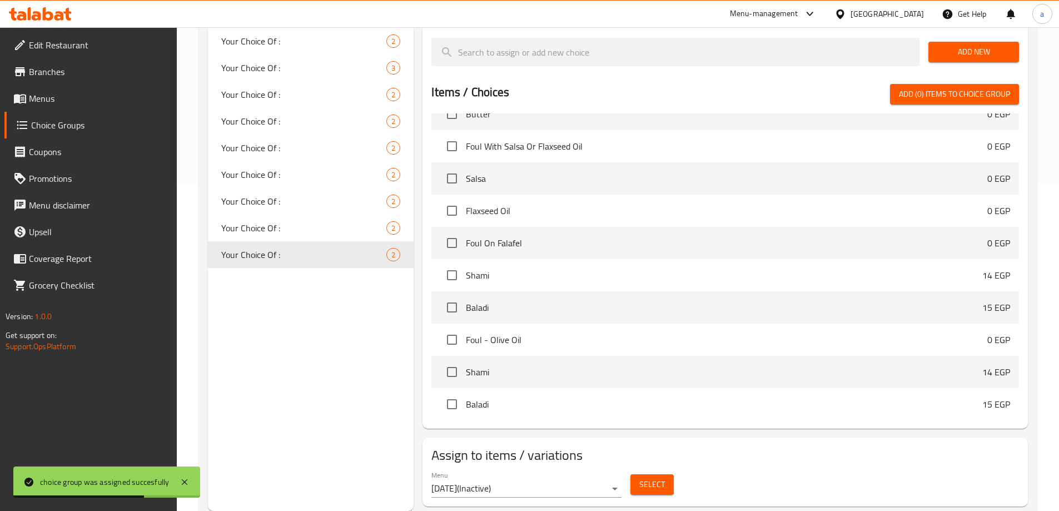
click at [659, 478] on span "Select" at bounding box center [653, 485] width 26 height 14
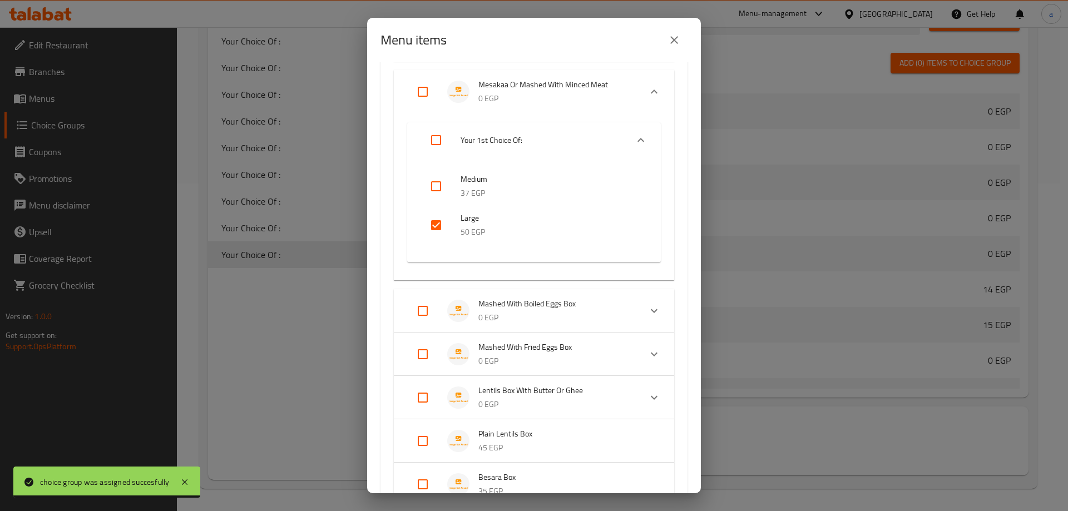
click at [433, 224] on input "checkbox" at bounding box center [436, 225] width 27 height 27
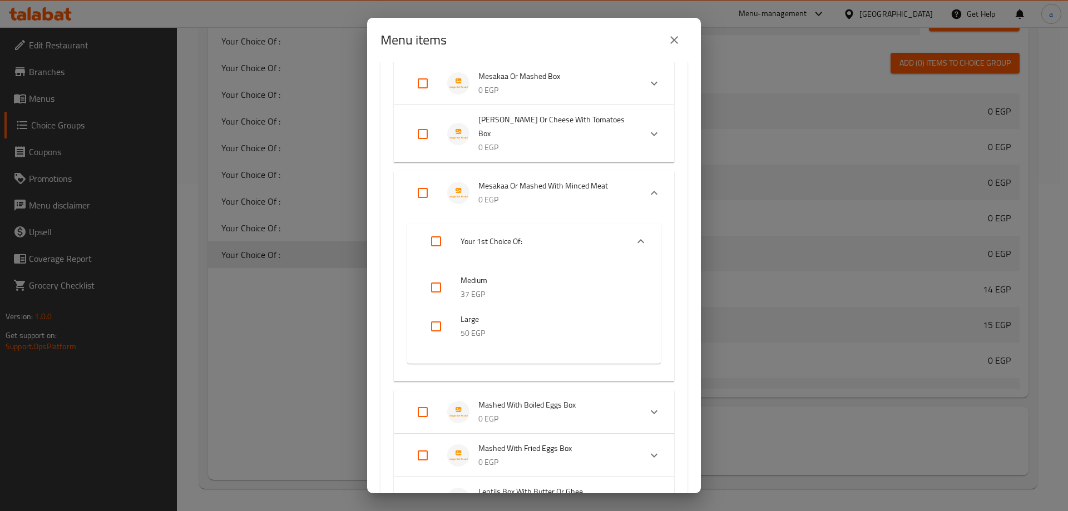
scroll to position [500, 0]
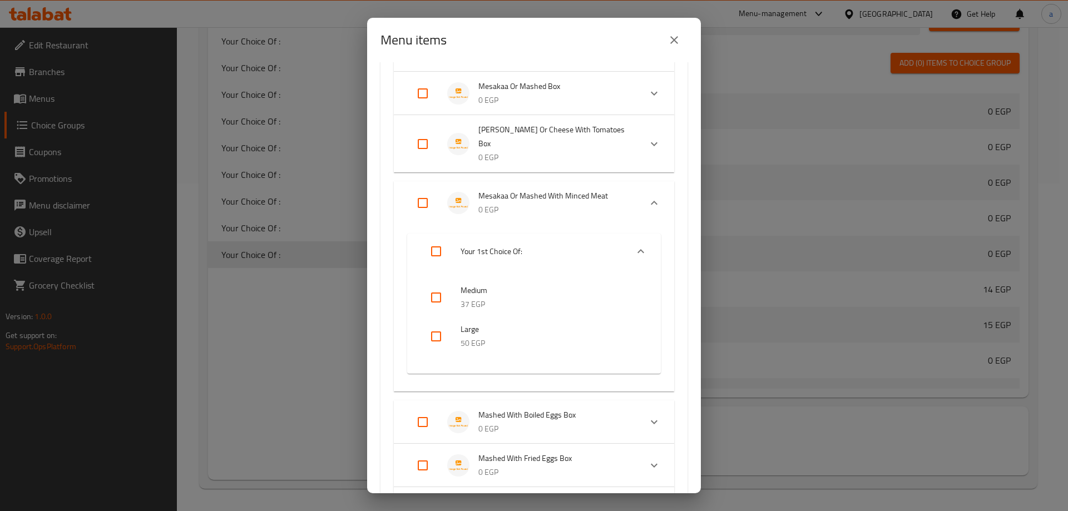
click at [423, 205] on input "Expand" at bounding box center [422, 203] width 27 height 27
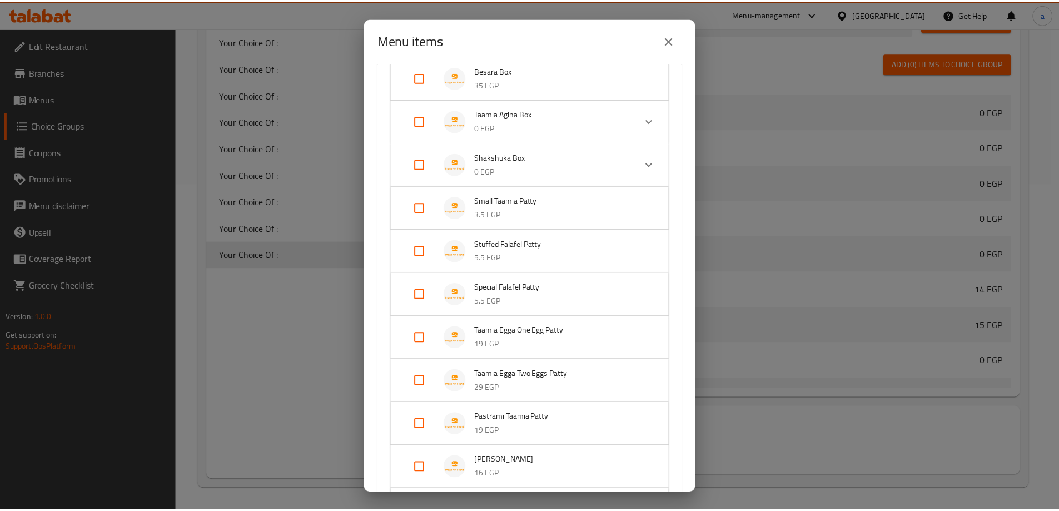
scroll to position [1098, 0]
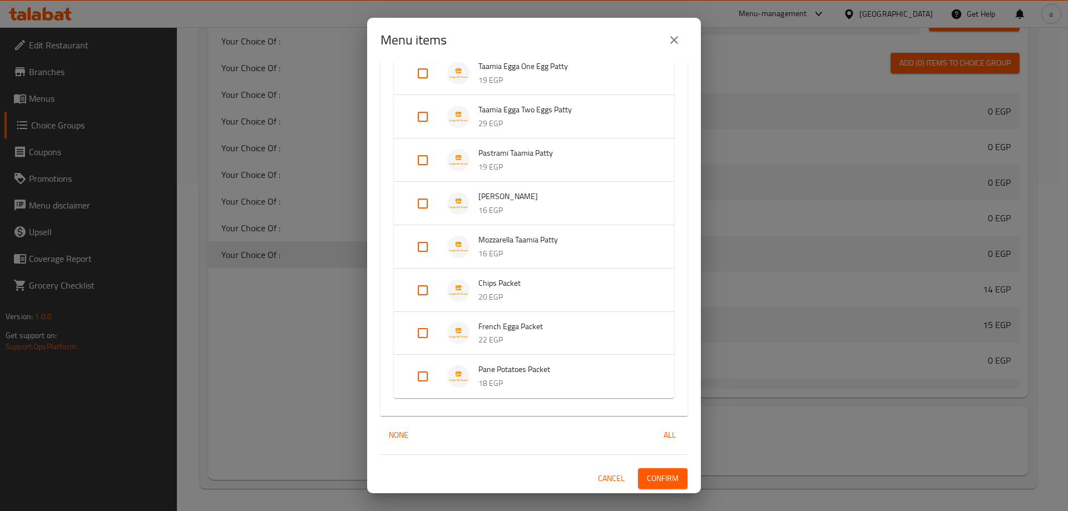
click at [663, 477] on span "Confirm" at bounding box center [663, 479] width 32 height 14
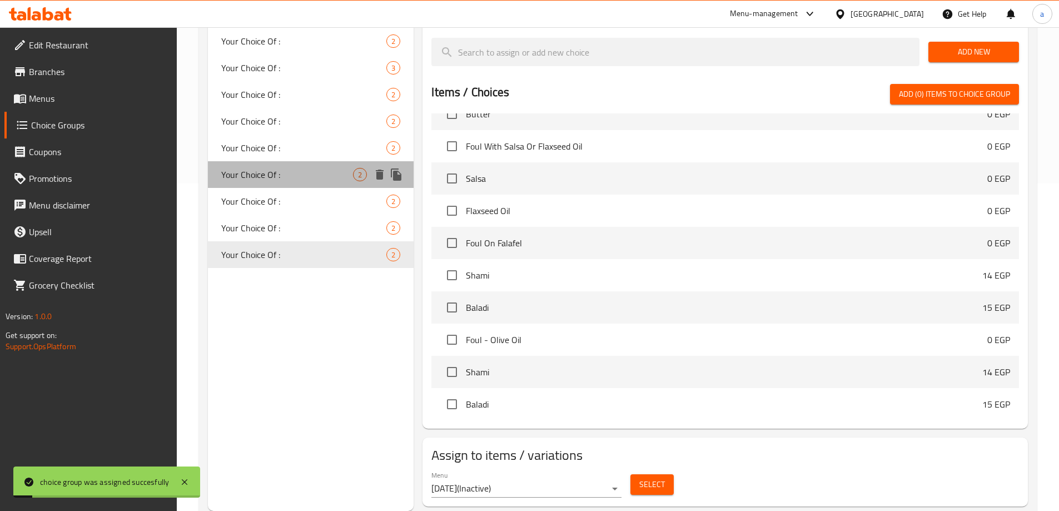
click at [253, 171] on span "Your Choice Of :" at bounding box center [287, 174] width 132 height 13
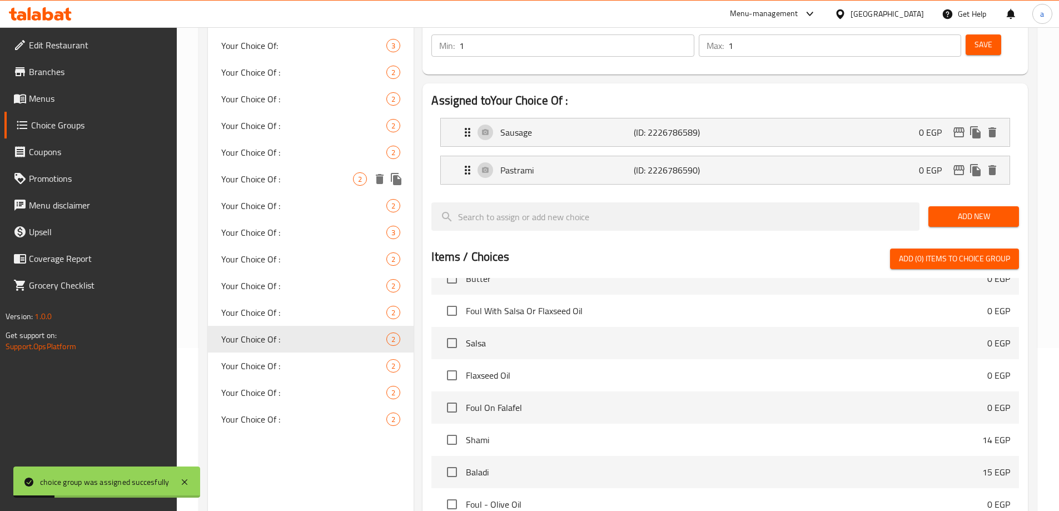
scroll to position [161, 0]
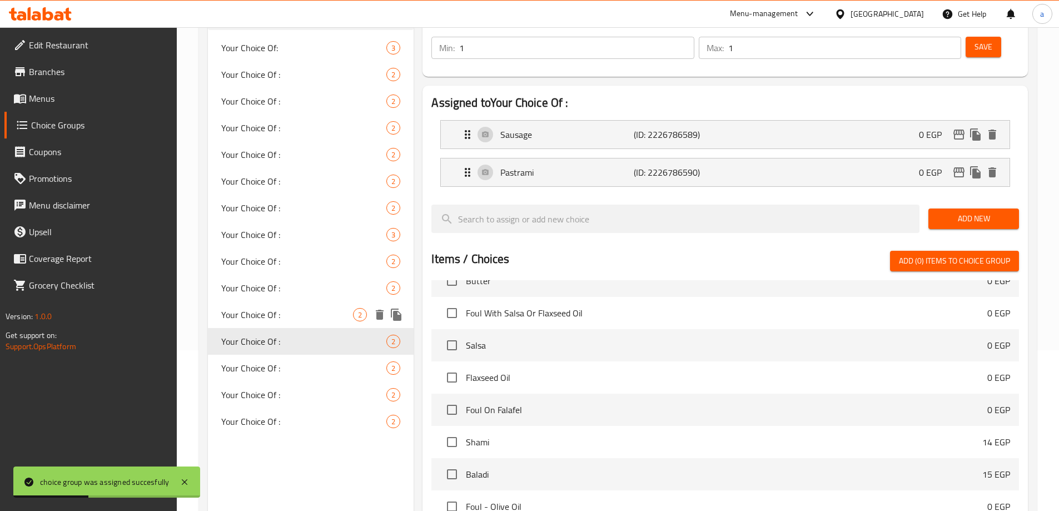
click at [276, 311] on span "Your Choice Of :" at bounding box center [287, 314] width 132 height 13
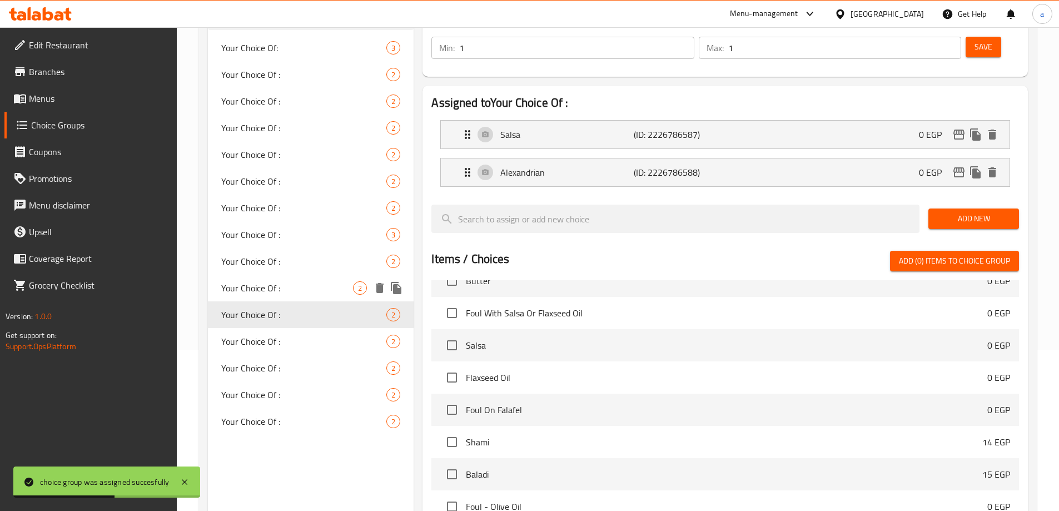
click at [277, 294] on span "Your Choice Of :" at bounding box center [287, 287] width 132 height 13
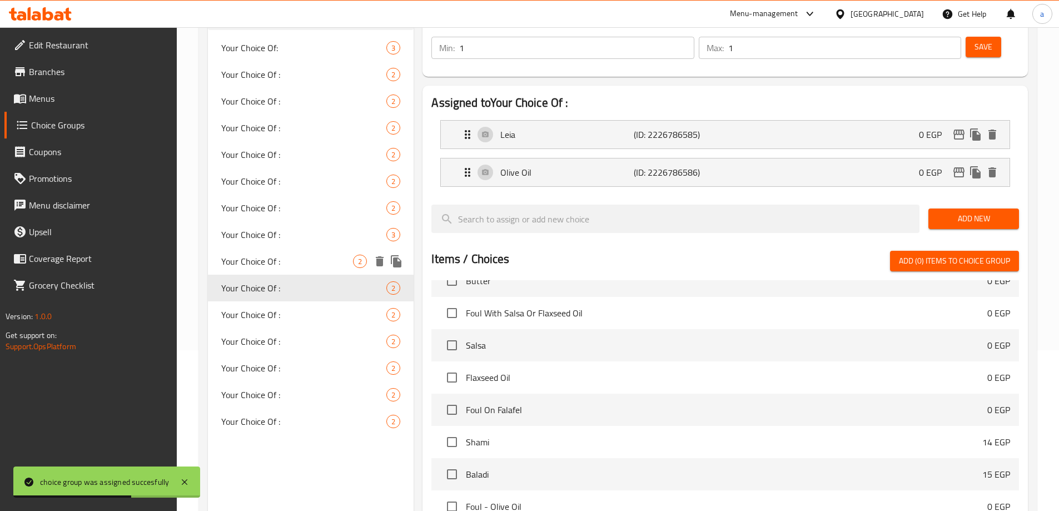
click at [287, 254] on div "Your Choice Of : 2" at bounding box center [311, 261] width 206 height 27
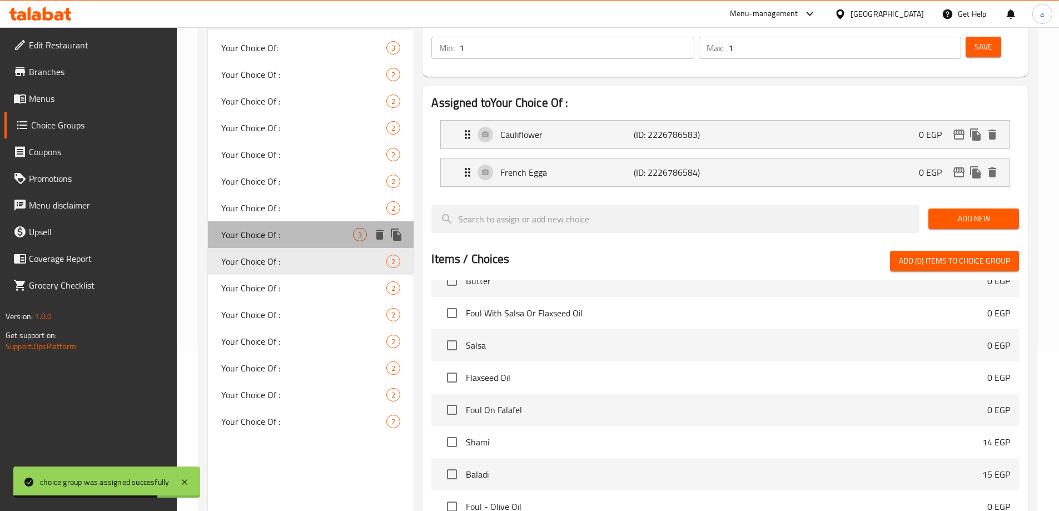
click at [289, 236] on span "Your Choice Of :" at bounding box center [287, 234] width 132 height 13
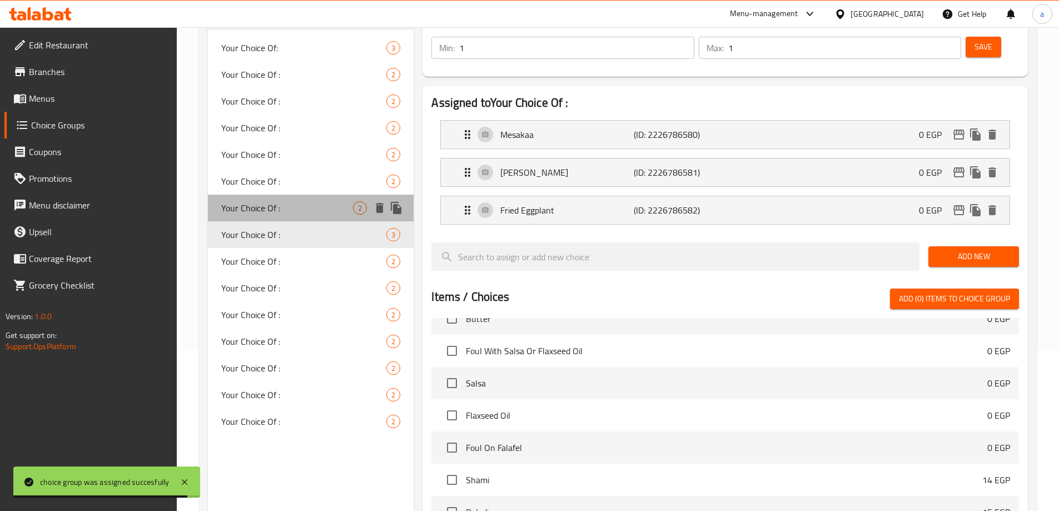
click at [291, 212] on span "Your Choice Of :" at bounding box center [287, 207] width 132 height 13
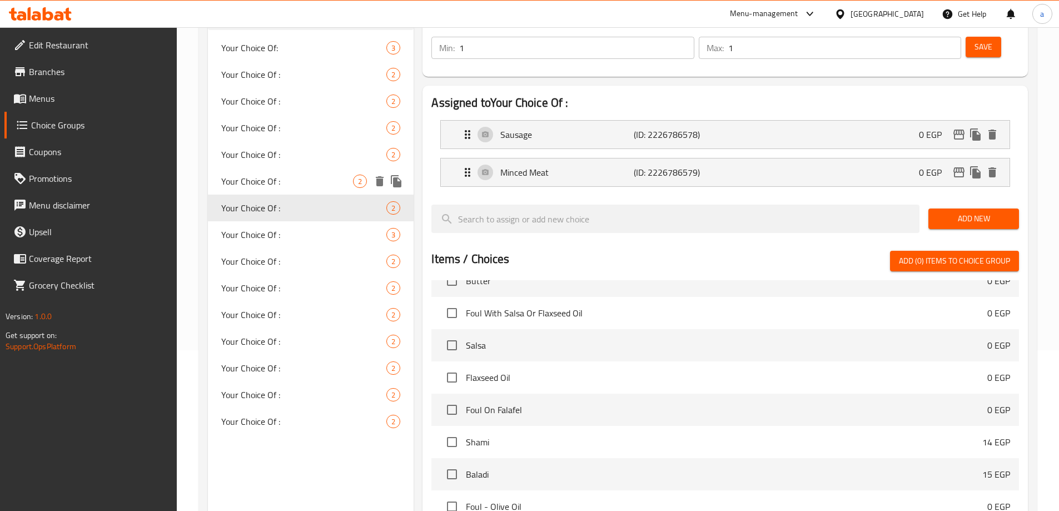
click at [285, 174] on div "Your Choice Of : 2" at bounding box center [311, 181] width 206 height 27
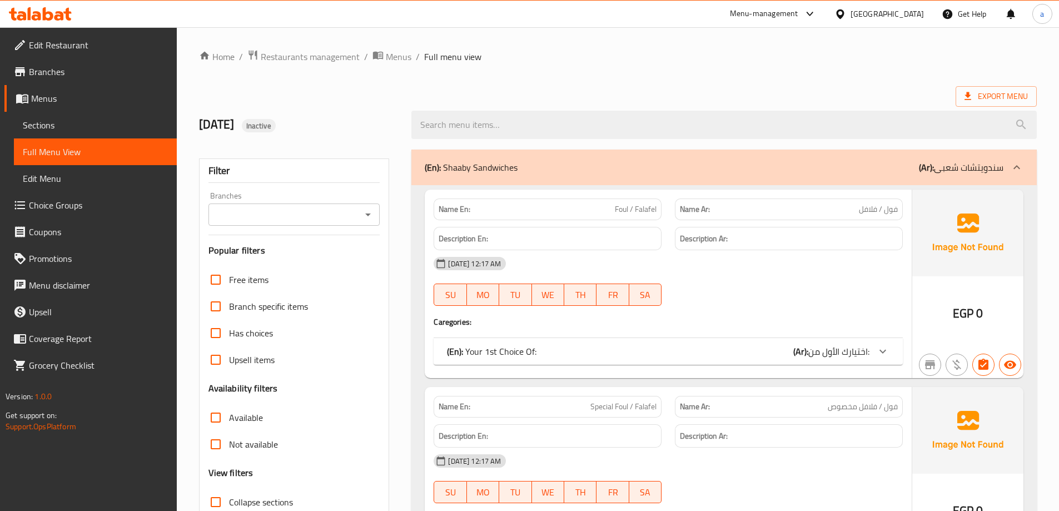
scroll to position [192, 0]
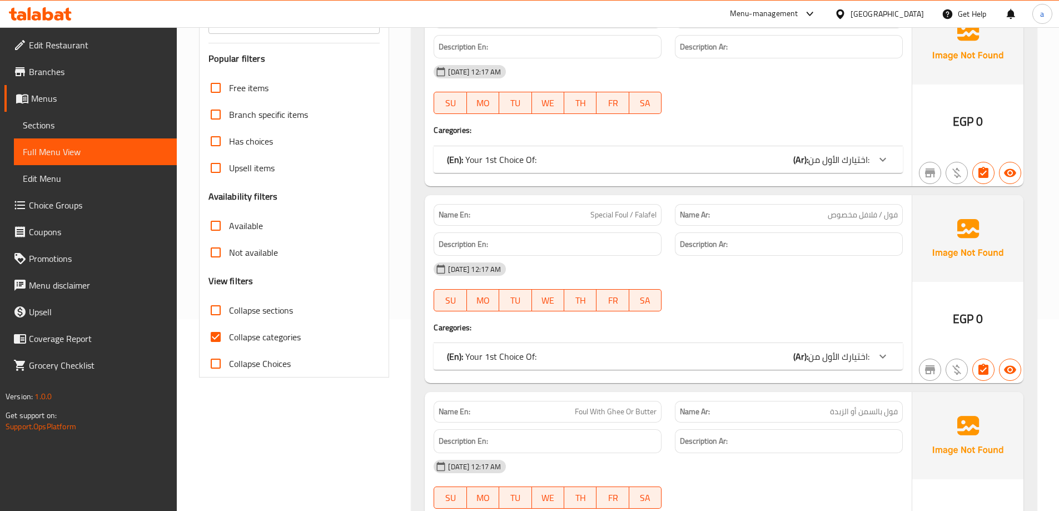
click at [237, 341] on span "Collapse categories" at bounding box center [265, 336] width 72 height 13
click at [229, 341] on input "Collapse categories" at bounding box center [215, 337] width 27 height 27
checkbox input "false"
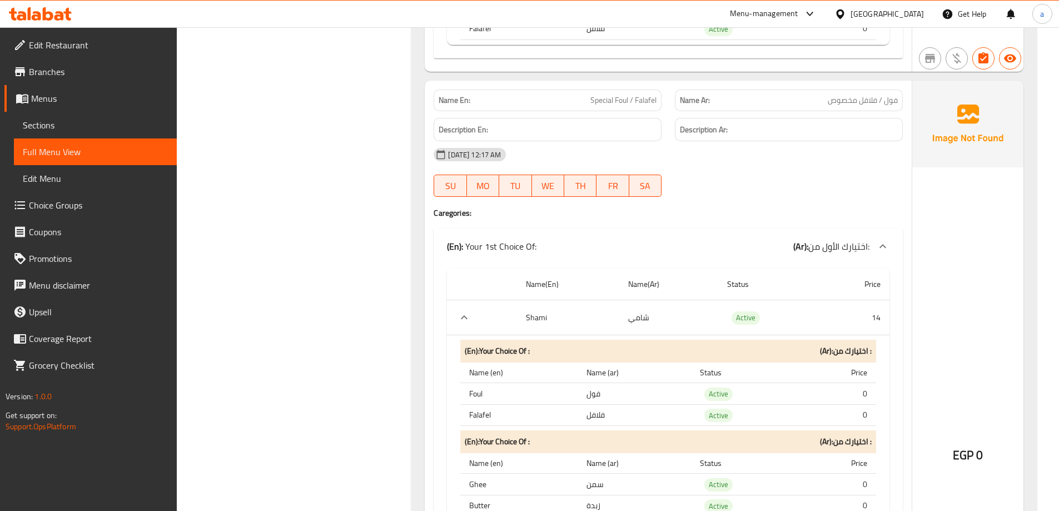
scroll to position [526, 0]
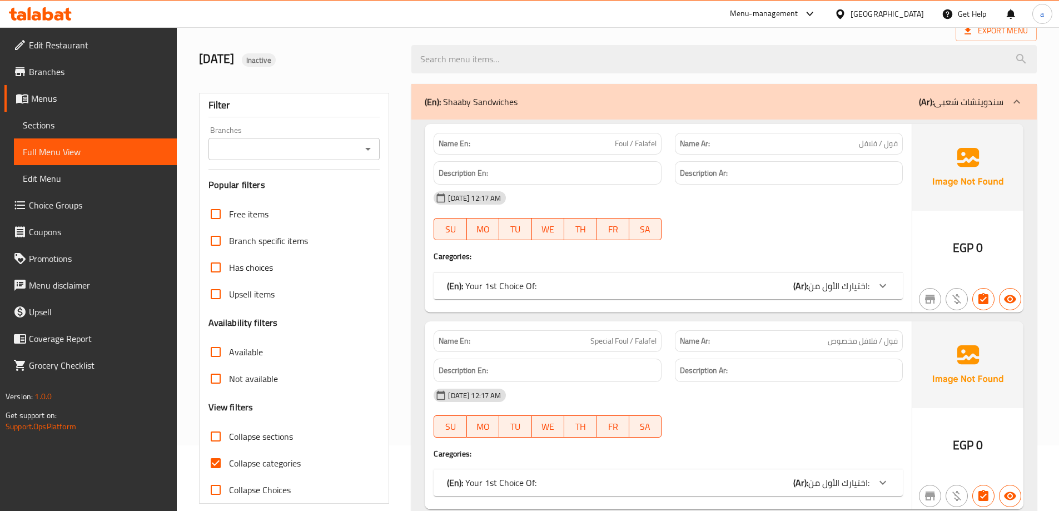
scroll to position [167, 0]
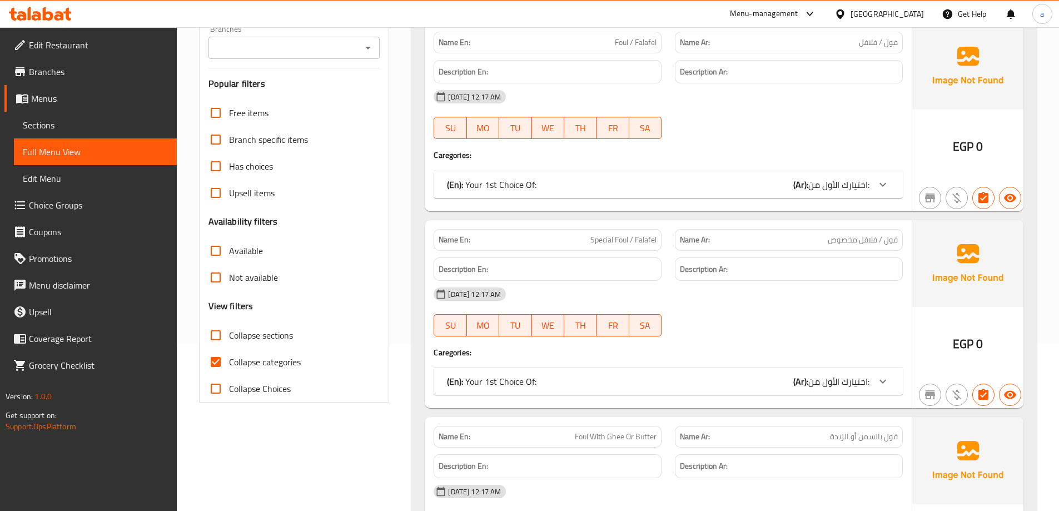
click at [270, 365] on span "Collapse categories" at bounding box center [265, 361] width 72 height 13
click at [229, 365] on input "Collapse categories" at bounding box center [215, 362] width 27 height 27
checkbox input "false"
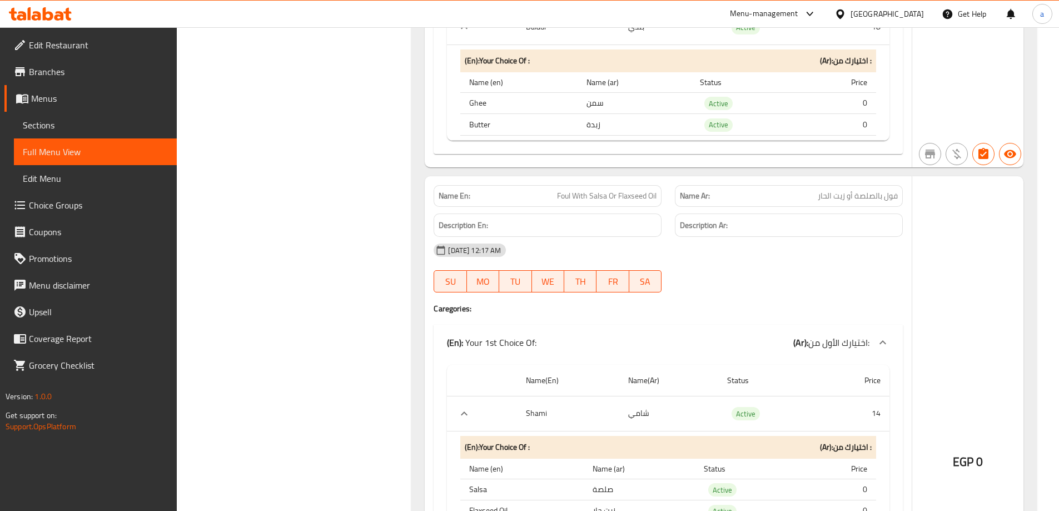
scroll to position [1557, 0]
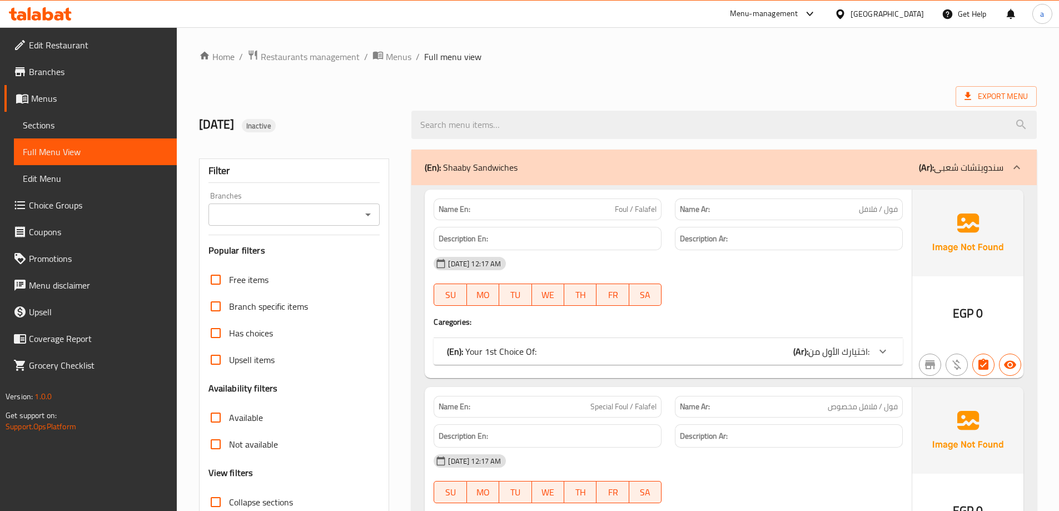
scroll to position [278, 0]
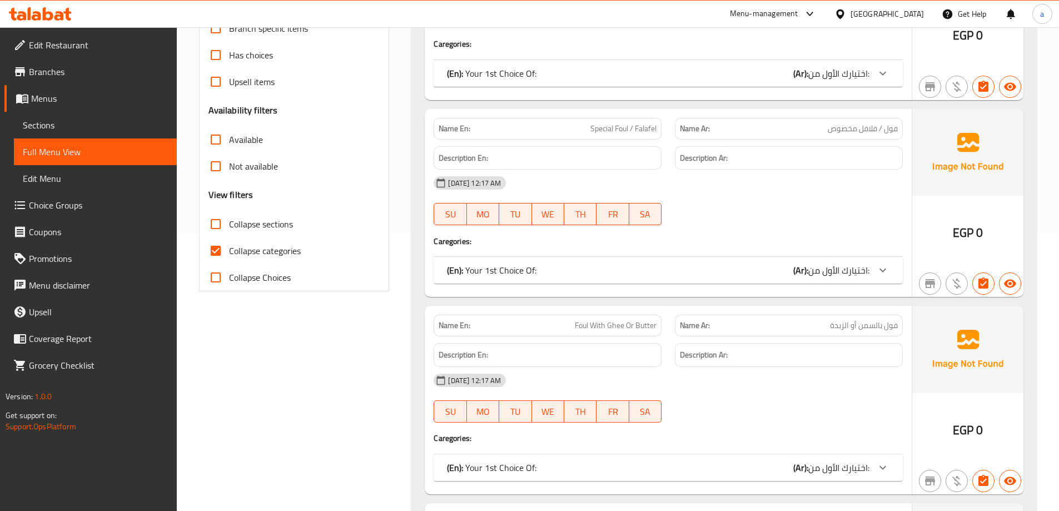
click at [262, 245] on span "Collapse categories" at bounding box center [265, 250] width 72 height 13
click at [229, 245] on input "Collapse categories" at bounding box center [215, 250] width 27 height 27
checkbox input "false"
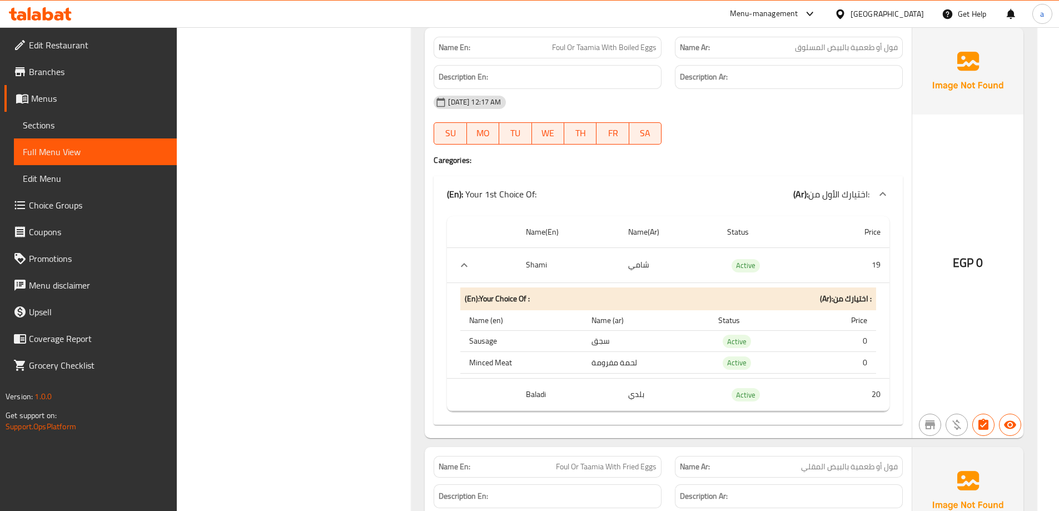
scroll to position [3559, 0]
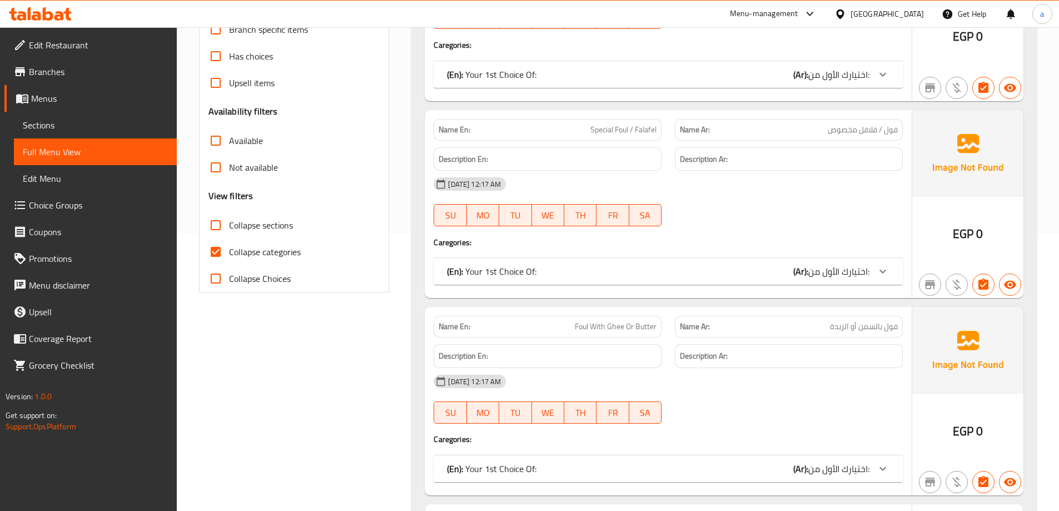
scroll to position [278, 0]
click at [251, 251] on span "Collapse categories" at bounding box center [265, 250] width 72 height 13
click at [229, 251] on input "Collapse categories" at bounding box center [215, 250] width 27 height 27
checkbox input "false"
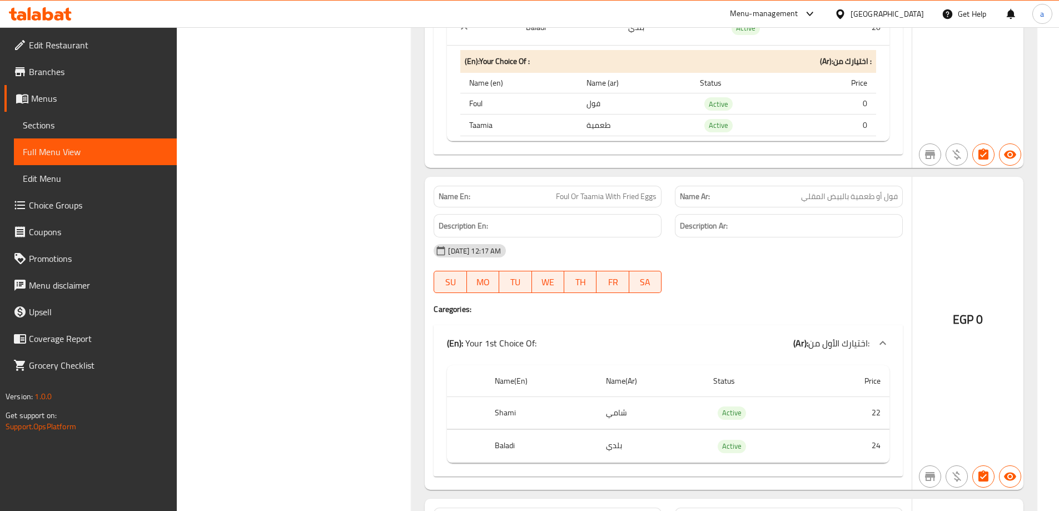
scroll to position [4226, 0]
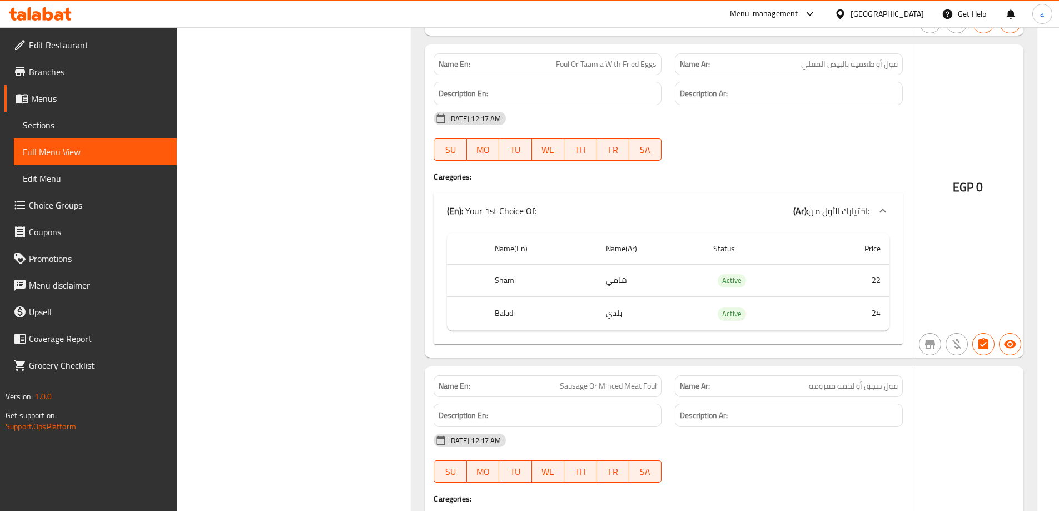
drag, startPoint x: 644, startPoint y: 299, endPoint x: 649, endPoint y: 266, distance: 33.7
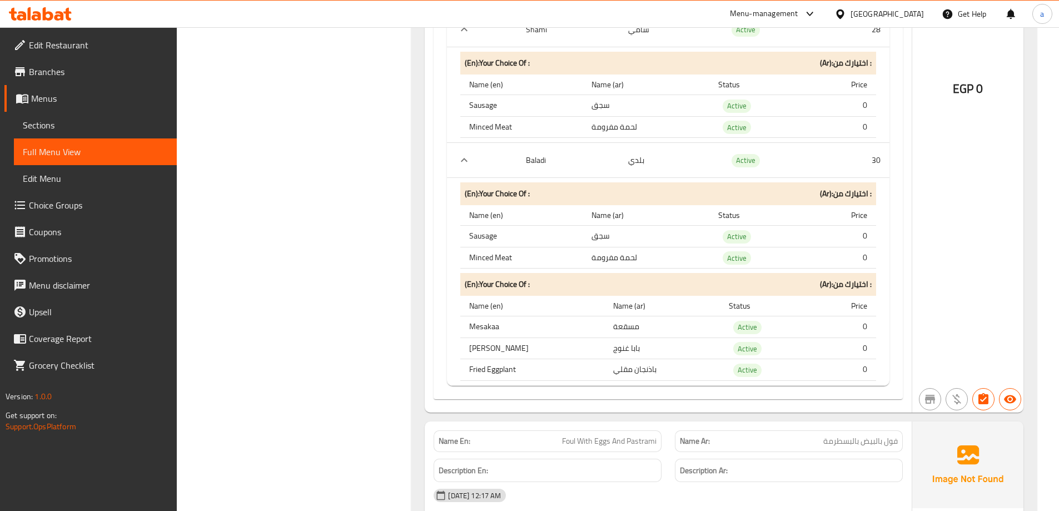
scroll to position [4782, 0]
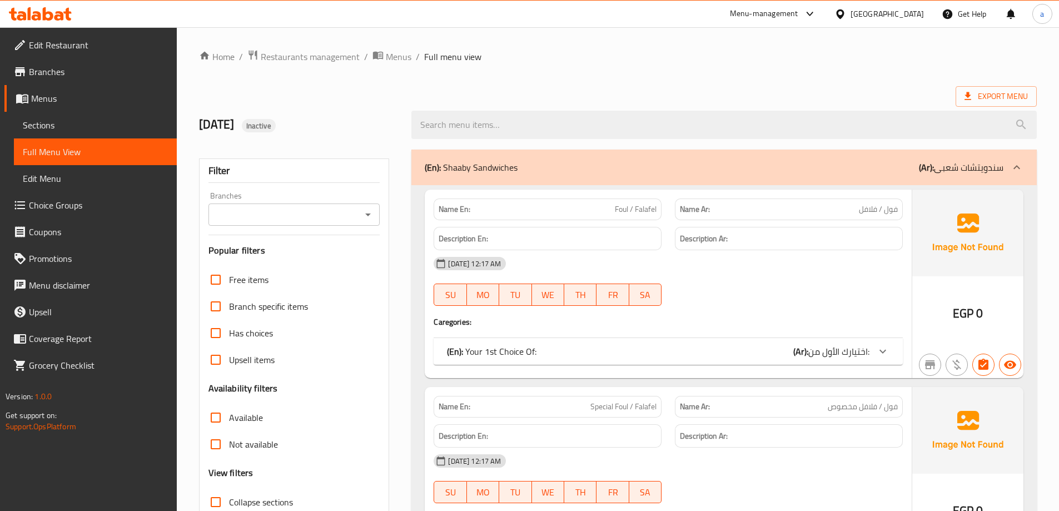
scroll to position [56, 0]
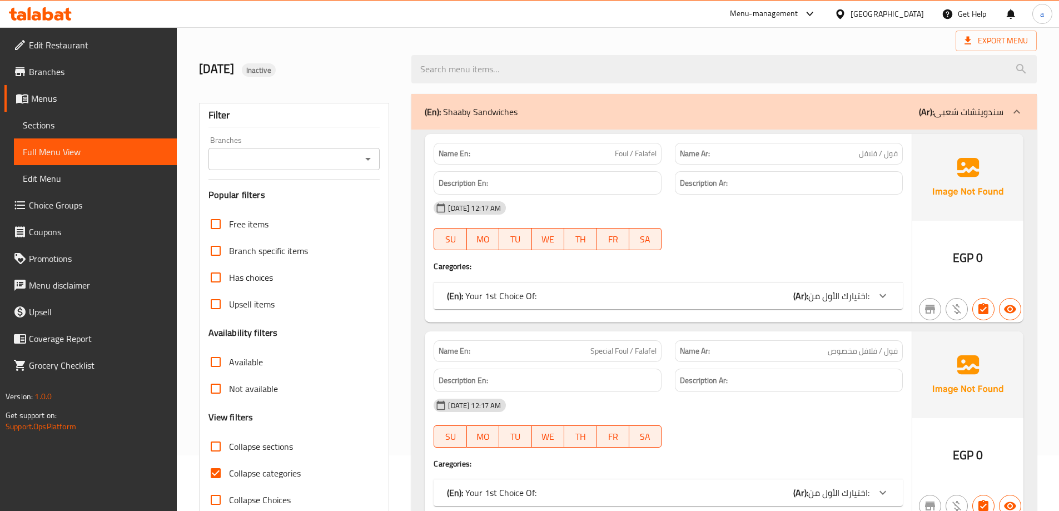
click at [254, 472] on span "Collapse categories" at bounding box center [265, 473] width 72 height 13
click at [229, 472] on input "Collapse categories" at bounding box center [215, 473] width 27 height 27
checkbox input "false"
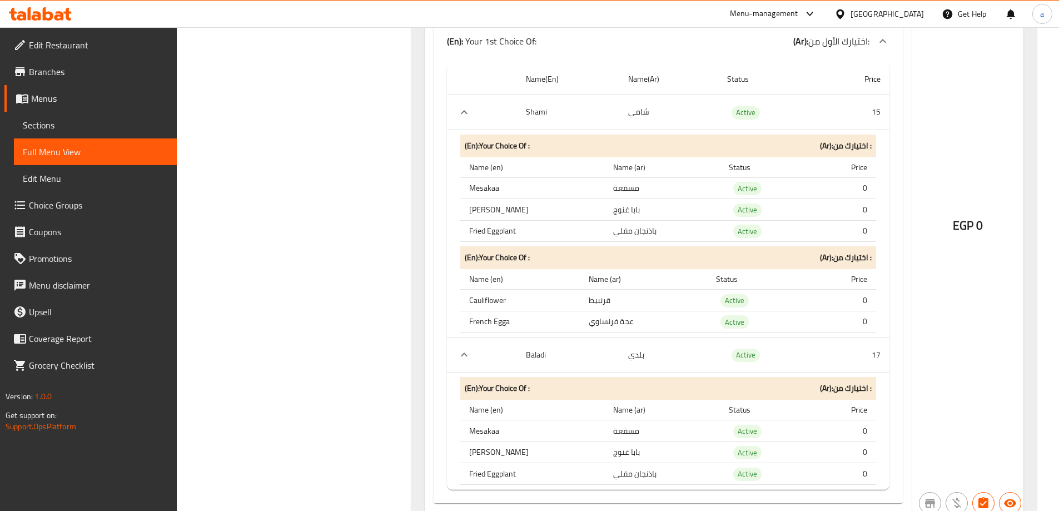
scroll to position [6729, 0]
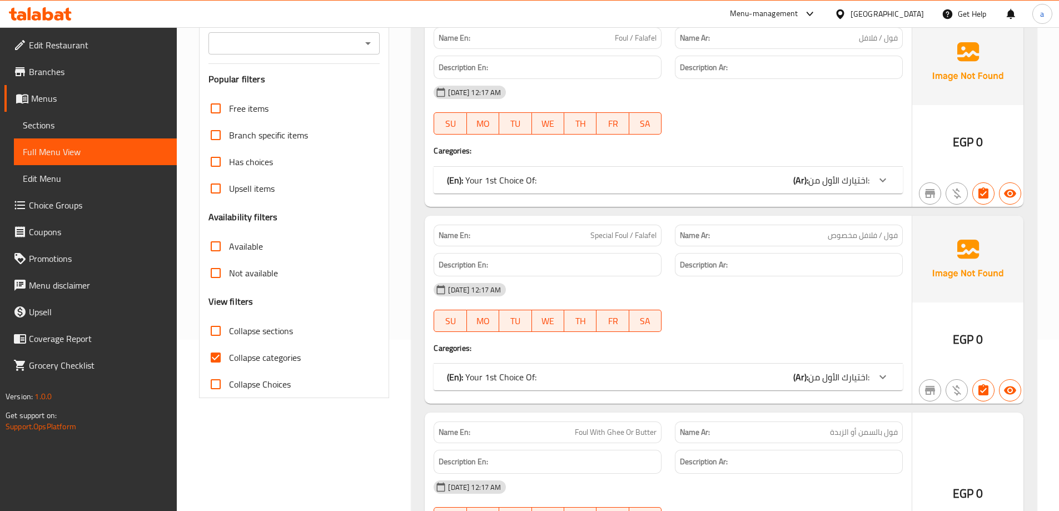
scroll to position [278, 0]
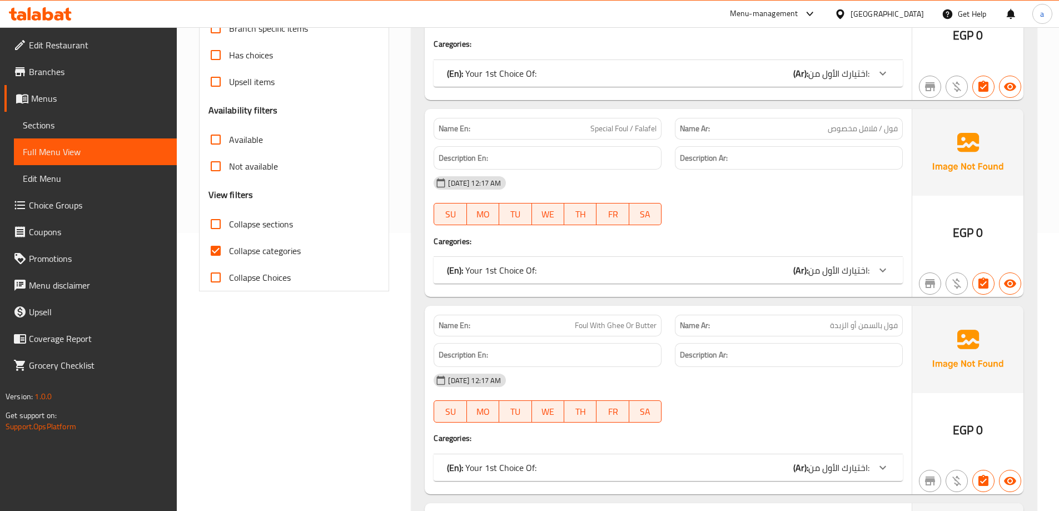
click at [255, 257] on span "Collapse categories" at bounding box center [265, 250] width 72 height 13
click at [229, 259] on input "Collapse categories" at bounding box center [215, 250] width 27 height 27
checkbox input "false"
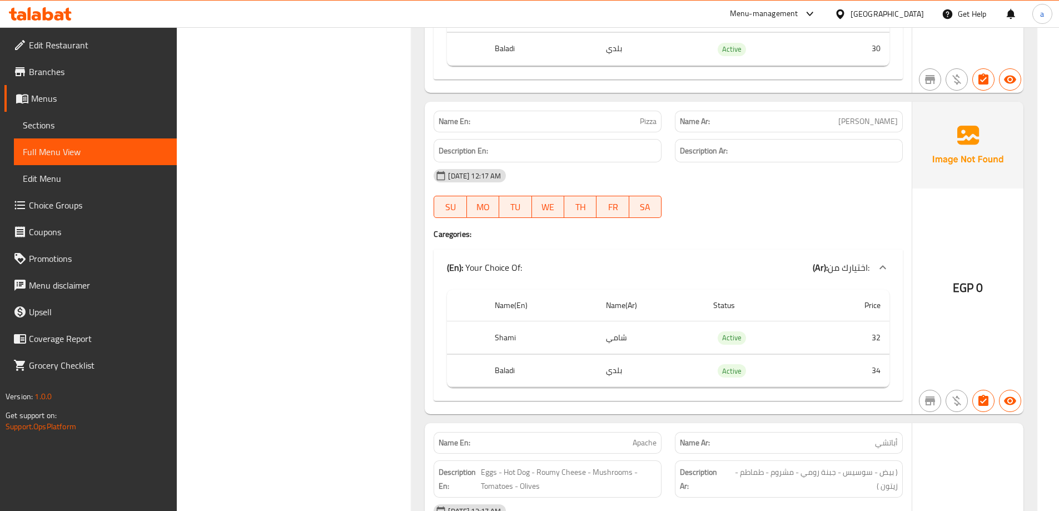
scroll to position [9120, 0]
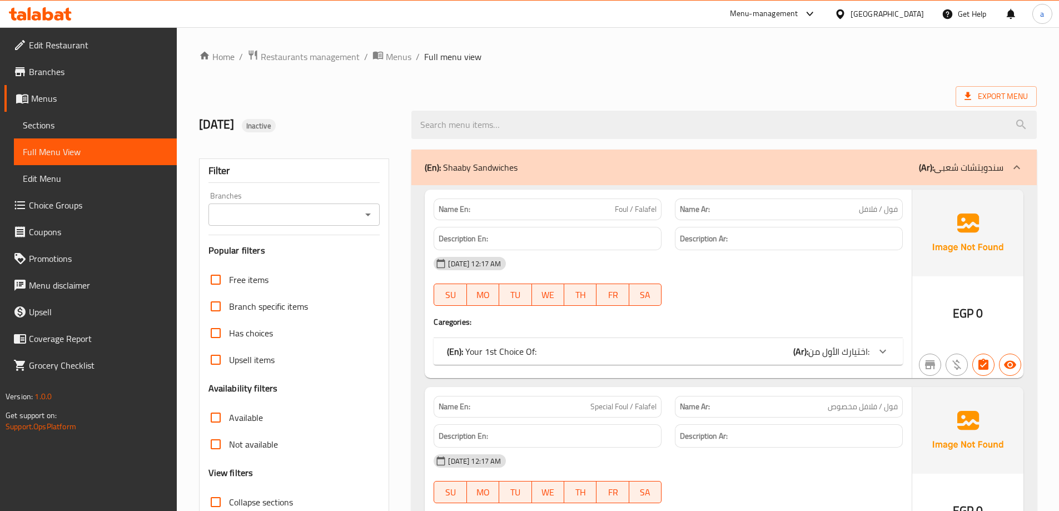
scroll to position [222, 0]
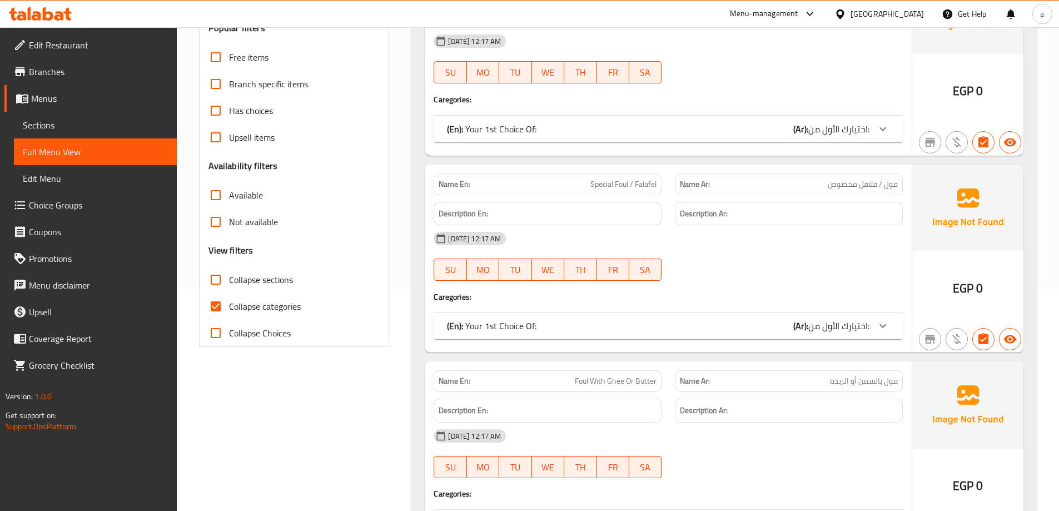
click at [252, 308] on span "Collapse categories" at bounding box center [265, 306] width 72 height 13
click at [229, 308] on input "Collapse categories" at bounding box center [215, 306] width 27 height 27
checkbox input "false"
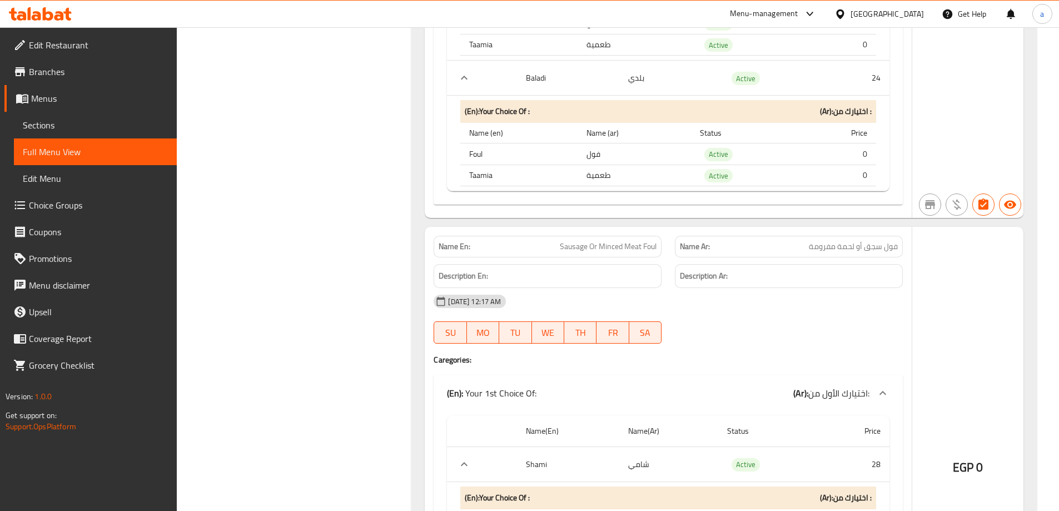
scroll to position [5005, 0]
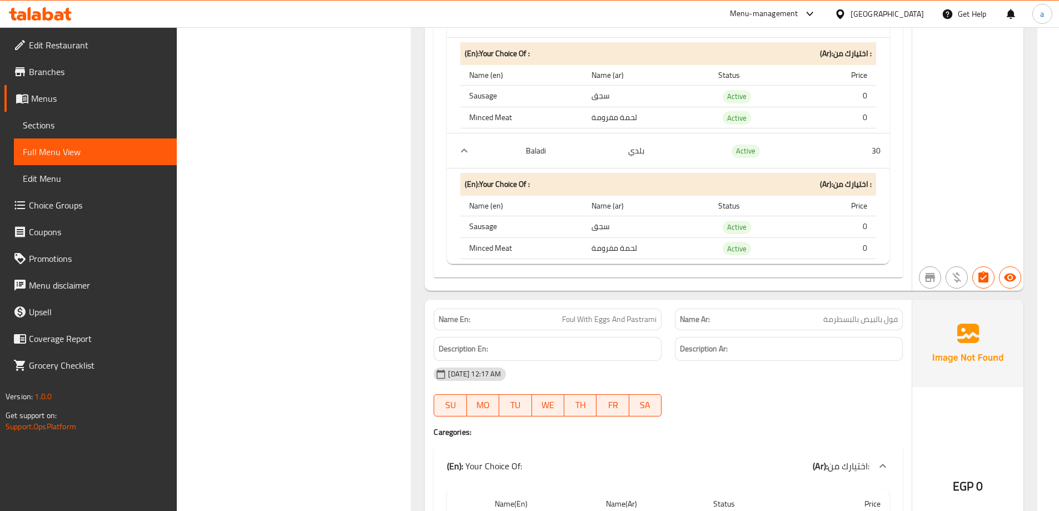
click at [779, 375] on div "11-08-2025 12:17 AM SU MO TU WE TH FR SA" at bounding box center [668, 392] width 483 height 62
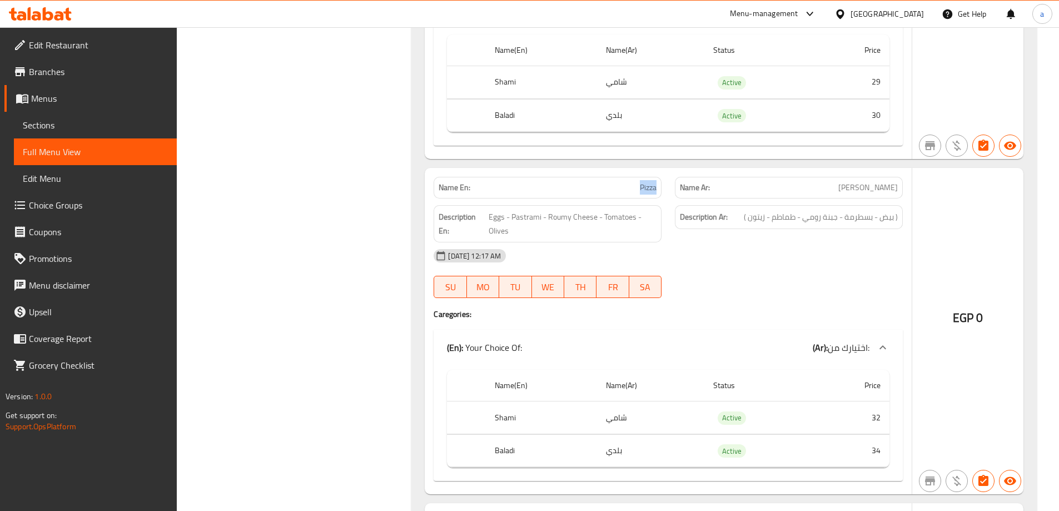
scroll to position [9139, 0]
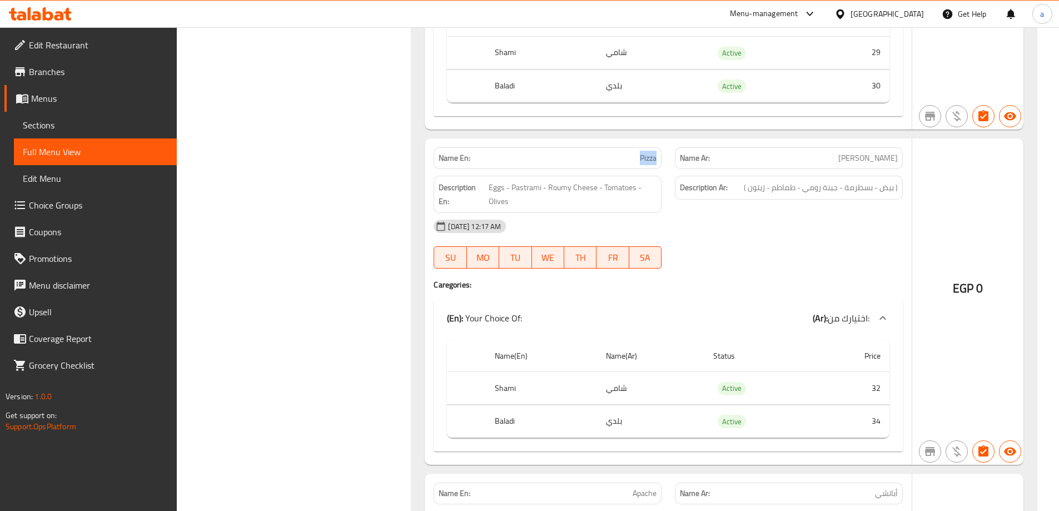
click at [827, 237] on div "11-08-2025 12:17 AM SU MO TU WE TH FR SA" at bounding box center [668, 244] width 483 height 62
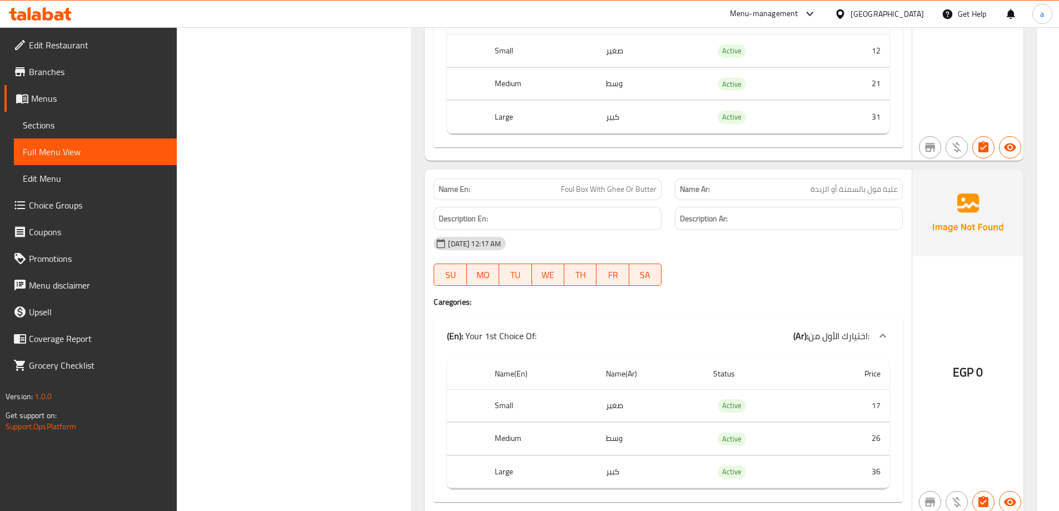
scroll to position [11475, 0]
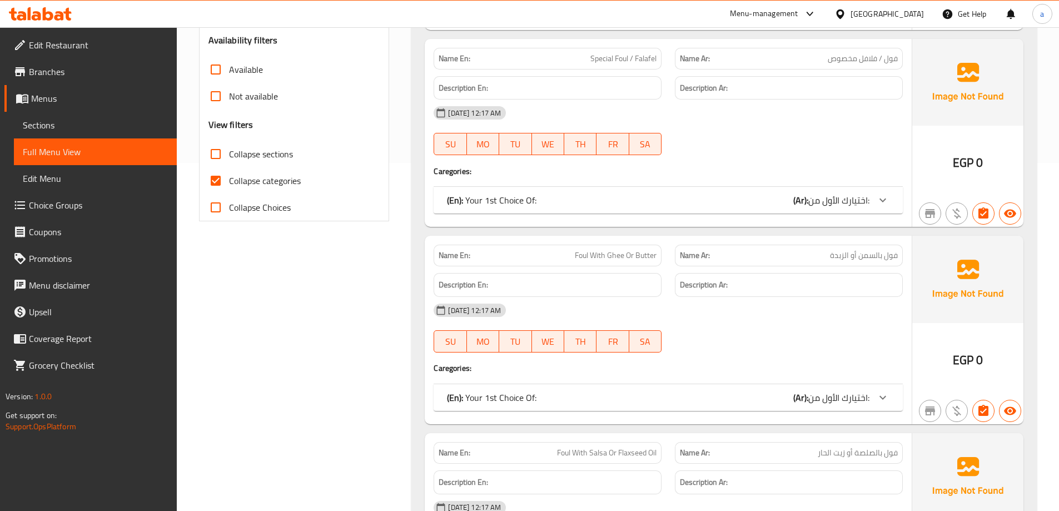
scroll to position [5764, 0]
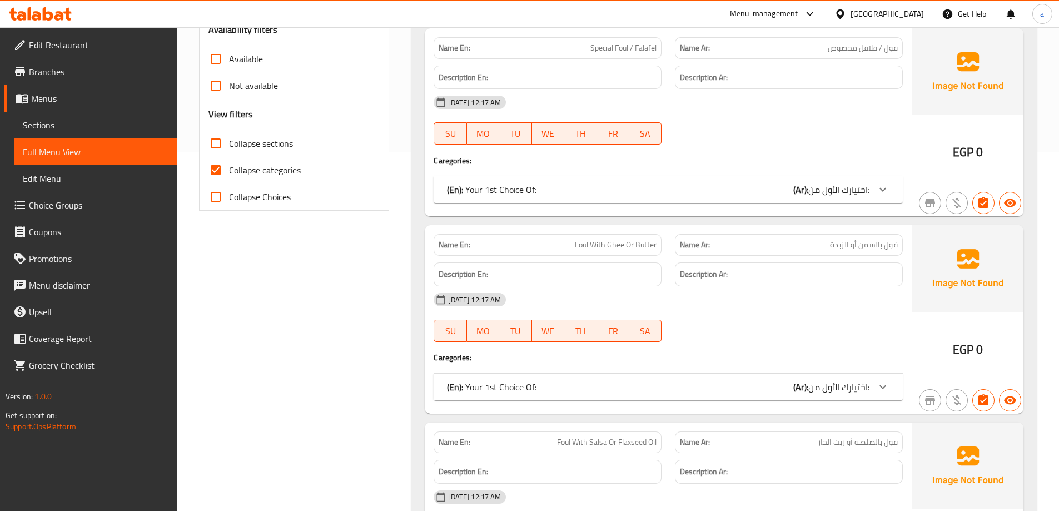
scroll to position [66, 0]
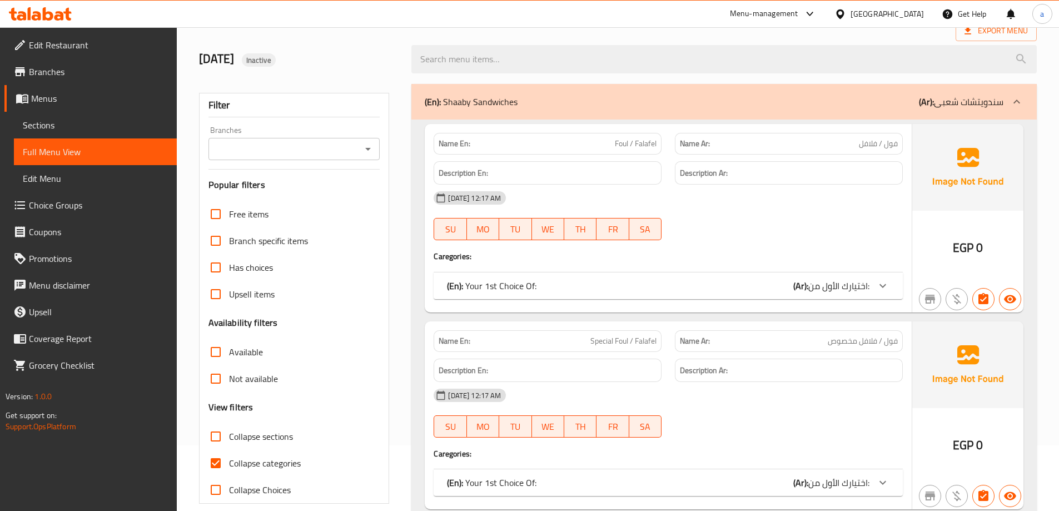
click at [282, 457] on span "Collapse categories" at bounding box center [265, 463] width 72 height 13
click at [229, 455] on input "Collapse categories" at bounding box center [215, 463] width 27 height 27
checkbox input "false"
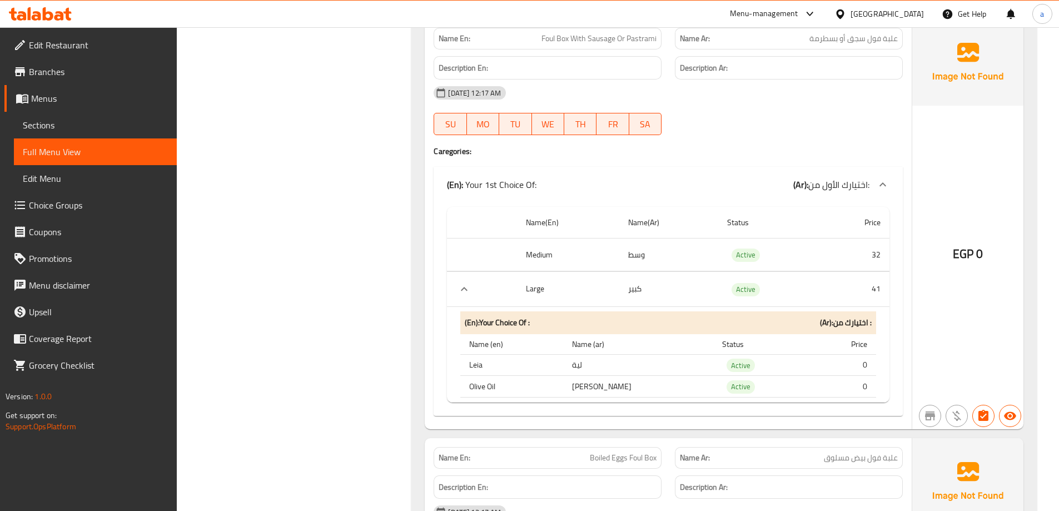
scroll to position [13323, 0]
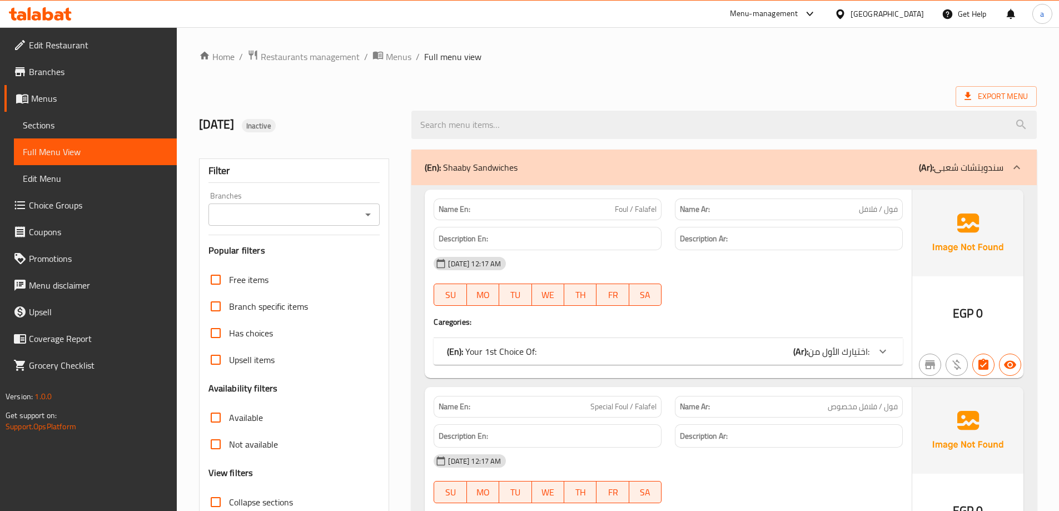
click at [681, 247] on div "Description Ar:" at bounding box center [789, 239] width 228 height 24
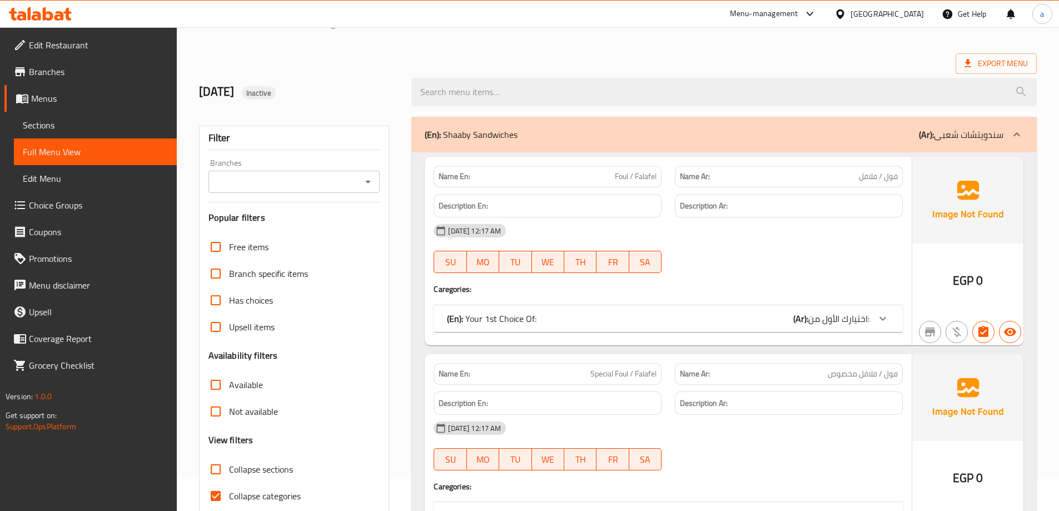
scroll to position [188, 0]
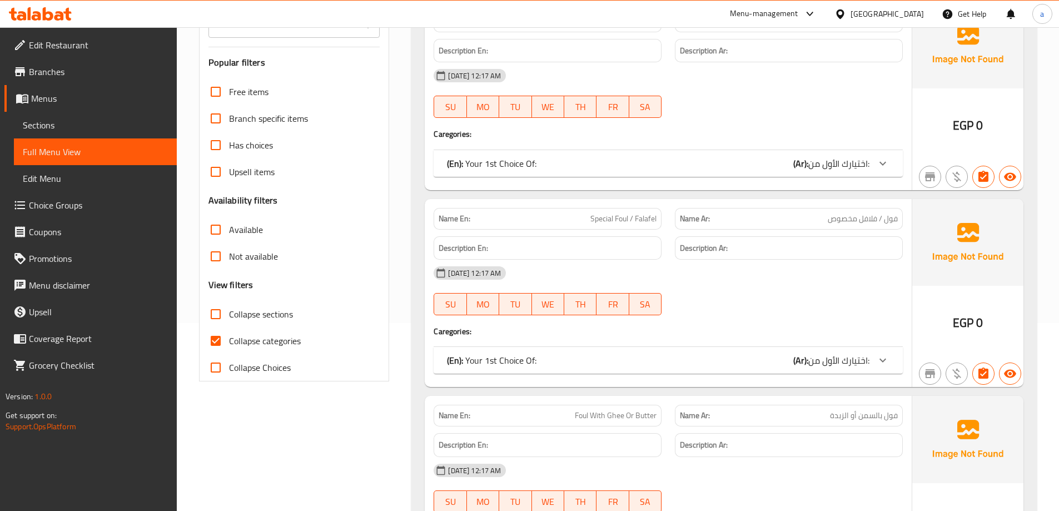
click at [261, 345] on span "Collapse categories" at bounding box center [265, 340] width 72 height 13
click at [229, 345] on input "Collapse categories" at bounding box center [215, 341] width 27 height 27
checkbox input "false"
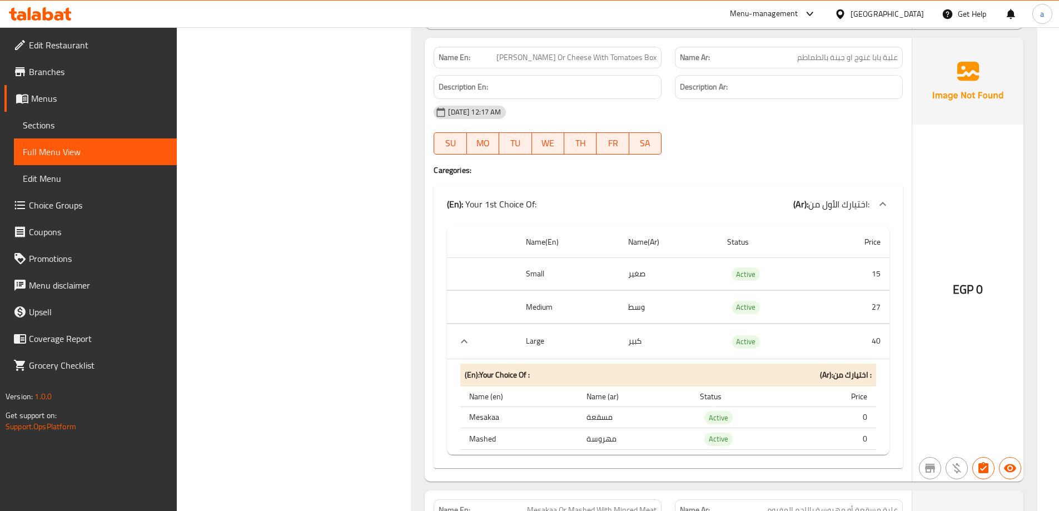
scroll to position [15429, 0]
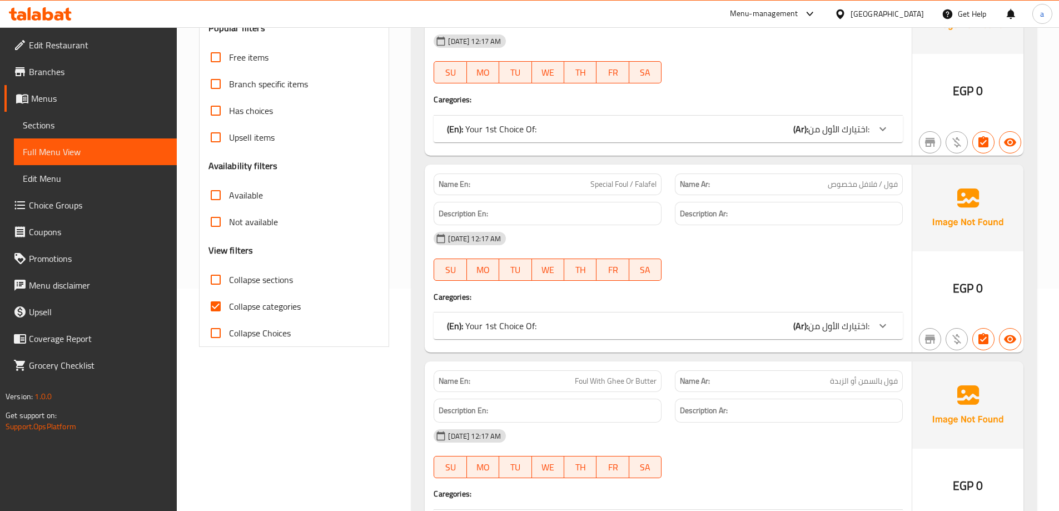
click at [244, 308] on span "Collapse categories" at bounding box center [265, 306] width 72 height 13
click at [229, 308] on input "Collapse categories" at bounding box center [215, 306] width 27 height 27
checkbox input "false"
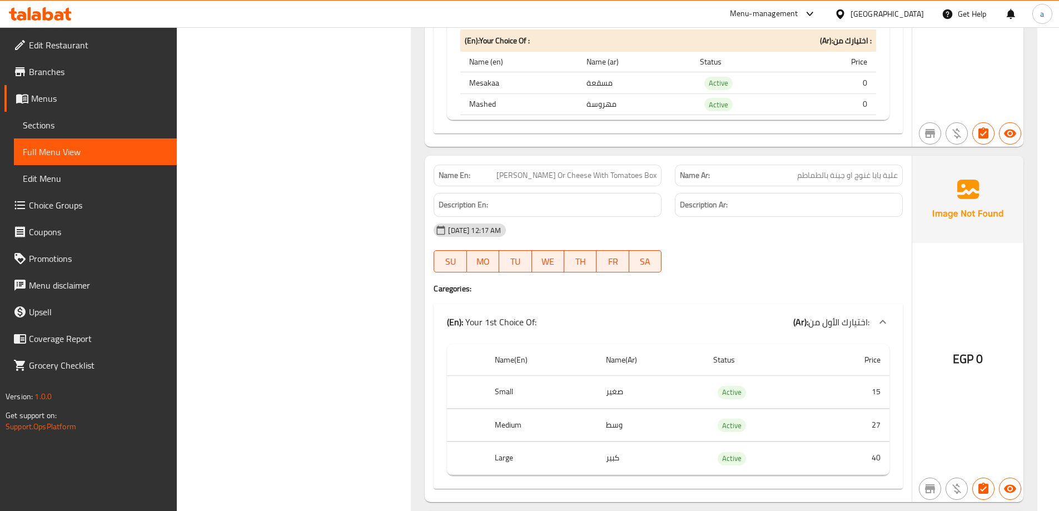
scroll to position [15682, 0]
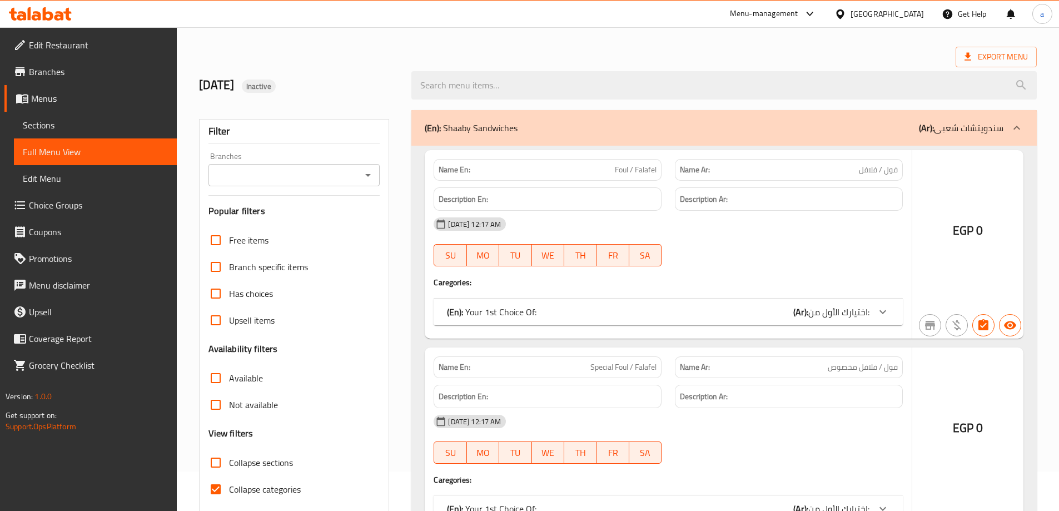
scroll to position [81, 0]
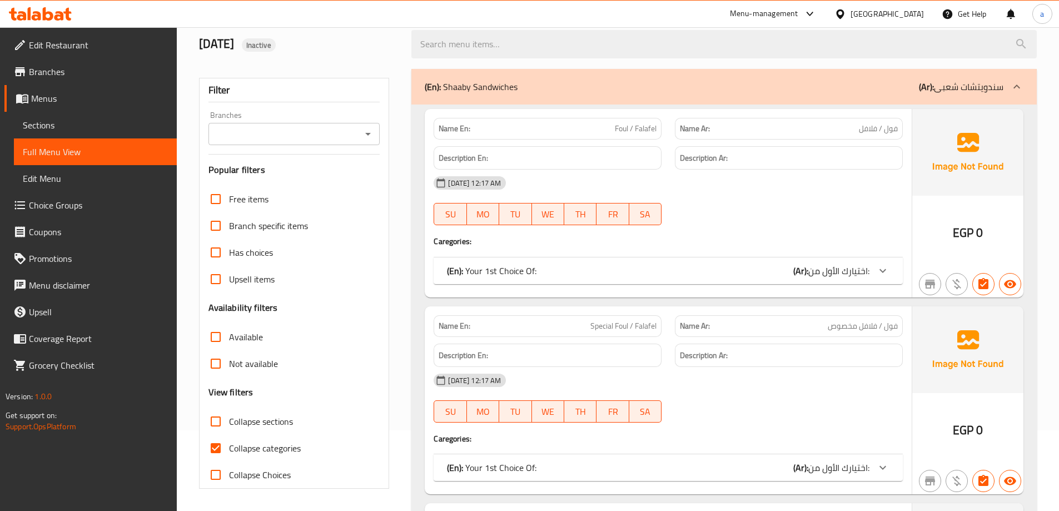
click at [225, 446] on input "Collapse categories" at bounding box center [215, 448] width 27 height 27
checkbox input "false"
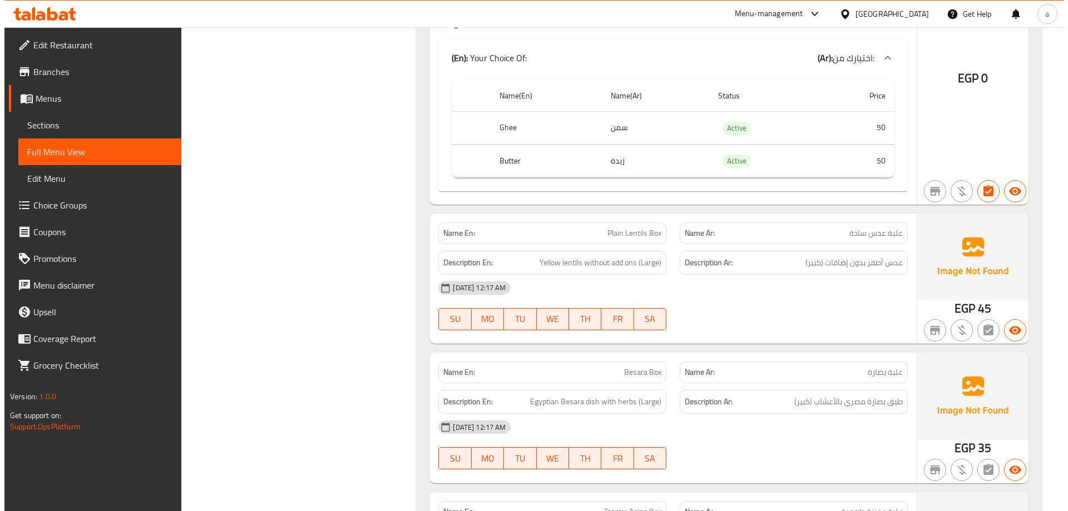
scroll to position [0, 0]
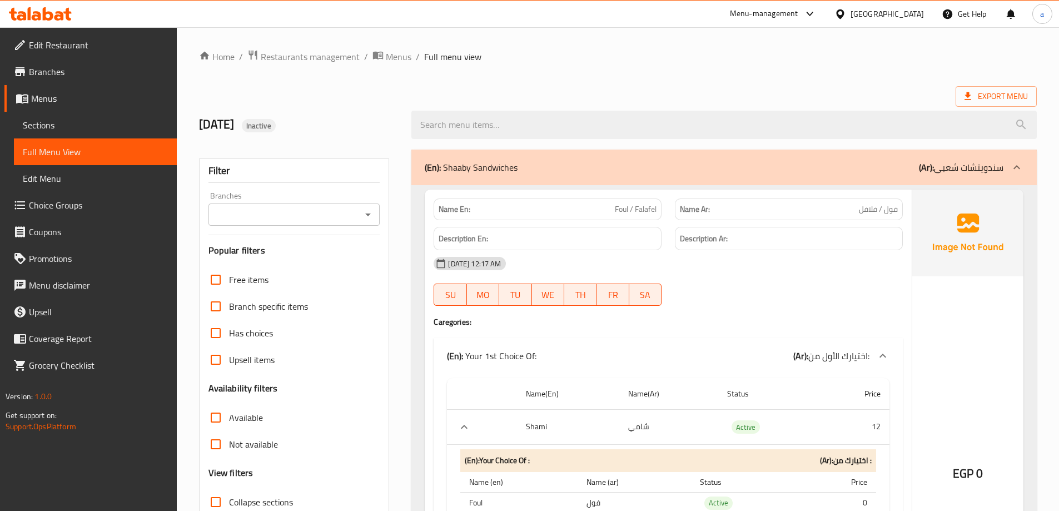
click at [987, 86] on span "Export Menu" at bounding box center [996, 96] width 81 height 21
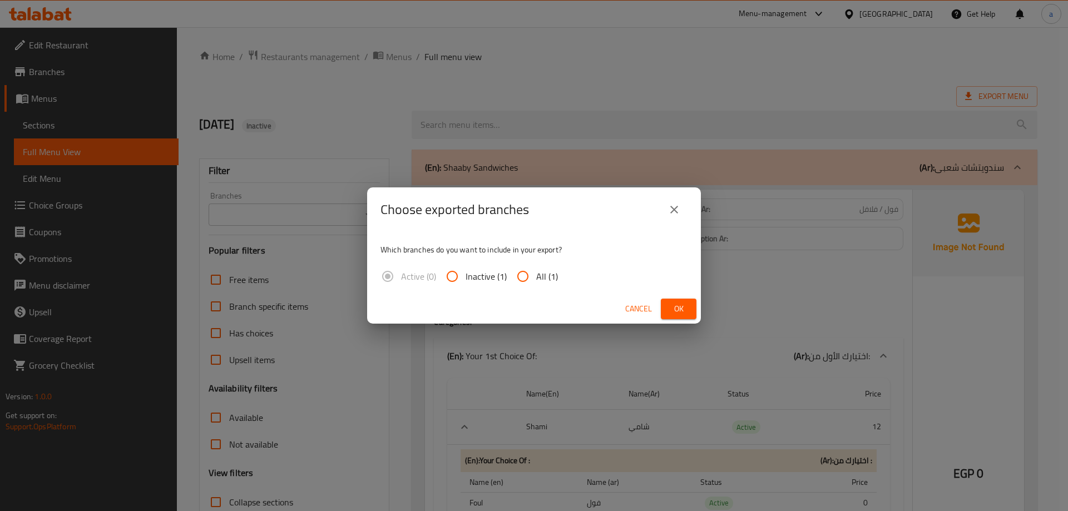
click at [538, 273] on span "All (1)" at bounding box center [547, 276] width 22 height 13
click at [536, 273] on input "All (1)" at bounding box center [522, 276] width 27 height 27
radio input "true"
click at [673, 310] on span "Ok" at bounding box center [679, 309] width 18 height 14
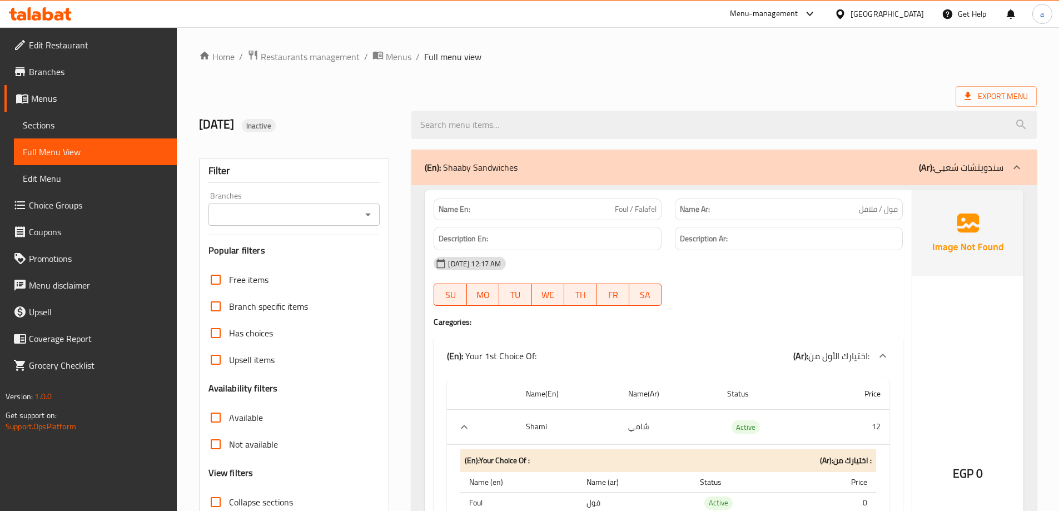
click at [43, 105] on span "Menus" at bounding box center [99, 98] width 137 height 13
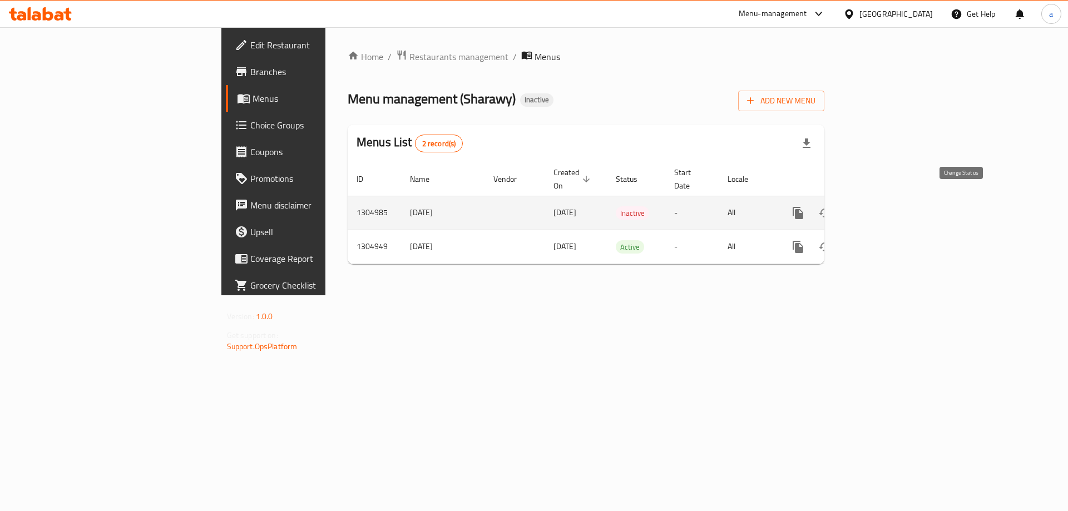
click at [831, 206] on icon "enhanced table" at bounding box center [824, 212] width 13 height 13
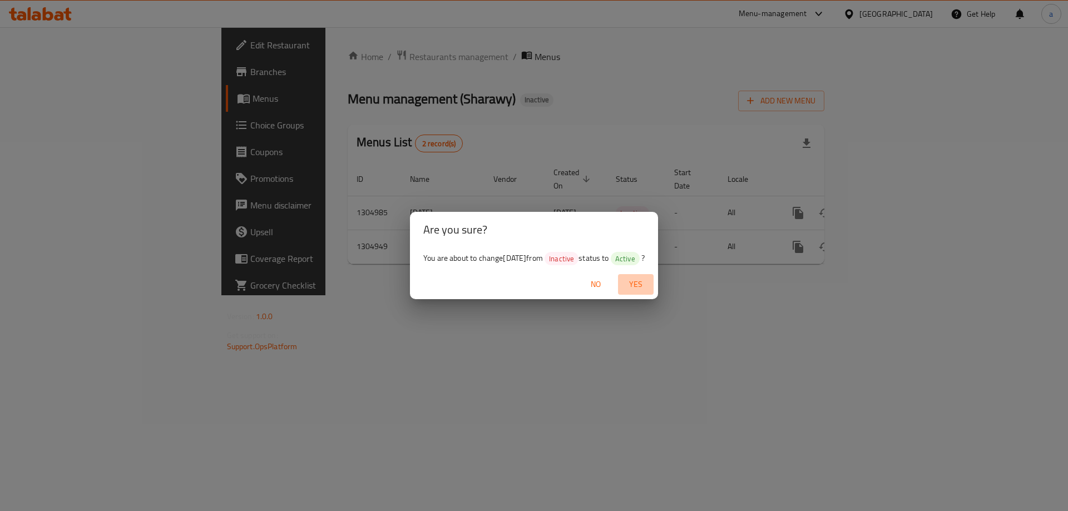
click at [646, 283] on span "Yes" at bounding box center [635, 284] width 27 height 14
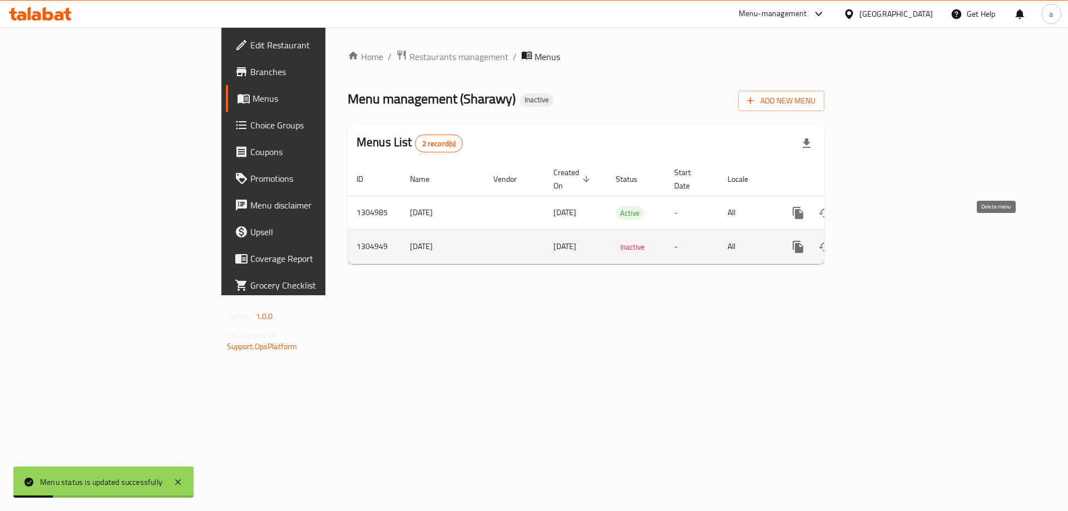
click at [865, 242] on button "enhanced table" at bounding box center [851, 247] width 27 height 27
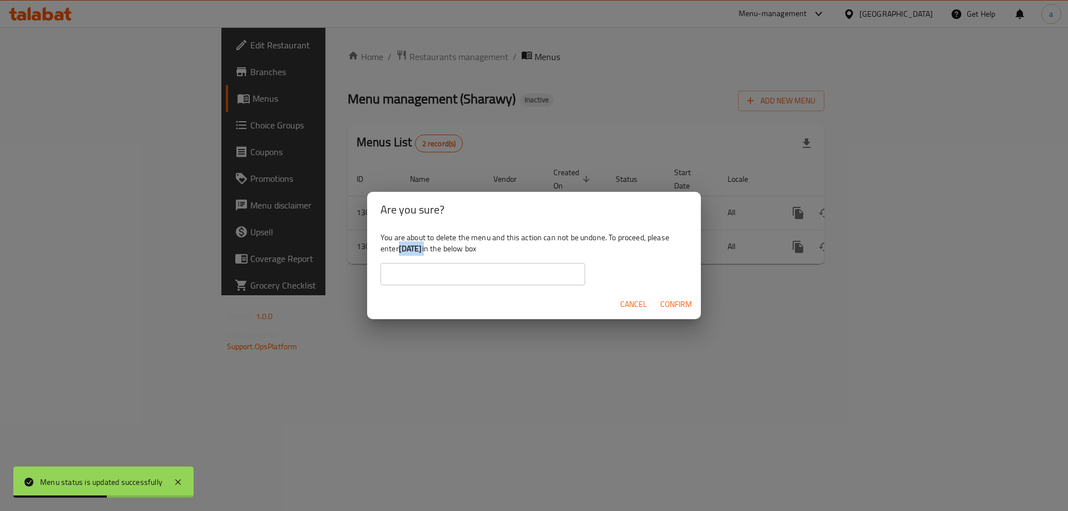
drag, startPoint x: 439, startPoint y: 251, endPoint x: 399, endPoint y: 255, distance: 40.8
click at [399, 255] on div "You are about to delete the menu and this action can not be undone. To proceed,…" at bounding box center [534, 258] width 334 height 62
click at [438, 258] on div "You are about to delete the menu and this action can not be undone. To proceed,…" at bounding box center [534, 258] width 334 height 62
drag, startPoint x: 438, startPoint y: 251, endPoint x: 400, endPoint y: 251, distance: 37.8
click at [400, 251] on div "You are about to delete the menu and this action can not be undone. To proceed,…" at bounding box center [534, 258] width 334 height 62
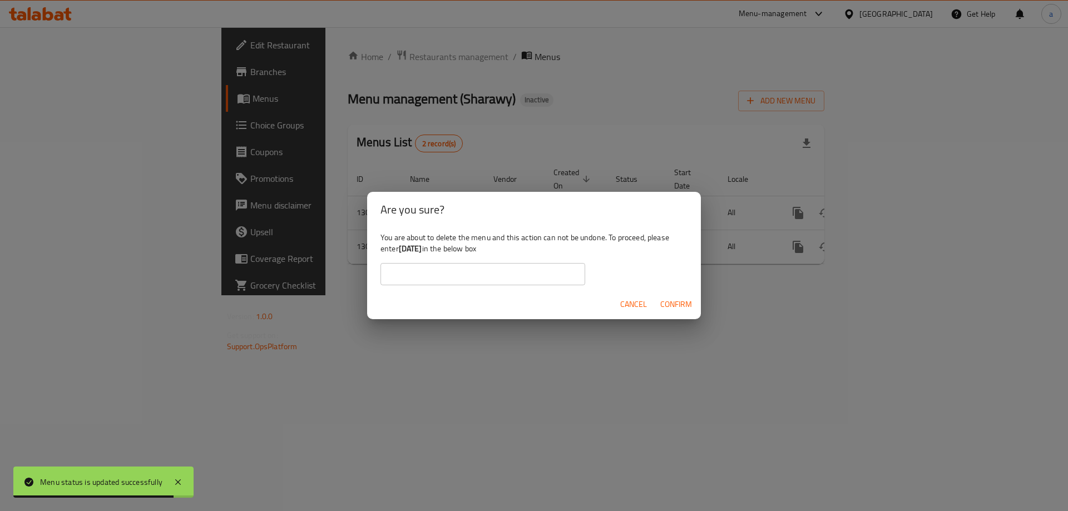
copy b "[DATE]"
click at [454, 281] on input "text" at bounding box center [482, 274] width 205 height 22
paste input "[DATE]"
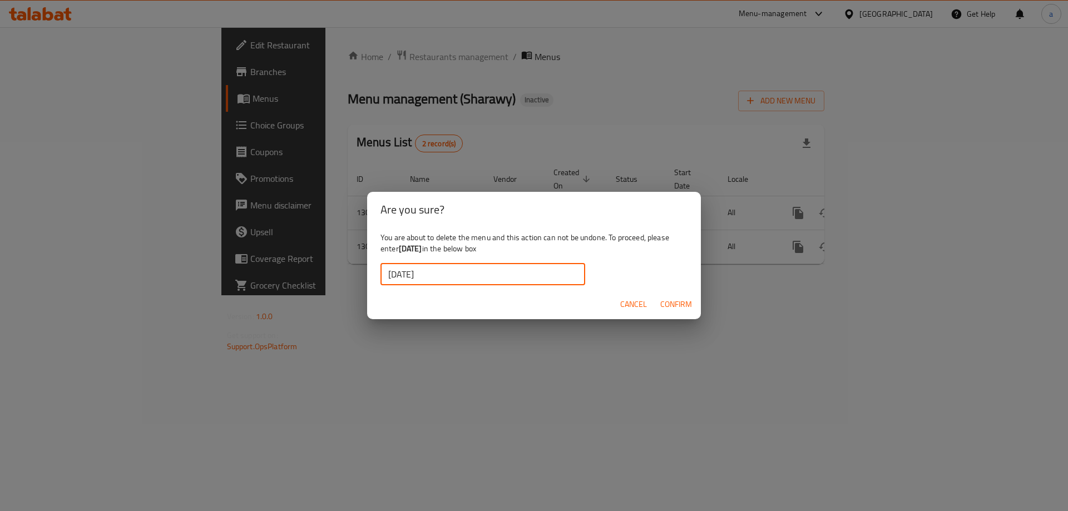
type input "[DATE]"
click at [665, 306] on span "Confirm" at bounding box center [676, 305] width 32 height 14
